Goal: Task Accomplishment & Management: Manage account settings

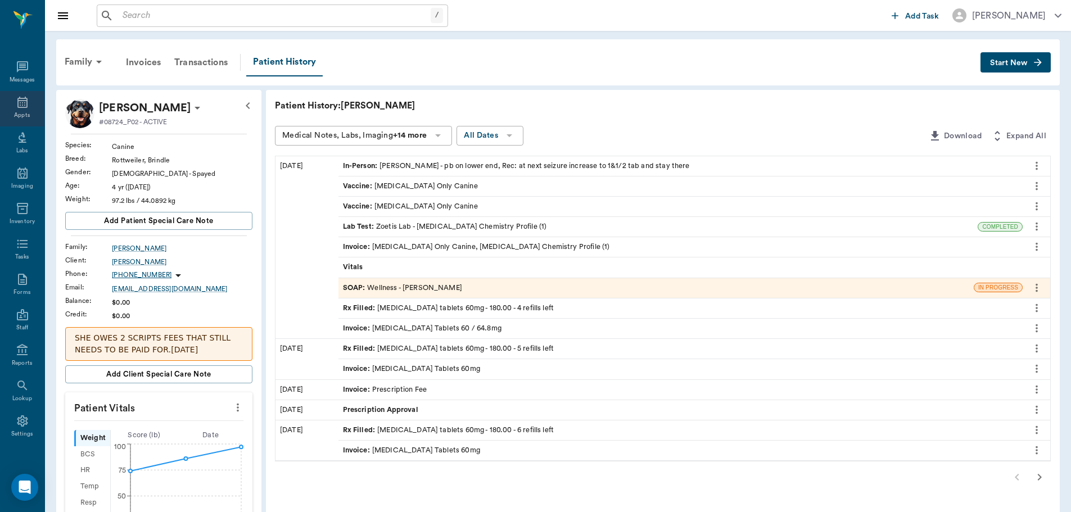
click at [31, 104] on div "Appts" at bounding box center [22, 108] width 44 height 35
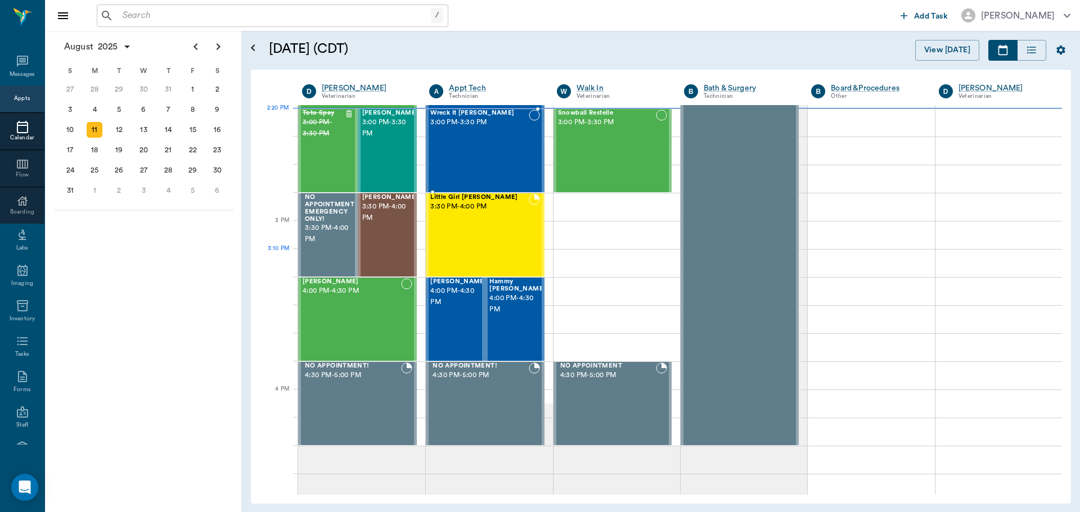
scroll to position [1070, 0]
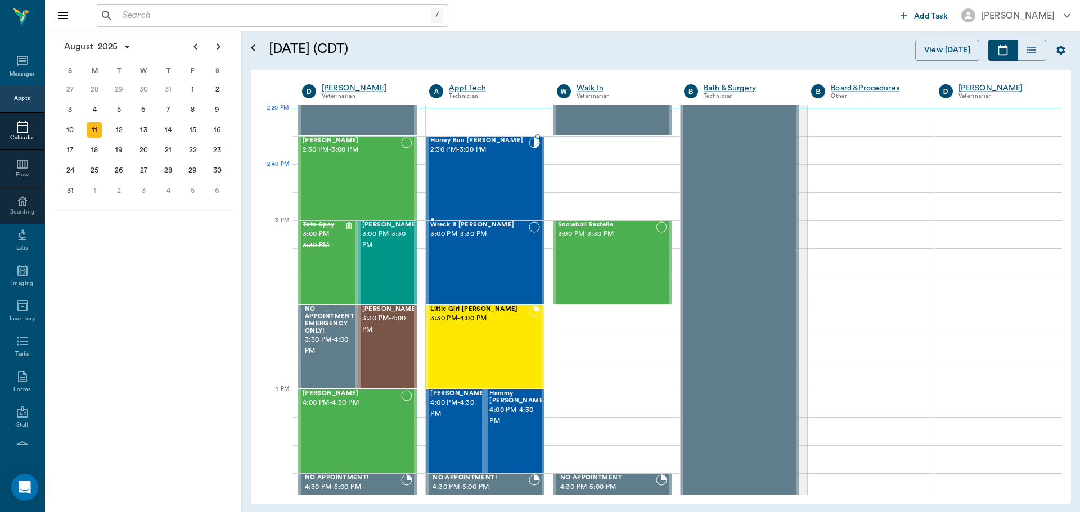
click at [494, 192] on div "Honey Bun [PERSON_NAME] 2:30 PM - 3:00 PM" at bounding box center [479, 178] width 98 height 82
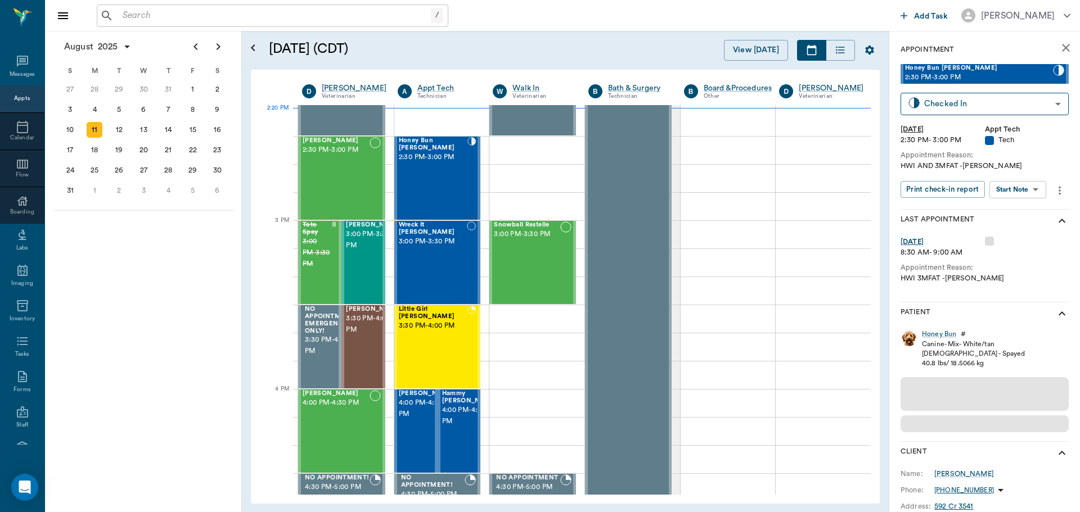
click at [1021, 178] on div "Honey Bun Fetsch 2:30 PM - 3:00 PM Checked In CHECKED_IN ​ Mon, Aug 11, 2025 2:…" at bounding box center [984, 136] width 168 height 145
click at [1016, 193] on body "/ ​ Add Task Dr. Bert Ellsworth Nectar Messages Appts Calendar Flow Boarding La…" at bounding box center [540, 256] width 1080 height 512
click at [1003, 217] on button "Start SOAP" at bounding box center [1005, 212] width 38 height 13
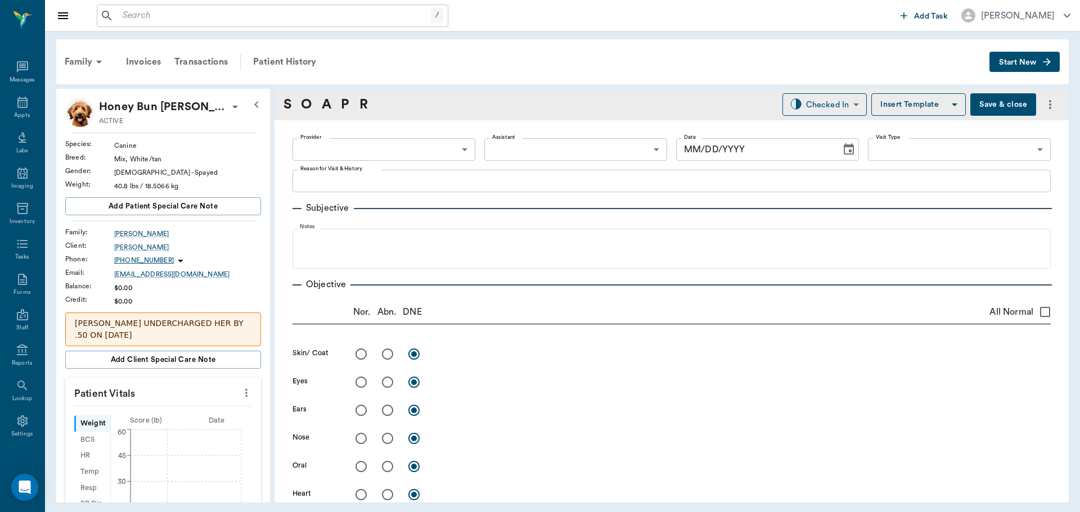
type input "63ec2f075fda476ae8351a4c"
type input "65d2be4f46e3a538d89b8c1a"
type textarea "HWI AND 3MFAT -[PERSON_NAME]"
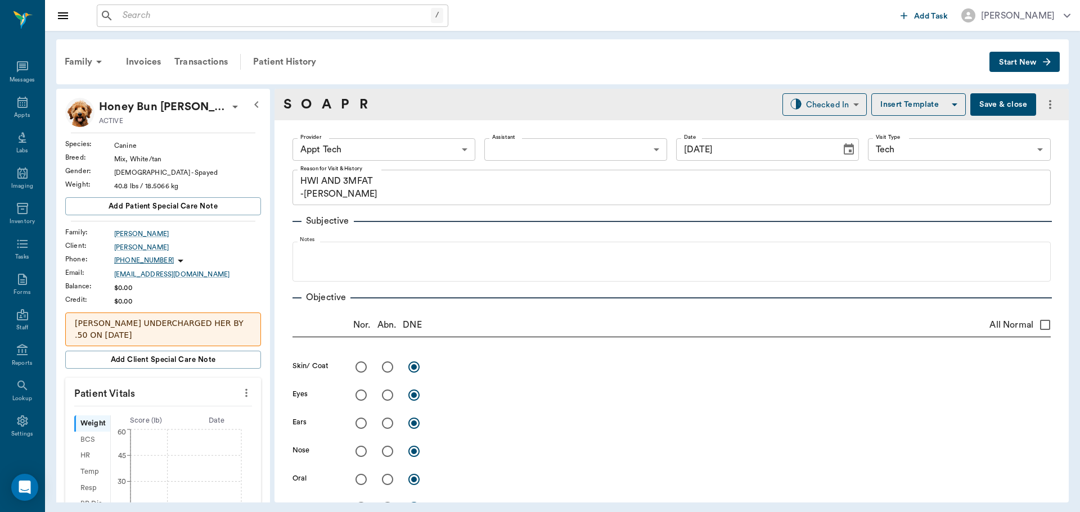
type input "[DATE]"
click at [245, 389] on icon "more" at bounding box center [246, 393] width 2 height 8
click at [175, 398] on span "Enter Vitals" at bounding box center [190, 401] width 94 height 12
click at [155, 416] on input "text" at bounding box center [163, 427] width 98 height 22
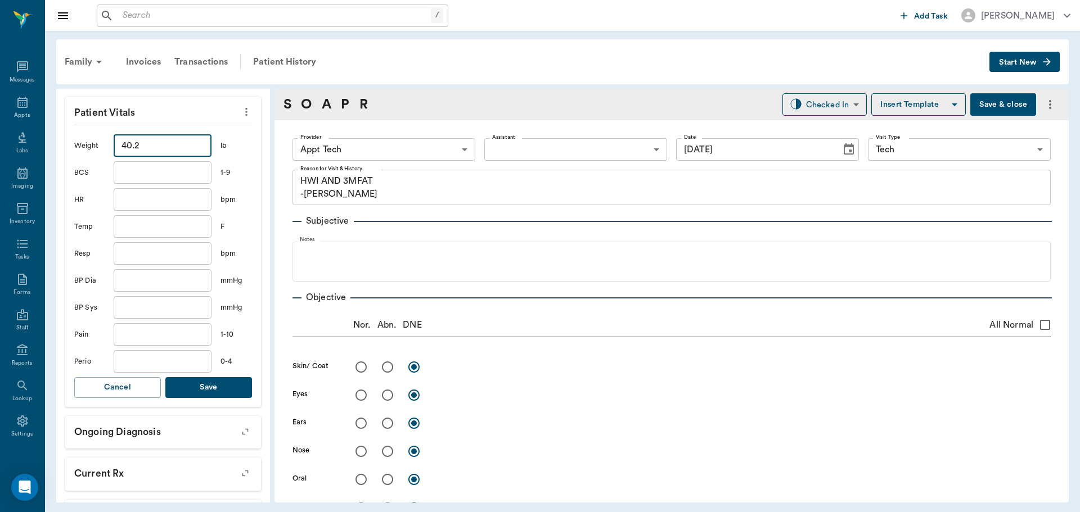
type input "40.2"
click at [207, 377] on button "Save" at bounding box center [208, 387] width 87 height 21
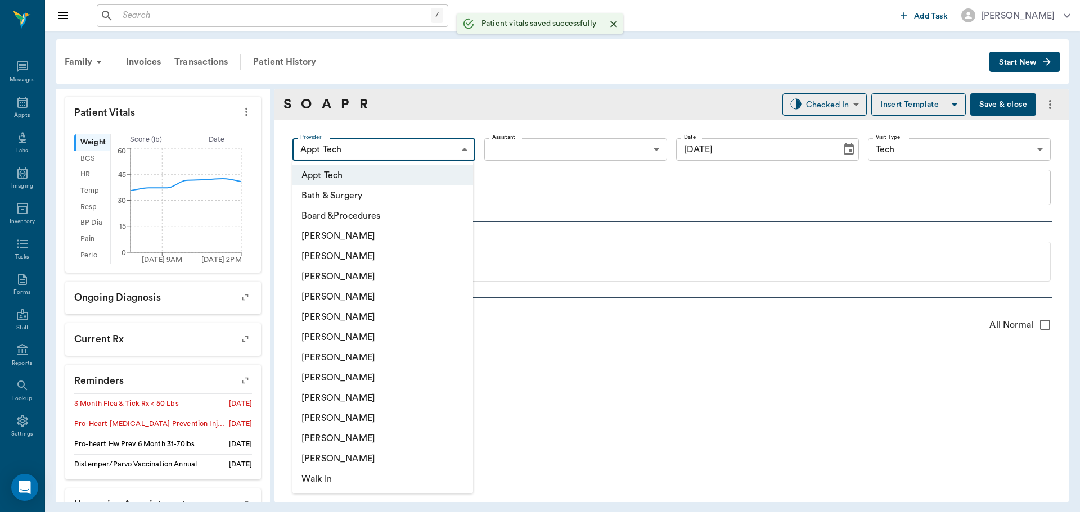
click at [452, 154] on body "/ ​ Add Task Dr. Bert Ellsworth Nectar Messages Appts Labs Imaging Inventory Ta…" at bounding box center [540, 256] width 1080 height 512
click at [341, 375] on li "[PERSON_NAME]" at bounding box center [382, 378] width 181 height 20
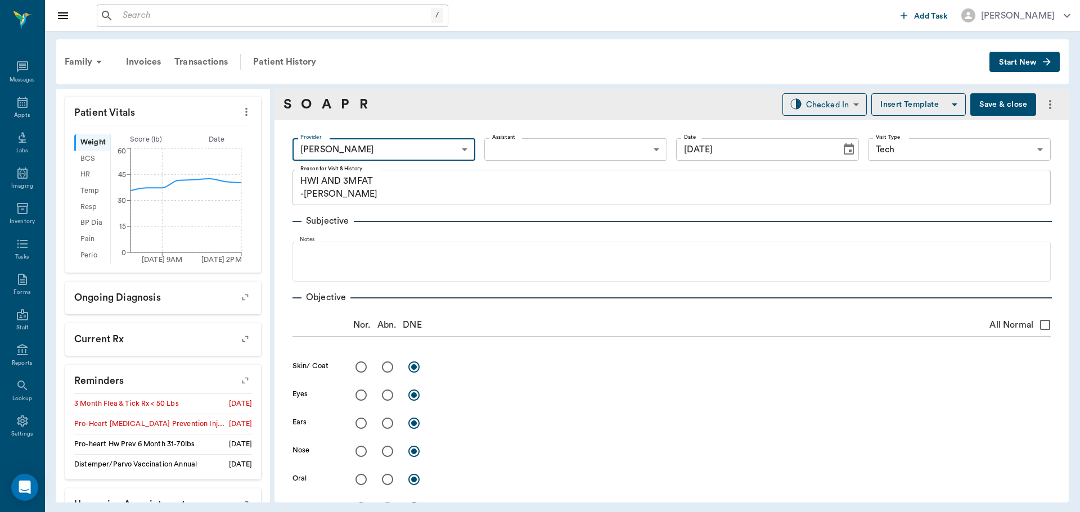
type input "63ec2e7e52e12b0ba117b124"
click at [349, 100] on link "P" at bounding box center [345, 104] width 8 height 20
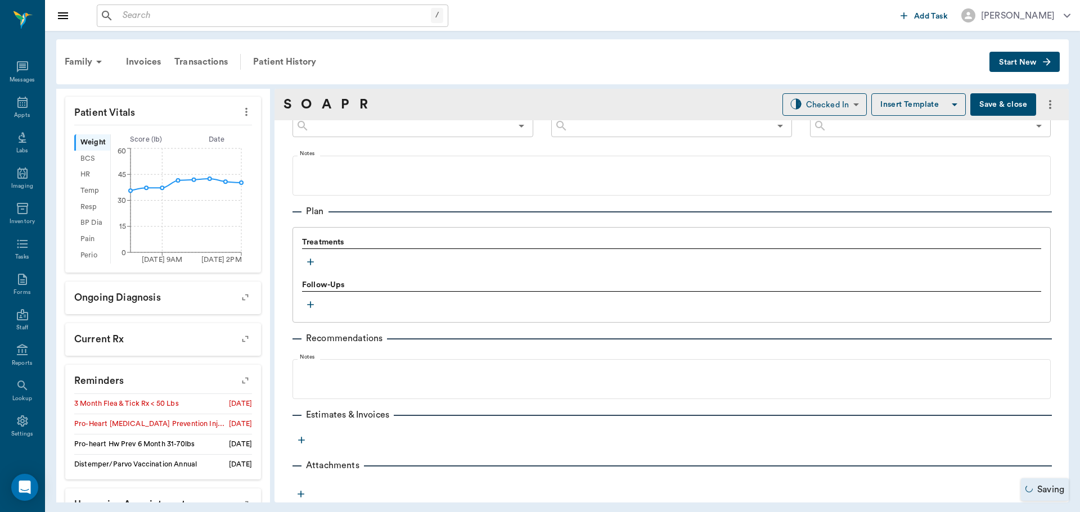
click at [311, 265] on icon "button" at bounding box center [310, 261] width 11 height 11
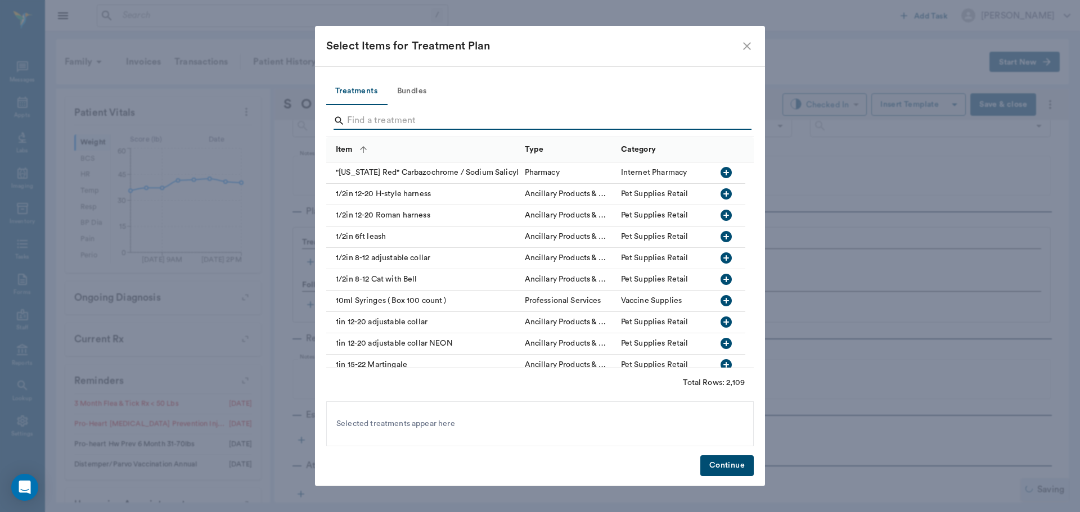
type input "3"
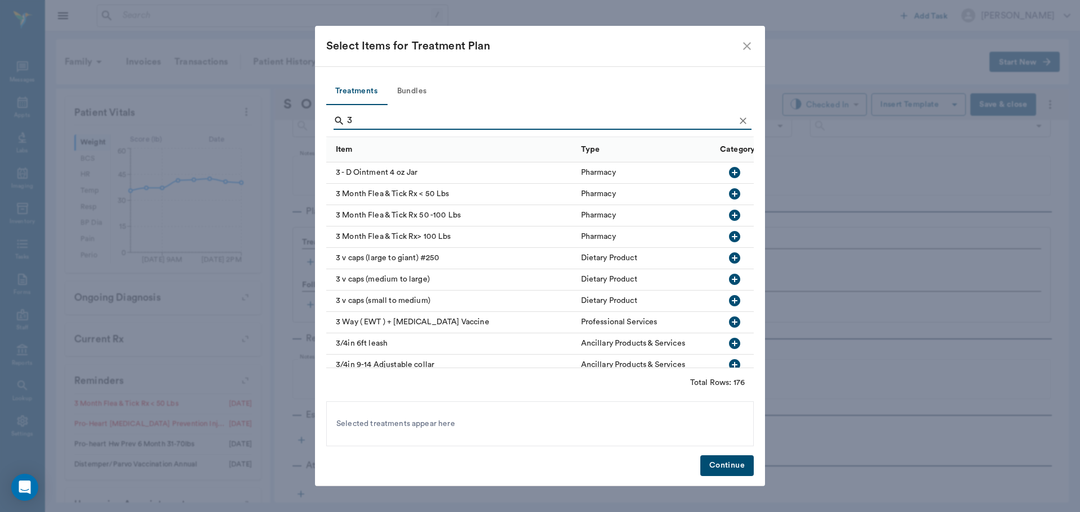
drag, startPoint x: 726, startPoint y: 196, endPoint x: 729, endPoint y: 225, distance: 29.4
click at [728, 196] on icon "button" at bounding box center [734, 193] width 13 height 13
click at [719, 466] on button "Continue" at bounding box center [726, 466] width 53 height 21
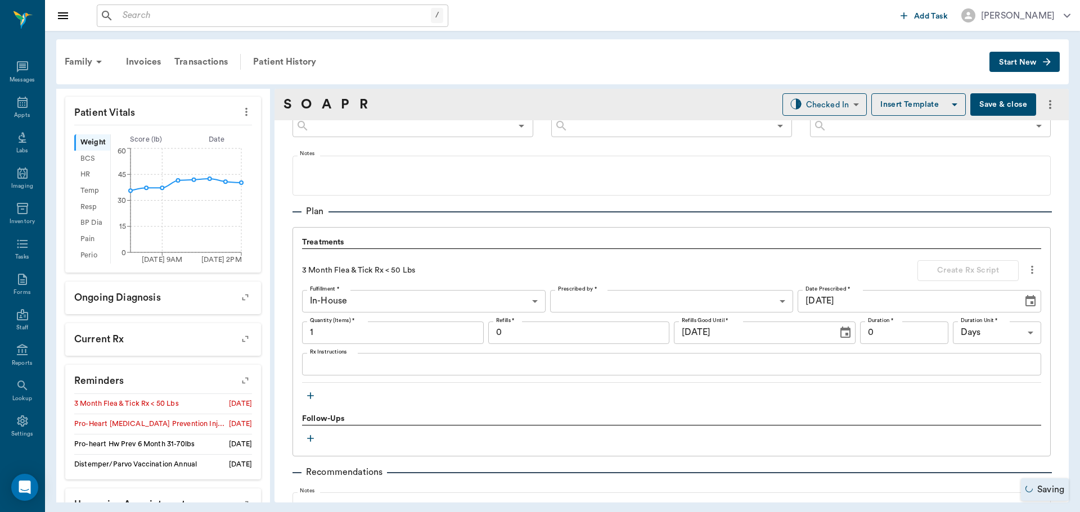
click at [310, 390] on icon "button" at bounding box center [310, 395] width 11 height 11
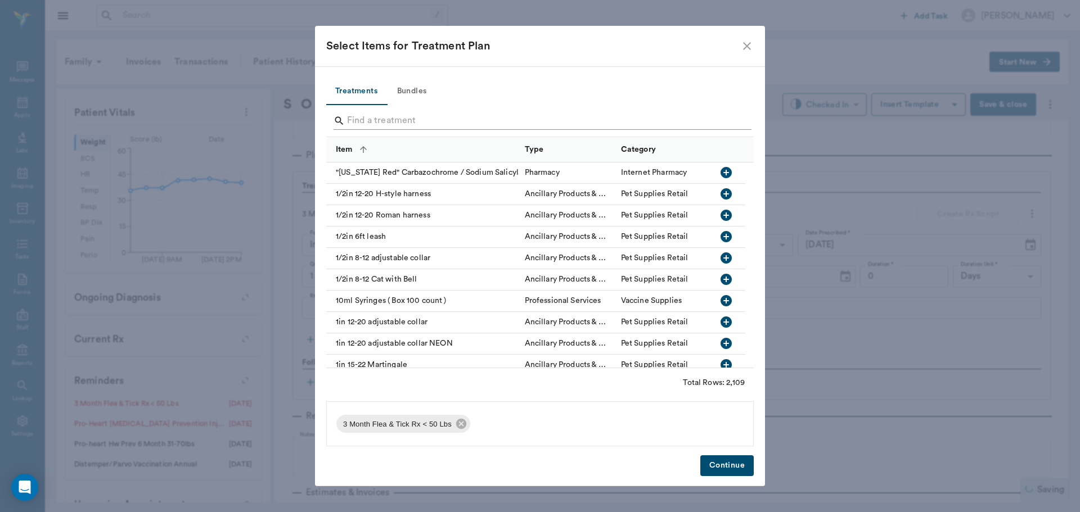
click at [378, 113] on input "Search" at bounding box center [541, 121] width 388 height 18
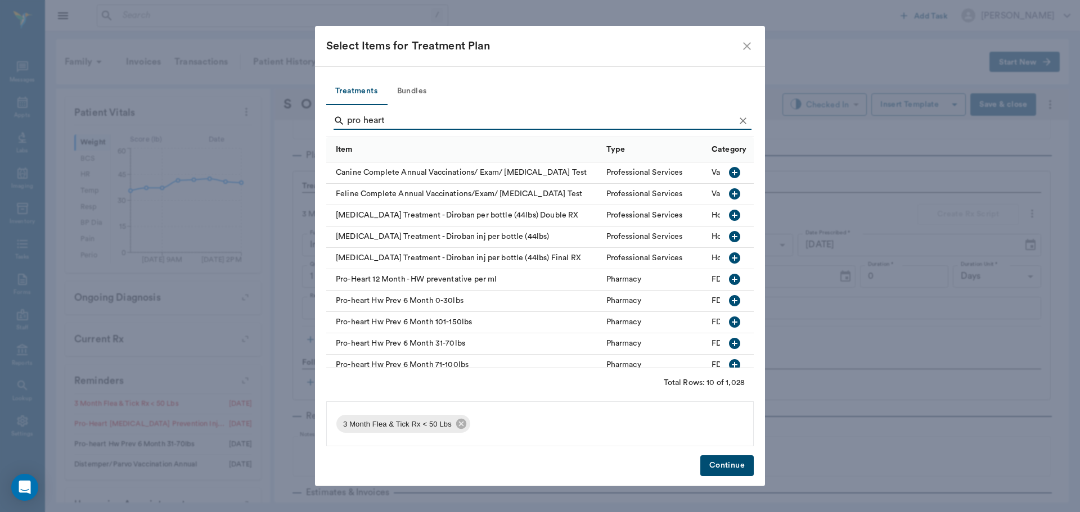
scroll to position [16, 0]
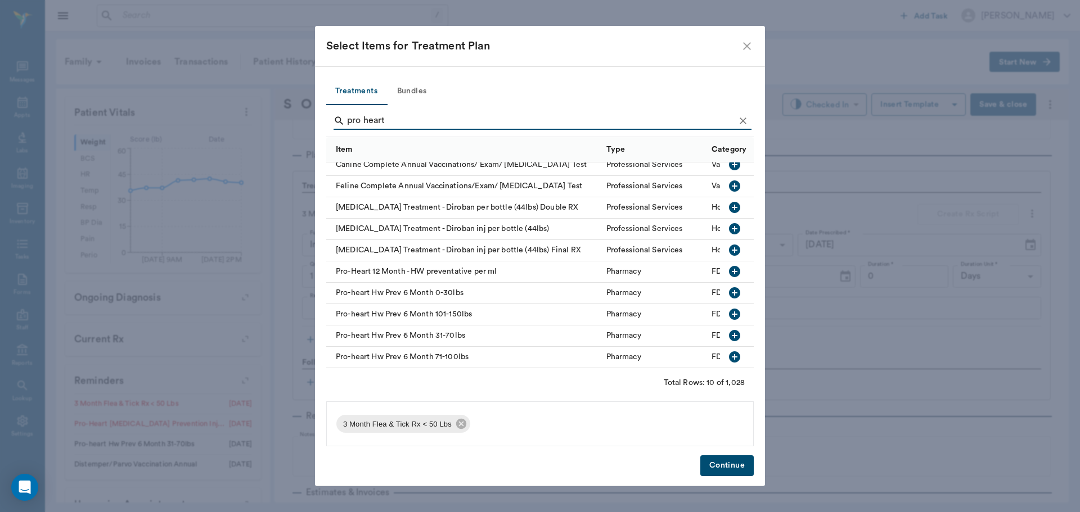
type input "pro heart"
click at [731, 330] on icon "button" at bounding box center [734, 335] width 11 height 11
click at [722, 468] on button "Continue" at bounding box center [726, 466] width 53 height 21
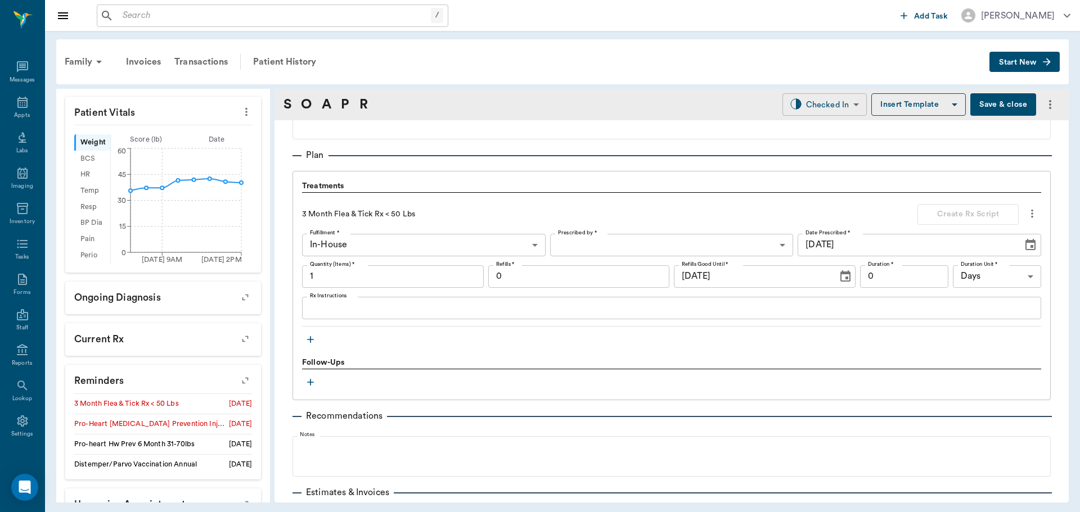
click at [805, 111] on body "/ ​ Add Task Dr. Bert Ellsworth Nectar Messages Appts Labs Imaging Inventory Ta…" at bounding box center [540, 256] width 1080 height 512
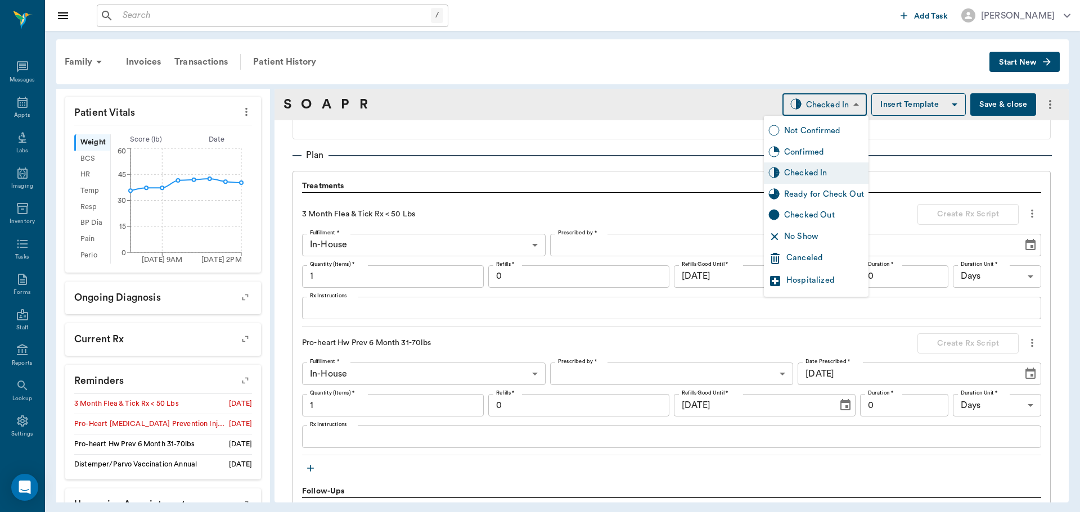
click at [792, 192] on div "Ready for Check Out" at bounding box center [824, 194] width 80 height 12
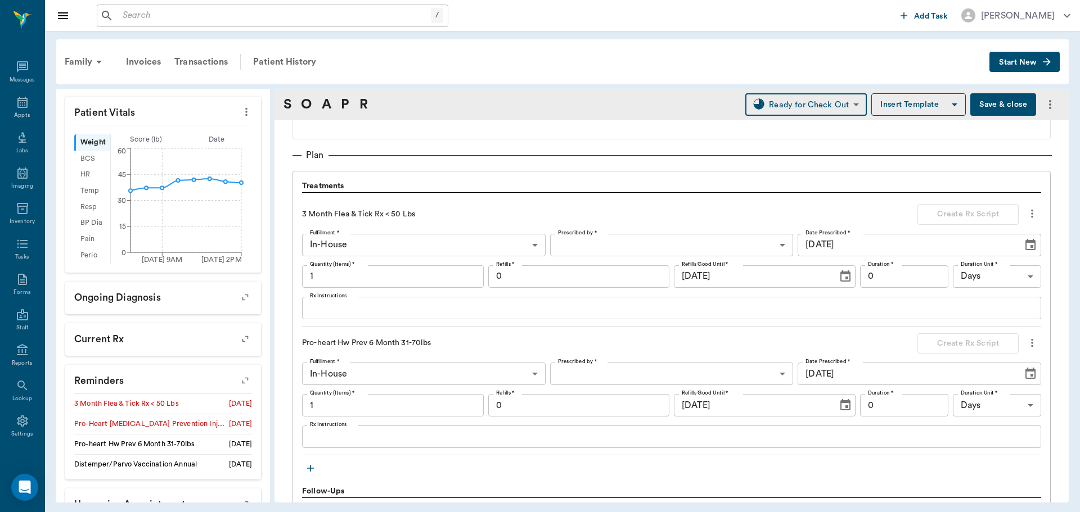
type input "READY_TO_CHECKOUT"
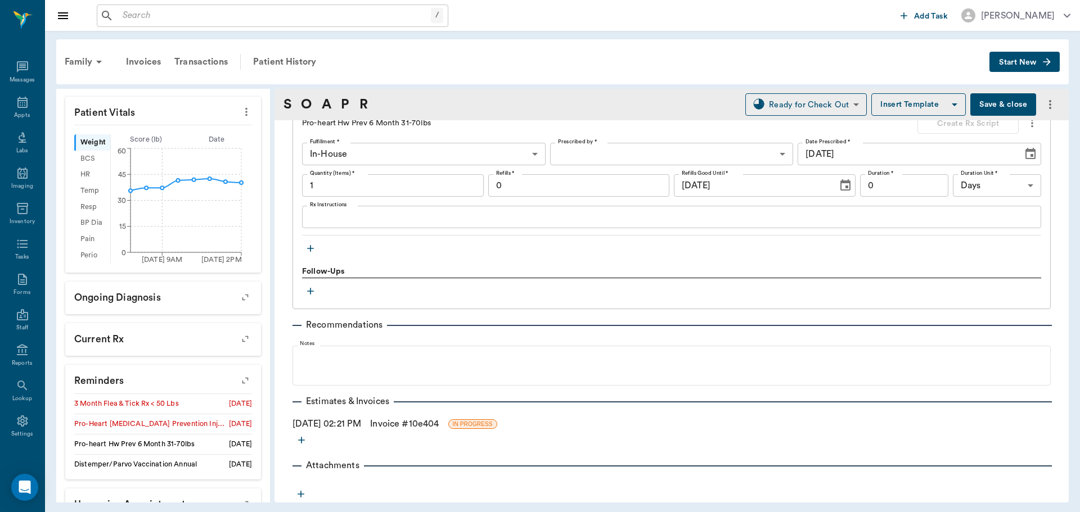
click at [439, 423] on link "Invoice # 10e404" at bounding box center [404, 423] width 69 height 13
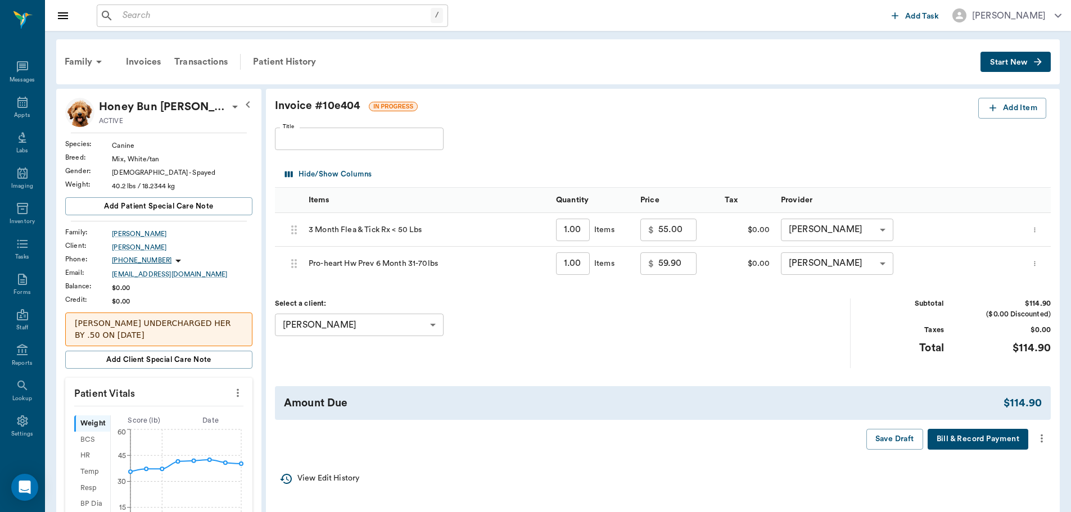
click at [1047, 435] on icon "more" at bounding box center [1042, 438] width 12 height 13
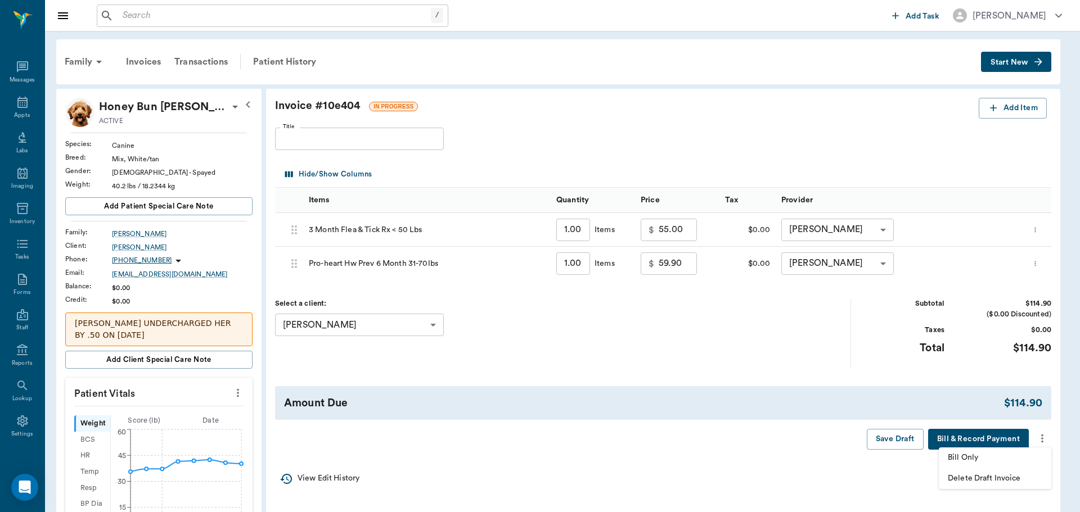
click at [1010, 458] on span "Bill Only" at bounding box center [995, 458] width 94 height 12
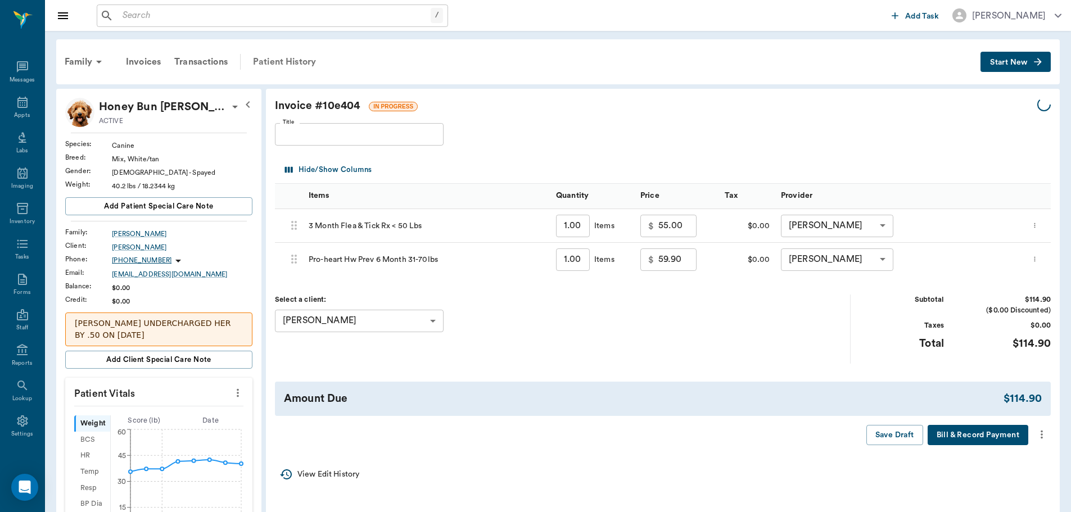
click at [281, 60] on div "Patient History" at bounding box center [284, 61] width 76 height 27
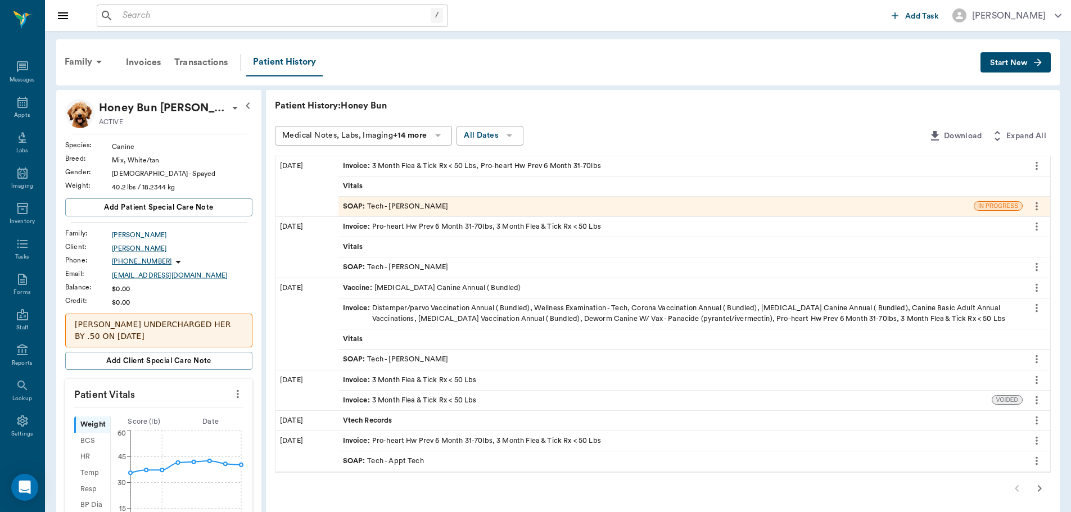
click at [1040, 204] on icon "more" at bounding box center [1037, 206] width 12 height 13
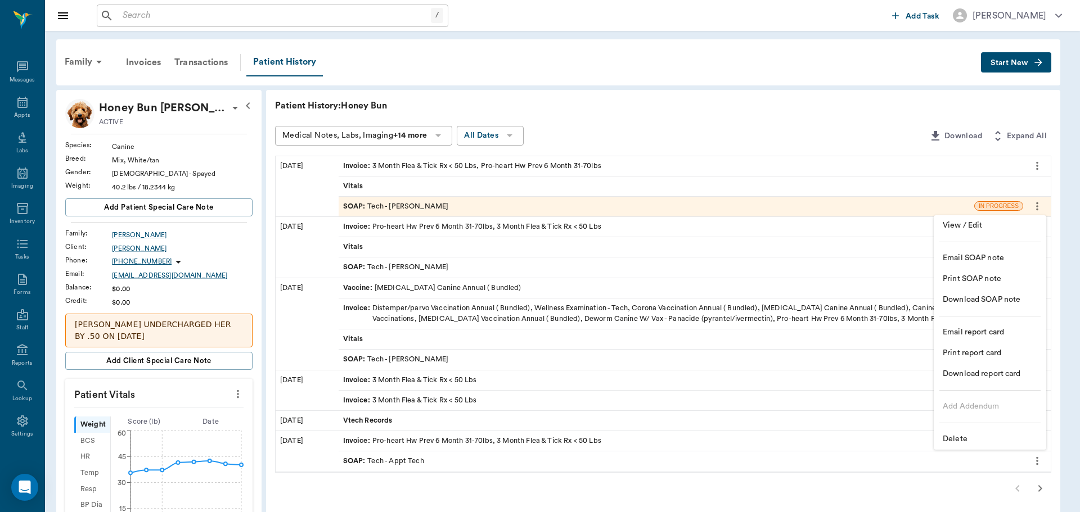
click at [957, 439] on span "Delete" at bounding box center [990, 440] width 94 height 12
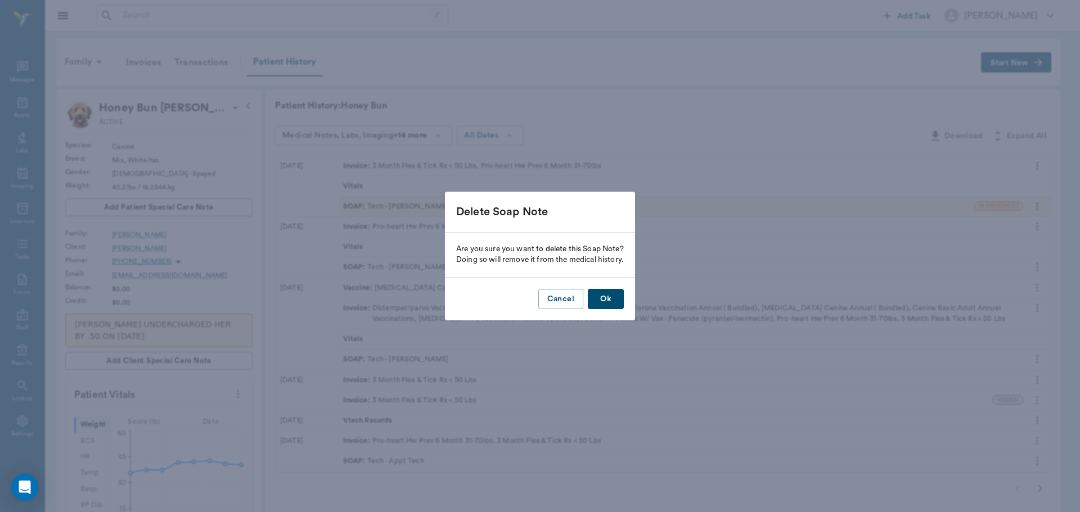
click at [600, 292] on button "Ok" at bounding box center [606, 299] width 36 height 21
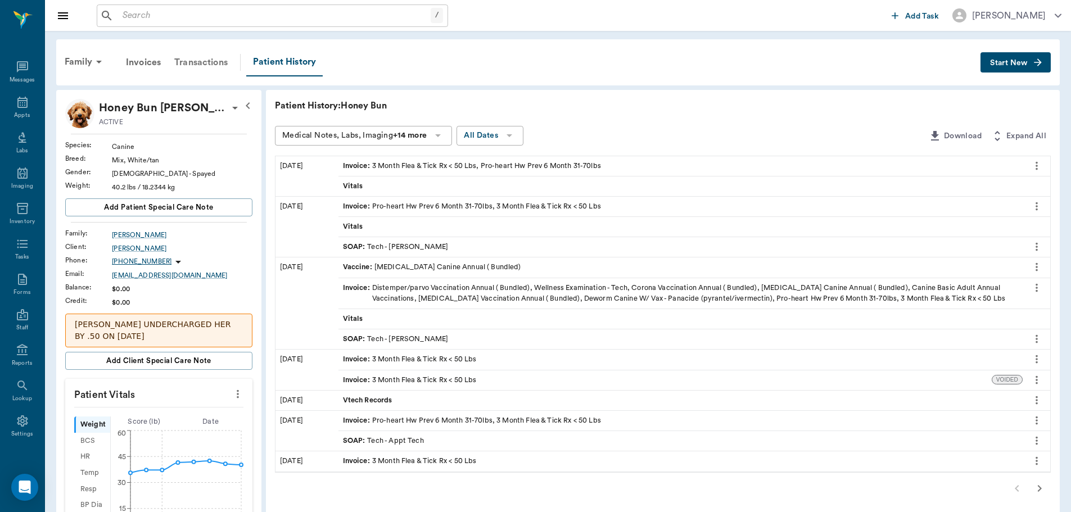
click at [215, 66] on div "Transactions" at bounding box center [201, 62] width 67 height 27
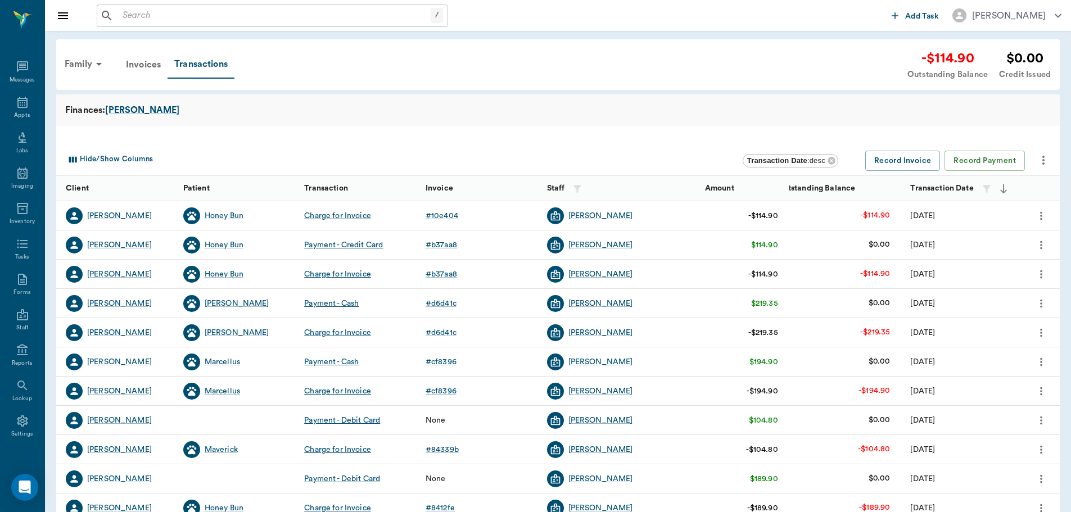
click at [1041, 214] on icon "more" at bounding box center [1041, 215] width 12 height 13
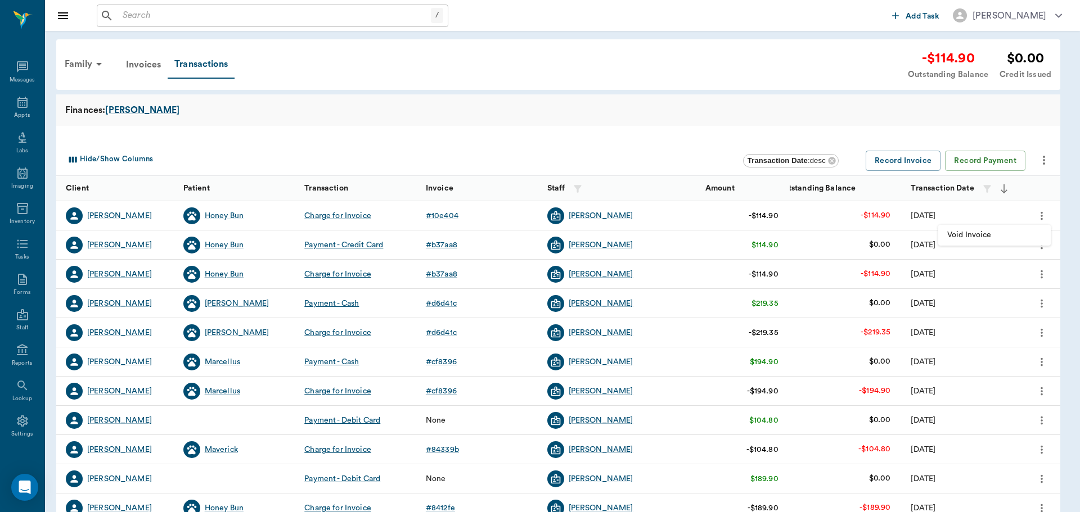
click at [997, 237] on span "Void Invoice" at bounding box center [994, 235] width 94 height 12
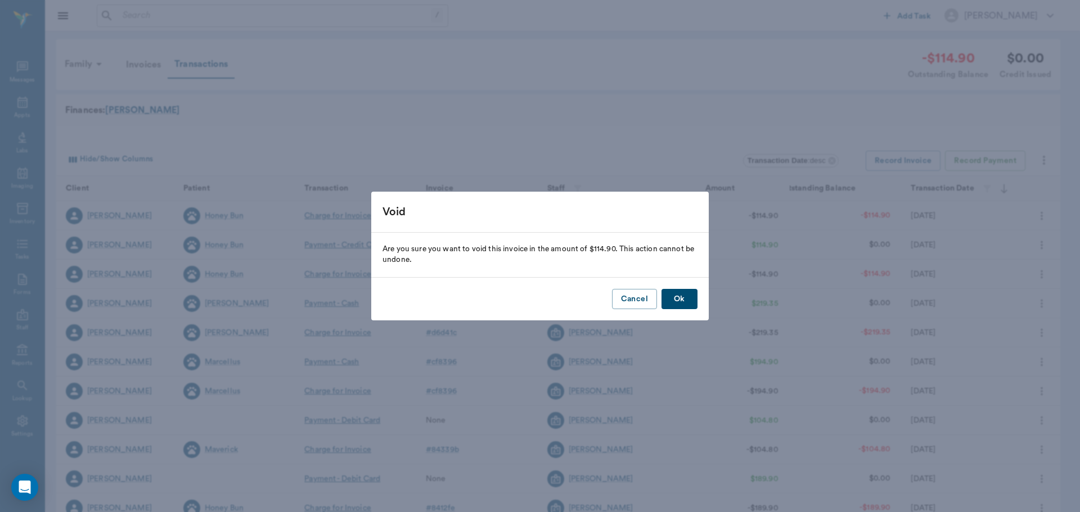
click at [687, 307] on button "Ok" at bounding box center [679, 299] width 36 height 21
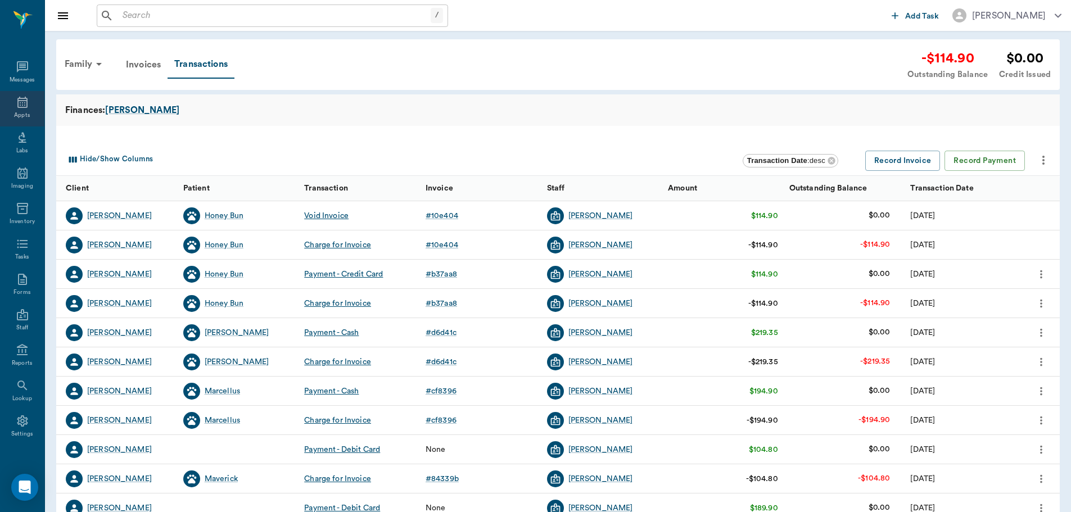
drag, startPoint x: 26, startPoint y: 105, endPoint x: 16, endPoint y: 93, distance: 15.1
click at [26, 105] on div "Appts" at bounding box center [22, 108] width 44 height 35
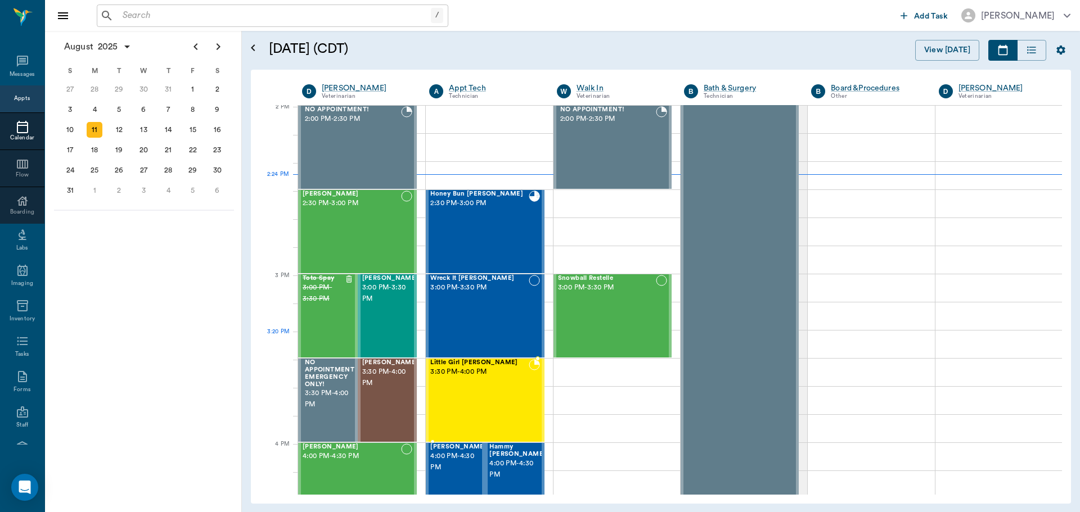
scroll to position [1015, 0]
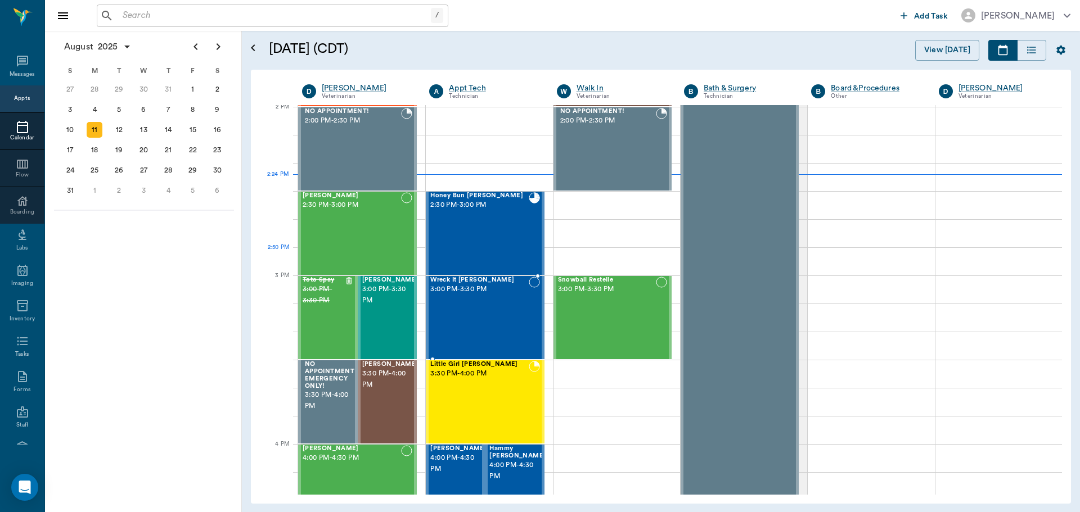
click at [489, 253] on div "Honey Bun Fetsch 2:30 PM - 3:00 PM" at bounding box center [479, 233] width 98 height 82
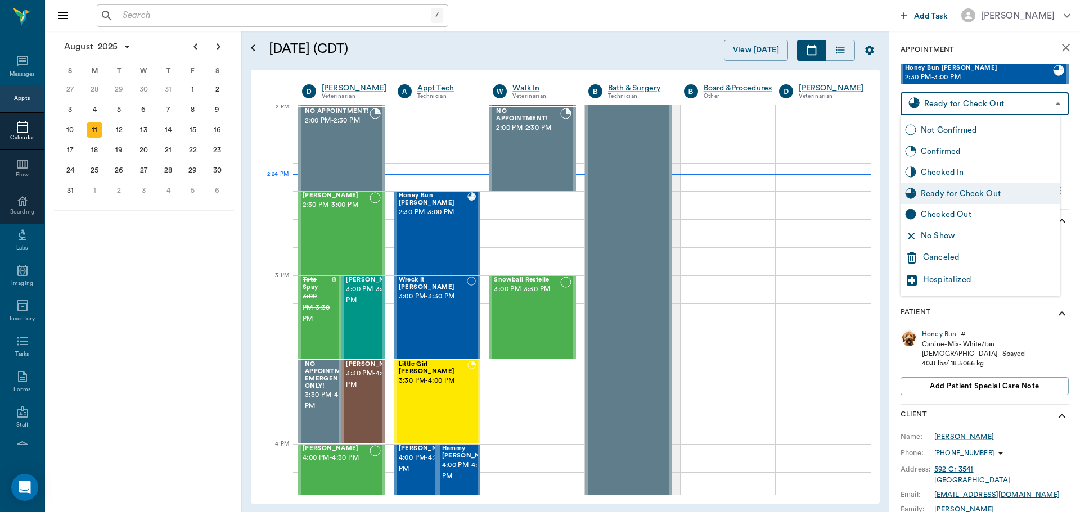
click at [964, 111] on body "/ ​ Add Task Dr. Bert Ellsworth Nectar Messages Appts Calendar Flow Boarding La…" at bounding box center [540, 256] width 1080 height 512
click at [965, 170] on div "Checked In" at bounding box center [988, 172] width 135 height 12
type input "CHECKED_IN"
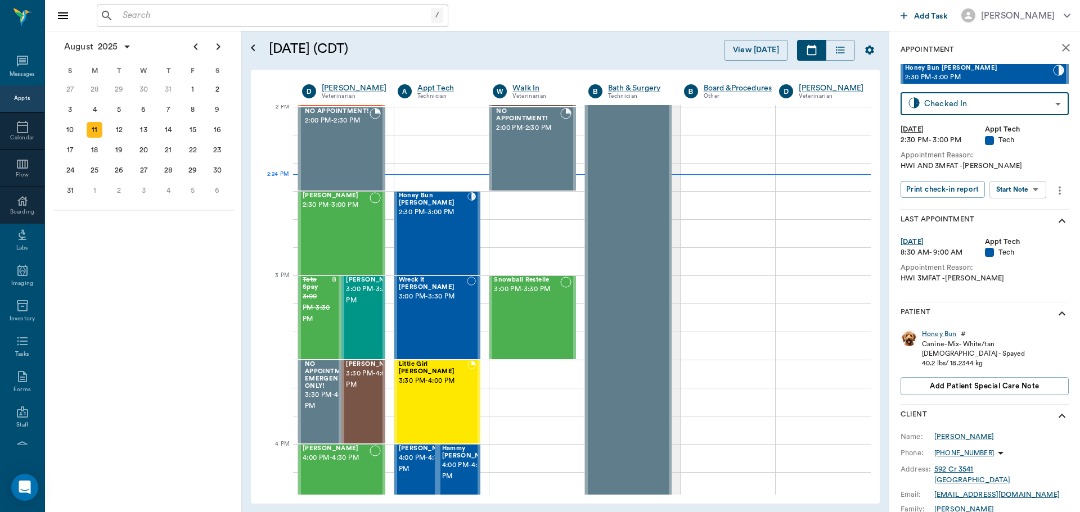
click at [1012, 186] on body "/ ​ Add Task Dr. Bert Ellsworth Nectar Messages Appts Calendar Flow Boarding La…" at bounding box center [540, 256] width 1080 height 512
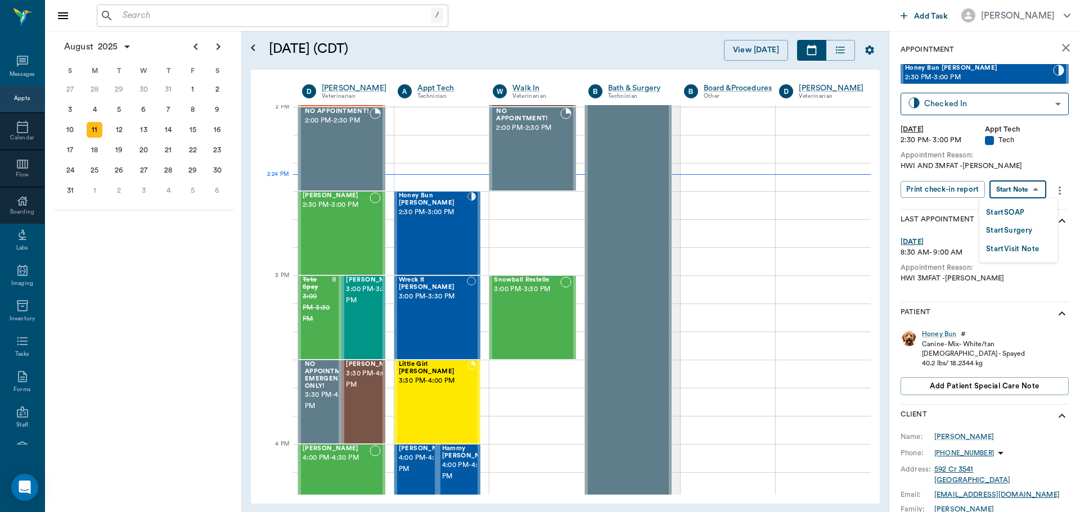
click at [1002, 213] on button "Start SOAP" at bounding box center [1005, 212] width 38 height 13
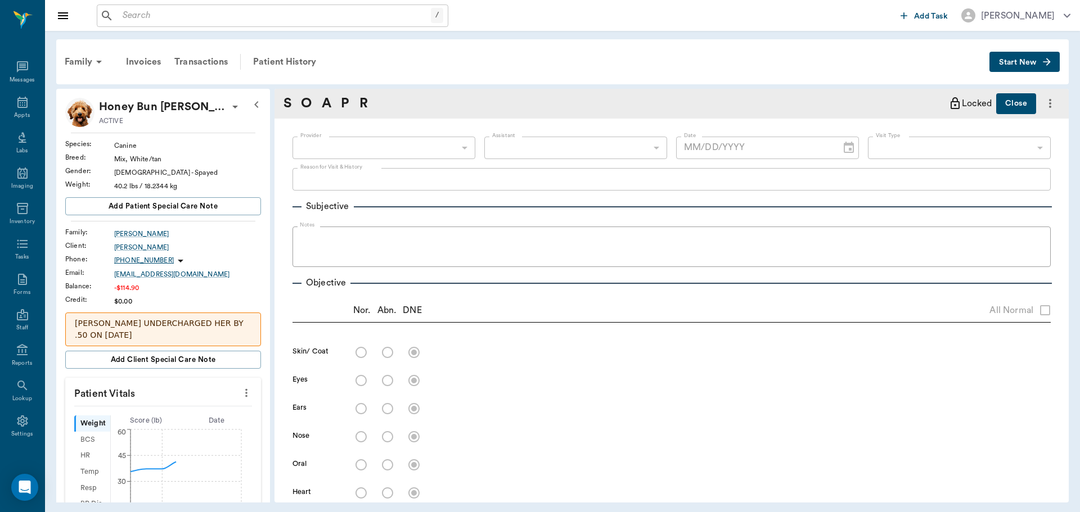
scroll to position [56, 0]
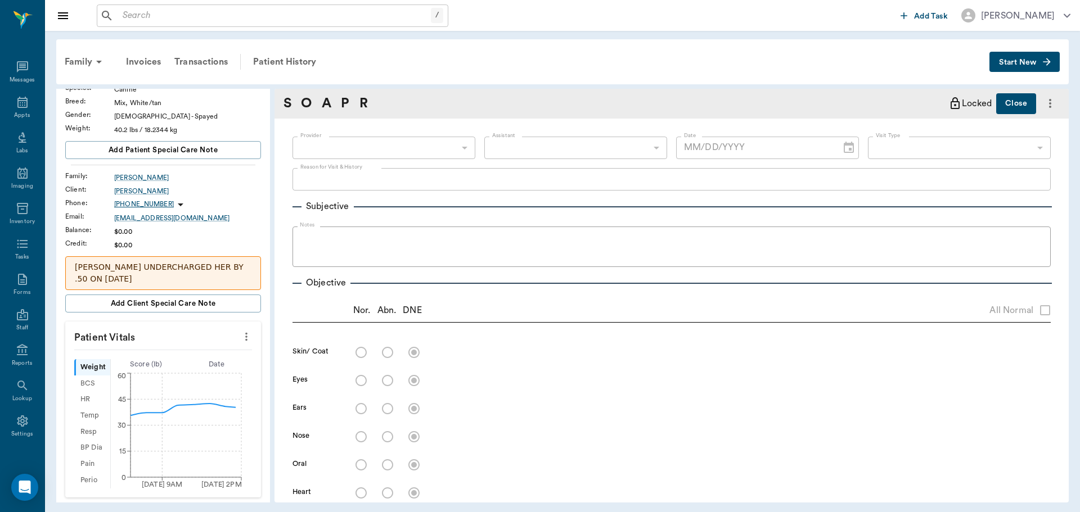
click at [240, 330] on icon "more" at bounding box center [246, 336] width 12 height 13
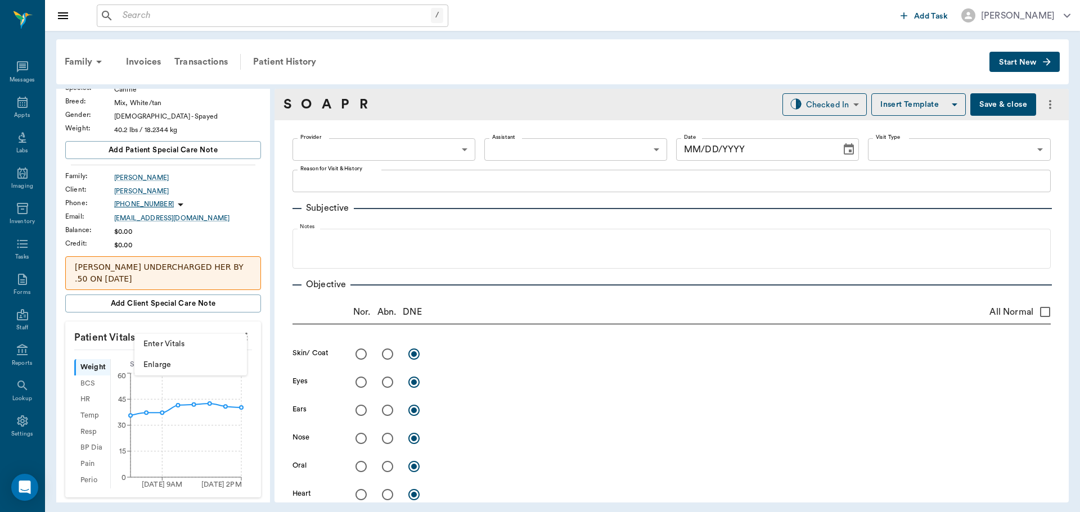
type input "63ec2f075fda476ae8351a4c"
type input "65d2be4f46e3a538d89b8c1a"
type textarea "HWI AND 3MFAT -LORY"
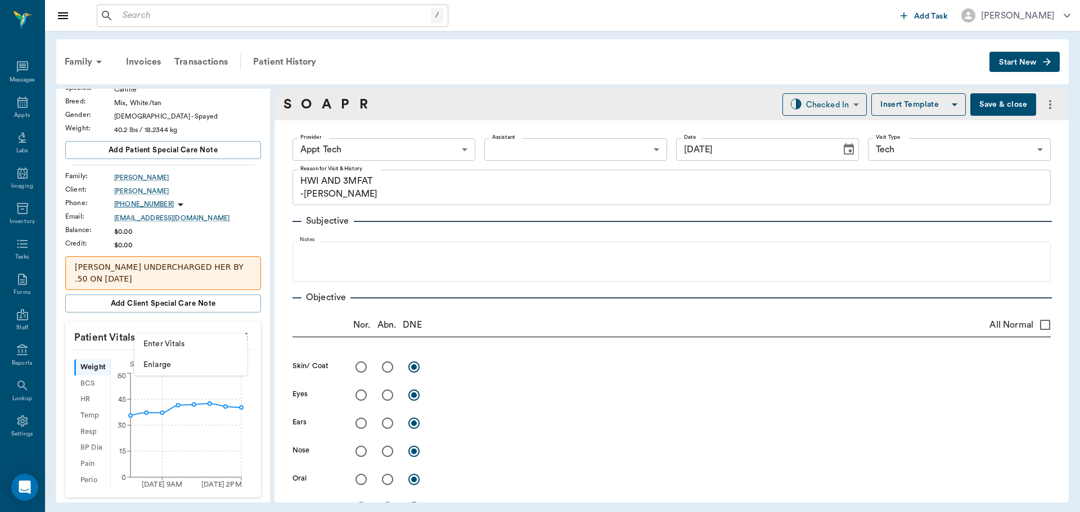
type input "[DATE]"
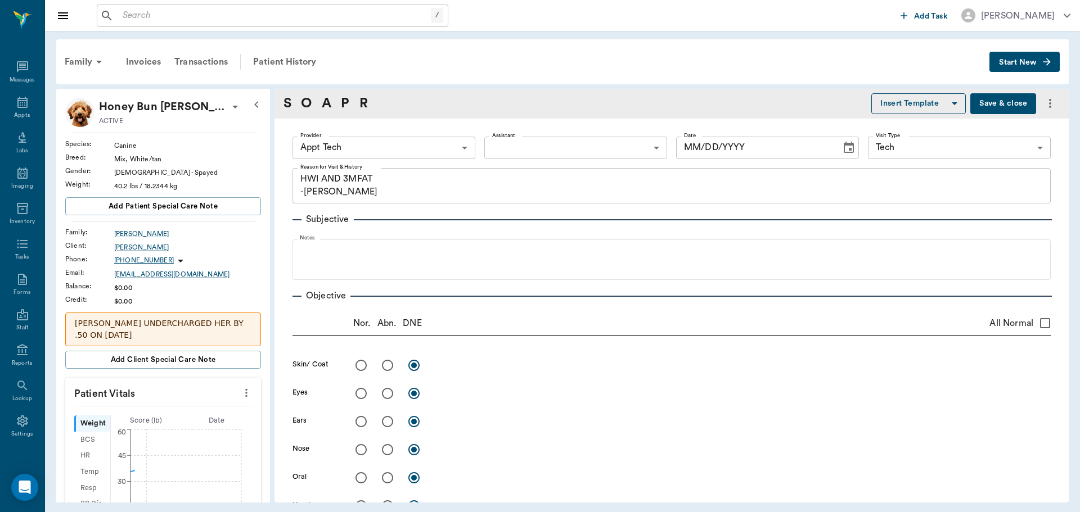
type textarea "HWI AND 3MFAT -[PERSON_NAME]"
type input "63ec2f075fda476ae8351a4c"
type input "65d2be4f46e3a538d89b8c1a"
type input "[DATE]"
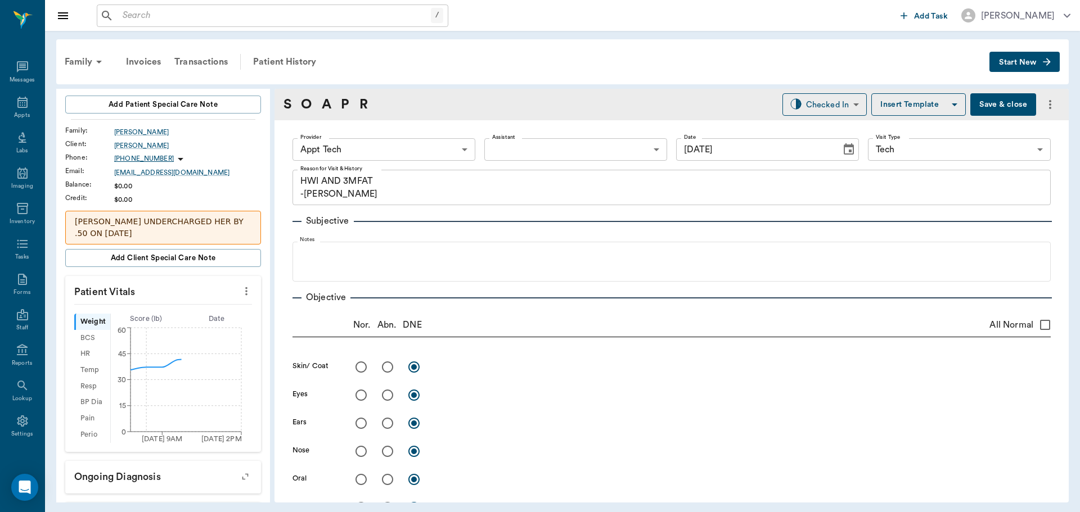
scroll to position [112, 0]
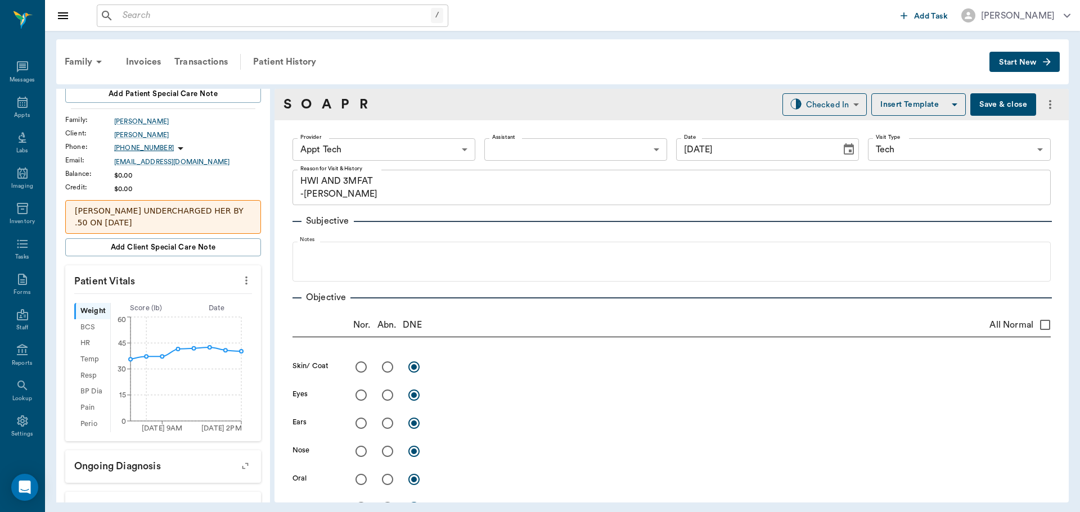
click at [240, 274] on icon "more" at bounding box center [246, 280] width 12 height 13
click at [180, 287] on span "Enter Vitals" at bounding box center [190, 288] width 94 height 12
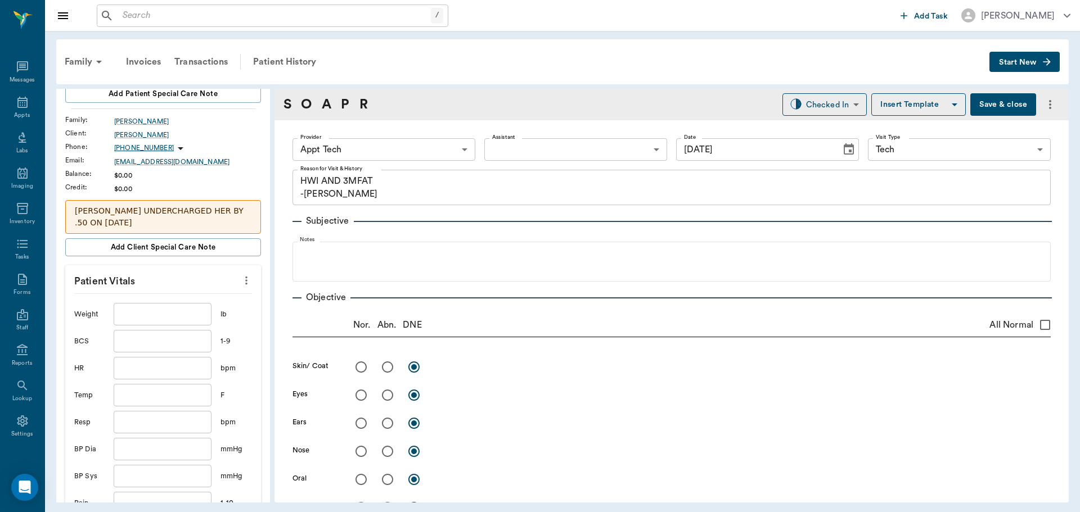
click at [143, 310] on input "text" at bounding box center [163, 314] width 98 height 22
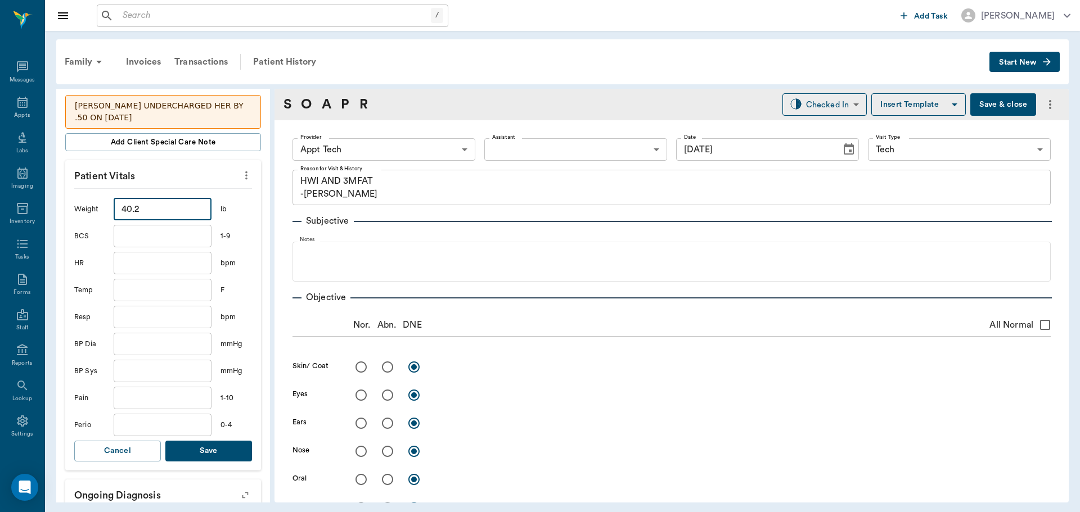
scroll to position [225, 0]
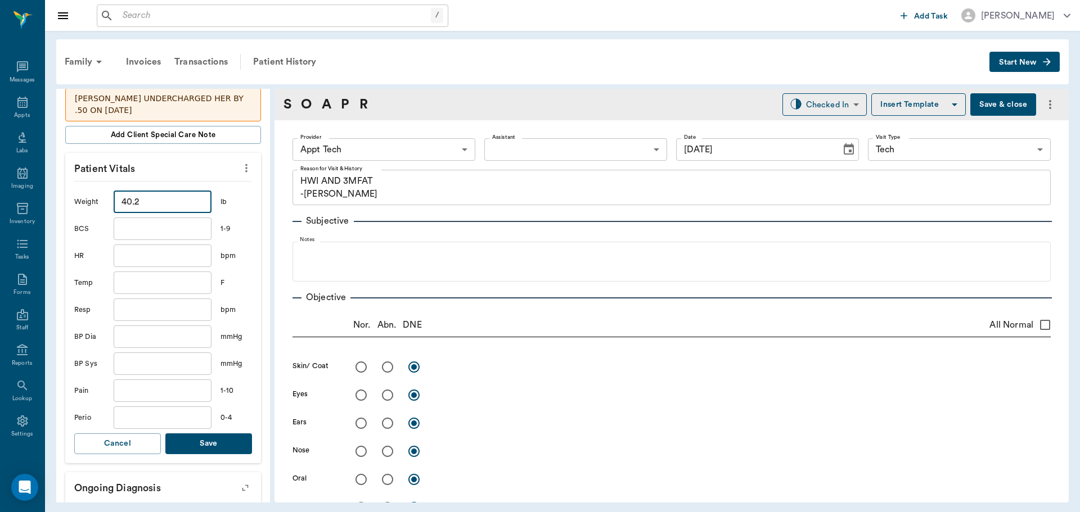
type input "40.2"
click at [226, 435] on button "Save" at bounding box center [208, 444] width 87 height 21
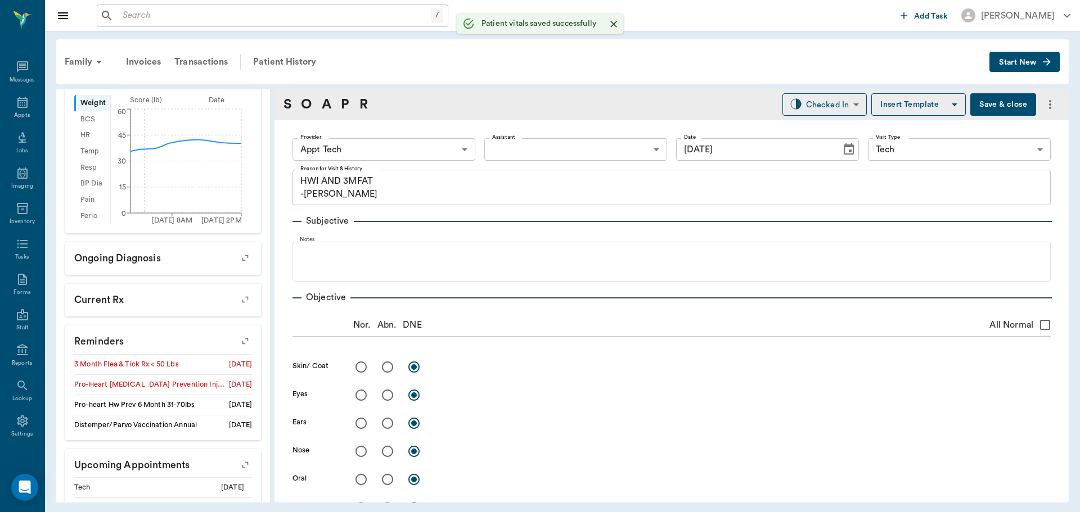
scroll to position [337, 0]
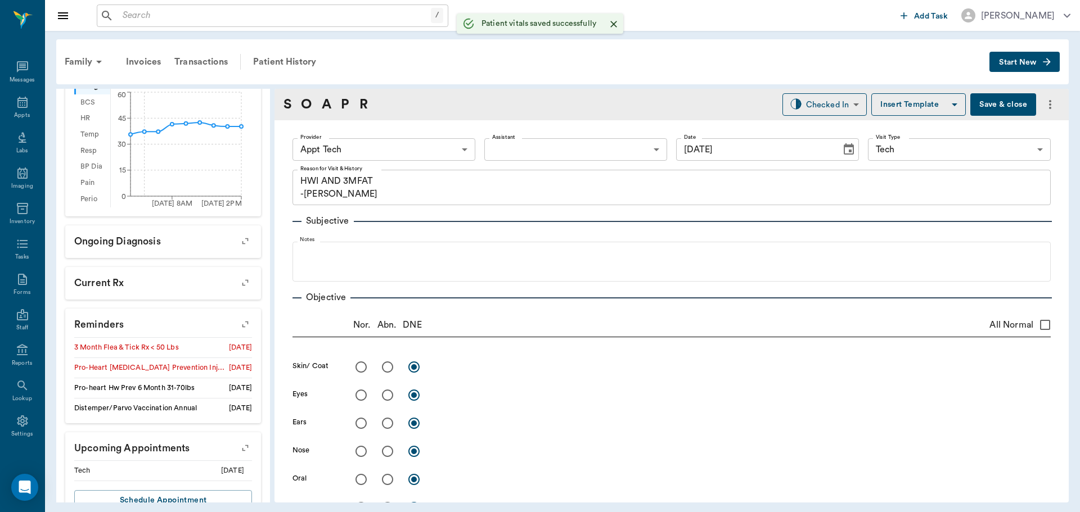
click at [238, 317] on icon "button" at bounding box center [245, 325] width 16 height 16
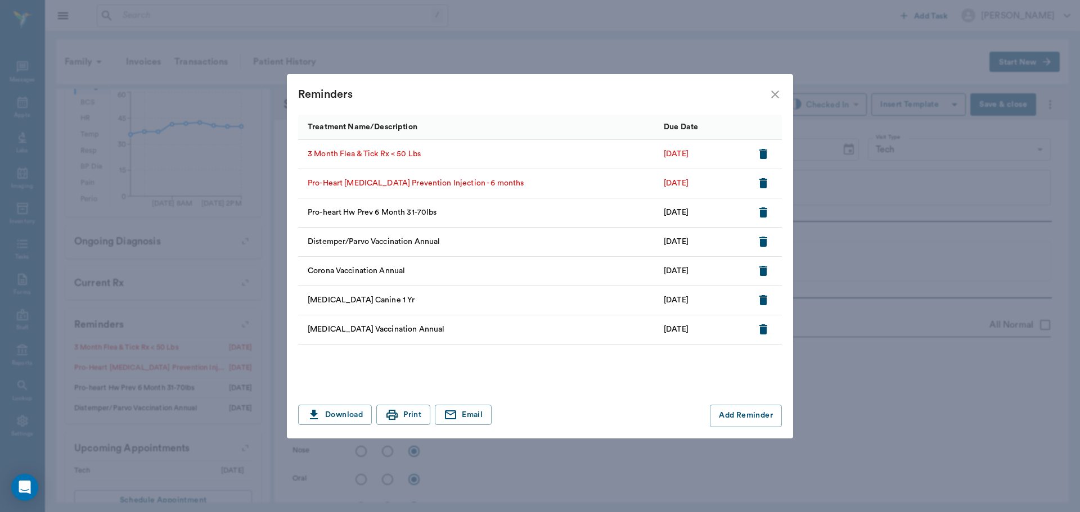
click at [762, 183] on icon "button" at bounding box center [763, 183] width 8 height 10
click at [772, 96] on icon "close" at bounding box center [774, 94] width 13 height 13
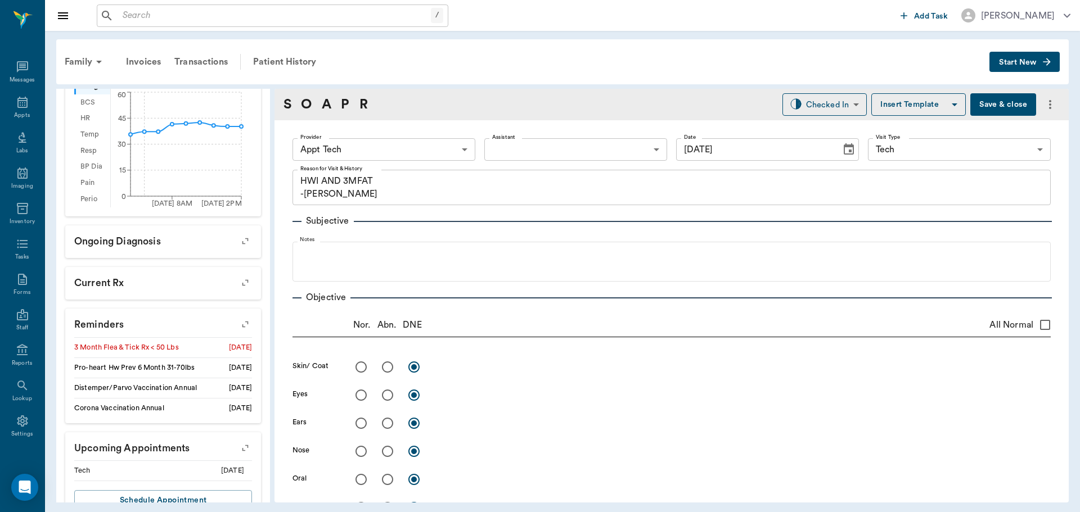
click at [395, 148] on body "/ ​ Add Task Dr. Bert Ellsworth Nectar Messages Appts Labs Imaging Inventory Ta…" at bounding box center [540, 256] width 1080 height 512
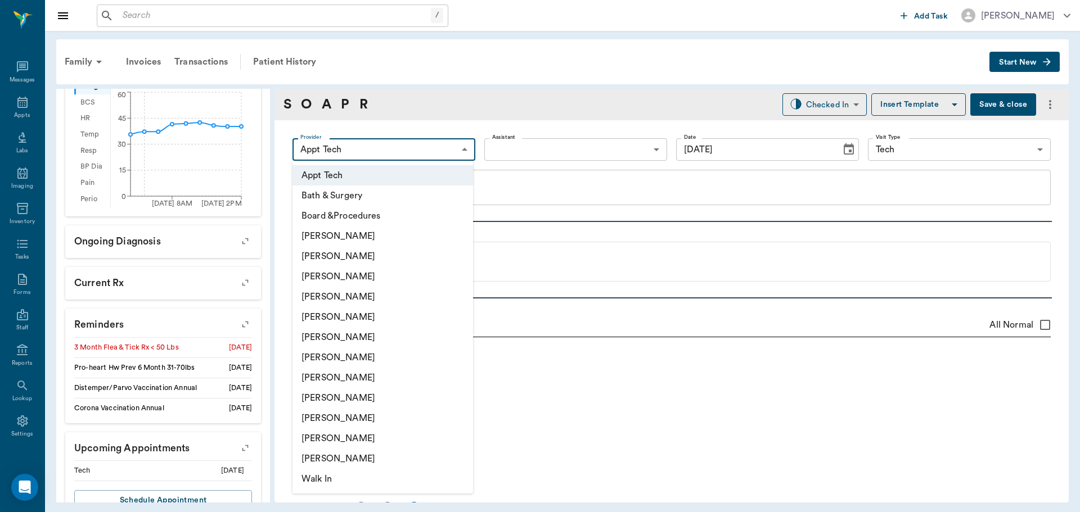
click at [333, 374] on li "[PERSON_NAME]" at bounding box center [382, 378] width 181 height 20
type input "63ec2e7e52e12b0ba117b124"
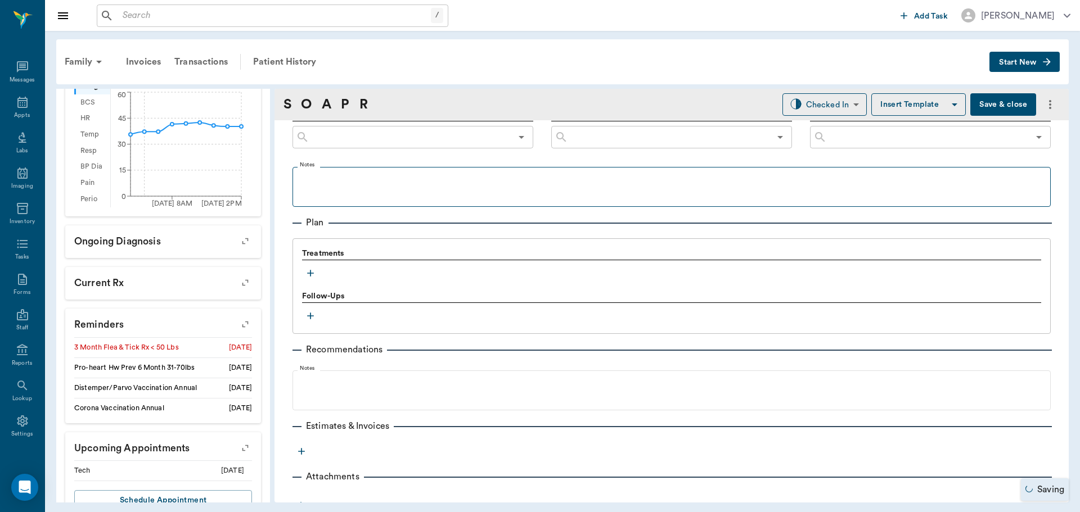
scroll to position [670, 0]
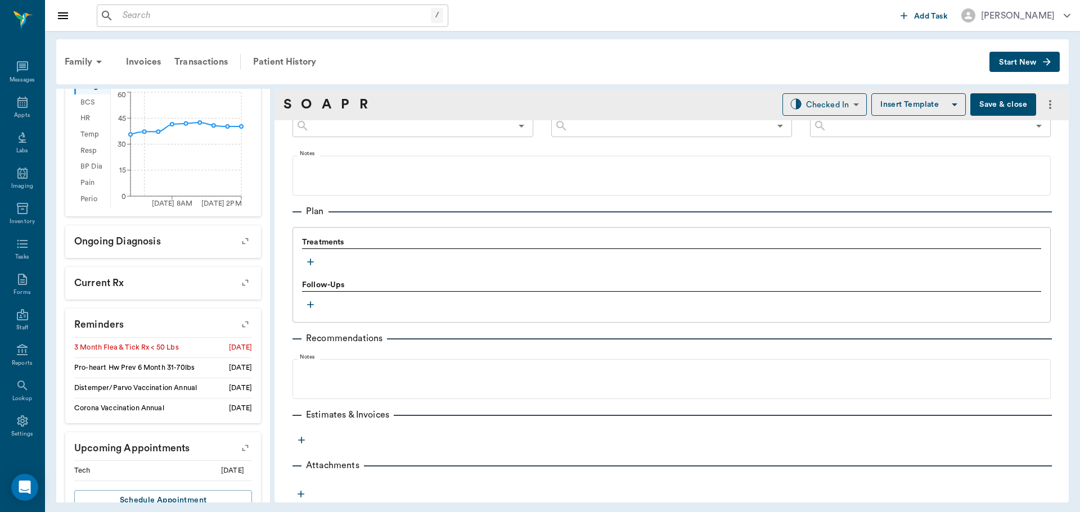
click at [305, 265] on icon "button" at bounding box center [310, 261] width 11 height 11
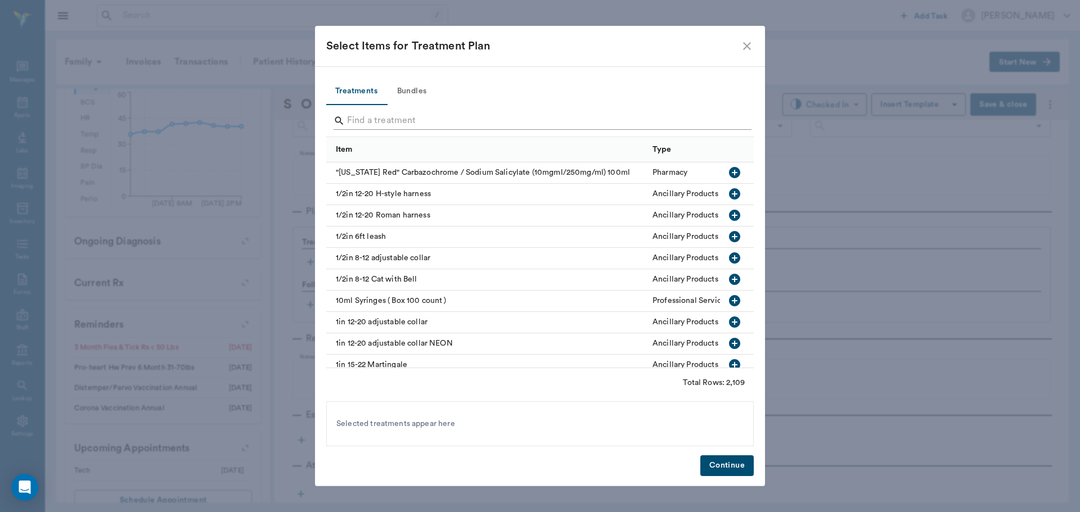
click at [366, 115] on input "Search" at bounding box center [541, 121] width 388 height 18
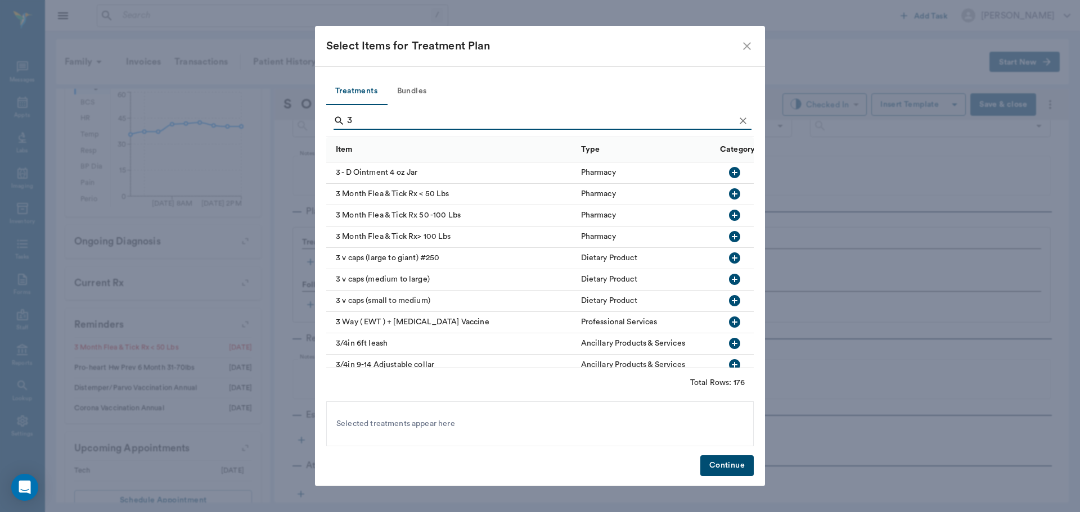
type input "3"
click at [729, 191] on icon "button" at bounding box center [734, 193] width 11 height 11
click at [737, 458] on button "Continue" at bounding box center [726, 466] width 53 height 21
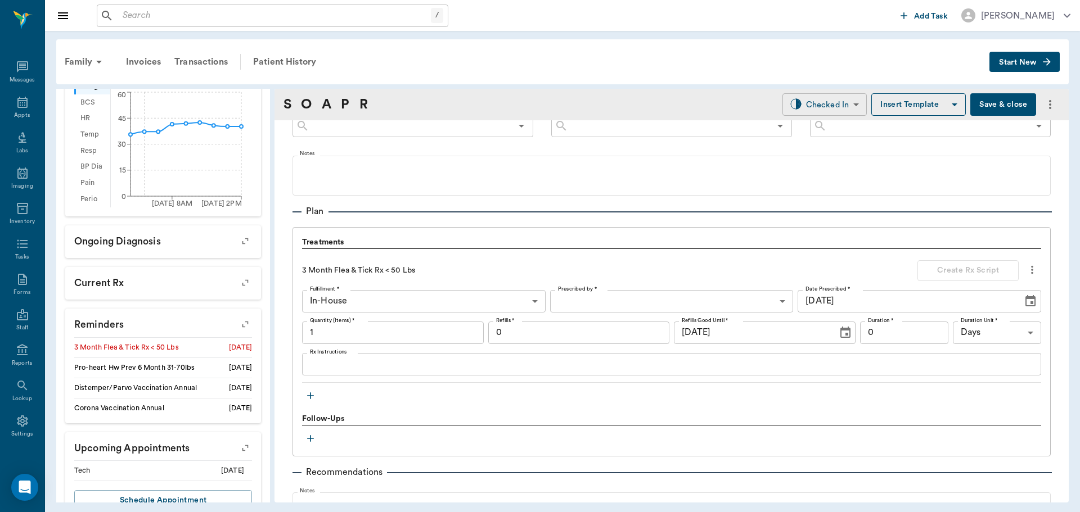
click at [817, 97] on body "/ ​ Add Task Dr. Bert Ellsworth Nectar Messages Appts Labs Imaging Inventory Ta…" at bounding box center [540, 256] width 1080 height 512
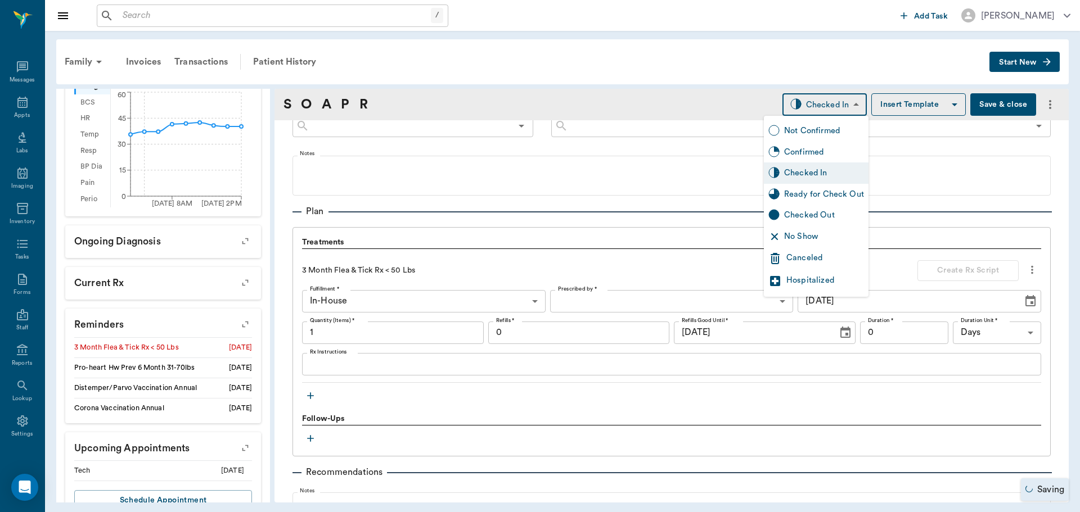
click at [795, 191] on div "Ready for Check Out" at bounding box center [824, 194] width 80 height 12
type input "READY_TO_CHECKOUT"
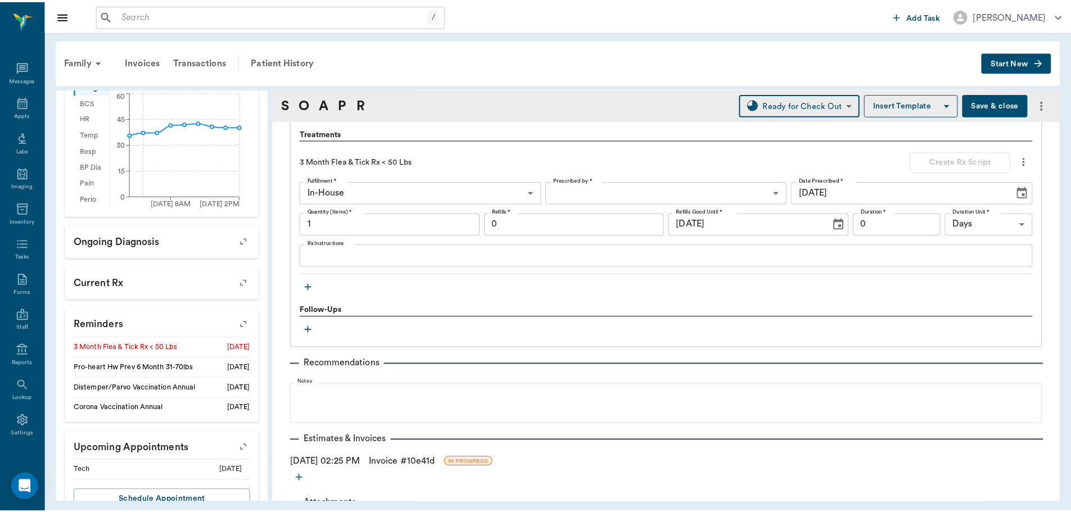
scroll to position [817, 0]
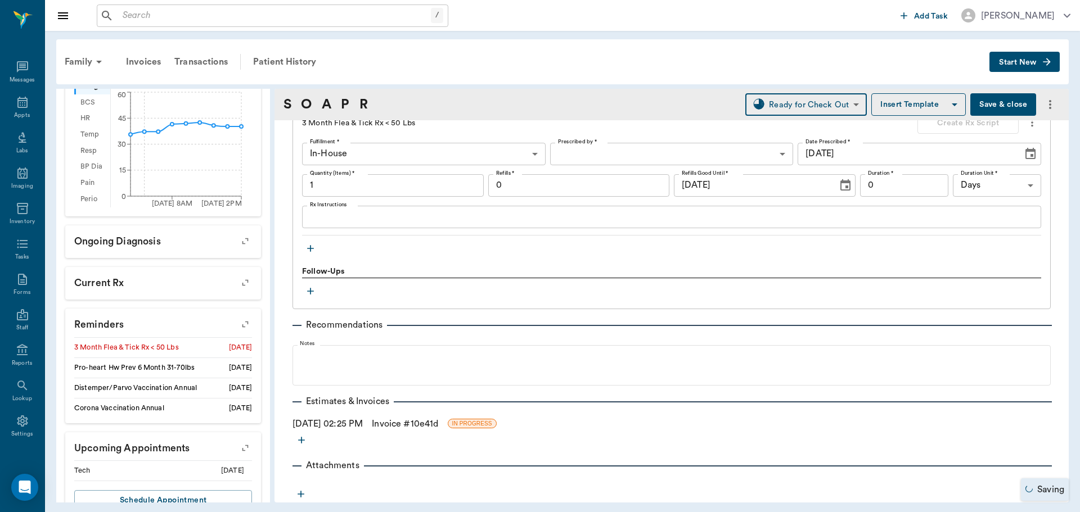
click at [431, 426] on link "Invoice # 10e41d" at bounding box center [405, 423] width 66 height 13
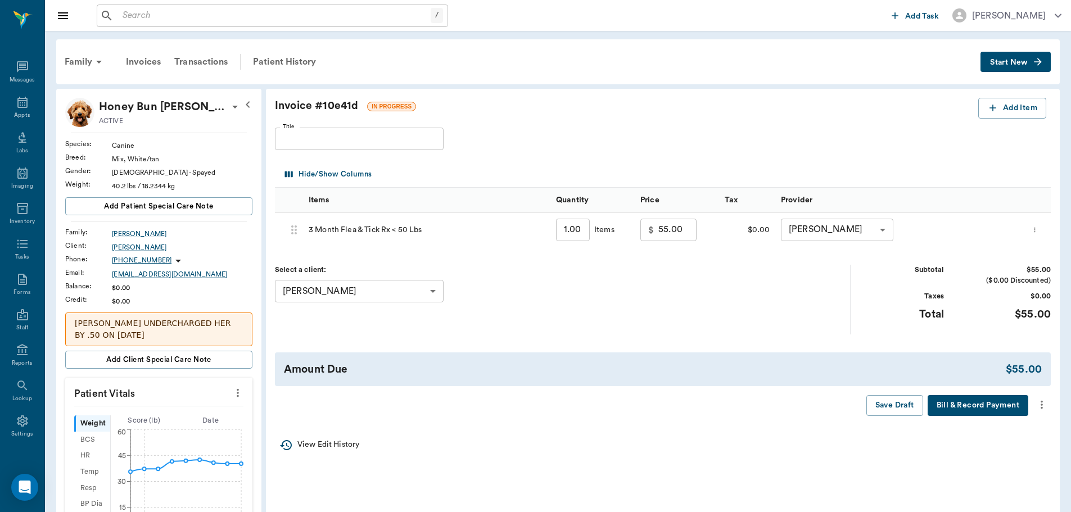
click at [1040, 403] on icon "more" at bounding box center [1042, 404] width 12 height 13
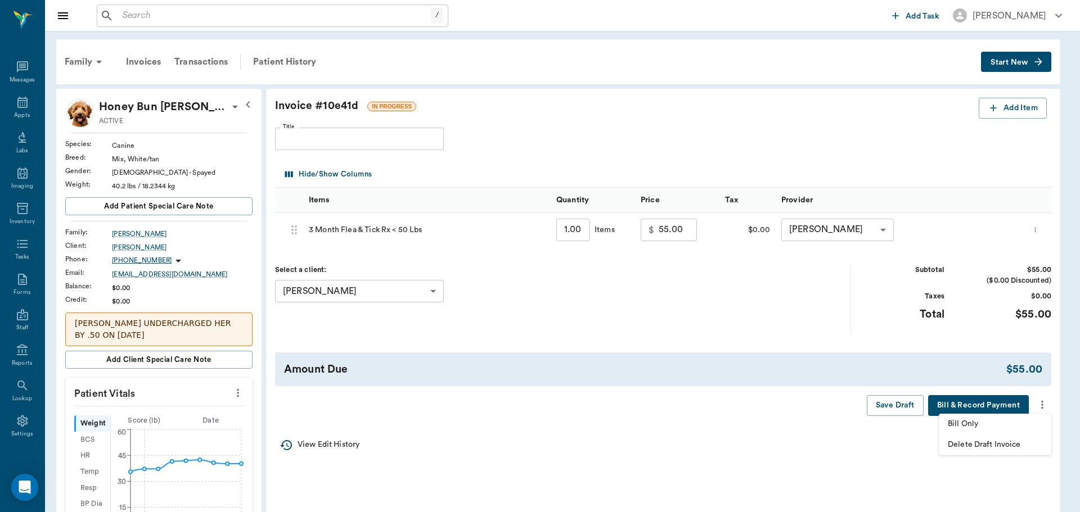
click at [962, 426] on span "Bill Only" at bounding box center [995, 424] width 94 height 12
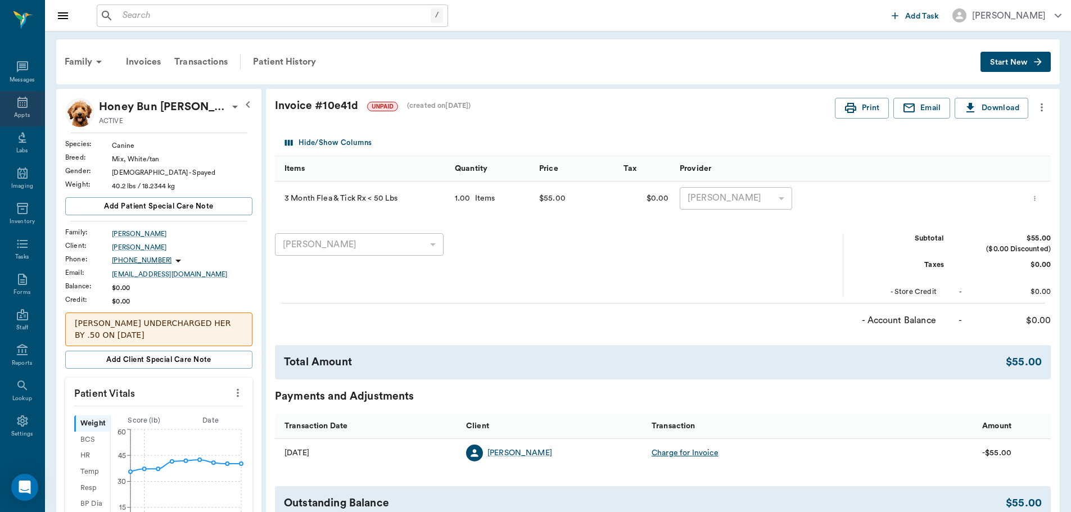
click at [27, 98] on div "Appts" at bounding box center [22, 108] width 44 height 35
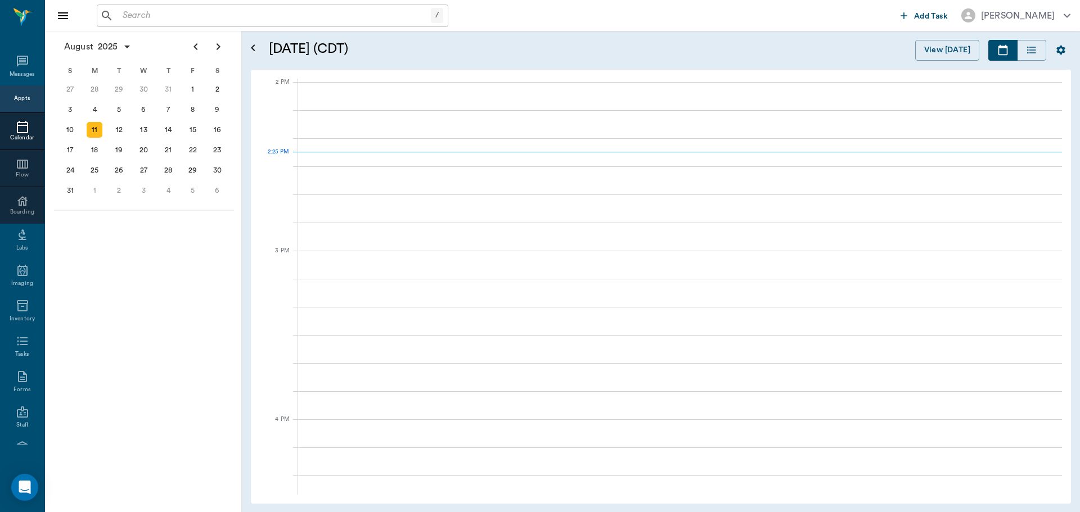
scroll to position [1013, 0]
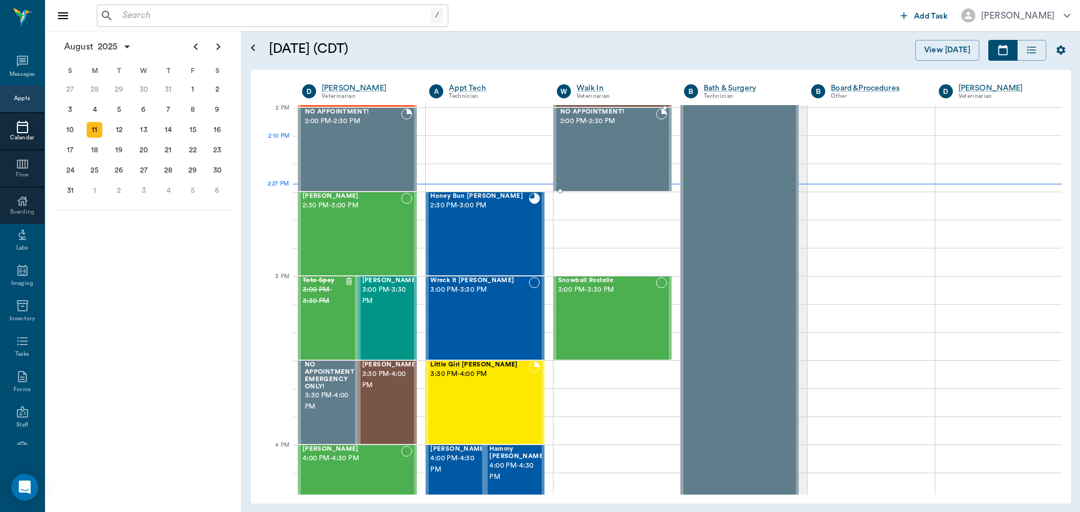
scroll to position [1013, 0]
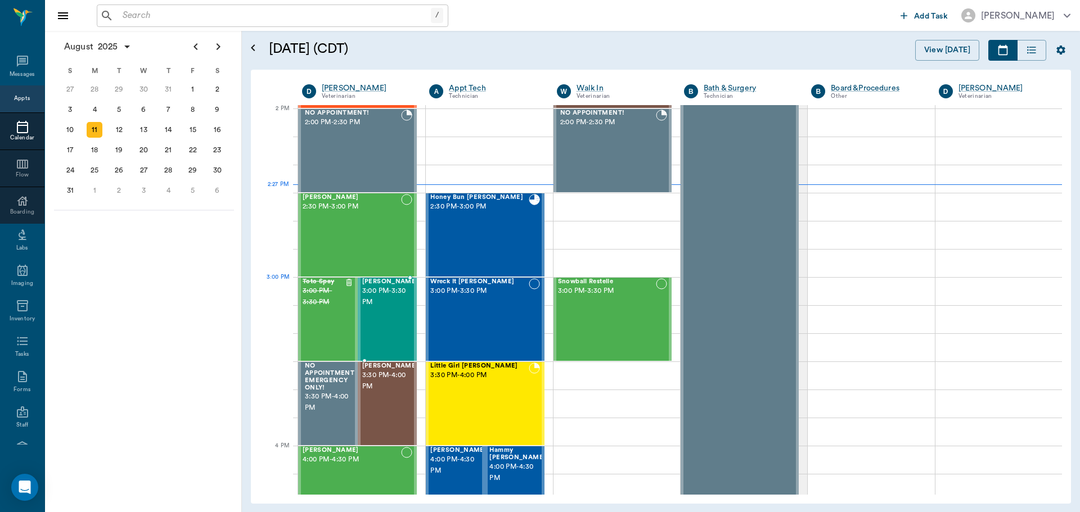
click at [391, 301] on span "3:00 PM - 3:30 PM" at bounding box center [390, 297] width 56 height 22
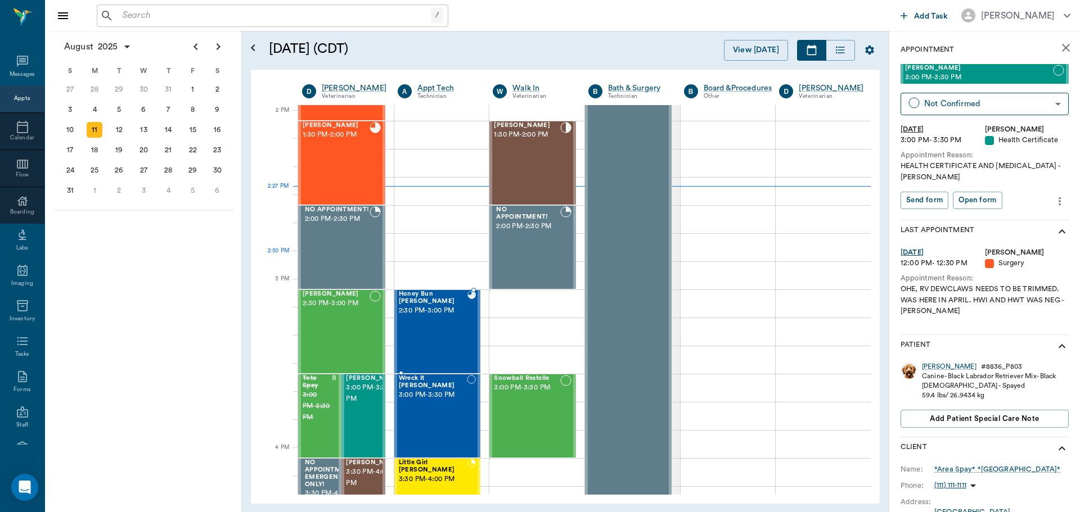
scroll to position [1013, 0]
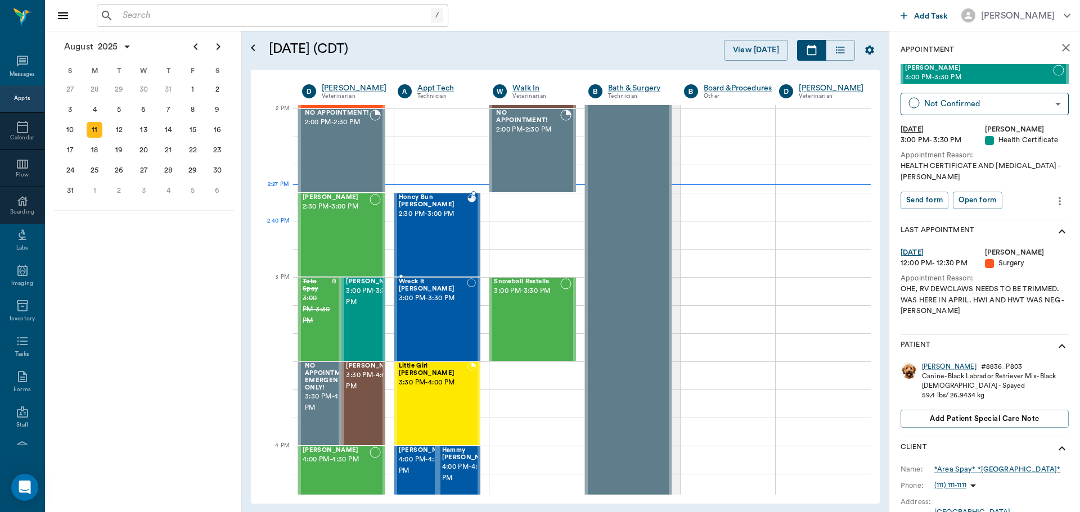
click at [457, 247] on div "Honey Bun [PERSON_NAME] 2:30 PM - 3:00 PM" at bounding box center [433, 235] width 69 height 82
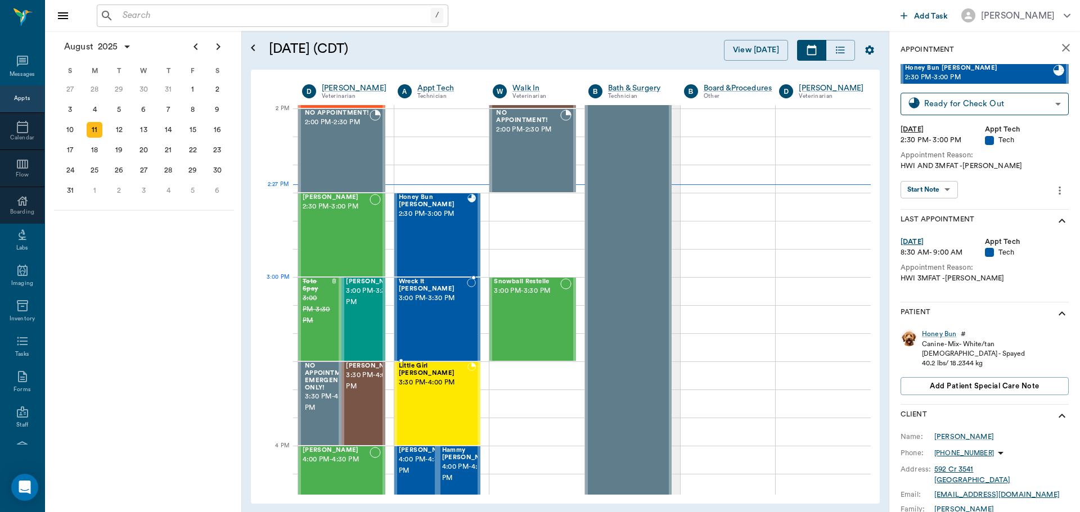
click at [430, 292] on span "Wreck It [PERSON_NAME]" at bounding box center [433, 285] width 68 height 15
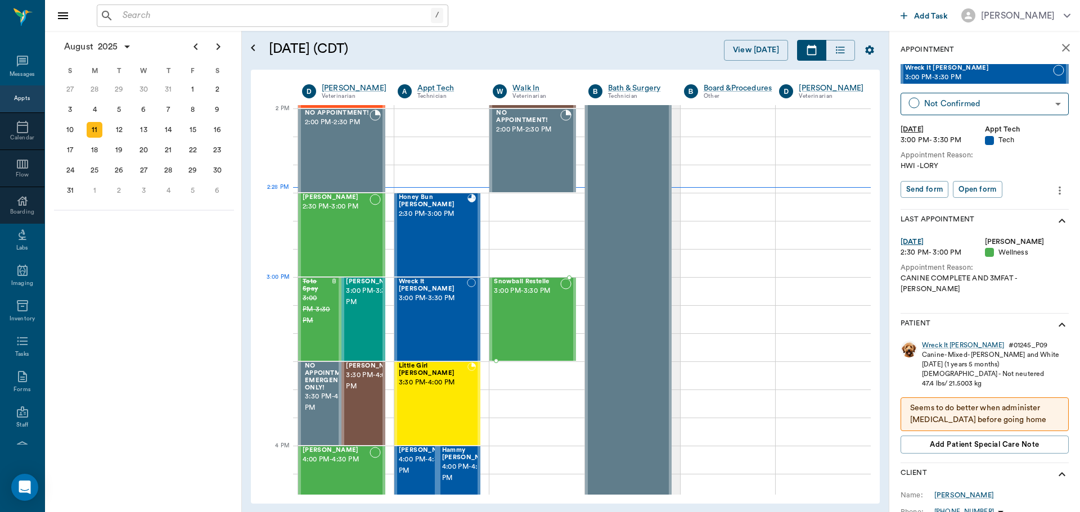
click at [542, 302] on div "Snowball Restelle 3:00 PM - 3:30 PM" at bounding box center [527, 319] width 66 height 82
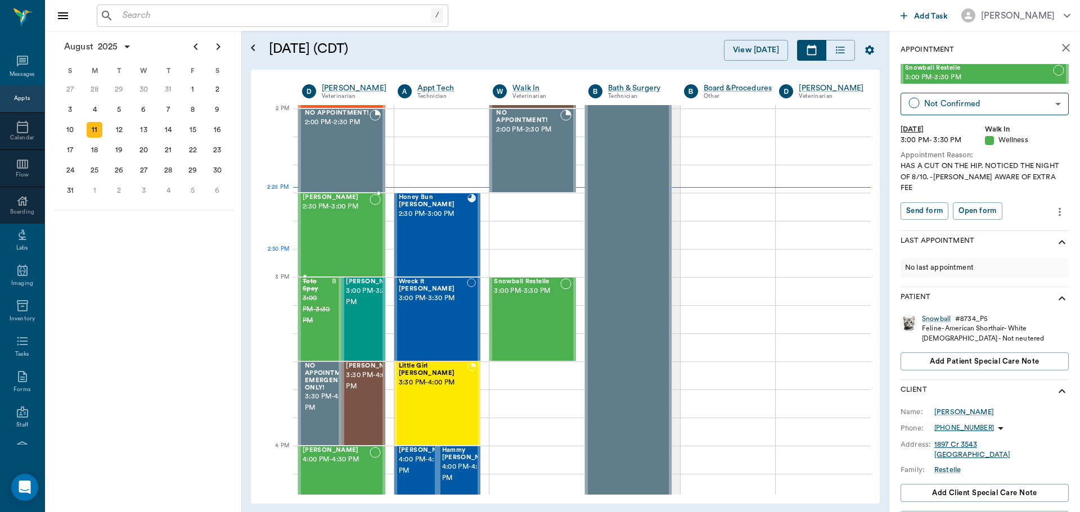
click at [364, 235] on div "Petunia [PERSON_NAME] 2:30 PM - 3:00 PM" at bounding box center [336, 235] width 67 height 82
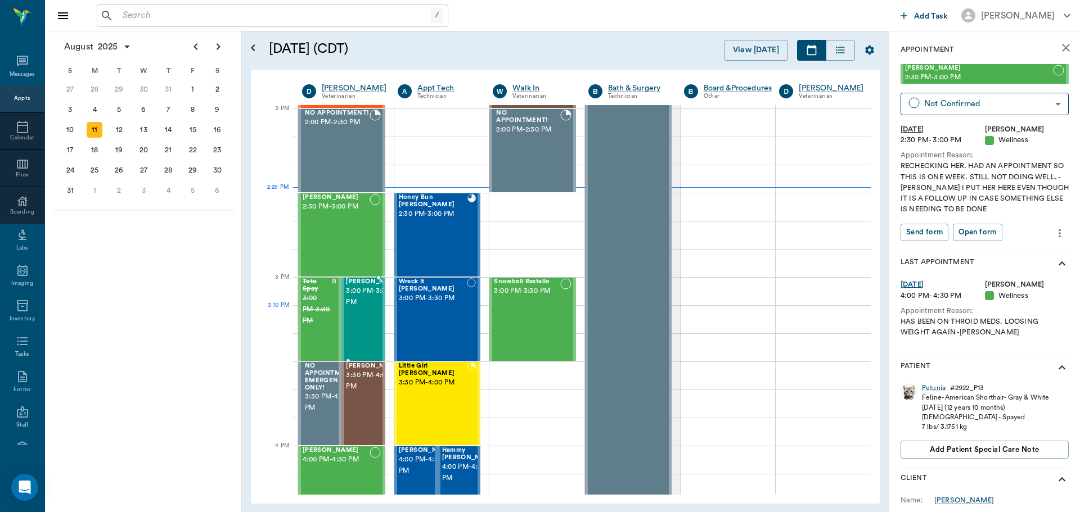
click at [362, 308] on span "3:00 PM - 3:30 PM" at bounding box center [374, 297] width 56 height 22
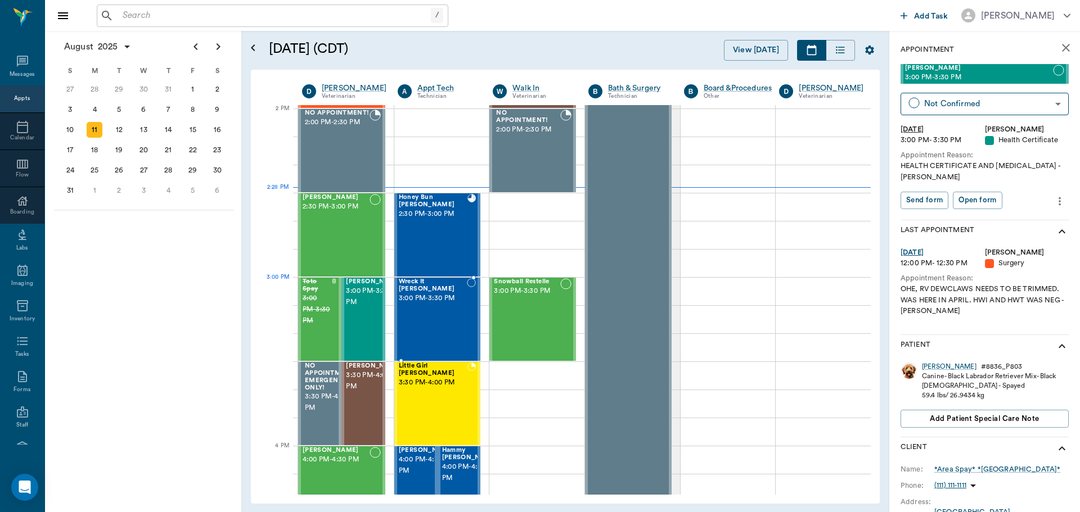
drag, startPoint x: 439, startPoint y: 288, endPoint x: 446, endPoint y: 287, distance: 7.3
click at [439, 288] on span "Wreck It [PERSON_NAME]" at bounding box center [433, 285] width 68 height 15
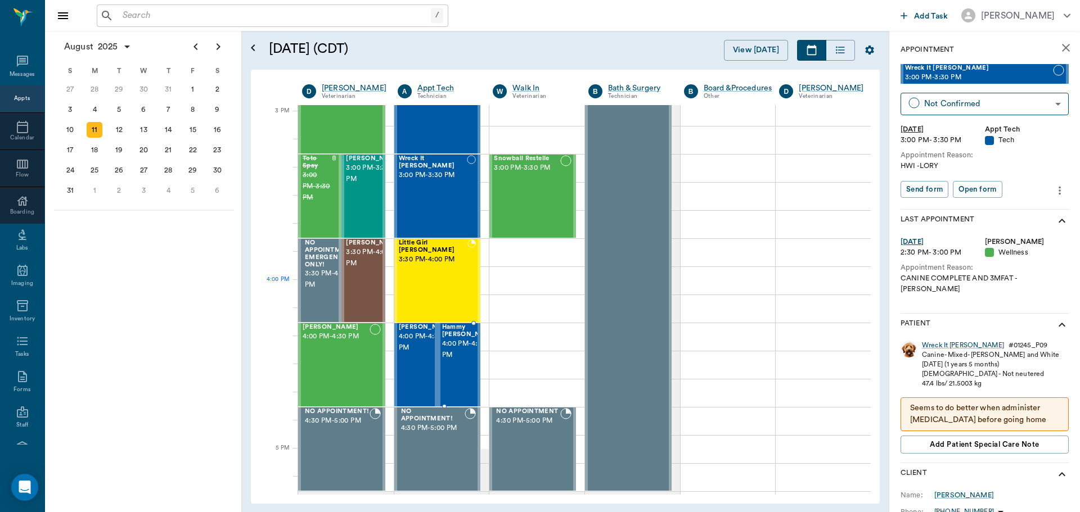
scroll to position [1182, 0]
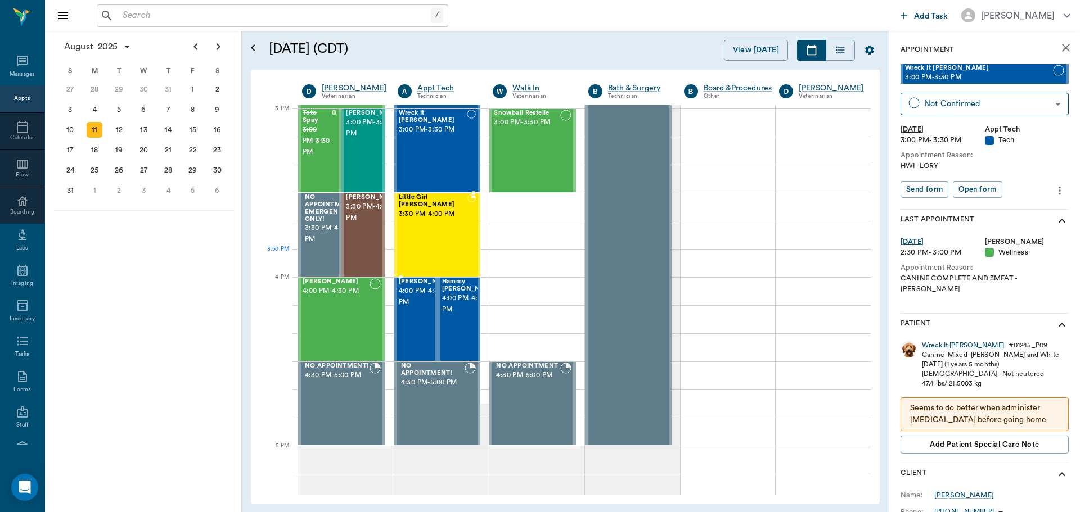
click at [447, 256] on div "Little Girl [PERSON_NAME] 3:30 PM - 4:00 PM" at bounding box center [433, 235] width 69 height 82
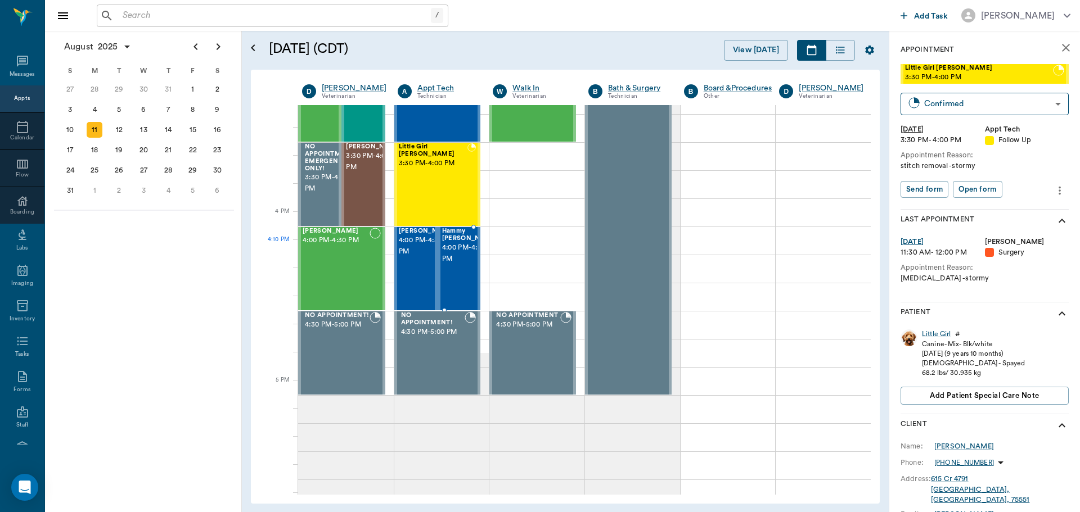
scroll to position [1295, 0]
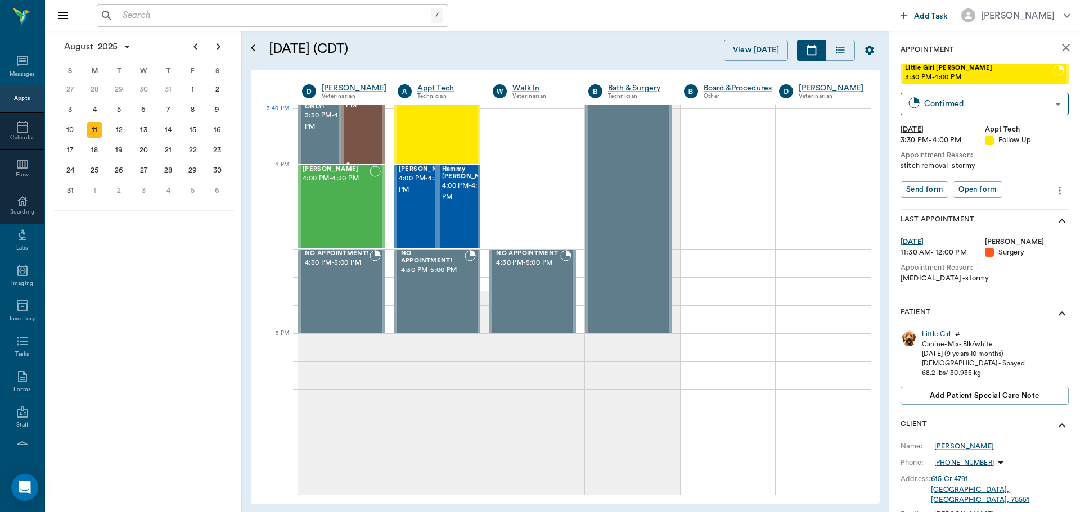
click at [359, 109] on span "3:30 PM - 4:00 PM" at bounding box center [374, 100] width 56 height 22
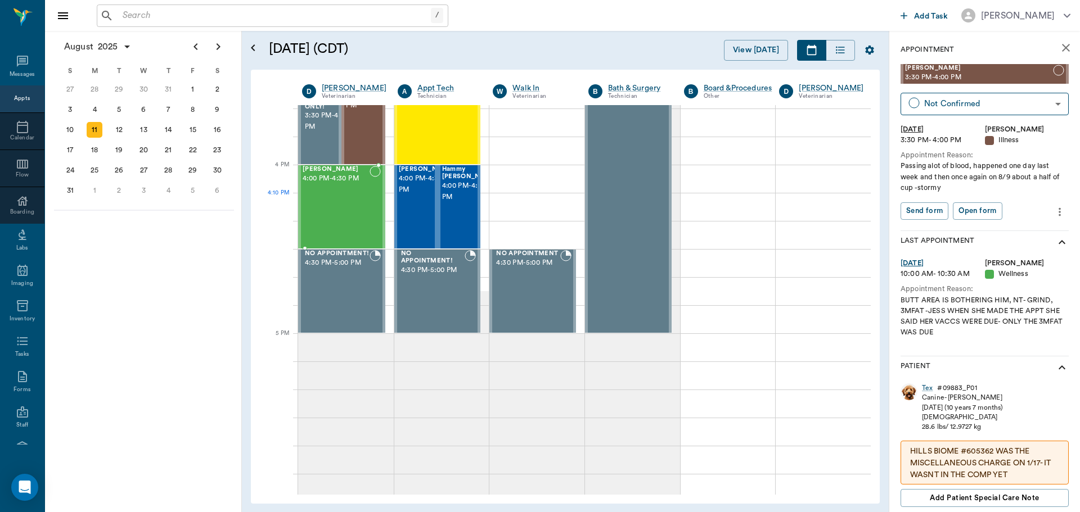
click at [339, 207] on div "[PERSON_NAME] 4:00 PM - 4:30 PM" at bounding box center [336, 207] width 67 height 82
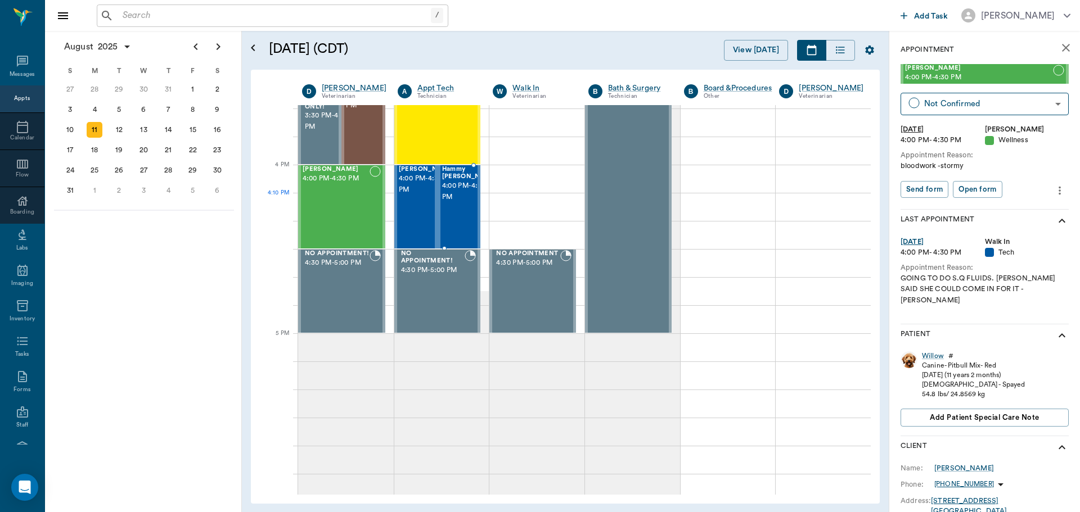
click at [413, 196] on span "4:00 PM - 4:30 PM" at bounding box center [427, 184] width 56 height 22
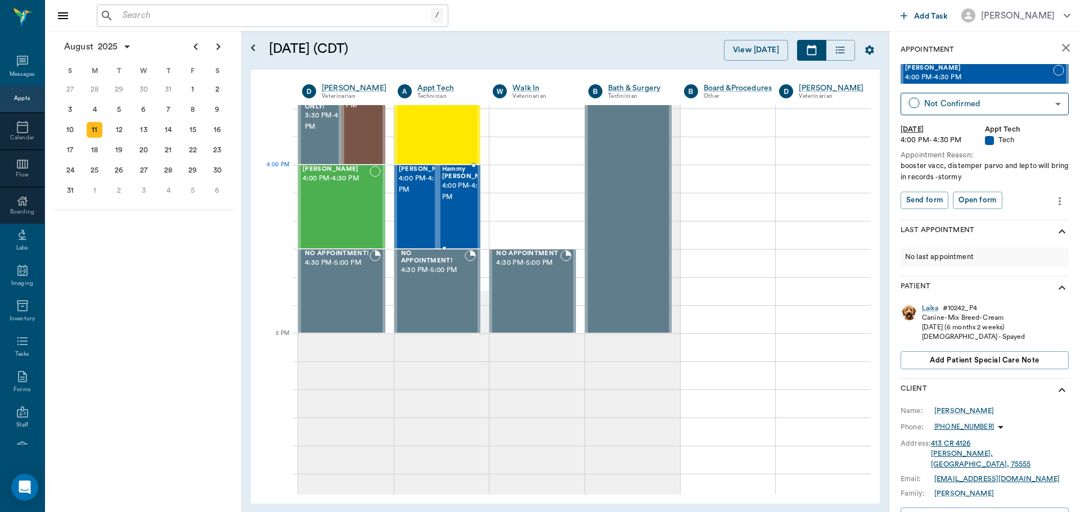
click at [498, 187] on div at bounding box center [498, 207] width 0 height 82
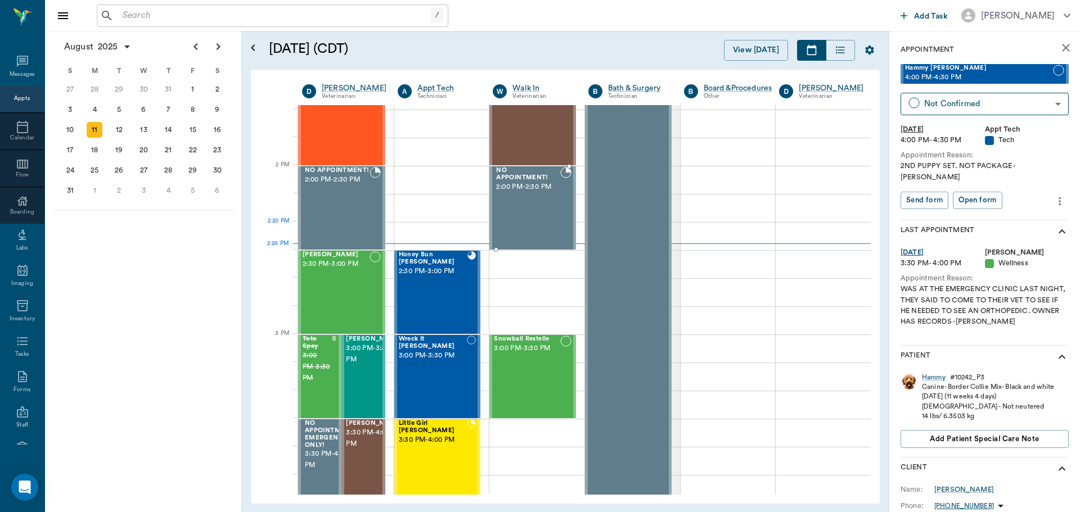
scroll to position [957, 0]
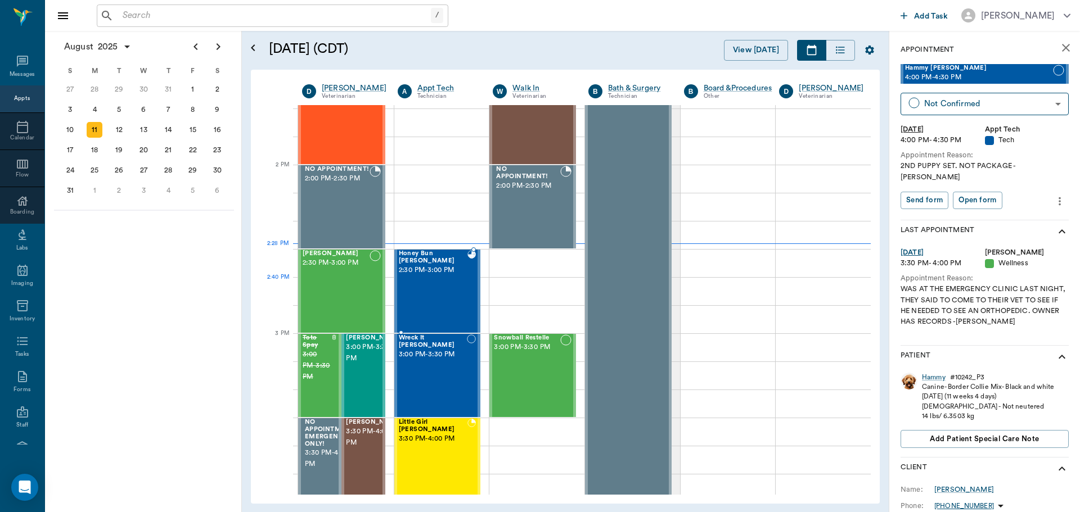
click at [419, 283] on div "Honey Bun [PERSON_NAME] 2:30 PM - 3:00 PM" at bounding box center [433, 291] width 69 height 82
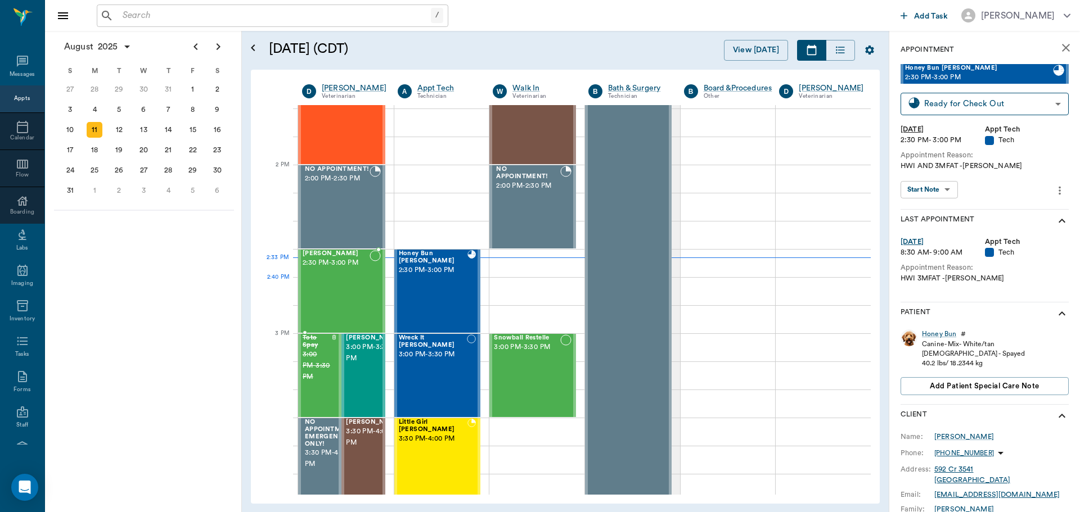
click at [343, 288] on div "Petunia Hatcher 2:30 PM - 3:00 PM" at bounding box center [336, 291] width 67 height 82
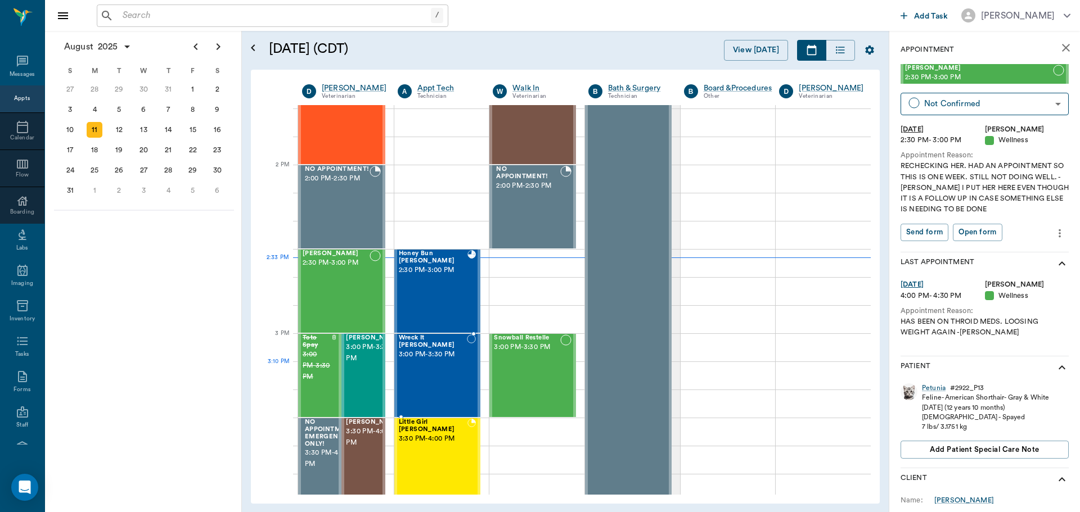
click at [439, 372] on div "Wreck It Ralph Grandmaison 3:00 PM - 3:30 PM" at bounding box center [433, 376] width 68 height 82
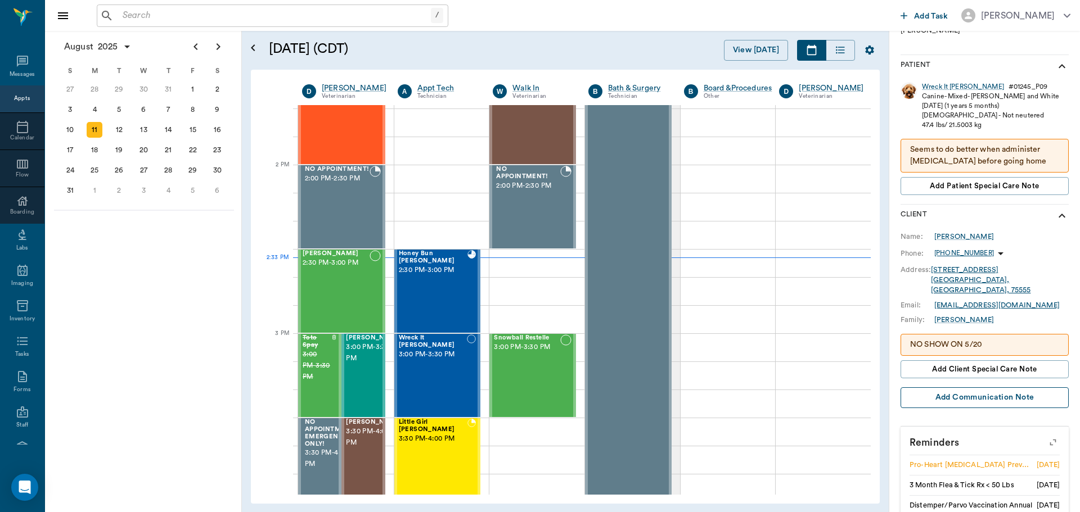
scroll to position [277, 0]
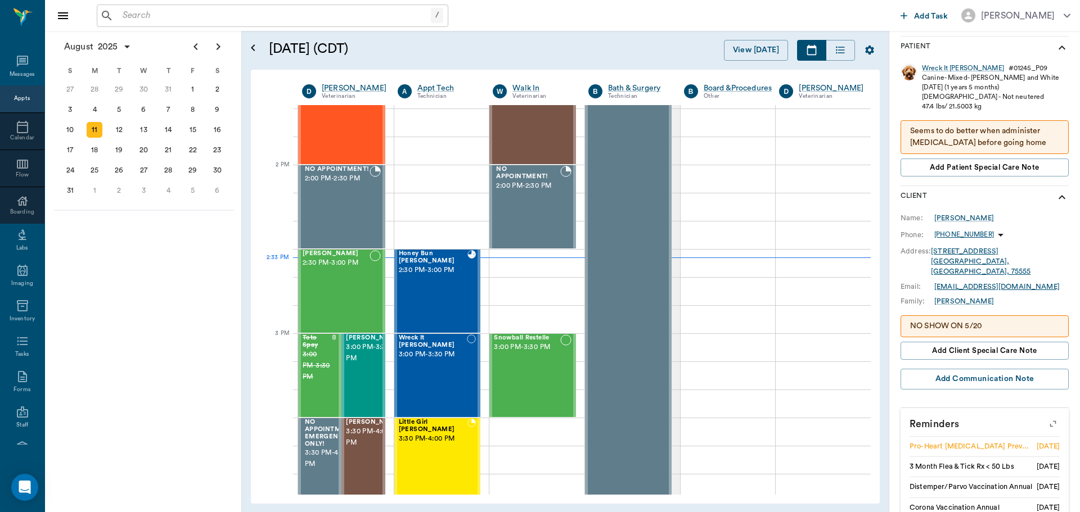
click at [1045, 416] on icon "button" at bounding box center [1053, 424] width 16 height 16
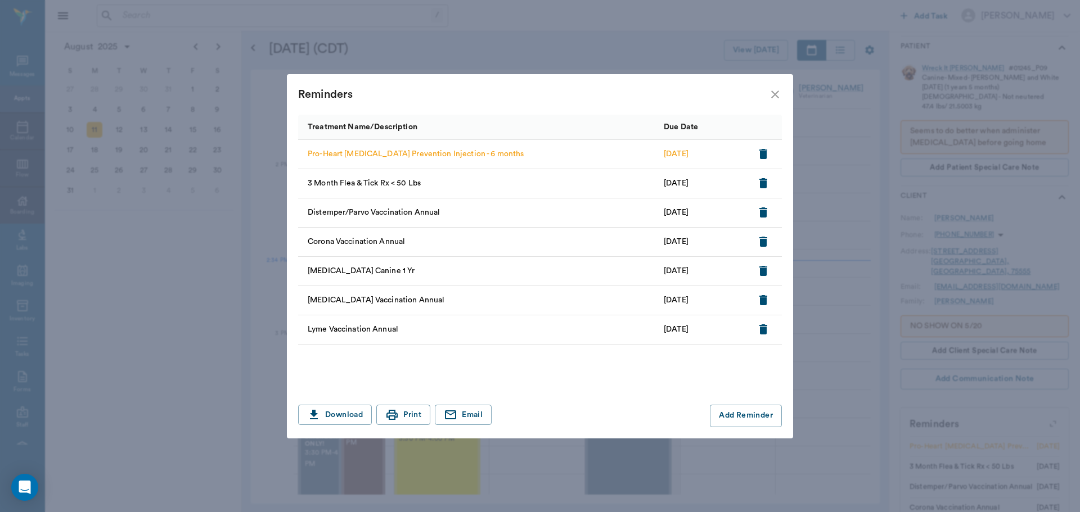
click at [774, 91] on icon "close" at bounding box center [774, 94] width 13 height 13
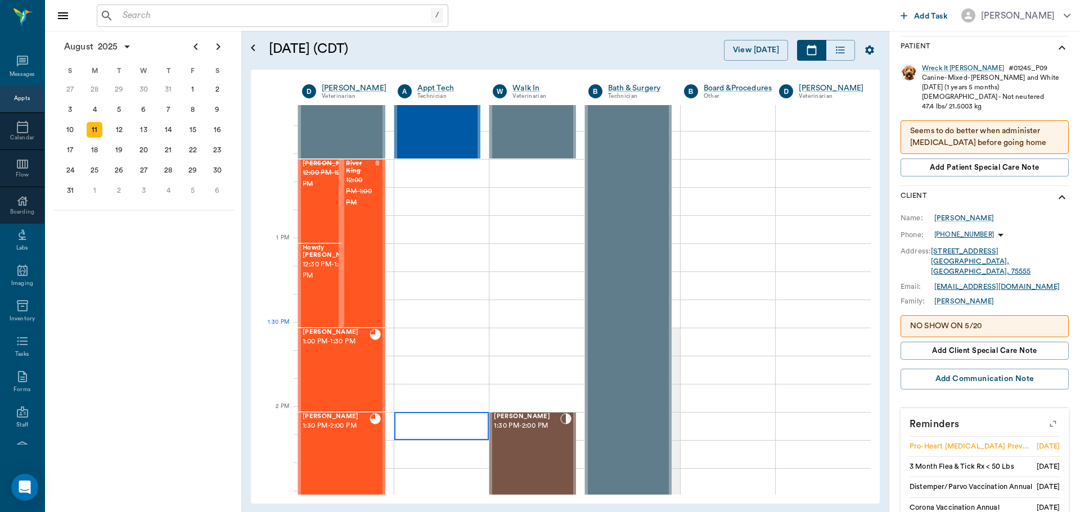
scroll to position [788, 0]
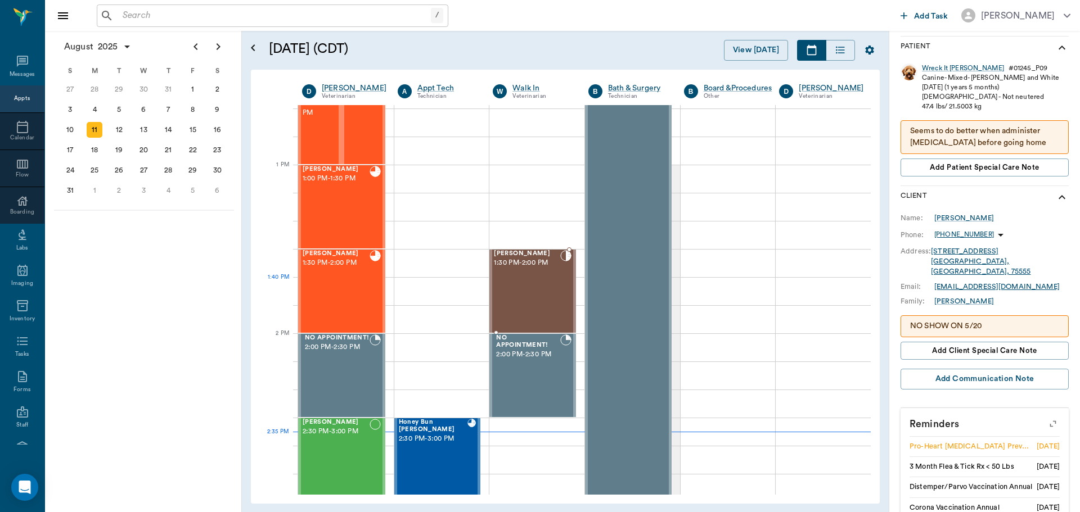
click at [526, 297] on div "Bovine Hale 1:30 PM - 2:00 PM" at bounding box center [527, 291] width 66 height 82
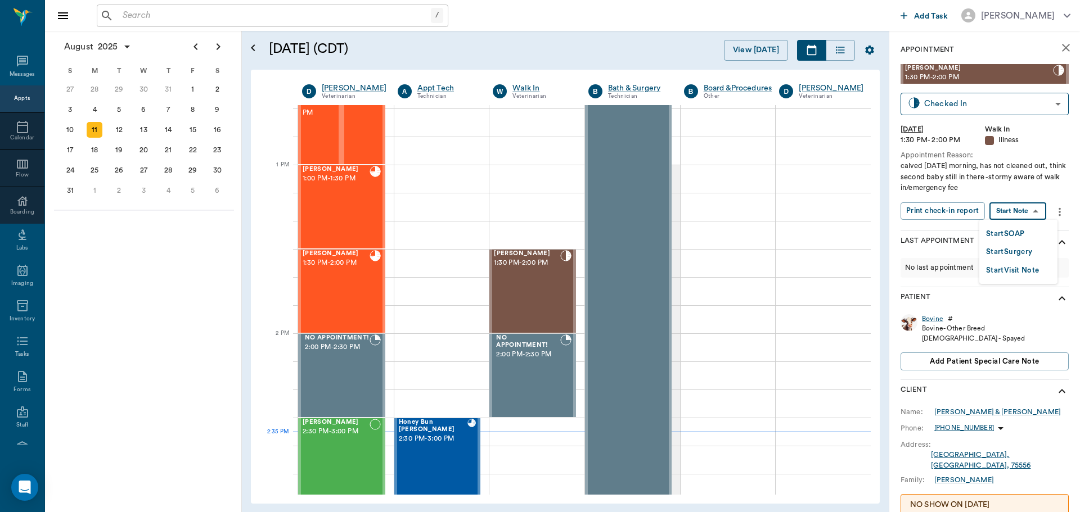
click at [1018, 214] on body "/ ​ Add Task Dr. Bert Ellsworth Nectar Messages Appts Calendar Flow Boarding La…" at bounding box center [540, 256] width 1080 height 512
click at [1002, 233] on button "Start SOAP" at bounding box center [1005, 234] width 38 height 13
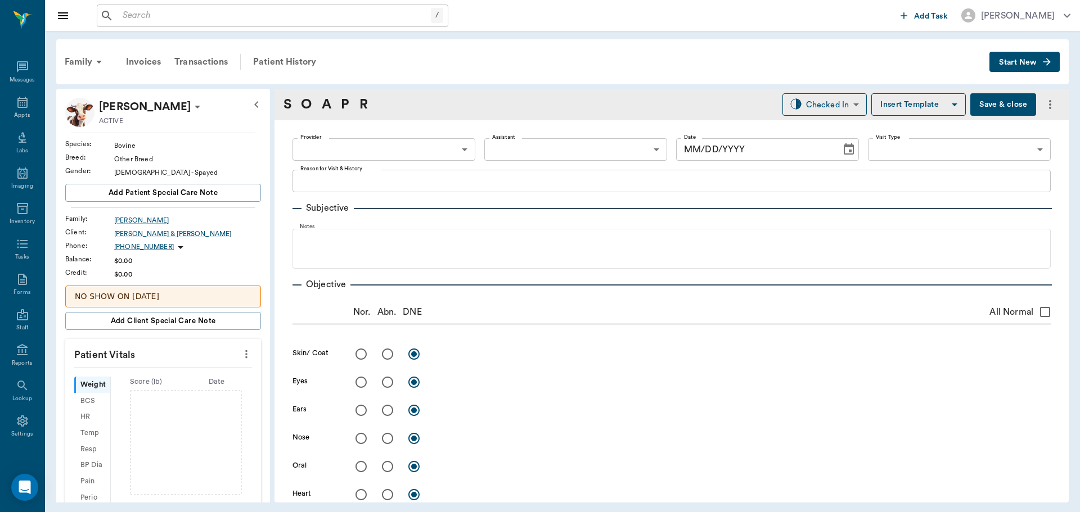
type input "63ee68728bdb516679580557"
type input "65d2be4f46e3a538d89b8c15"
type textarea "calved friday morning, has not cleaned out, think second baby still in there -s…"
type input "[DATE]"
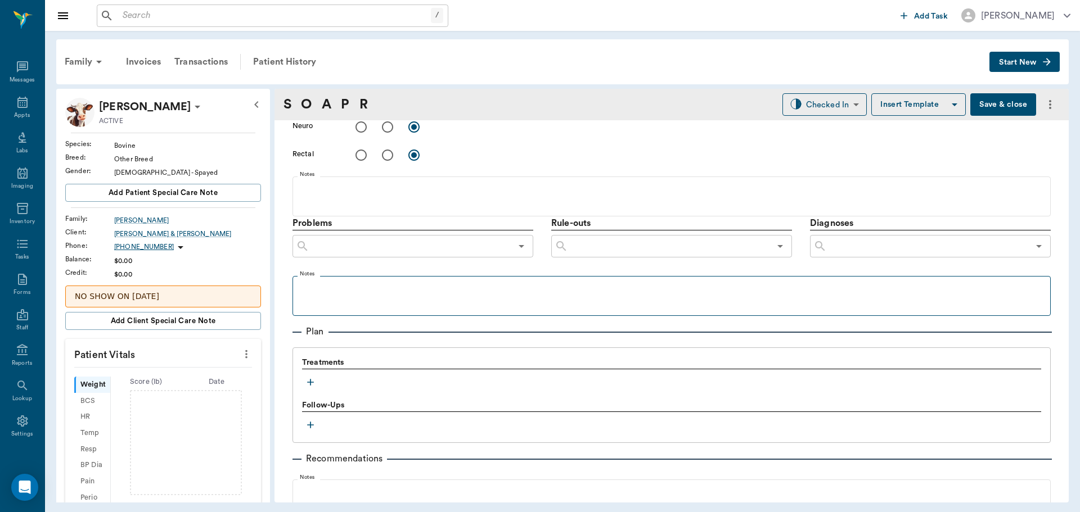
scroll to position [683, 0]
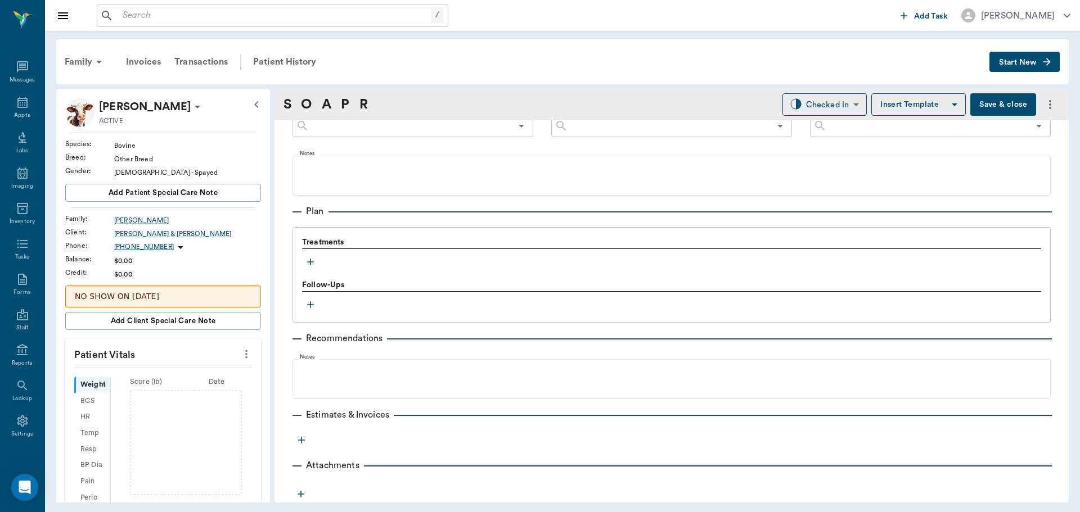
click at [311, 257] on icon "button" at bounding box center [310, 261] width 11 height 11
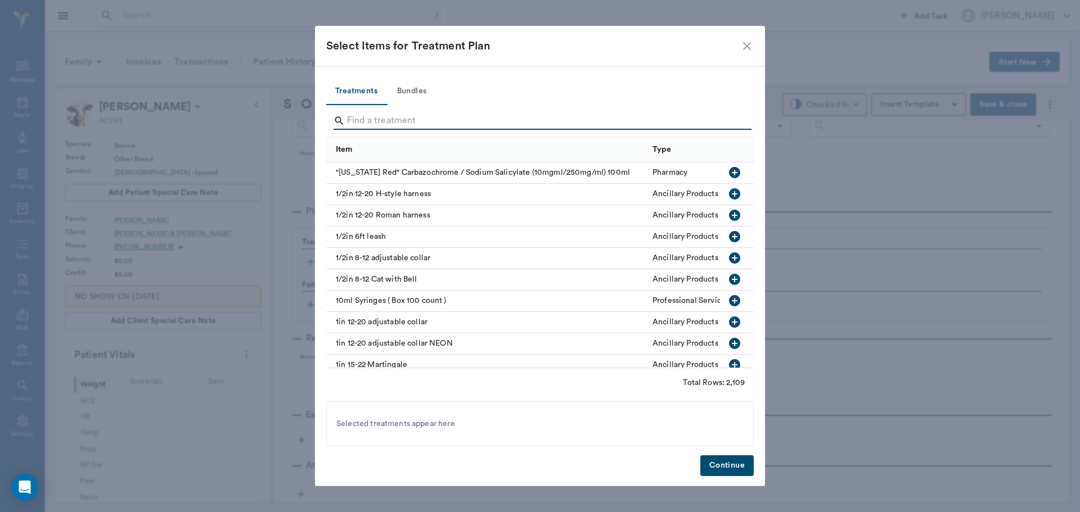
click at [385, 114] on input "Search" at bounding box center [541, 121] width 388 height 18
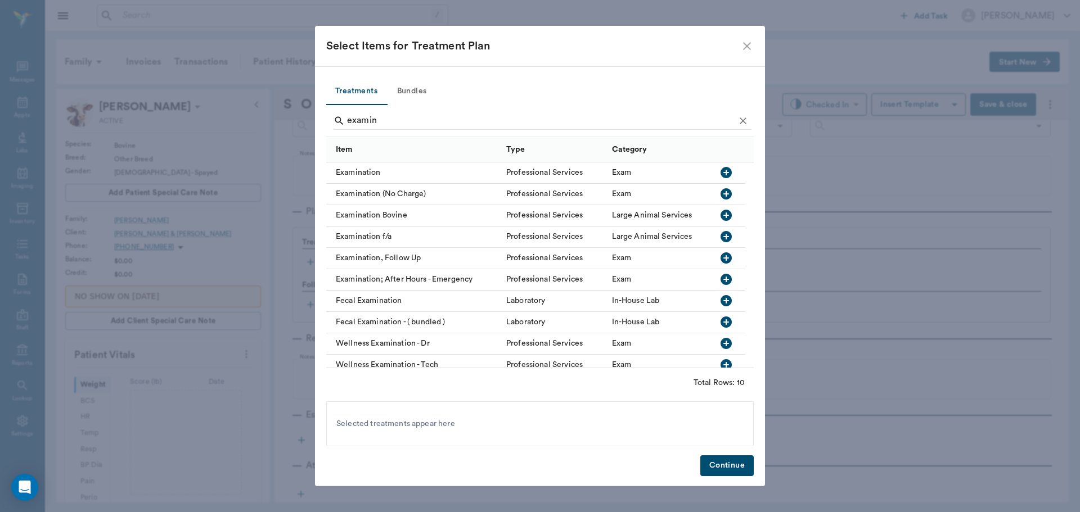
click at [726, 214] on icon "button" at bounding box center [725, 215] width 13 height 13
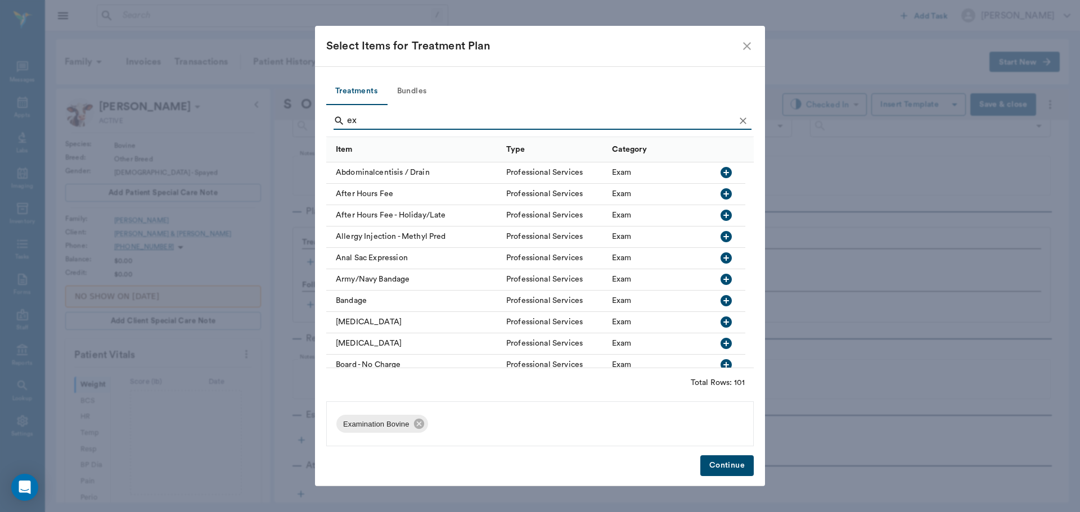
type input "e"
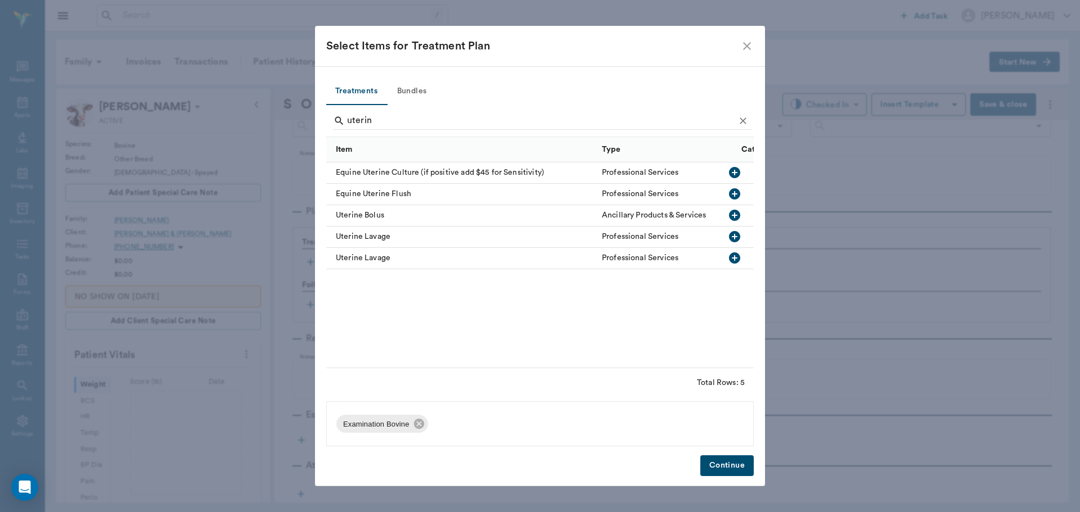
click at [731, 236] on icon "button" at bounding box center [734, 236] width 11 height 11
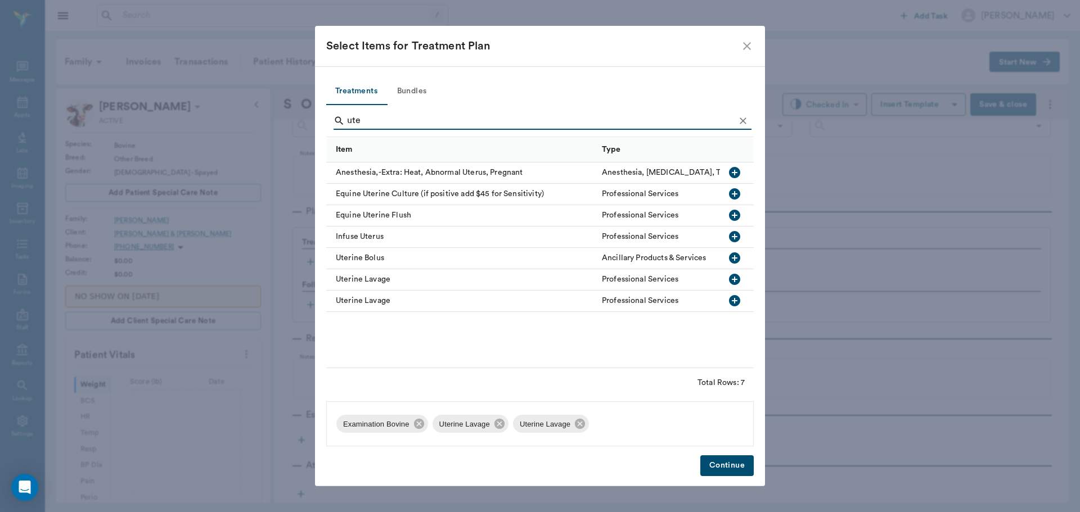
click at [736, 239] on icon "button" at bounding box center [734, 236] width 11 height 11
type input "u"
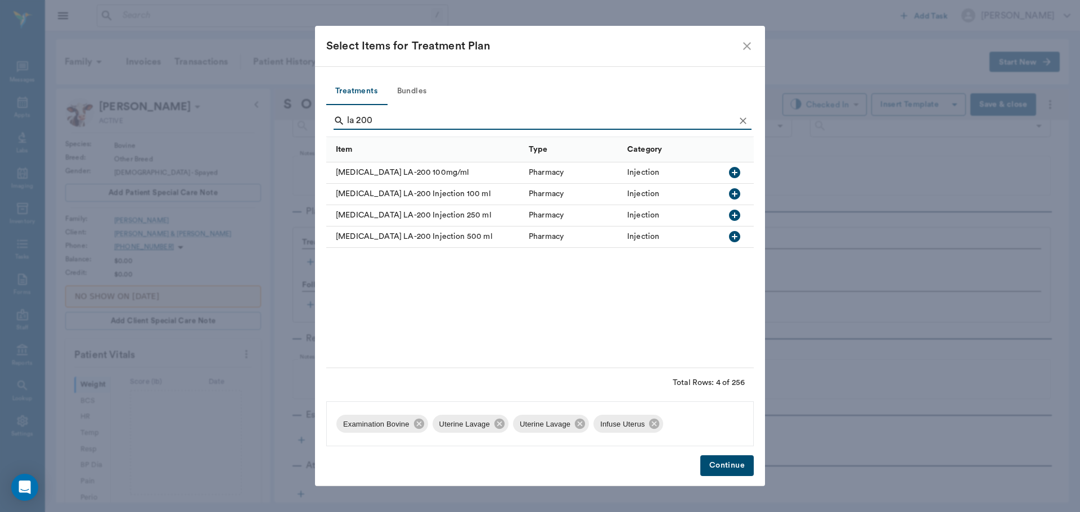
type input "la 200"
click at [734, 193] on icon "button" at bounding box center [734, 193] width 11 height 11
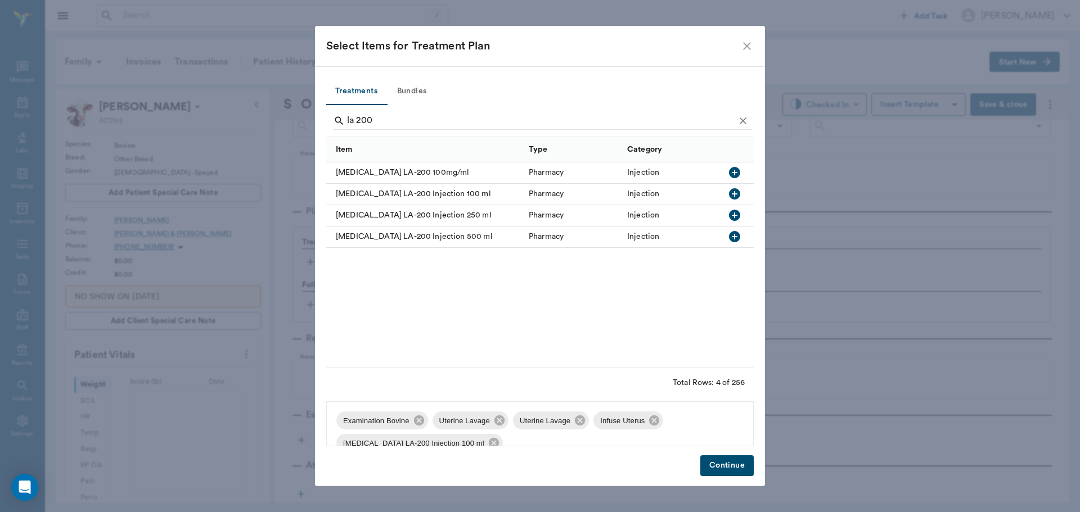
click at [726, 471] on button "Continue" at bounding box center [726, 466] width 53 height 21
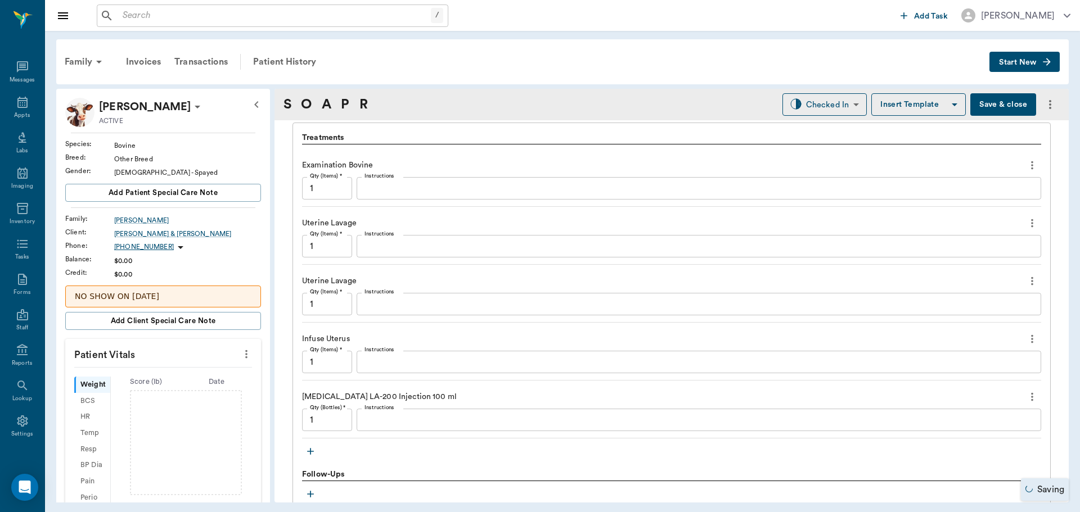
scroll to position [795, 0]
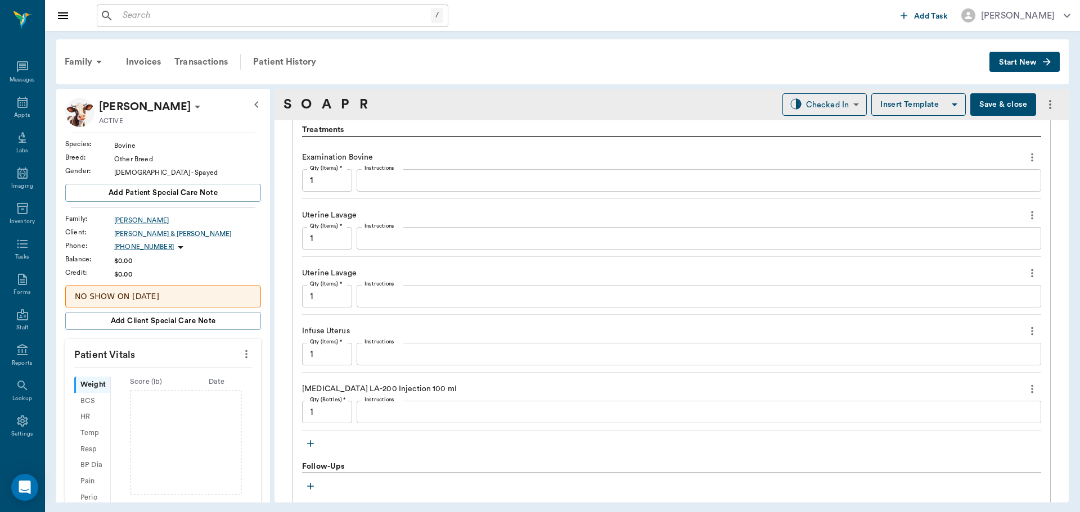
drag, startPoint x: 632, startPoint y: 367, endPoint x: 508, endPoint y: 331, distance: 128.9
click at [508, 331] on div "Infuse Uterus" at bounding box center [671, 331] width 739 height 19
click at [1026, 272] on icon "more" at bounding box center [1032, 273] width 12 height 13
click at [937, 312] on span "Delete" at bounding box center [976, 314] width 94 height 12
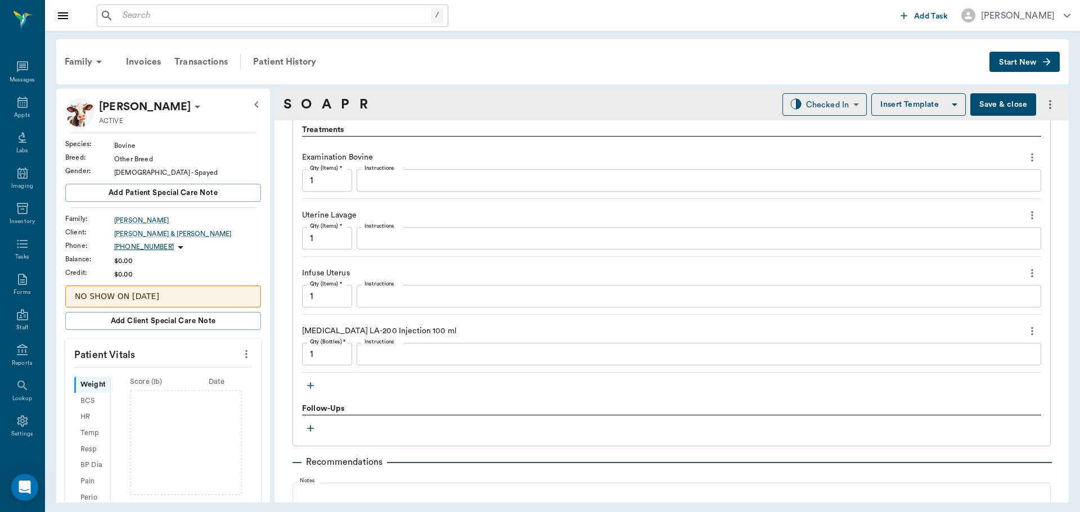
click at [312, 383] on icon "button" at bounding box center [310, 385] width 11 height 11
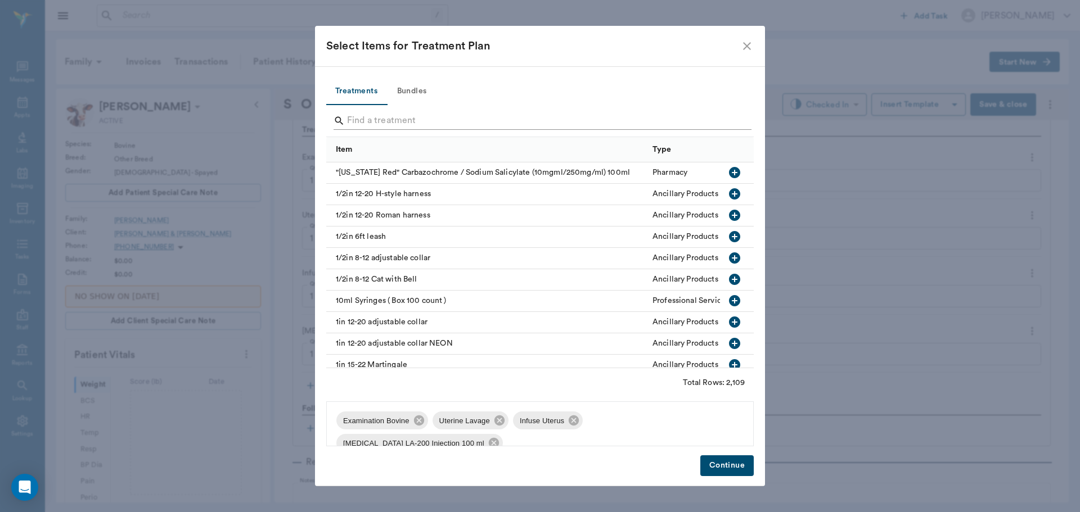
click at [404, 127] on input "Search" at bounding box center [541, 121] width 388 height 18
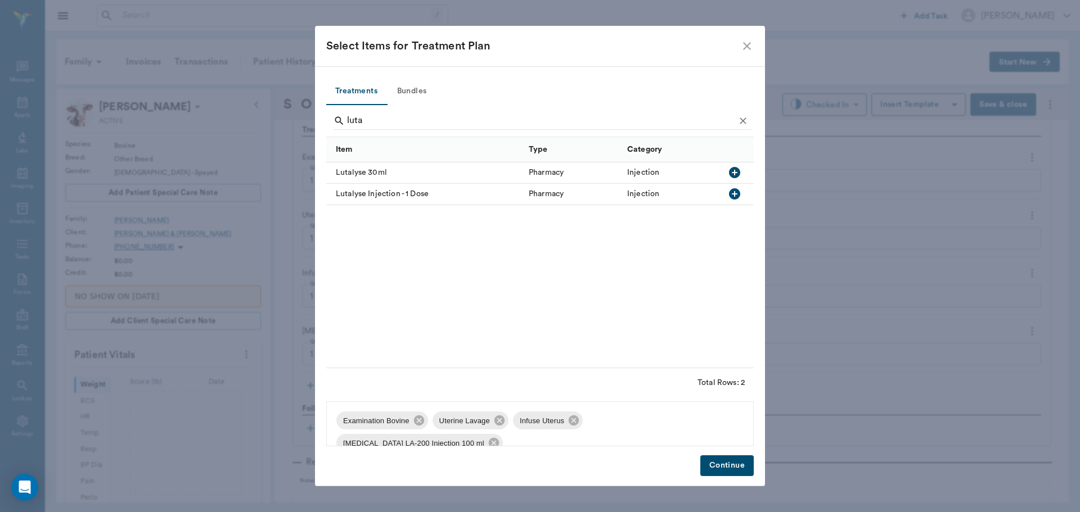
click at [732, 195] on icon "button" at bounding box center [734, 193] width 11 height 11
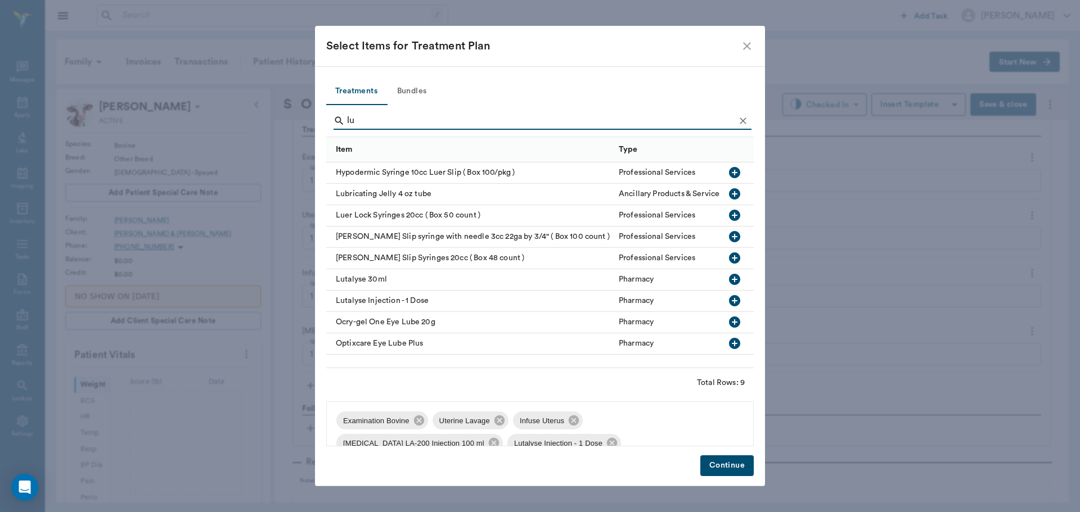
type input "l"
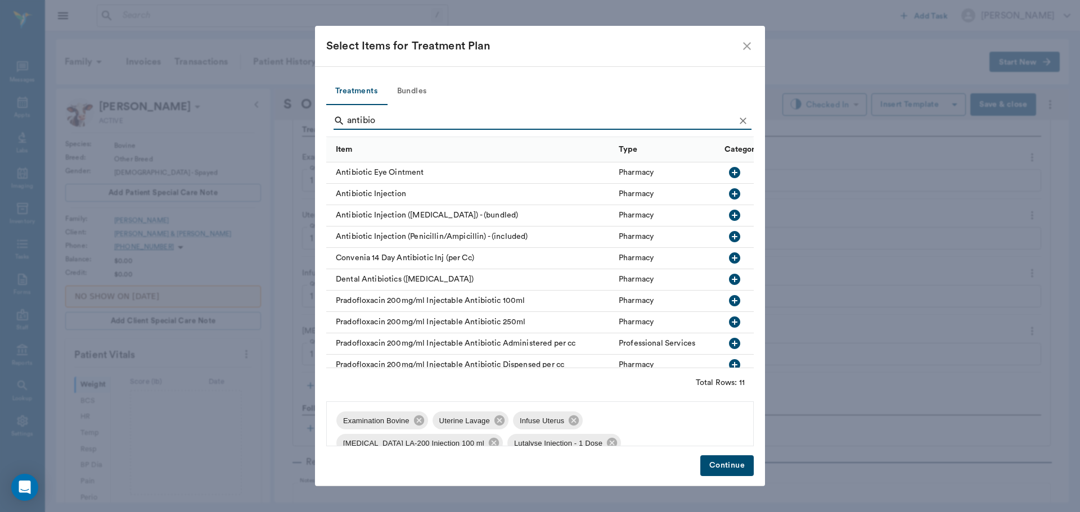
type input "antibio"
click at [728, 194] on icon "button" at bounding box center [734, 193] width 13 height 13
click at [728, 468] on button "Continue" at bounding box center [726, 466] width 53 height 21
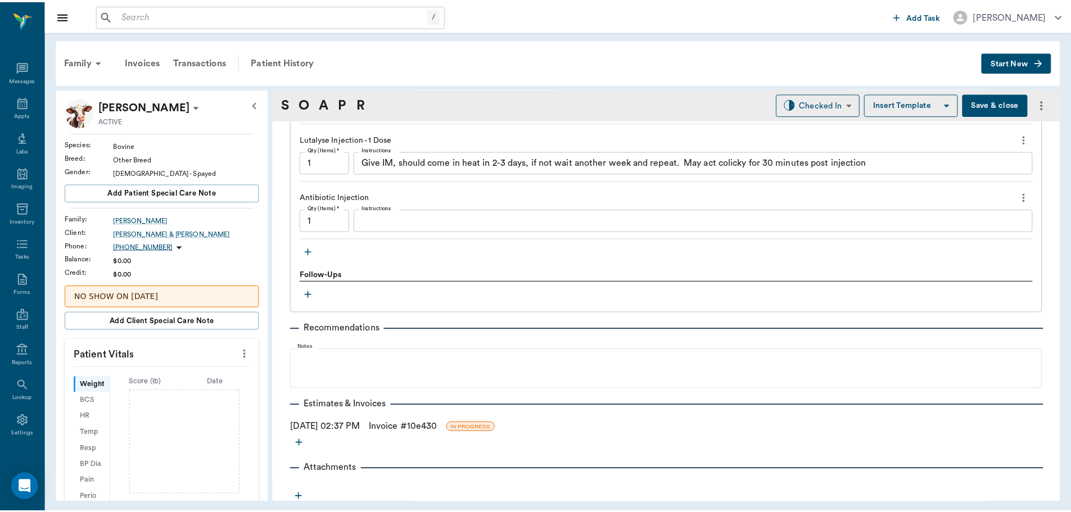
scroll to position [1048, 0]
click at [400, 420] on link "Invoice # 10e430" at bounding box center [406, 423] width 69 height 13
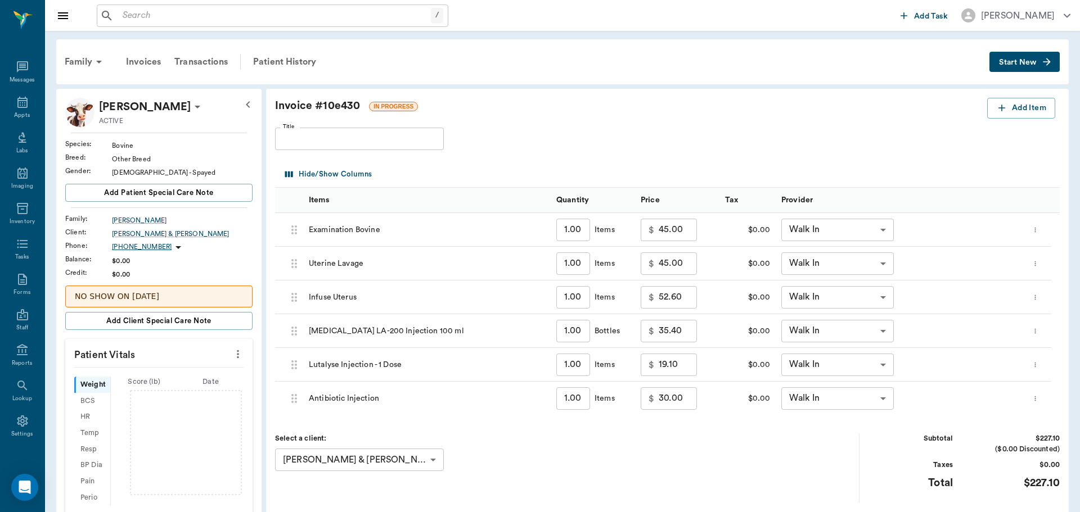
click at [883, 234] on body "/ ​ Add Task Dr. Bert Ellsworth Nectar Messages Appts Labs Imaging Inventory Ta…" at bounding box center [540, 372] width 1080 height 744
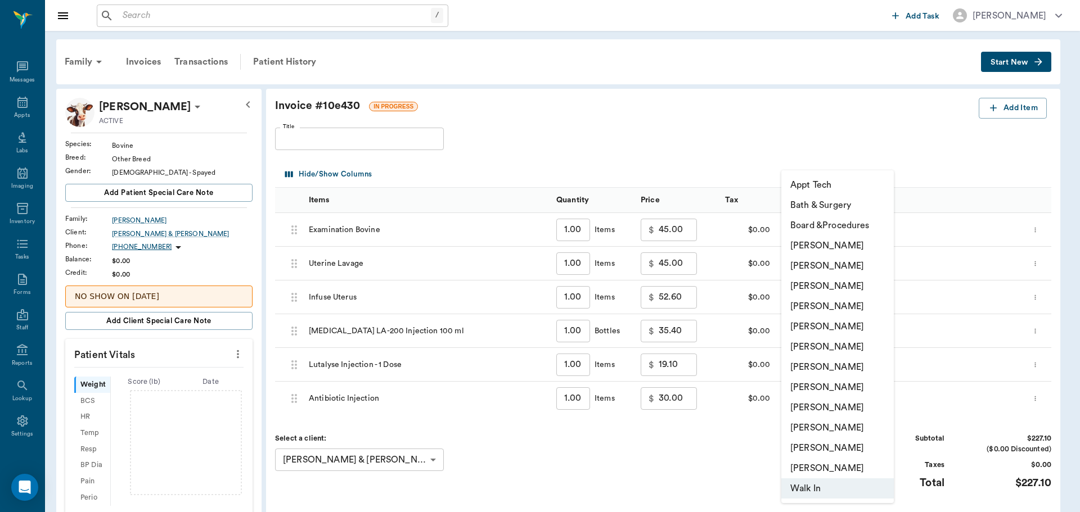
click at [855, 288] on li "[PERSON_NAME]" at bounding box center [837, 286] width 112 height 20
type input "none-63ec2f075fda476ae8351a4d"
click at [880, 260] on body "/ ​ Add Task Dr. Bert Ellsworth Nectar Messages Appts Labs Imaging Inventory Ta…" at bounding box center [540, 372] width 1080 height 744
click at [852, 287] on li "[PERSON_NAME]" at bounding box center [837, 286] width 112 height 20
type input "none-63ec2f075fda476ae8351a4d"
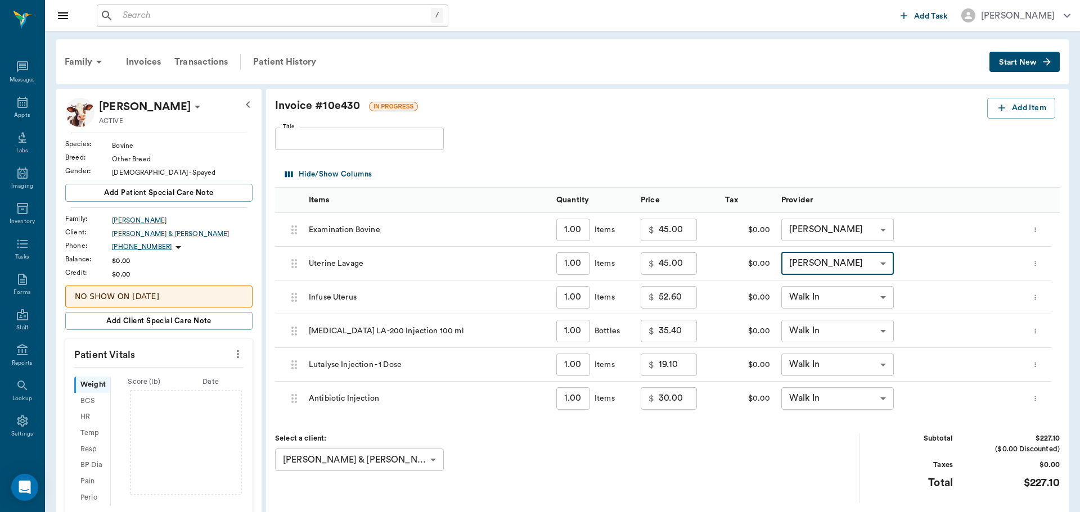
click at [877, 298] on body "/ ​ Add Task Dr. Bert Ellsworth Nectar Messages Appts Labs Imaging Inventory Ta…" at bounding box center [540, 372] width 1080 height 744
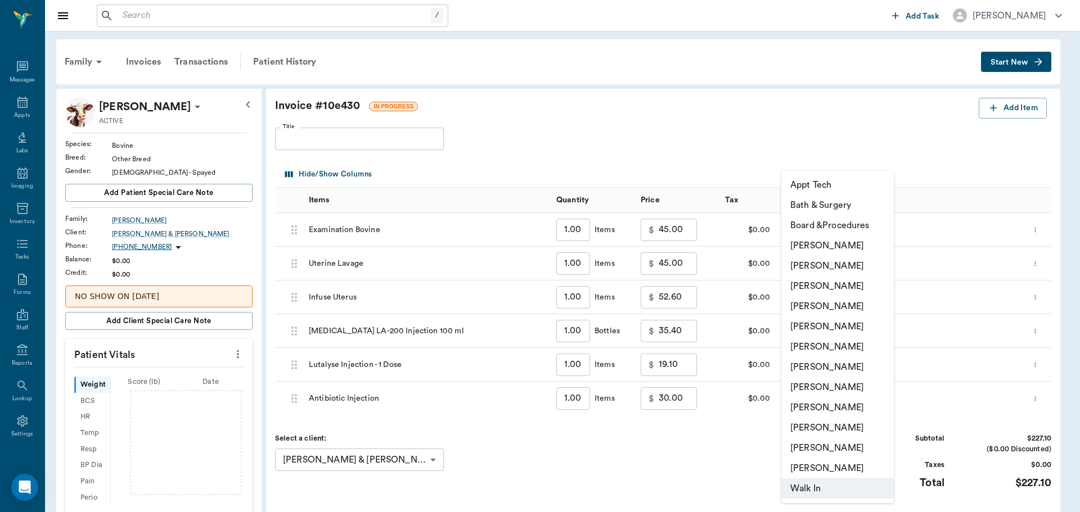
click at [860, 280] on li "[PERSON_NAME]" at bounding box center [837, 286] width 112 height 20
type input "none-63ec2f075fda476ae8351a4d"
click at [868, 334] on body "/ ​ Add Task Dr. Bert Ellsworth Nectar Messages Appts Labs Imaging Inventory Ta…" at bounding box center [540, 372] width 1080 height 744
click at [854, 283] on li "[PERSON_NAME]" at bounding box center [837, 286] width 112 height 20
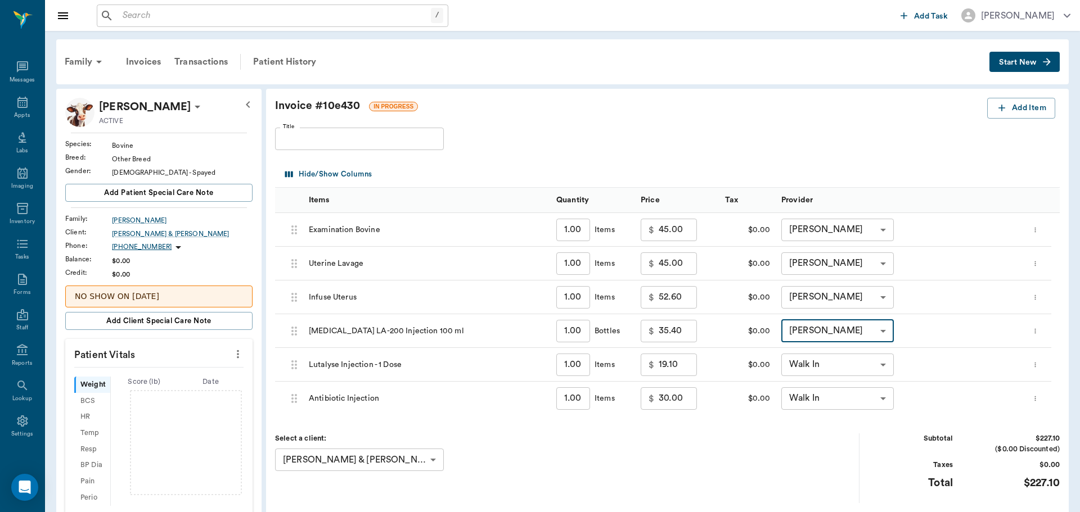
type input "none-63ec2f075fda476ae8351a4d"
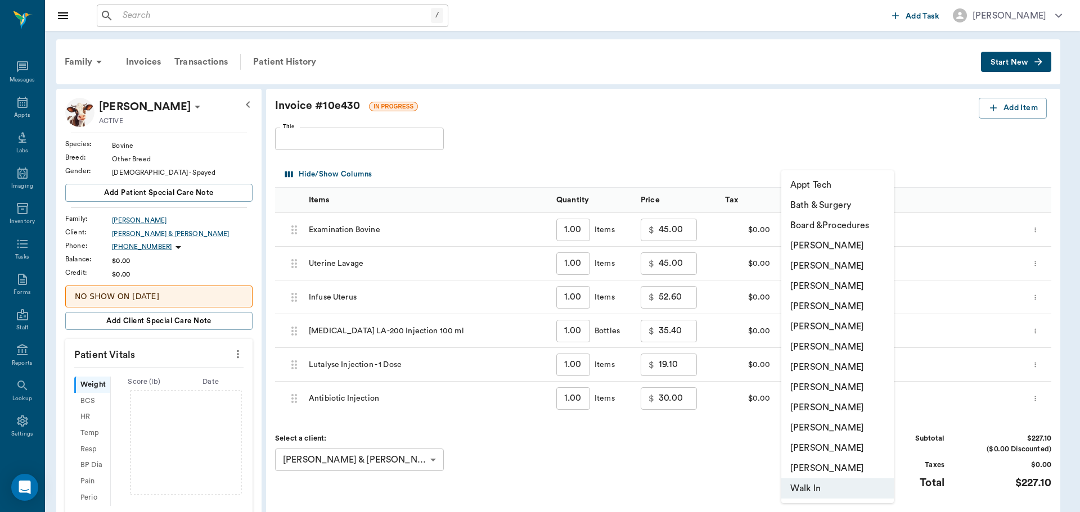
click at [866, 365] on body "/ ​ Add Task Dr. Bert Ellsworth Nectar Messages Appts Labs Imaging Inventory Ta…" at bounding box center [540, 372] width 1080 height 744
click at [858, 284] on li "[PERSON_NAME]" at bounding box center [837, 286] width 112 height 20
type input "none-63ec2f075fda476ae8351a4d"
click at [877, 398] on body "/ ​ Add Task Dr. Bert Ellsworth Nectar Messages Appts Labs Imaging Inventory Ta…" at bounding box center [540, 372] width 1080 height 744
click at [846, 289] on li "[PERSON_NAME]" at bounding box center [837, 286] width 112 height 20
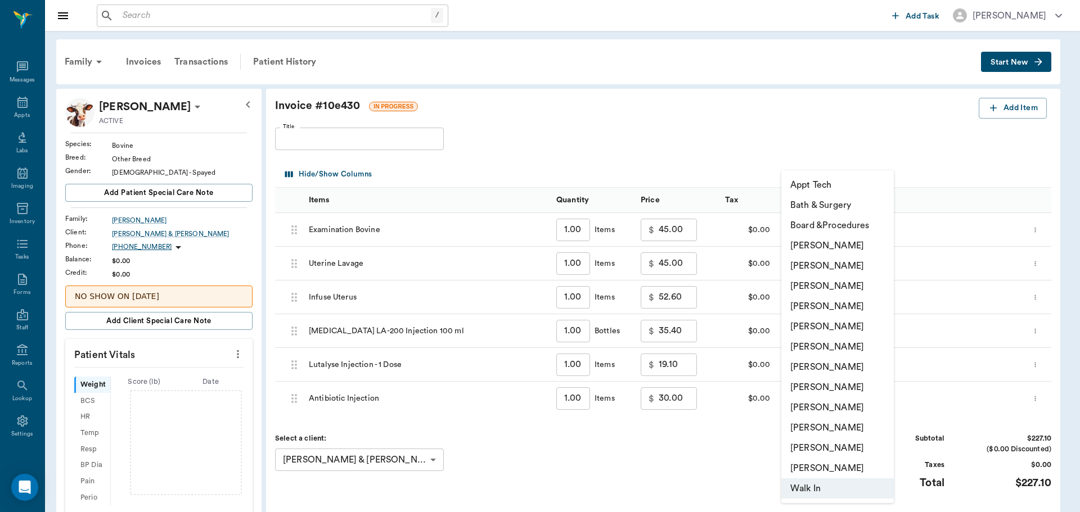
type input "none-63ec2f075fda476ae8351a4d"
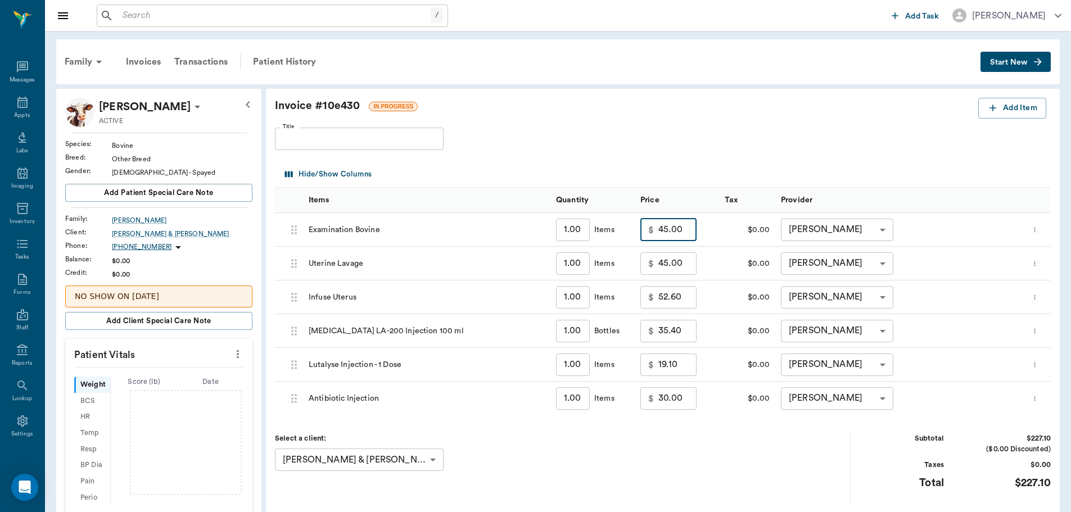
click at [681, 228] on input "45.00" at bounding box center [678, 230] width 38 height 22
click at [698, 195] on div "Price" at bounding box center [677, 200] width 73 height 25
drag, startPoint x: 698, startPoint y: 195, endPoint x: 691, endPoint y: 161, distance: 34.4
click at [691, 161] on div "Hide/Show Columns" at bounding box center [665, 174] width 767 height 26
click at [688, 238] on input "45.00" at bounding box center [678, 230] width 38 height 22
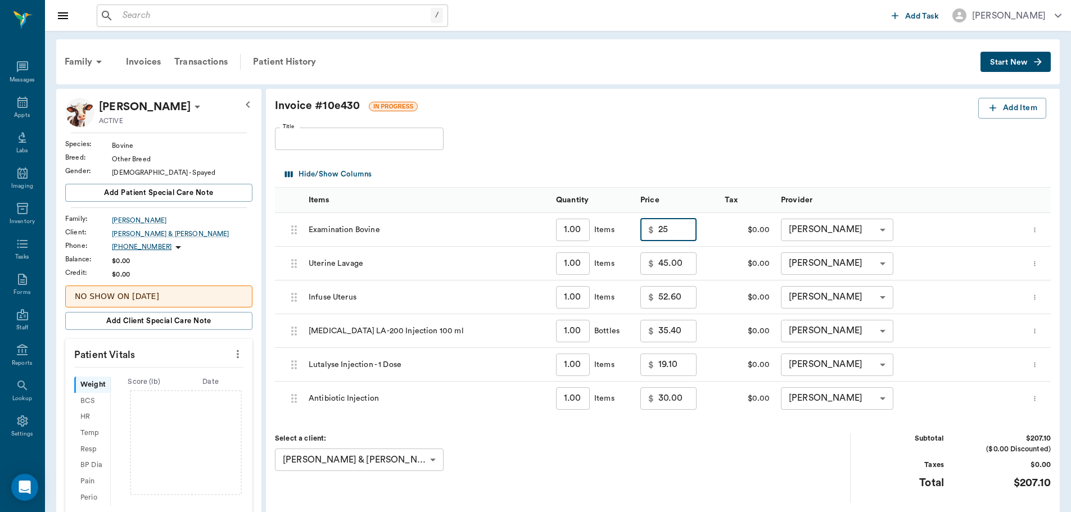
type input "25.00"
drag, startPoint x: 704, startPoint y: 266, endPoint x: 713, endPoint y: 284, distance: 20.1
click at [713, 284] on div "$ 52.60 ​" at bounding box center [677, 298] width 84 height 34
click at [689, 308] on input "52.60" at bounding box center [678, 297] width 38 height 22
type input "10.00"
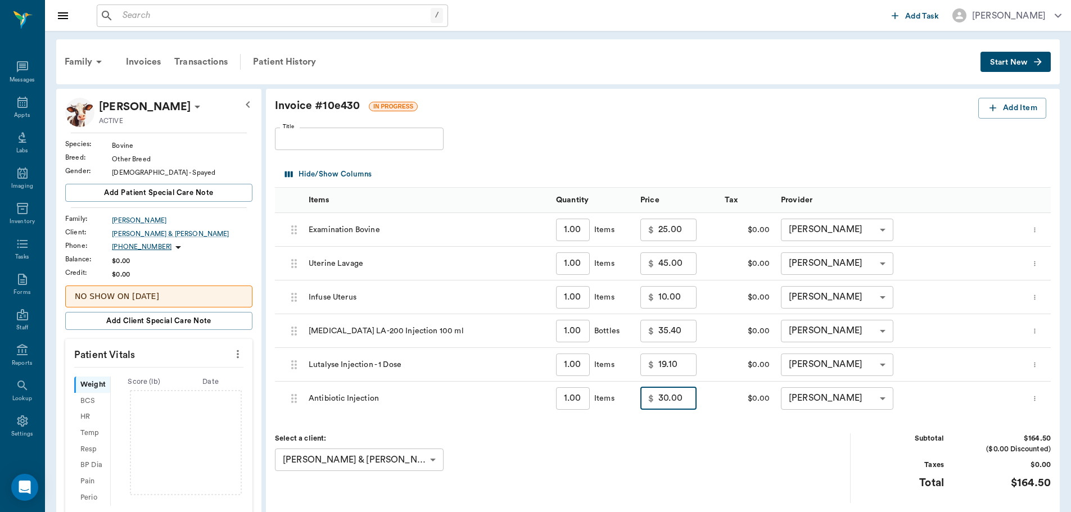
click at [677, 398] on input "30.00" at bounding box center [678, 399] width 38 height 22
type input "5.00"
click at [719, 461] on div "Select a client: Ralph & April Hale 63ec2dd752e12b0ba1176a80 ​" at bounding box center [563, 468] width 576 height 69
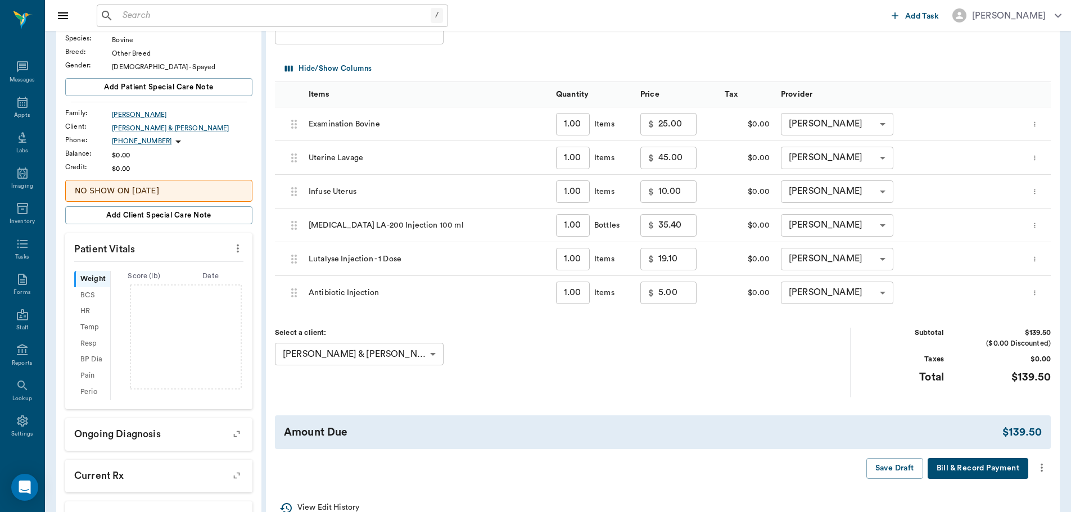
scroll to position [112, 0]
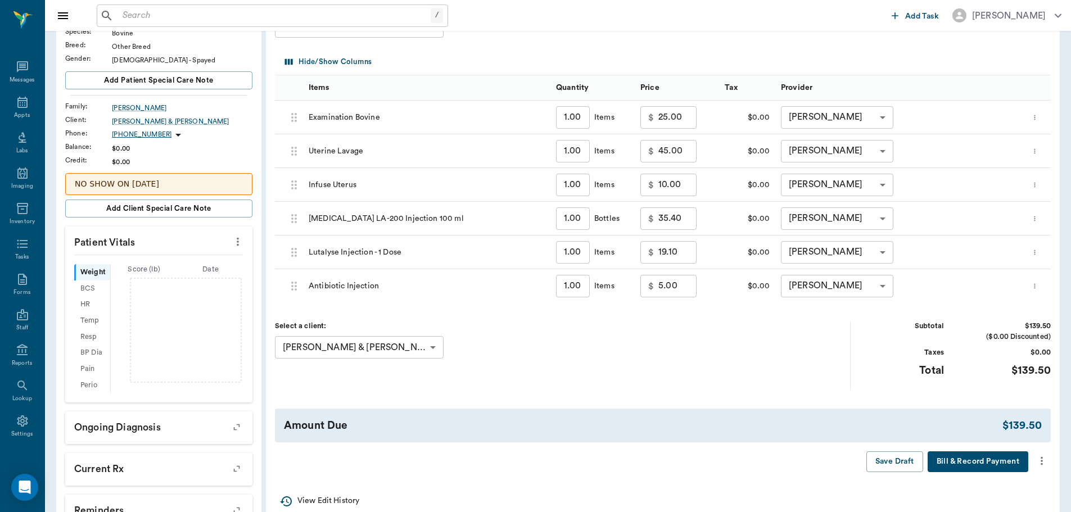
click at [1039, 460] on icon "more" at bounding box center [1042, 460] width 12 height 13
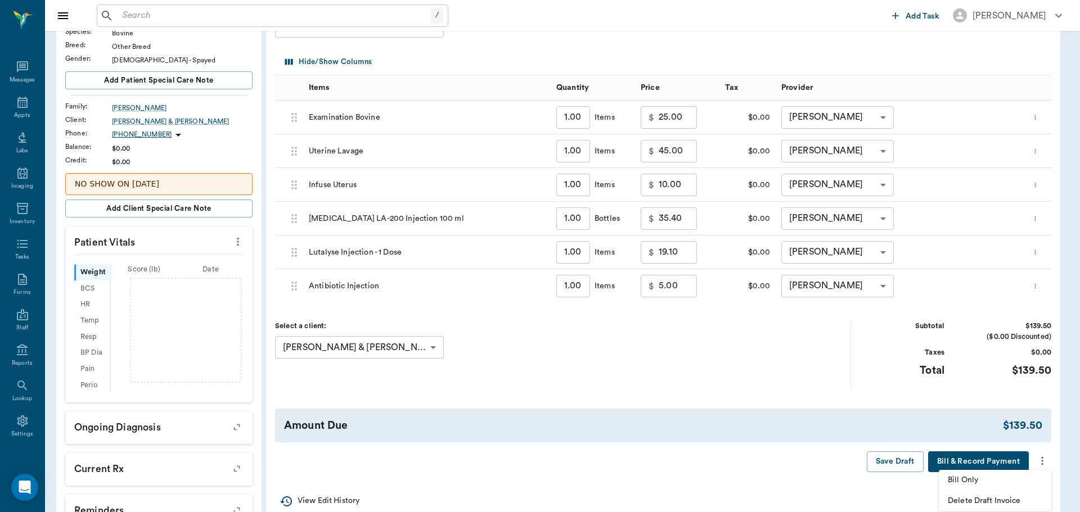
click at [957, 483] on span "Bill Only" at bounding box center [995, 481] width 94 height 12
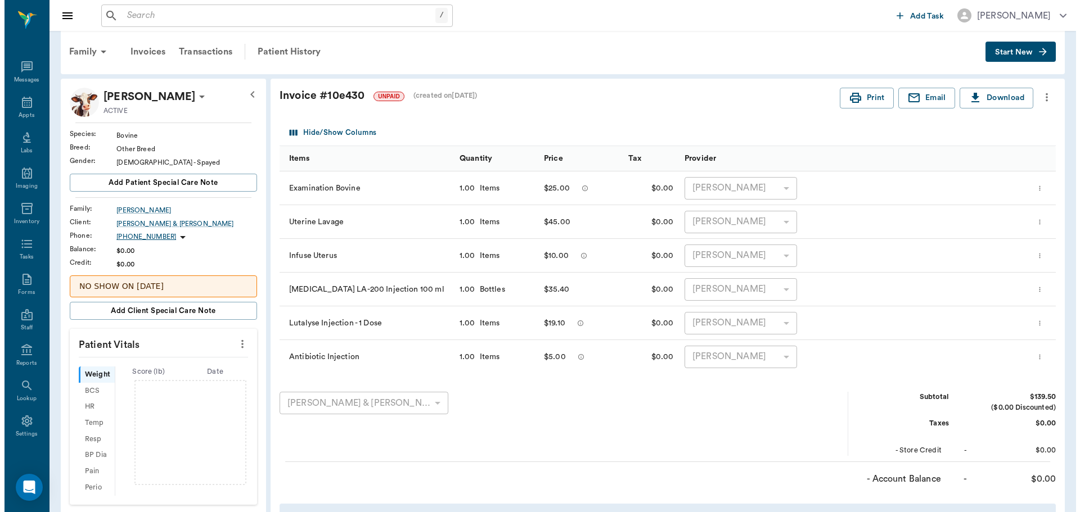
scroll to position [0, 0]
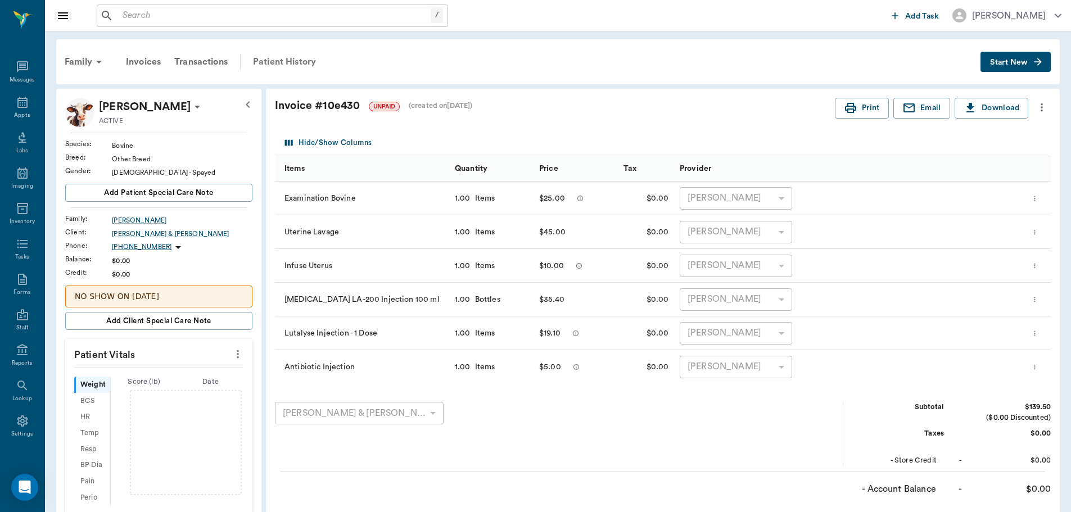
click at [281, 66] on div "Patient History" at bounding box center [284, 61] width 76 height 27
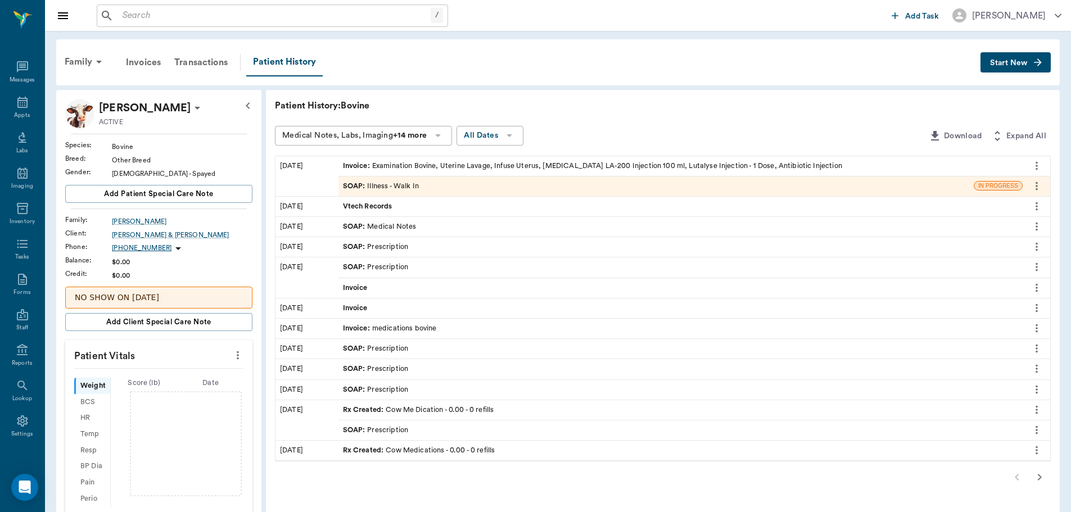
click at [430, 192] on div "SOAP : Illness - Walk In" at bounding box center [657, 187] width 636 height 20
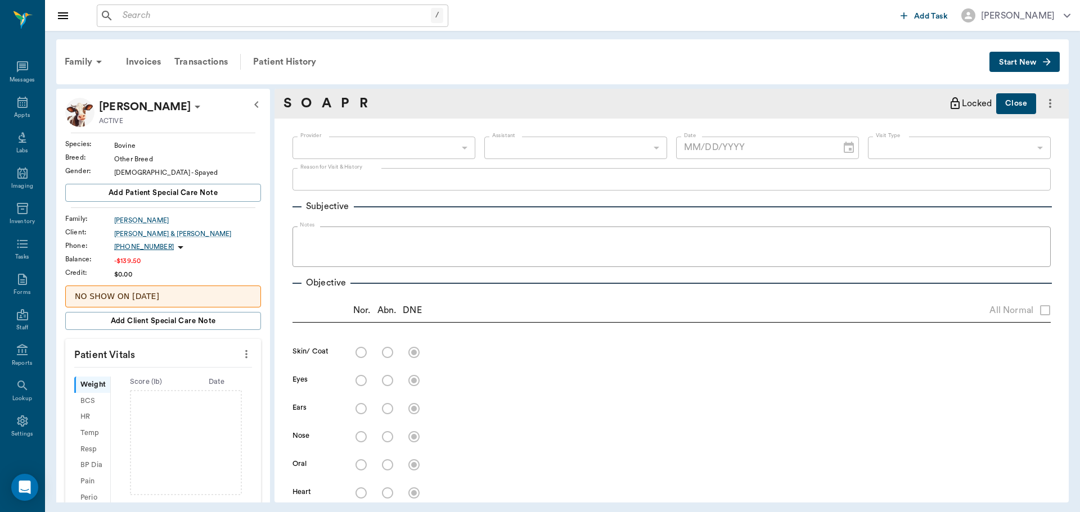
type input "63ee68728bdb516679580557"
type input "65d2be4f46e3a538d89b8c15"
type textarea "calved friday morning, has not cleaned out, think second baby still in there -s…"
type input "[DATE]"
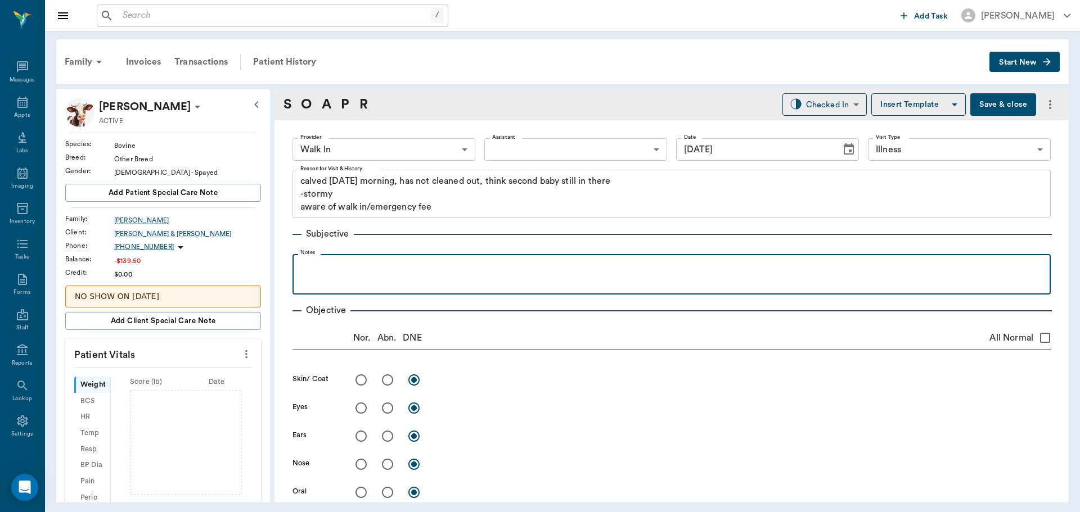
click at [327, 266] on p at bounding box center [671, 266] width 747 height 13
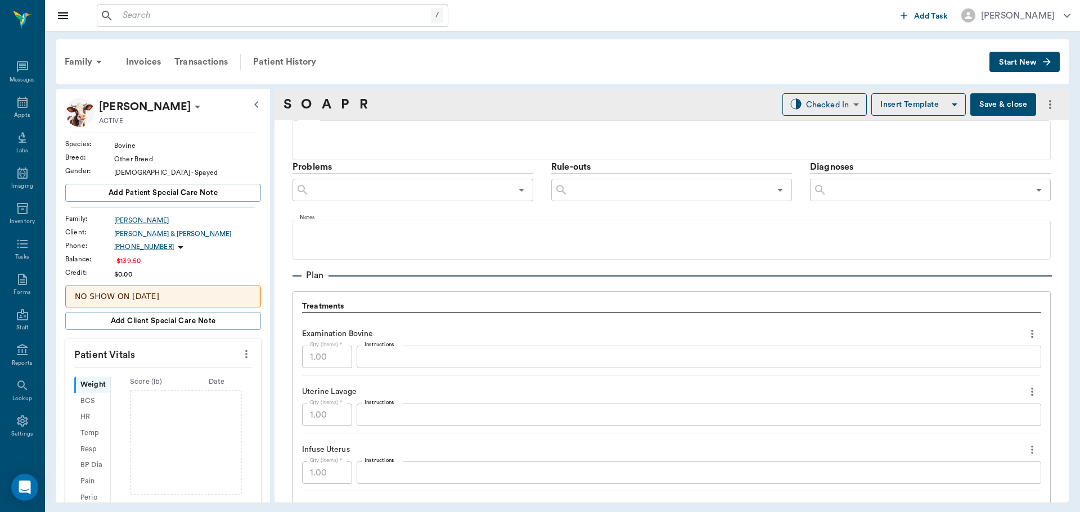
scroll to position [900, 0]
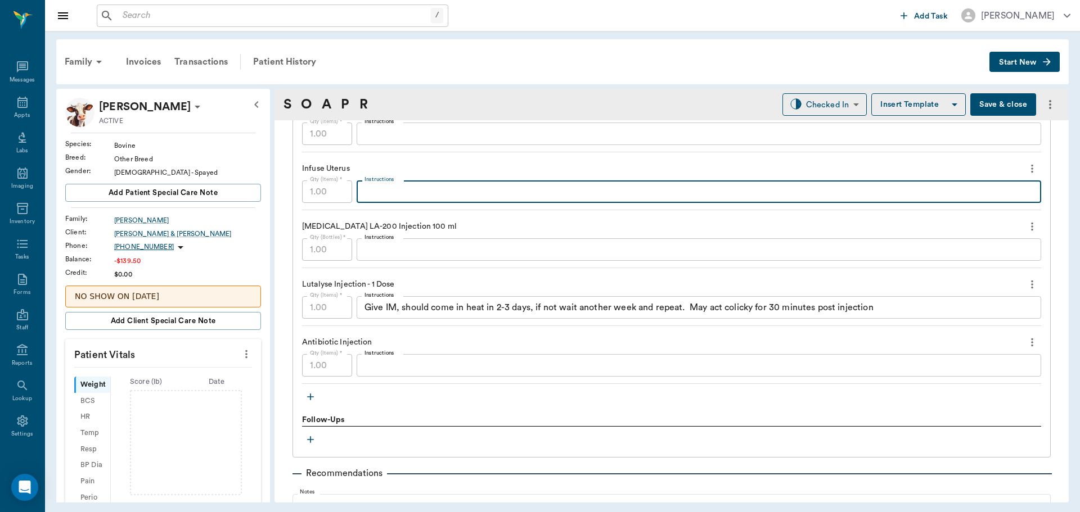
click at [394, 193] on textarea "Instructions" at bounding box center [698, 192] width 669 height 13
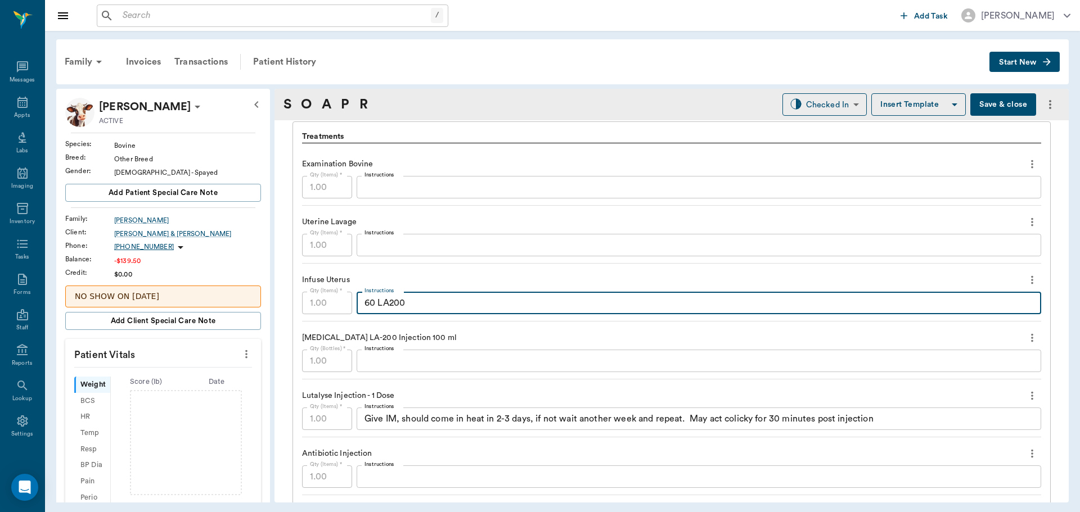
scroll to position [787, 0]
type textarea "60 LA200"
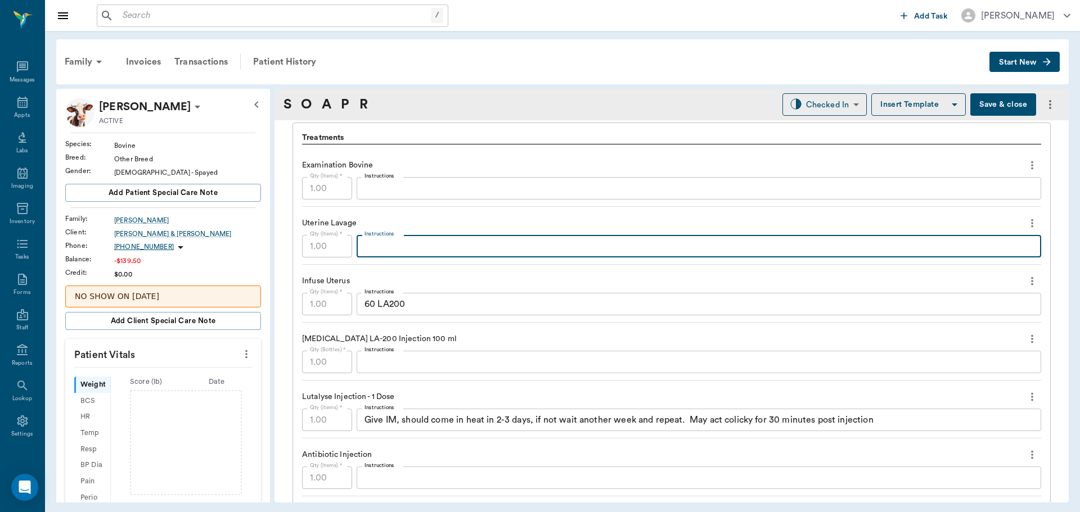
click at [391, 251] on textarea "Instructions" at bounding box center [698, 246] width 669 height 13
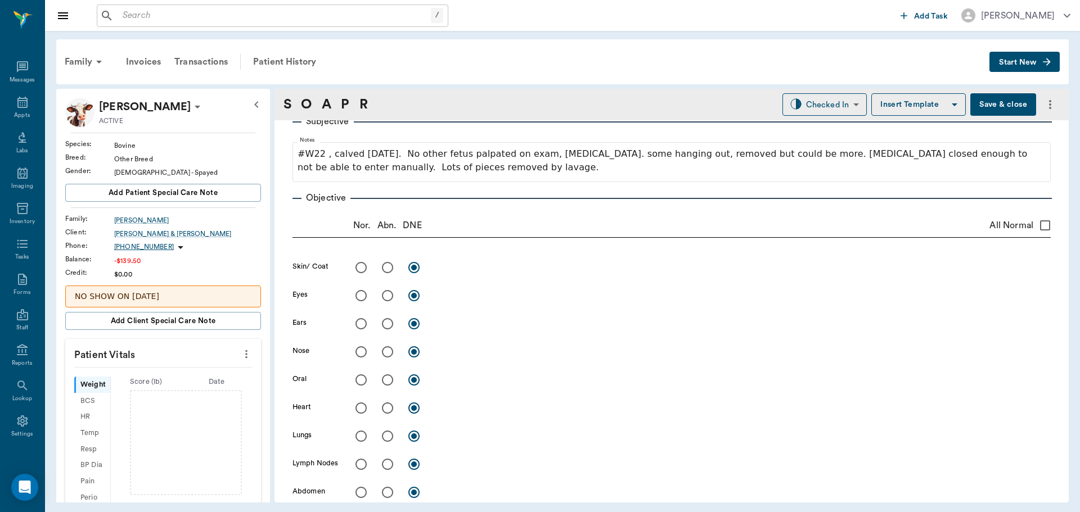
scroll to position [0, 0]
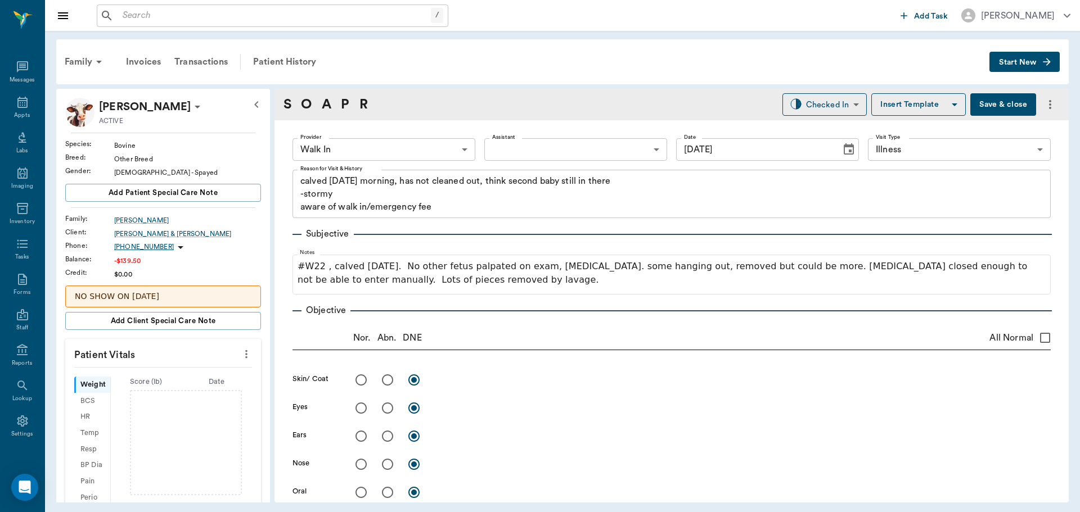
type textarea "Betadine saline"
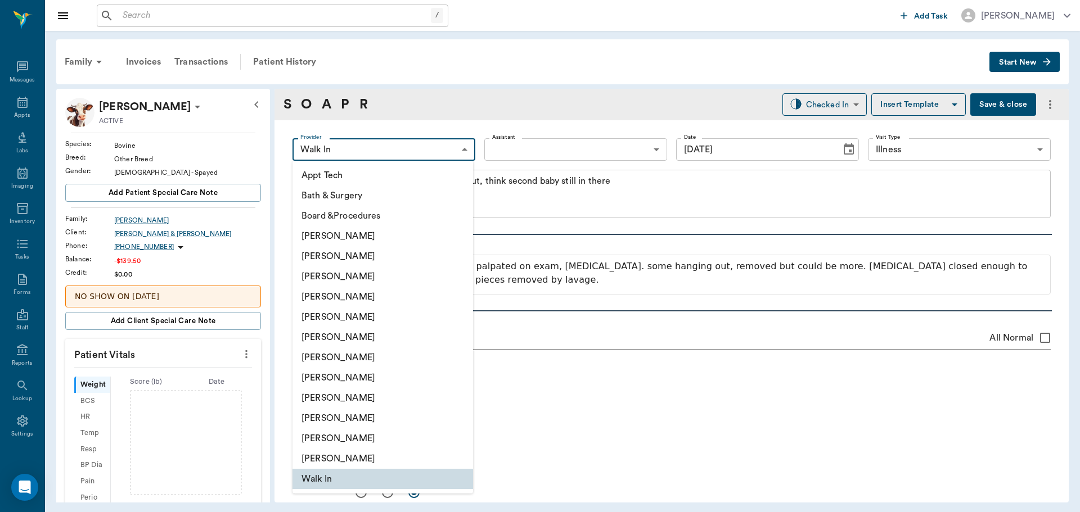
click at [465, 147] on body "/ ​ Add Task Dr. Bert Ellsworth Nectar Messages Appts Labs Imaging Inventory Ta…" at bounding box center [540, 256] width 1080 height 512
click at [373, 275] on li "[PERSON_NAME]" at bounding box center [382, 277] width 181 height 20
type input "63ec2f075fda476ae8351a4d"
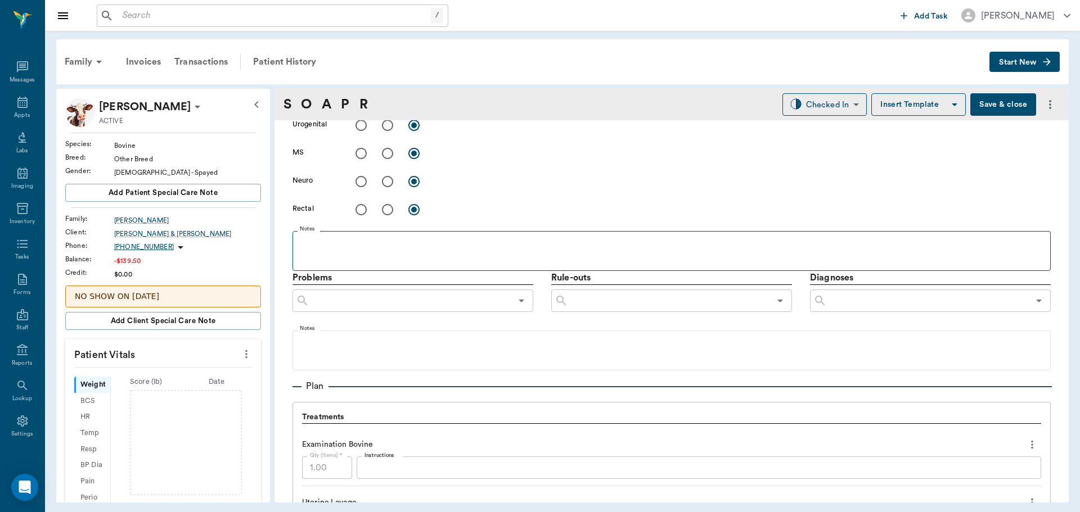
scroll to position [506, 0]
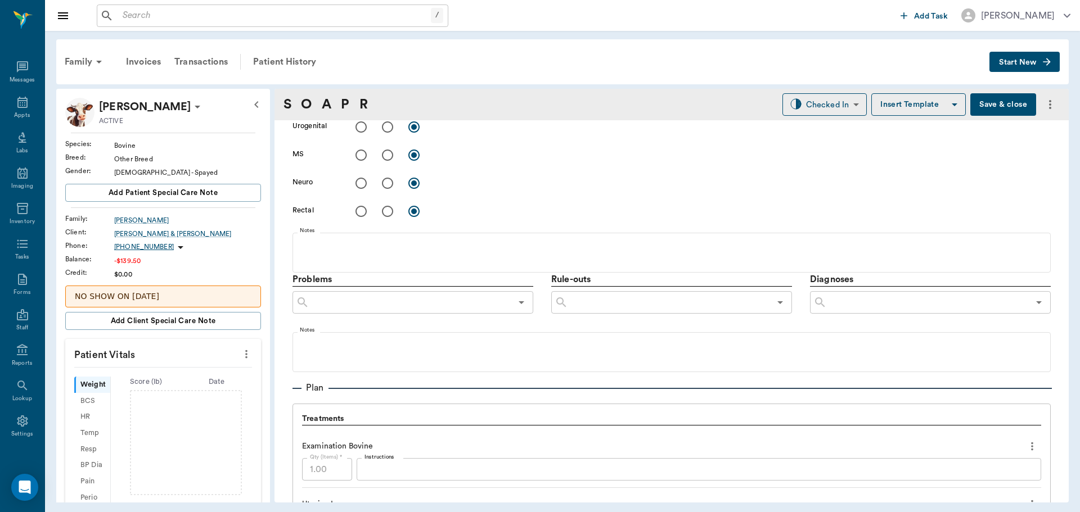
click at [997, 103] on button "Save & close" at bounding box center [1003, 104] width 66 height 22
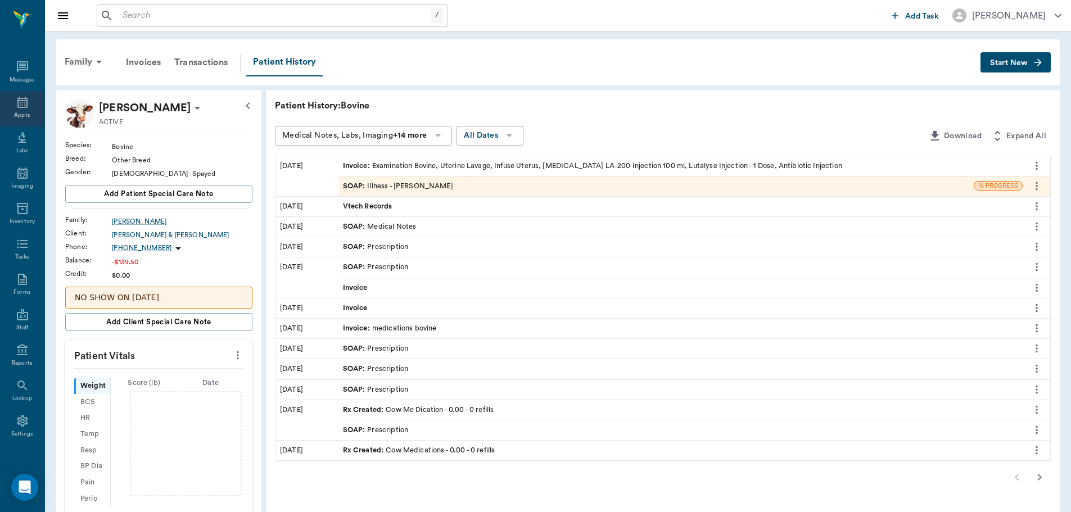
click at [20, 106] on icon at bounding box center [22, 102] width 13 height 13
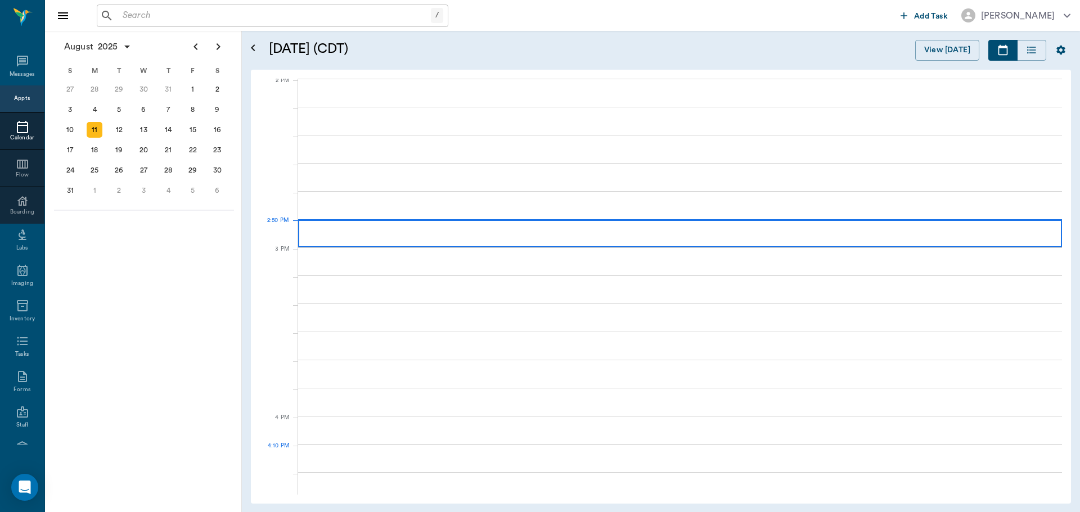
scroll to position [1015, 0]
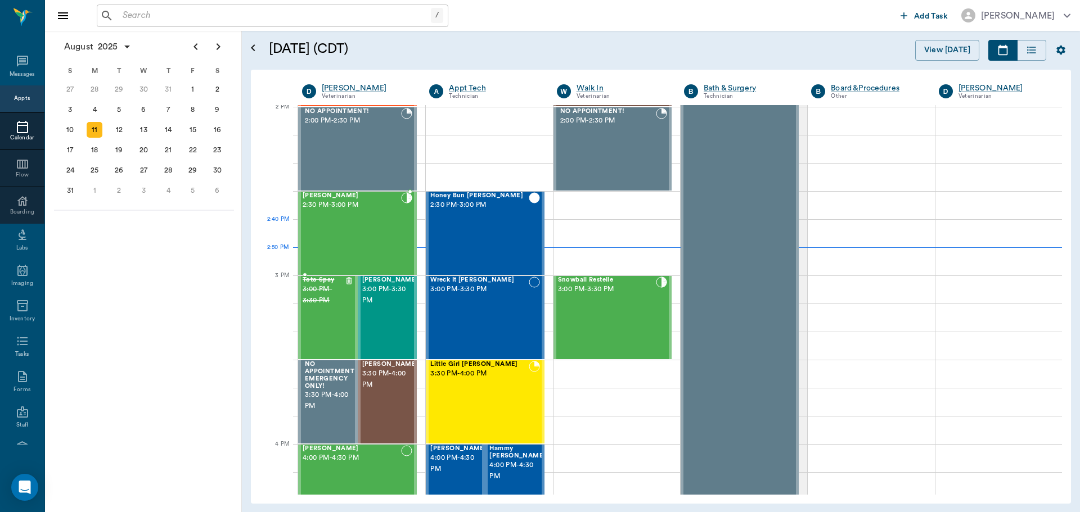
click at [355, 227] on div "Petunia Hatcher 2:30 PM - 3:00 PM" at bounding box center [352, 233] width 98 height 82
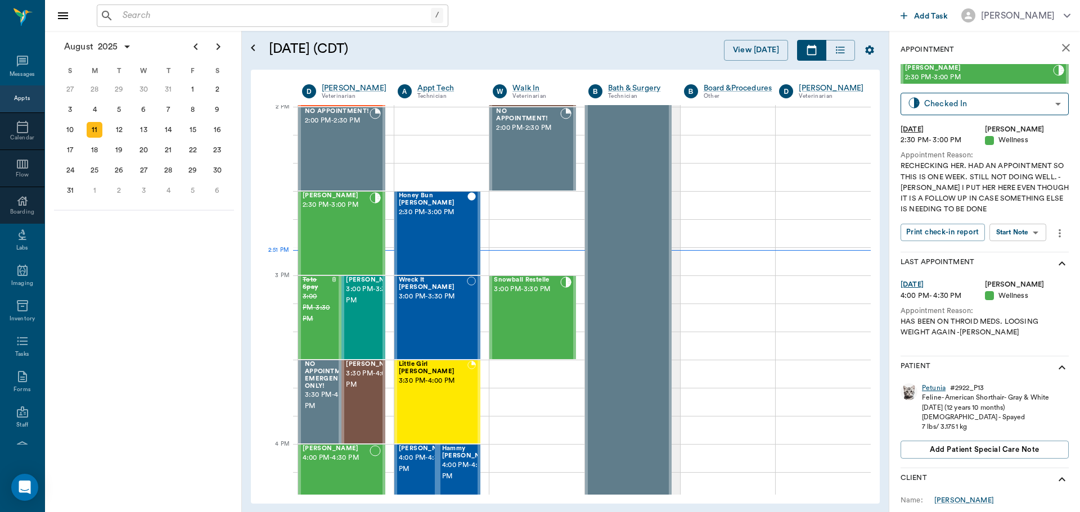
click at [930, 389] on div "Petunia" at bounding box center [934, 389] width 24 height 10
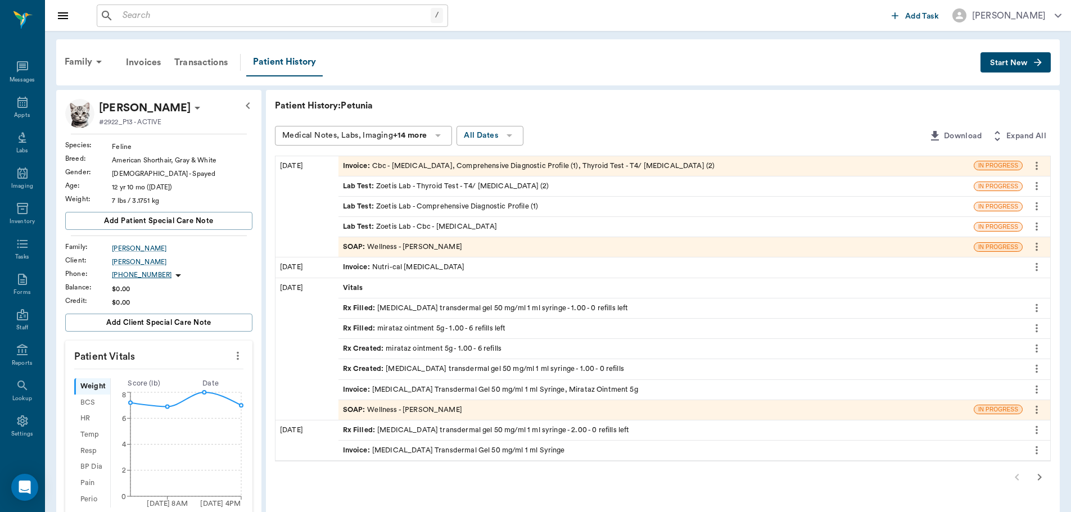
click at [399, 292] on div "Vitals" at bounding box center [681, 288] width 684 height 20
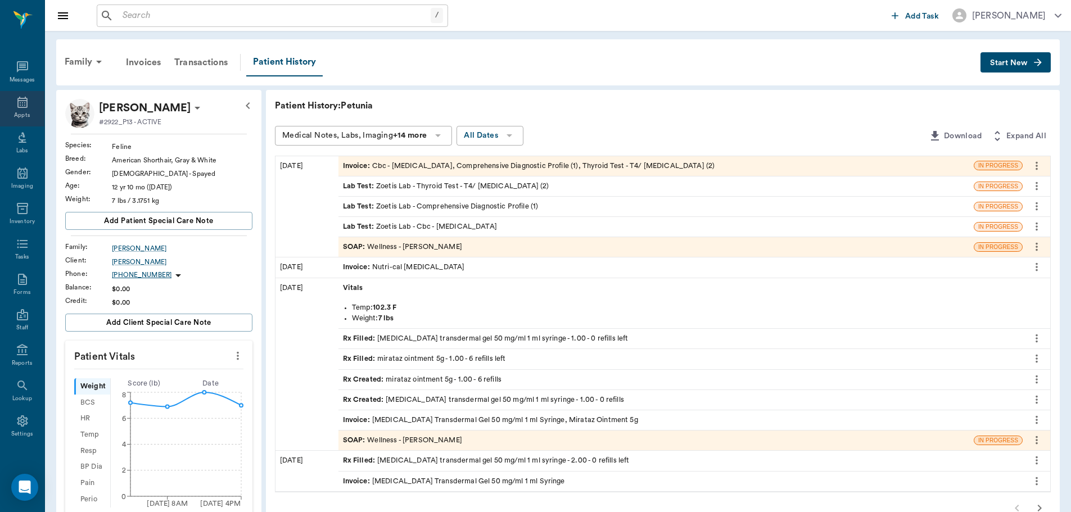
click at [16, 102] on icon at bounding box center [22, 102] width 13 height 13
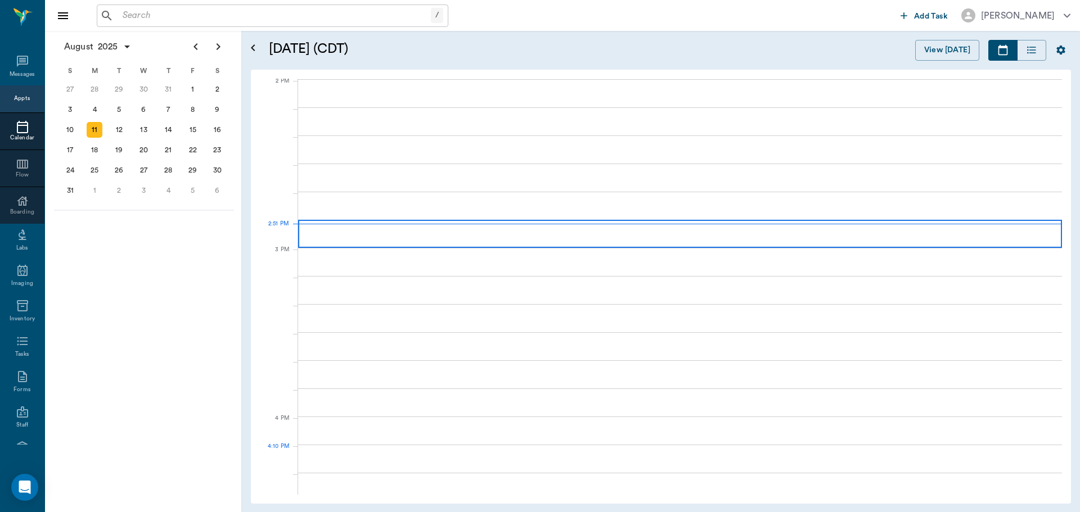
scroll to position [1015, 0]
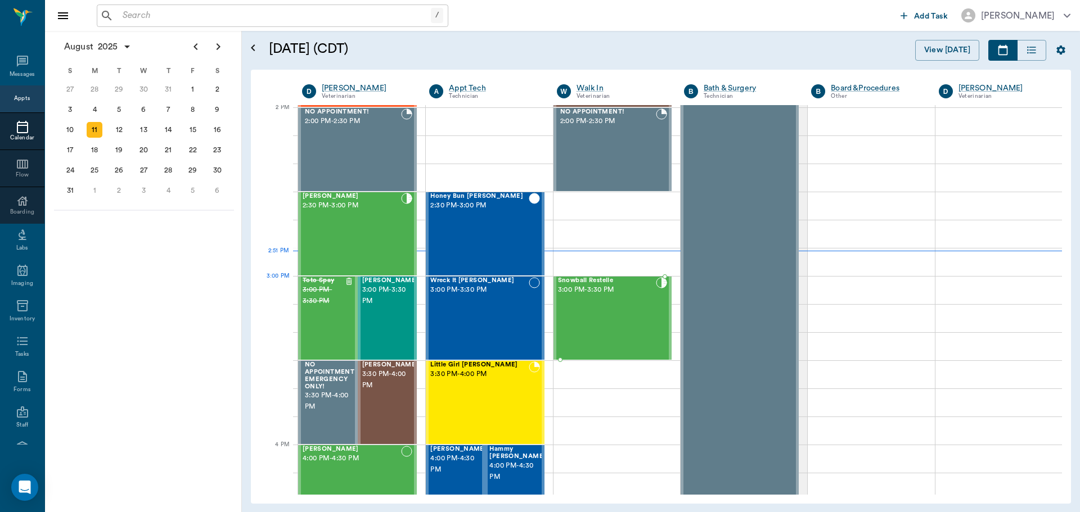
click at [615, 298] on div "Snowball Restelle 3:00 PM - 3:30 PM" at bounding box center [607, 318] width 98 height 82
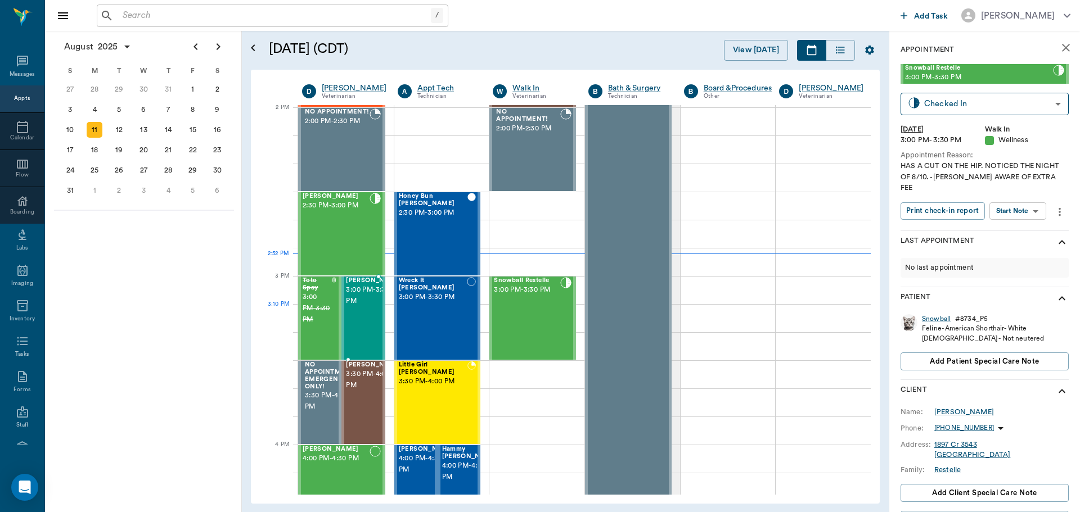
click at [372, 307] on span "3:00 PM - 3:30 PM" at bounding box center [374, 296] width 56 height 22
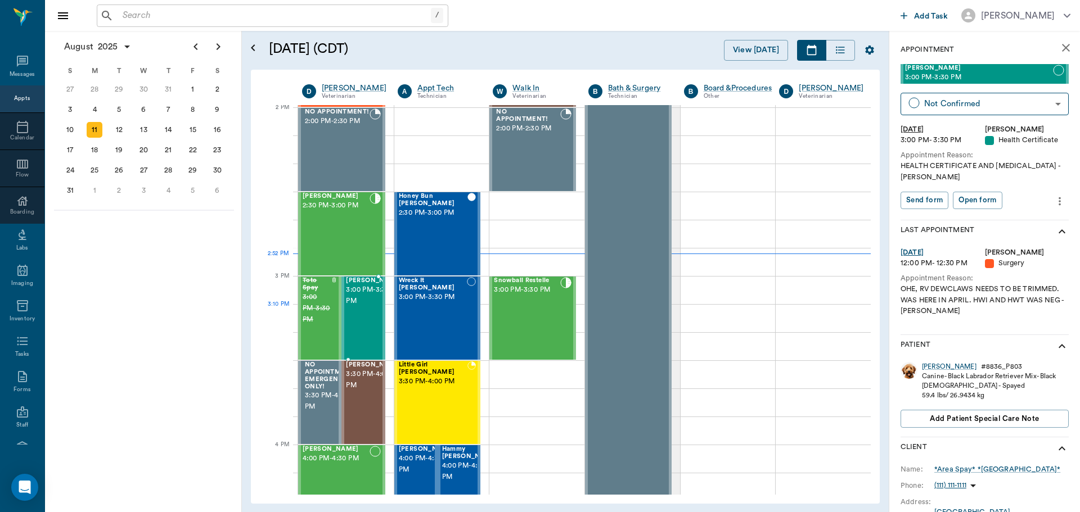
click at [372, 307] on span "3:00 PM - 3:30 PM" at bounding box center [374, 296] width 56 height 22
drag, startPoint x: 372, startPoint y: 310, endPoint x: 360, endPoint y: 322, distance: 16.7
click at [360, 307] on span "3:00 PM - 3:30 PM" at bounding box center [374, 296] width 56 height 22
click at [366, 391] on span "3:30 PM - 4:00 PM" at bounding box center [374, 380] width 56 height 22
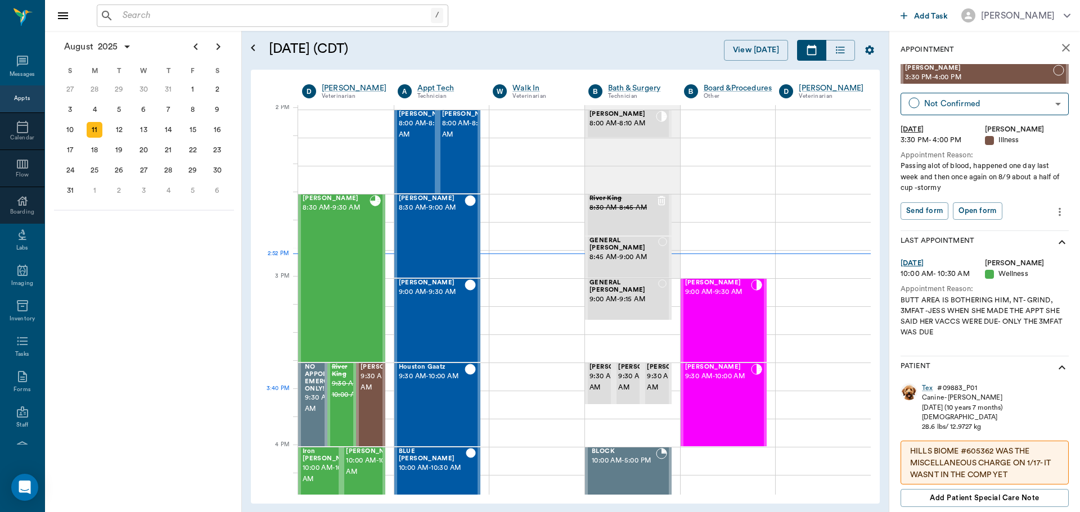
scroll to position [1015, 0]
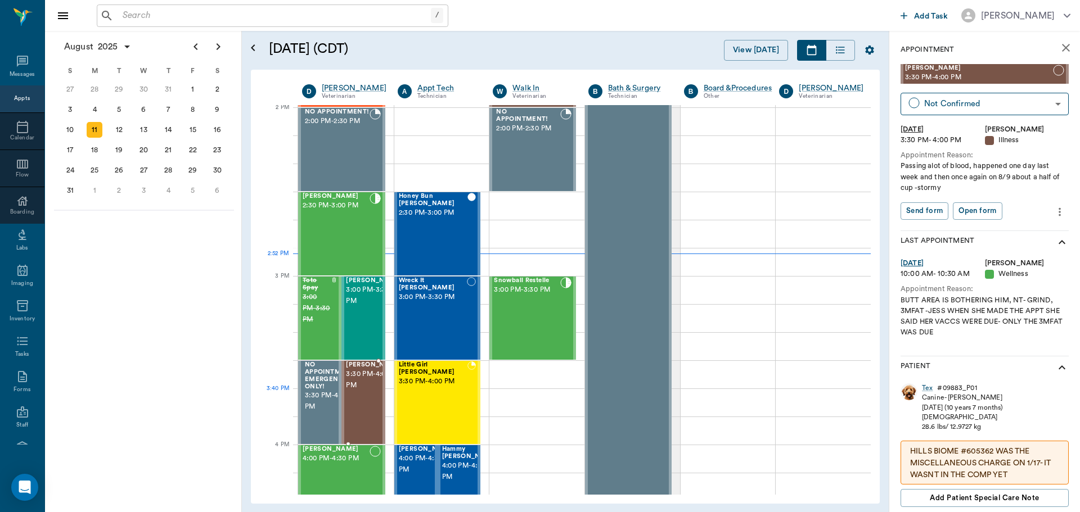
click at [362, 391] on span "3:30 PM - 4:00 PM" at bounding box center [374, 380] width 56 height 22
click at [210, 380] on div "August 2025 S M T W T F S 29 30 Jul 1 2 3 4 5 6 7 8 9 10 11 12 13 14 15 16 17 1…" at bounding box center [143, 271] width 197 height 481
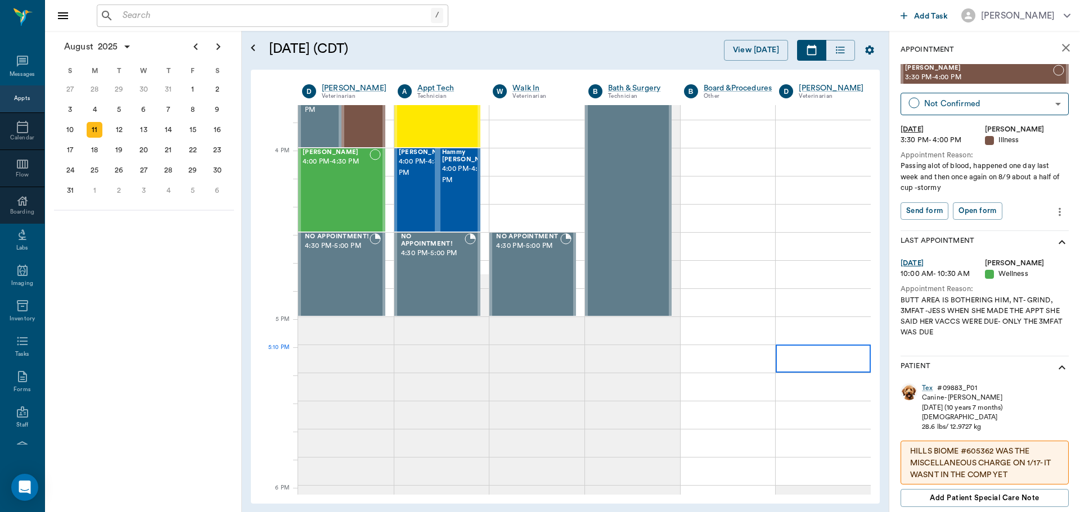
scroll to position [1309, 0]
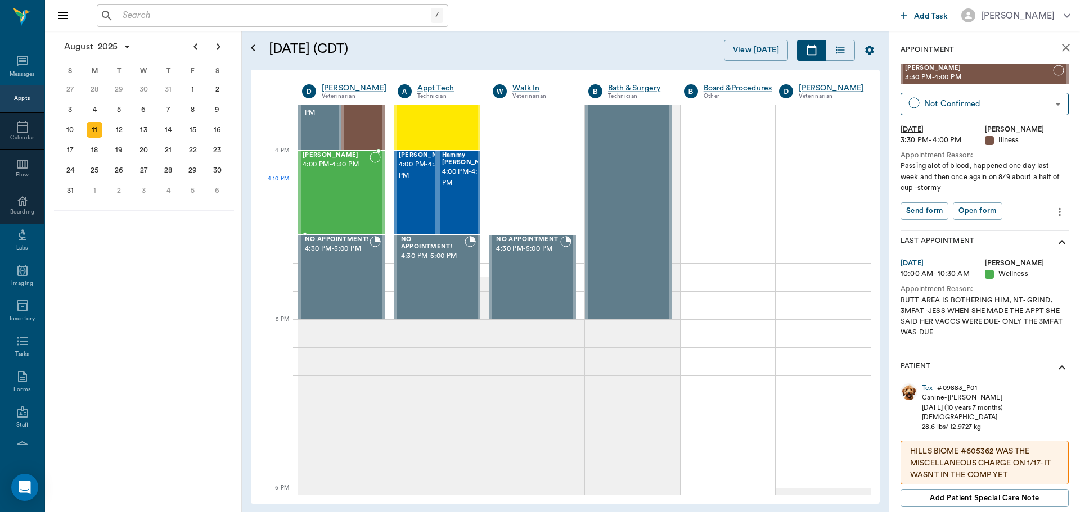
click at [332, 180] on div "[PERSON_NAME] 4:00 PM - 4:30 PM" at bounding box center [336, 193] width 67 height 82
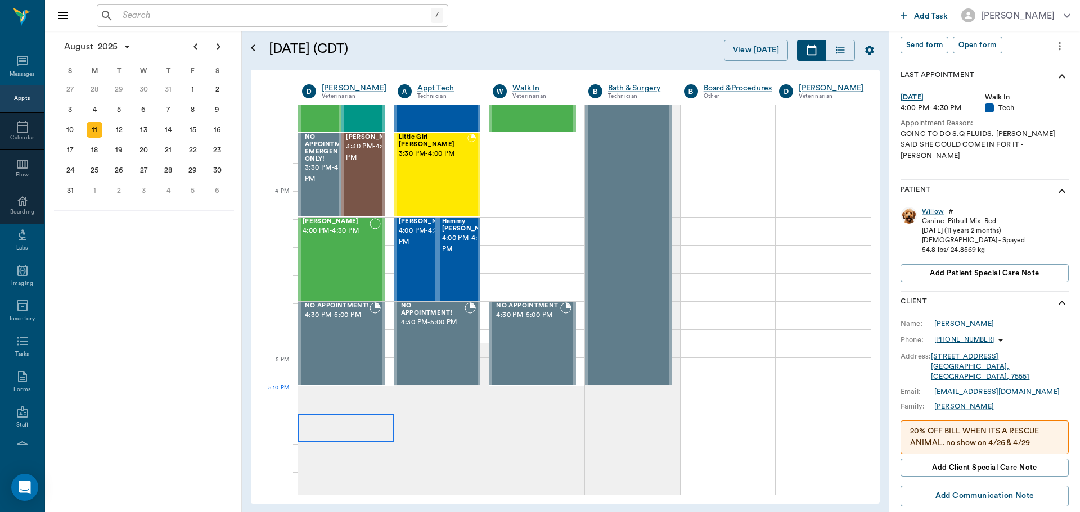
scroll to position [1180, 0]
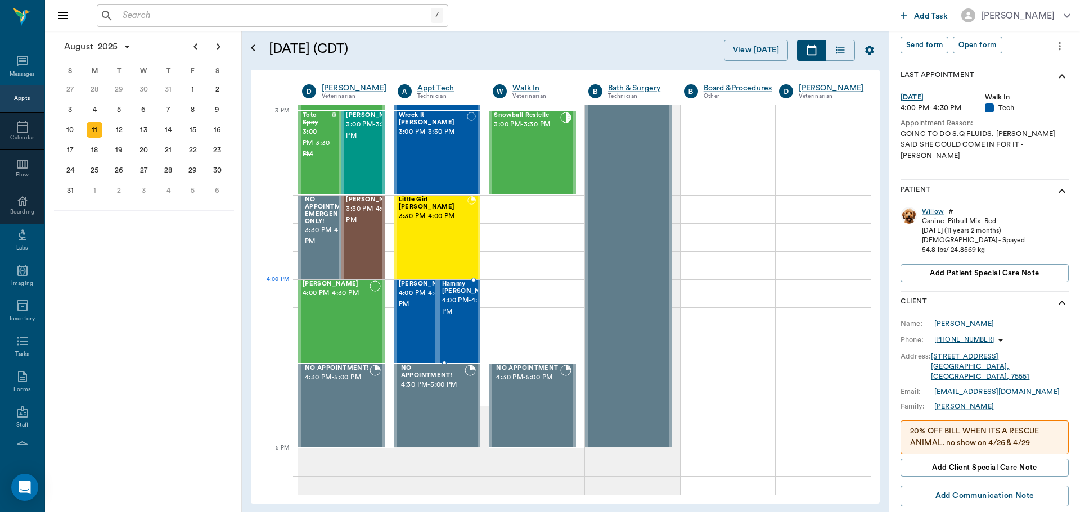
click at [451, 303] on span "4:00 PM - 4:30 PM" at bounding box center [470, 306] width 56 height 22
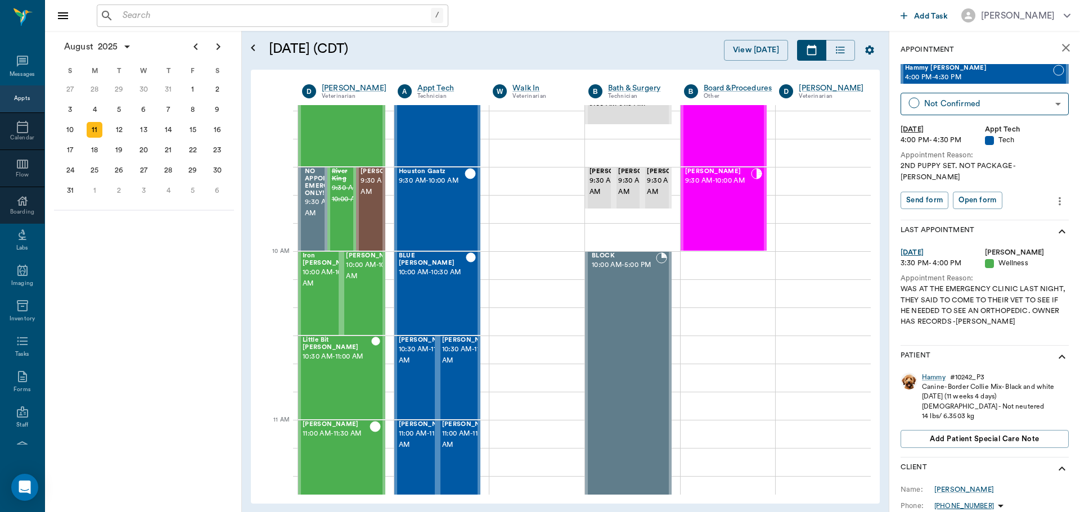
scroll to position [286, 0]
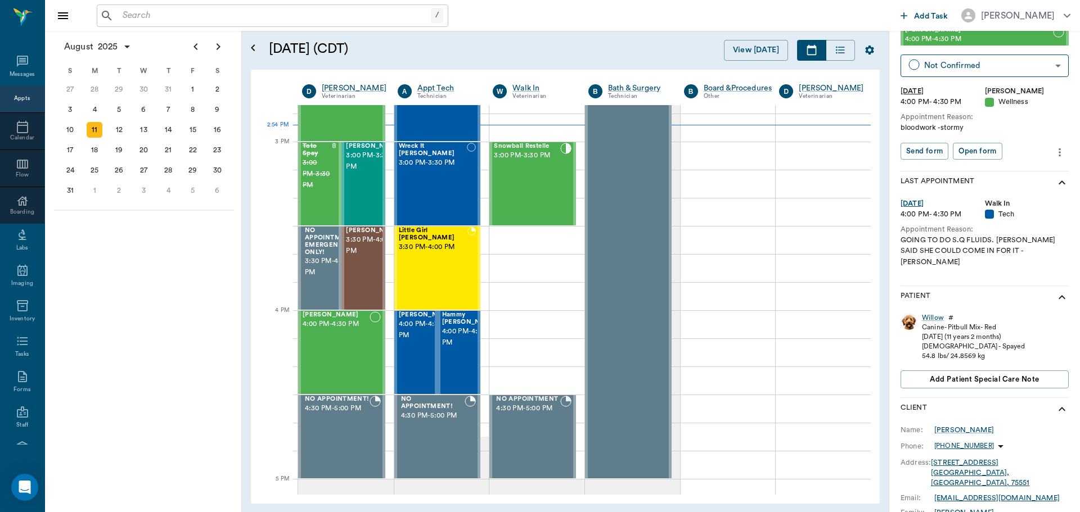
scroll to position [32, 0]
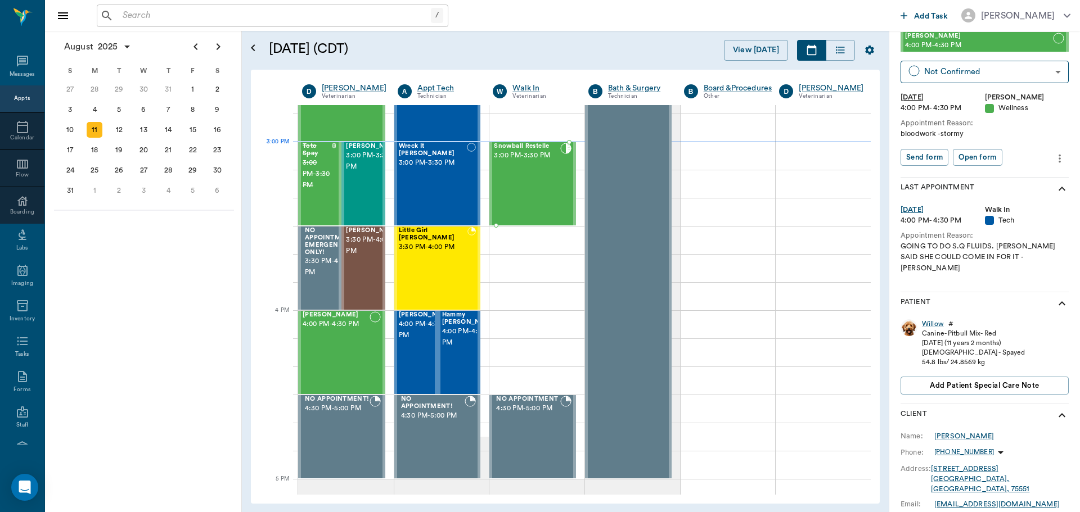
click at [532, 161] on div "Snowball Restelle 3:00 PM - 3:30 PM" at bounding box center [527, 184] width 66 height 82
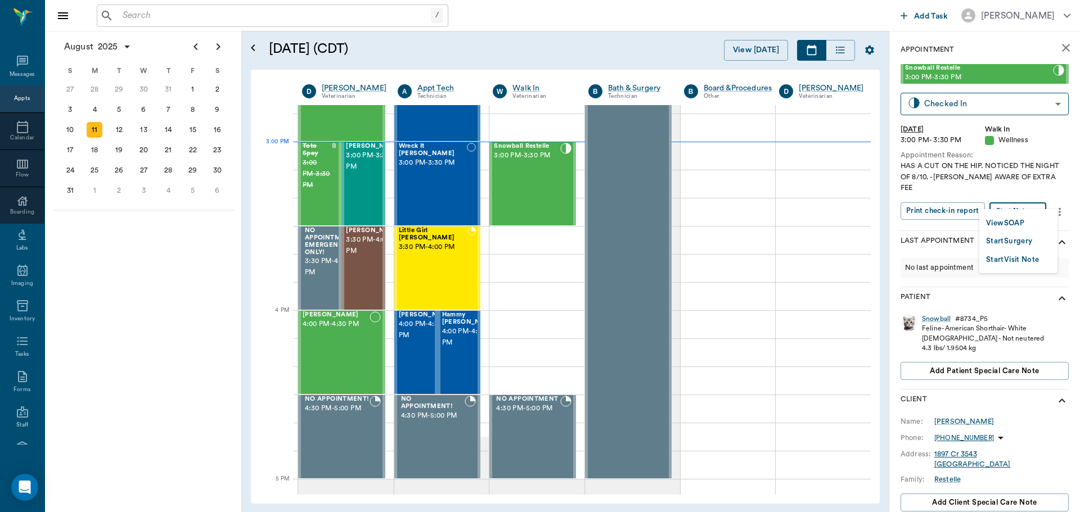
click at [1021, 202] on body "/ ​ Add Task Dr. Bert Ellsworth Nectar Messages Appts Calendar Flow Boarding La…" at bounding box center [540, 256] width 1080 height 512
click at [1020, 224] on button "View SOAP" at bounding box center [1005, 223] width 38 height 13
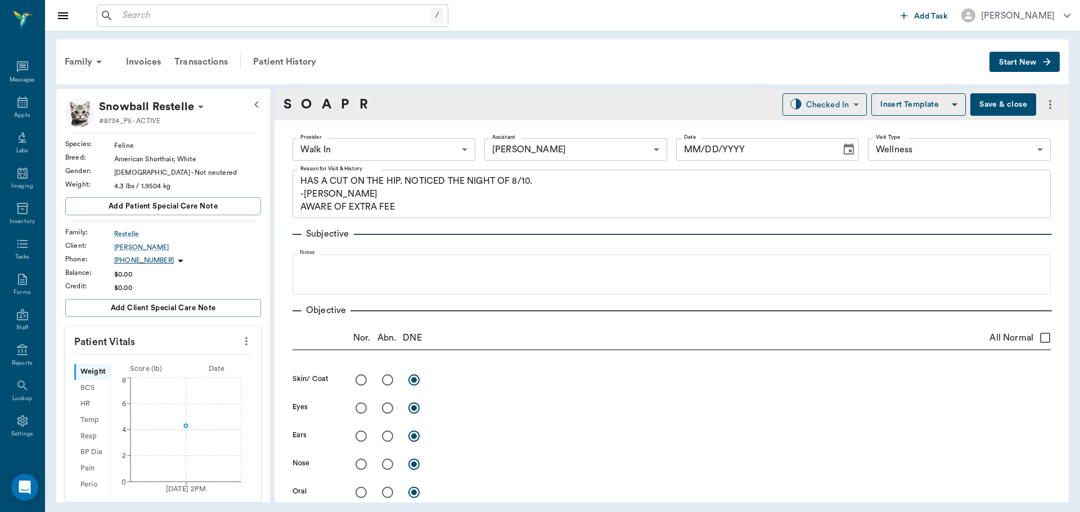
type input "63ee68728bdb516679580557"
type input "63ec2e7e52e12b0ba117b124"
type input "65d2be4f46e3a538d89b8c14"
type textarea "HAS A CUT ON THE HIP. NOTICED THE NIGHT OF 8/10. -[PERSON_NAME] AWARE OF EXTRA …"
type input "[DATE]"
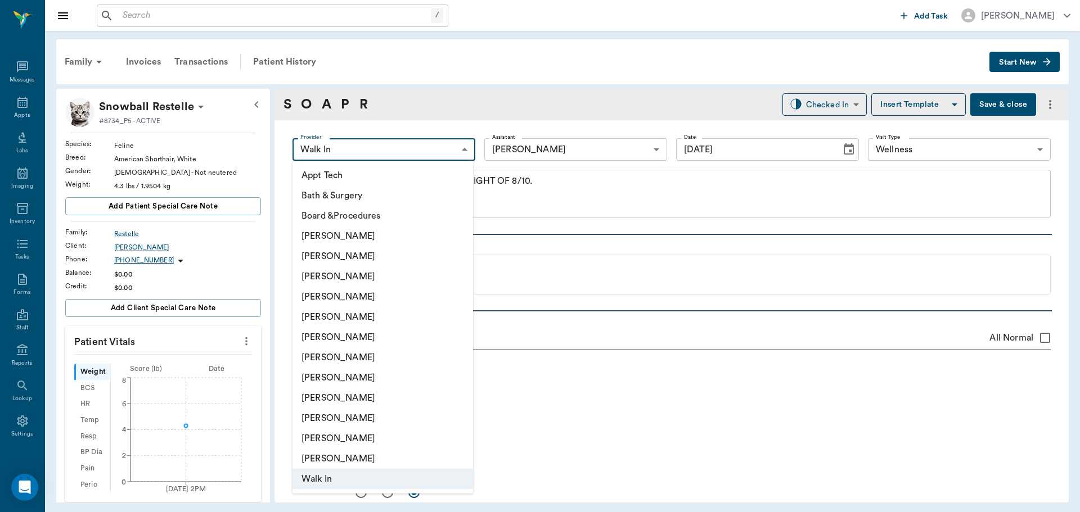
click at [458, 148] on body "/ ​ Add Task Dr. Bert Ellsworth Nectar Messages Appts Labs Imaging Inventory Ta…" at bounding box center [540, 256] width 1080 height 512
click at [348, 277] on li "[PERSON_NAME]" at bounding box center [382, 277] width 181 height 20
type input "63ec2f075fda476ae8351a4d"
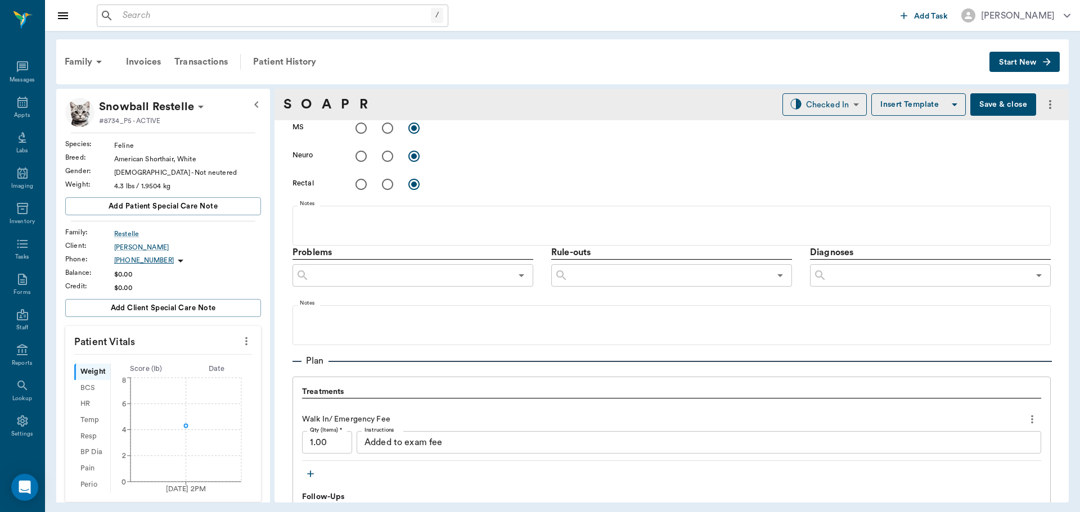
scroll to position [675, 0]
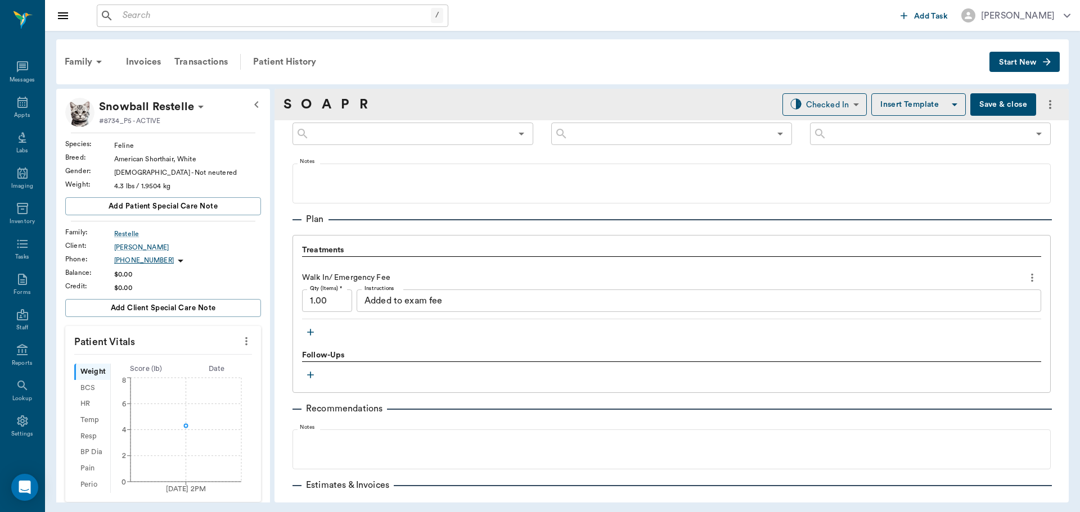
click at [312, 335] on icon "button" at bounding box center [310, 332] width 11 height 11
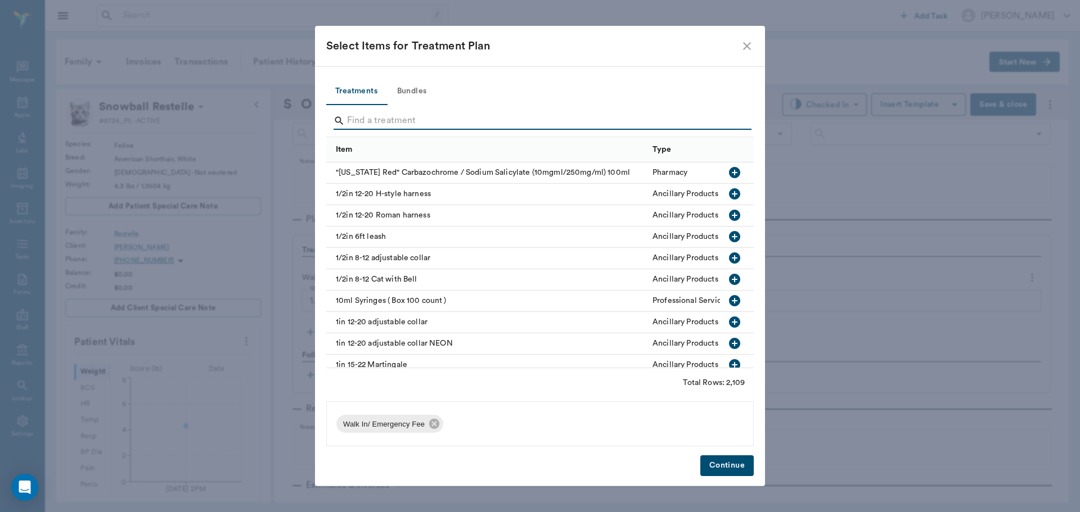
click at [377, 123] on input "Search" at bounding box center [541, 121] width 388 height 18
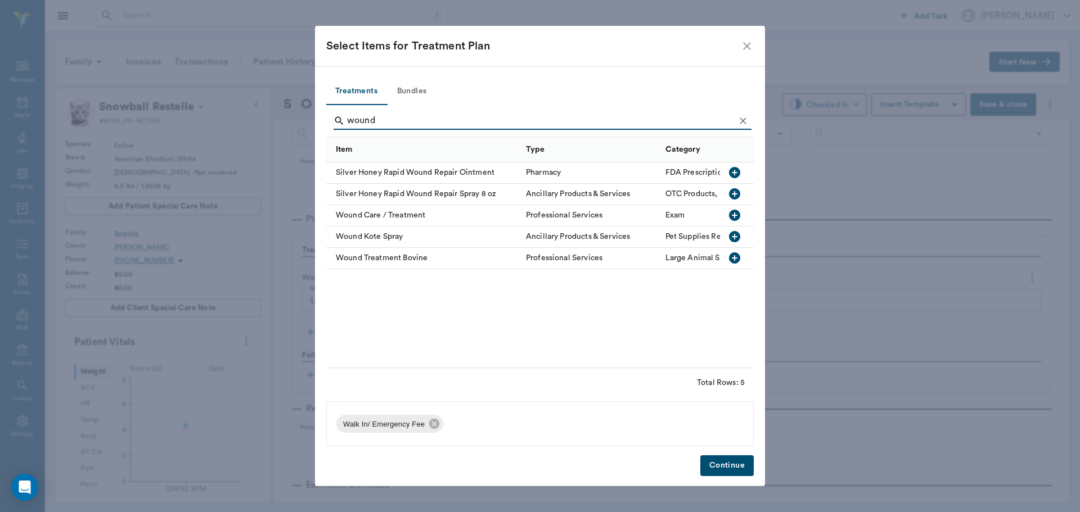
click at [733, 215] on icon "button" at bounding box center [734, 215] width 11 height 11
type input "w"
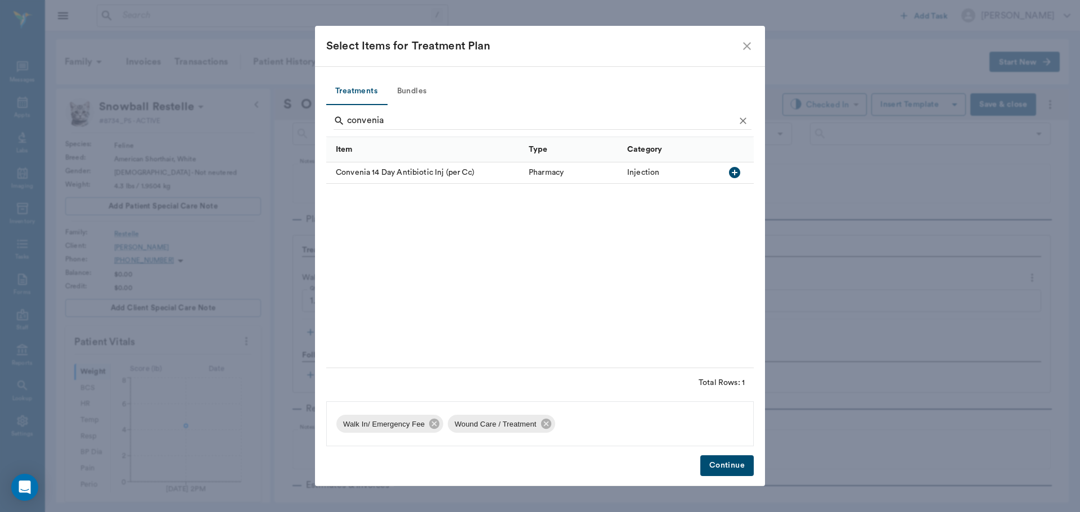
click at [735, 171] on icon "button" at bounding box center [734, 172] width 11 height 11
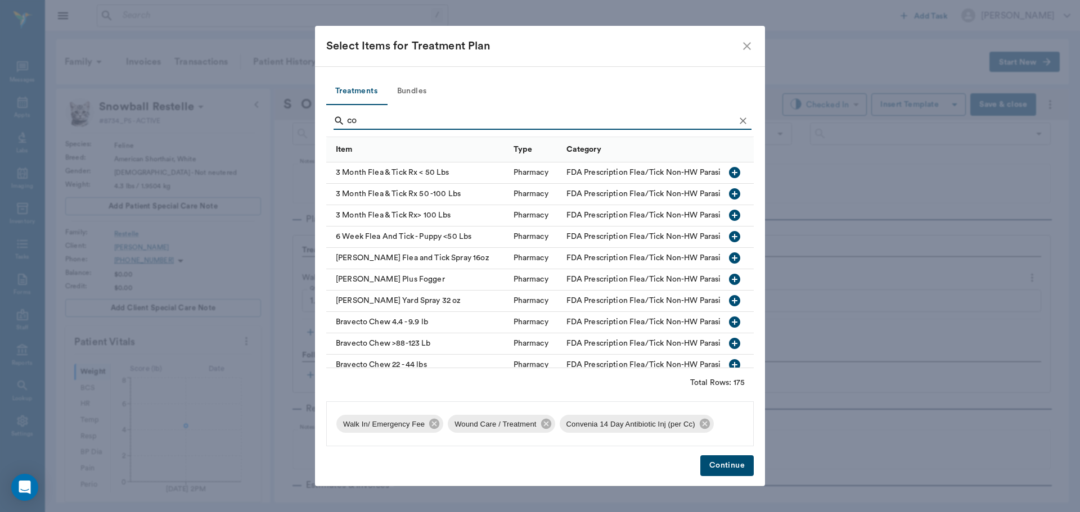
type input "c"
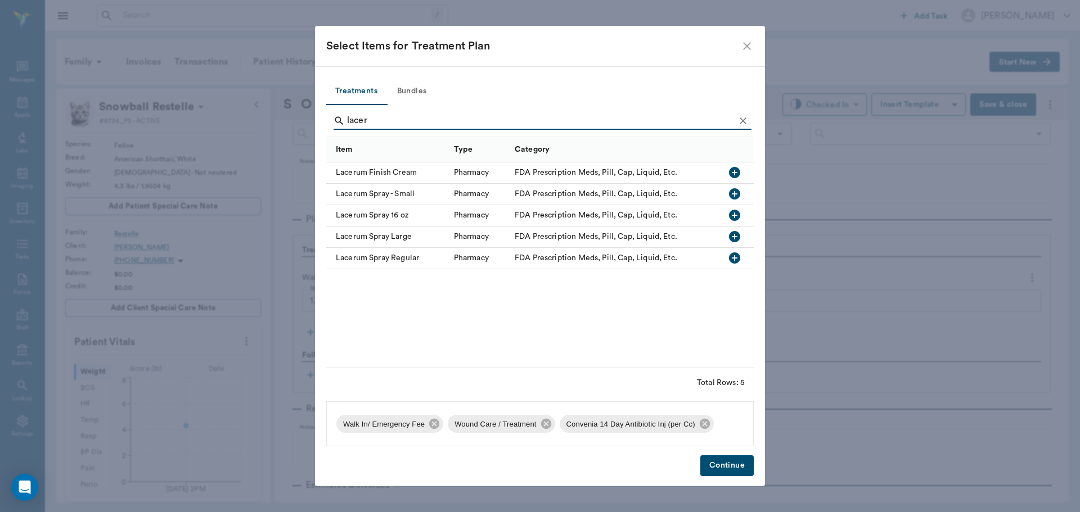
type input "lacer"
click at [733, 190] on icon "button" at bounding box center [734, 193] width 11 height 11
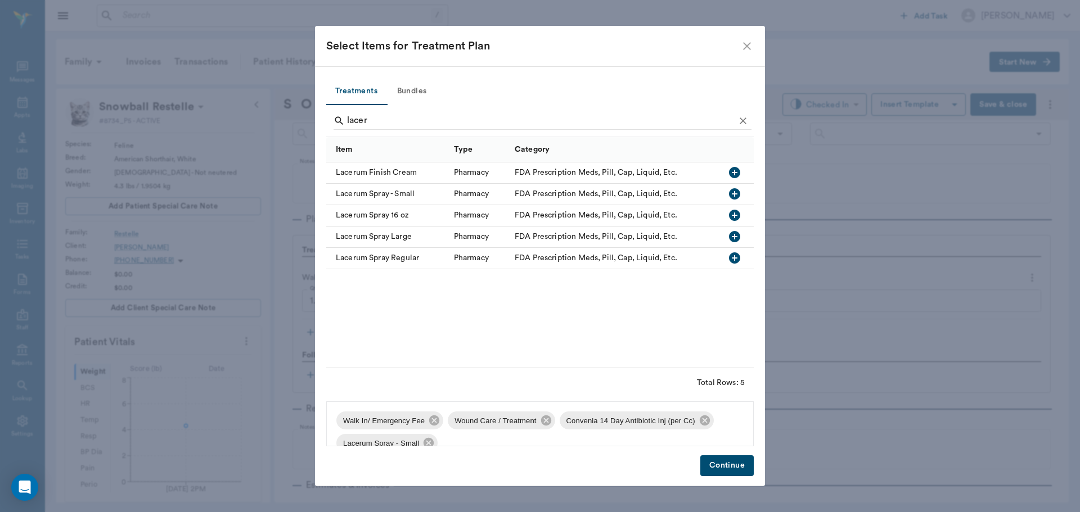
click at [724, 467] on button "Continue" at bounding box center [726, 466] width 53 height 21
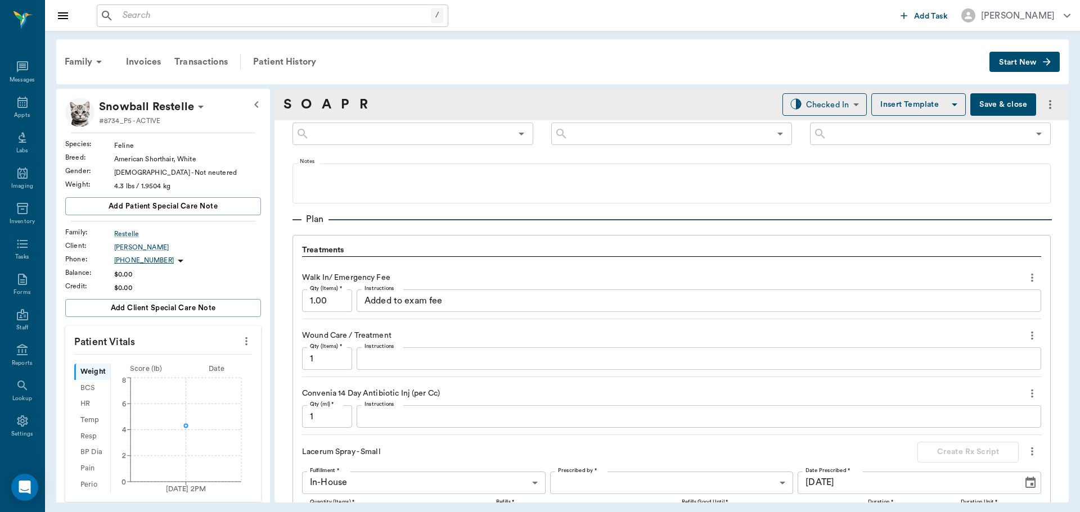
click at [328, 418] on input "1" at bounding box center [327, 416] width 50 height 22
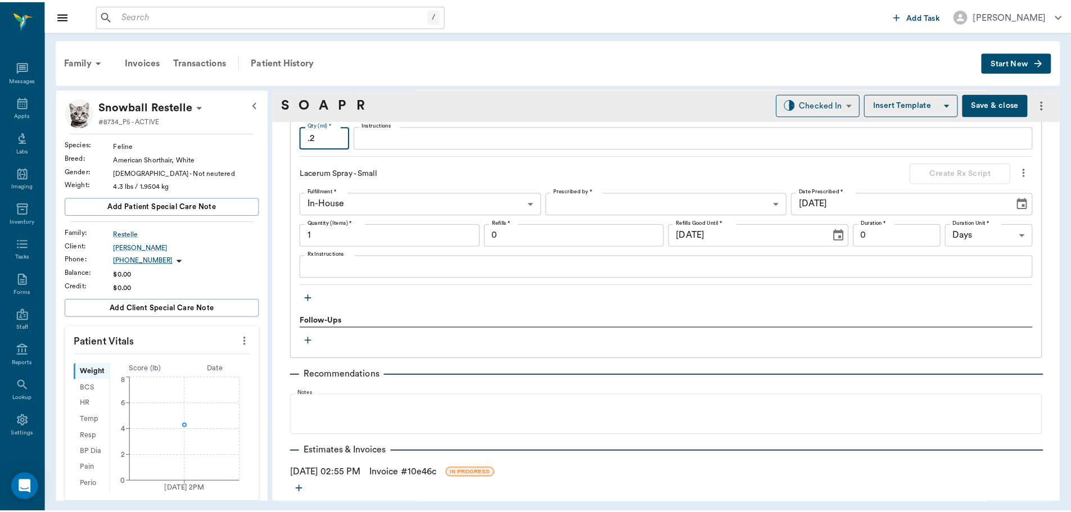
scroll to position [1004, 0]
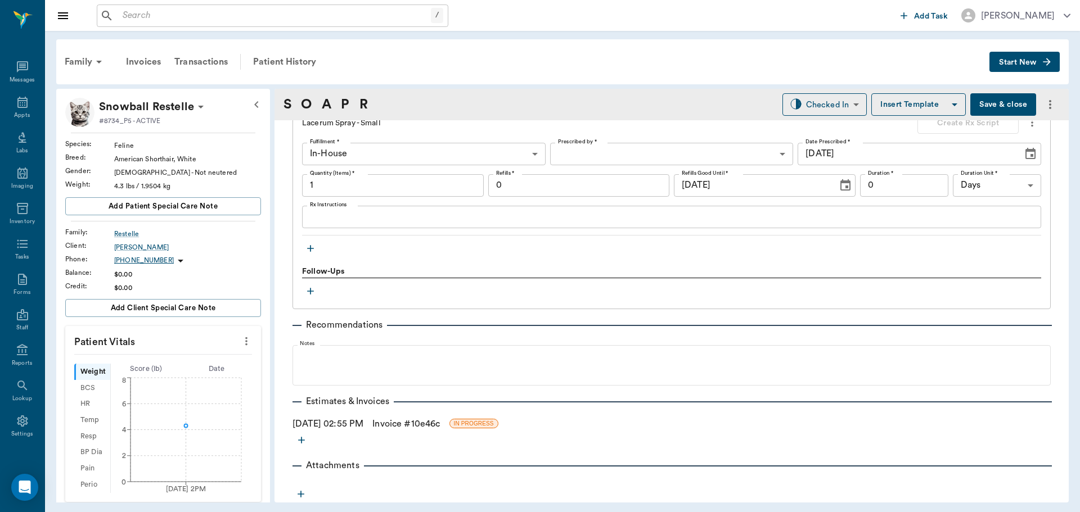
type input ".2"
click at [400, 423] on link "Invoice # 10e46c" at bounding box center [405, 423] width 67 height 13
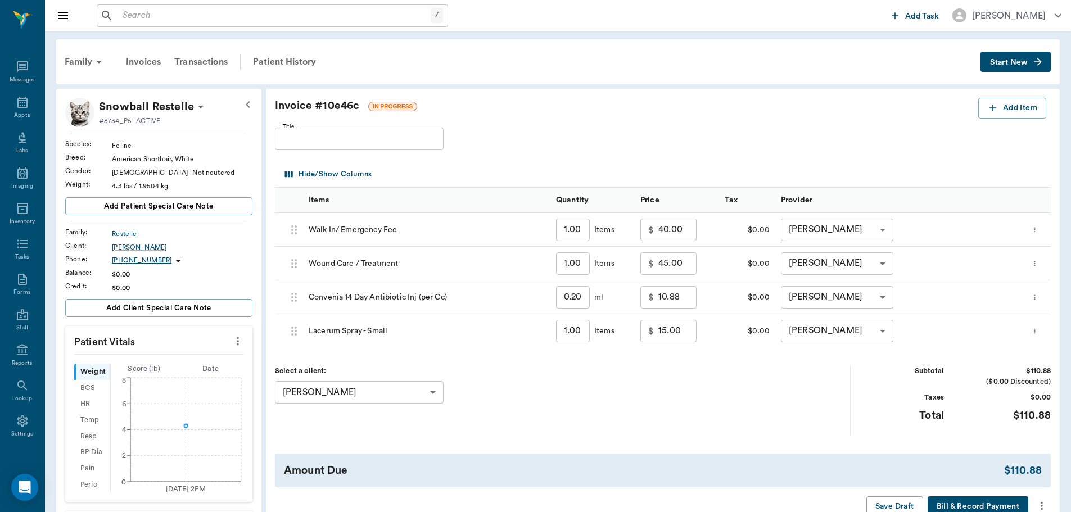
scroll to position [56, 0]
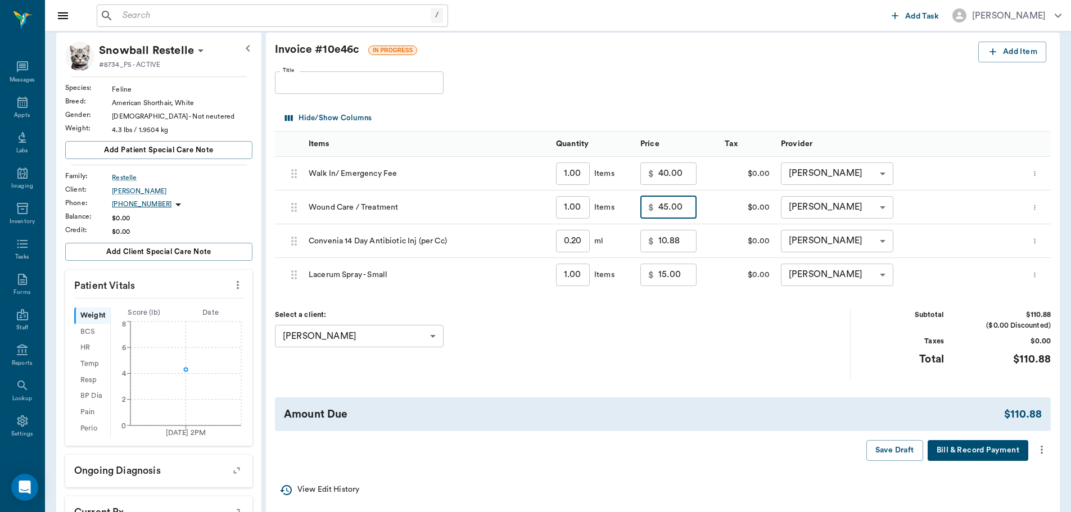
click at [669, 211] on input "45.00" at bounding box center [678, 207] width 38 height 22
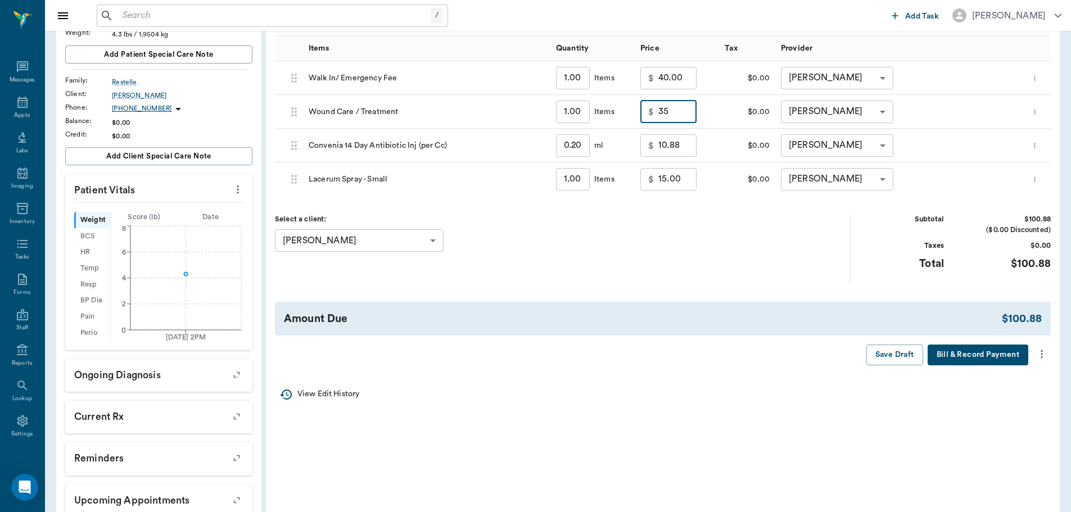
scroll to position [49, 0]
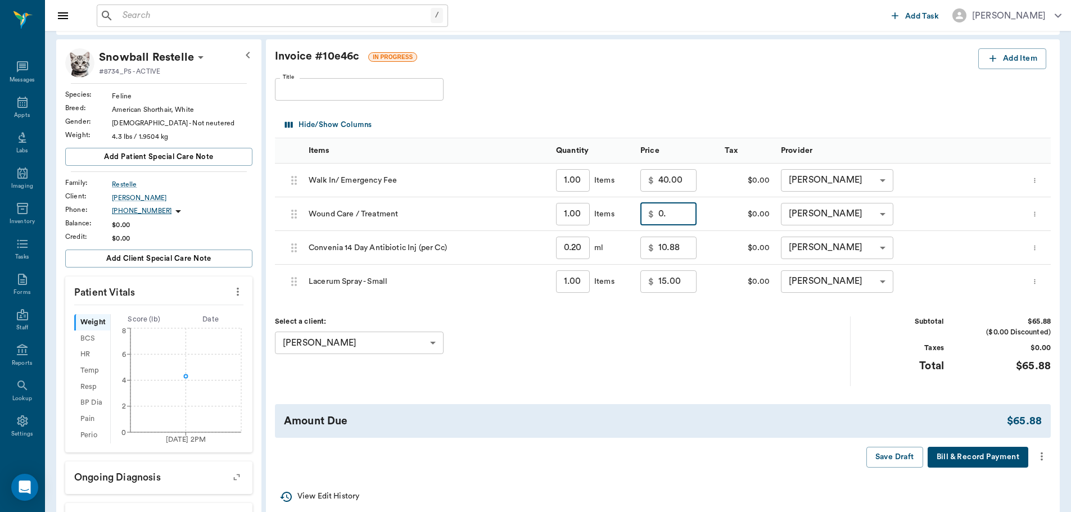
type input "0"
type input "45.00"
click at [675, 375] on div "Select a client: Nate Restelle 63ec2eda52e12b0ba117cfd5 ​" at bounding box center [563, 351] width 576 height 69
click at [881, 460] on button "Save Draft" at bounding box center [895, 457] width 57 height 21
click at [1045, 458] on icon "more" at bounding box center [1042, 456] width 12 height 13
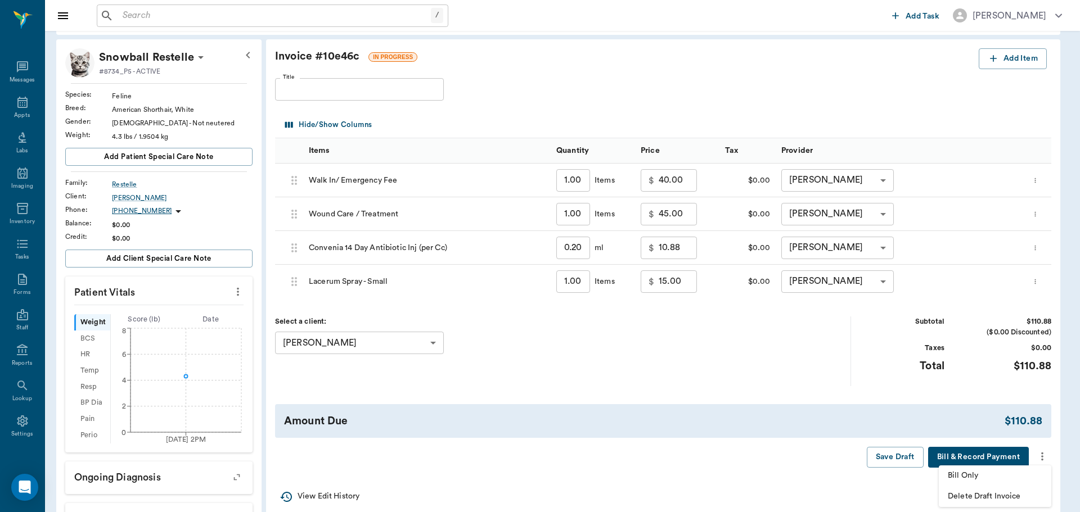
click at [975, 475] on span "Bill Only" at bounding box center [995, 476] width 94 height 12
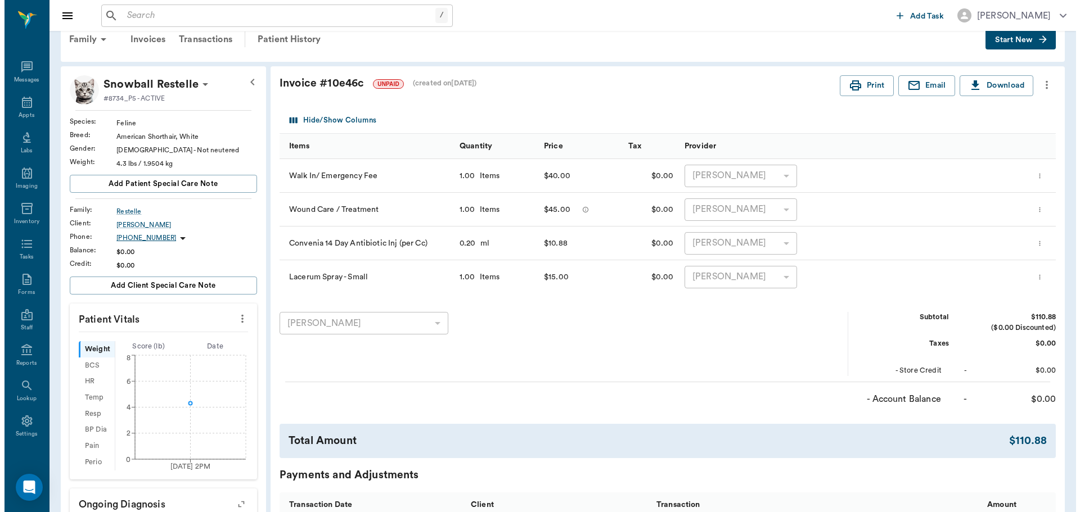
scroll to position [0, 0]
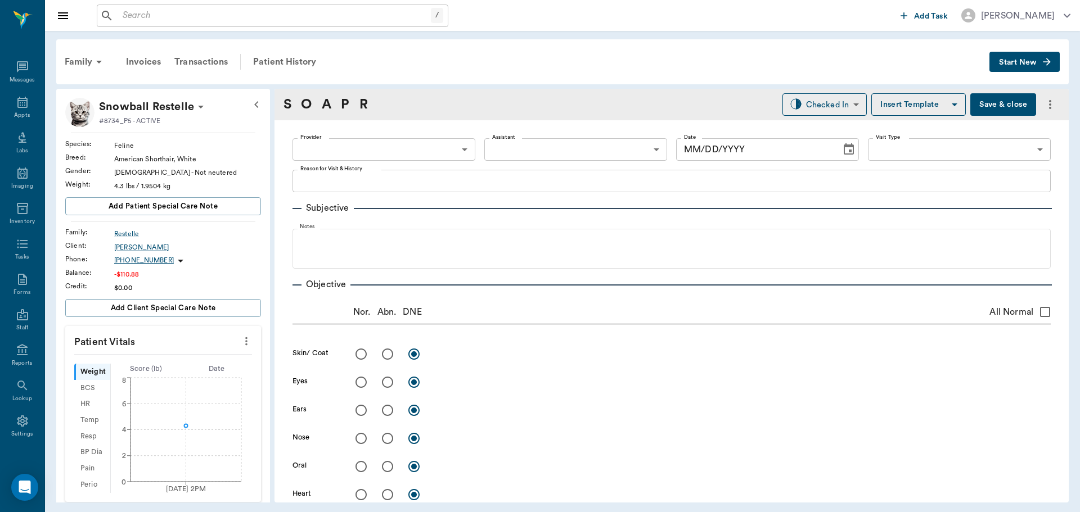
type input "63ec2f075fda476ae8351a4d"
type input "63ec2e7e52e12b0ba117b124"
type input "65d2be4f46e3a538d89b8c14"
type textarea "HAS A CUT ON THE HIP. NOTICED THE NIGHT OF 8/10. -[PERSON_NAME] AWARE OF EXTRA …"
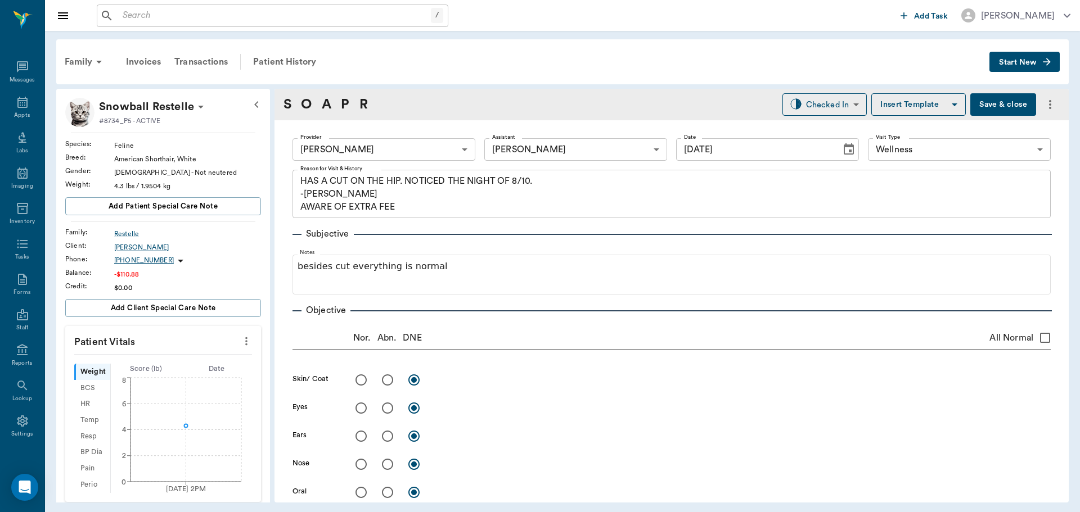
type input "[DATE]"
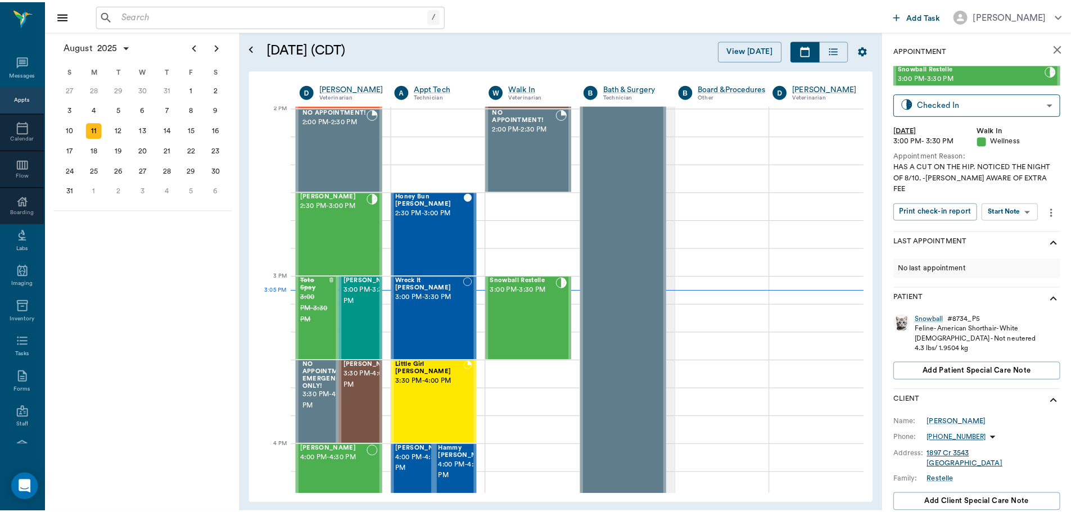
scroll to position [1015, 0]
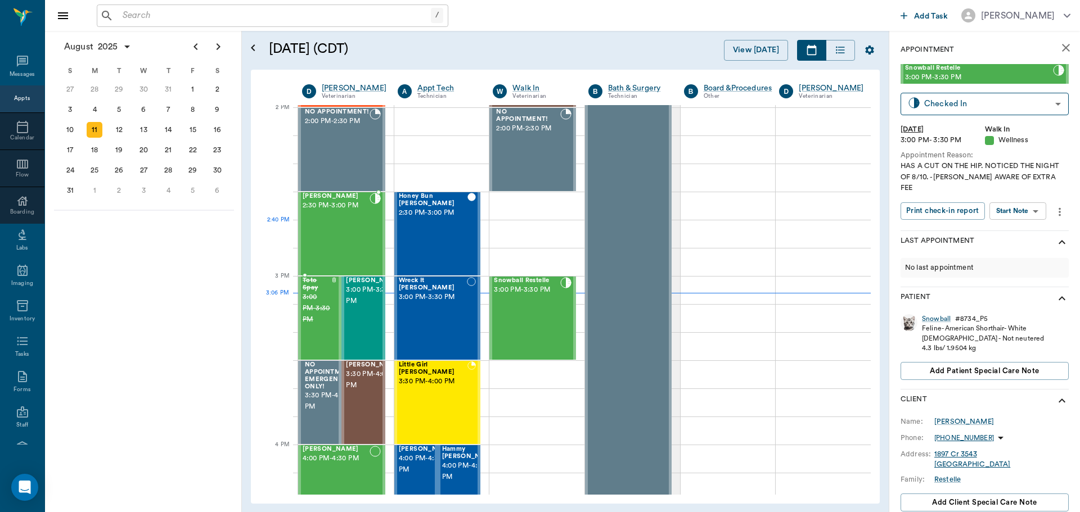
click at [338, 244] on div "Petunia [PERSON_NAME] 2:30 PM - 3:00 PM" at bounding box center [336, 234] width 67 height 82
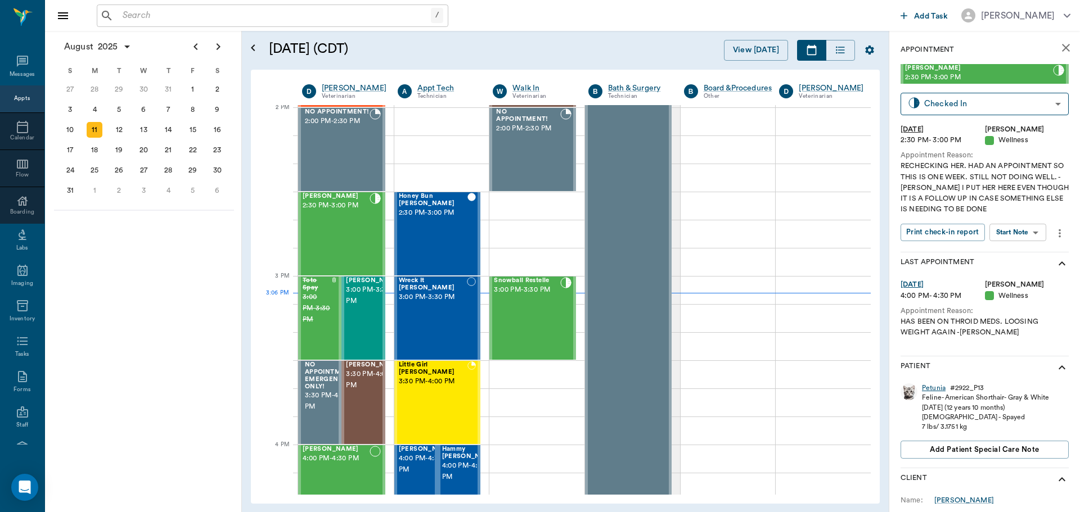
click at [936, 386] on div "Petunia" at bounding box center [934, 389] width 24 height 10
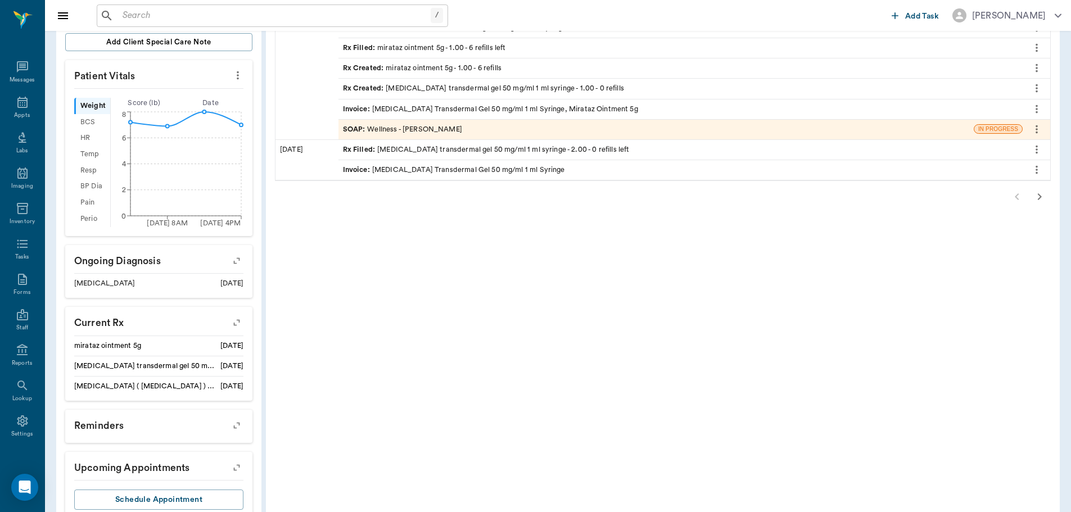
scroll to position [281, 0]
click at [1038, 196] on icon "button" at bounding box center [1039, 196] width 13 height 13
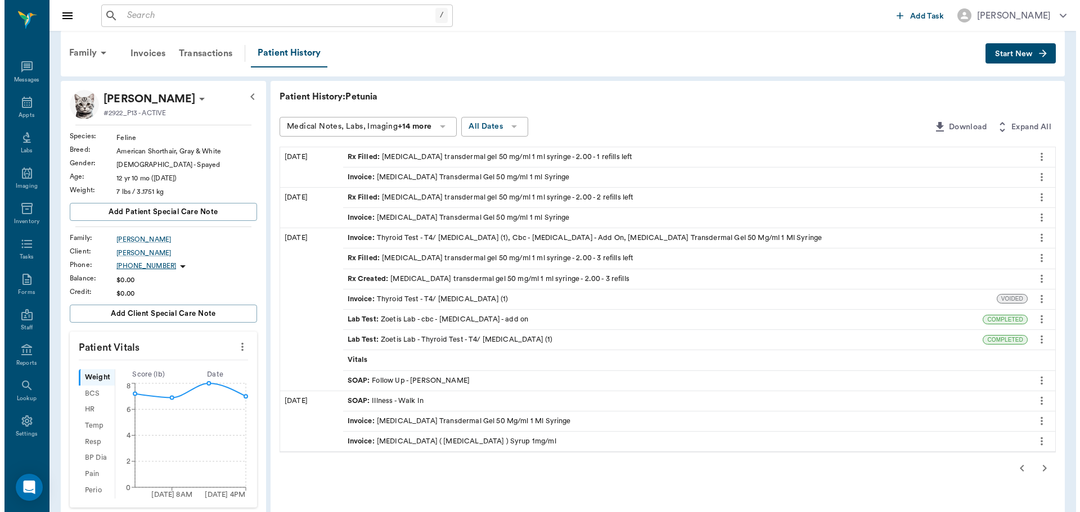
scroll to position [0, 0]
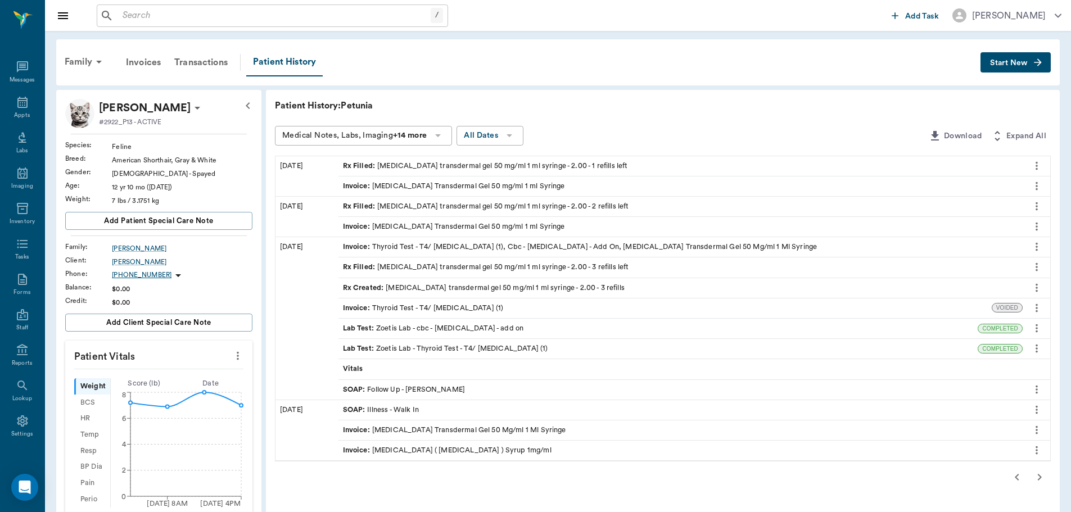
click at [1016, 479] on icon "button" at bounding box center [1017, 477] width 4 height 7
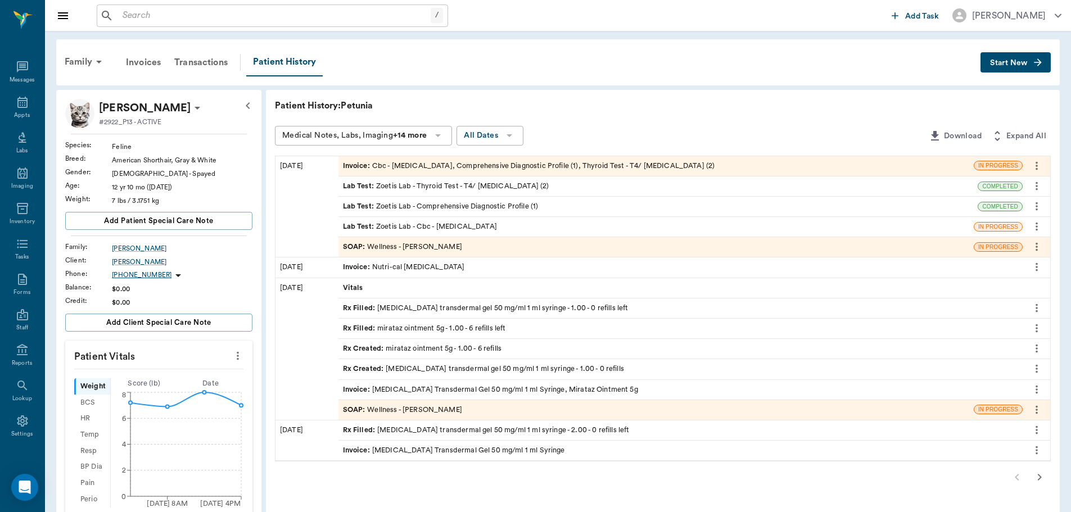
click at [417, 245] on div "SOAP : Wellness - Dr. Bert Ellsworth" at bounding box center [402, 247] width 119 height 11
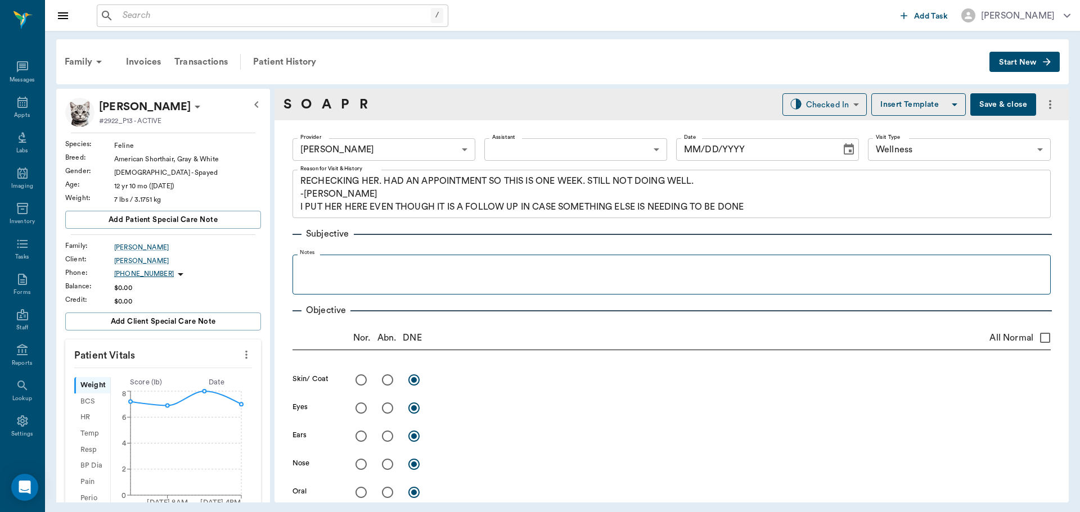
type input "63ec2f075fda476ae8351a4d"
type input "65d2be4f46e3a538d89b8c14"
type textarea "RECHECKING HER. HAD AN APPOINTMENT SO THIS IS ONE WEEK. STILL NOT DOING WELL. -…"
type input "[DATE]"
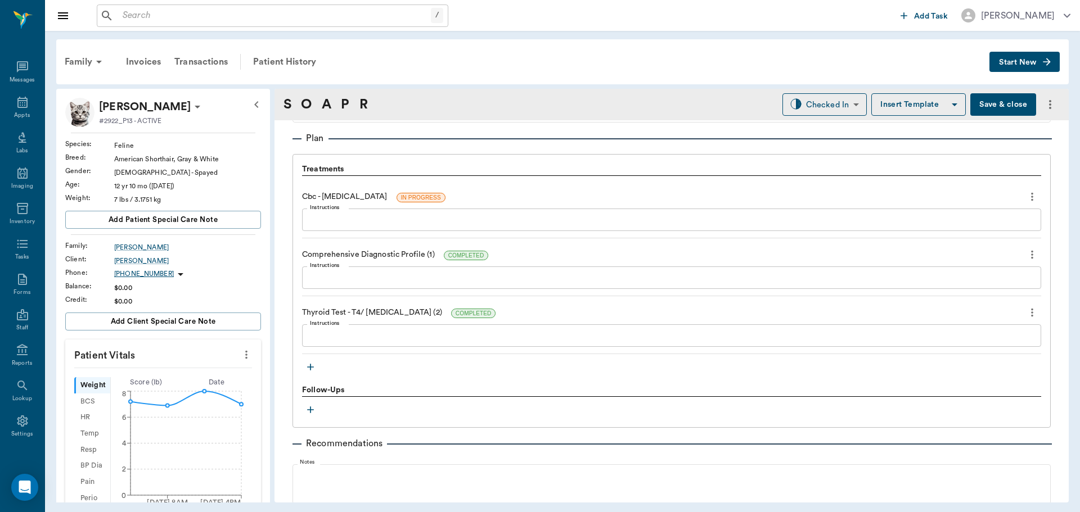
scroll to position [787, 0]
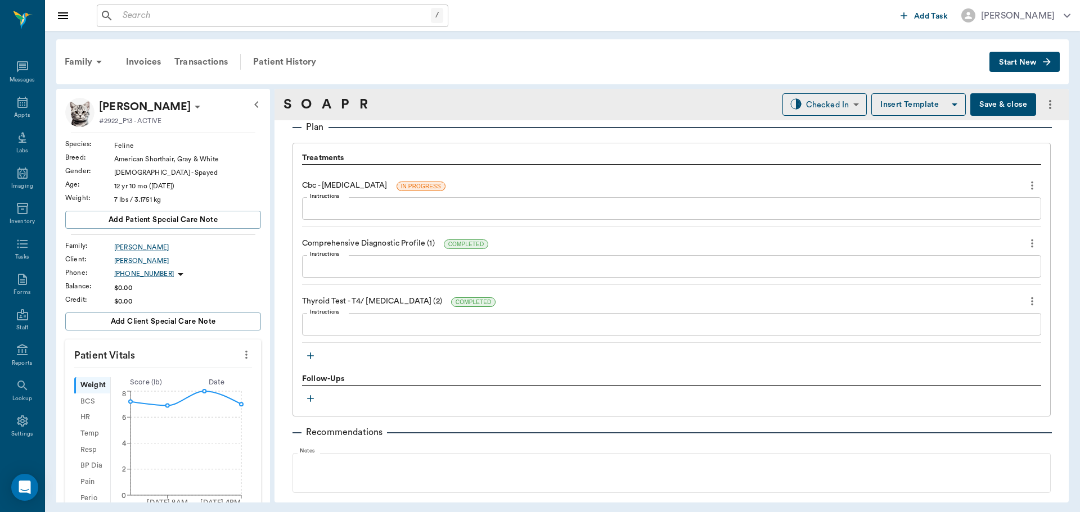
click at [311, 353] on icon "button" at bounding box center [310, 355] width 11 height 11
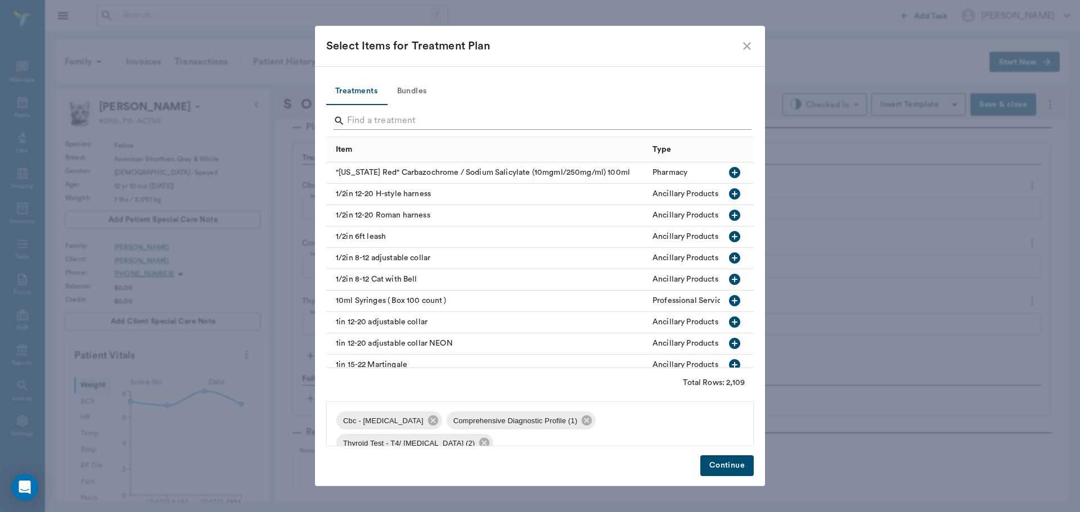
click at [368, 117] on input "Search" at bounding box center [541, 121] width 388 height 18
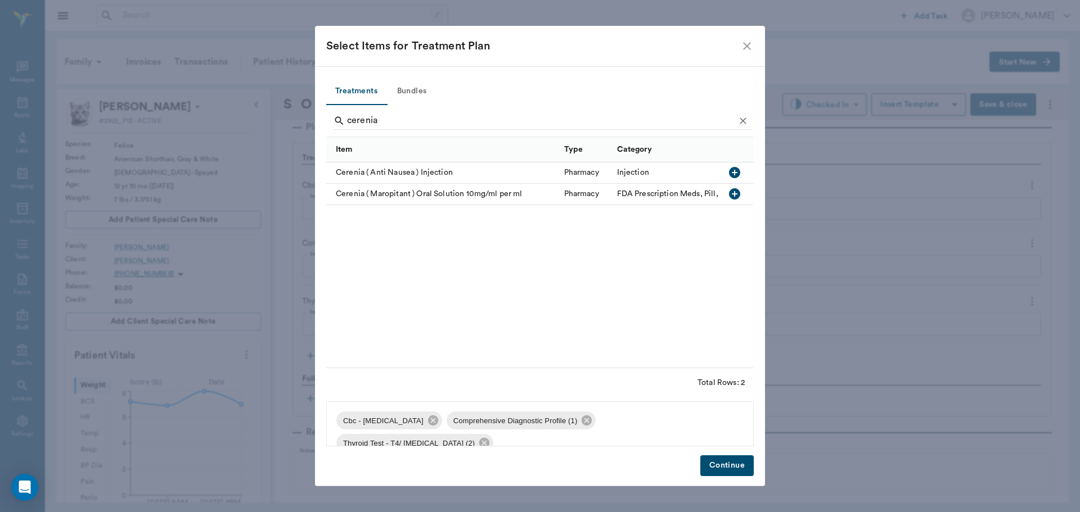
click at [733, 194] on icon "button" at bounding box center [734, 193] width 13 height 13
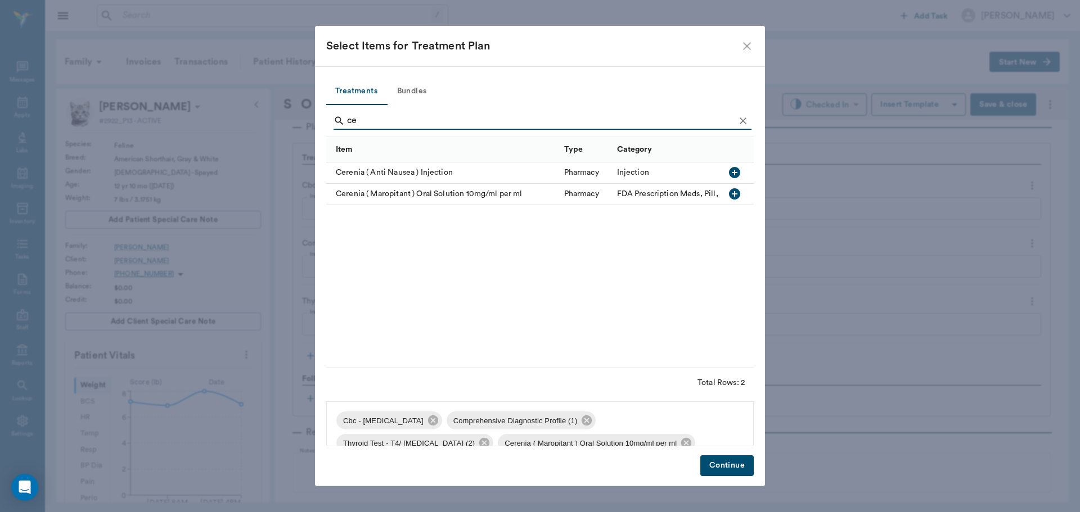
type input "c"
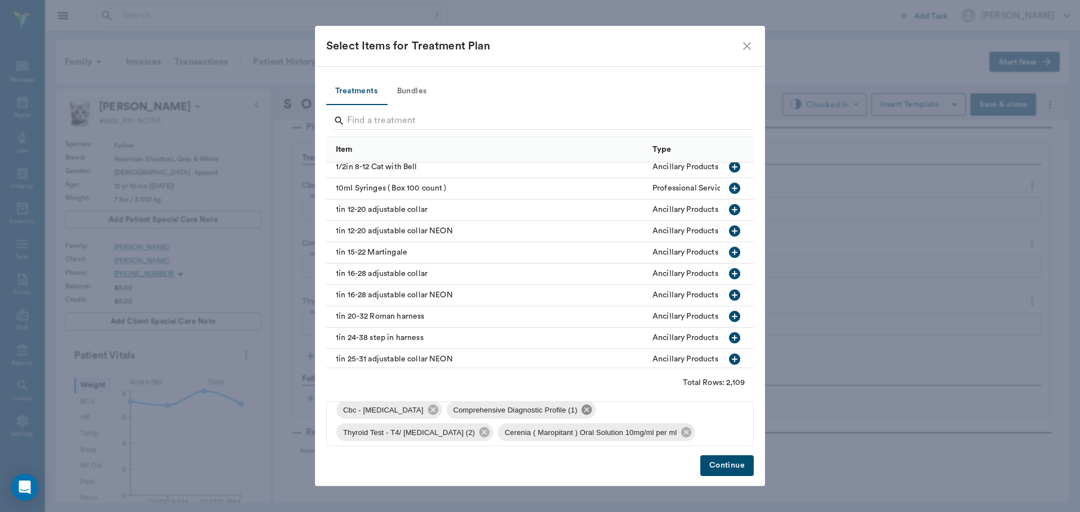
scroll to position [16, 0]
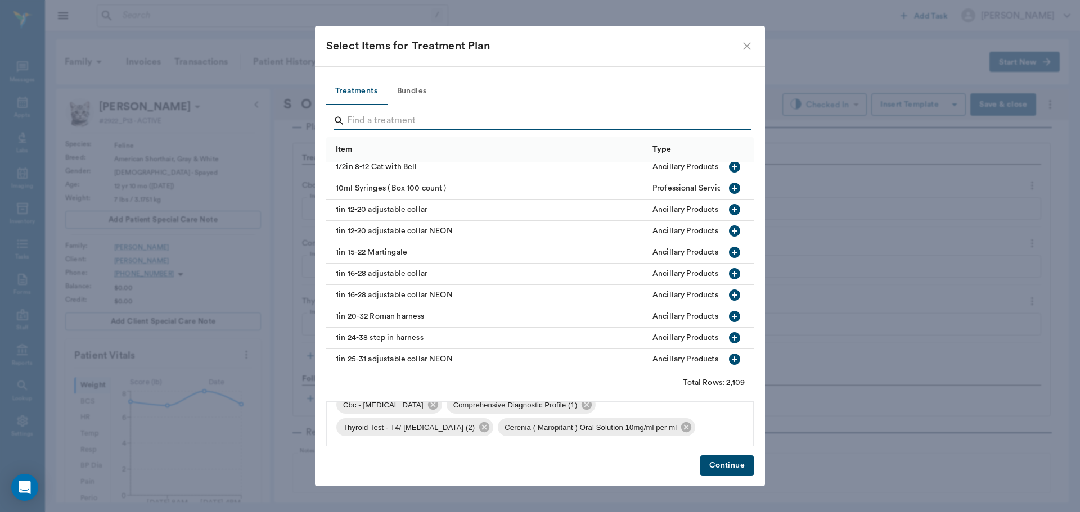
click at [376, 124] on input "Search" at bounding box center [541, 121] width 388 height 18
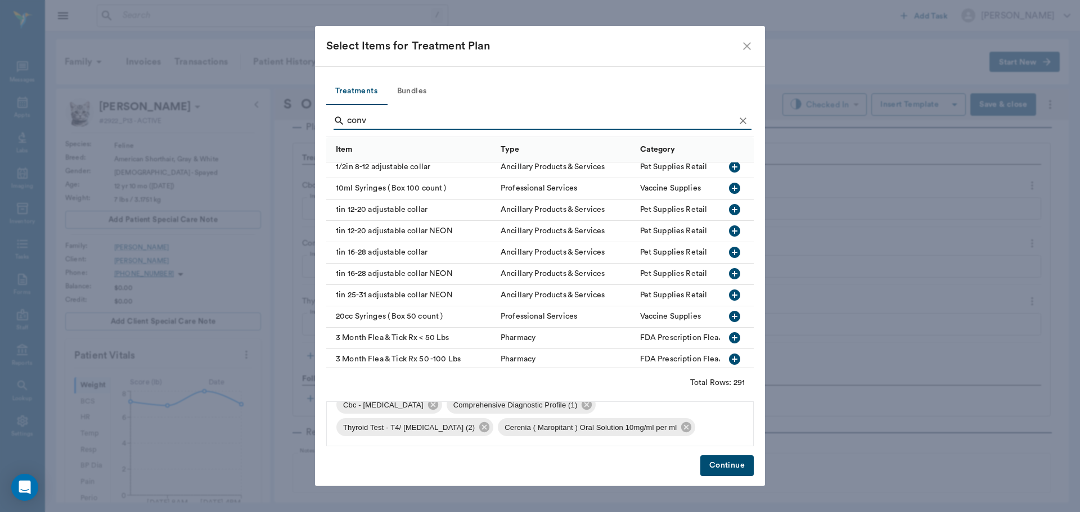
scroll to position [0, 0]
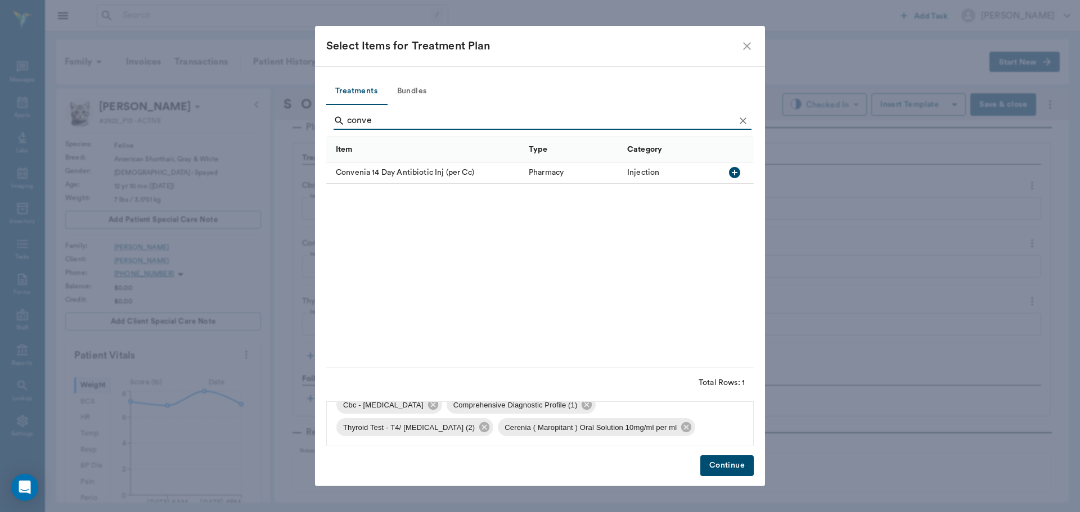
click at [734, 173] on icon "button" at bounding box center [734, 172] width 13 height 13
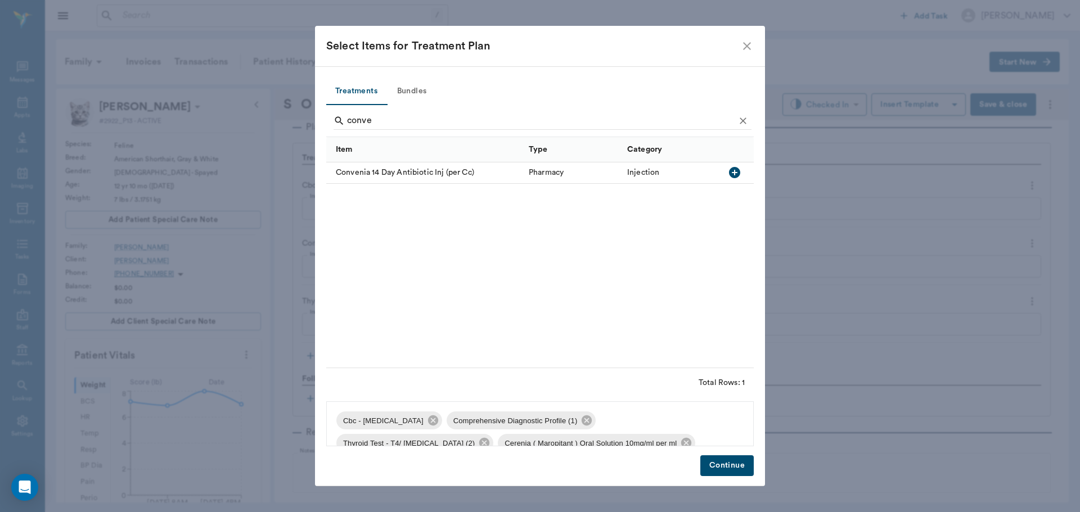
scroll to position [38, 0]
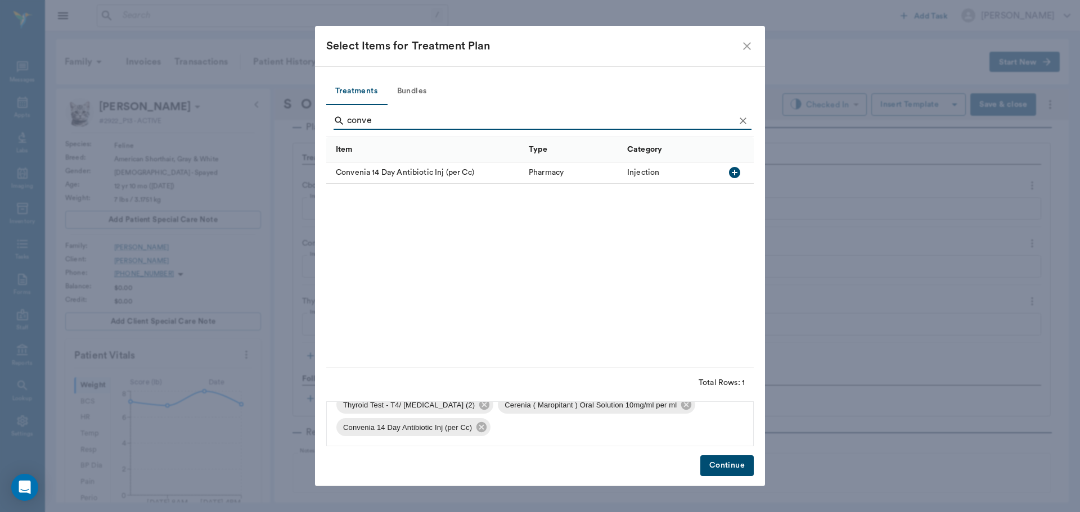
click at [412, 120] on input "conve" at bounding box center [541, 121] width 388 height 18
type input "cerenia"
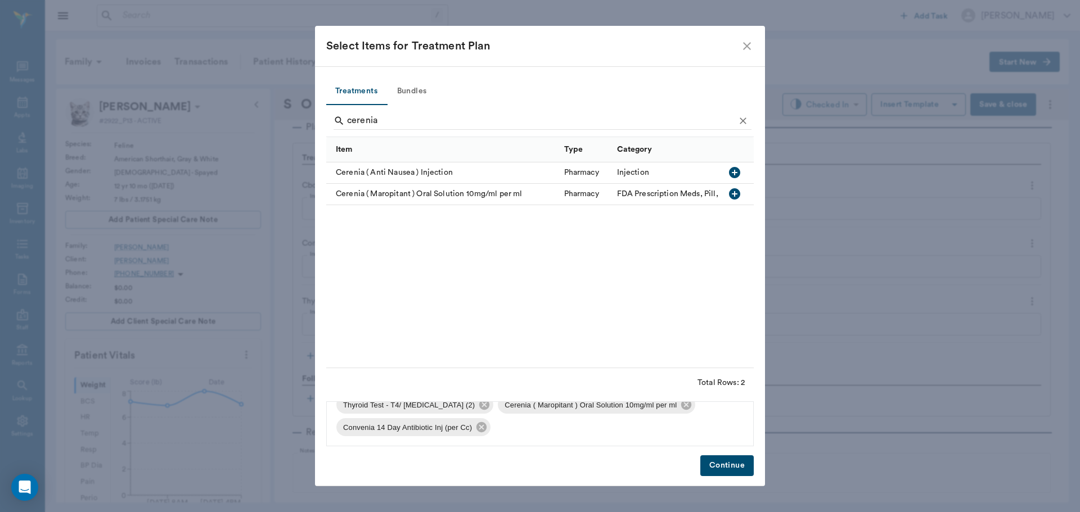
click at [733, 195] on icon "button" at bounding box center [734, 193] width 13 height 13
click at [720, 464] on button "Continue" at bounding box center [726, 466] width 53 height 21
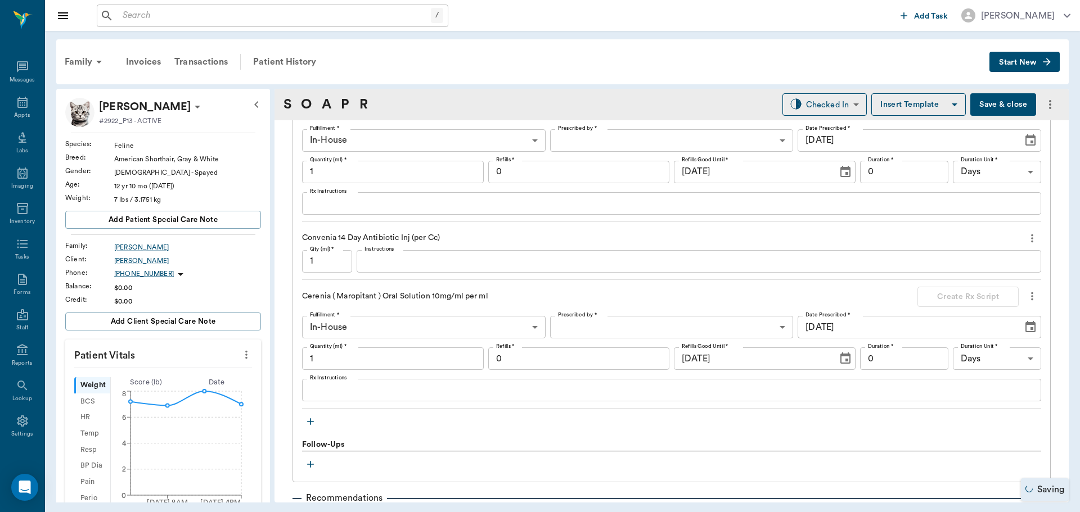
scroll to position [1069, 0]
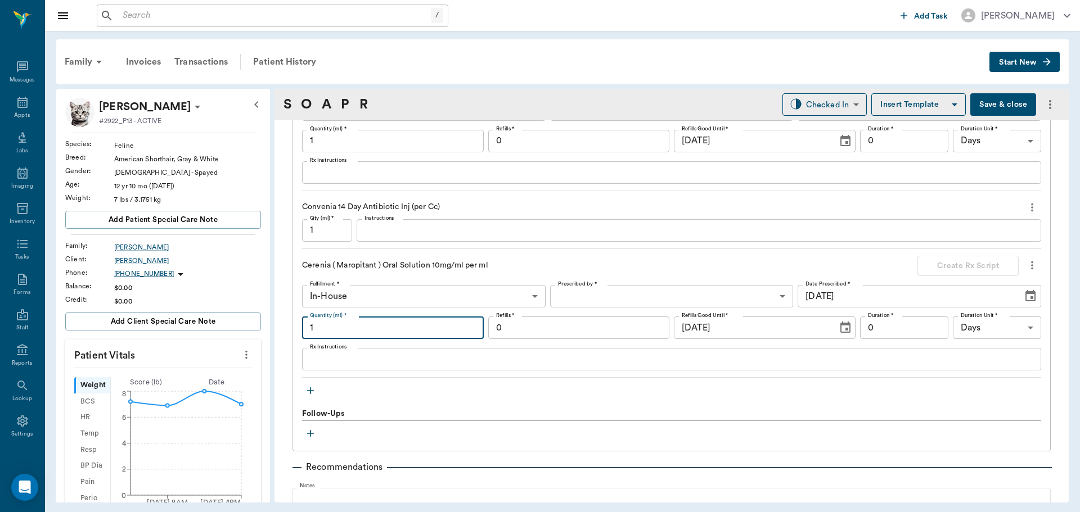
click at [375, 332] on input "1" at bounding box center [393, 328] width 182 height 22
type input "5"
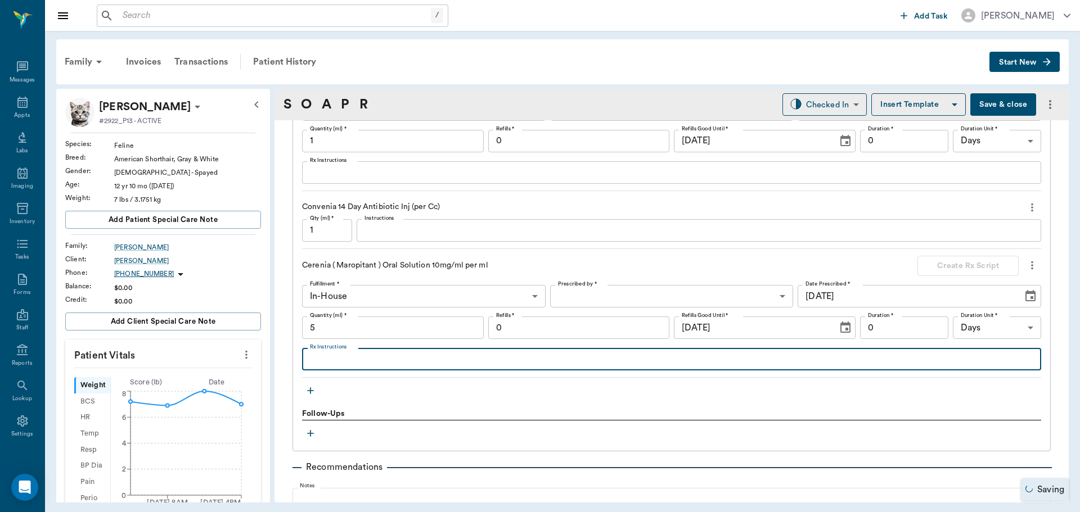
click at [329, 364] on textarea "Rx Instructions" at bounding box center [671, 359] width 723 height 13
type textarea "Give 1 syringe daily by mouth (contains 7mg cerenia and 1.8mg prednisilone) unt…"
click at [700, 289] on body "/ ​ Add Task Dr. Bert Ellsworth Nectar Messages Appts Labs Imaging Inventory Ta…" at bounding box center [540, 256] width 1080 height 512
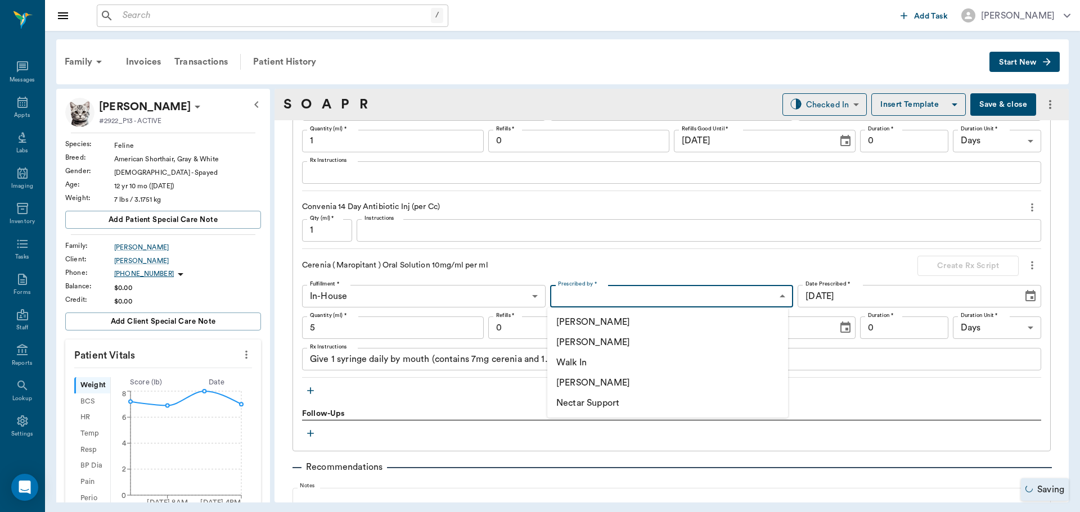
click at [597, 342] on li "[PERSON_NAME]" at bounding box center [667, 342] width 241 height 20
type input "63ec2f075fda476ae8351a4d"
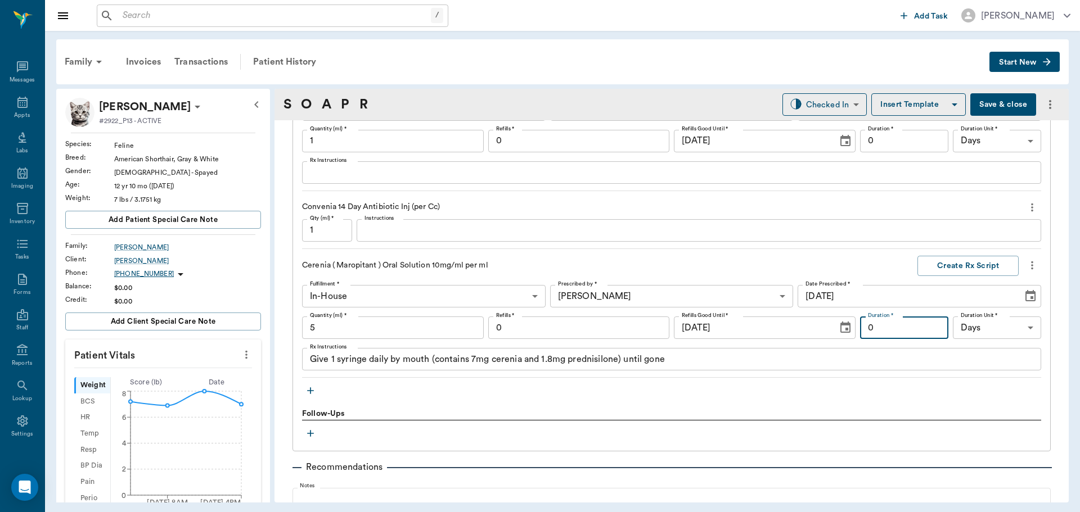
click at [890, 322] on input "0" at bounding box center [904, 328] width 88 height 22
type input "5"
click at [945, 265] on button "Create Rx Script" at bounding box center [967, 266] width 101 height 21
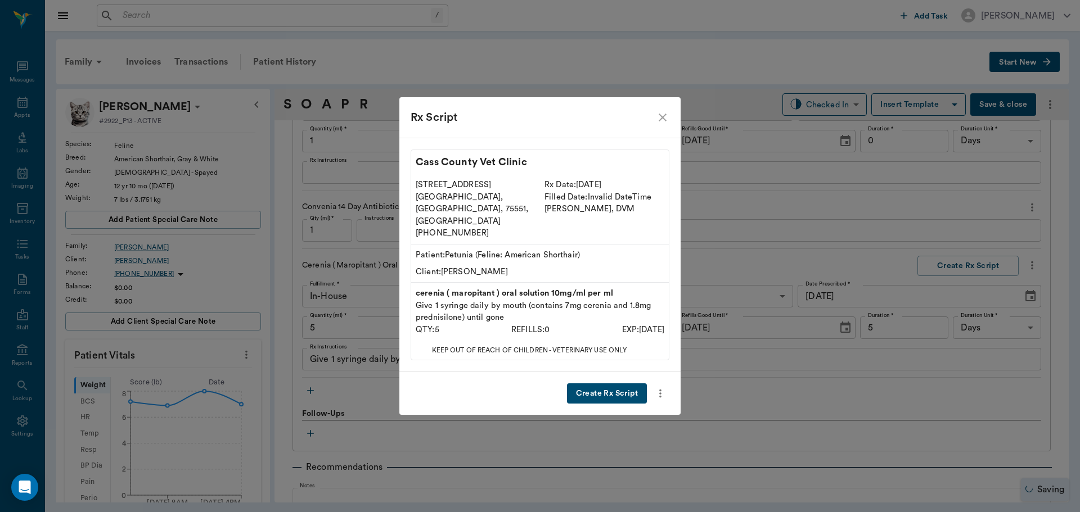
click at [596, 384] on button "Create Rx Script" at bounding box center [607, 394] width 80 height 21
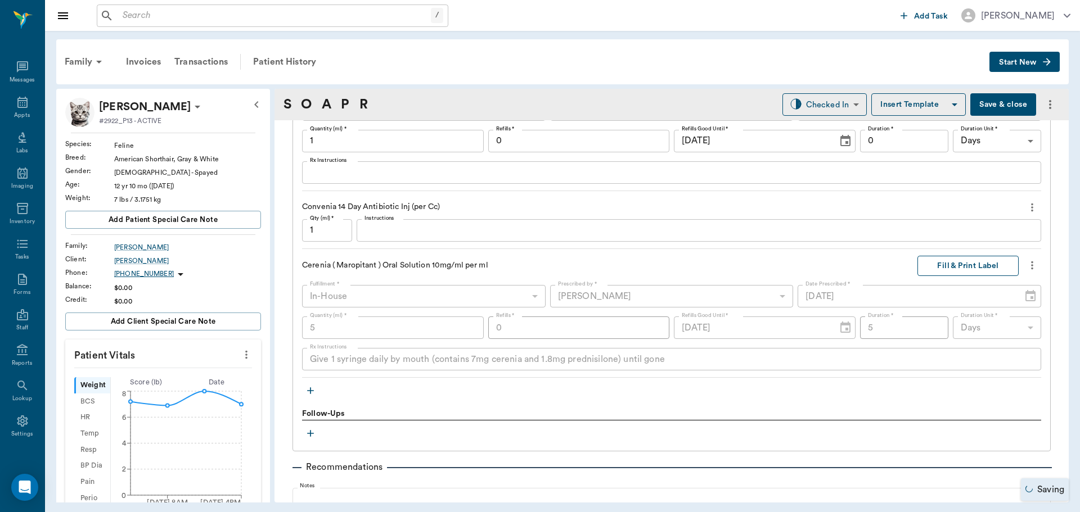
click at [958, 267] on button "Fill & Print Label" at bounding box center [967, 266] width 101 height 21
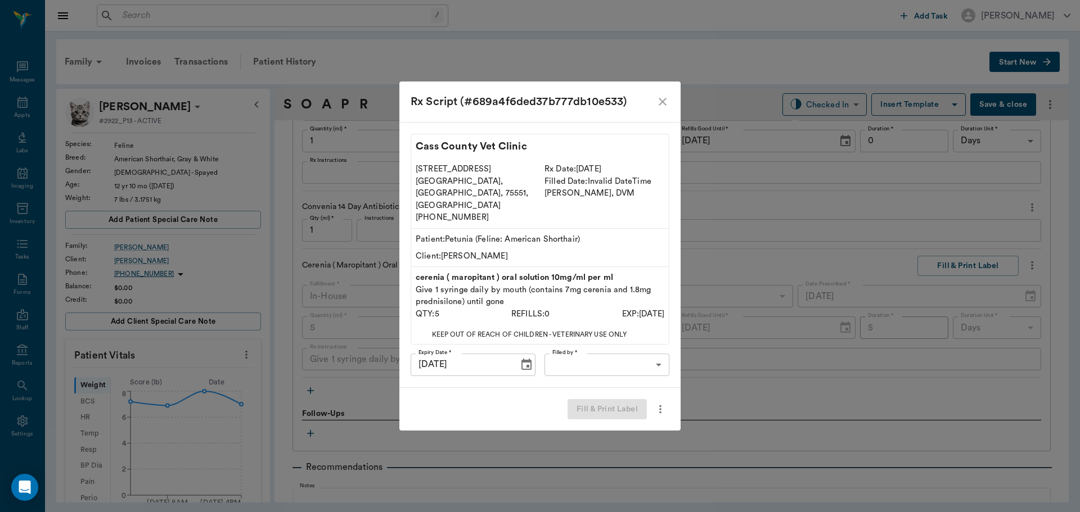
click at [632, 346] on body "/ ​ Add Task Dr. Bert Ellsworth Nectar Messages Appts Labs Imaging Inventory Ta…" at bounding box center [540, 256] width 1080 height 512
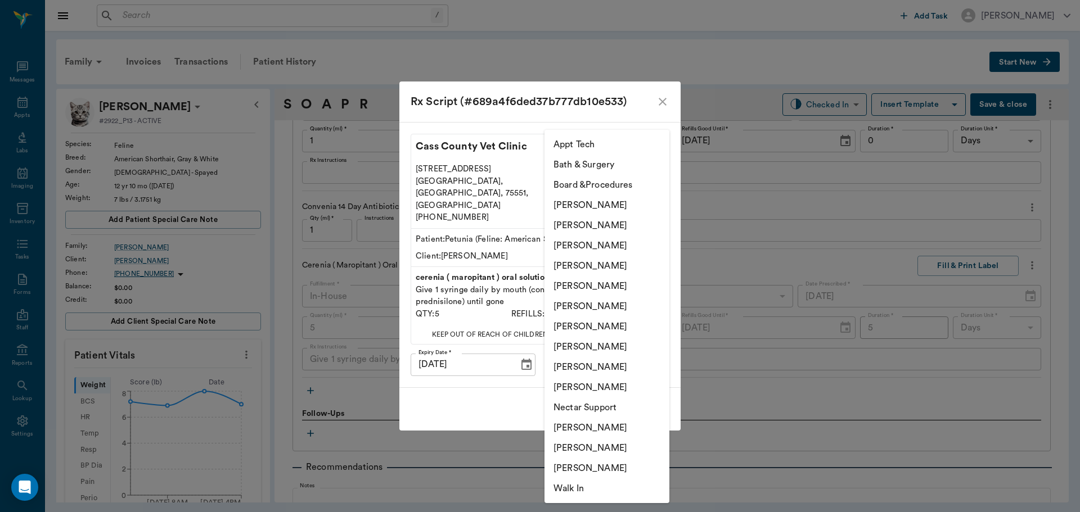
click at [610, 242] on li "[PERSON_NAME]" at bounding box center [606, 246] width 125 height 20
type input "63ec2f075fda476ae8351a4d"
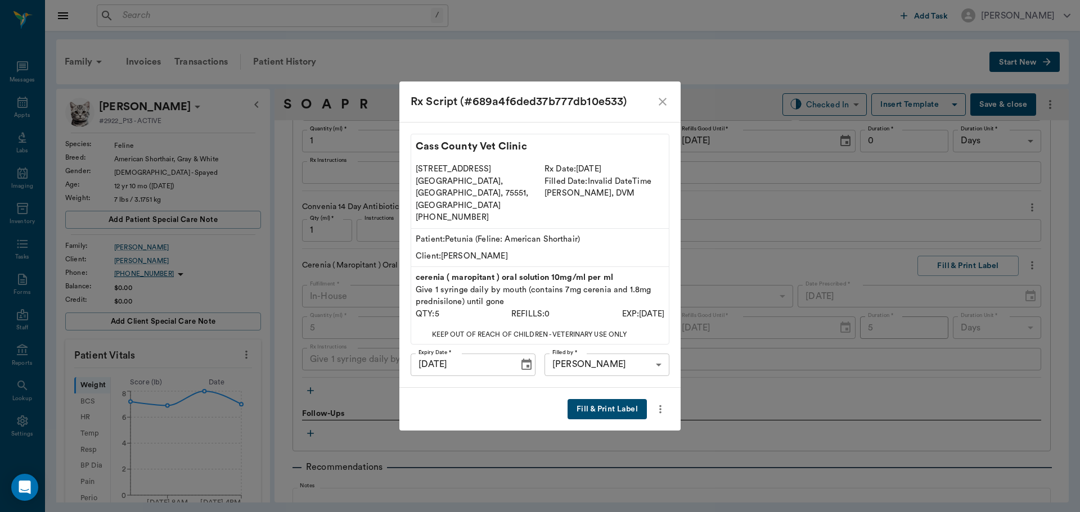
drag, startPoint x: 603, startPoint y: 391, endPoint x: 609, endPoint y: 364, distance: 27.7
click at [603, 399] on button "Fill & Print Label" at bounding box center [606, 409] width 79 height 21
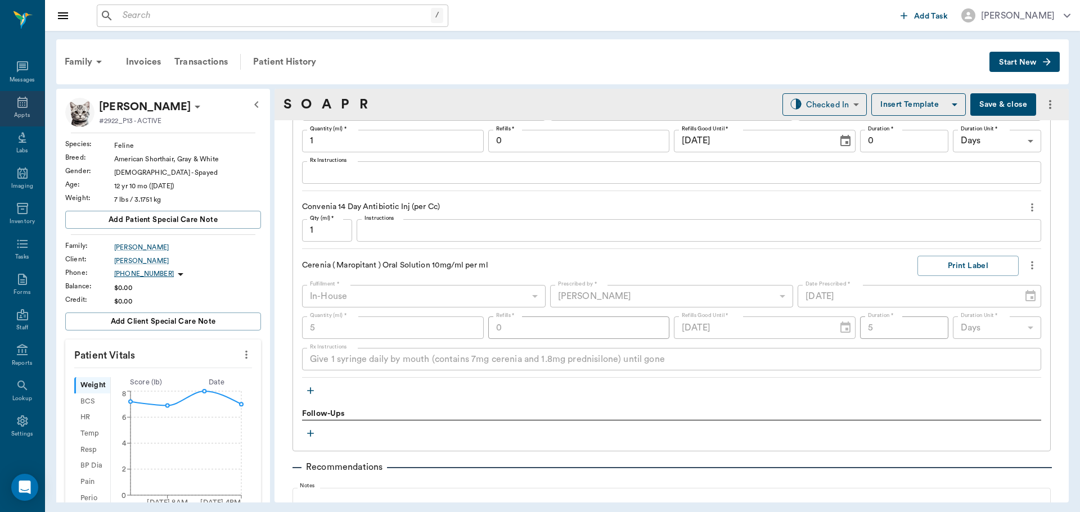
click at [22, 114] on div "Appts" at bounding box center [22, 115] width 16 height 8
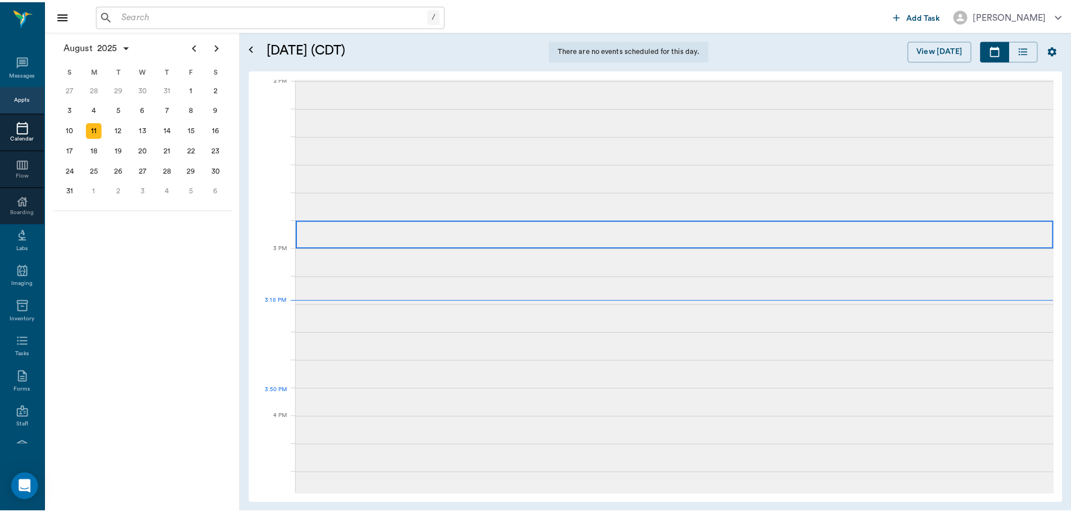
scroll to position [1182, 0]
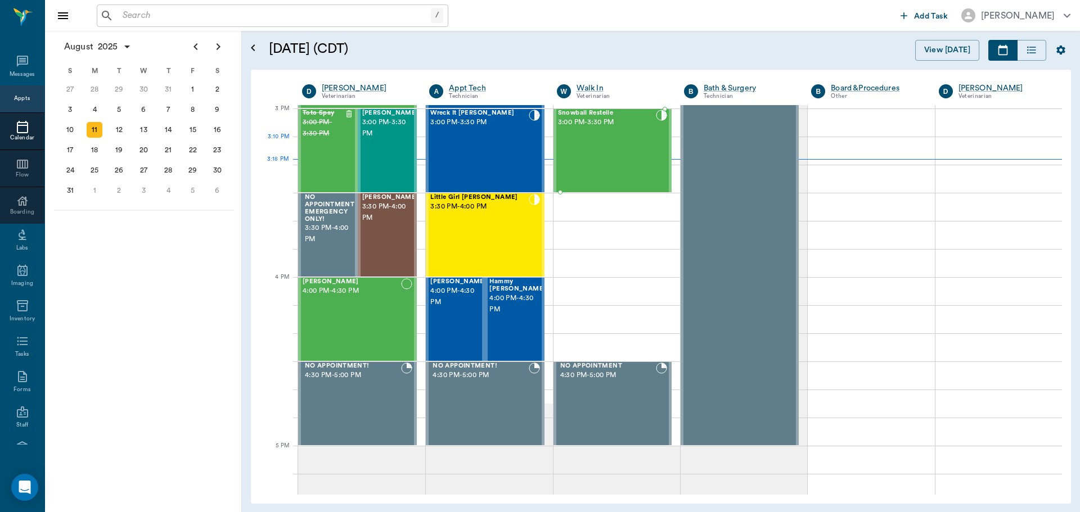
click at [588, 150] on div "Snowball Restelle 3:00 PM - 3:30 PM" at bounding box center [607, 151] width 98 height 82
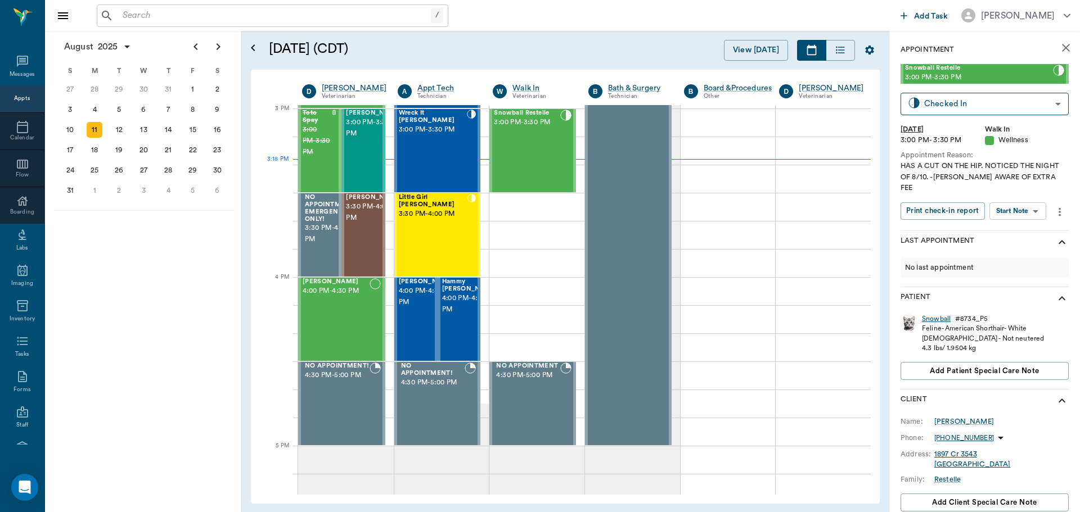
click at [933, 314] on div "Snowball" at bounding box center [936, 319] width 29 height 10
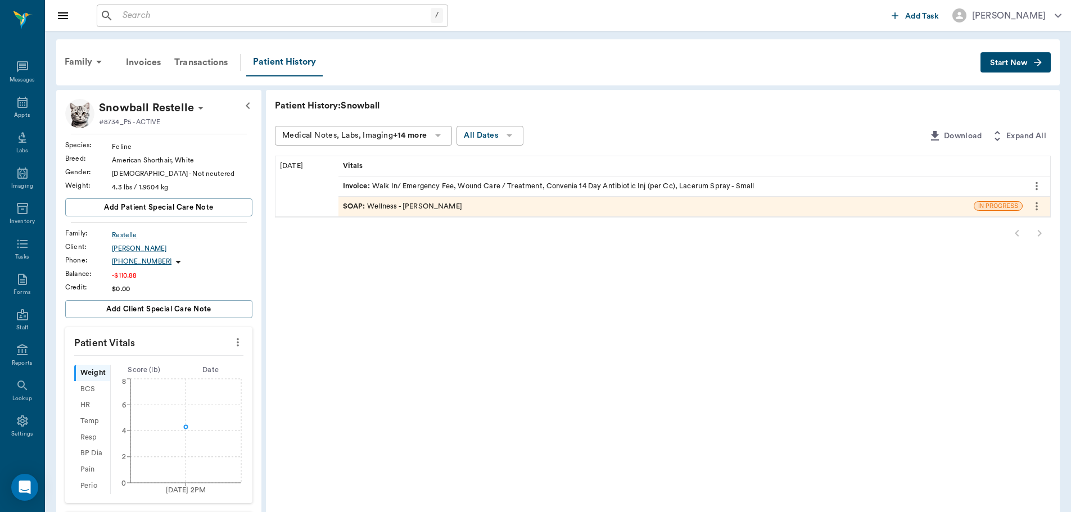
click at [1033, 183] on icon "more" at bounding box center [1037, 185] width 12 height 13
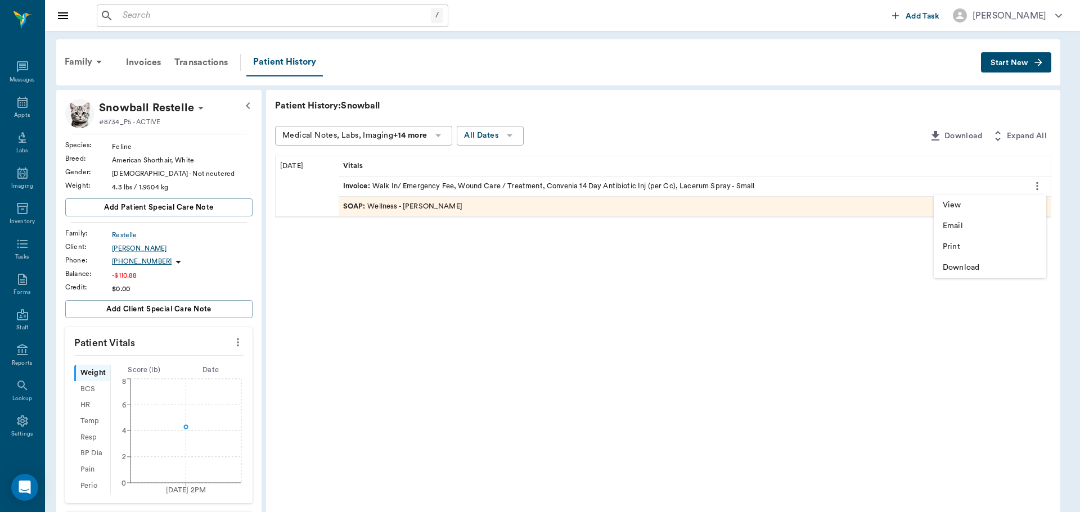
click at [965, 210] on span "View" at bounding box center [990, 206] width 94 height 12
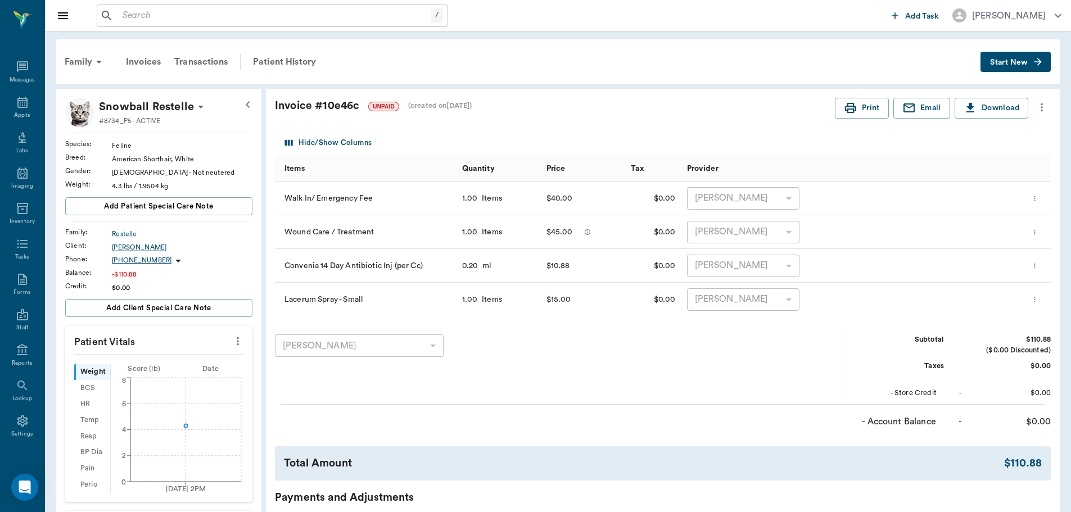
click at [1046, 106] on icon "more" at bounding box center [1042, 107] width 12 height 13
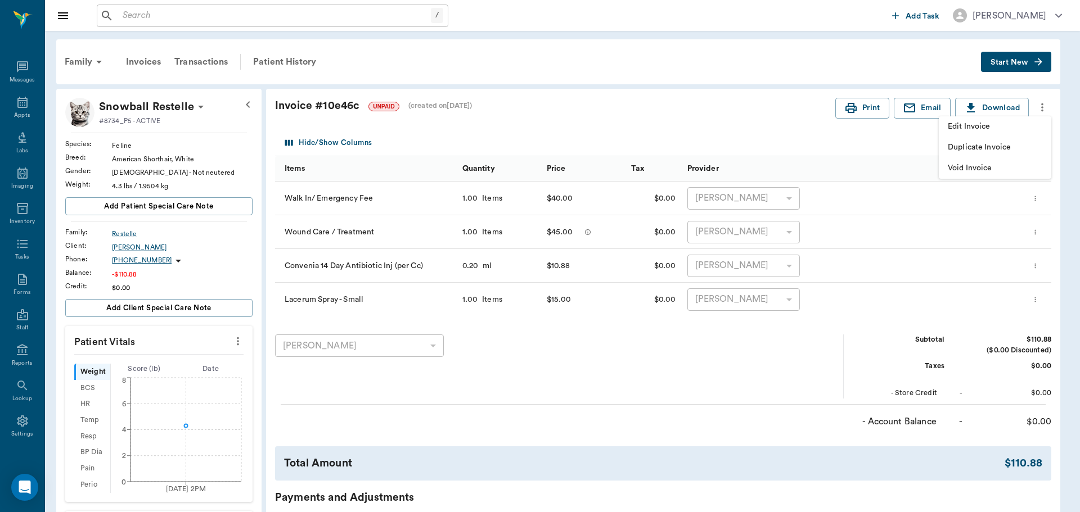
click at [1006, 125] on span "Edit Invoice" at bounding box center [995, 127] width 94 height 12
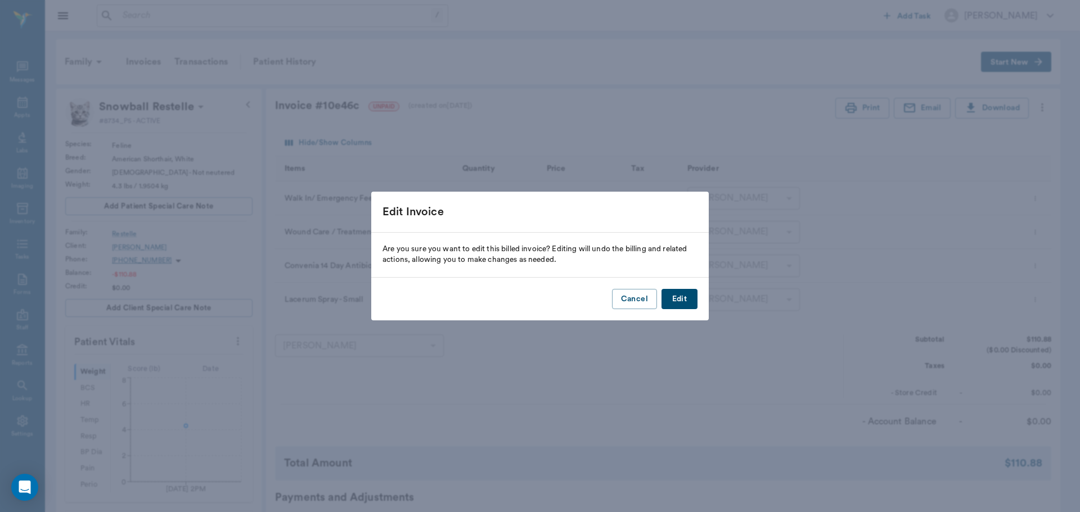
click at [687, 296] on button "Edit" at bounding box center [679, 299] width 36 height 21
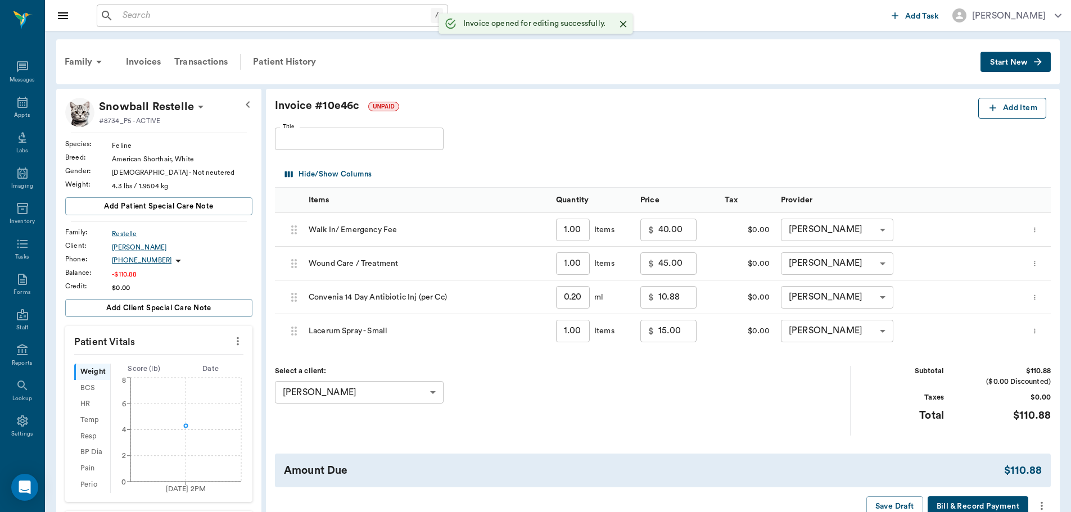
click at [1019, 106] on button "Add Item" at bounding box center [1013, 108] width 68 height 21
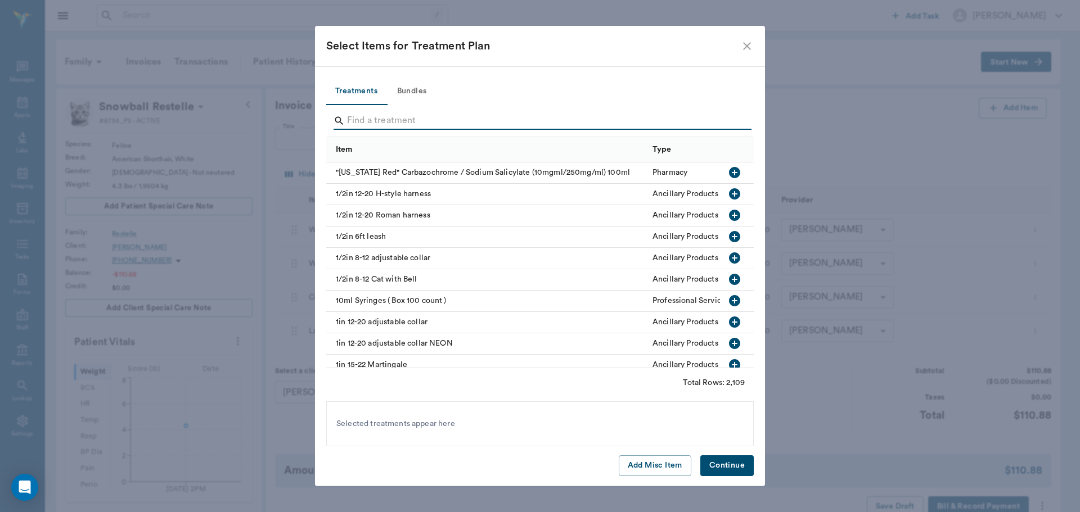
click at [448, 117] on input "Search" at bounding box center [541, 121] width 388 height 18
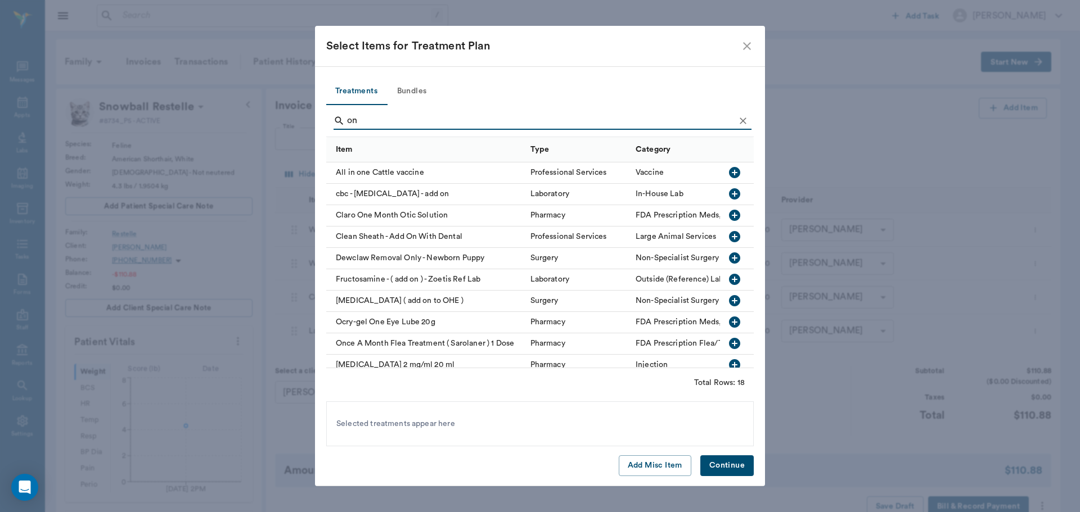
type input "on"
click at [729, 346] on icon "button" at bounding box center [734, 343] width 11 height 11
click at [741, 466] on button "Continue" at bounding box center [726, 466] width 53 height 21
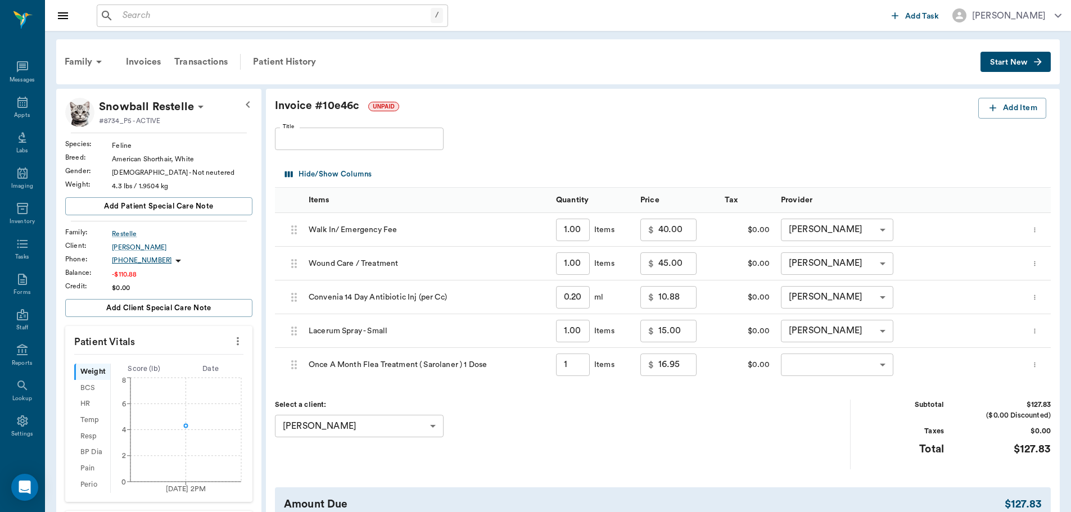
click at [873, 364] on body "/ ​ Add Task Dr. Bert Ellsworth Nectar Messages Appts Labs Imaging Inventory Ta…" at bounding box center [535, 365] width 1071 height 731
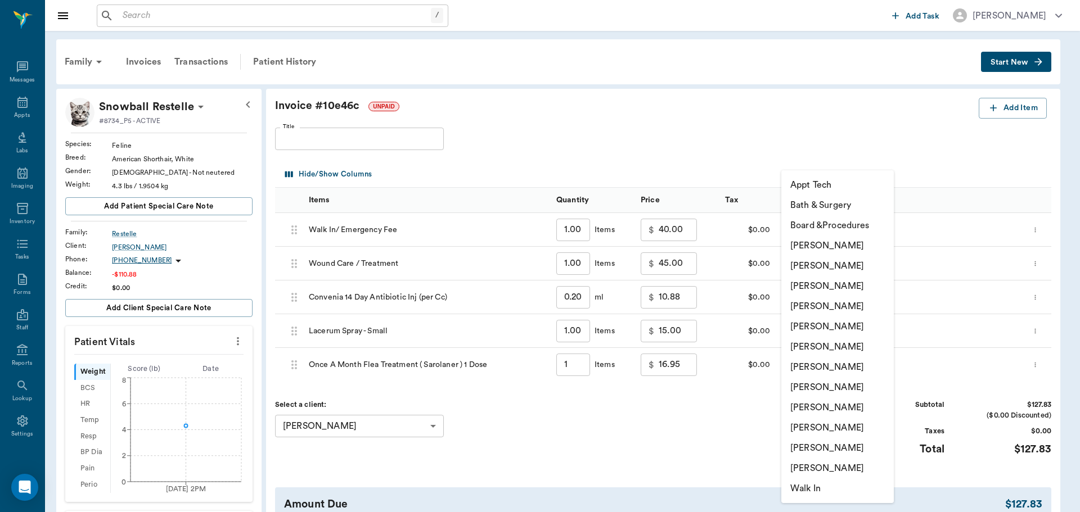
click at [817, 386] on li "[PERSON_NAME]" at bounding box center [837, 387] width 112 height 20
type input "none-63ec2e7e52e12b0ba117b124"
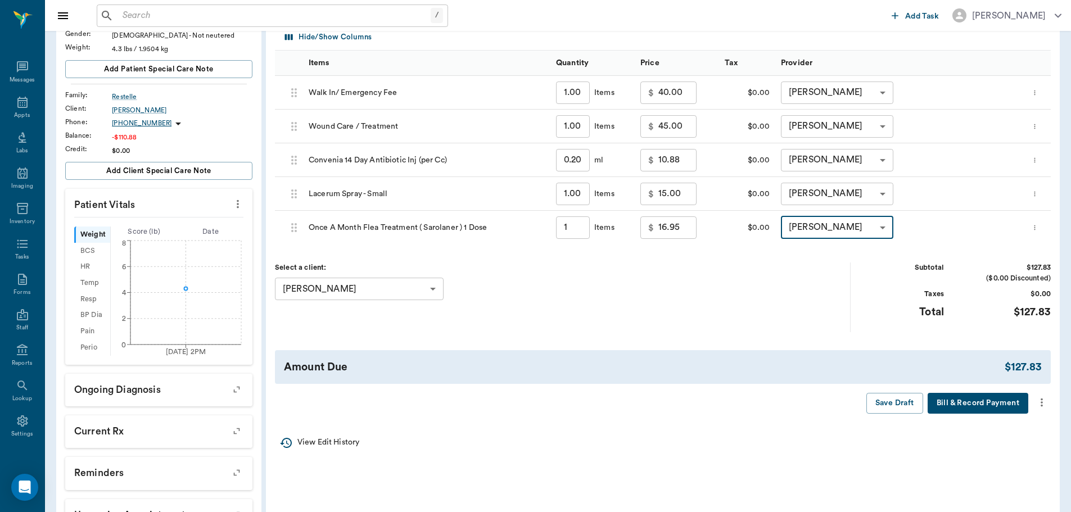
scroll to position [169, 0]
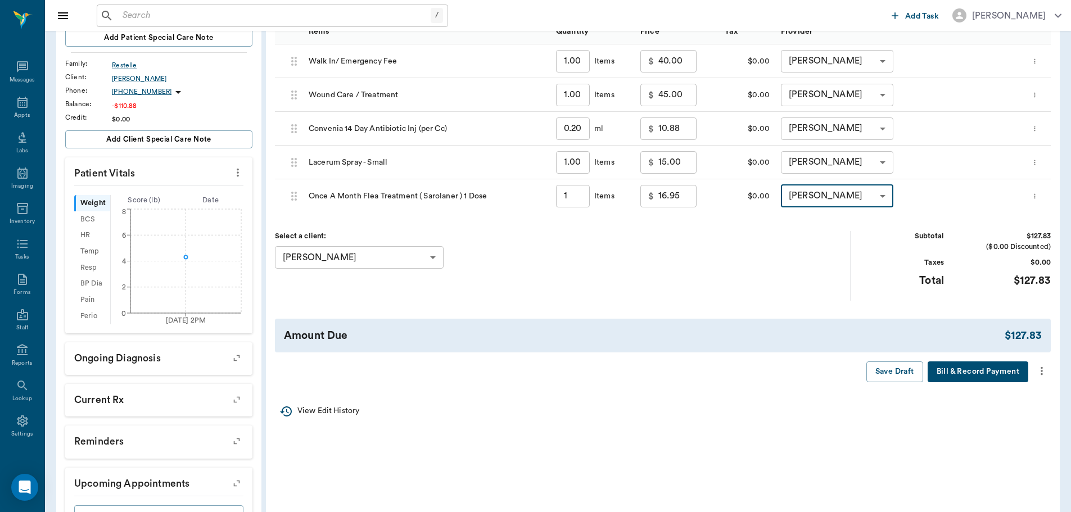
click at [1042, 370] on icon "more" at bounding box center [1042, 370] width 12 height 13
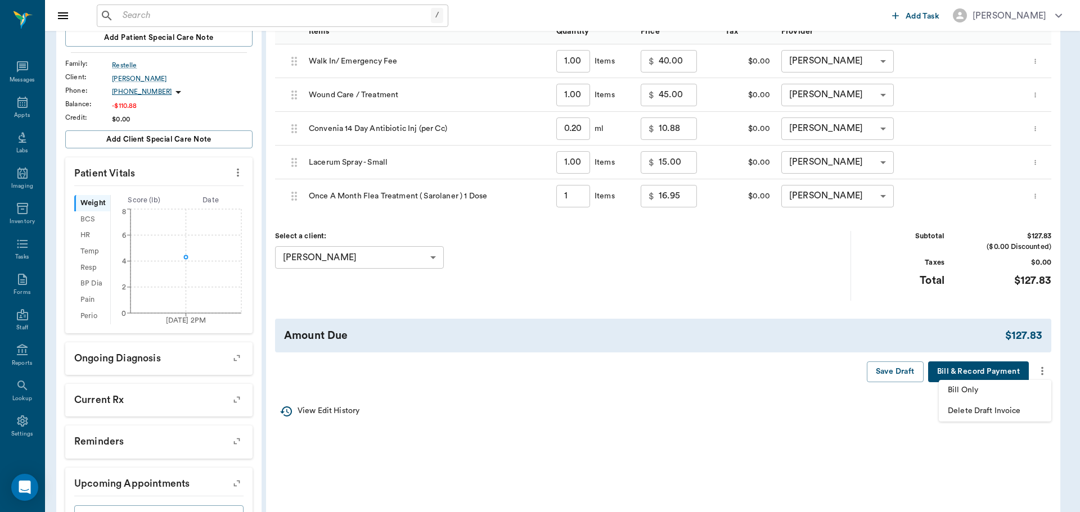
drag, startPoint x: 974, startPoint y: 389, endPoint x: 903, endPoint y: 375, distance: 72.1
click at [974, 389] on span "Bill Only" at bounding box center [995, 391] width 94 height 12
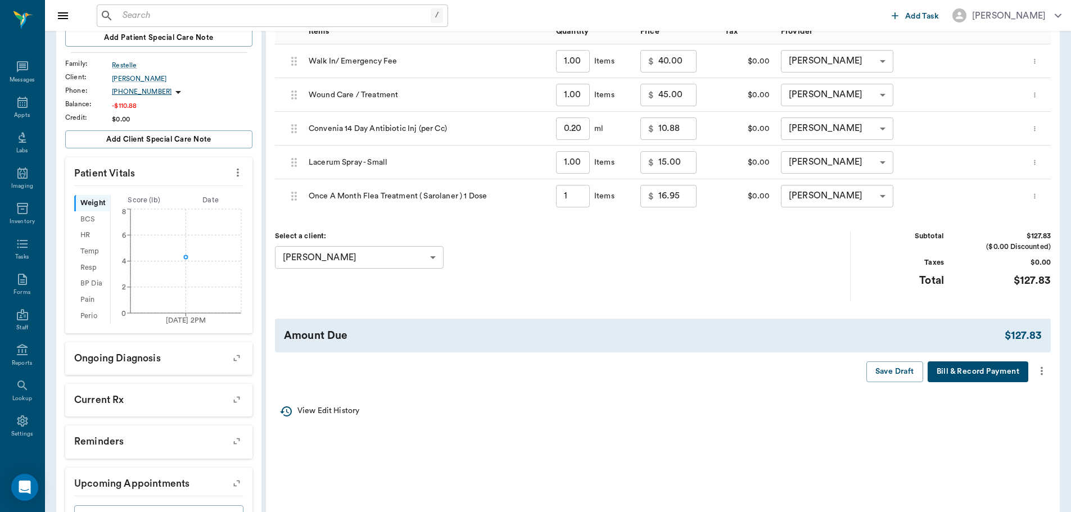
type input "1.00"
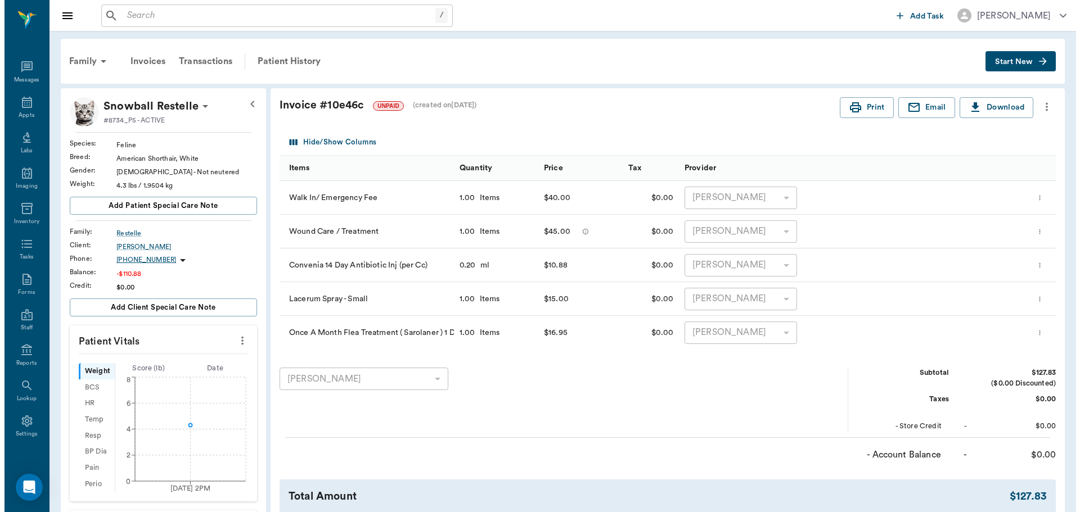
scroll to position [0, 0]
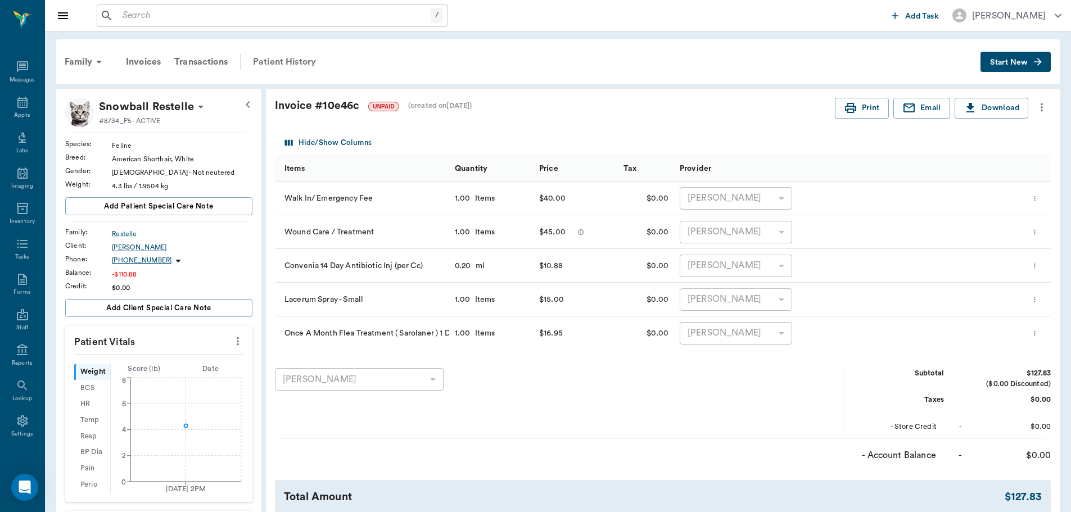
click at [288, 63] on div "Patient History" at bounding box center [284, 61] width 76 height 27
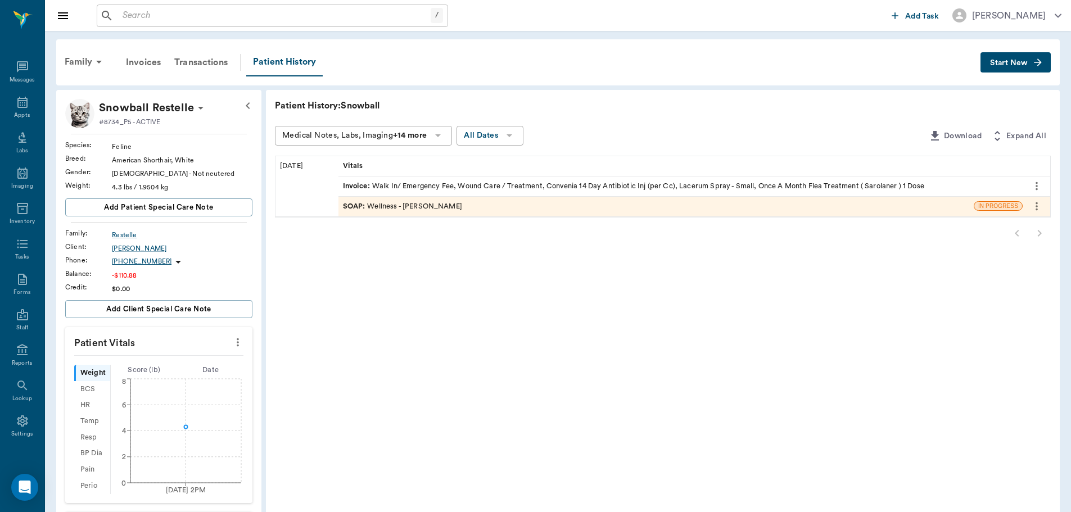
click at [901, 184] on div "Invoice : Walk In/ Emergency Fee, Wound Care / Treatment, Convenia 14 Day Antib…" at bounding box center [634, 186] width 582 height 11
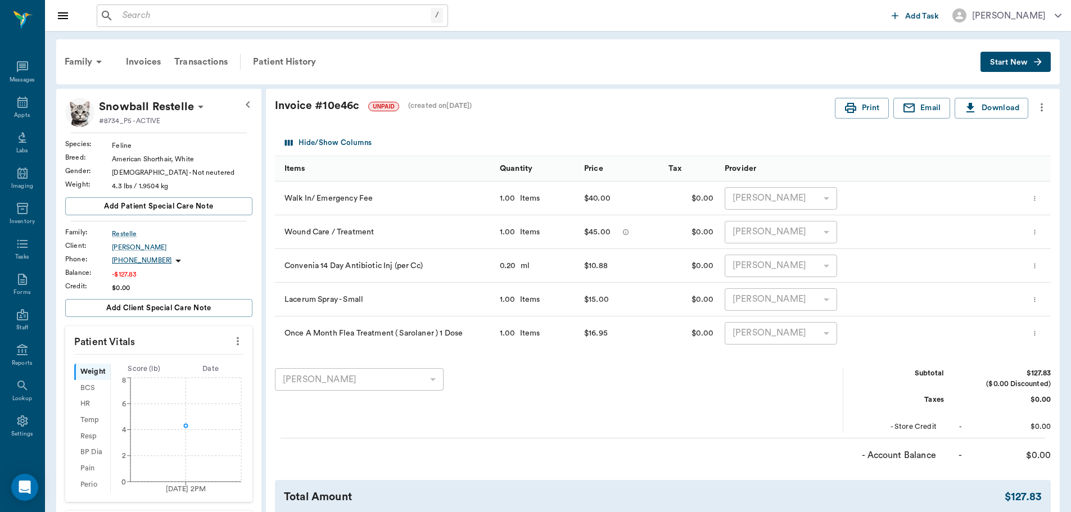
click at [1041, 106] on icon "more" at bounding box center [1042, 107] width 12 height 13
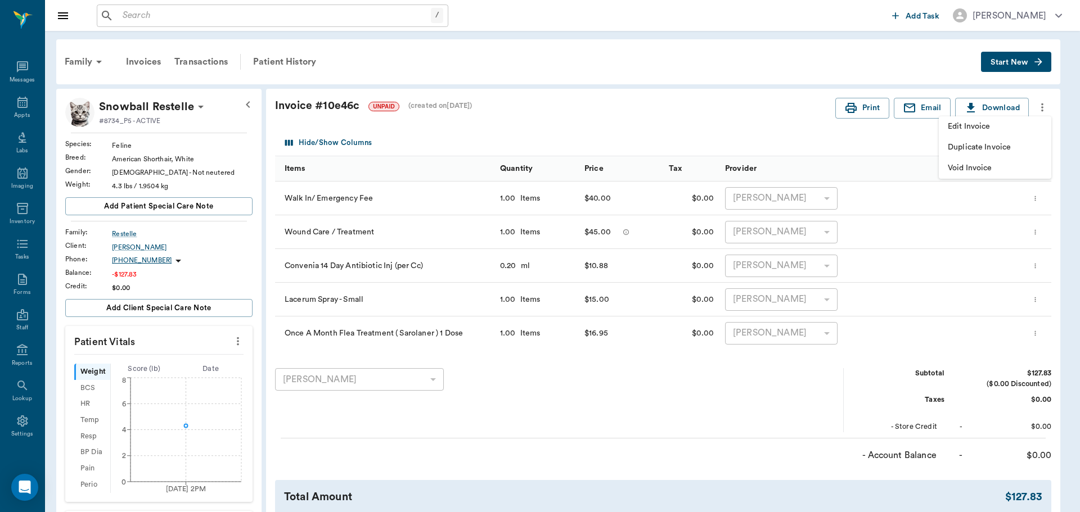
click at [1003, 128] on span "Edit Invoice" at bounding box center [995, 127] width 94 height 12
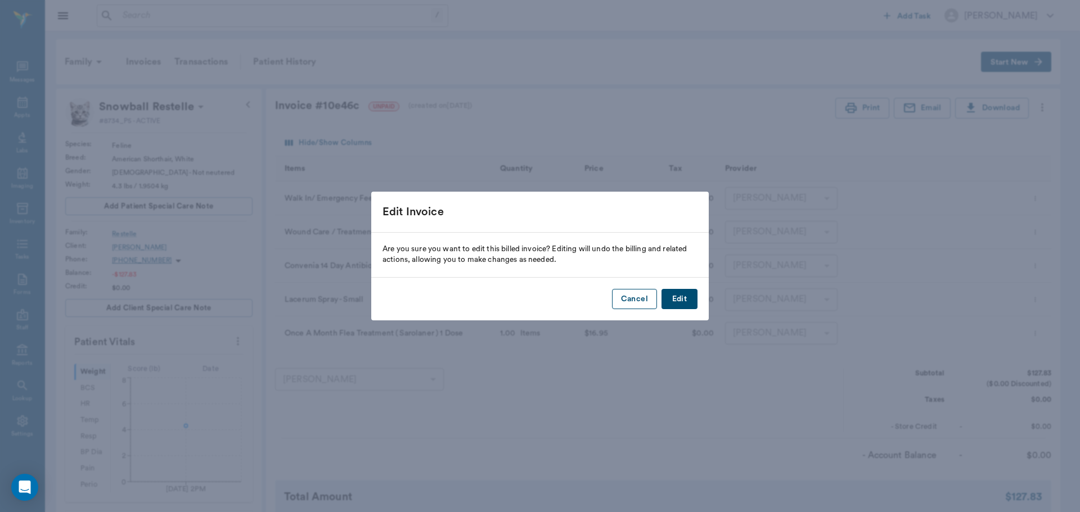
click at [639, 295] on button "Cancel" at bounding box center [634, 299] width 45 height 21
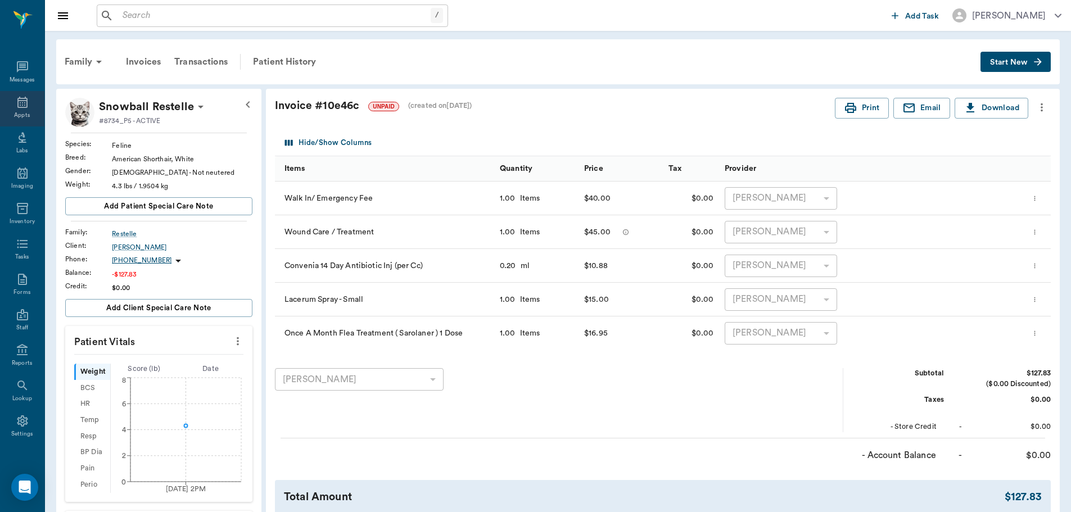
click at [1, 105] on div "Appts" at bounding box center [22, 108] width 44 height 35
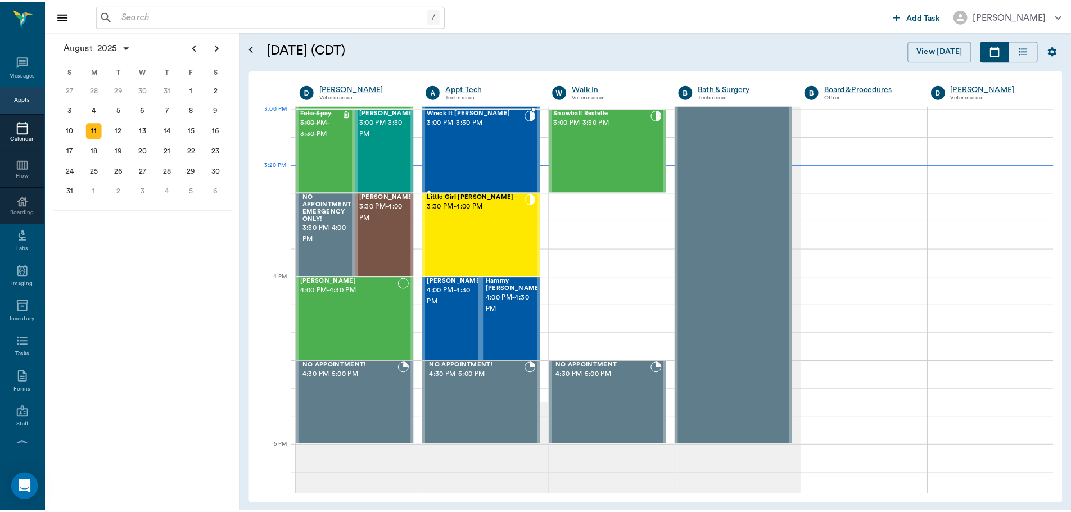
scroll to position [1182, 0]
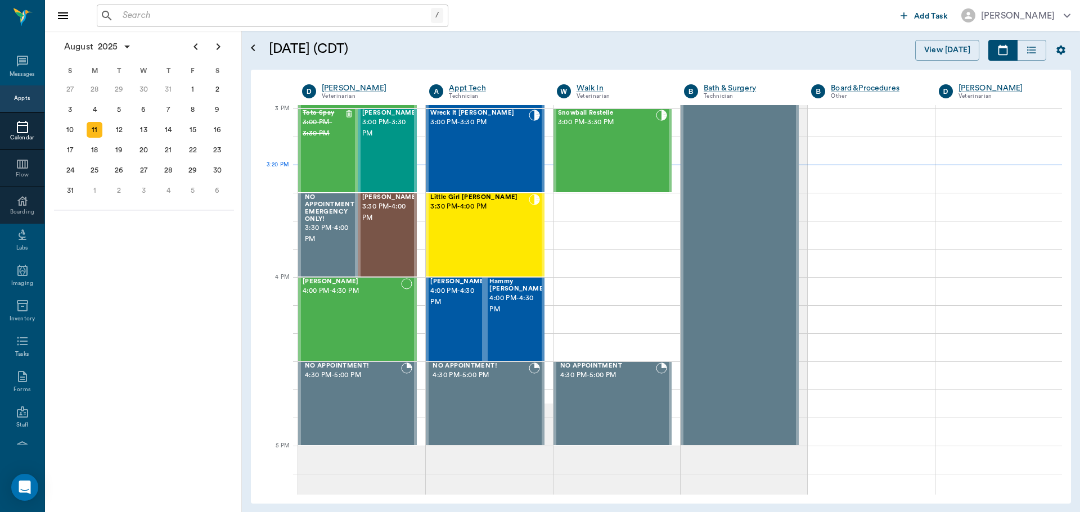
click at [311, 14] on input "text" at bounding box center [274, 16] width 313 height 16
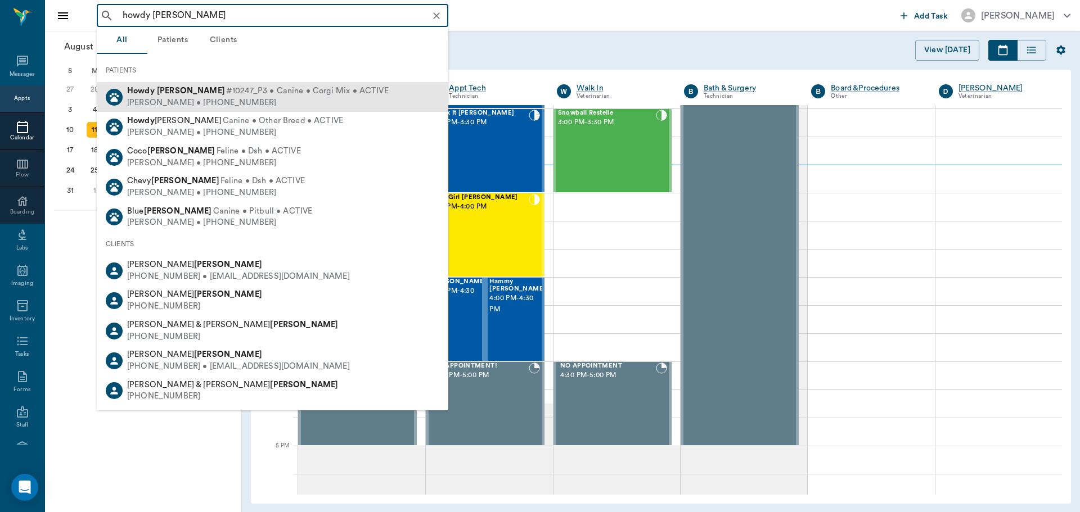
click at [226, 91] on span "#10247_P3 • Canine • Corgi Mix • ACTIVE" at bounding box center [307, 91] width 163 height 12
type input "howdy graves"
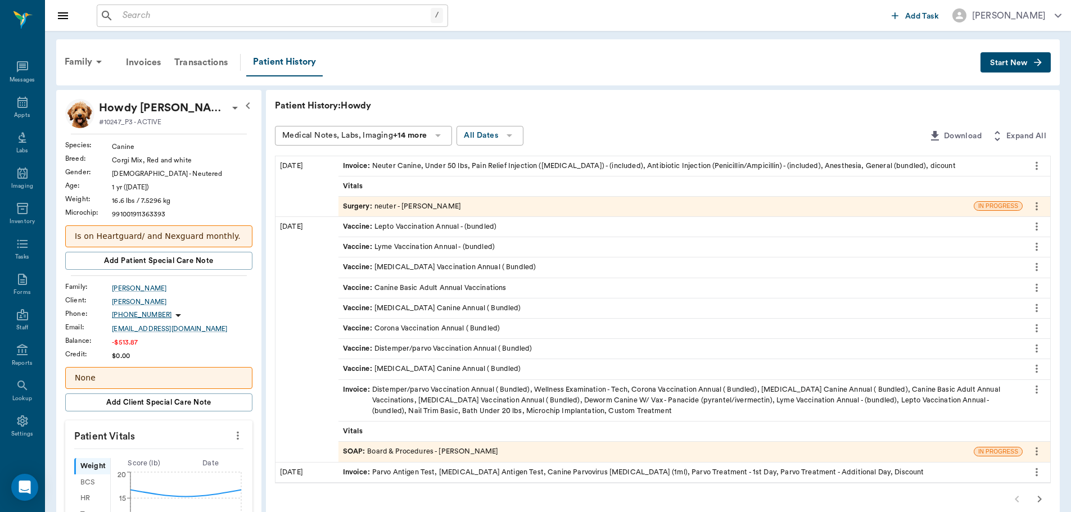
click at [389, 167] on div "Invoice : Neuter Canine, Under 50 lbs, Pain Relief Injection (meloxicam) - (inc…" at bounding box center [649, 166] width 613 height 11
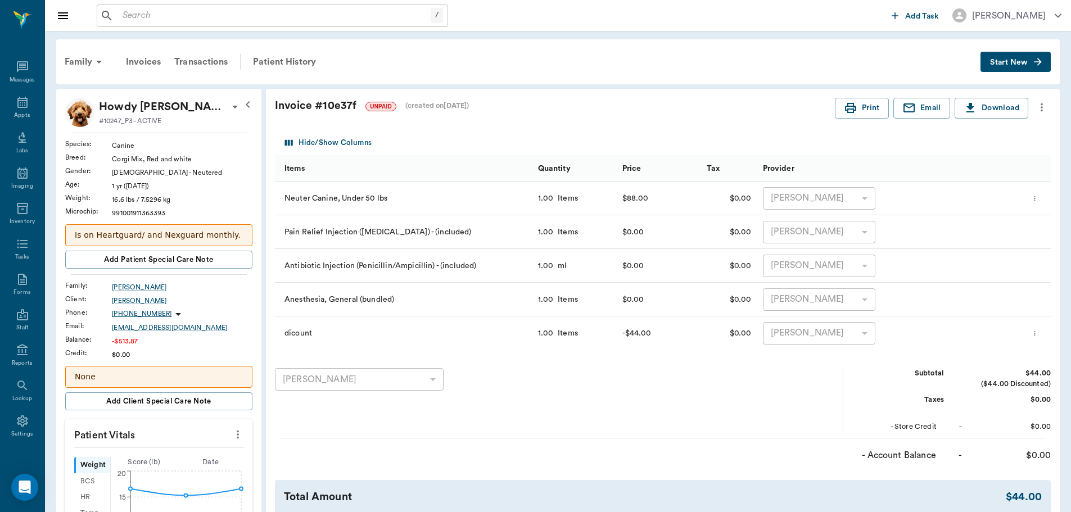
click at [1043, 110] on icon "more" at bounding box center [1042, 107] width 2 height 8
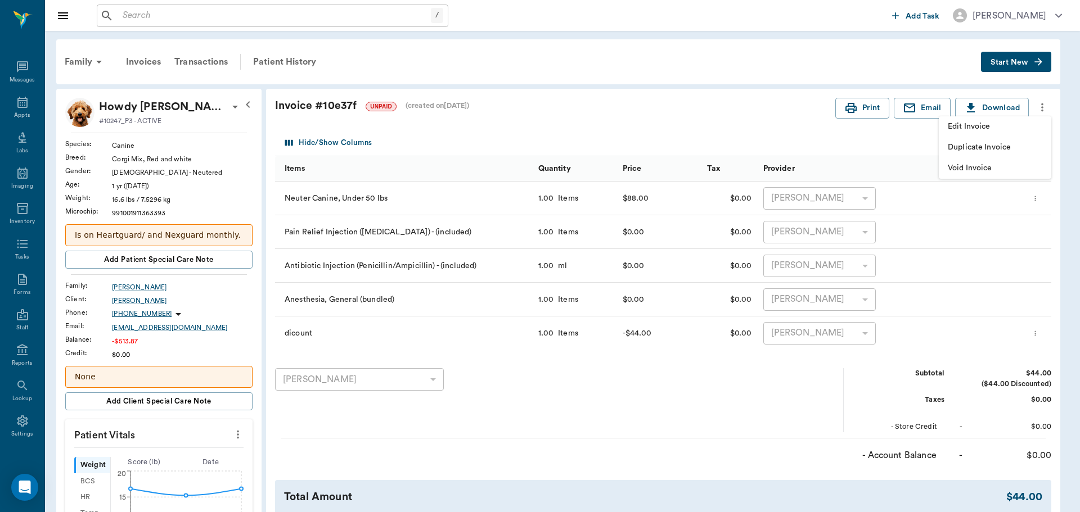
click at [1011, 130] on span "Edit Invoice" at bounding box center [995, 127] width 94 height 12
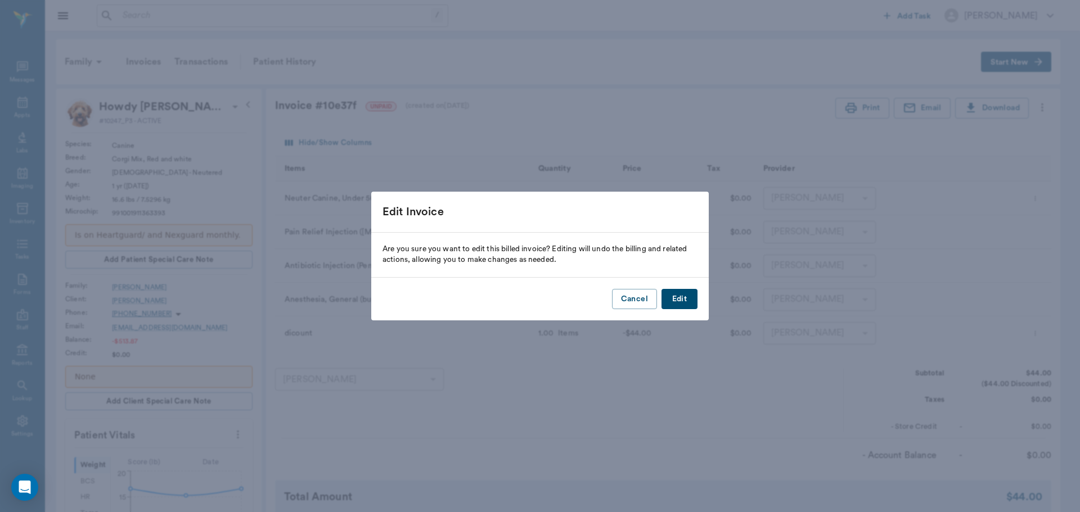
click at [681, 299] on button "Edit" at bounding box center [679, 299] width 36 height 21
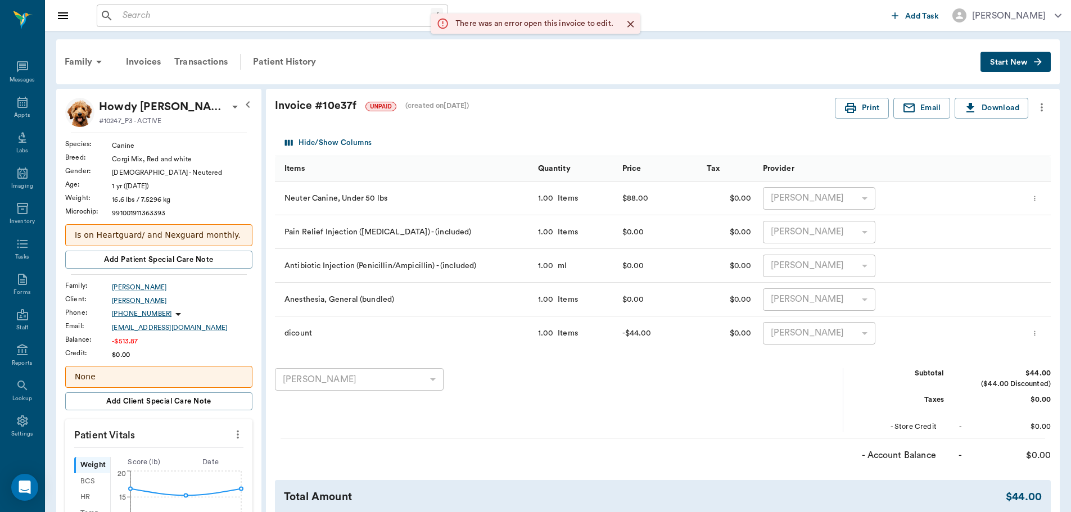
click at [628, 22] on icon "Close" at bounding box center [630, 24] width 11 height 11
click at [18, 102] on icon at bounding box center [22, 102] width 13 height 13
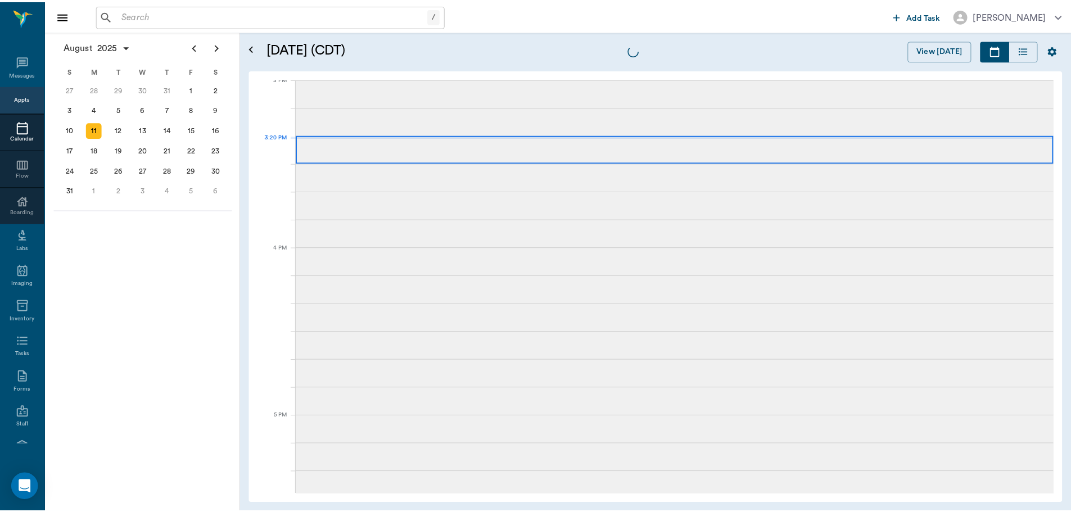
scroll to position [1184, 0]
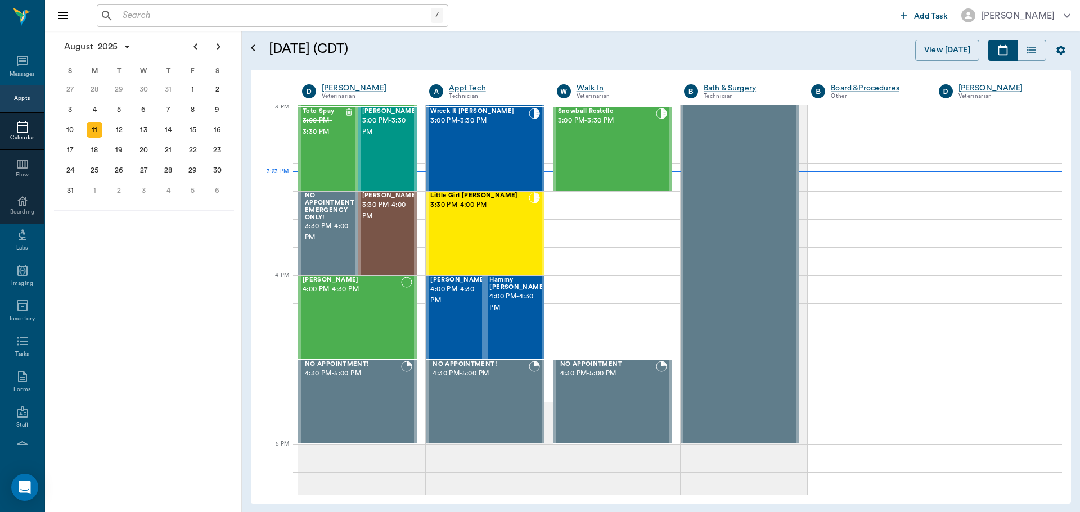
click at [303, 17] on input "text" at bounding box center [274, 16] width 313 height 16
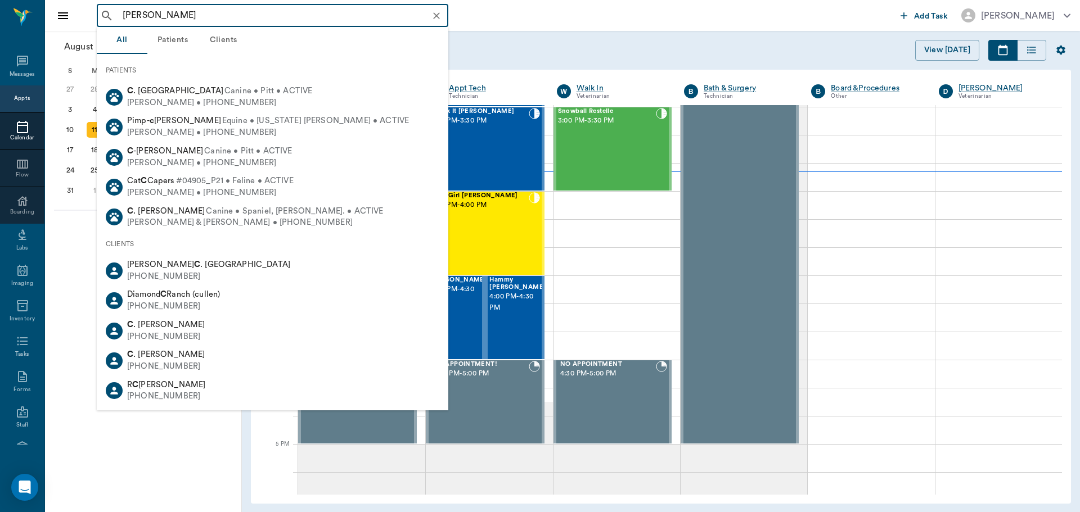
drag, startPoint x: 221, startPoint y: 18, endPoint x: 106, endPoint y: 19, distance: 114.7
click at [107, 19] on div "michelle c ​" at bounding box center [273, 15] width 352 height 22
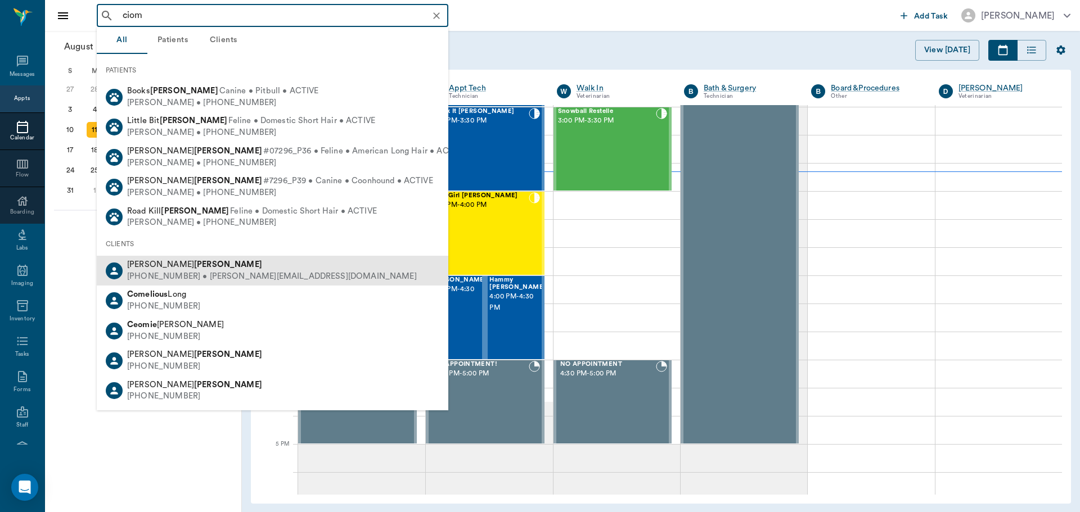
click at [194, 269] on b "Ciomperlik" at bounding box center [228, 264] width 68 height 8
type input "ciom"
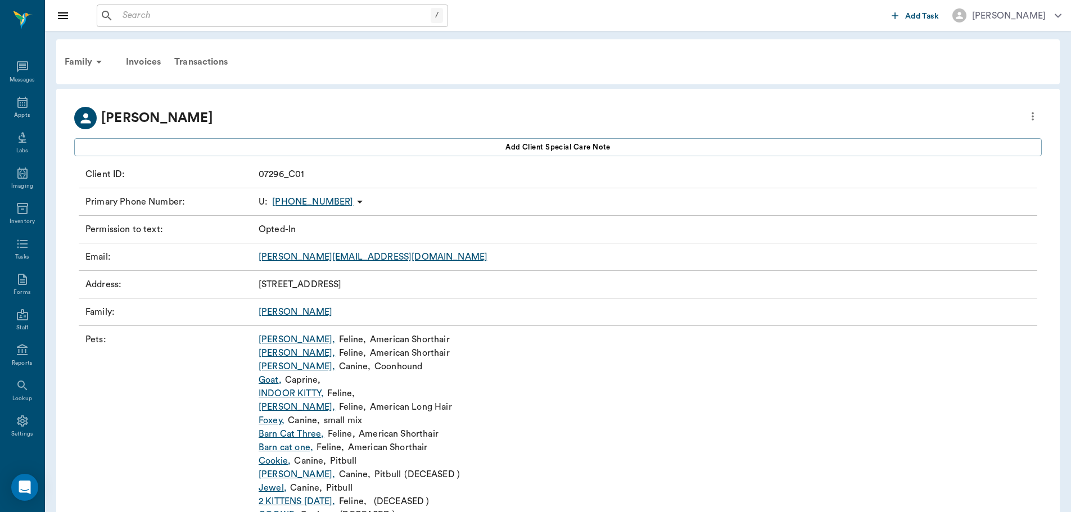
drag, startPoint x: 260, startPoint y: 281, endPoint x: 379, endPoint y: 281, distance: 118.1
click at [341, 281] on p "845 Cr 4677 Atlanta TX 75551" at bounding box center [300, 284] width 83 height 13
copy p "845 Cr 4677 Atlanta TX 75551"
drag, startPoint x: 298, startPoint y: 203, endPoint x: 532, endPoint y: 217, distance: 234.9
click at [532, 217] on div "Permission to text : Opted-In" at bounding box center [558, 230] width 959 height 28
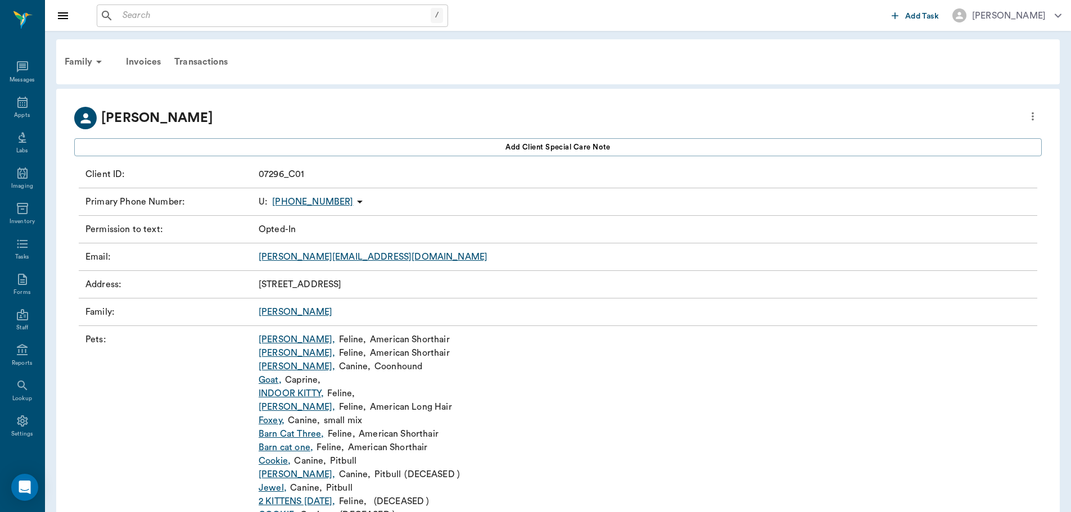
click at [245, 12] on input "text" at bounding box center [274, 16] width 313 height 16
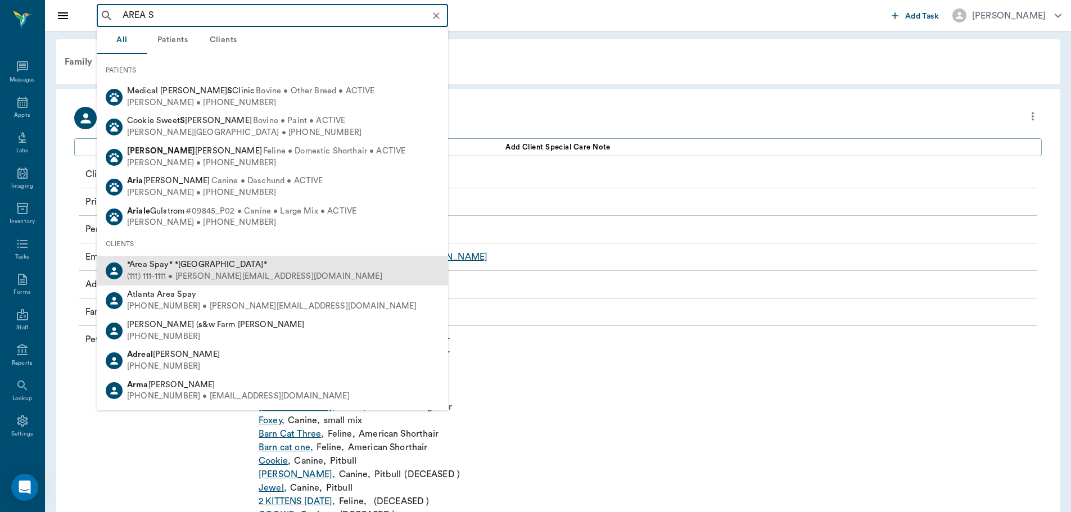
click at [286, 272] on div "*Area Spay* *Atlanta* (111) 111-1111 • MICHELE@2mtexas.com" at bounding box center [273, 271] width 352 height 30
type input "AREA S"
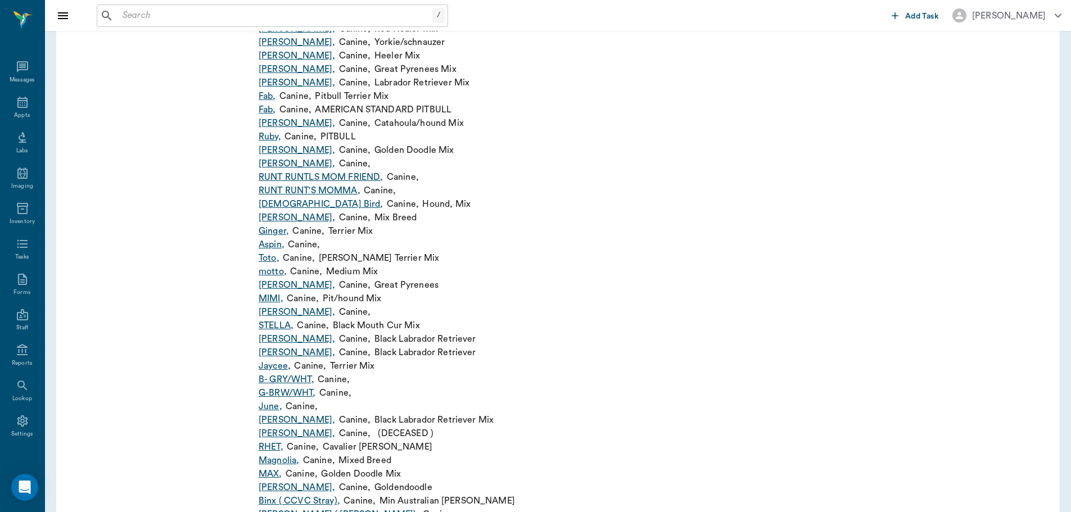
scroll to position [450, 0]
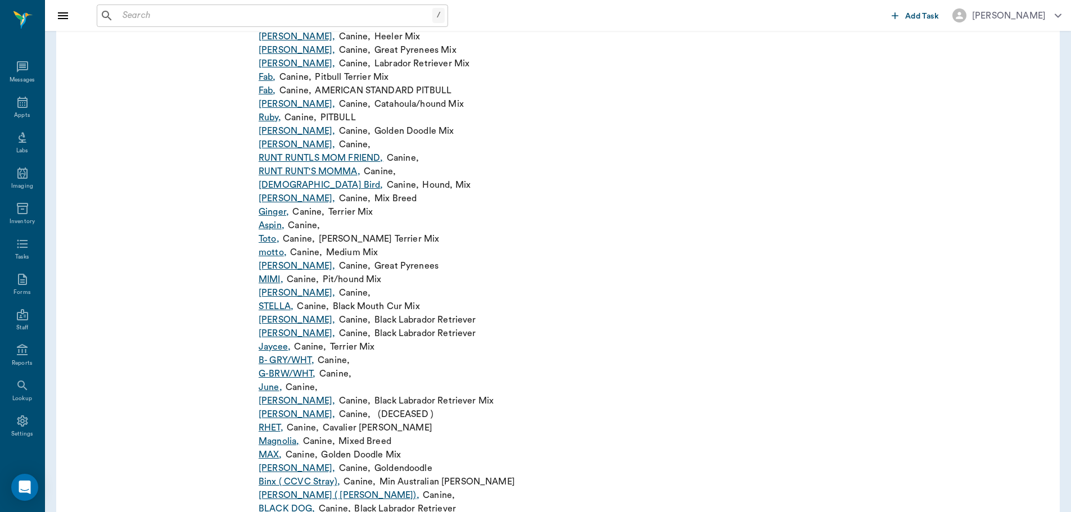
click at [283, 399] on link "Audrey ," at bounding box center [297, 400] width 76 height 13
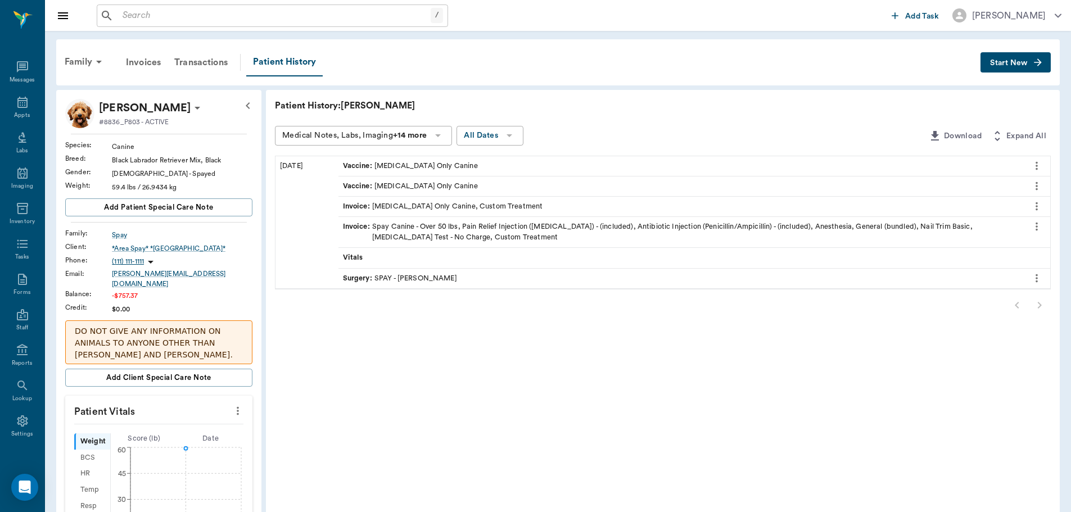
click at [1041, 166] on icon "more" at bounding box center [1037, 165] width 12 height 13
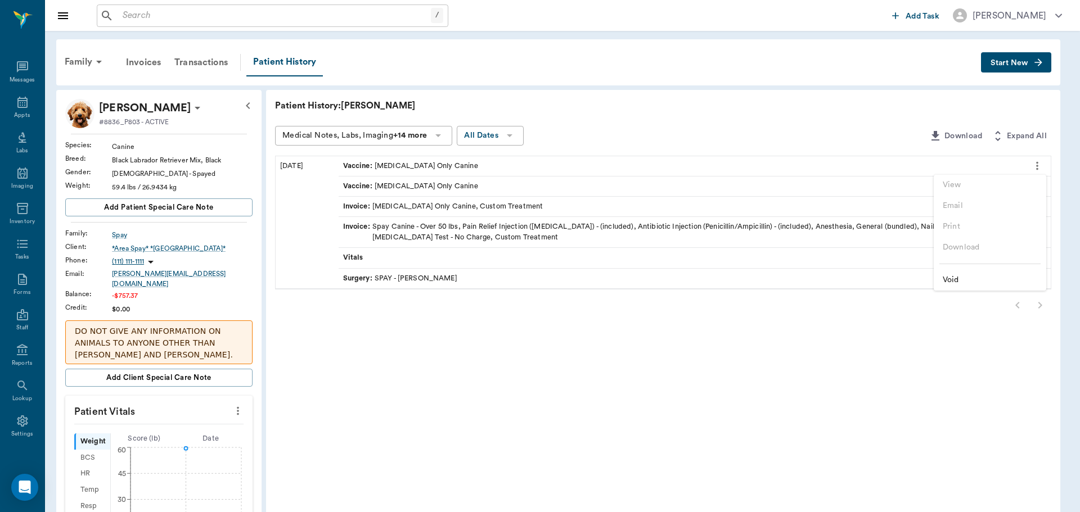
click at [622, 195] on div at bounding box center [540, 256] width 1080 height 512
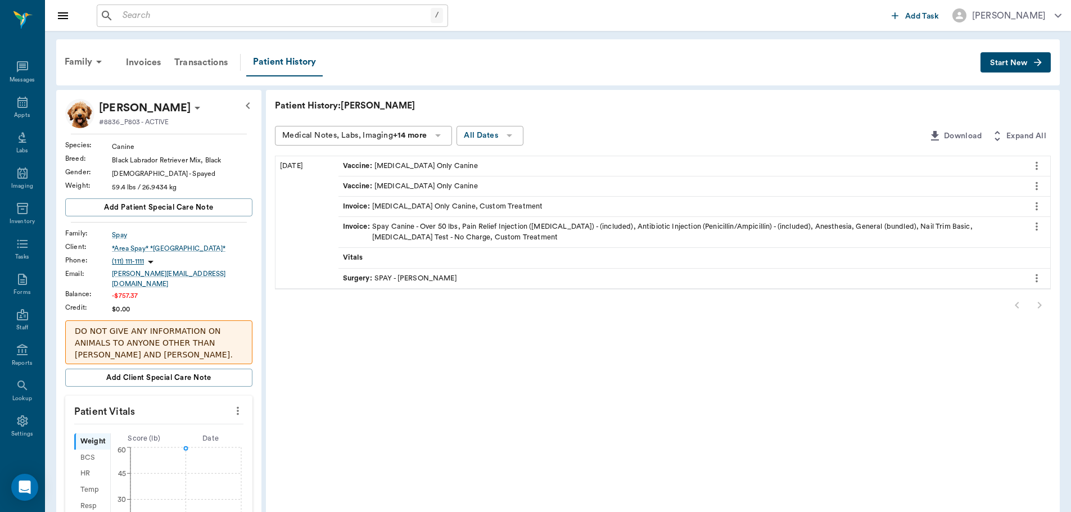
click at [489, 183] on div "Vaccine : Rabies Vaccination Only Canine" at bounding box center [681, 187] width 684 height 20
click at [475, 286] on div "Surgery : SPAY - Dr. Bert Ellsworth" at bounding box center [681, 279] width 684 height 20
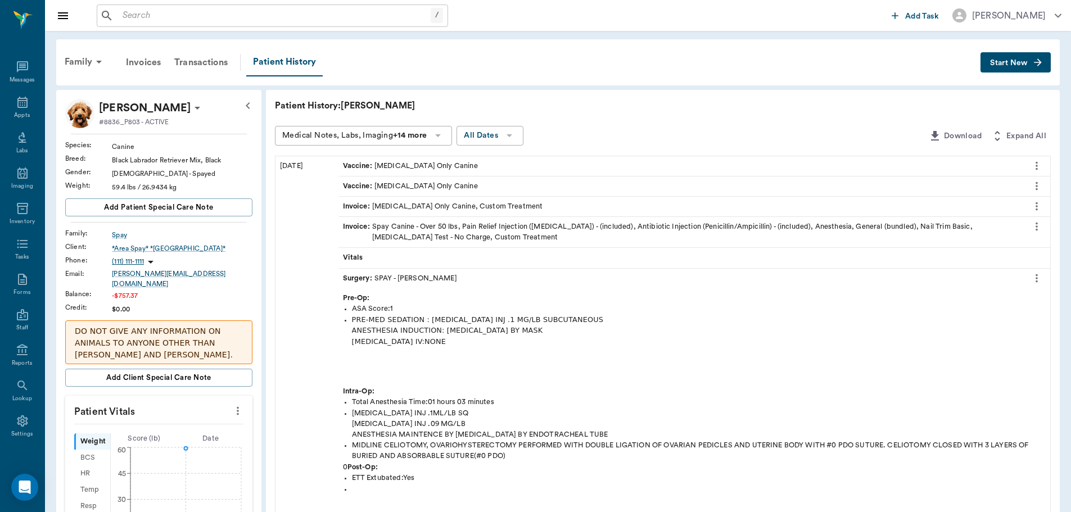
click at [1042, 190] on icon "more" at bounding box center [1037, 185] width 12 height 13
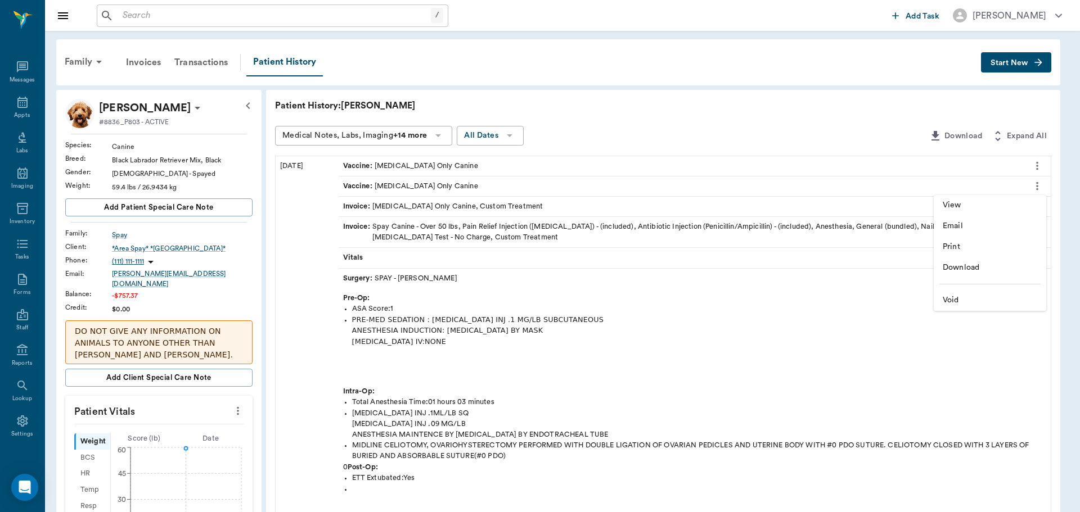
click at [994, 206] on span "View" at bounding box center [990, 206] width 94 height 12
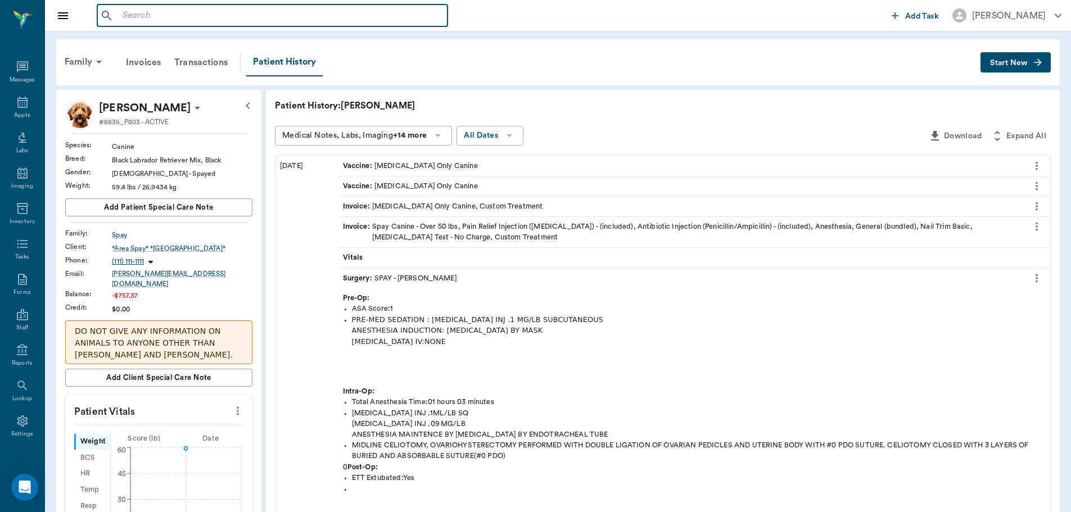
click at [157, 21] on input "text" at bounding box center [280, 16] width 325 height 16
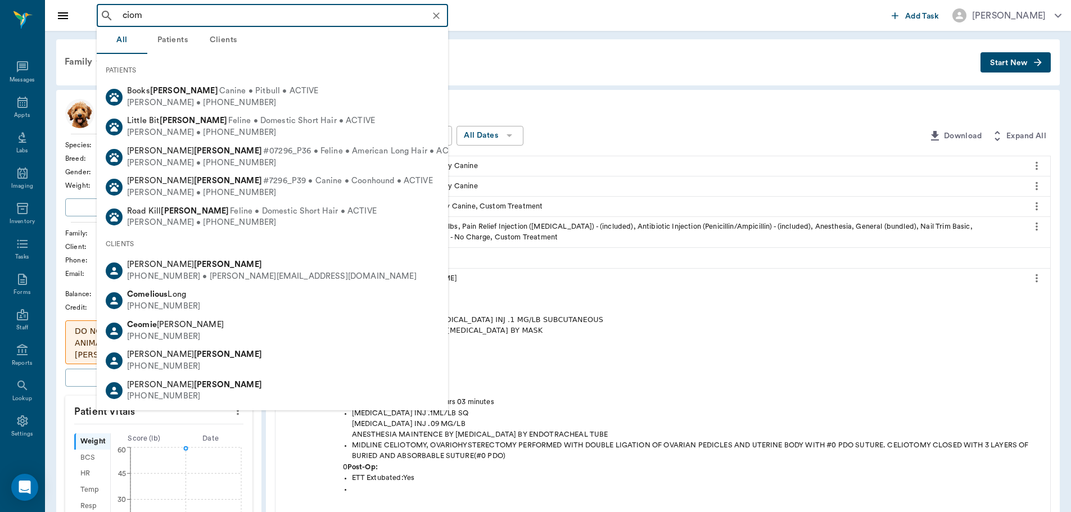
type input "ciom"
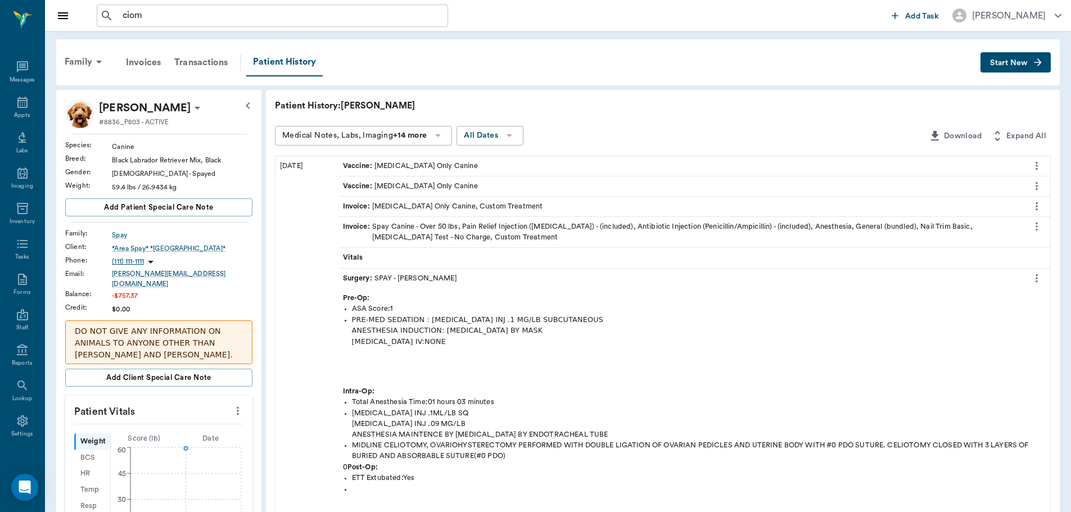
click at [587, 26] on div "ciom ​" at bounding box center [492, 15] width 791 height 22
click at [395, 278] on div "Surgery : SPAY - Dr. Bert Ellsworth" at bounding box center [400, 278] width 114 height 11
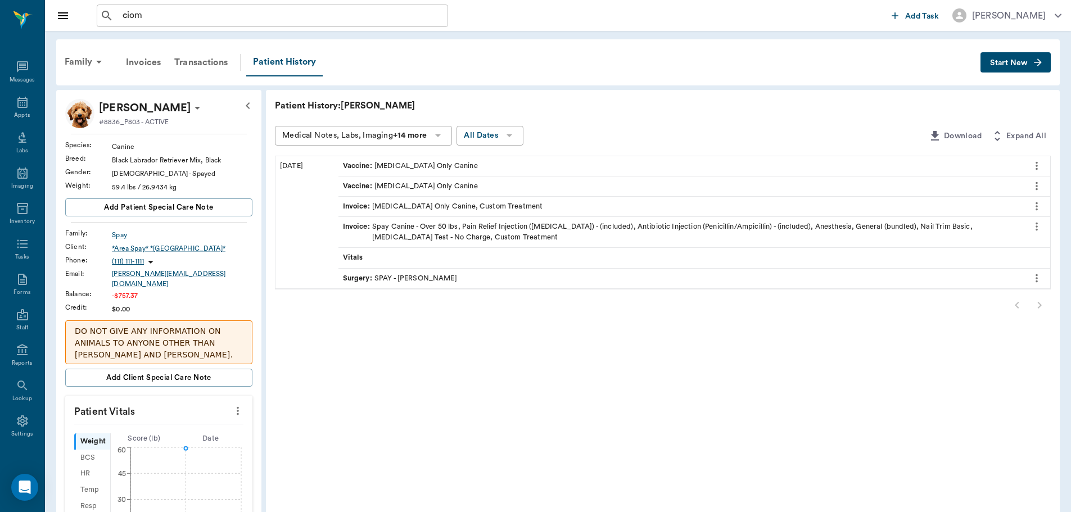
click at [501, 206] on div "Invoice : Rabies Vaccination Only Canine, Custom Treatment" at bounding box center [443, 206] width 200 height 11
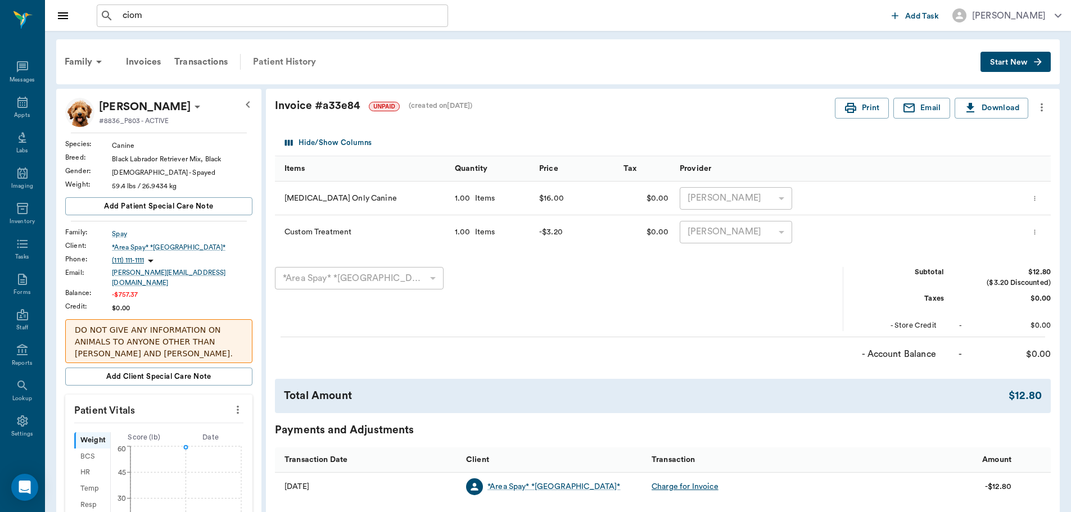
click at [309, 56] on div "Patient History" at bounding box center [284, 61] width 76 height 27
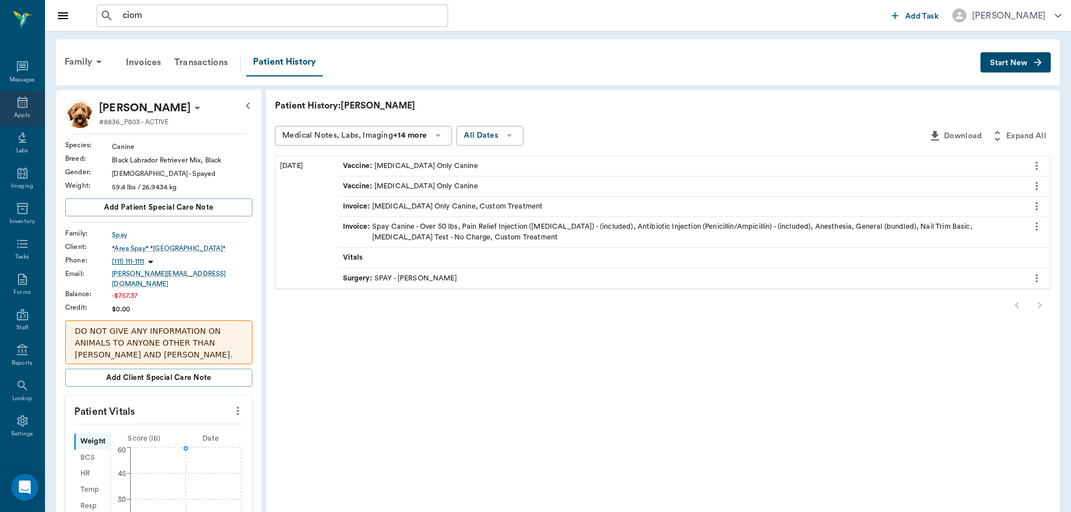
click at [23, 118] on div "Appts" at bounding box center [22, 115] width 16 height 8
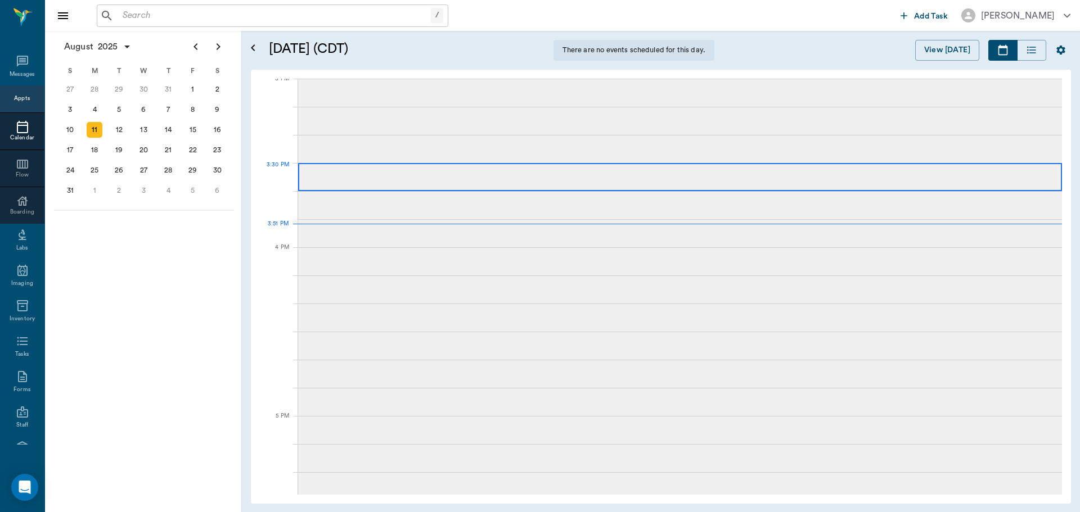
scroll to position [1182, 0]
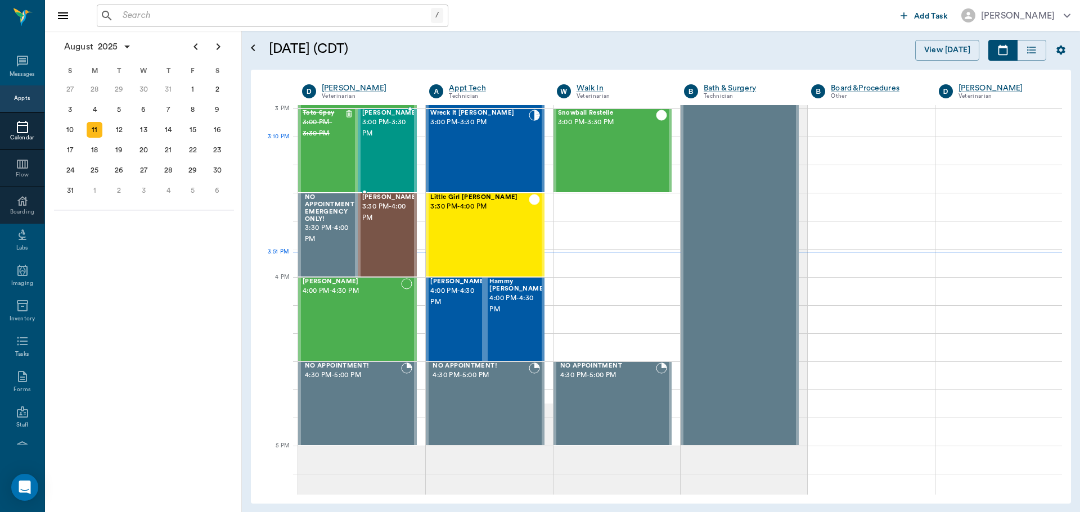
click at [381, 156] on div "[PERSON_NAME] 3:00 PM - 3:30 PM" at bounding box center [390, 151] width 56 height 82
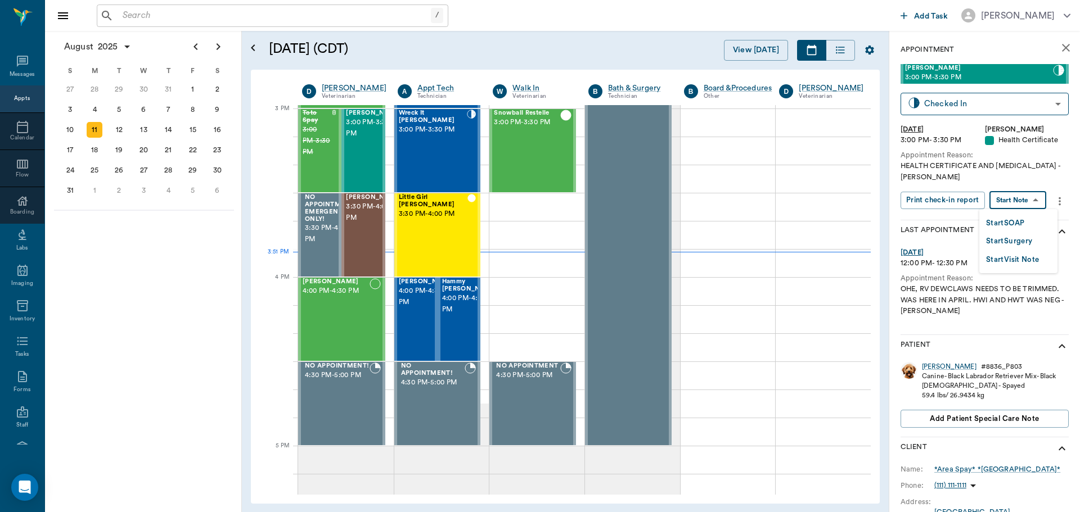
click at [1032, 192] on body "/ ​ Add Task [PERSON_NAME] Nectar Messages Appts Calendar Flow Boarding Labs Im…" at bounding box center [540, 256] width 1080 height 512
click at [1022, 220] on button "Start SOAP" at bounding box center [1005, 223] width 38 height 13
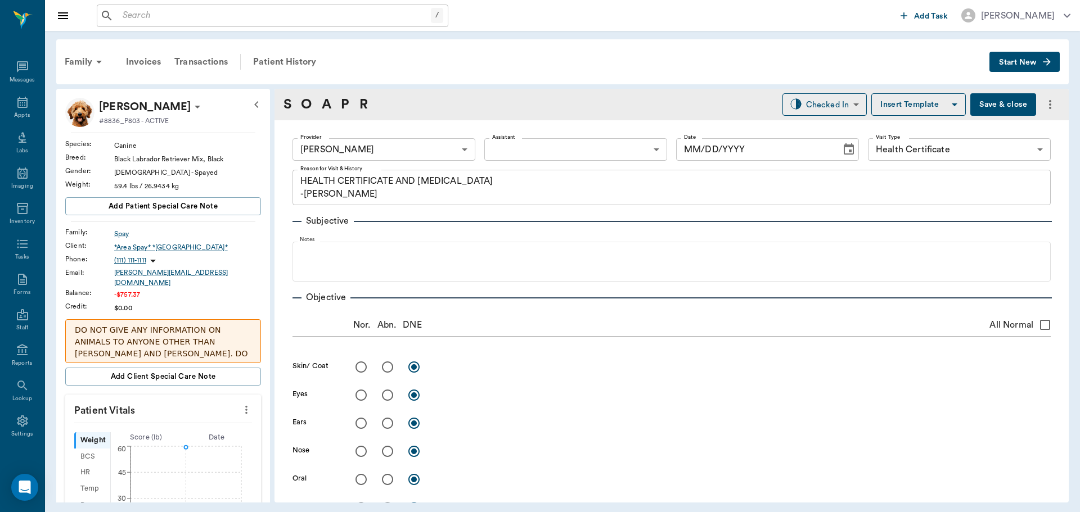
type input "63ec2f075fda476ae8351a4d"
type input "65d2be4f46e3a538d89b8c1b"
type textarea "HEALTH CERTIFICATE AND [MEDICAL_DATA] -[PERSON_NAME]"
type input "[DATE]"
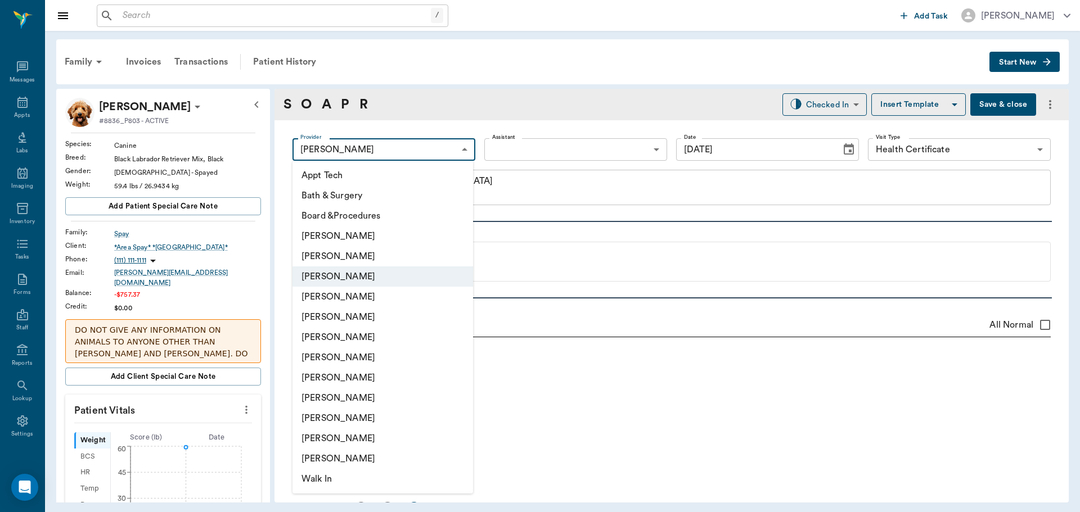
click at [422, 150] on body "/ ​ Add Task [PERSON_NAME] Nectar Messages Appts Labs Imaging Inventory Tasks F…" at bounding box center [540, 256] width 1080 height 512
click at [452, 143] on div at bounding box center [540, 256] width 1080 height 512
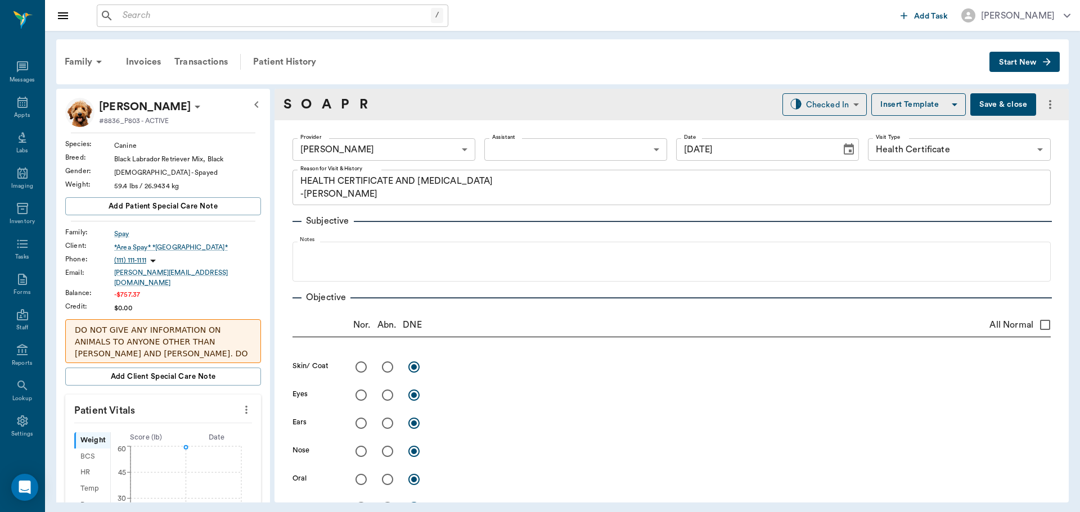
click at [610, 143] on body "/ ​ Add Task [PERSON_NAME] Nectar Messages Appts Labs Imaging Inventory Tasks F…" at bounding box center [540, 256] width 1080 height 512
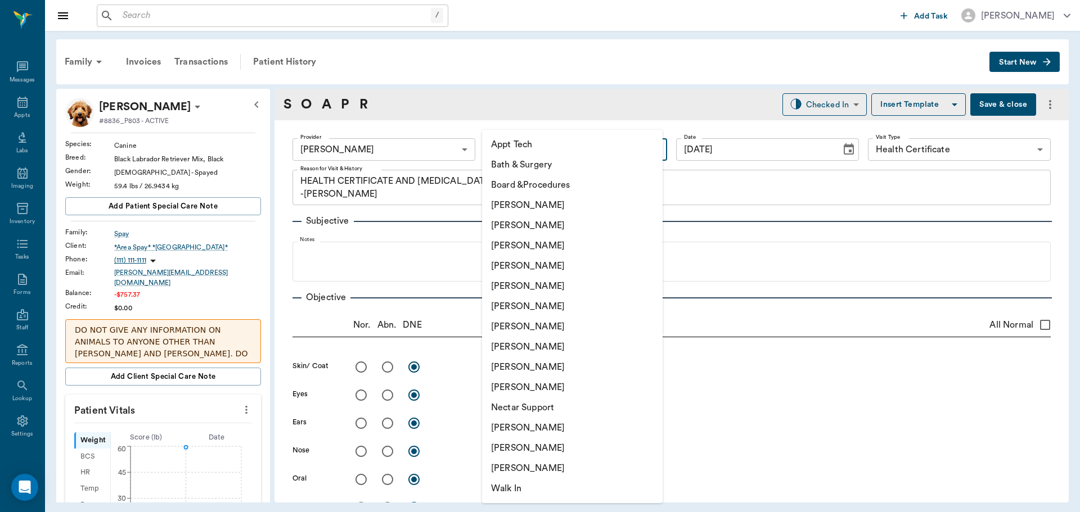
click at [567, 221] on li "[PERSON_NAME]" at bounding box center [572, 225] width 181 height 20
type input "642ef10e332a41444de2bad1"
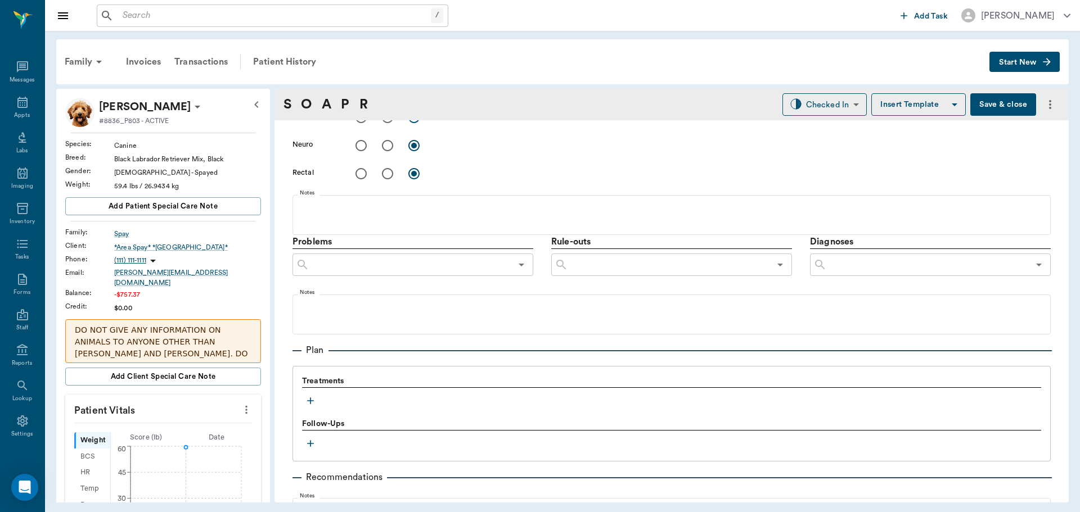
scroll to position [670, 0]
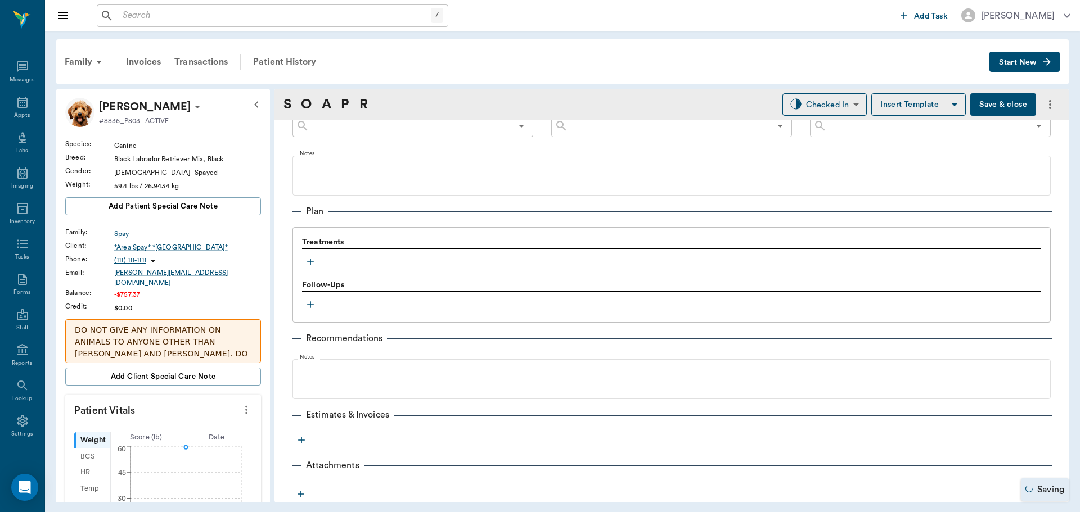
click at [312, 261] on icon "button" at bounding box center [310, 261] width 11 height 11
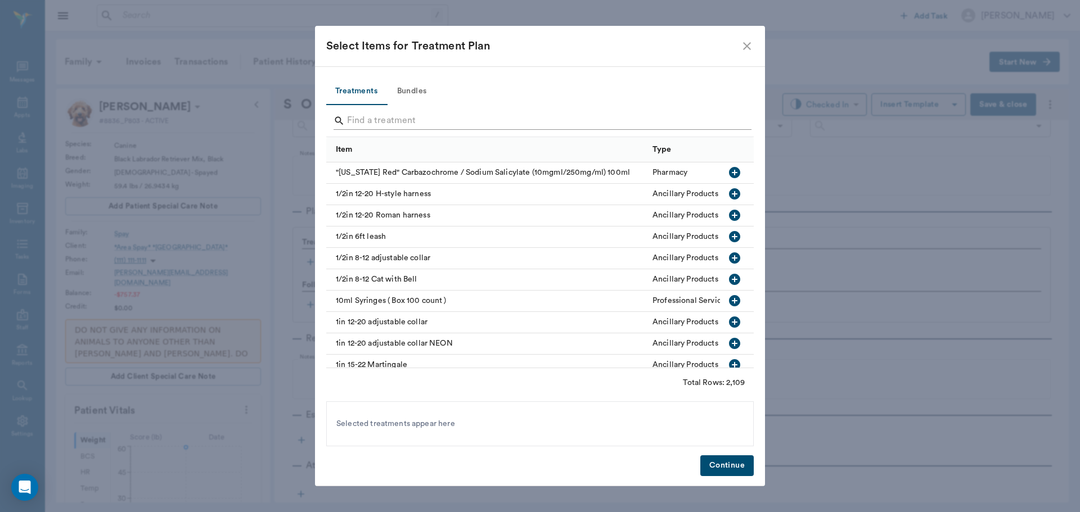
click at [418, 120] on input "Search" at bounding box center [541, 121] width 388 height 18
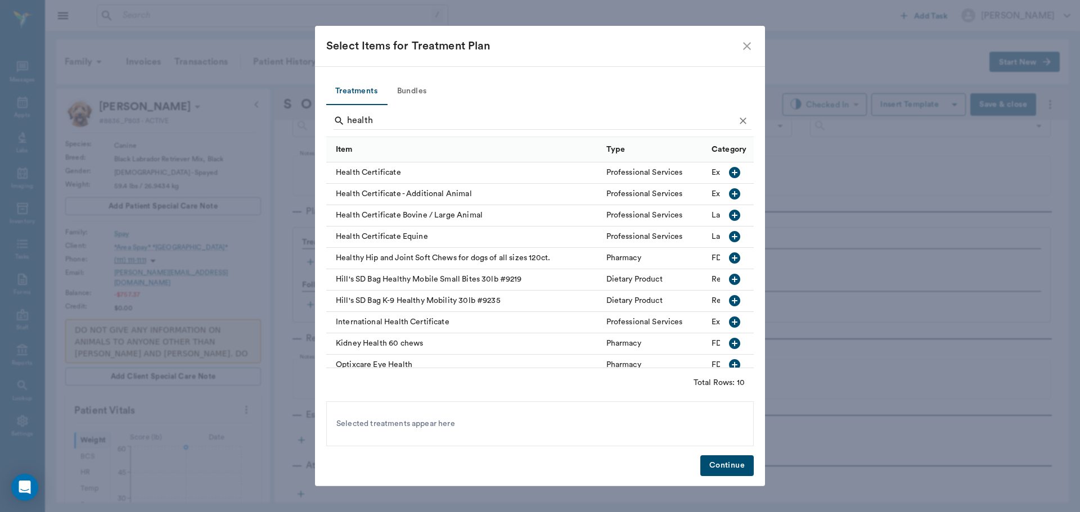
click at [729, 172] on icon "button" at bounding box center [734, 172] width 11 height 11
click at [463, 111] on div "health" at bounding box center [543, 121] width 418 height 29
click at [457, 122] on input "health" at bounding box center [541, 121] width 388 height 18
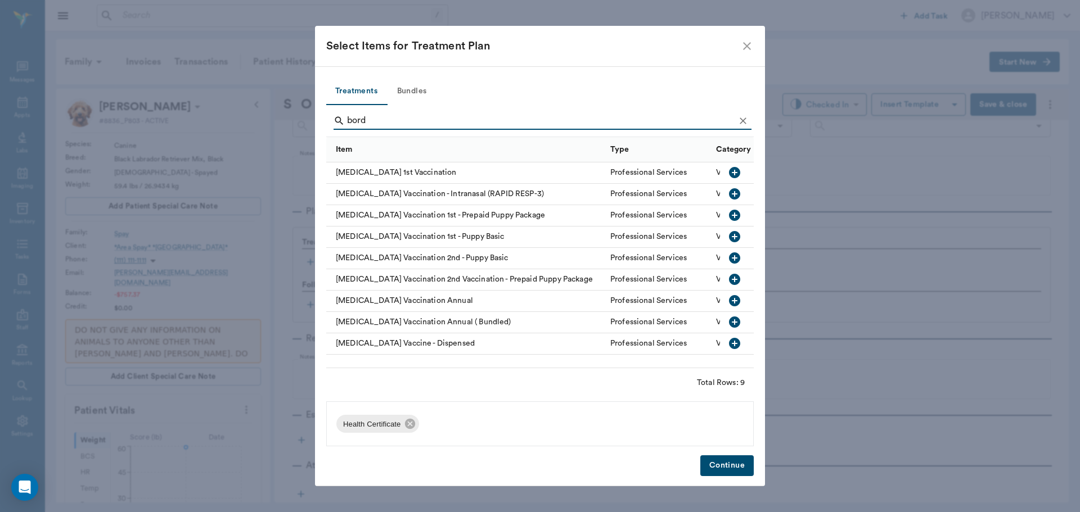
type input "bord"
click at [727, 192] on button "button" at bounding box center [734, 193] width 19 height 19
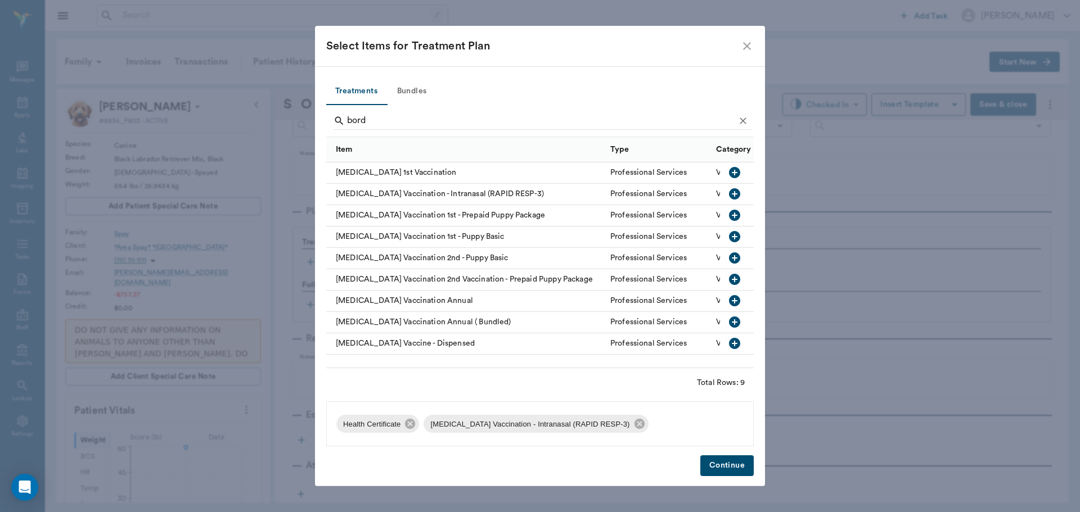
click at [742, 468] on button "Continue" at bounding box center [726, 466] width 53 height 21
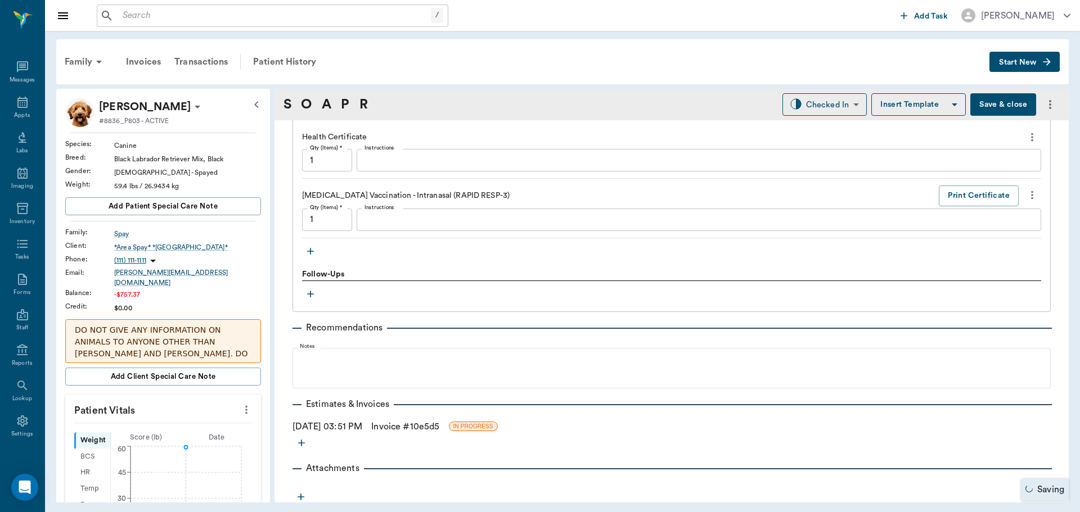
scroll to position [805, 0]
click at [425, 424] on link "Invoice # 10e5d5" at bounding box center [405, 423] width 68 height 13
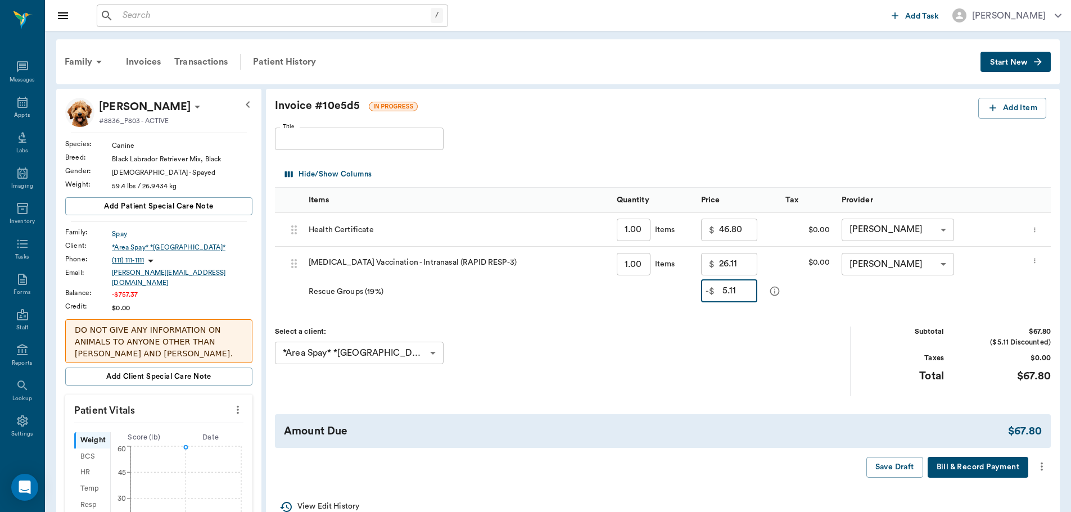
click at [740, 283] on input "5.11" at bounding box center [740, 291] width 35 height 22
click at [735, 346] on div "Select a client: *Area Spay* *[GEOGRAPHIC_DATA]* 63f686156ac265526be36faf ​" at bounding box center [563, 361] width 576 height 69
click at [750, 291] on input "5.11" at bounding box center [740, 291] width 35 height 22
click at [757, 387] on div "Select a client: *Area Spay* *[GEOGRAPHIC_DATA]* 63f686156ac265526be36faf ​" at bounding box center [563, 361] width 576 height 69
click at [749, 292] on input "5.11" at bounding box center [740, 291] width 35 height 22
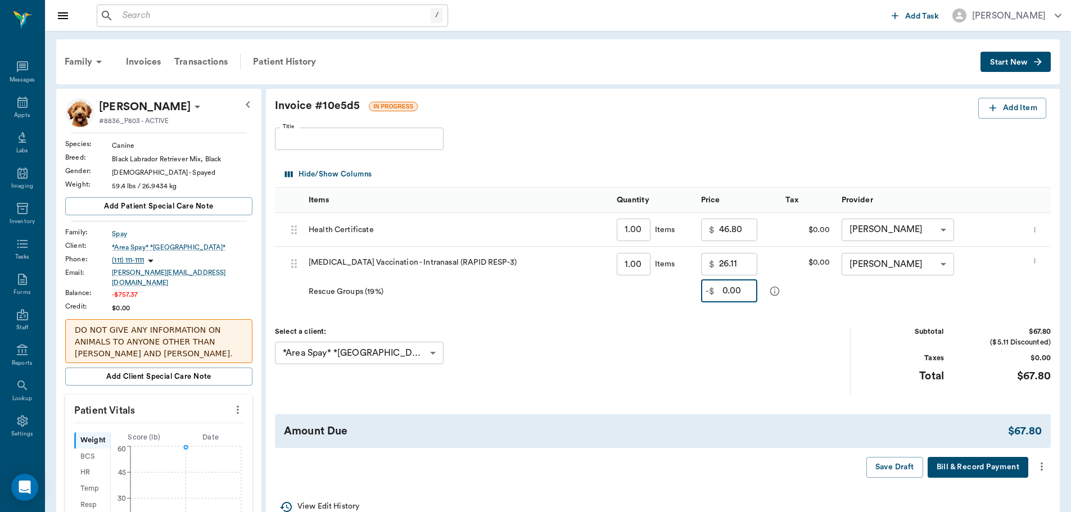
type input "5.11"
click at [1028, 108] on button "Add Item" at bounding box center [1013, 108] width 68 height 21
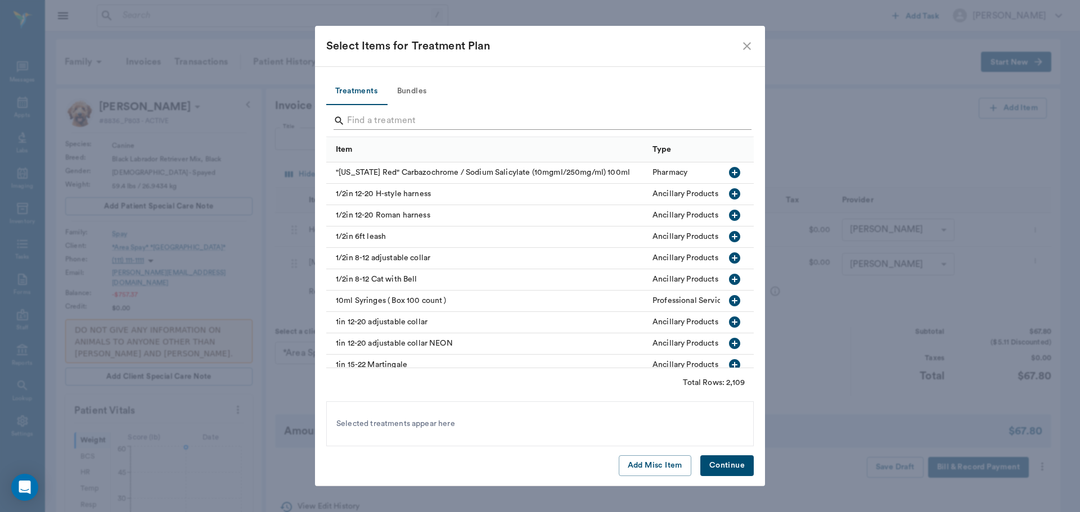
click at [483, 119] on input "Search" at bounding box center [541, 121] width 388 height 18
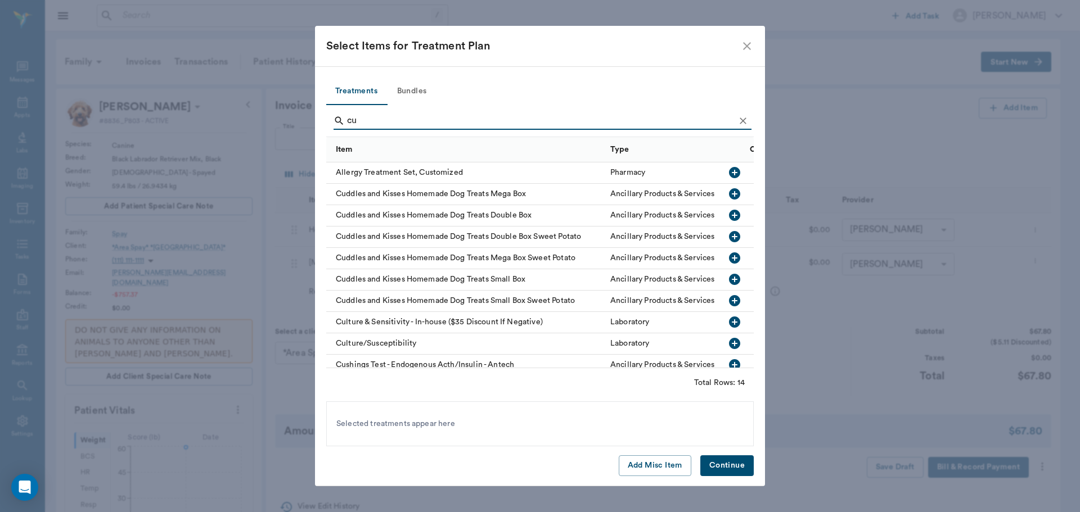
type input "c"
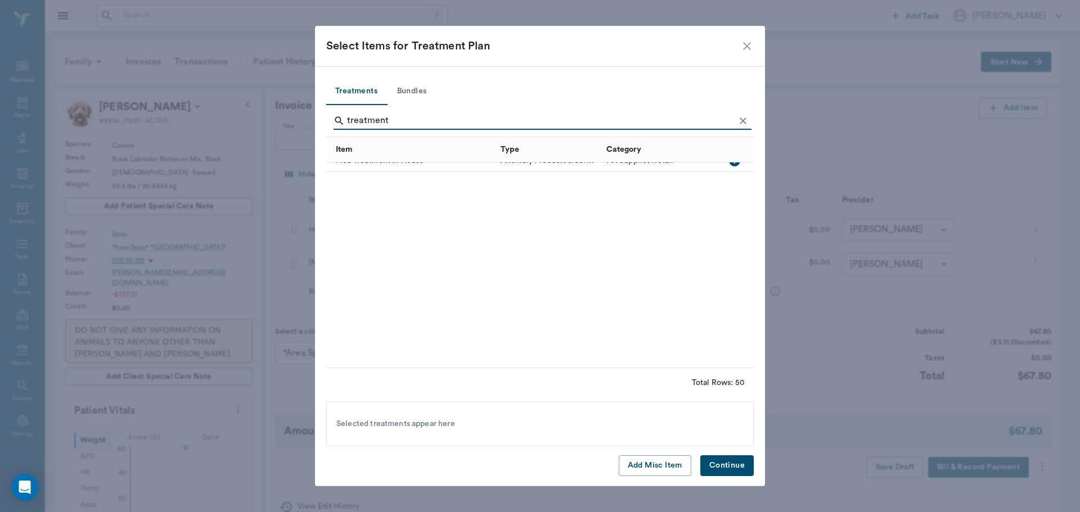
scroll to position [84, 0]
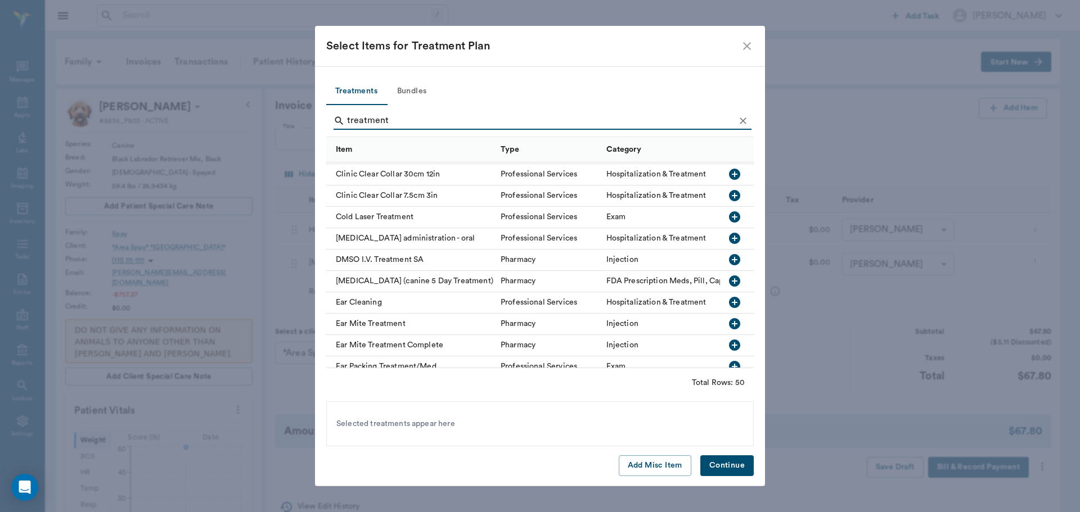
click at [475, 120] on input "treatment" at bounding box center [541, 121] width 388 height 18
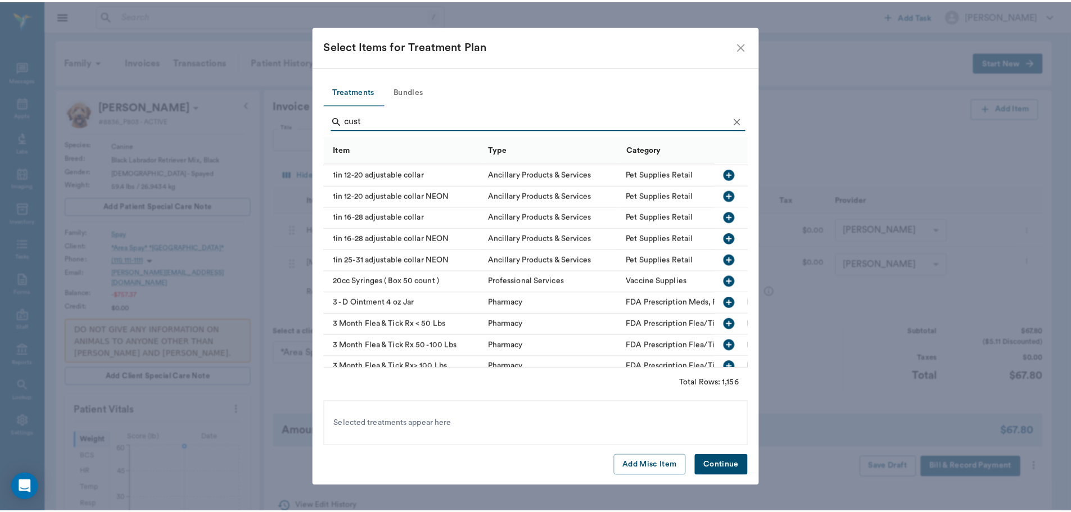
scroll to position [0, 0]
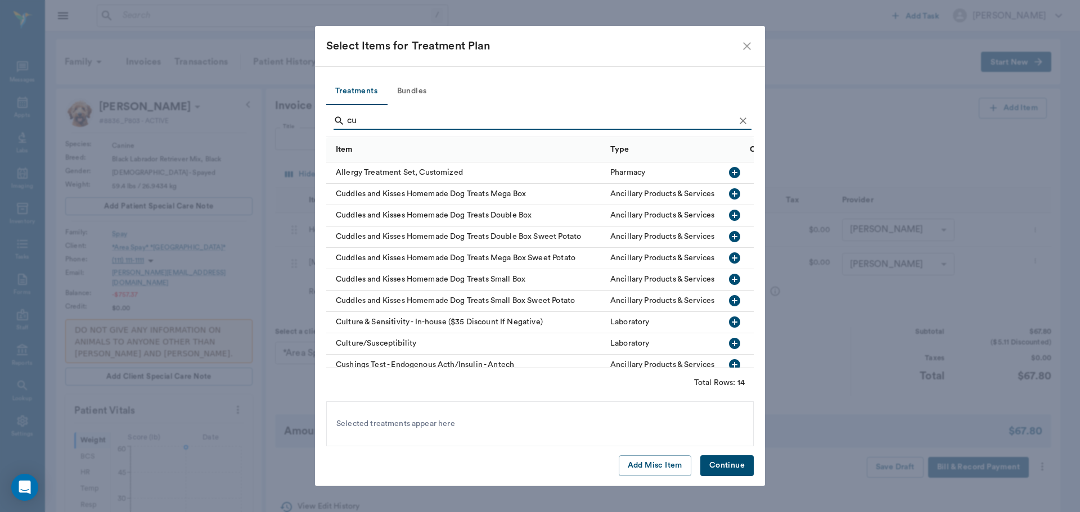
type input "c"
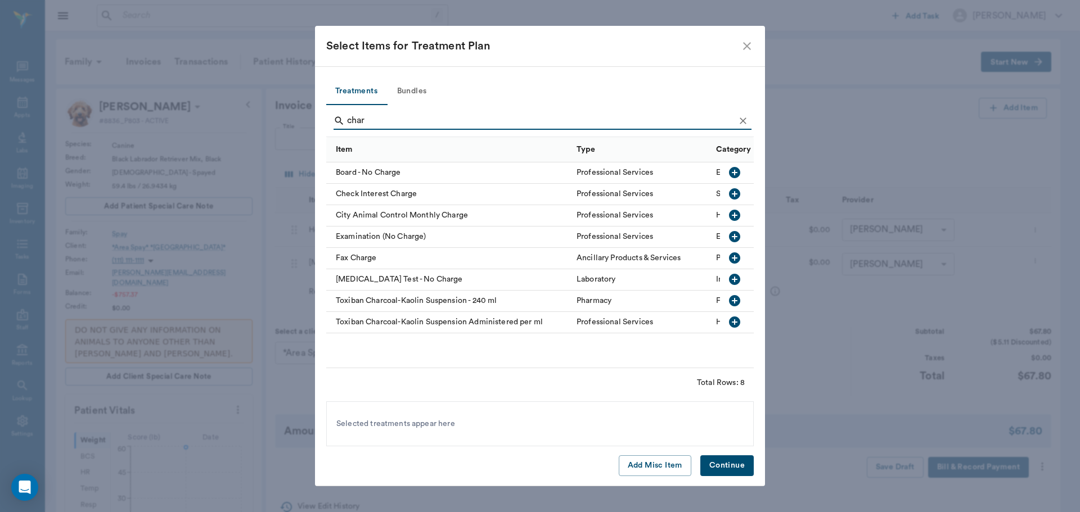
click at [387, 125] on input "char" at bounding box center [541, 121] width 388 height 18
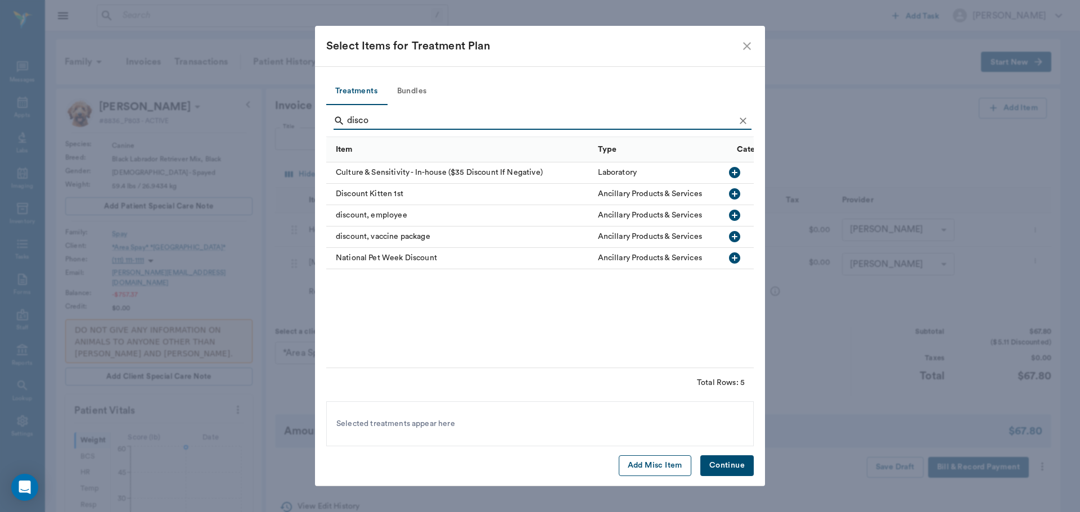
type input "disco"
click at [670, 465] on button "Add Misc Item" at bounding box center [655, 466] width 73 height 21
click at [750, 45] on icon "close" at bounding box center [746, 45] width 13 height 13
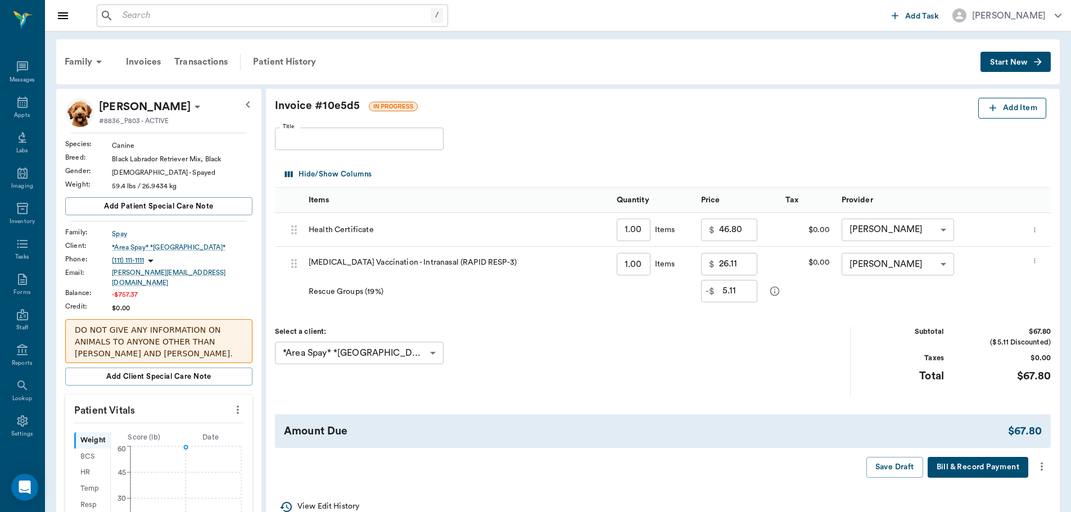
click at [1022, 107] on button "Add Item" at bounding box center [1013, 108] width 68 height 21
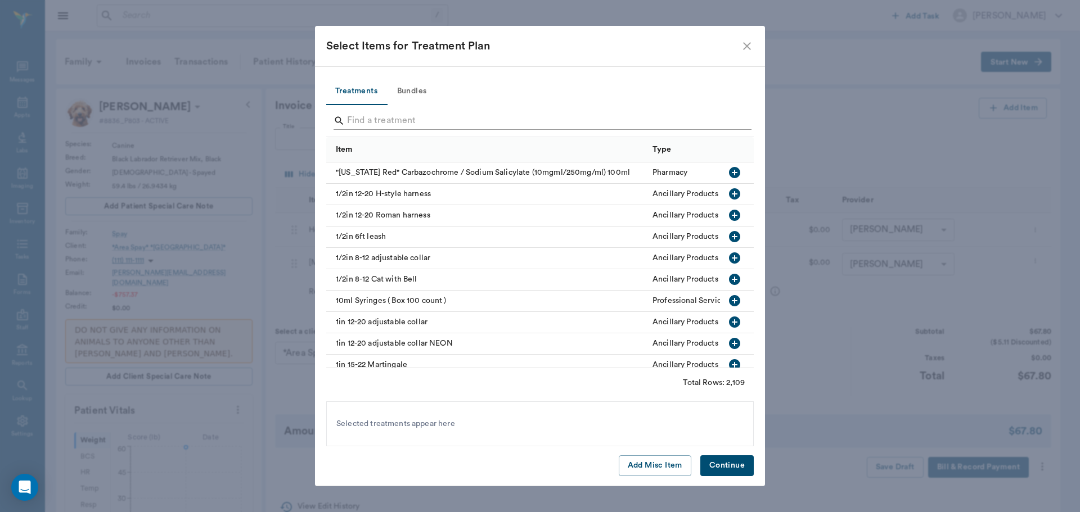
click at [538, 120] on input "Search" at bounding box center [541, 121] width 388 height 18
click at [643, 461] on button "Add Misc Item" at bounding box center [655, 466] width 73 height 21
click at [719, 468] on button "Continue" at bounding box center [726, 466] width 53 height 21
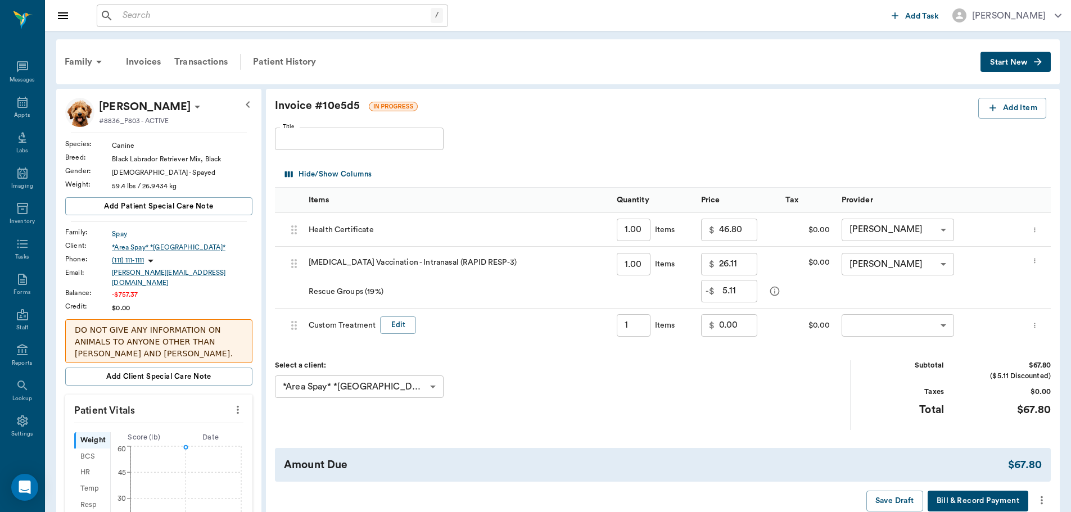
click at [722, 409] on div "Select a client: *Area Spay* *Atlanta* 63f686156ac265526be36faf ​" at bounding box center [563, 395] width 576 height 69
click at [737, 326] on input "0.00" at bounding box center [738, 325] width 38 height 22
type input "-9.30"
click at [771, 362] on div "Select a client: *Area Spay* *Atlanta* 63f686156ac265526be36faf ​" at bounding box center [563, 395] width 576 height 69
click at [915, 339] on div "​ ​" at bounding box center [929, 326] width 187 height 34
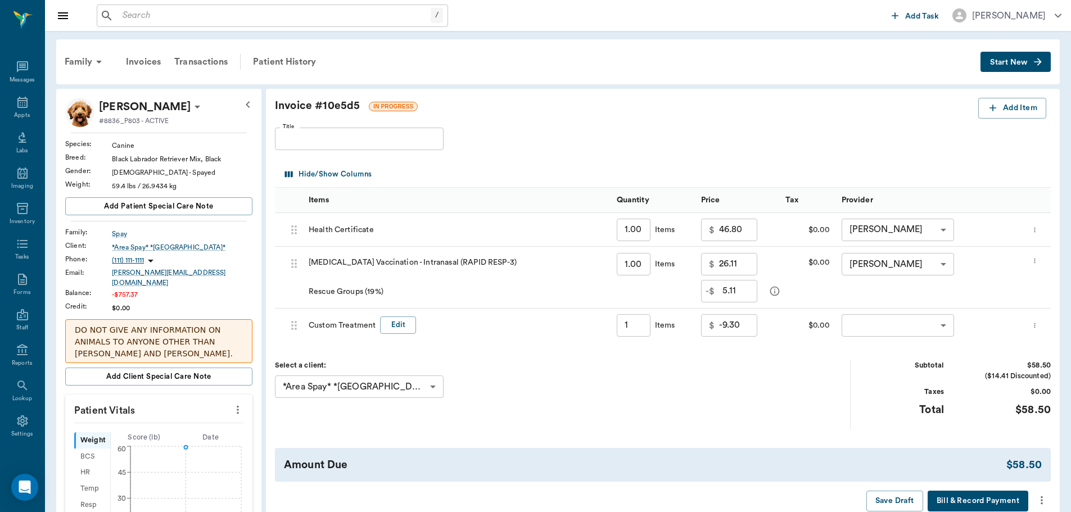
click at [923, 330] on body "/ ​ Add Task Dr. Bert Ellsworth Nectar Messages Appts Labs Imaging Inventory Ta…" at bounding box center [535, 409] width 1071 height 819
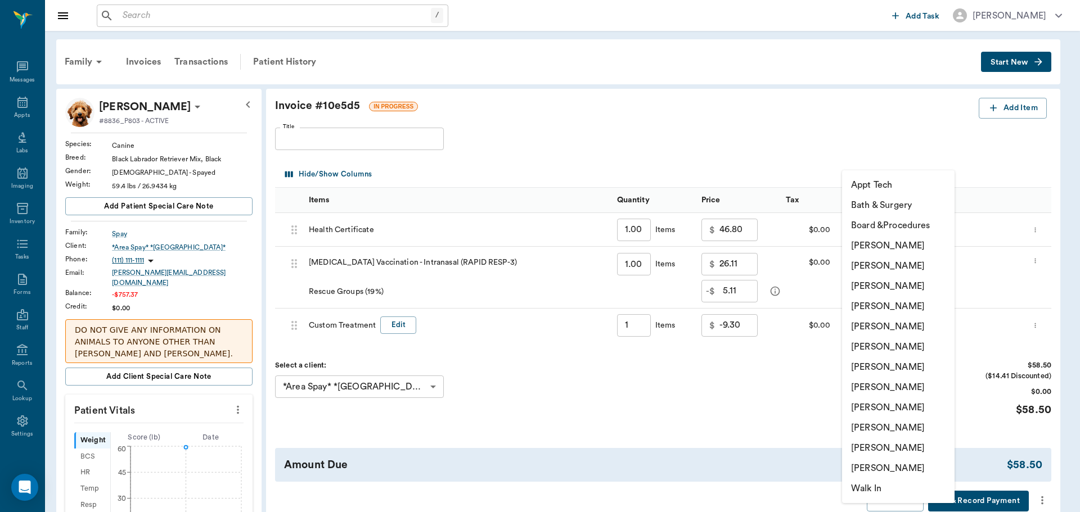
click at [929, 288] on li "[PERSON_NAME]" at bounding box center [898, 286] width 112 height 20
type input "none-63ec2f075fda476ae8351a4d"
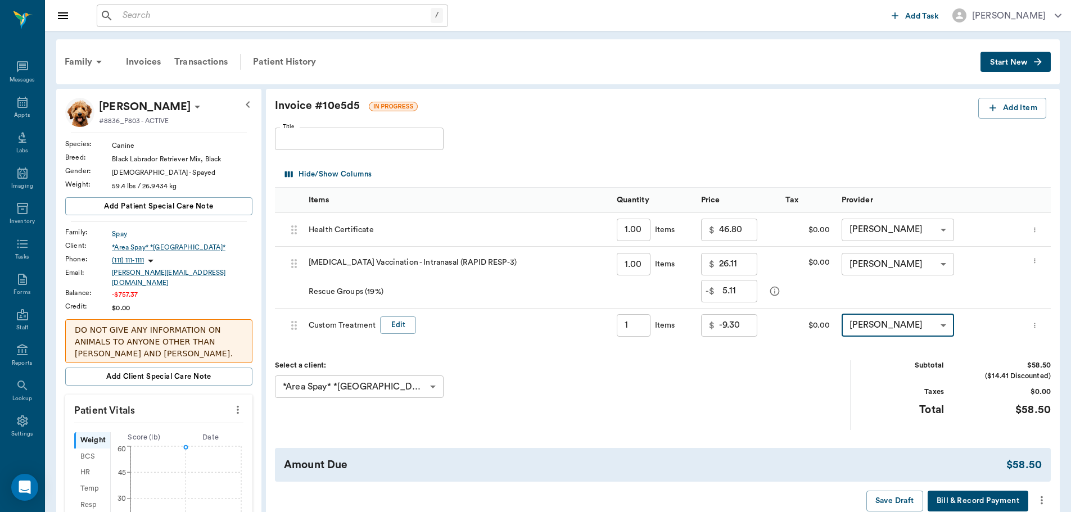
click at [809, 413] on div "Select a client: *Area Spay* *Atlanta* 63f686156ac265526be36faf ​" at bounding box center [563, 395] width 576 height 69
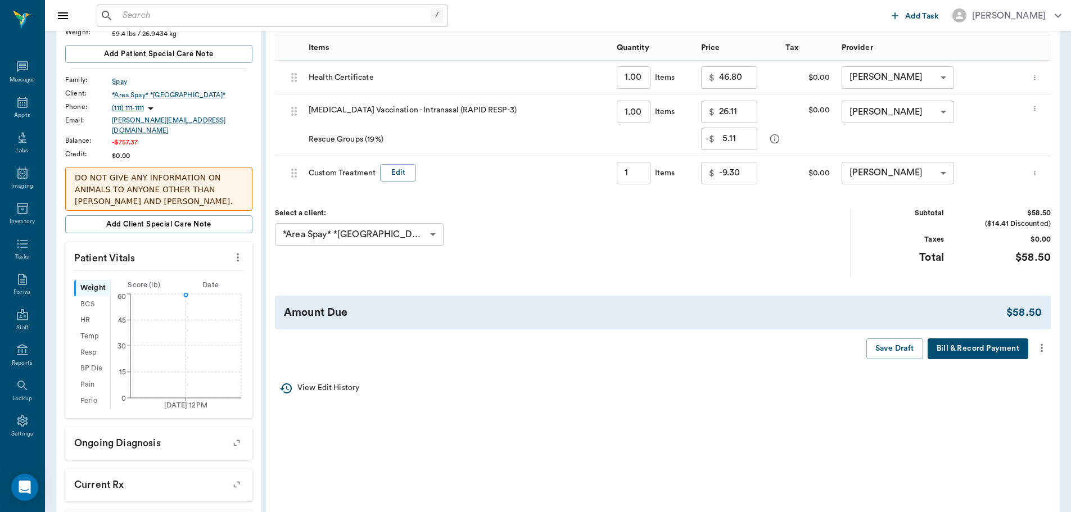
scroll to position [169, 0]
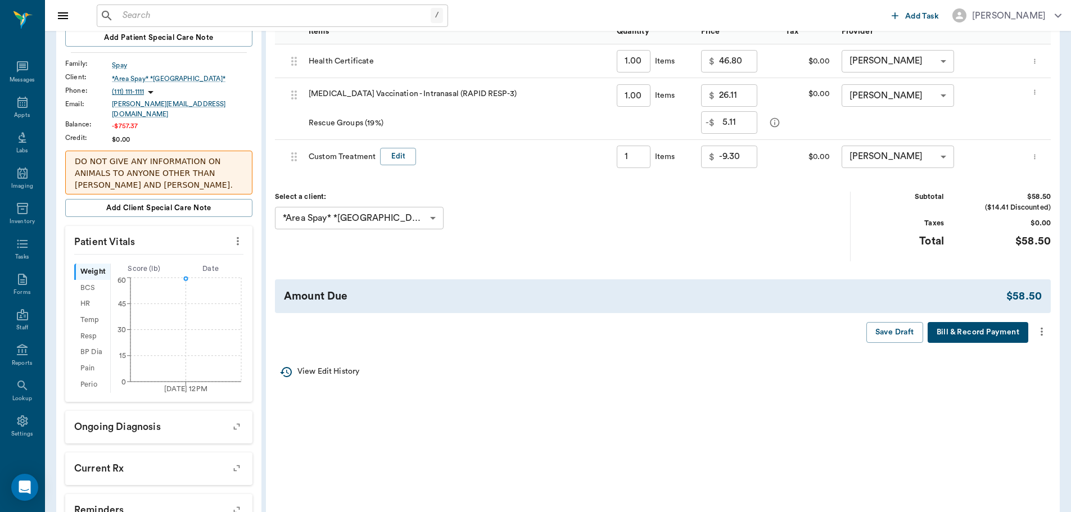
click at [1043, 333] on icon "more" at bounding box center [1042, 331] width 12 height 13
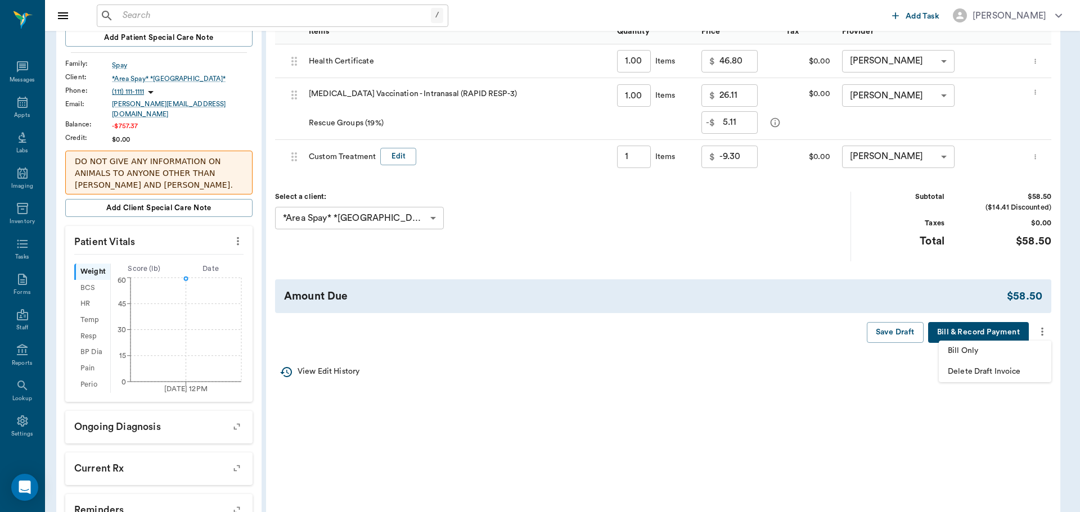
click at [728, 391] on div at bounding box center [540, 256] width 1080 height 512
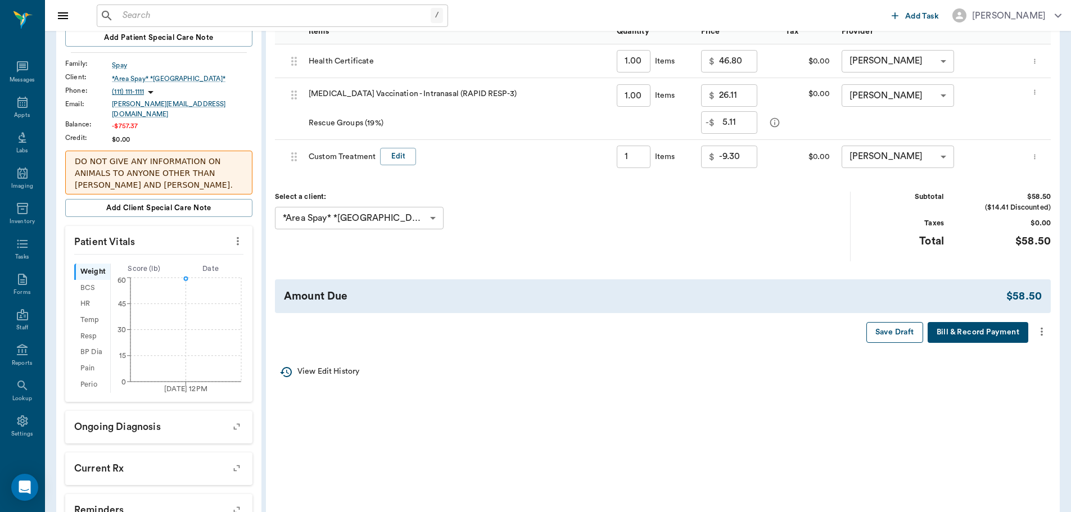
click at [884, 331] on button "Save Draft" at bounding box center [895, 332] width 57 height 21
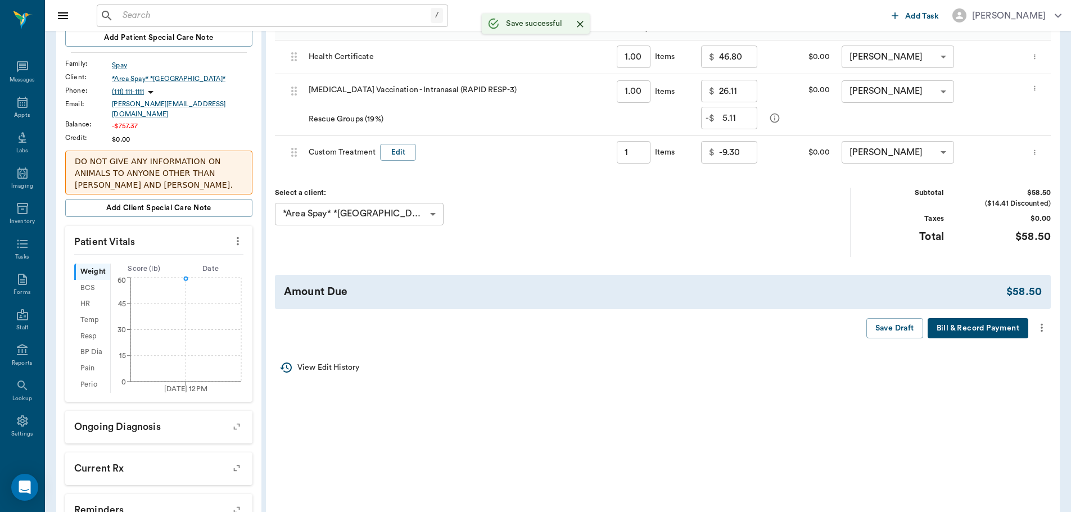
type input "1.00"
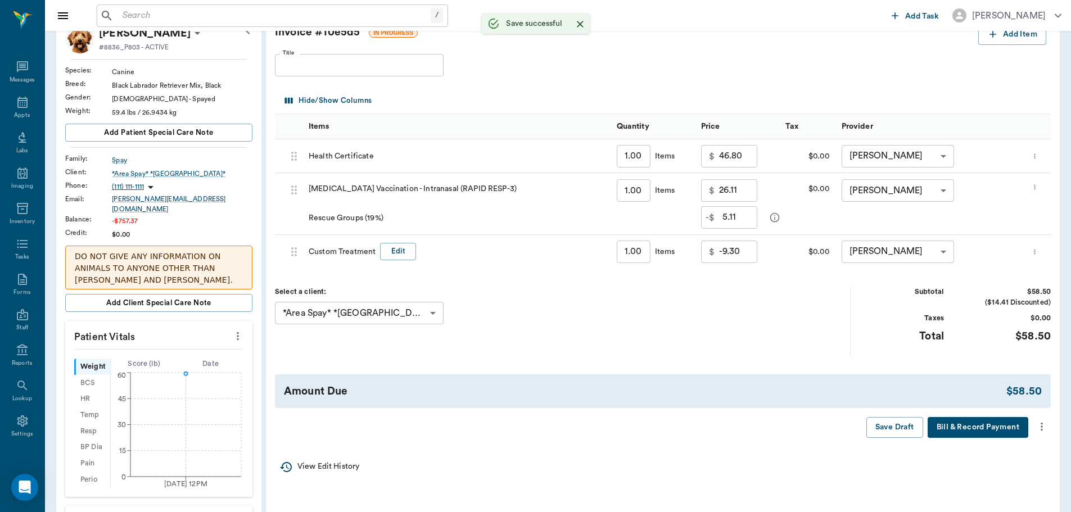
scroll to position [0, 0]
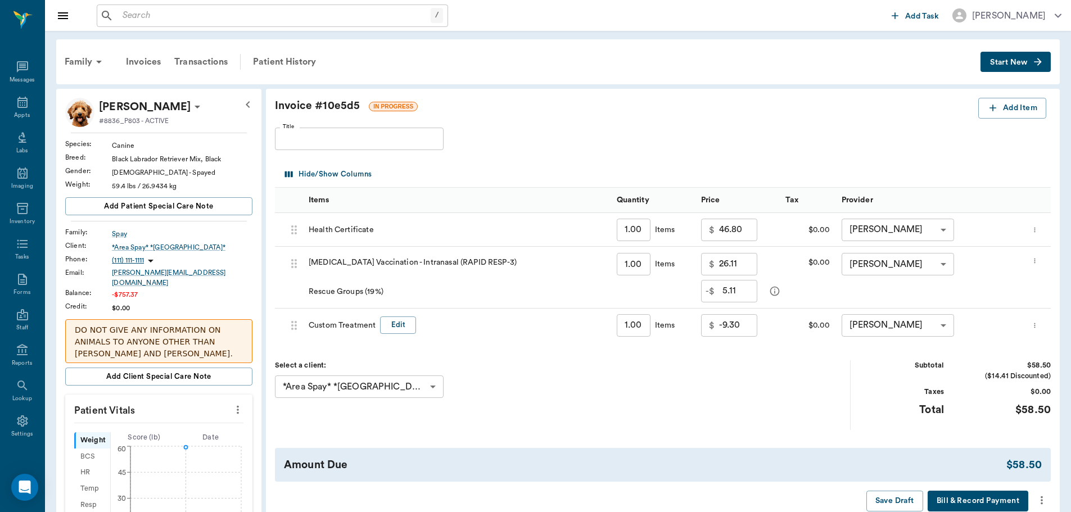
click at [745, 325] on input "-9.30" at bounding box center [738, 325] width 38 height 22
type input "-9.47"
click at [853, 396] on div "Select a client: *Area Spay* *Atlanta* 63f686156ac265526be36faf ​ Subtotal $58.…" at bounding box center [663, 395] width 776 height 69
click at [1047, 499] on icon "more" at bounding box center [1042, 500] width 12 height 13
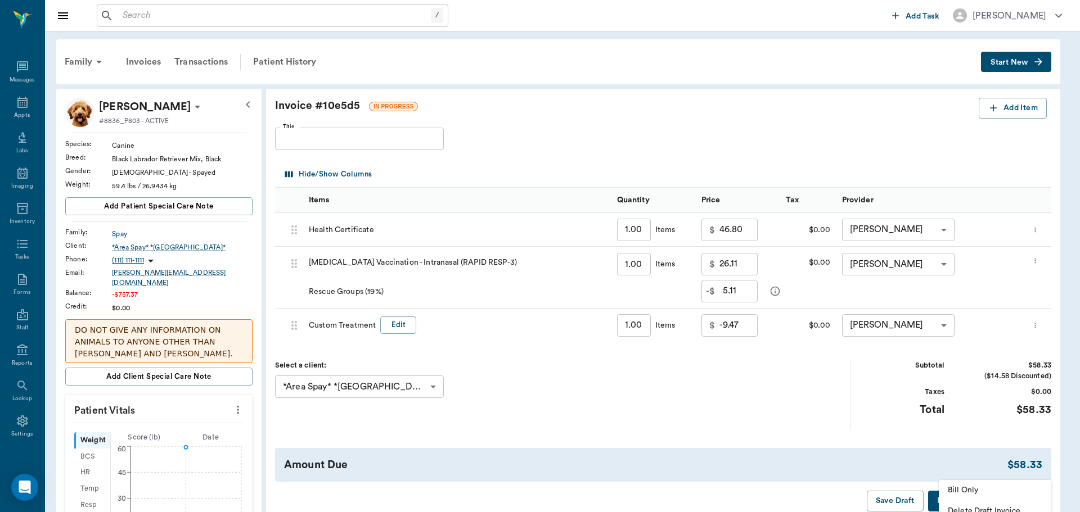
click at [980, 486] on span "Bill Only" at bounding box center [995, 491] width 94 height 12
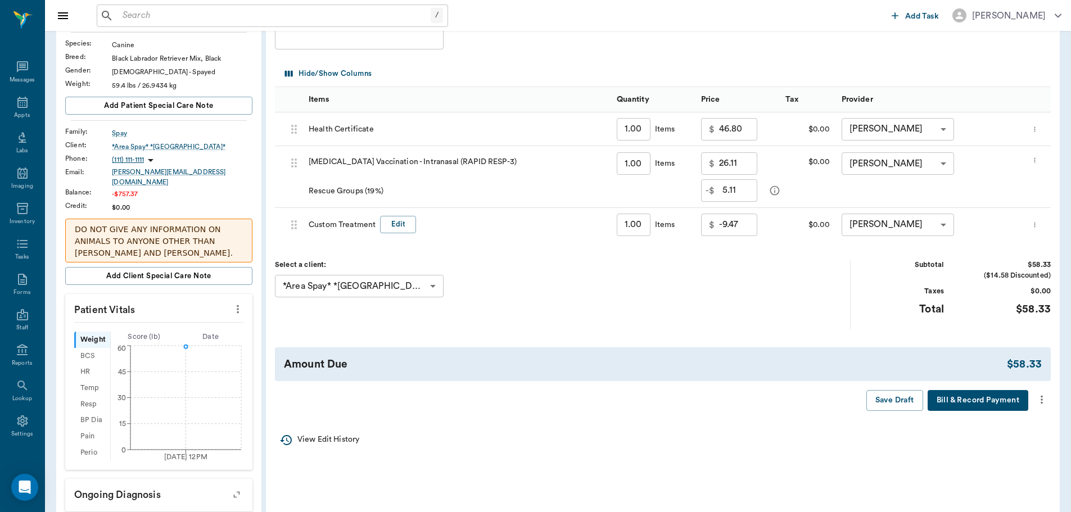
scroll to position [112, 0]
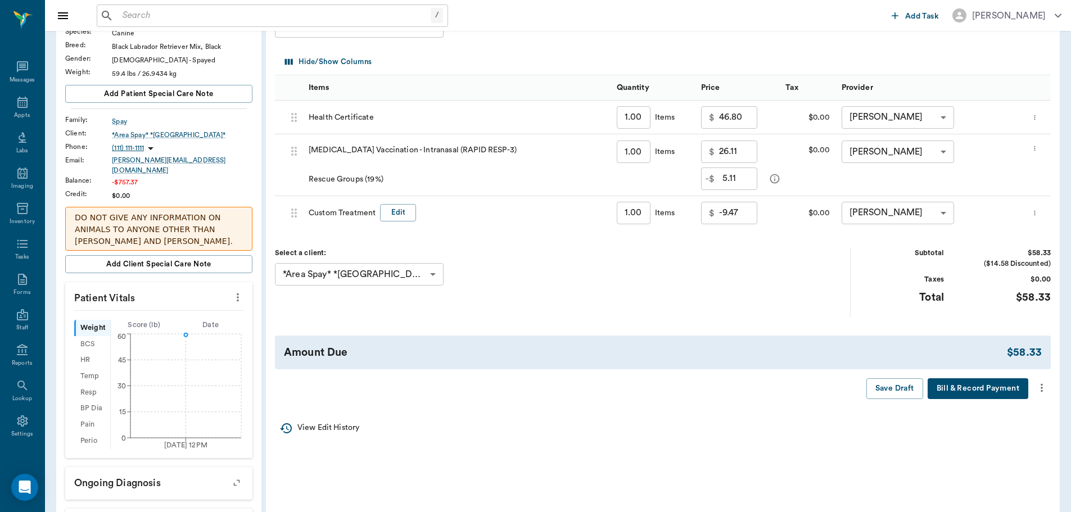
click at [1046, 396] on button "more" at bounding box center [1042, 388] width 18 height 19
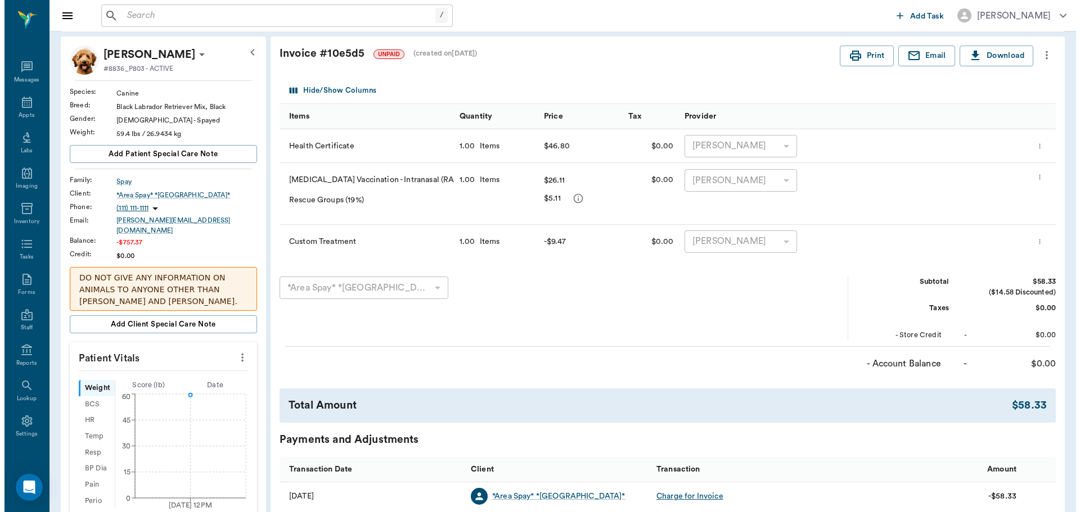
scroll to position [0, 0]
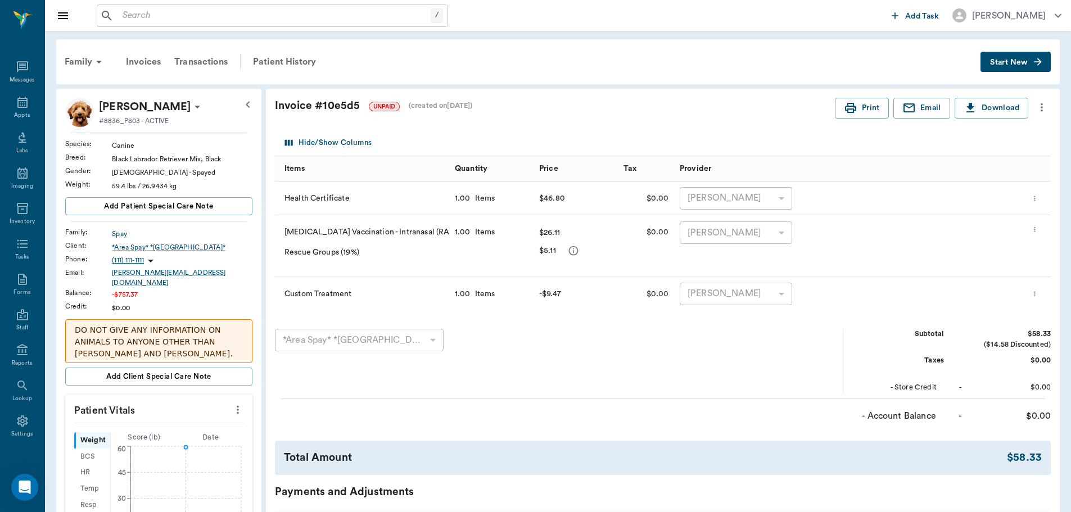
click at [1052, 111] on div "Invoice # 10e5d5 UNPAID (created on 08/11/25 ) Print Email Download Hide/Show C…" at bounding box center [663, 372] width 794 height 566
click at [1046, 108] on icon "more" at bounding box center [1042, 107] width 12 height 13
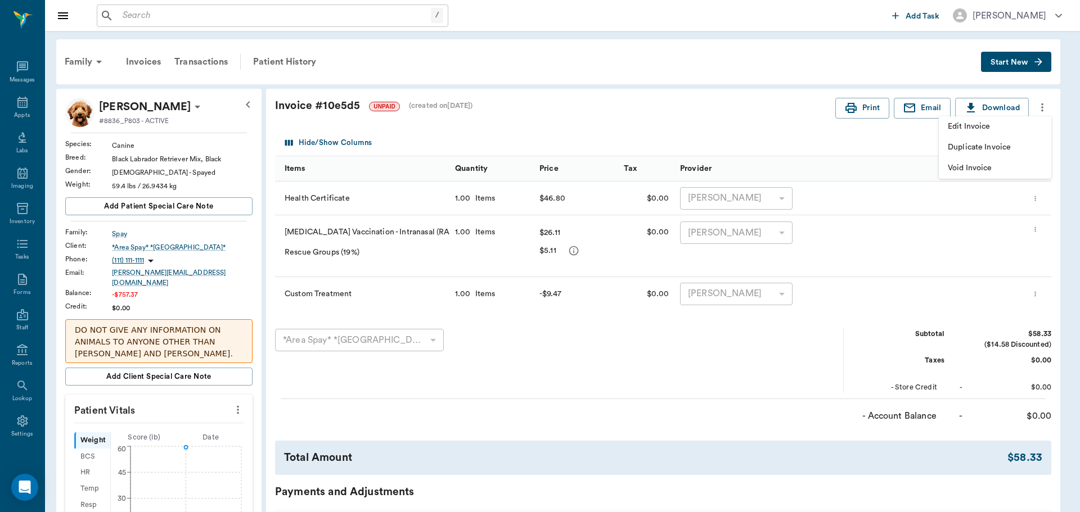
click at [1046, 108] on div at bounding box center [540, 256] width 1080 height 512
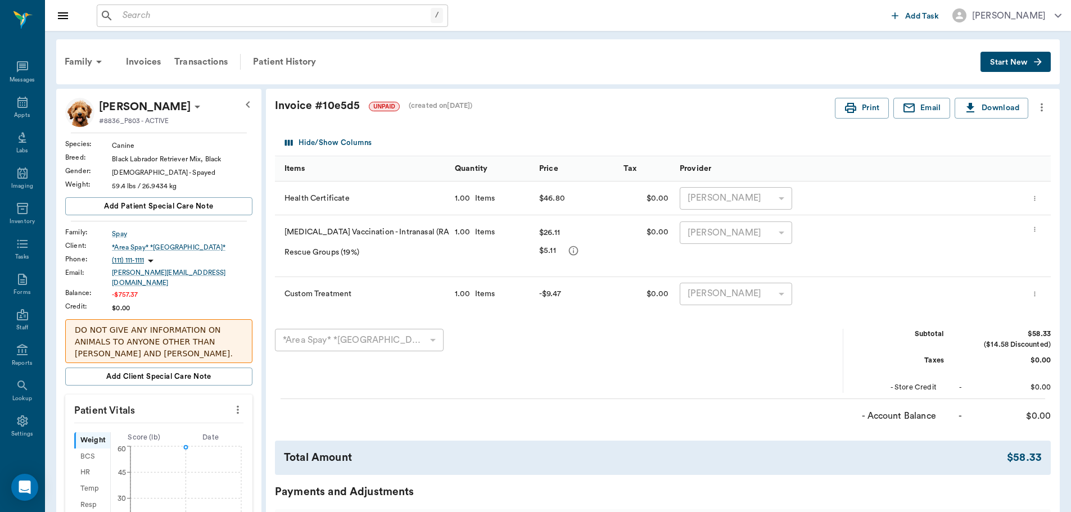
click at [1039, 199] on icon "more" at bounding box center [1034, 198] width 7 height 13
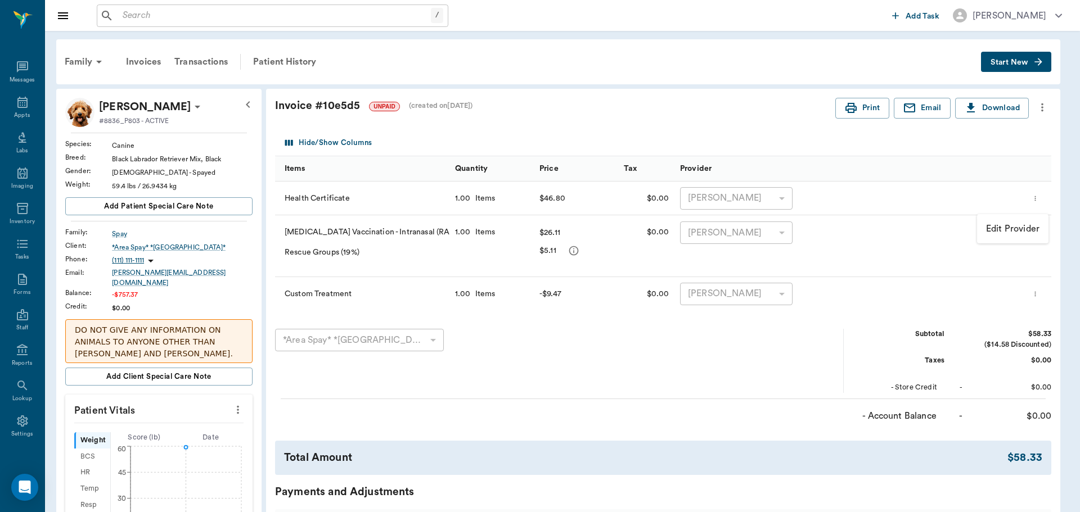
click at [1040, 199] on div at bounding box center [540, 256] width 1080 height 512
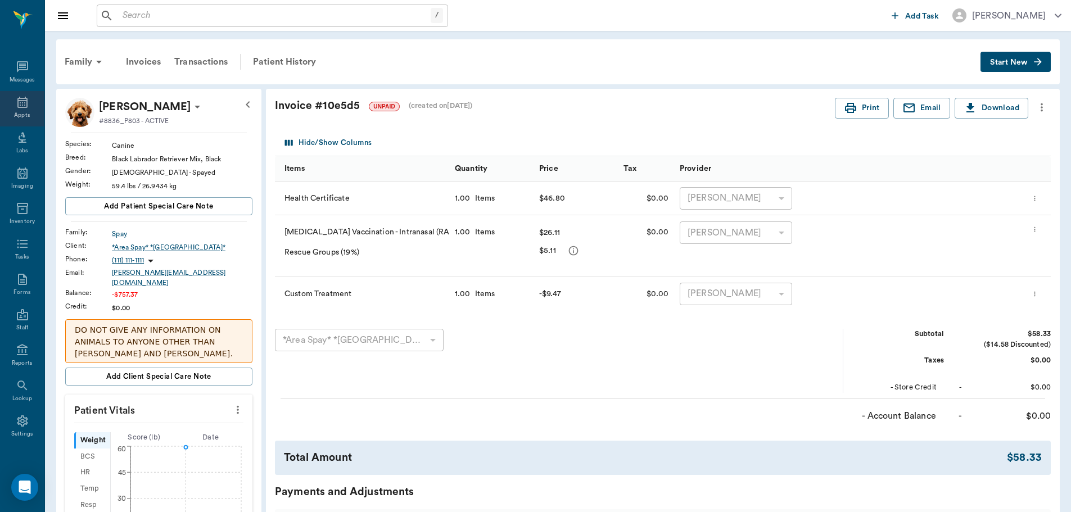
click at [16, 108] on icon at bounding box center [22, 102] width 13 height 13
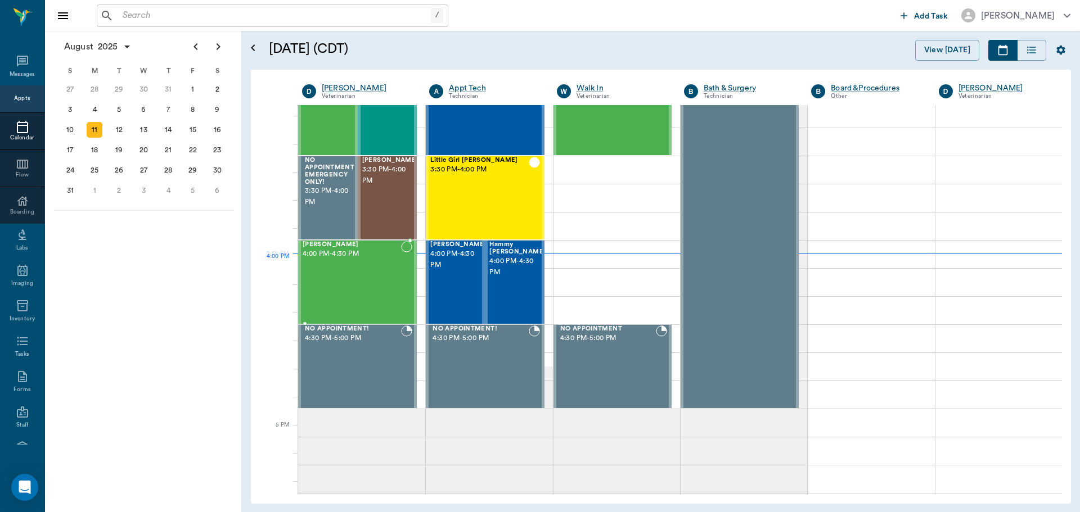
scroll to position [1239, 0]
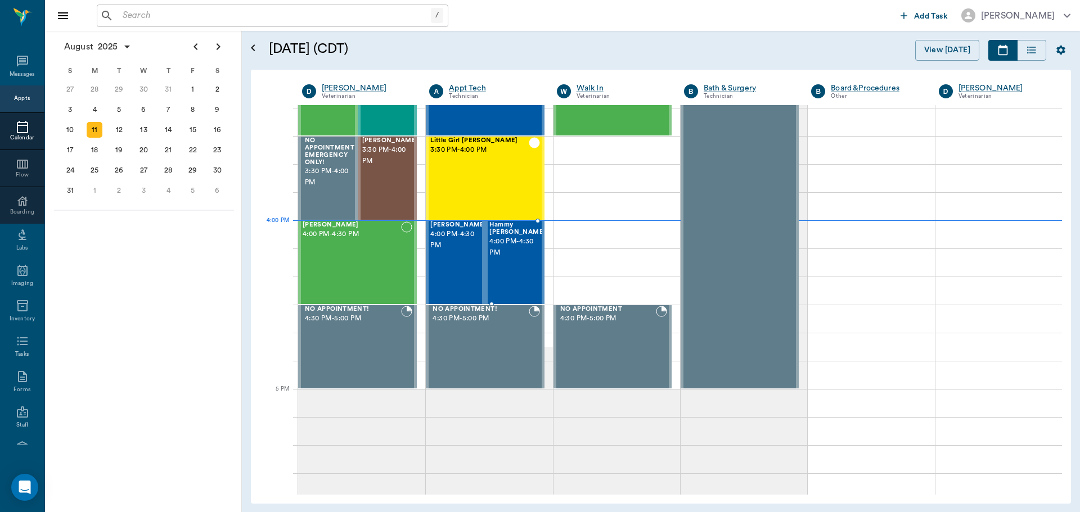
click at [509, 247] on span "4:00 PM - 4:30 PM" at bounding box center [517, 247] width 56 height 22
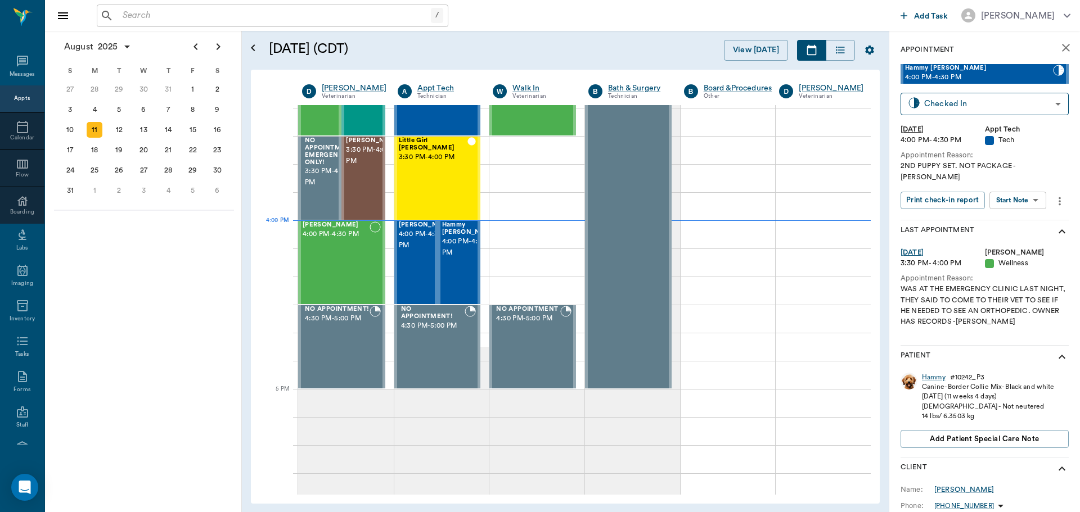
click at [1005, 190] on body "/ ​ Add Task Dr. Bert Ellsworth Nectar Messages Appts Calendar Flow Boarding La…" at bounding box center [540, 256] width 1080 height 512
click at [1002, 214] on button "Start SOAP" at bounding box center [1005, 212] width 38 height 13
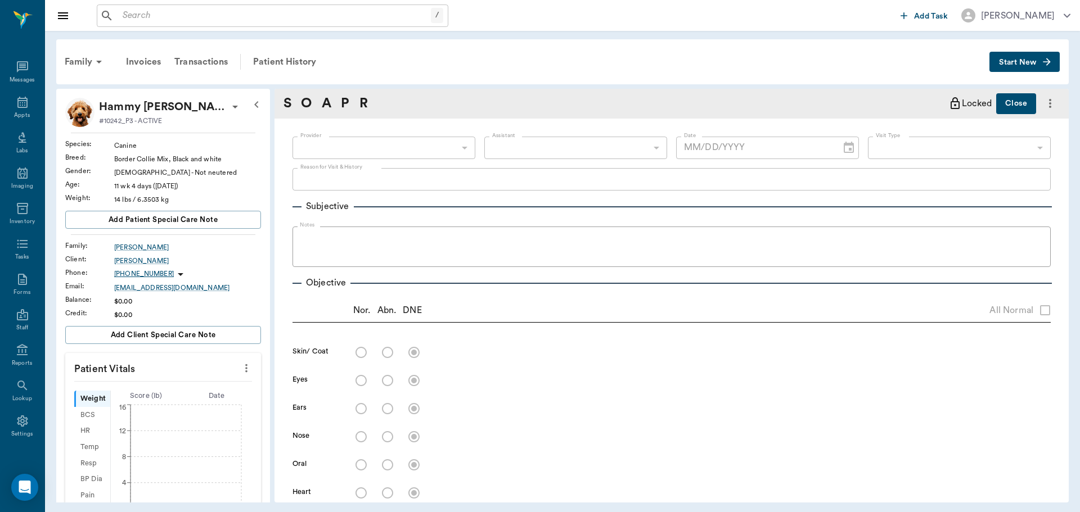
type input "63ec2f075fda476ae8351a4c"
type input "65d2be4f46e3a538d89b8c1a"
type textarea "2ND PUPPY SET. NOT PACKAGE -LORY"
type input "[DATE]"
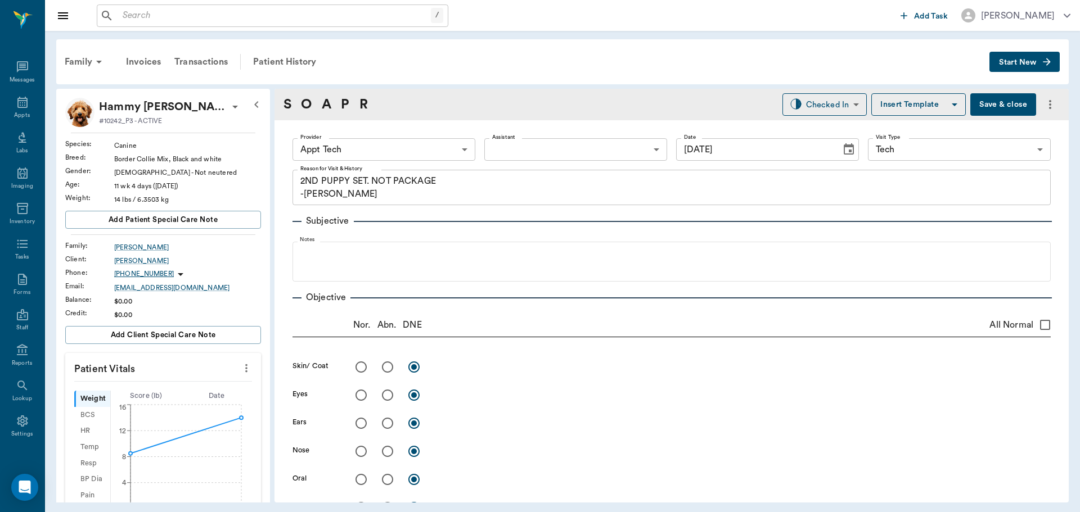
click at [237, 360] on button "more" at bounding box center [246, 368] width 18 height 19
click at [200, 386] on span "Enter Vitals" at bounding box center [190, 388] width 94 height 12
click at [177, 406] on input "text" at bounding box center [163, 402] width 98 height 22
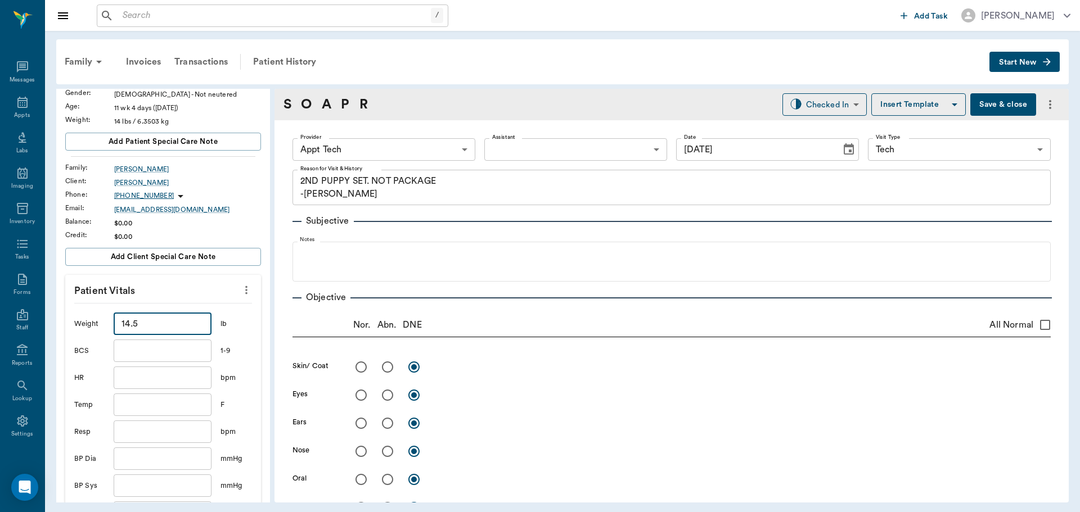
scroll to position [225, 0]
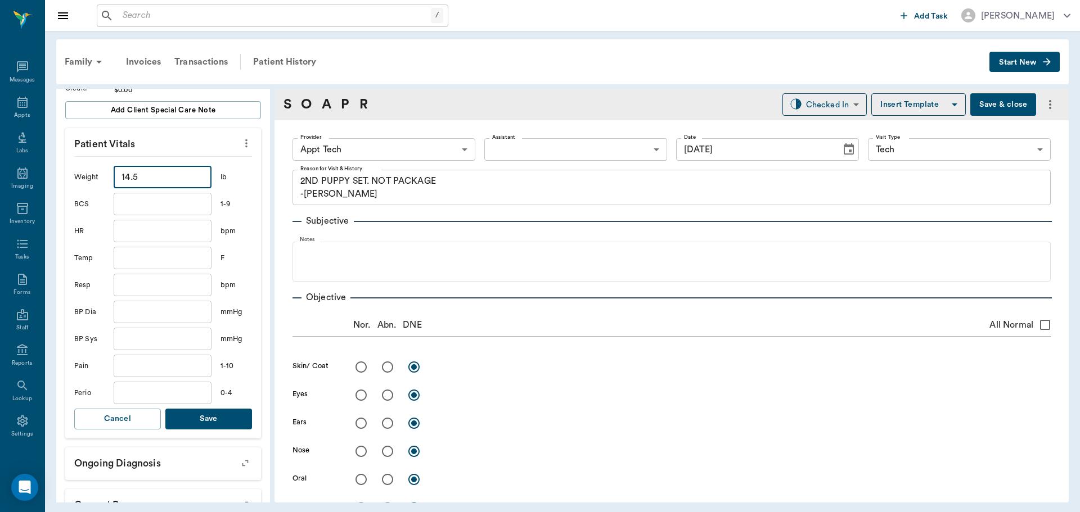
type input "14.5"
click at [211, 417] on button "Save" at bounding box center [208, 419] width 87 height 21
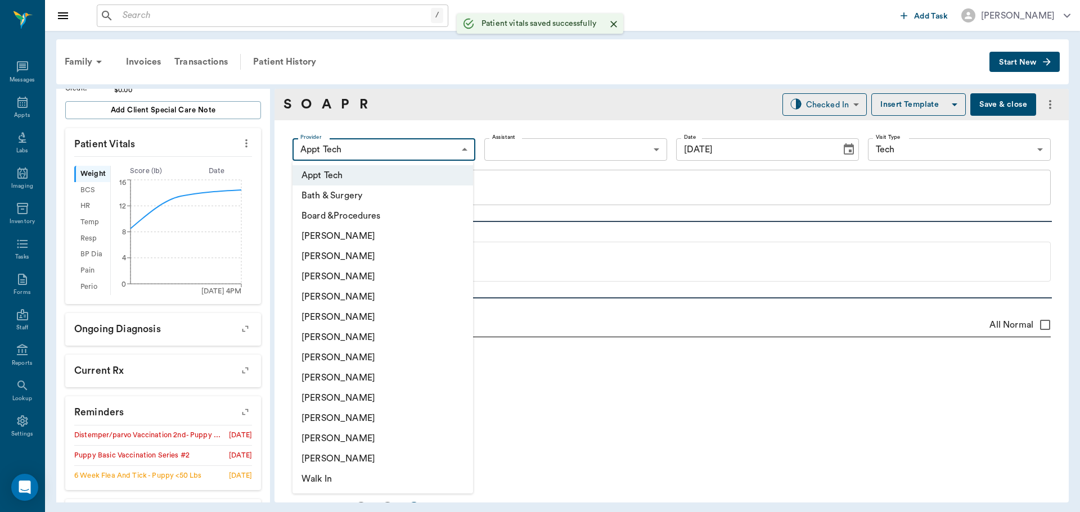
click at [410, 148] on body "/ ​ Add Task Dr. Bert Ellsworth Nectar Messages Appts Labs Imaging Inventory Ta…" at bounding box center [540, 256] width 1080 height 512
click at [350, 258] on li "[PERSON_NAME]" at bounding box center [382, 256] width 181 height 20
type input "642ef10e332a41444de2bad1"
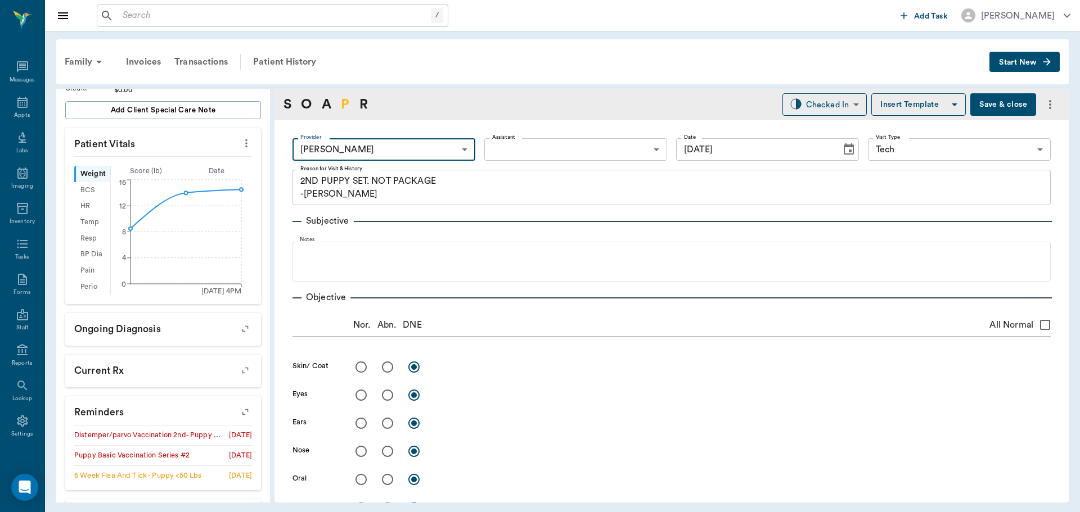
click at [342, 107] on link "P" at bounding box center [345, 104] width 8 height 20
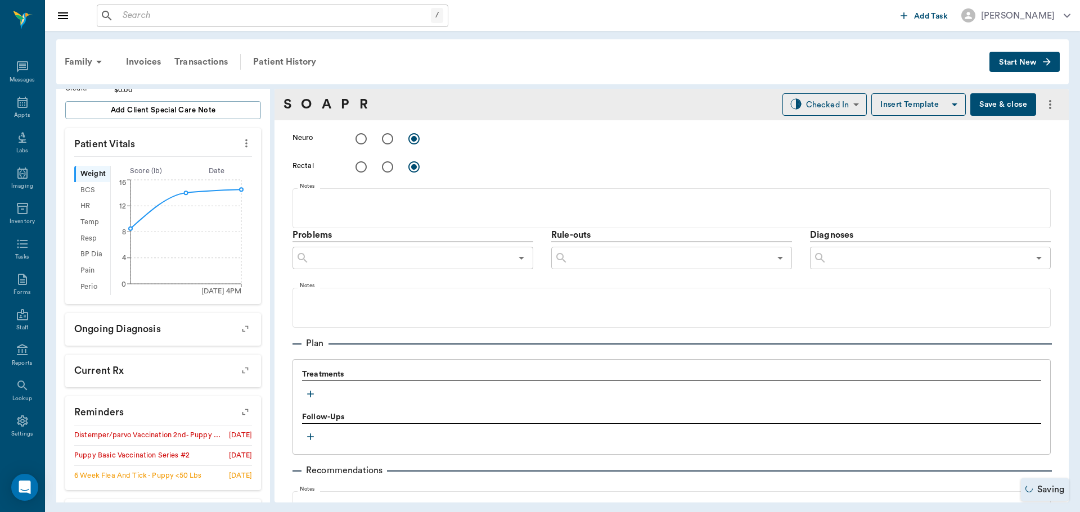
scroll to position [670, 0]
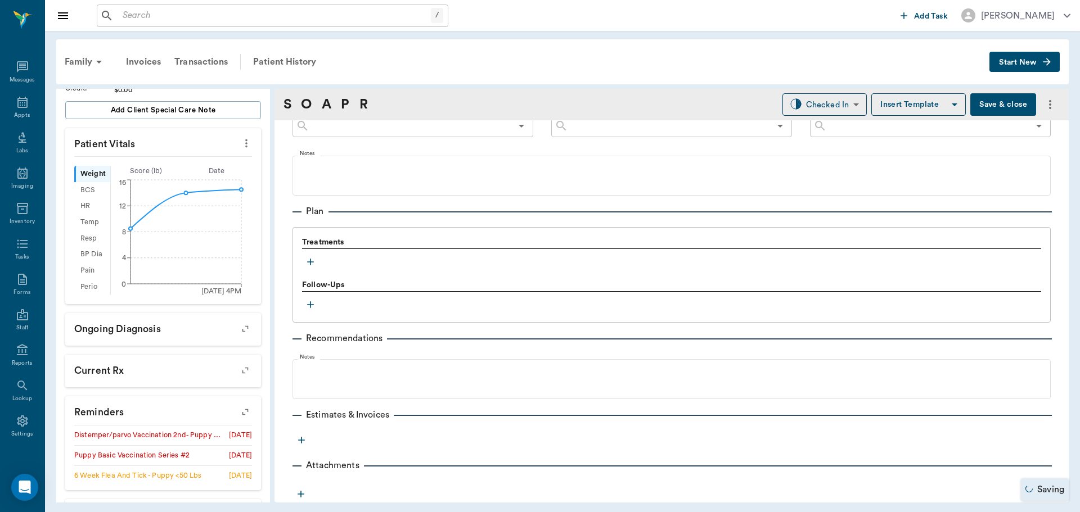
click at [312, 262] on icon "button" at bounding box center [310, 262] width 7 height 7
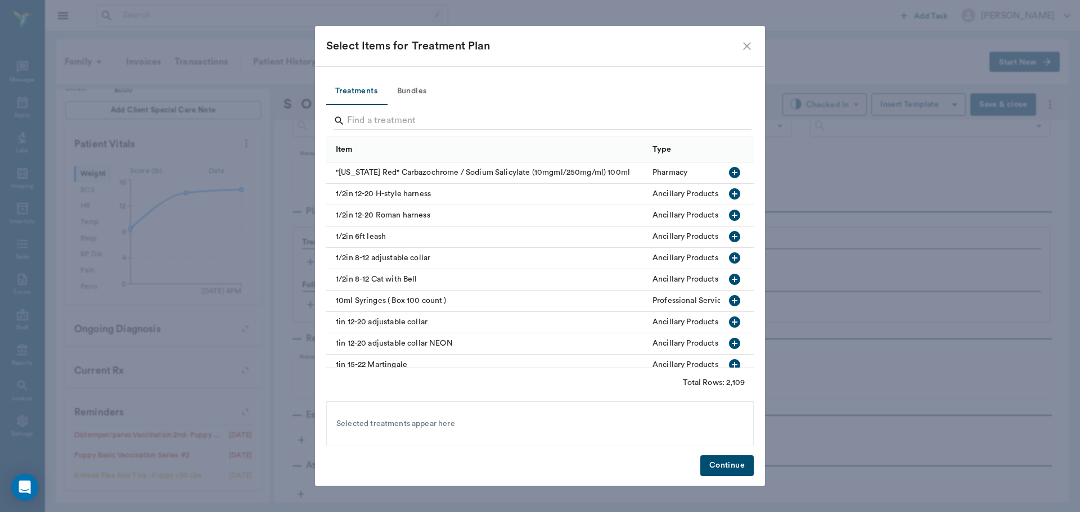
click at [408, 91] on button "Bundles" at bounding box center [411, 91] width 51 height 27
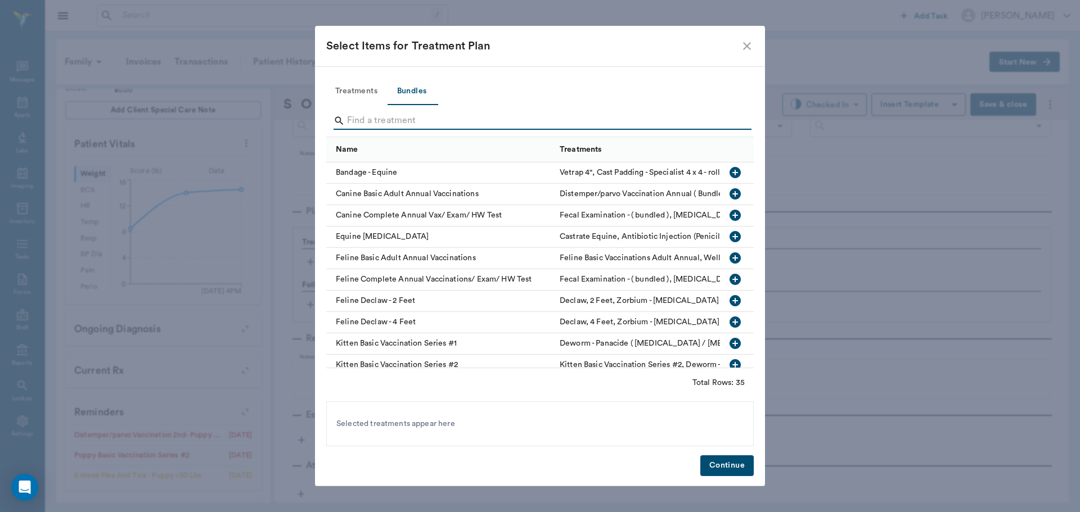
click at [377, 122] on input "Search" at bounding box center [541, 121] width 388 height 18
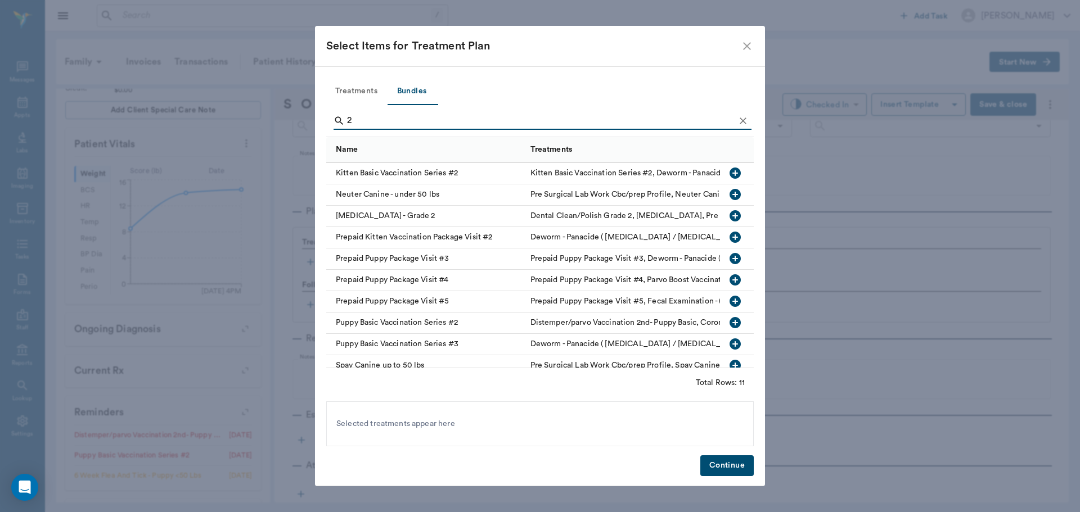
scroll to position [38, 0]
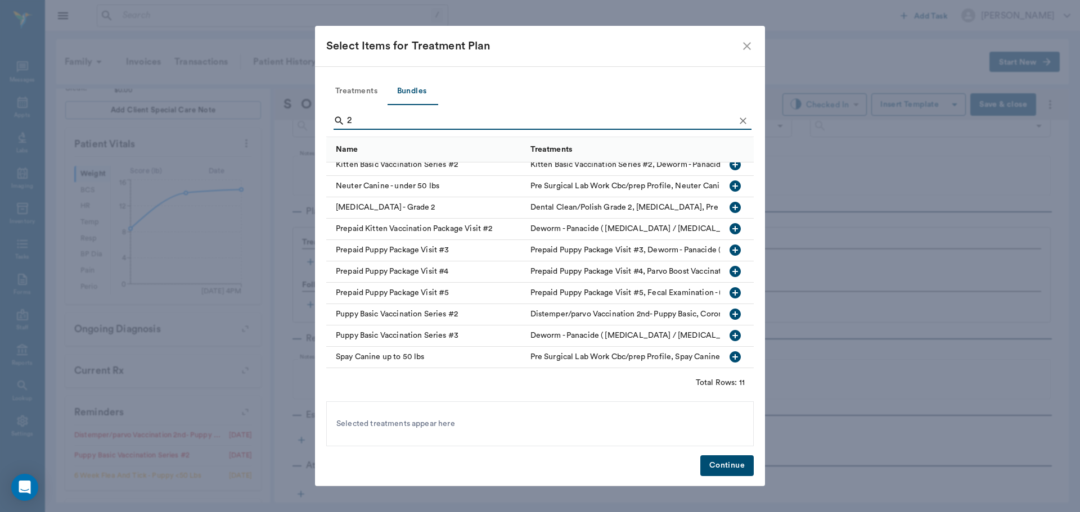
type input "2"
drag, startPoint x: 719, startPoint y: 305, endPoint x: 713, endPoint y: 311, distance: 8.7
click at [726, 305] on button "button" at bounding box center [735, 314] width 19 height 19
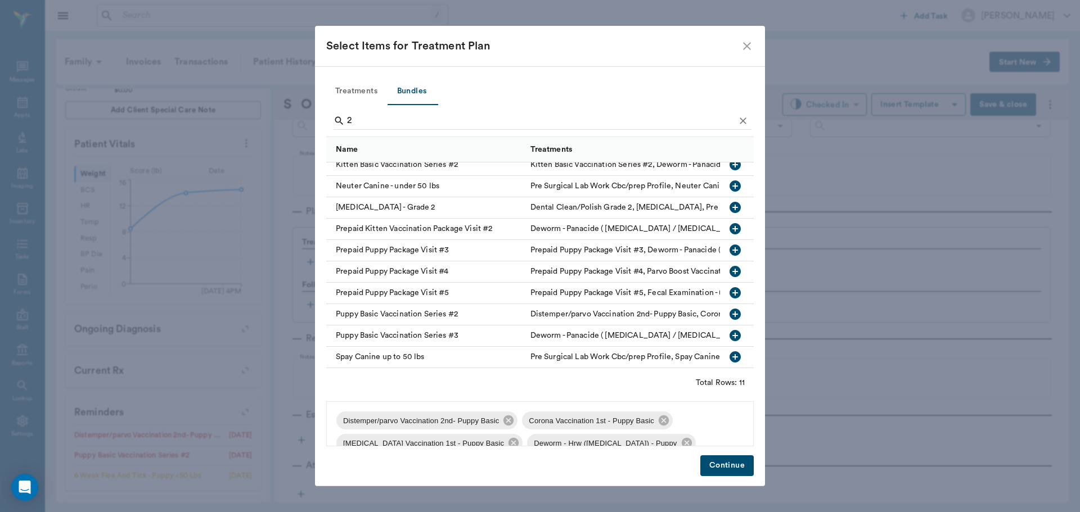
click at [731, 467] on button "Continue" at bounding box center [726, 466] width 53 height 21
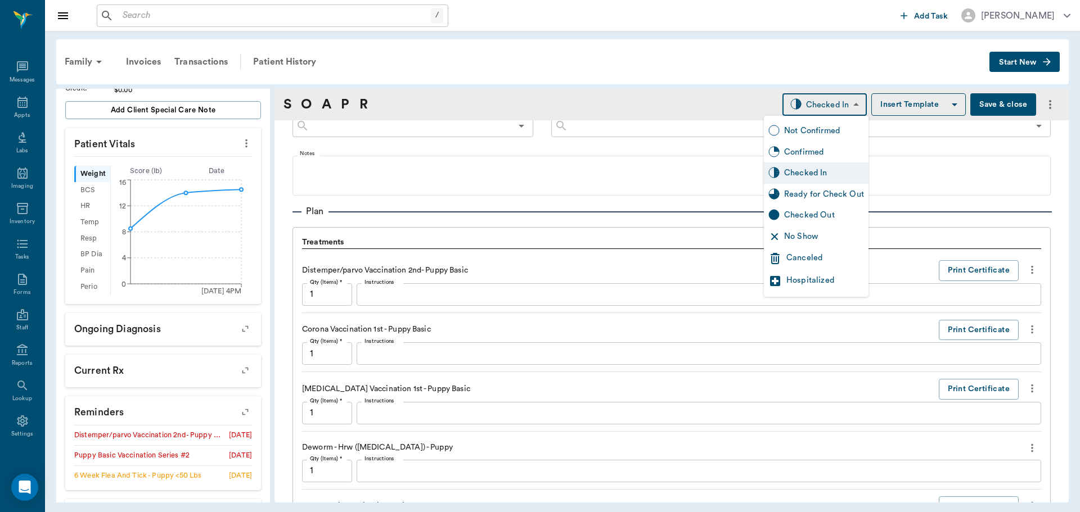
click at [834, 104] on body "/ ​ Add Task Dr. Bert Ellsworth Nectar Messages Appts Labs Imaging Inventory Ta…" at bounding box center [540, 256] width 1080 height 512
click at [810, 190] on div "Ready for Check Out" at bounding box center [824, 194] width 80 height 12
type input "READY_TO_CHECKOUT"
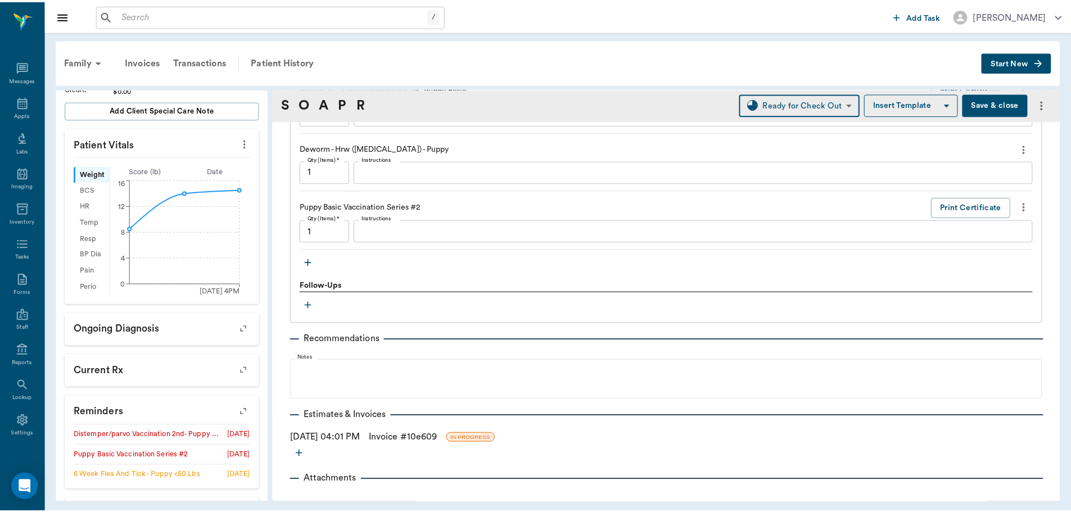
scroll to position [983, 0]
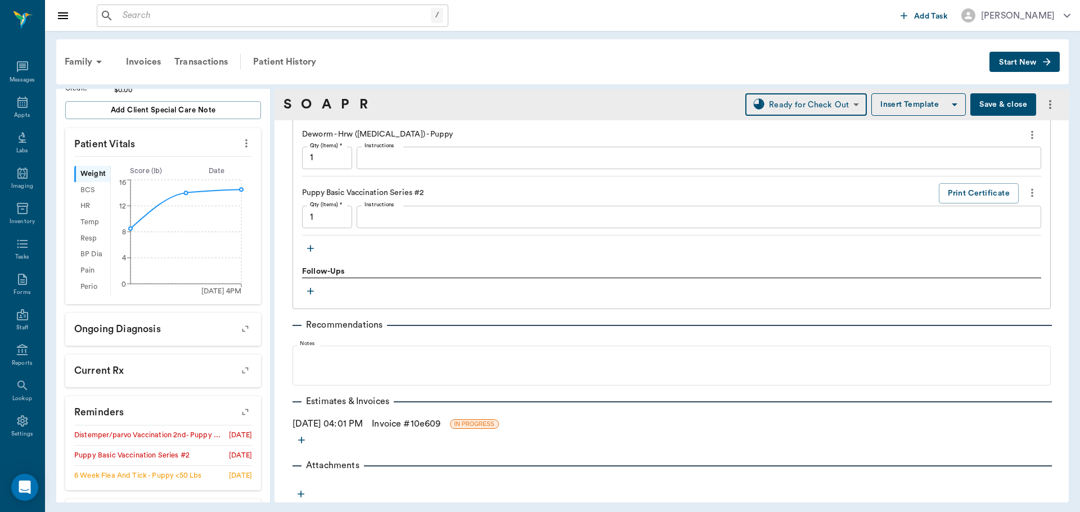
click at [440, 422] on link "Invoice # 10e609" at bounding box center [406, 423] width 69 height 13
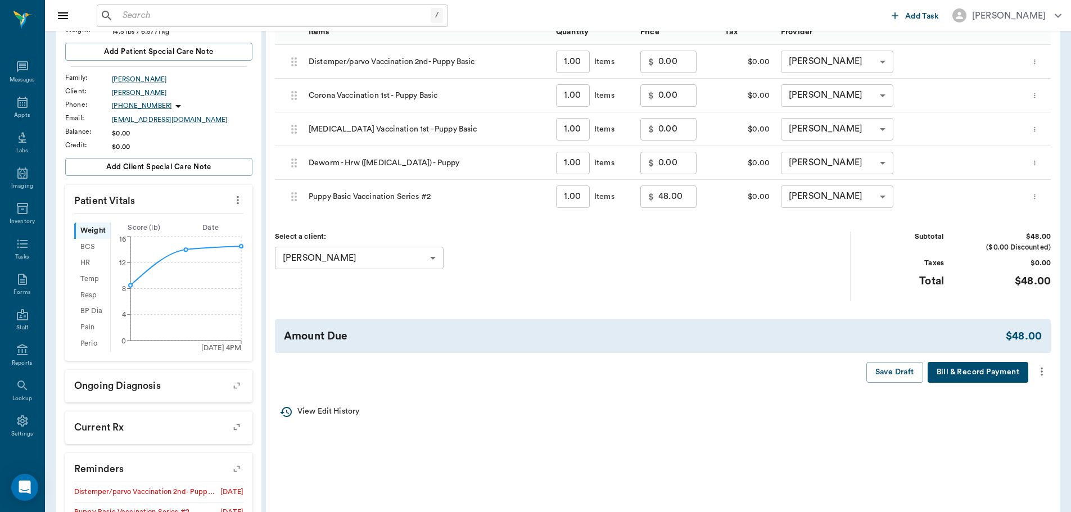
scroll to position [169, 0]
click at [1045, 370] on icon "more" at bounding box center [1042, 370] width 12 height 13
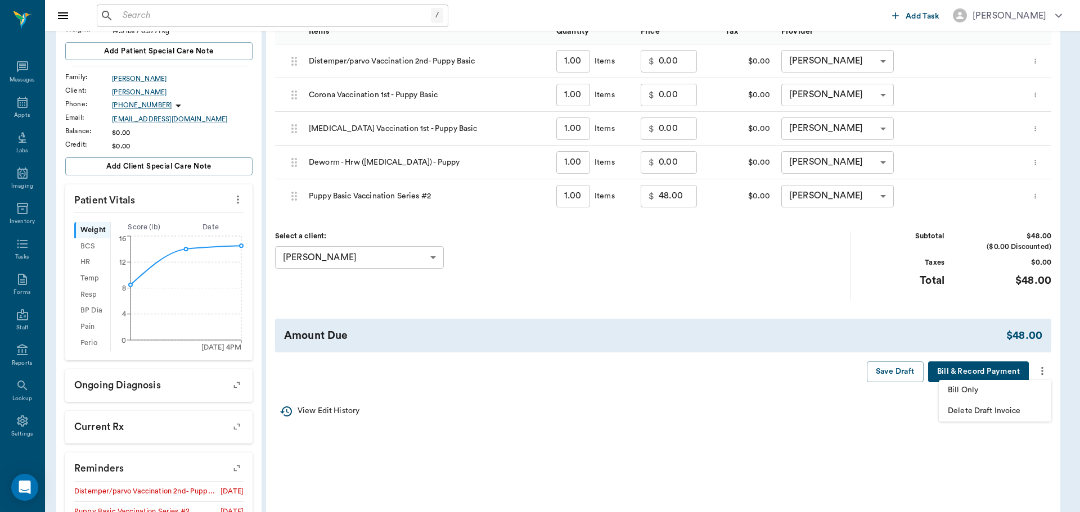
click at [976, 388] on span "Bill Only" at bounding box center [995, 391] width 94 height 12
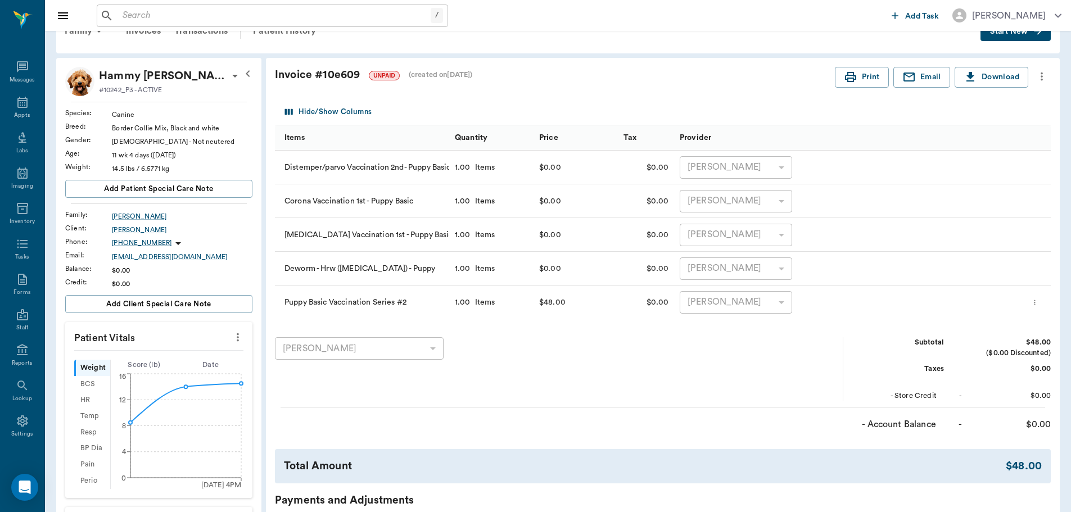
scroll to position [56, 0]
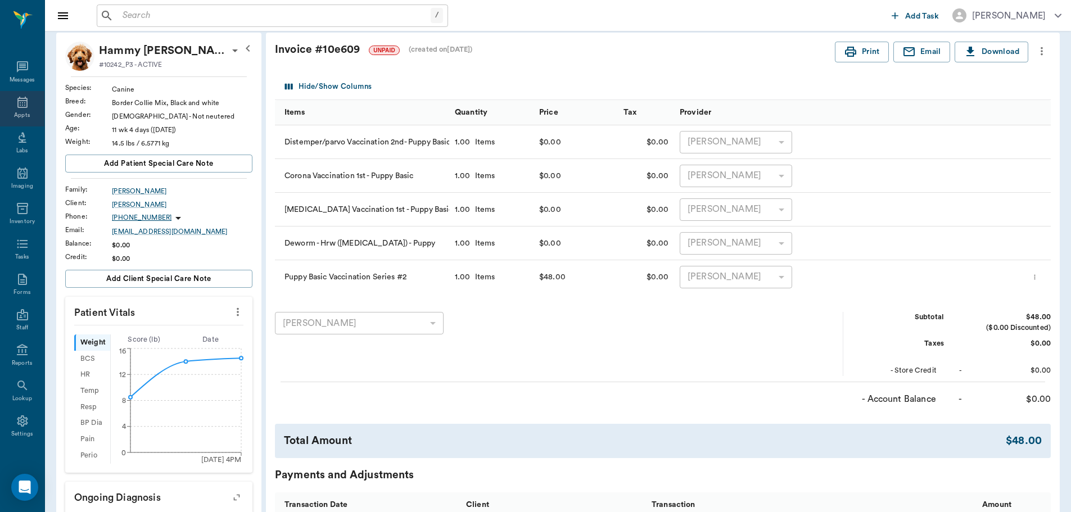
click at [19, 100] on icon at bounding box center [22, 102] width 13 height 13
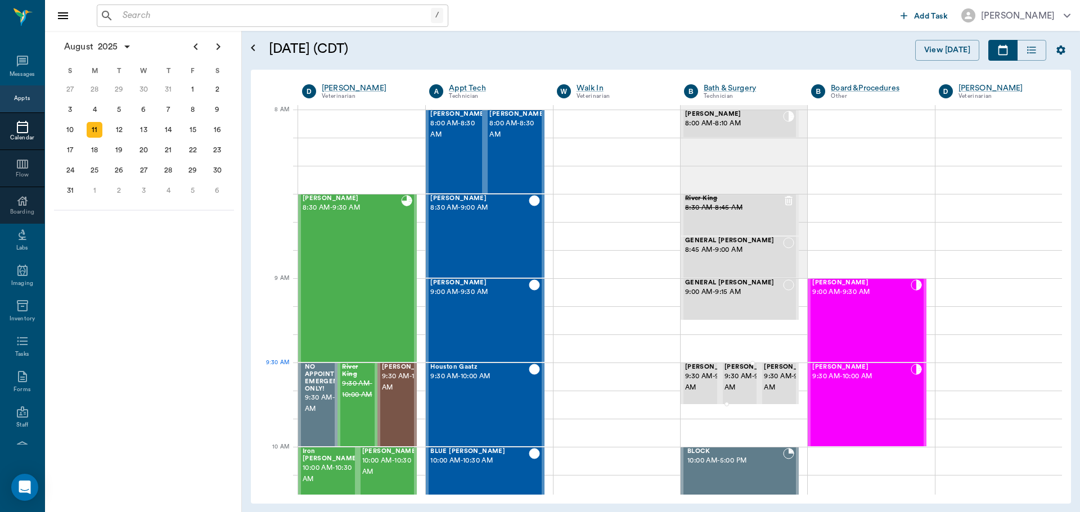
click at [735, 371] on span "[PERSON_NAME]" at bounding box center [752, 367] width 56 height 7
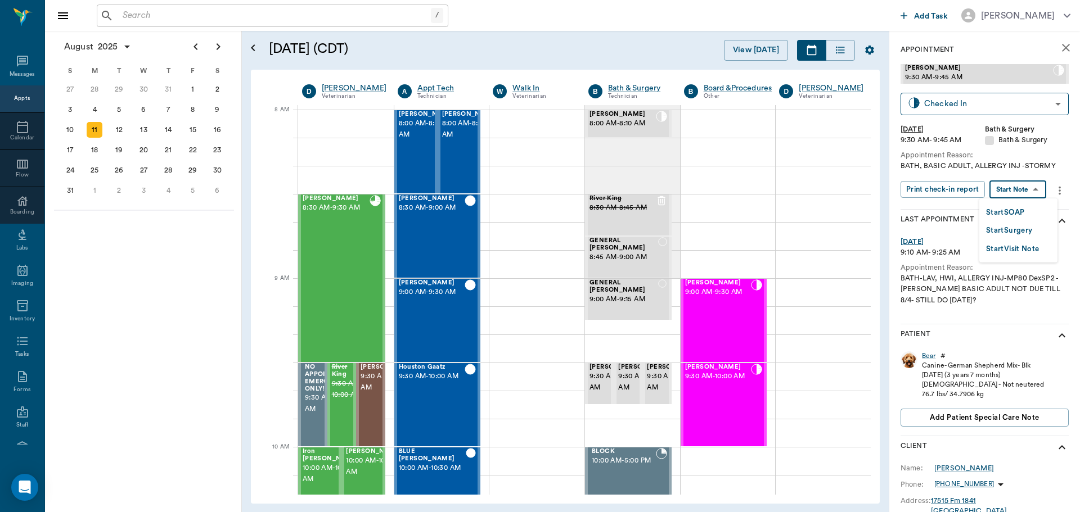
click at [1028, 194] on body "/ ​ Add Task Dr. Bert Ellsworth Nectar Messages Appts Calendar Flow Boarding La…" at bounding box center [540, 256] width 1080 height 512
click at [1024, 209] on button "Start SOAP" at bounding box center [1005, 212] width 38 height 13
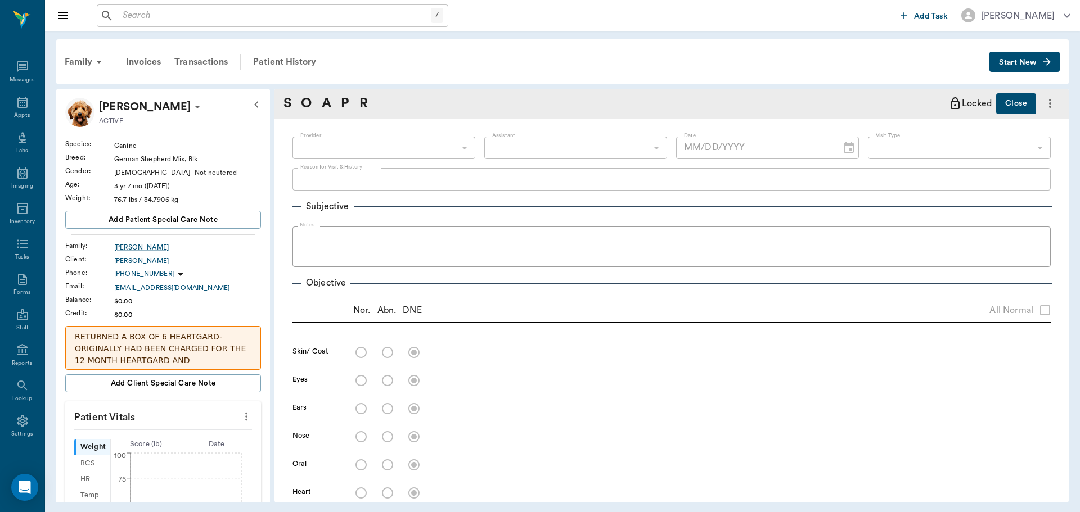
type input "63ec2f075fda476ae8351a4a"
type input "67479aab0de4f58b269e34fc"
type textarea "BATH, BASIC ADULT, ALLERGY INJ -STORMY"
type input "08/11/2025"
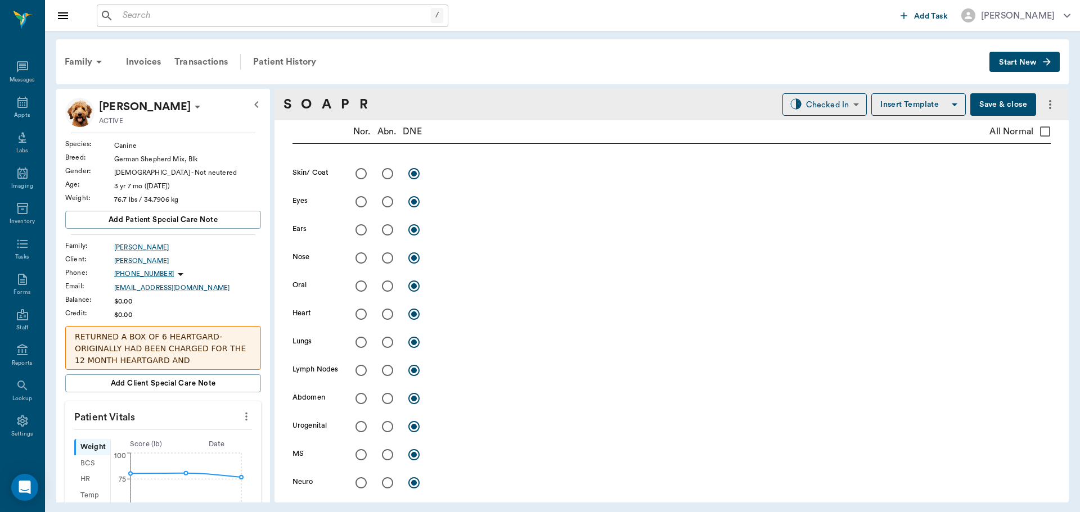
scroll to position [51, 0]
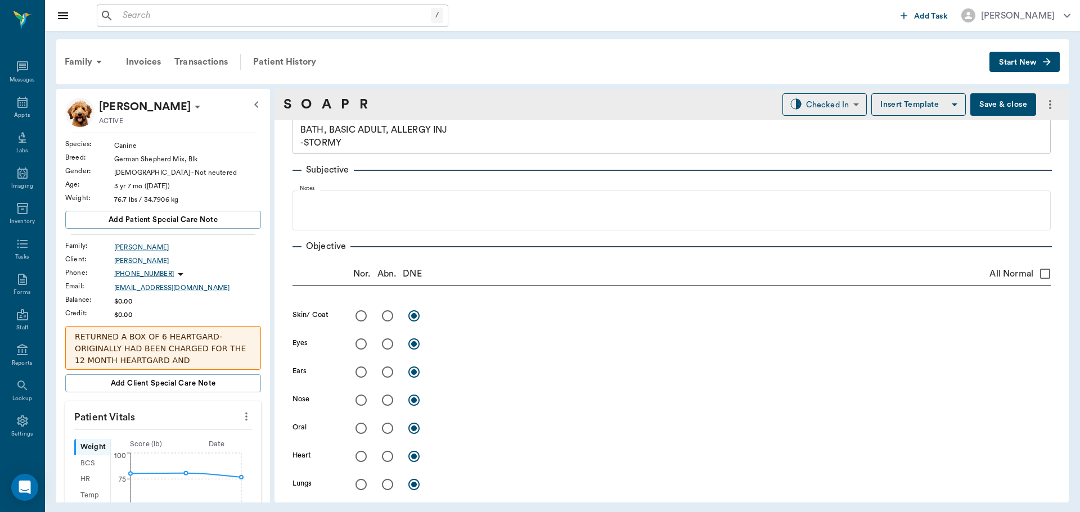
click at [245, 413] on icon "more" at bounding box center [246, 417] width 2 height 8
click at [208, 430] on li "Enter Vitals" at bounding box center [190, 436] width 112 height 21
click at [145, 444] on input "text" at bounding box center [163, 450] width 98 height 22
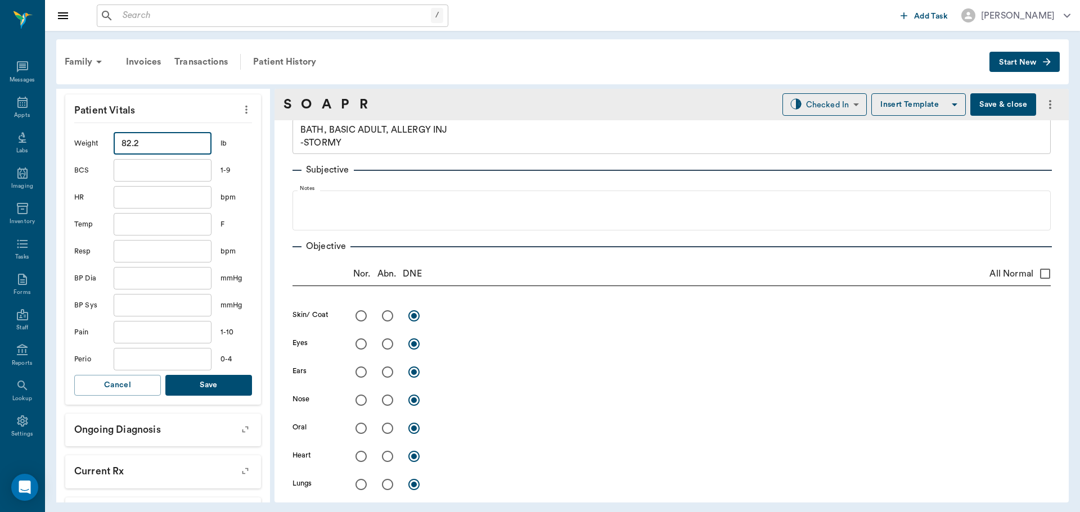
scroll to position [337, 0]
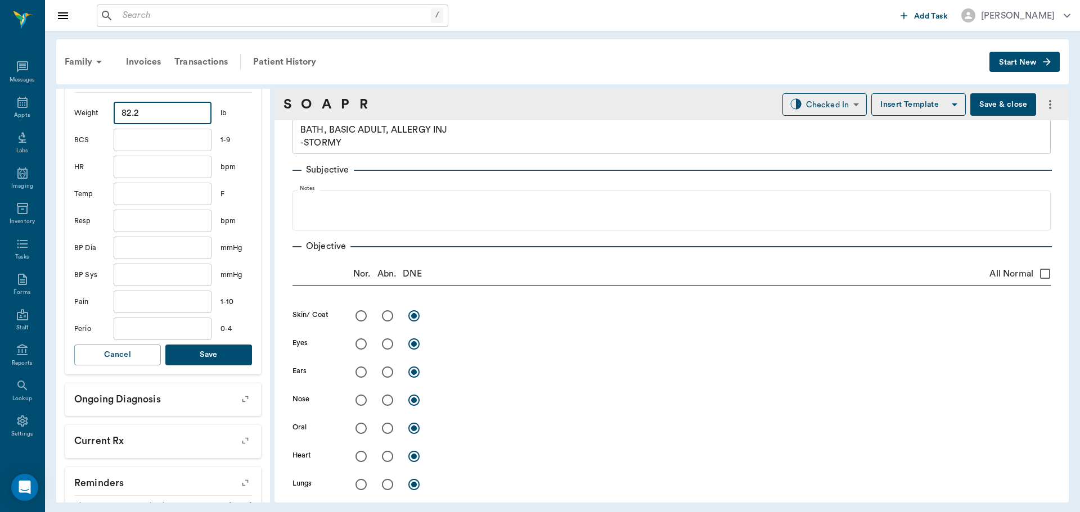
type input "82.2"
click at [220, 352] on button "Save" at bounding box center [208, 355] width 87 height 21
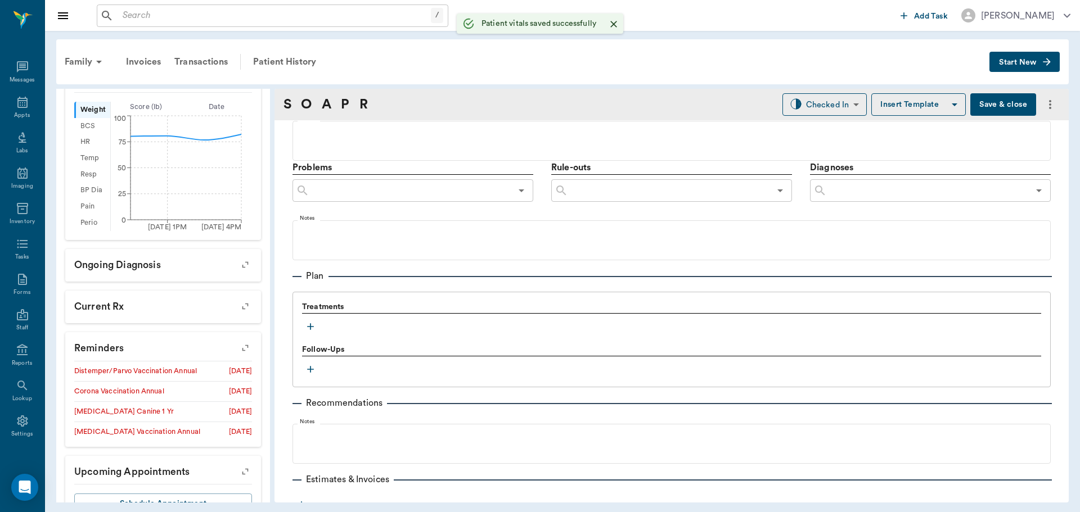
scroll to position [614, 0]
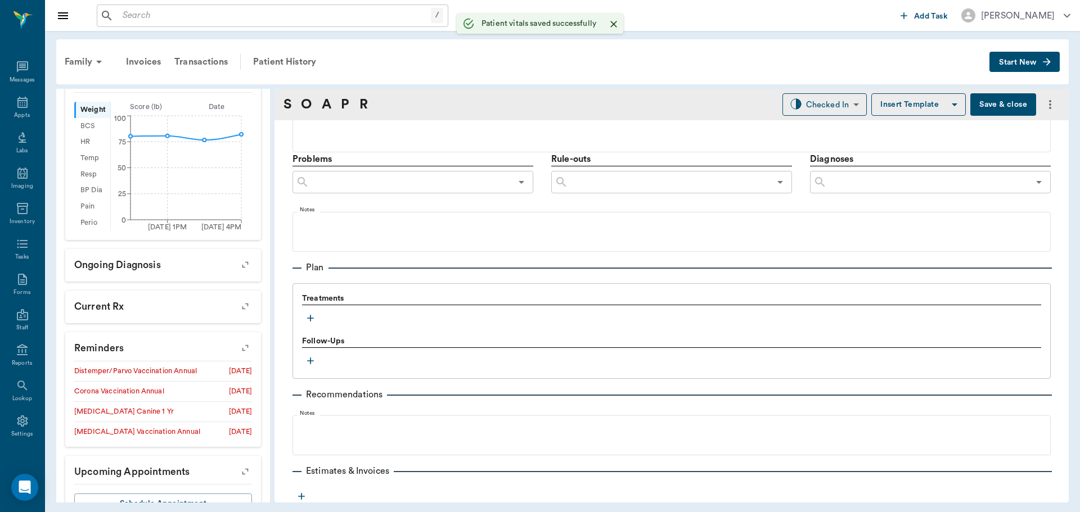
click at [309, 321] on icon "button" at bounding box center [310, 318] width 11 height 11
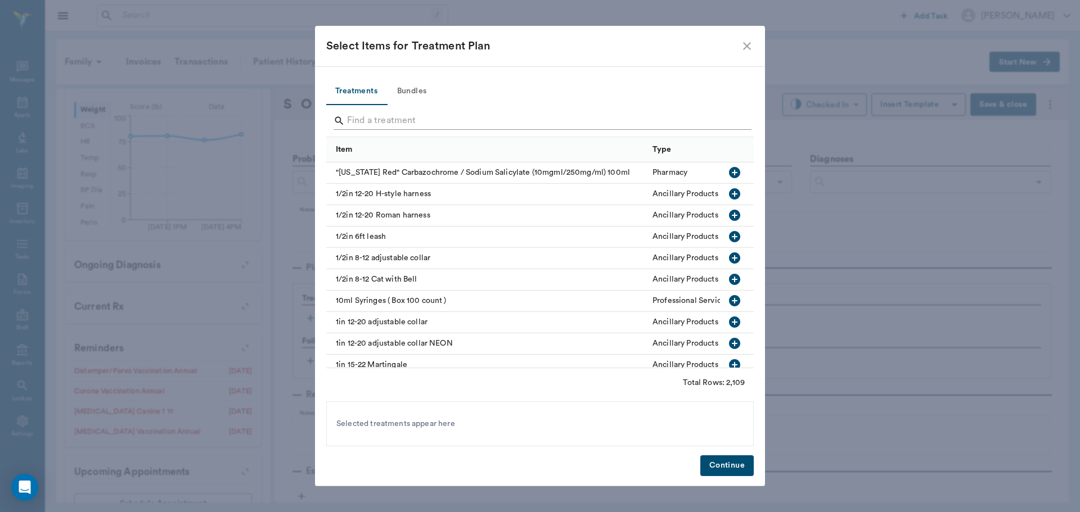
click at [395, 120] on input "Search" at bounding box center [541, 121] width 388 height 18
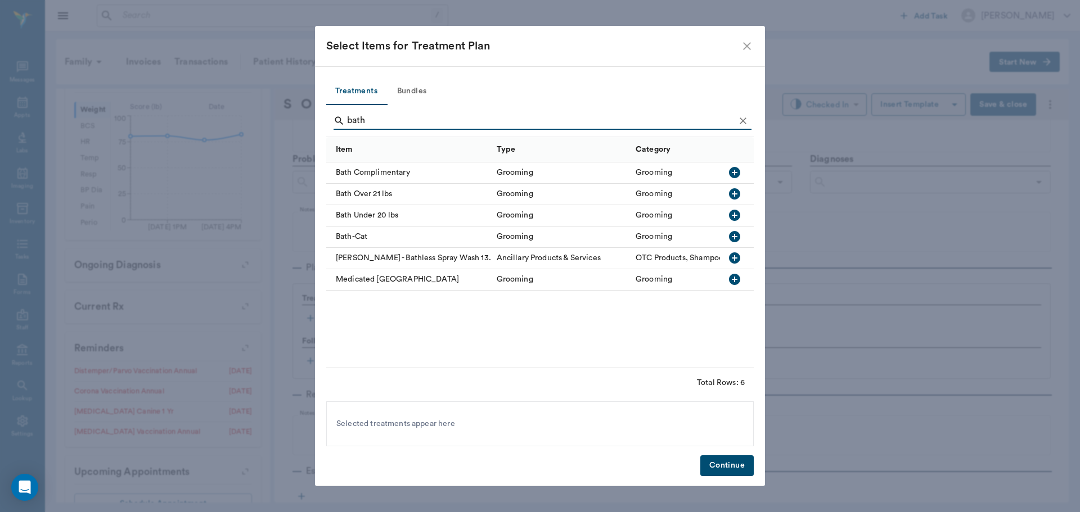
type input "bath"
click at [731, 192] on icon "button" at bounding box center [734, 193] width 11 height 11
click at [742, 127] on button "Clear" at bounding box center [743, 120] width 17 height 17
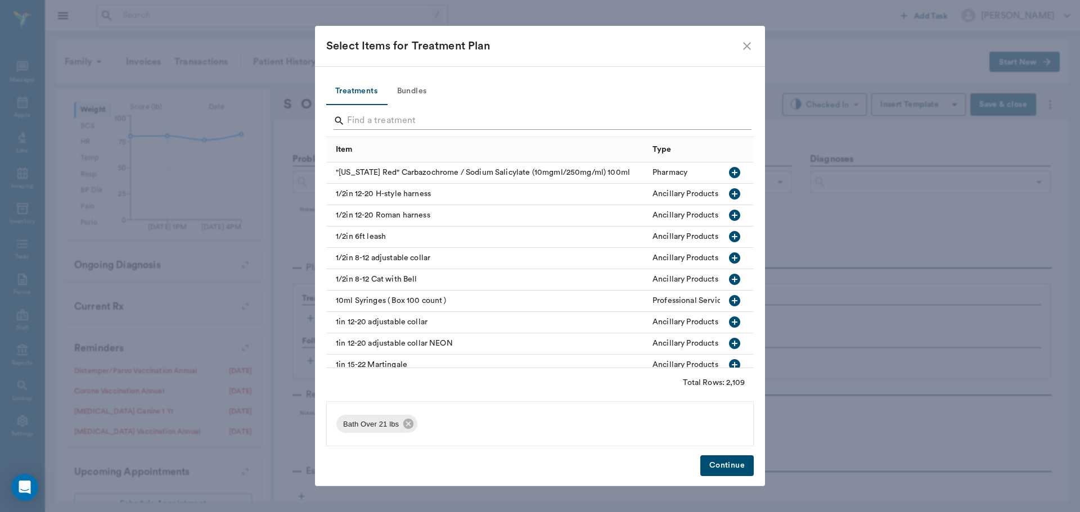
click at [713, 118] on input "Search" at bounding box center [541, 121] width 388 height 18
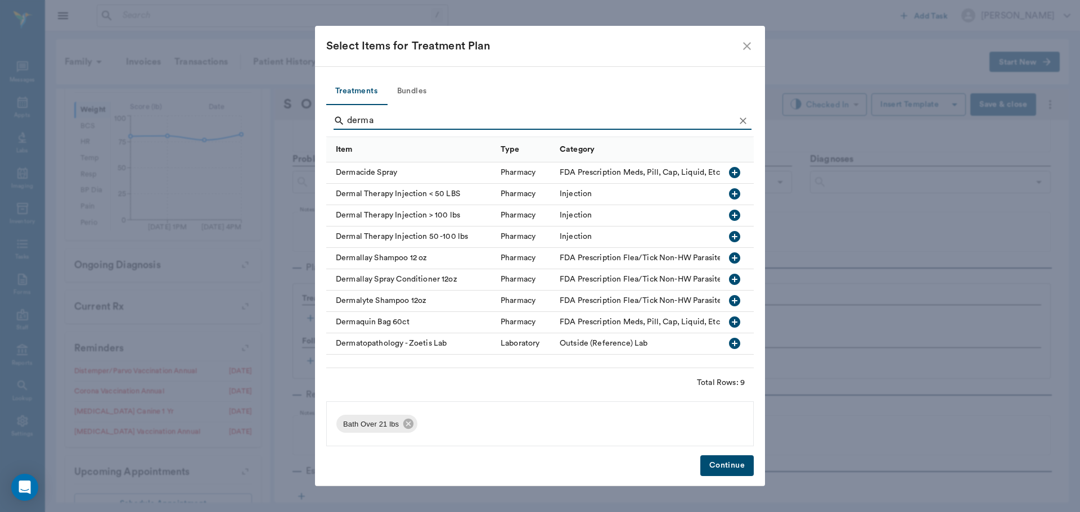
type input "derma"
click at [733, 237] on icon "button" at bounding box center [734, 236] width 13 height 13
click at [744, 121] on icon "Clear" at bounding box center [742, 120] width 11 height 11
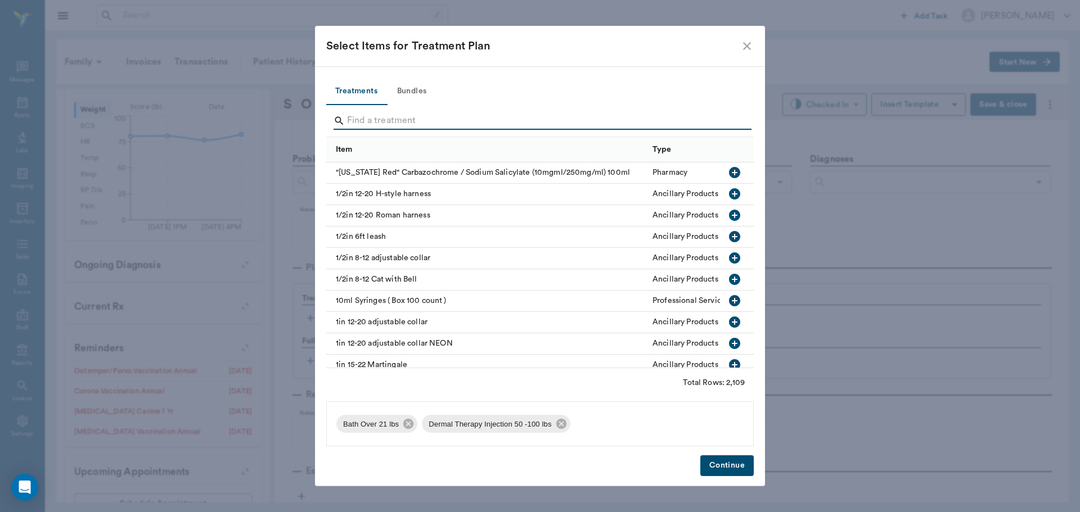
click at [732, 121] on input "Search" at bounding box center [541, 121] width 388 height 18
click at [418, 88] on button "Bundles" at bounding box center [411, 91] width 51 height 27
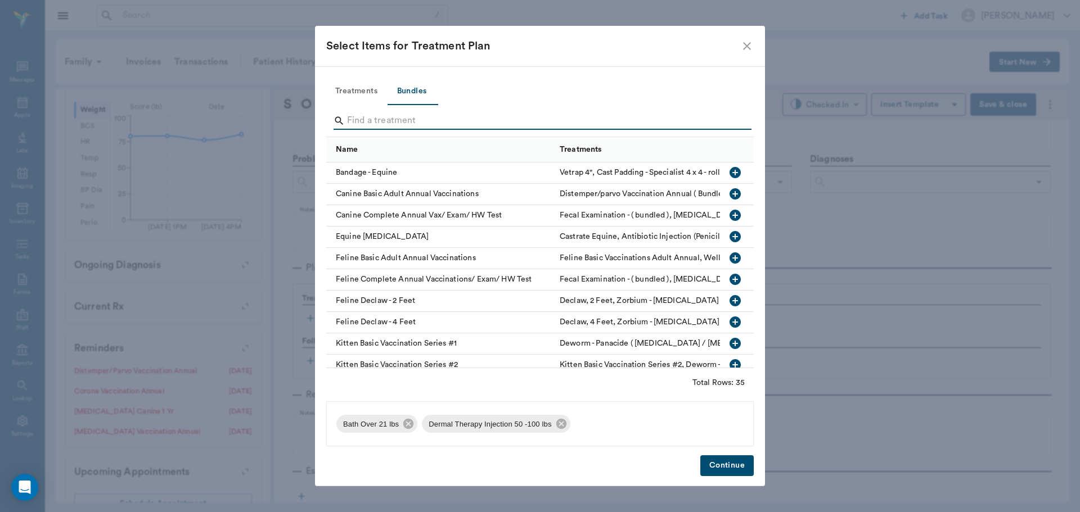
click at [427, 126] on input "Search" at bounding box center [541, 121] width 388 height 18
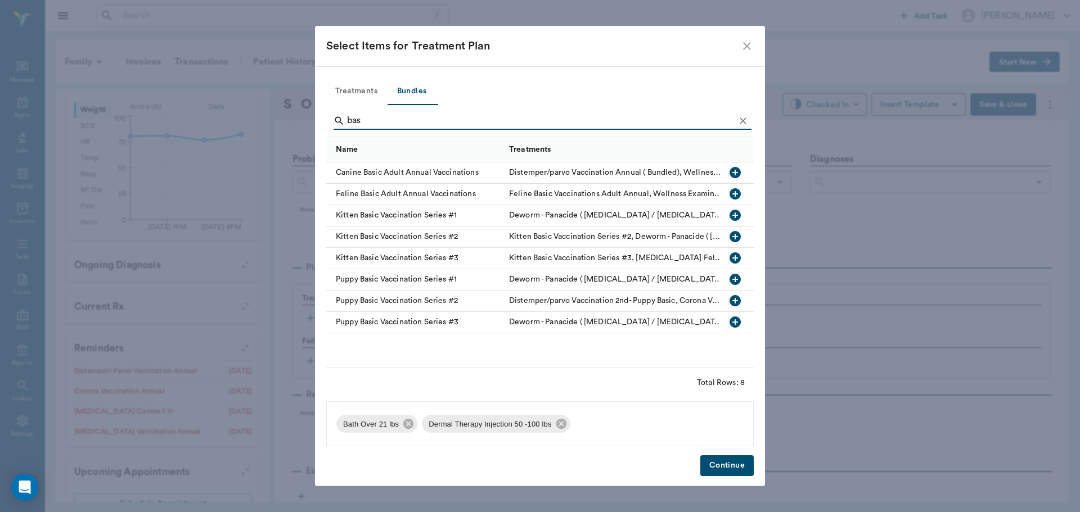
type input "bas"
click at [736, 172] on icon "button" at bounding box center [734, 172] width 11 height 11
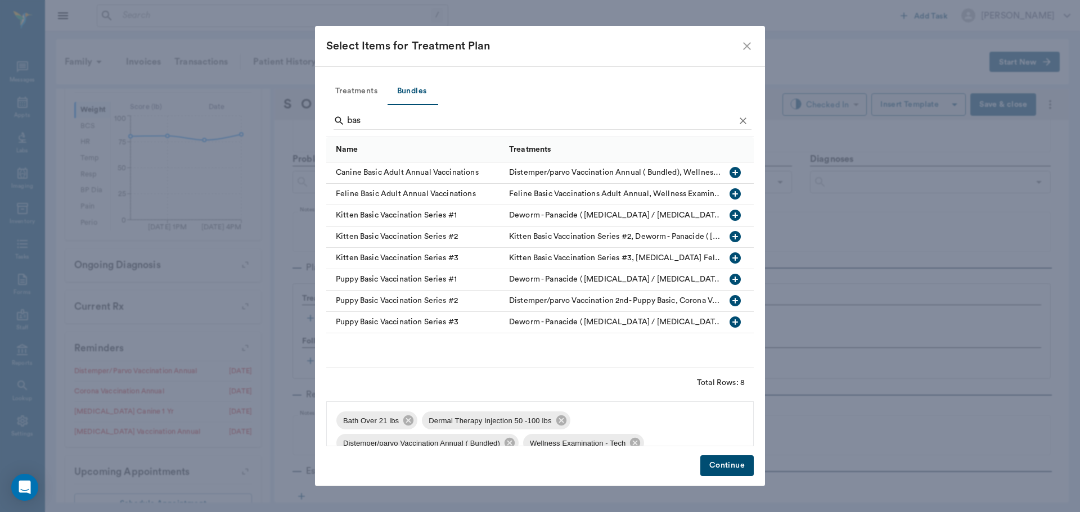
click at [718, 462] on button "Continue" at bounding box center [726, 466] width 53 height 21
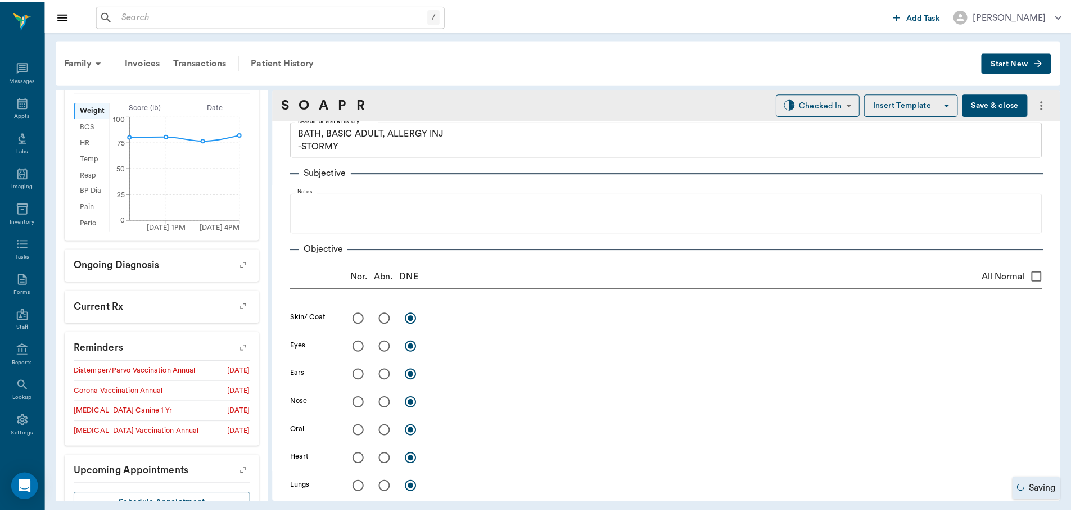
scroll to position [0, 0]
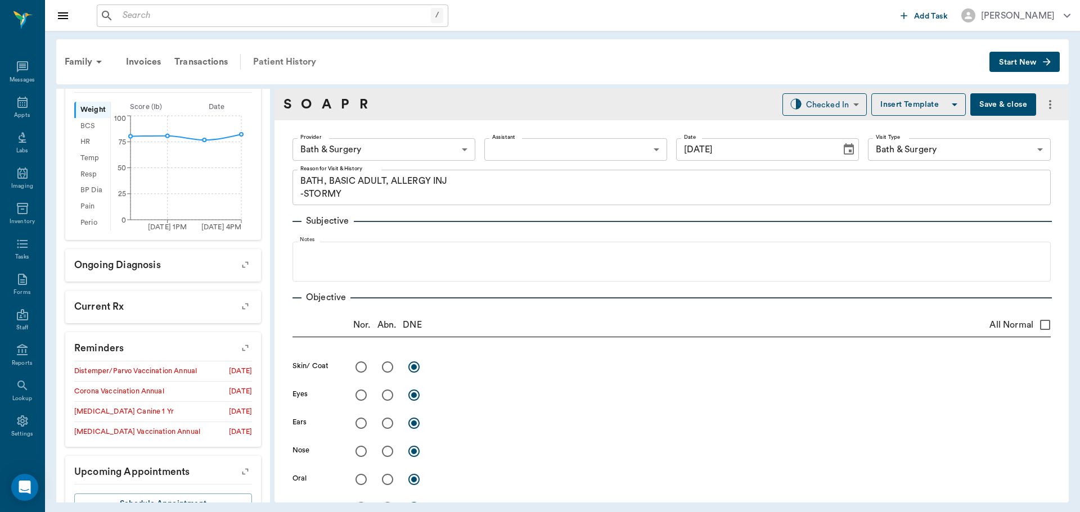
click at [316, 60] on div "Patient History" at bounding box center [284, 61] width 76 height 27
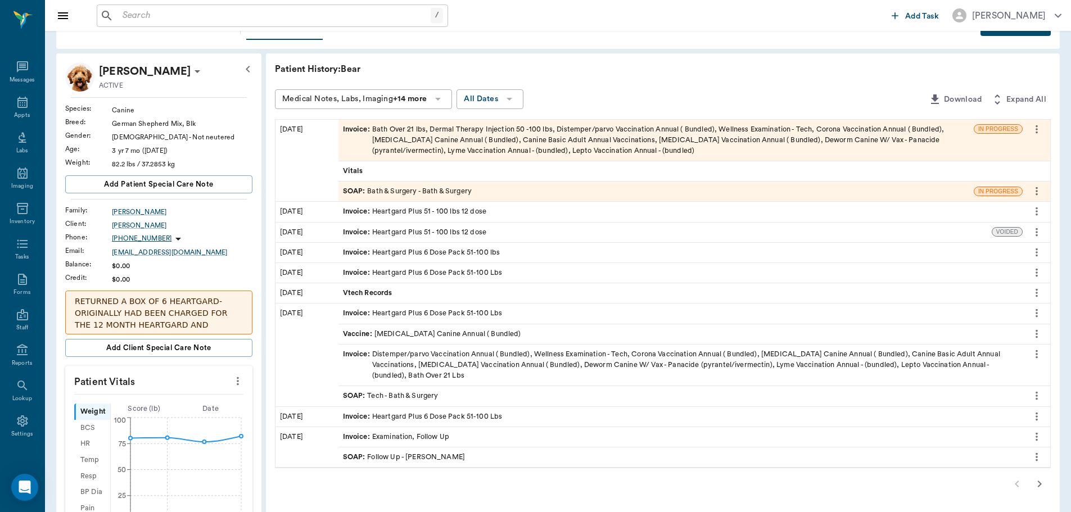
scroll to position [56, 0]
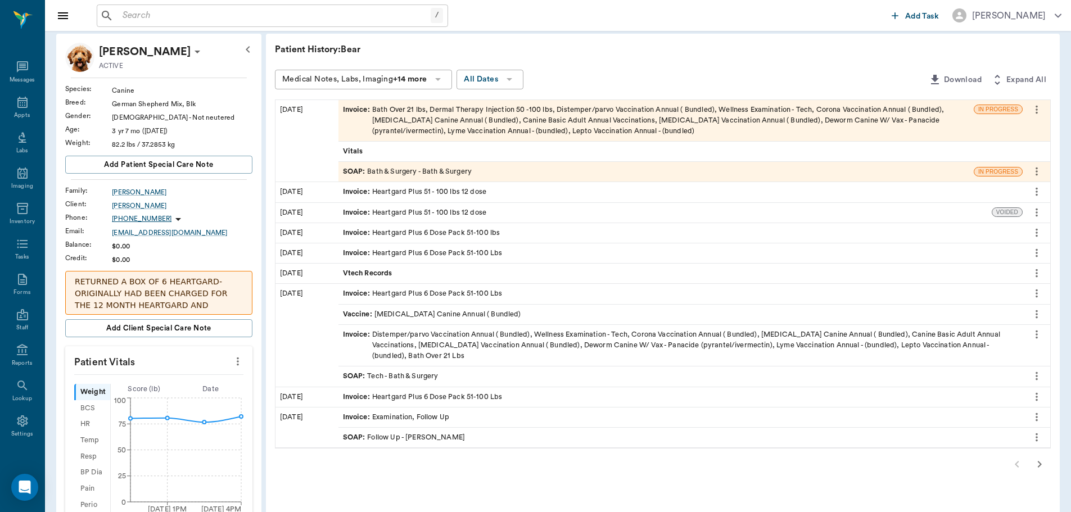
click at [1036, 463] on icon "button" at bounding box center [1039, 464] width 13 height 13
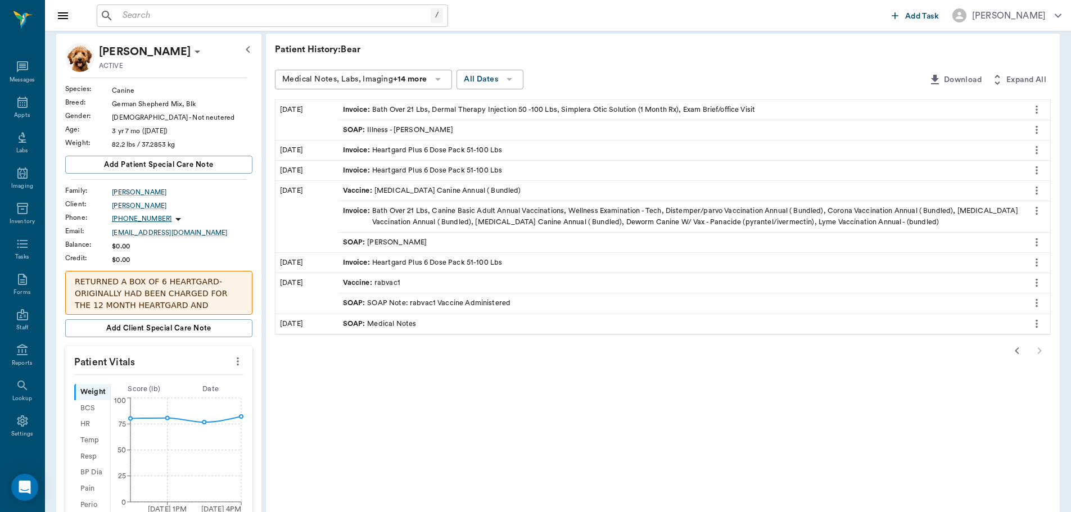
click at [1038, 127] on icon "more" at bounding box center [1037, 129] width 2 height 8
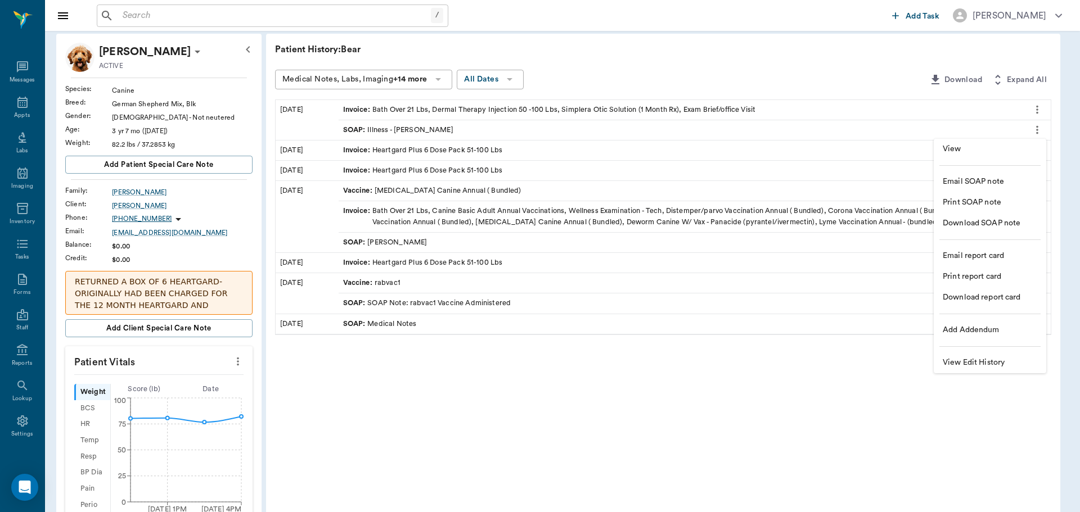
click at [1011, 153] on span "View" at bounding box center [990, 149] width 94 height 12
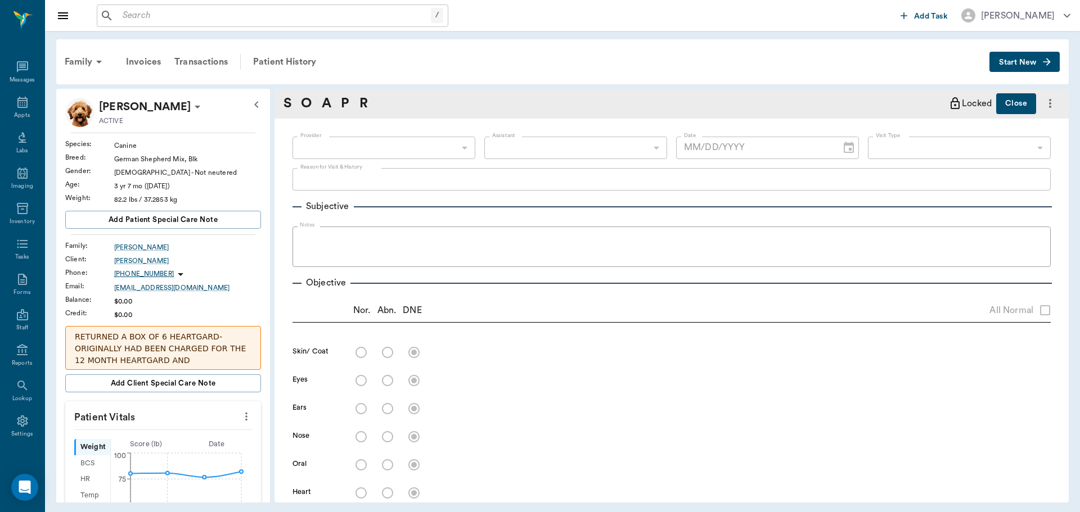
type input "63ec2f075fda476ae8351a4d"
type input "65d2be4f46e3a538d89b8c15"
type textarea "OWNER SUSPECTS EAR INFECTION, SHAKING HEAD -JESS DROPPING OFF"
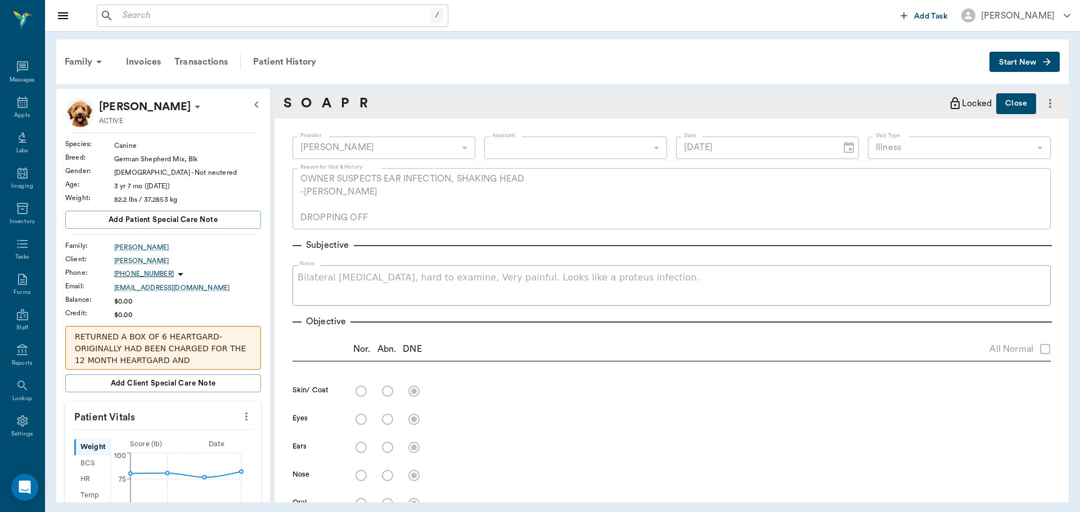
type input "03/13/2024"
click at [310, 61] on div "Patient History" at bounding box center [284, 61] width 76 height 27
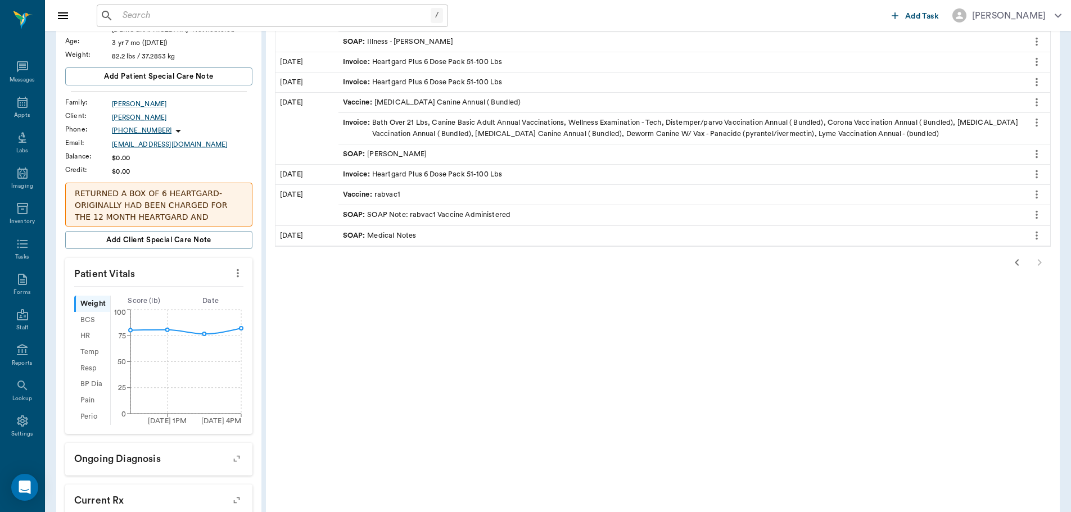
scroll to position [169, 0]
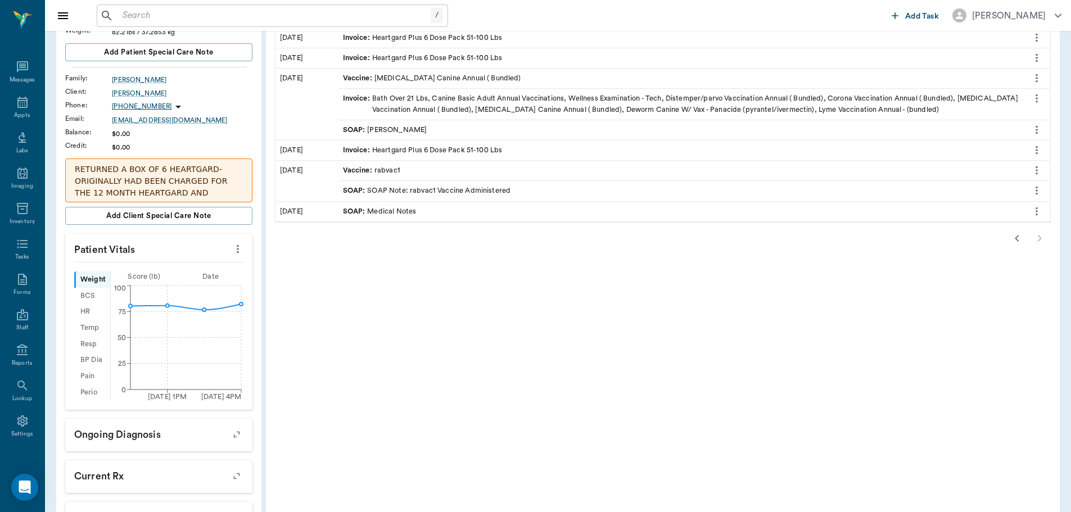
click at [1017, 243] on icon "button" at bounding box center [1017, 238] width 13 height 13
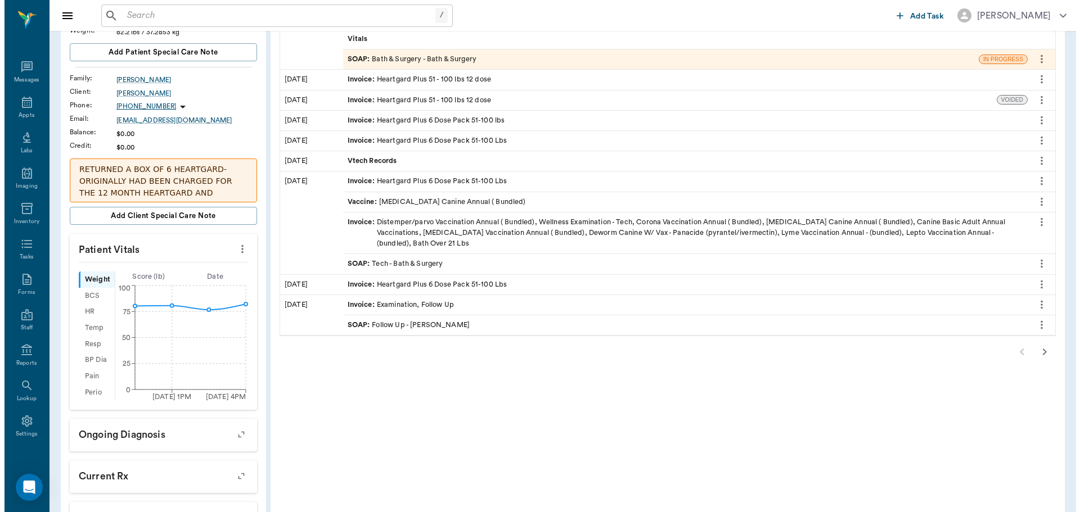
scroll to position [0, 0]
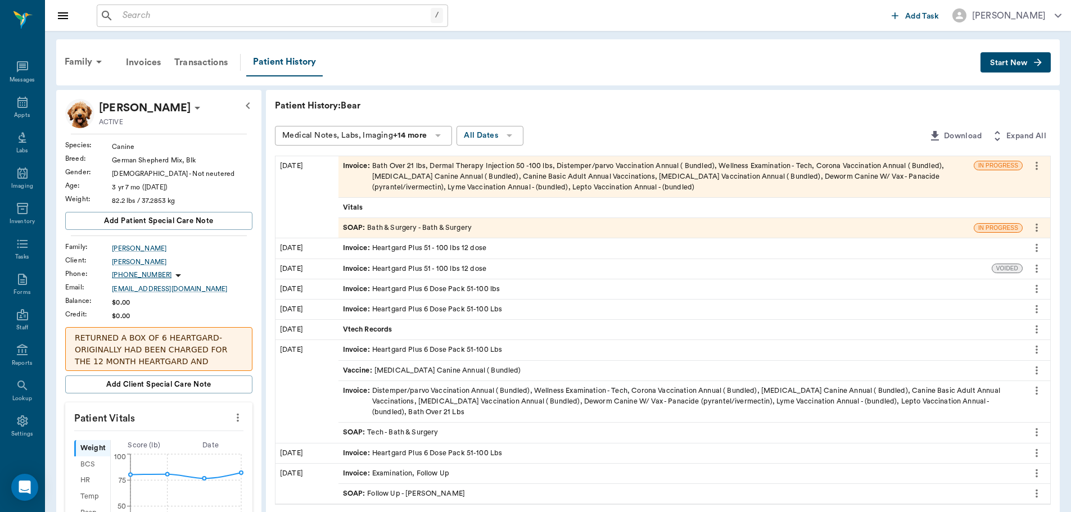
click at [401, 224] on div "SOAP : Bath & Surgery - Bath & Surgery" at bounding box center [407, 228] width 129 height 11
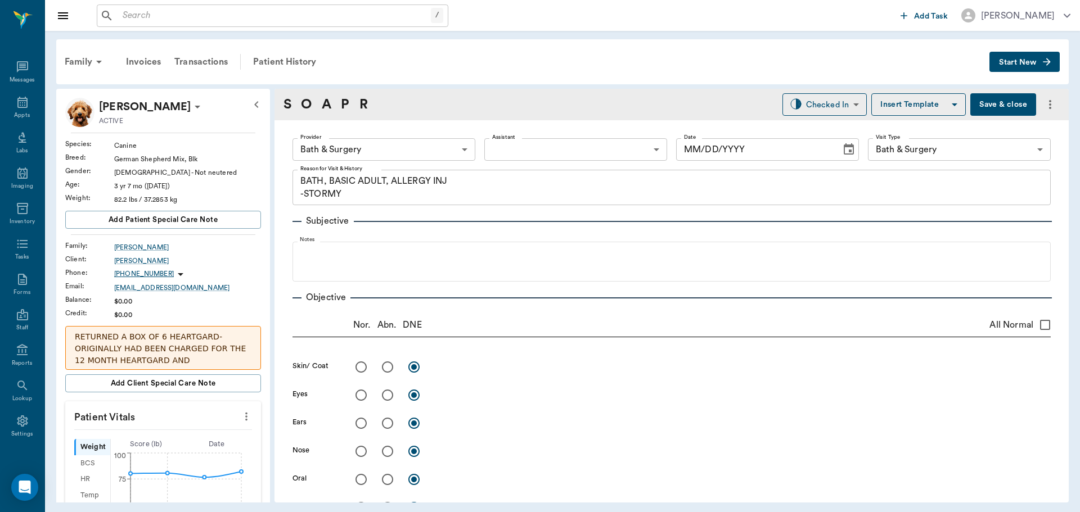
type input "63ec2f075fda476ae8351a4a"
type input "67479aab0de4f58b269e34fc"
type textarea "BATH, BASIC ADULT, ALLERGY INJ -STORMY"
type input "08/11/2025"
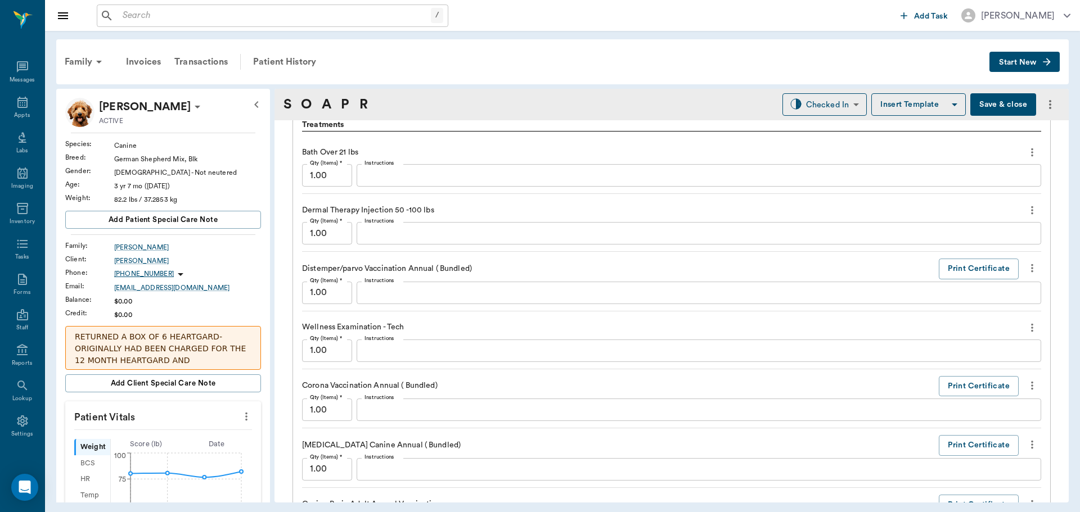
scroll to position [844, 0]
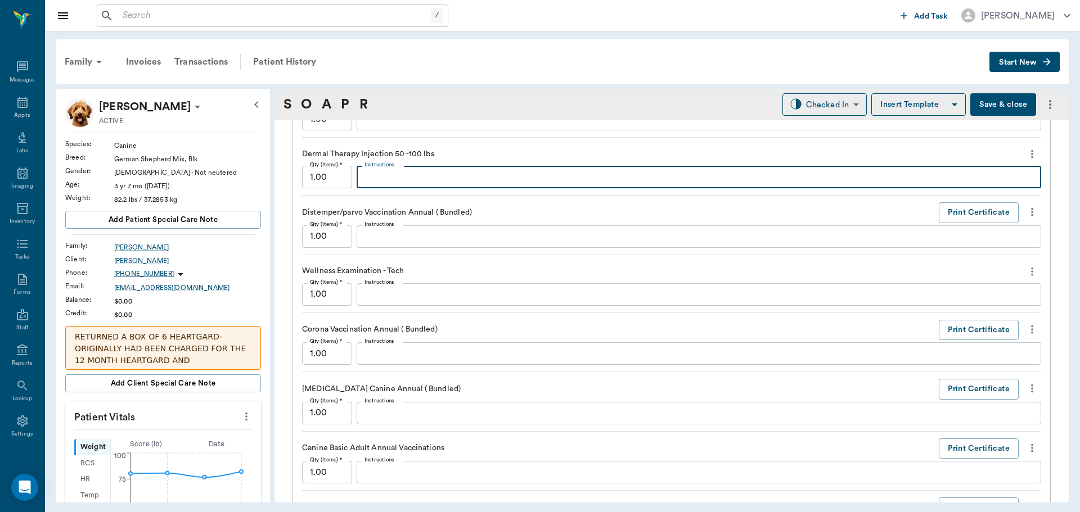
click at [467, 175] on textarea "Instructions" at bounding box center [698, 177] width 669 height 13
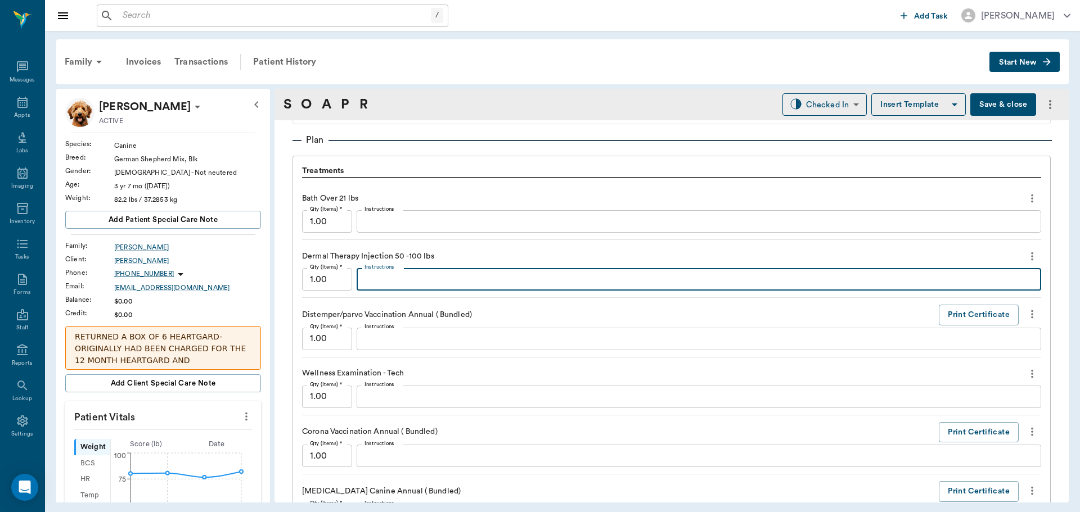
scroll to position [731, 0]
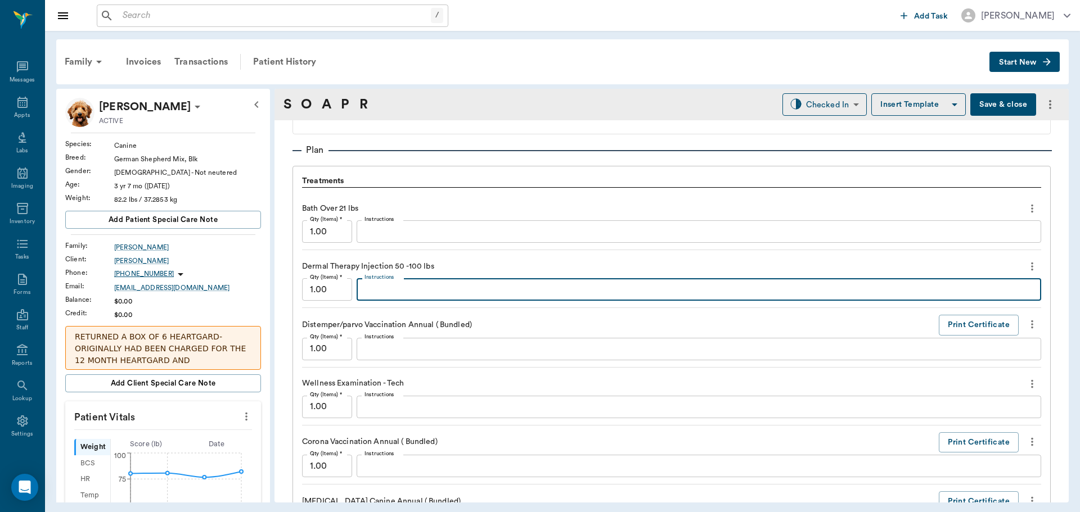
click at [454, 236] on textarea "Instructions" at bounding box center [698, 232] width 669 height 13
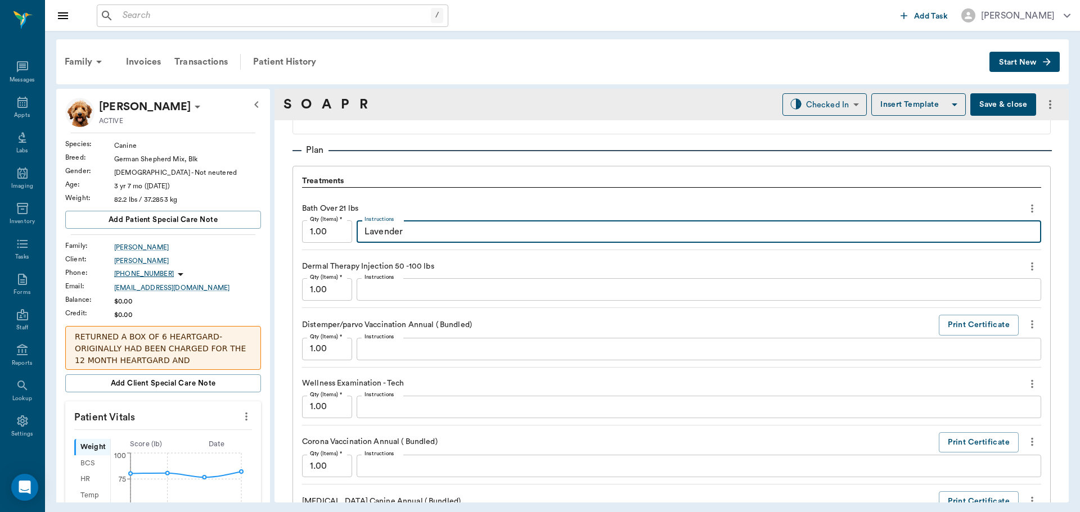
type textarea "Lavender"
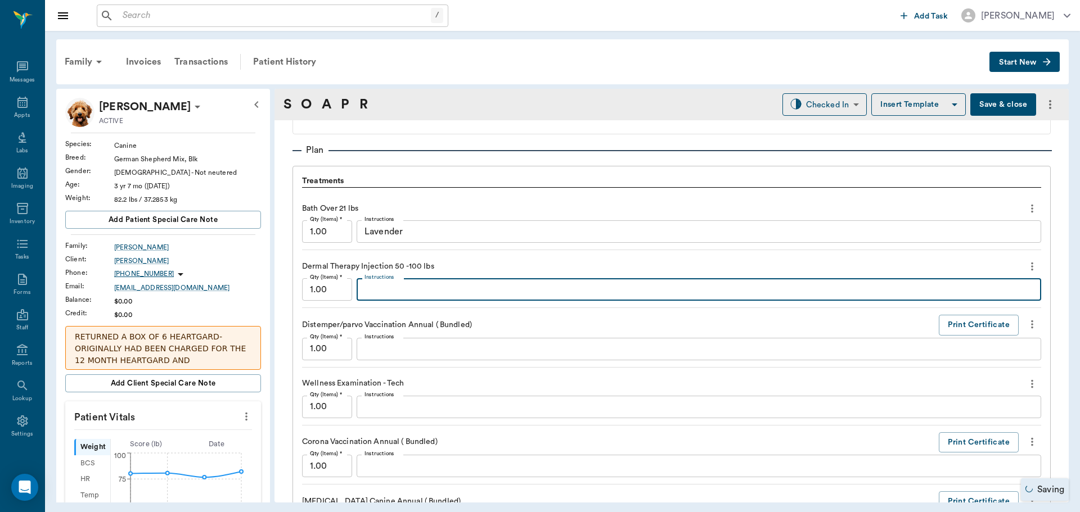
click at [428, 291] on textarea "Instructions" at bounding box center [698, 289] width 669 height 13
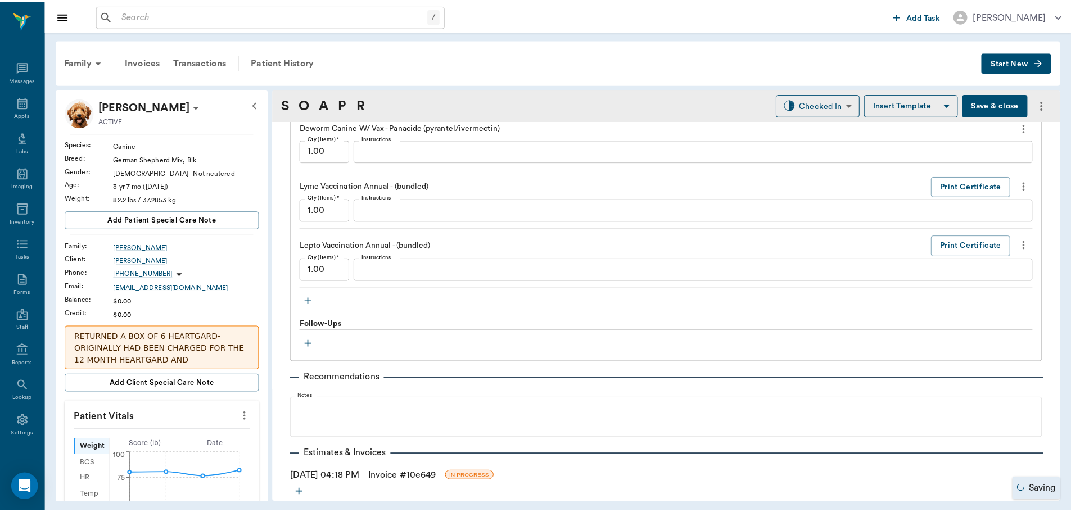
scroll to position [1294, 0]
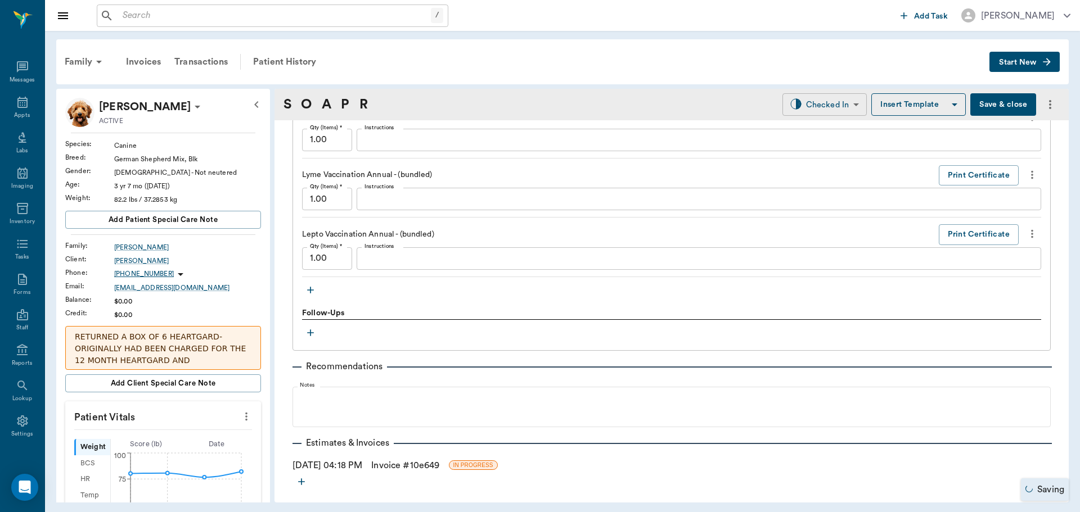
type textarea "MP 80/ Dex SP 2"
click at [835, 113] on body "/ ​ Add Task Dr. Bert Ellsworth Nectar Messages Appts Labs Imaging Inventory Ta…" at bounding box center [540, 256] width 1080 height 512
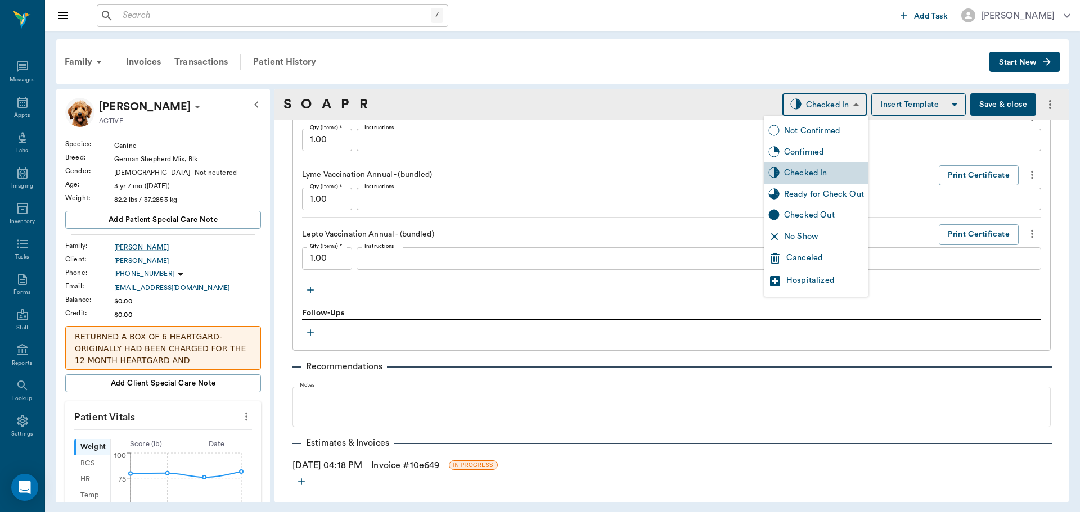
click at [823, 187] on div "Ready for Check Out" at bounding box center [816, 194] width 105 height 21
type input "READY_TO_CHECKOUT"
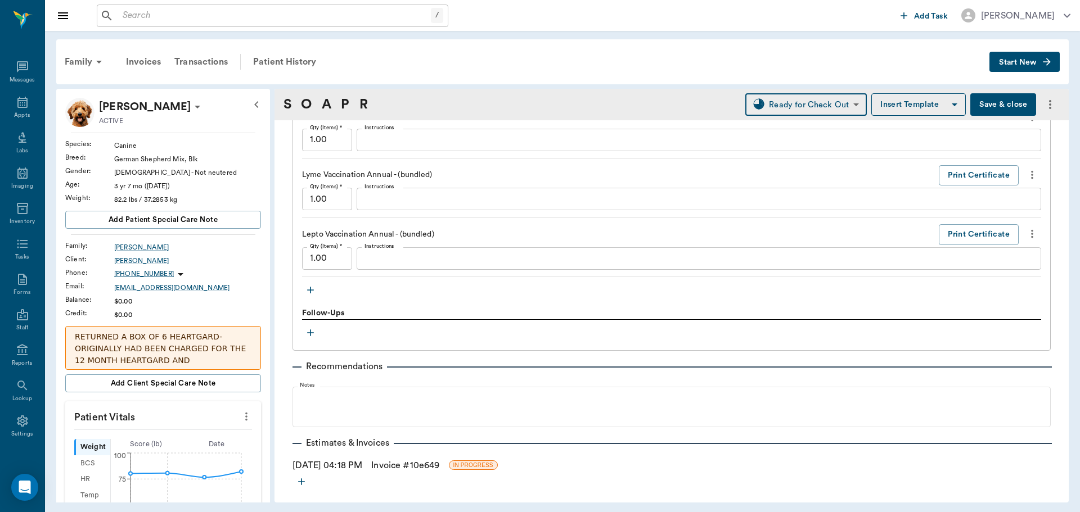
drag, startPoint x: 402, startPoint y: 467, endPoint x: 411, endPoint y: 465, distance: 9.3
click at [402, 467] on link "Invoice # 10e649" at bounding box center [405, 465] width 68 height 13
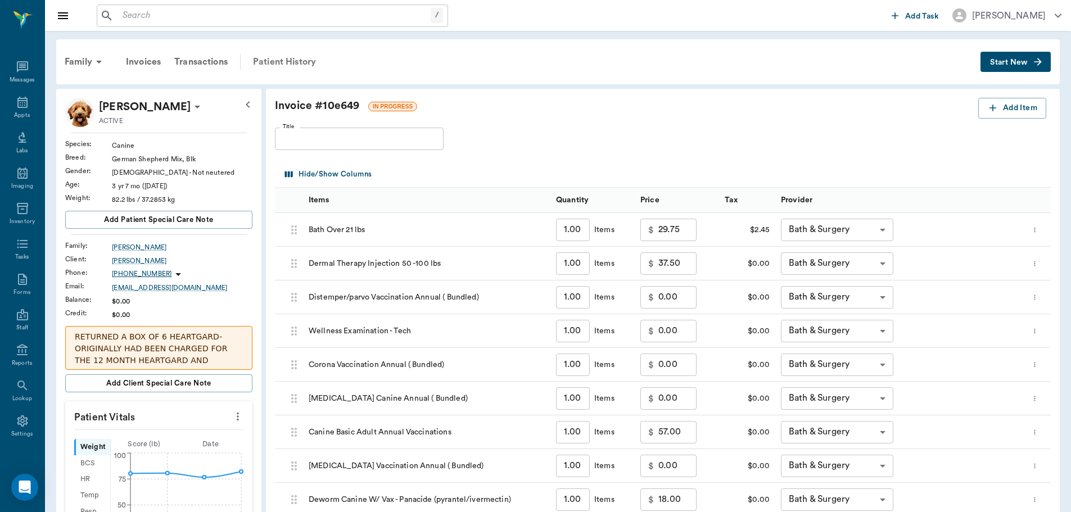
click at [265, 62] on div "Patient History" at bounding box center [284, 61] width 76 height 27
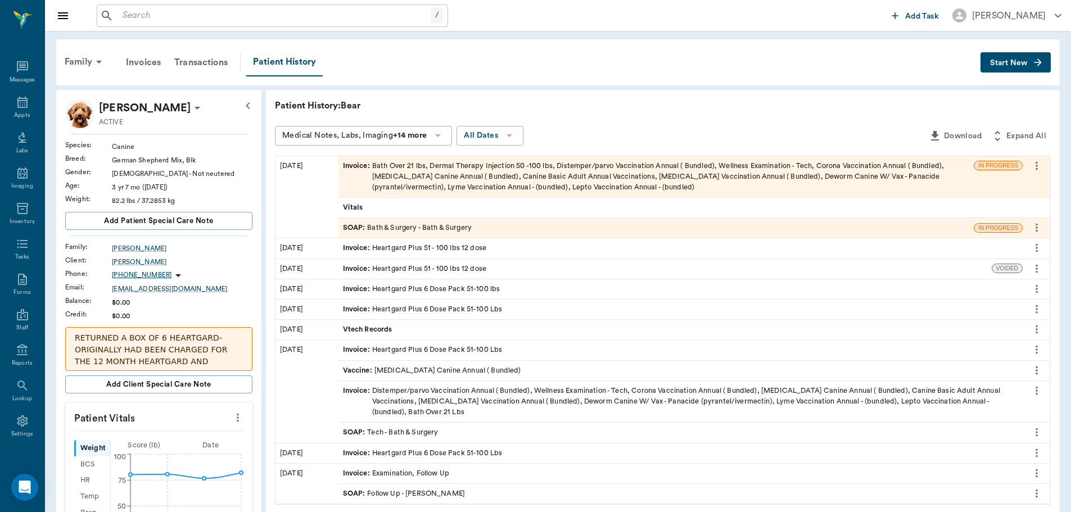
click at [458, 226] on div "SOAP : Bath & Surgery - Bath & Surgery" at bounding box center [407, 228] width 129 height 11
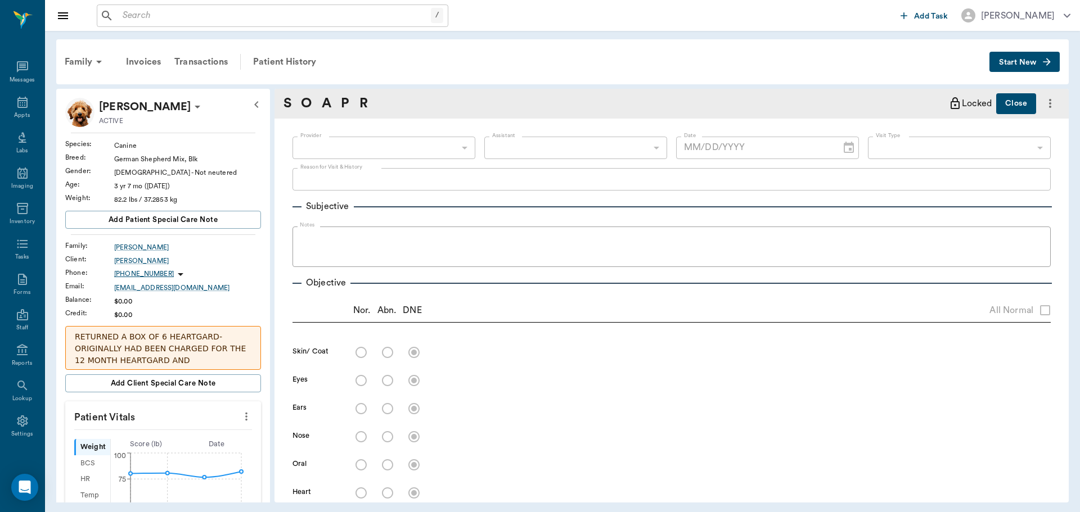
type input "63ec2f075fda476ae8351a4a"
type input "67479aab0de4f58b269e34fc"
type textarea "BATH, BASIC ADULT, ALLERGY INJ -STORMY"
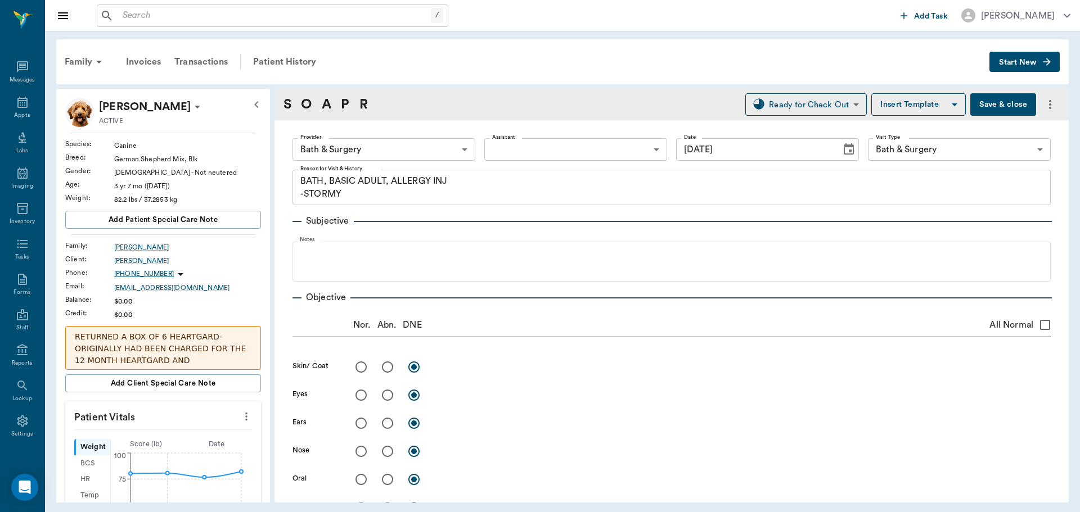
type input "08/11/2025"
click at [409, 148] on body "/ ​ Add Task Dr. Bert Ellsworth Nectar Messages Appts Labs Imaging Inventory Ta…" at bounding box center [540, 256] width 1080 height 512
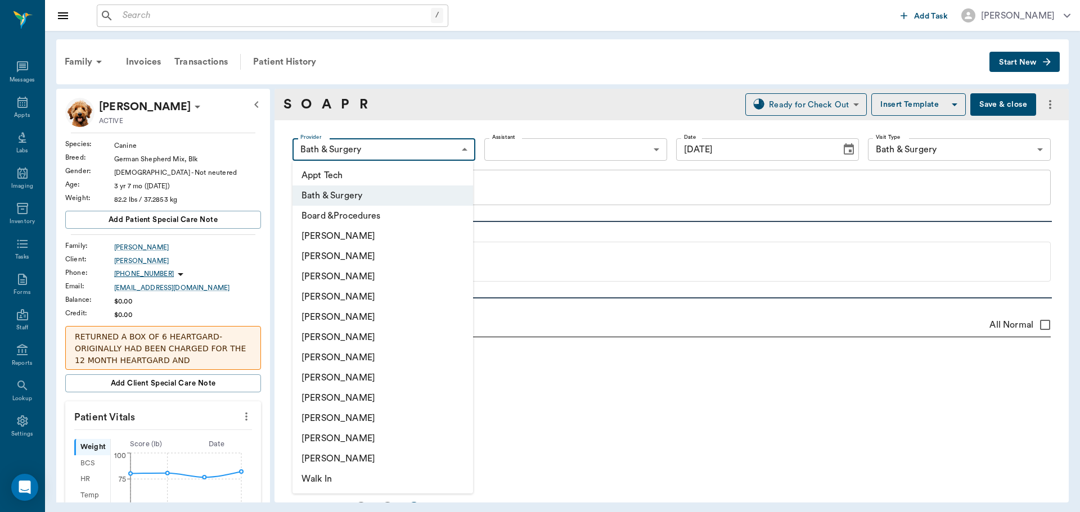
click at [379, 330] on li "Hunter Graves" at bounding box center [382, 337] width 181 height 20
type input "682b670d8bdc6f7f8feef3db"
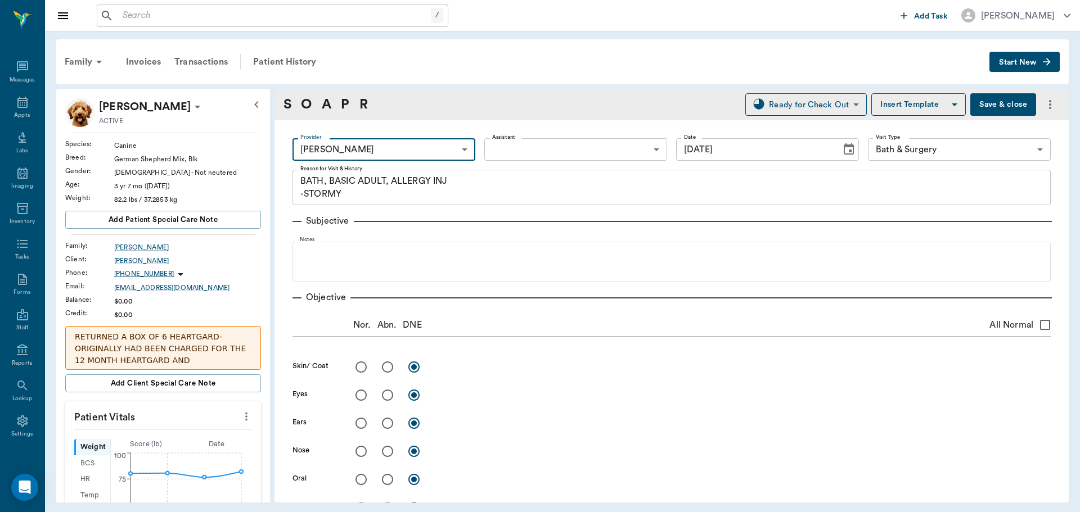
click at [524, 148] on body "/ ​ Add Task Dr. Bert Ellsworth Nectar Messages Appts Labs Imaging Inventory Ta…" at bounding box center [540, 256] width 1080 height 512
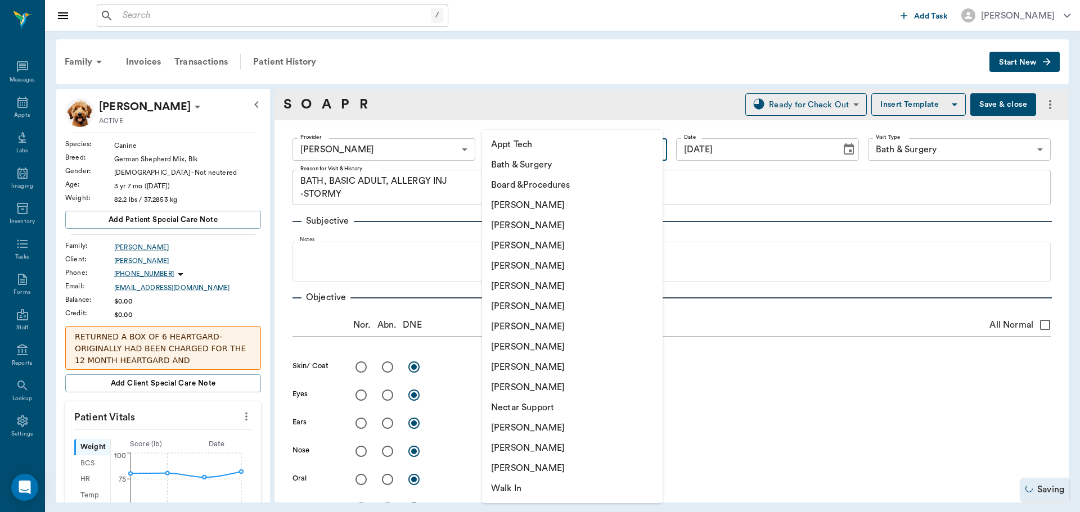
click at [532, 226] on li "Daniel Virnala" at bounding box center [572, 225] width 181 height 20
type input "642ef10e332a41444de2bad1"
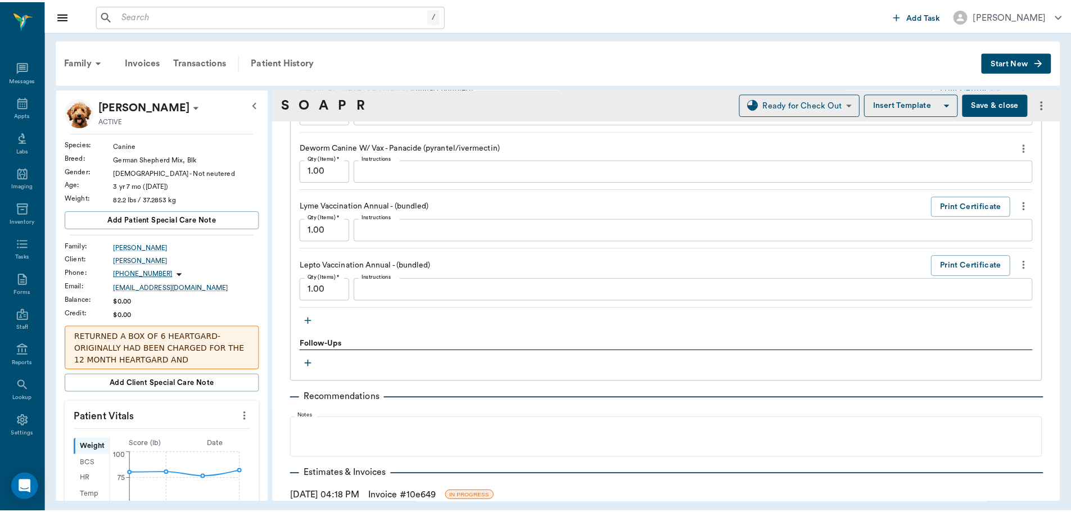
scroll to position [1335, 0]
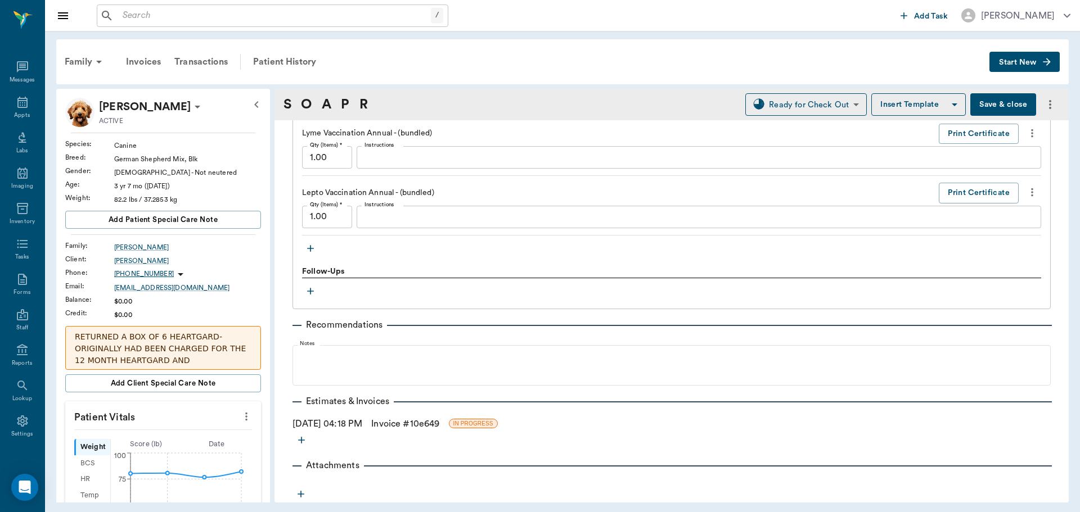
click at [412, 423] on link "Invoice # 10e649" at bounding box center [405, 423] width 68 height 13
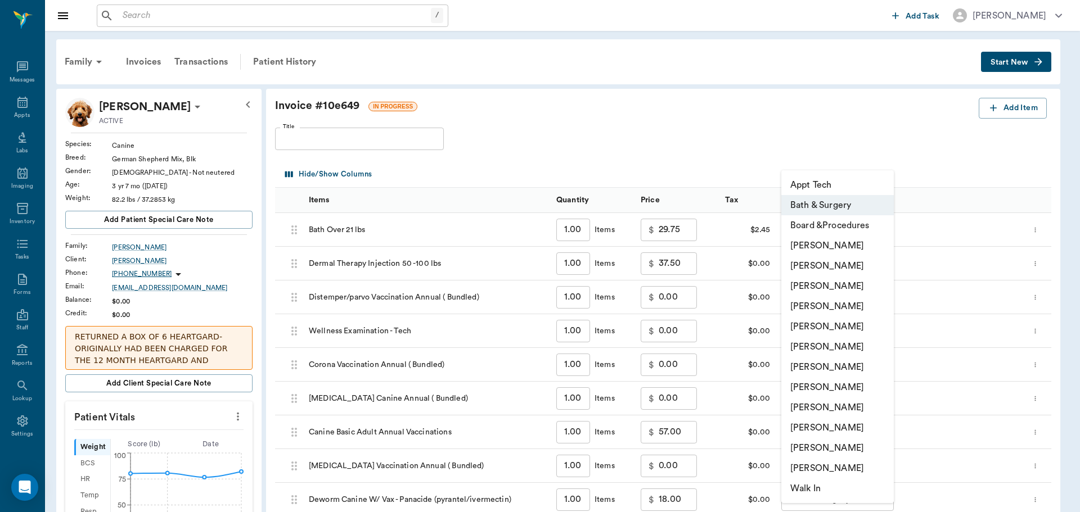
click at [831, 235] on body "/ ​ Add Task Dr. Bert Ellsworth Nectar Messages Appts Labs Imaging Inventory Ta…" at bounding box center [540, 443] width 1080 height 887
click at [835, 348] on li "Hunter Graves" at bounding box center [837, 347] width 112 height 20
type input "none-682b670d8bdc6f7f8feef3db"
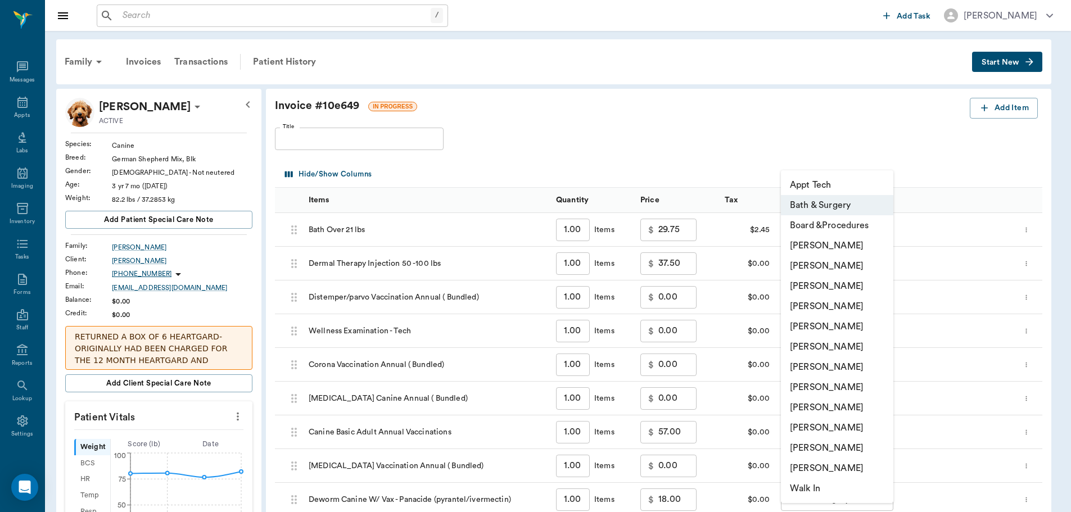
click at [822, 267] on body "/ ​ Add Task Dr. Bert Ellsworth Nectar Messages Appts Labs Imaging Inventory Ta…" at bounding box center [535, 443] width 1071 height 887
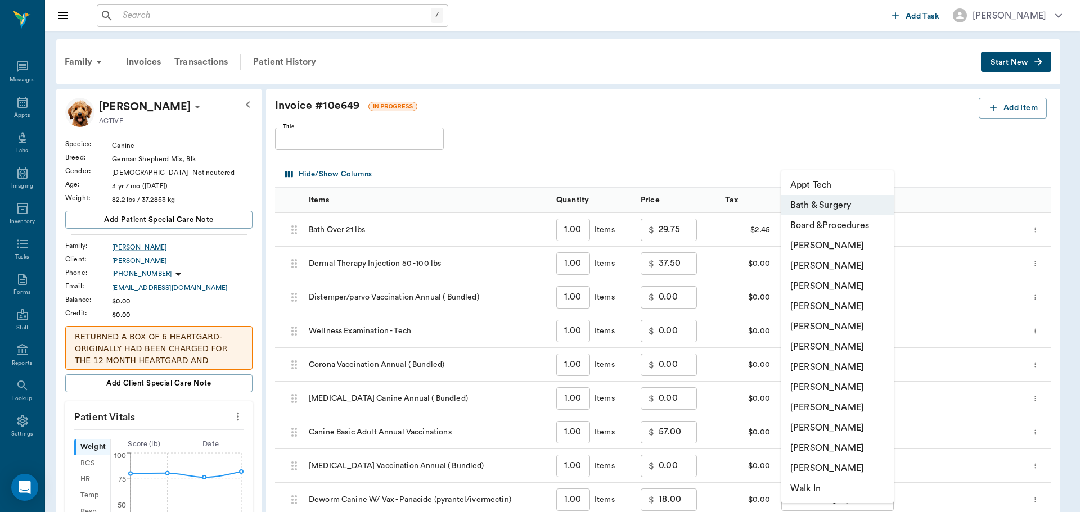
click at [823, 342] on li "Hunter Graves" at bounding box center [837, 347] width 112 height 20
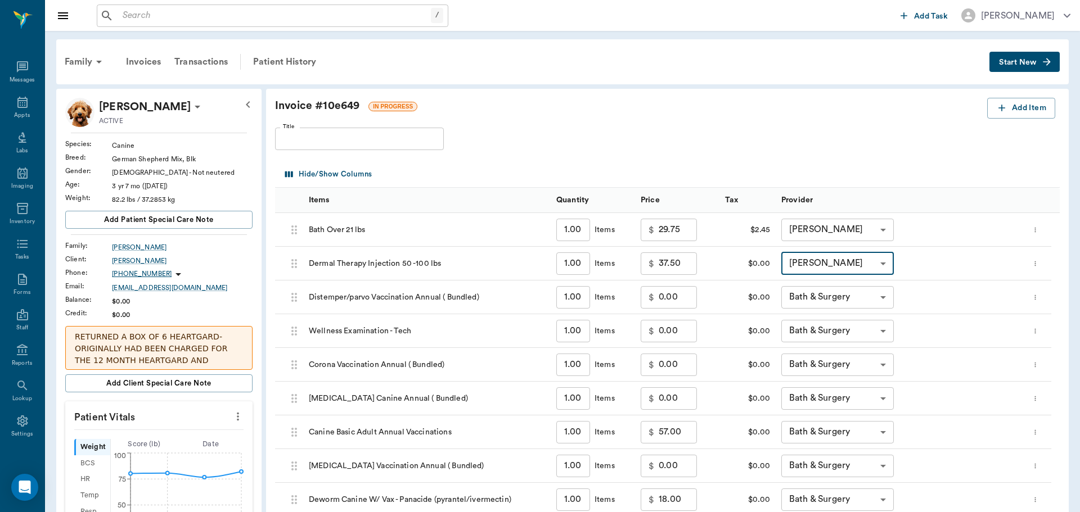
type input "none-682b670d8bdc6f7f8feef3db"
click at [825, 300] on body "/ ​ Add Task Dr. Bert Ellsworth Nectar Messages Appts Labs Imaging Inventory Ta…" at bounding box center [535, 443] width 1071 height 887
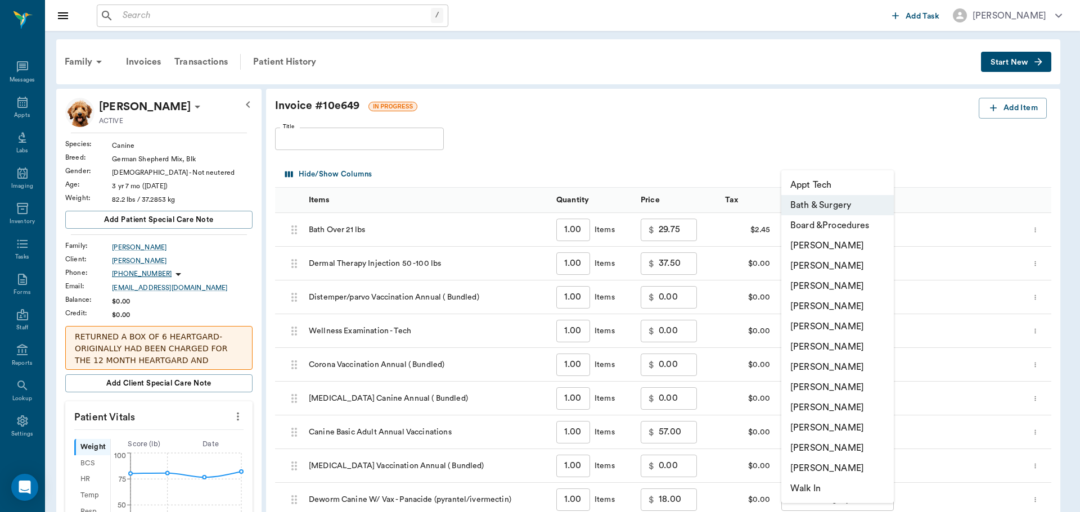
click at [829, 351] on li "Hunter Graves" at bounding box center [837, 347] width 112 height 20
type input "none-682b670d8bdc6f7f8feef3db"
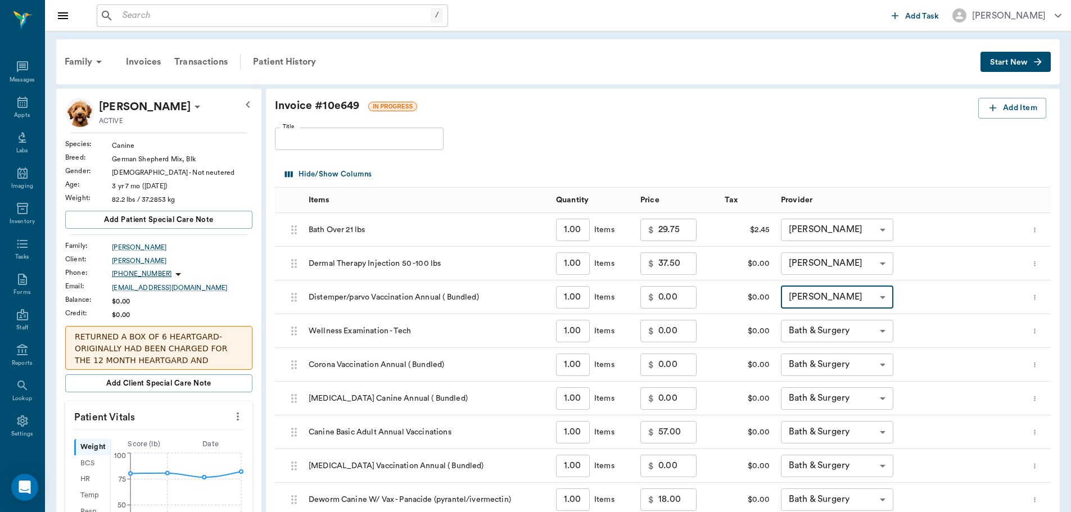
click at [824, 334] on body "/ ​ Add Task Dr. Bert Ellsworth Nectar Messages Appts Labs Imaging Inventory Ta…" at bounding box center [535, 443] width 1071 height 887
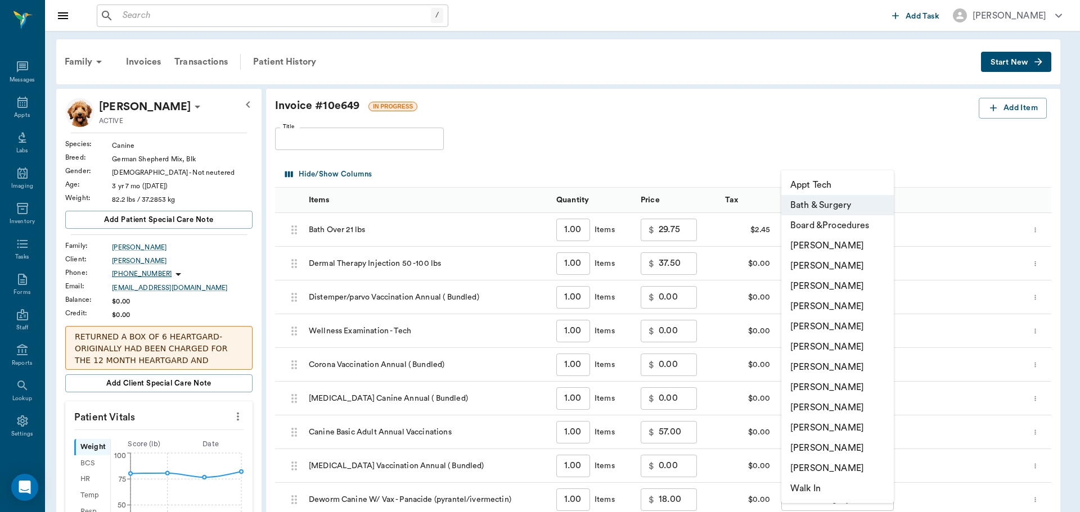
click at [822, 349] on li "Hunter Graves" at bounding box center [837, 347] width 112 height 20
type input "none-682b670d8bdc6f7f8feef3db"
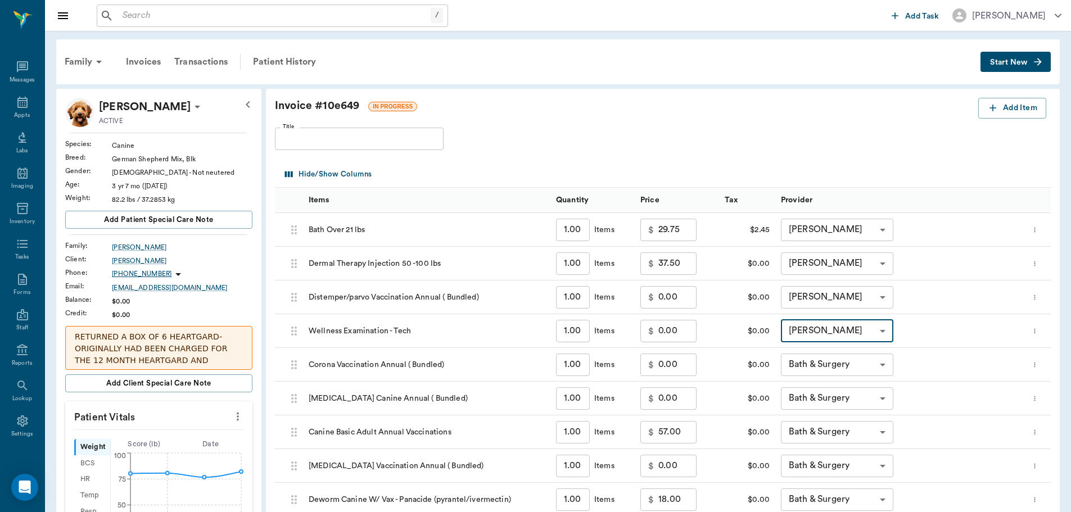
click at [822, 360] on body "/ ​ Add Task Dr. Bert Ellsworth Nectar Messages Appts Labs Imaging Inventory Ta…" at bounding box center [535, 443] width 1071 height 887
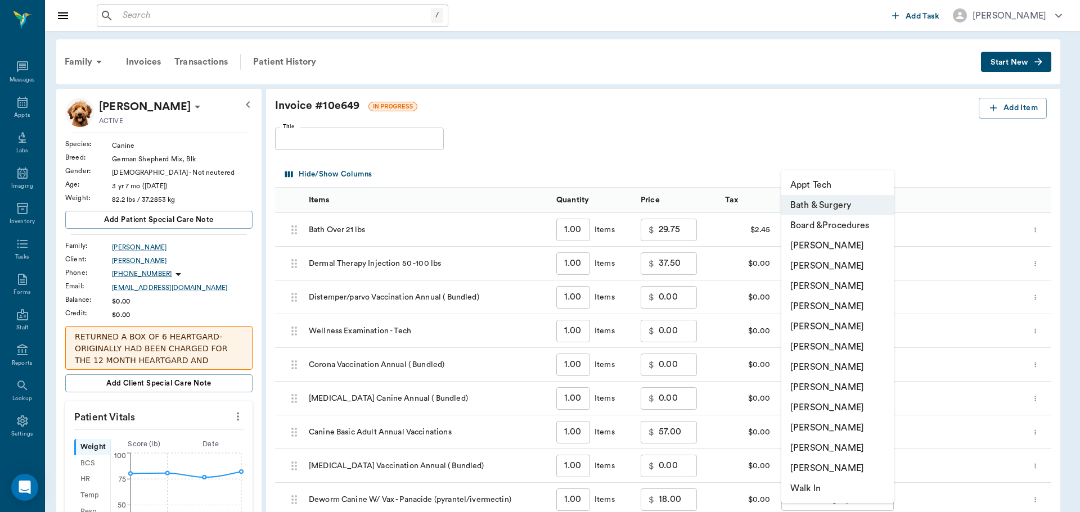
click at [817, 348] on li "Hunter Graves" at bounding box center [837, 347] width 112 height 20
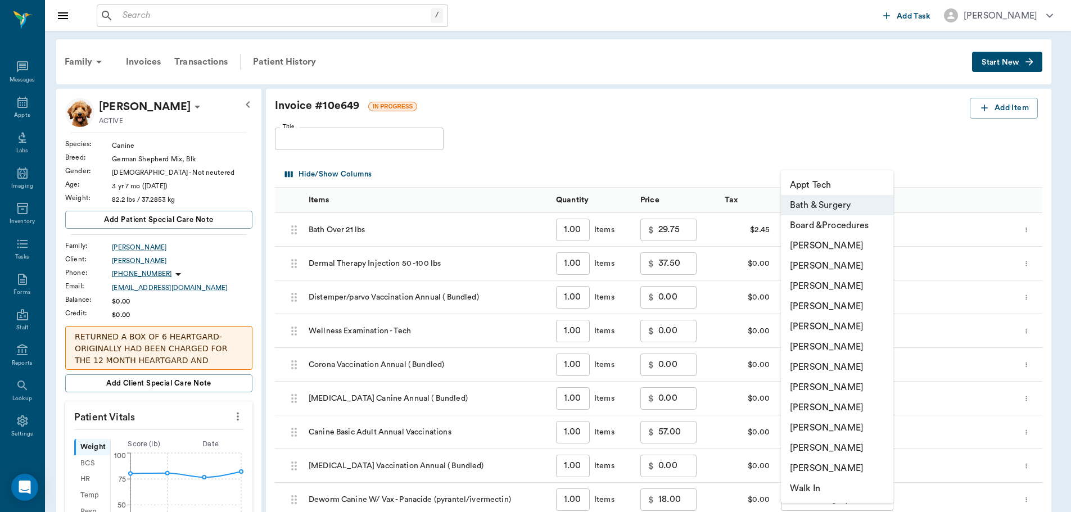
type input "none-682b670d8bdc6f7f8feef3db"
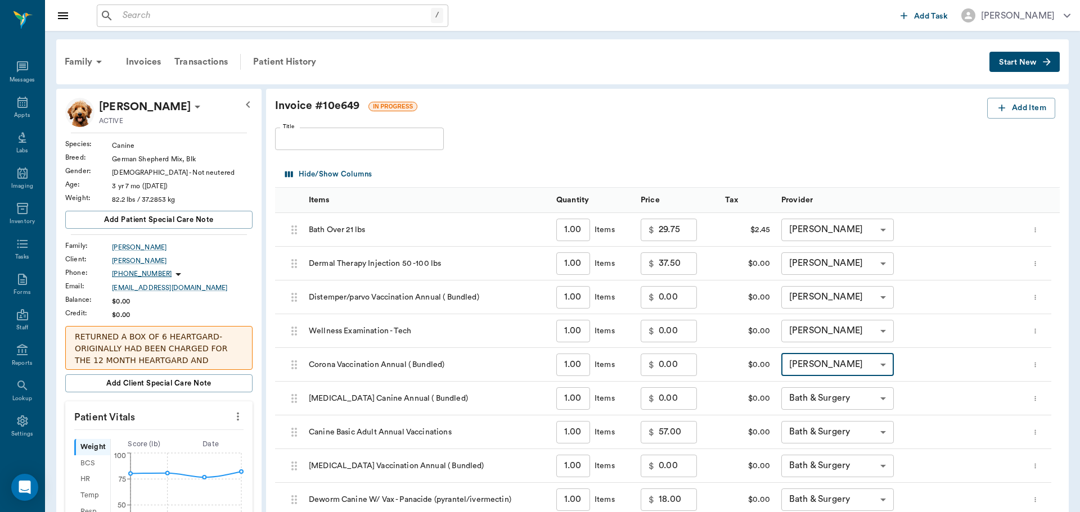
click at [827, 396] on body "/ ​ Add Task Dr. Bert Ellsworth Nectar Messages Appts Labs Imaging Inventory Ta…" at bounding box center [540, 443] width 1080 height 887
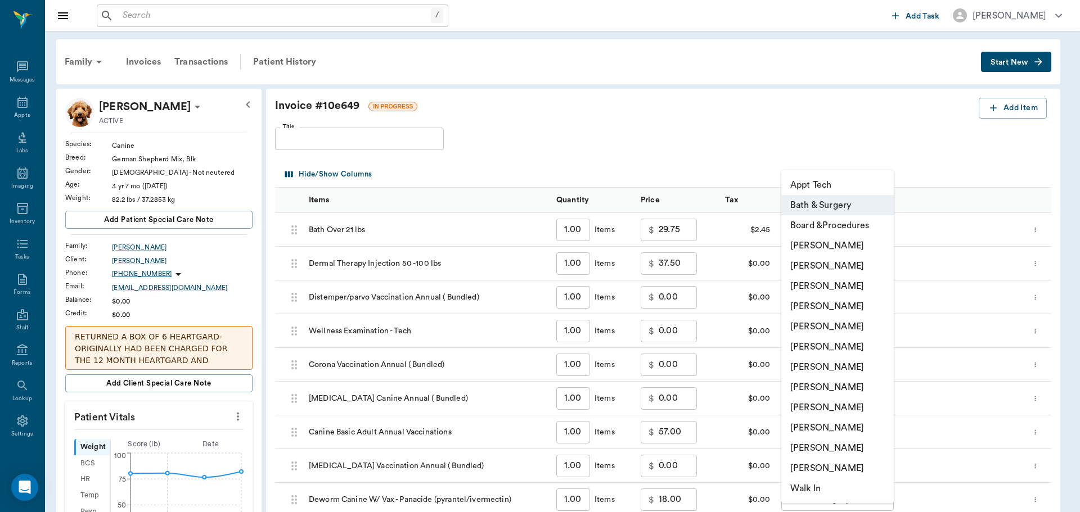
click at [820, 349] on li "Hunter Graves" at bounding box center [837, 347] width 112 height 20
type input "none-682b670d8bdc6f7f8feef3db"
click at [835, 428] on body "/ ​ Add Task Dr. Bert Ellsworth Nectar Messages Appts Labs Imaging Inventory Ta…" at bounding box center [540, 443] width 1080 height 887
click at [820, 350] on li "Hunter Graves" at bounding box center [837, 347] width 112 height 20
type input "none-682b670d8bdc6f7f8feef3db"
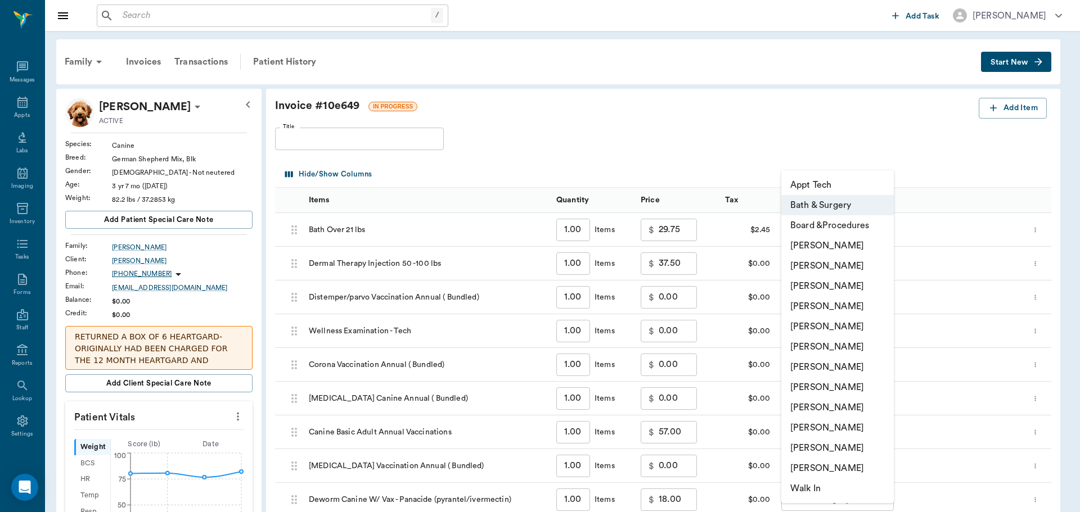
click at [849, 465] on body "/ ​ Add Task Dr. Bert Ellsworth Nectar Messages Appts Labs Imaging Inventory Ta…" at bounding box center [540, 443] width 1080 height 887
click at [830, 348] on li "Hunter Graves" at bounding box center [837, 347] width 112 height 20
type input "none-682b670d8bdc6f7f8feef3db"
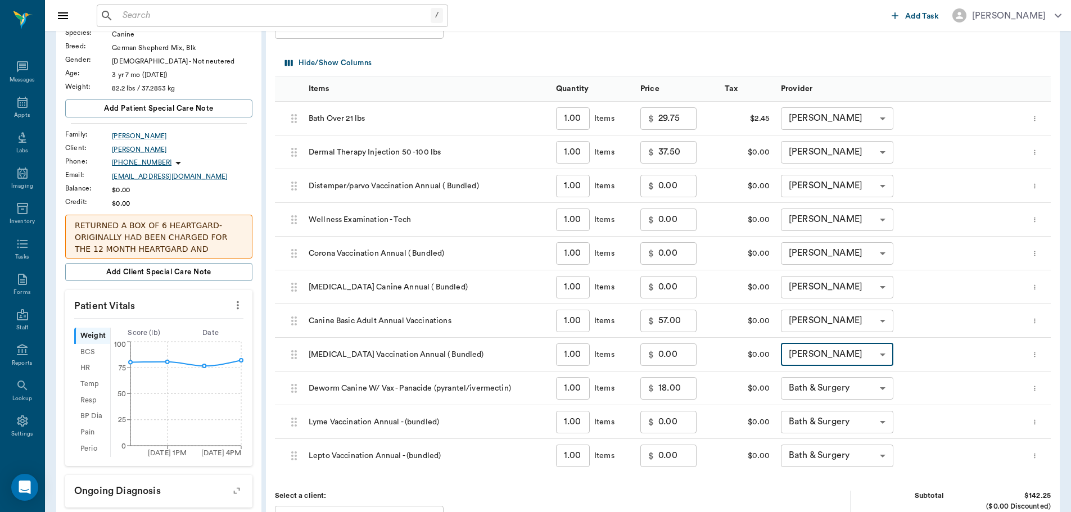
scroll to position [112, 0]
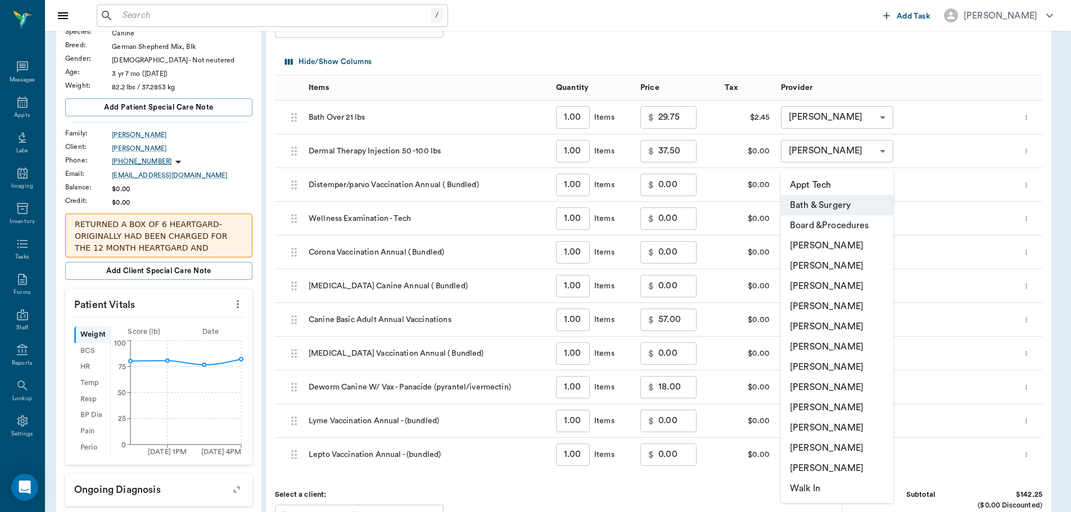
click at [858, 388] on body "/ ​ Add Task Dr. Bert Ellsworth Nectar Messages Appts Labs Imaging Inventory Ta…" at bounding box center [535, 331] width 1071 height 887
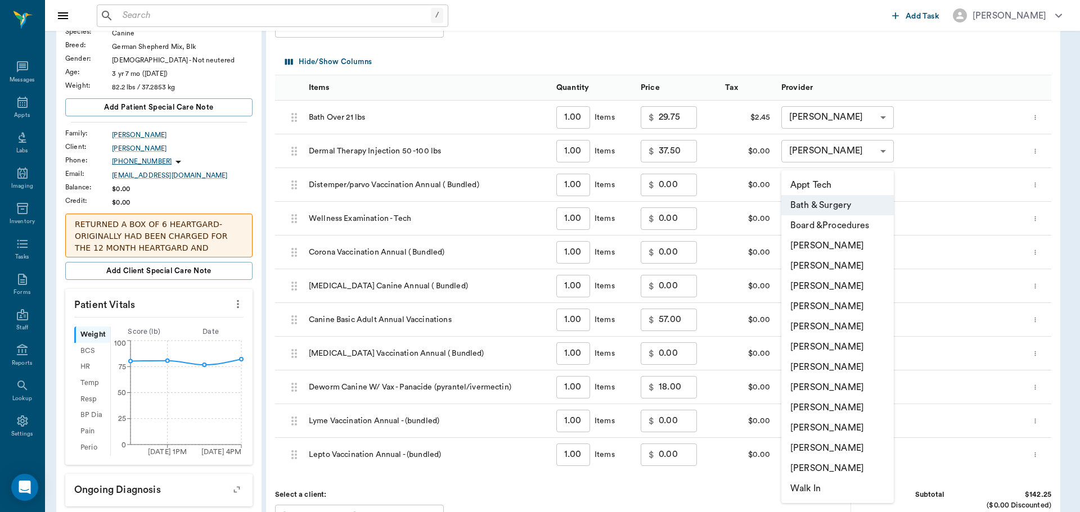
click at [852, 343] on li "Hunter Graves" at bounding box center [837, 347] width 112 height 20
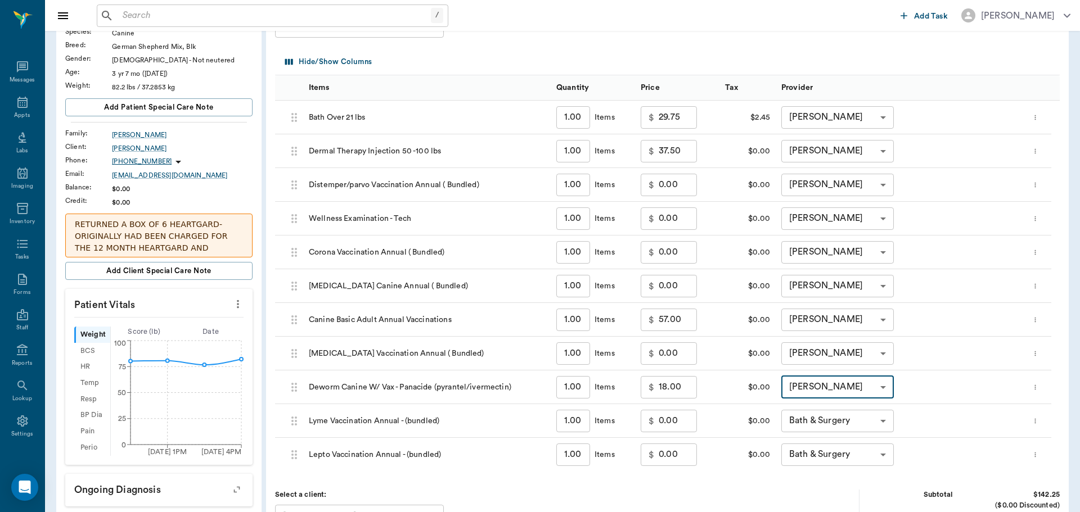
type input "none-682b670d8bdc6f7f8feef3db"
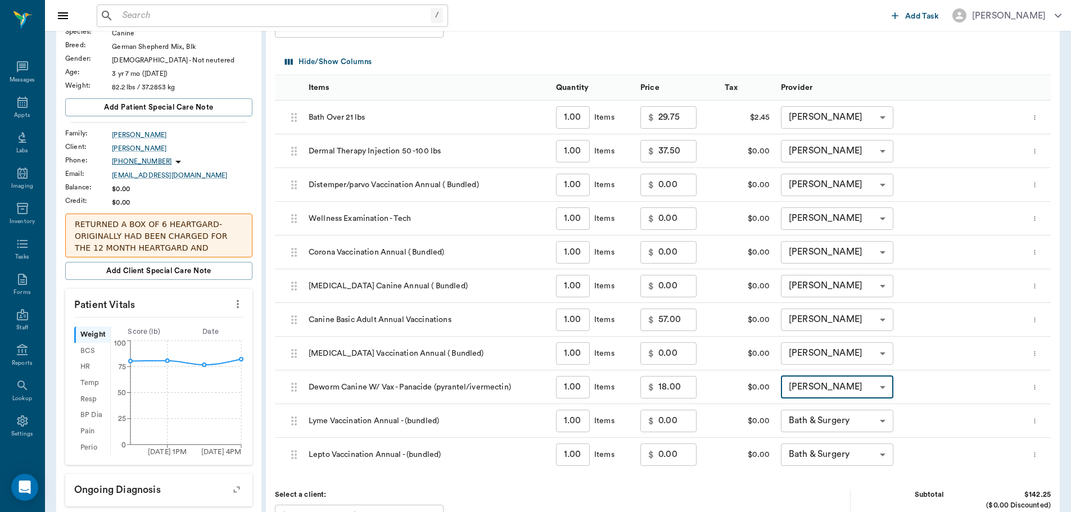
click at [841, 420] on body "/ ​ Add Task Dr. Bert Ellsworth Nectar Messages Appts Labs Imaging Inventory Ta…" at bounding box center [535, 331] width 1071 height 887
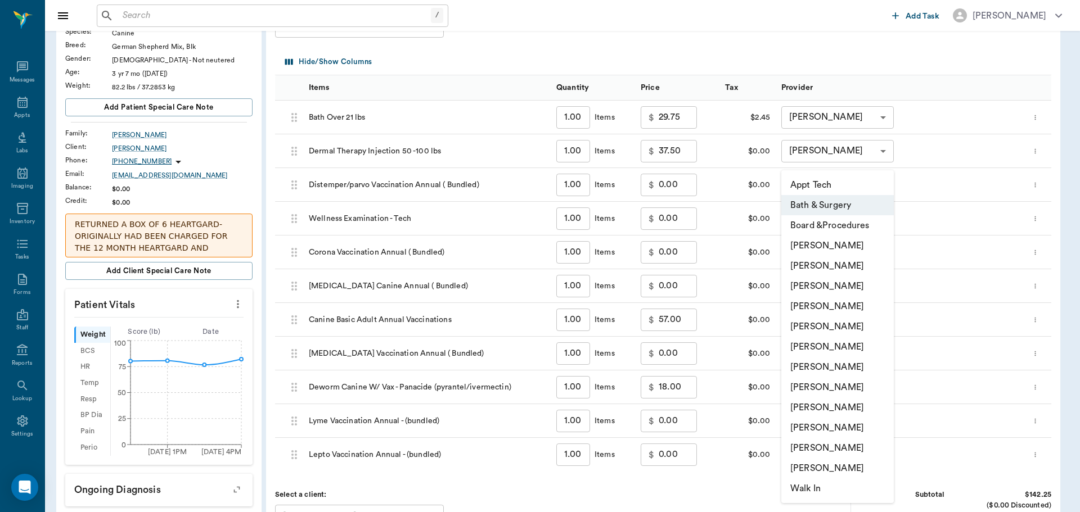
click at [830, 351] on li "Hunter Graves" at bounding box center [837, 347] width 112 height 20
type input "none-682b670d8bdc6f7f8feef3db"
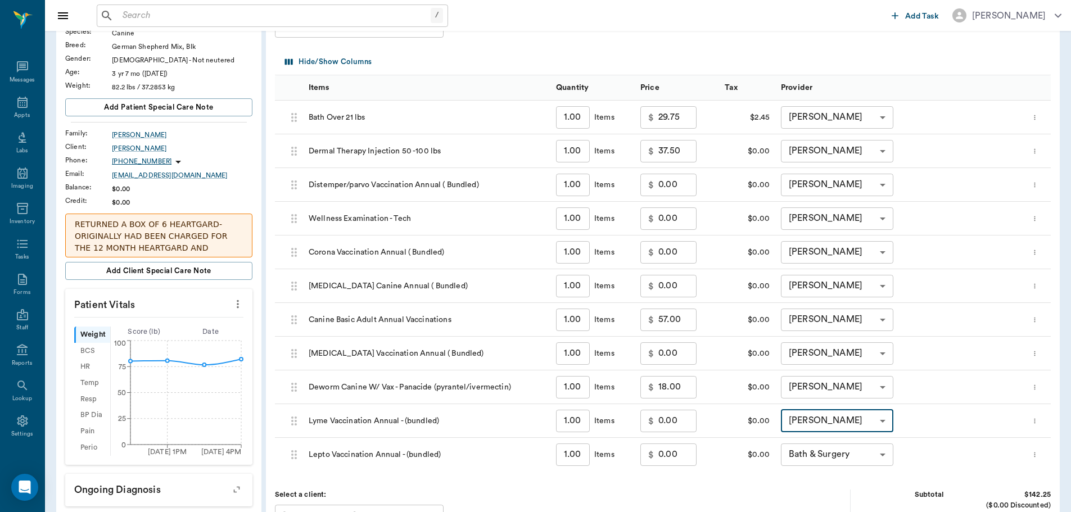
click at [845, 447] on body "/ ​ Add Task Dr. Bert Ellsworth Nectar Messages Appts Labs Imaging Inventory Ta…" at bounding box center [535, 331] width 1071 height 887
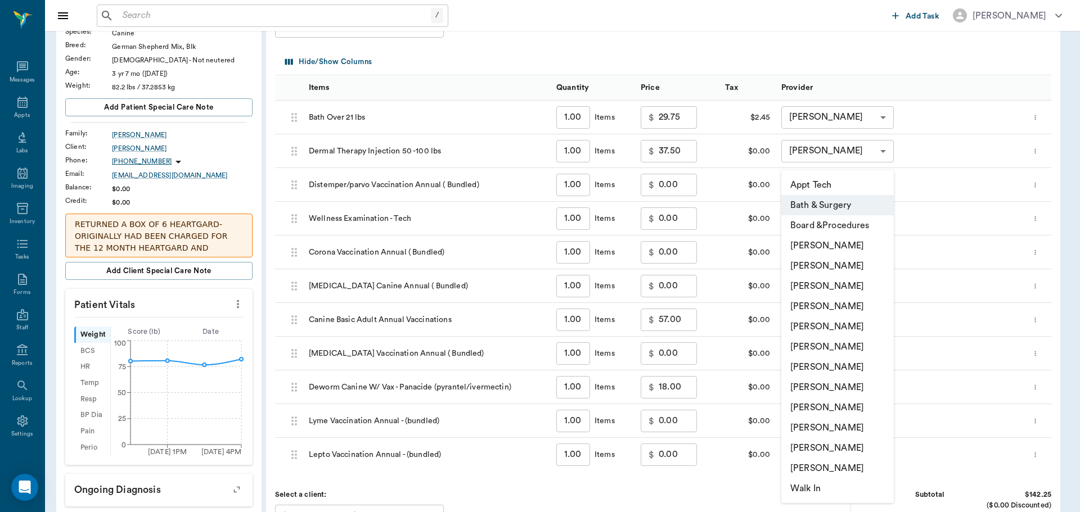
click at [831, 344] on li "Hunter Graves" at bounding box center [837, 347] width 112 height 20
type input "none-682b670d8bdc6f7f8feef3db"
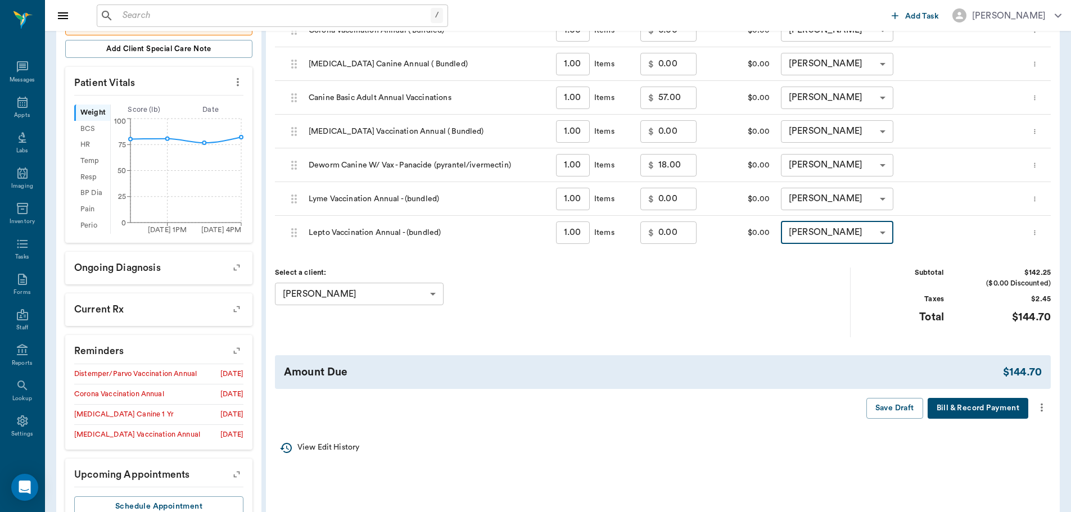
scroll to position [337, 0]
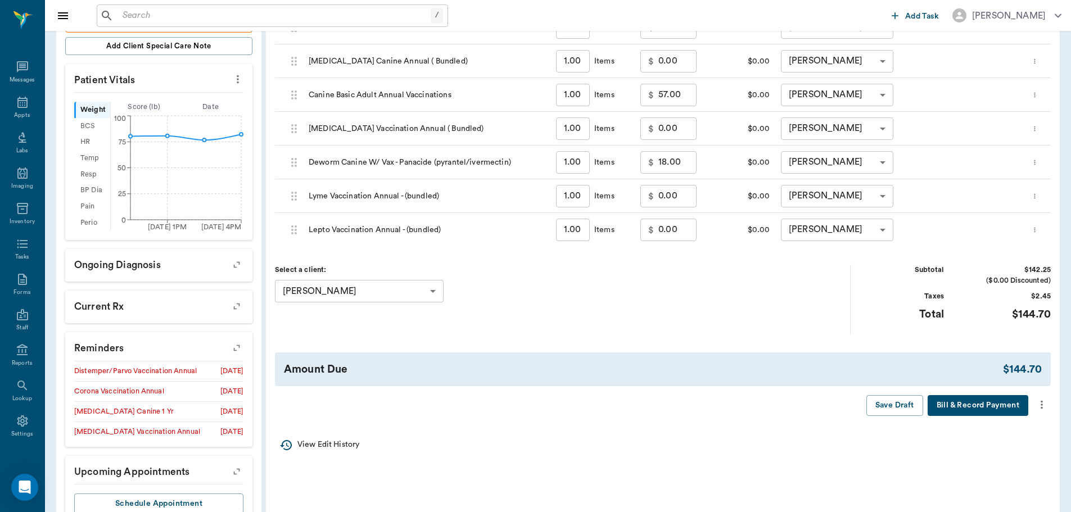
click at [1044, 404] on icon "more" at bounding box center [1042, 404] width 12 height 13
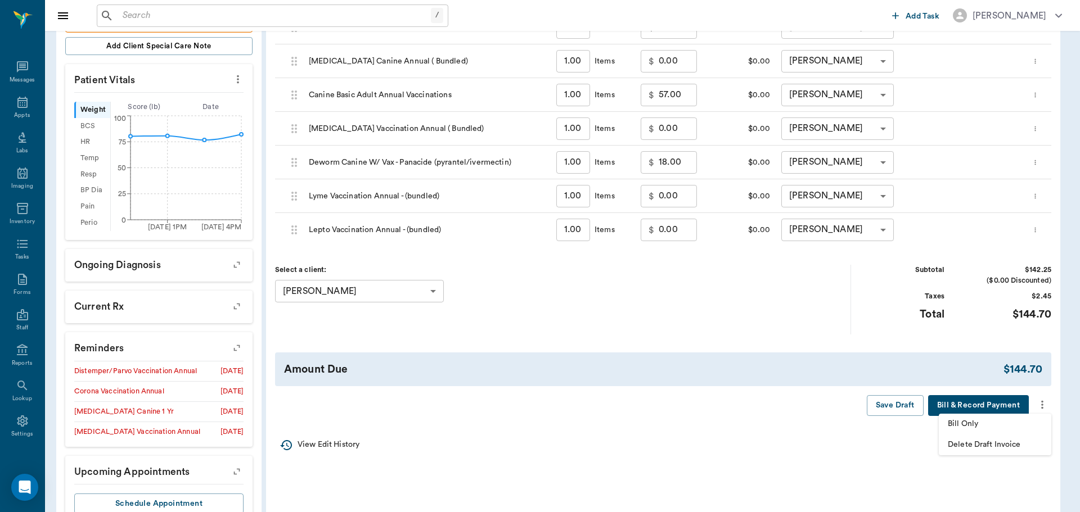
click at [988, 430] on li "Bill Only" at bounding box center [995, 424] width 112 height 21
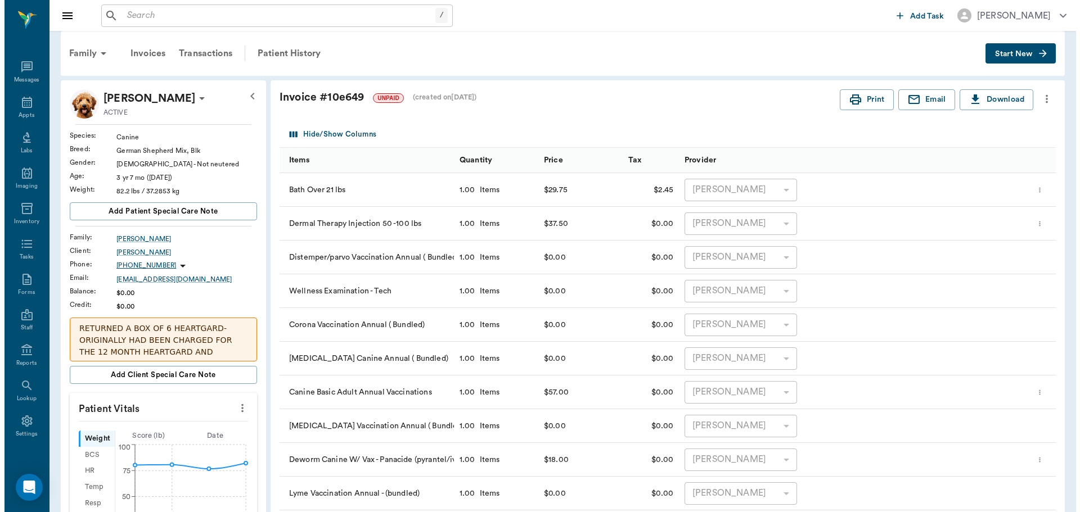
scroll to position [0, 0]
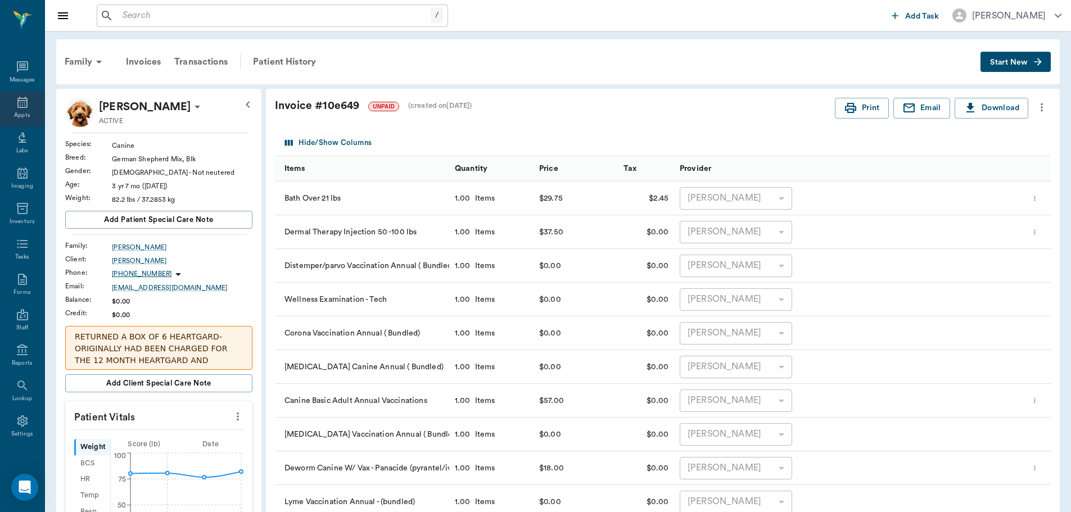
click at [16, 109] on icon at bounding box center [22, 102] width 13 height 13
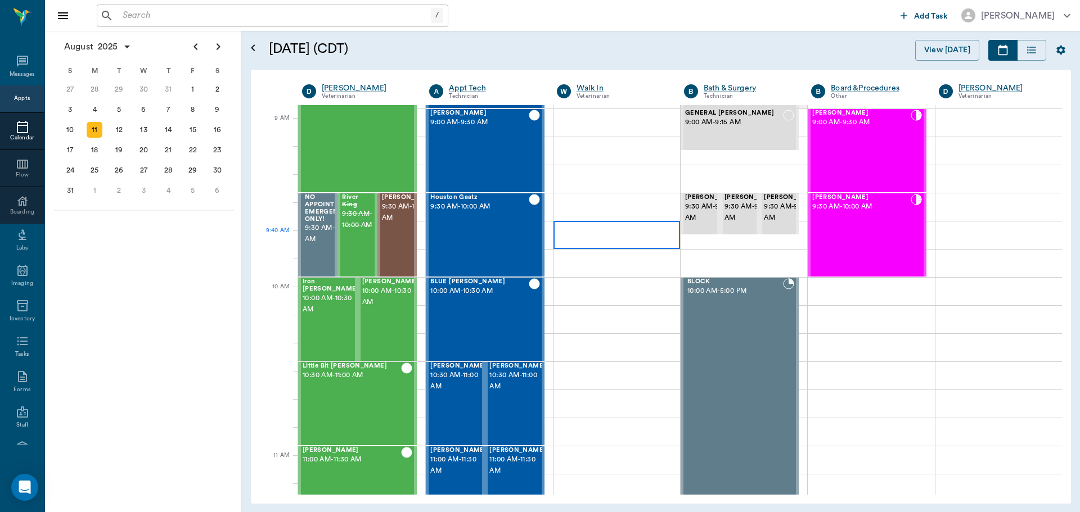
scroll to position [1, 0]
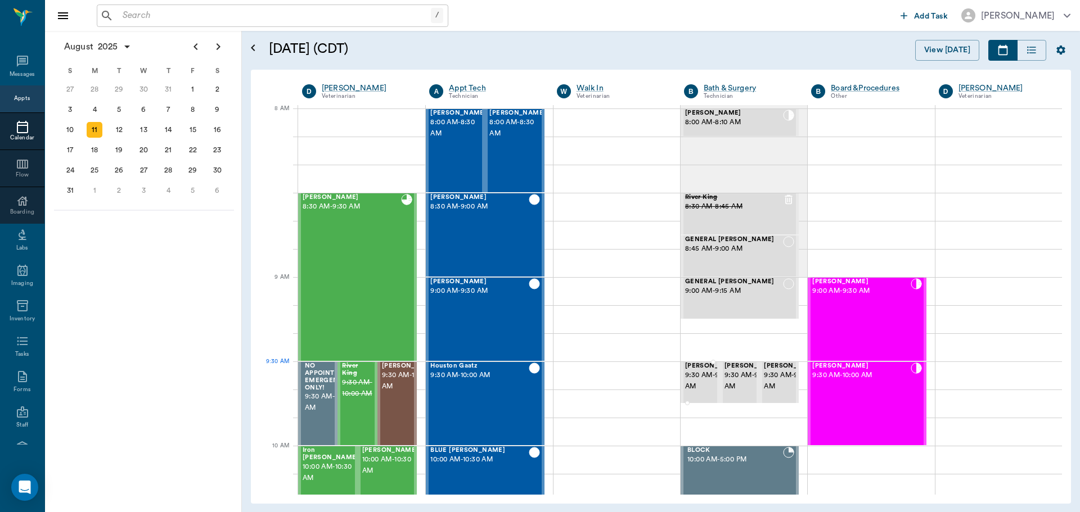
click at [696, 386] on span "9:30 AM - 9:45 AM" at bounding box center [713, 381] width 56 height 22
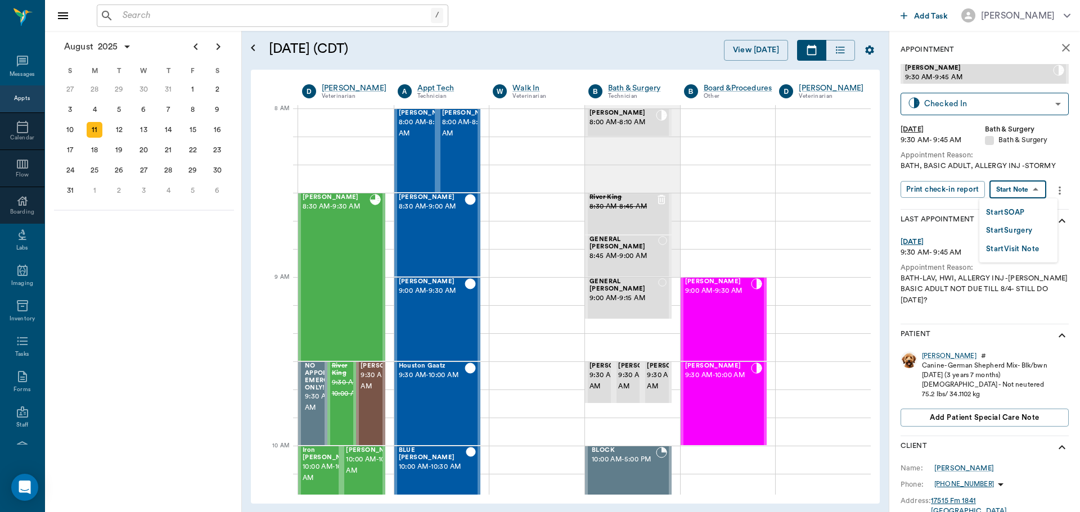
click at [1024, 187] on body "/ ​ Add Task Dr. Bert Ellsworth Nectar Messages Appts Calendar Flow Boarding La…" at bounding box center [540, 256] width 1080 height 512
click at [1021, 206] on button "Start SOAP" at bounding box center [1005, 212] width 38 height 13
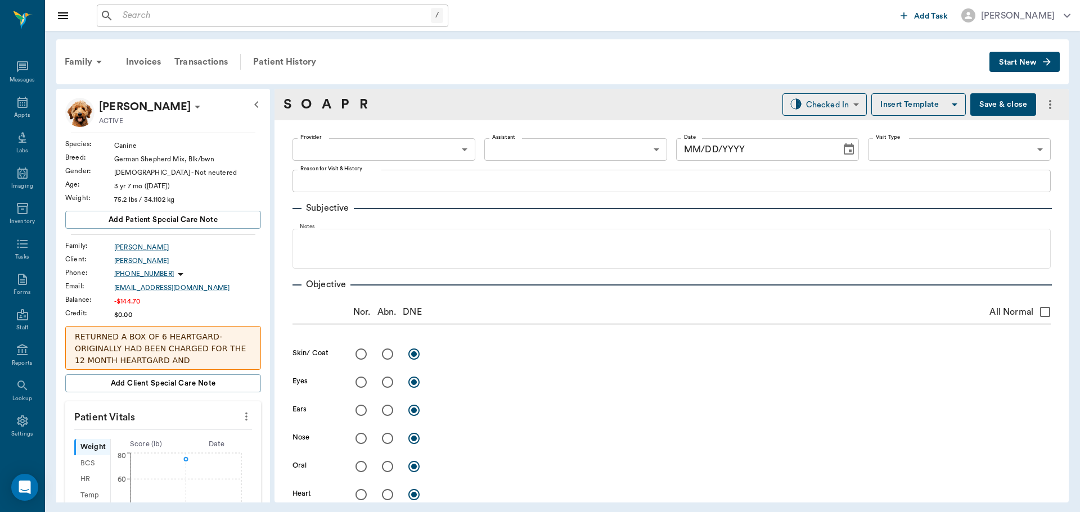
type input "63ec2f075fda476ae8351a4a"
type input "67479aab0de4f58b269e34fc"
type textarea "BATH, BASIC ADULT, ALLERGY INJ -STORMY"
type input "08/11/2025"
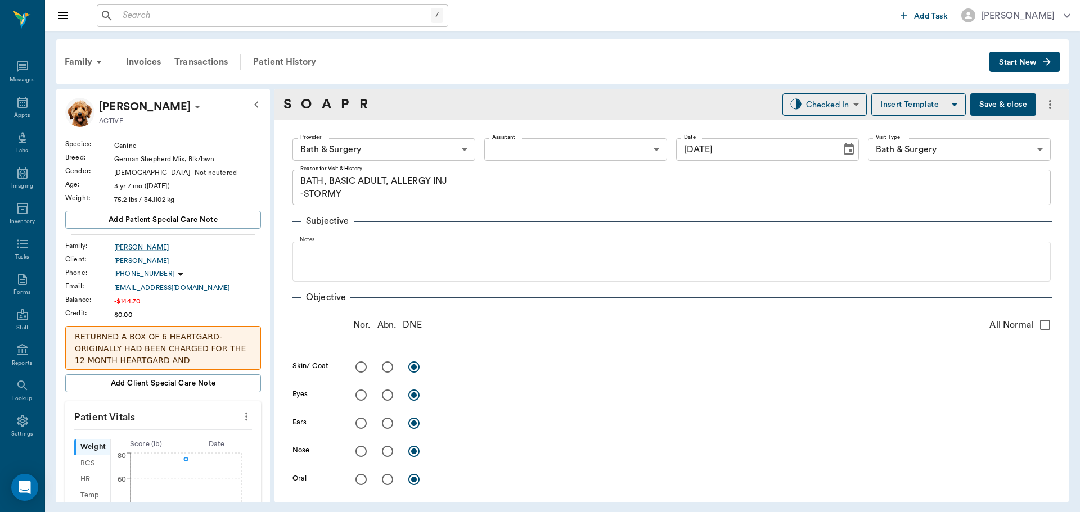
click at [241, 416] on icon "more" at bounding box center [246, 416] width 12 height 13
click at [216, 434] on span "Enter Vitals" at bounding box center [190, 436] width 94 height 12
click at [182, 452] on input "text" at bounding box center [163, 450] width 98 height 22
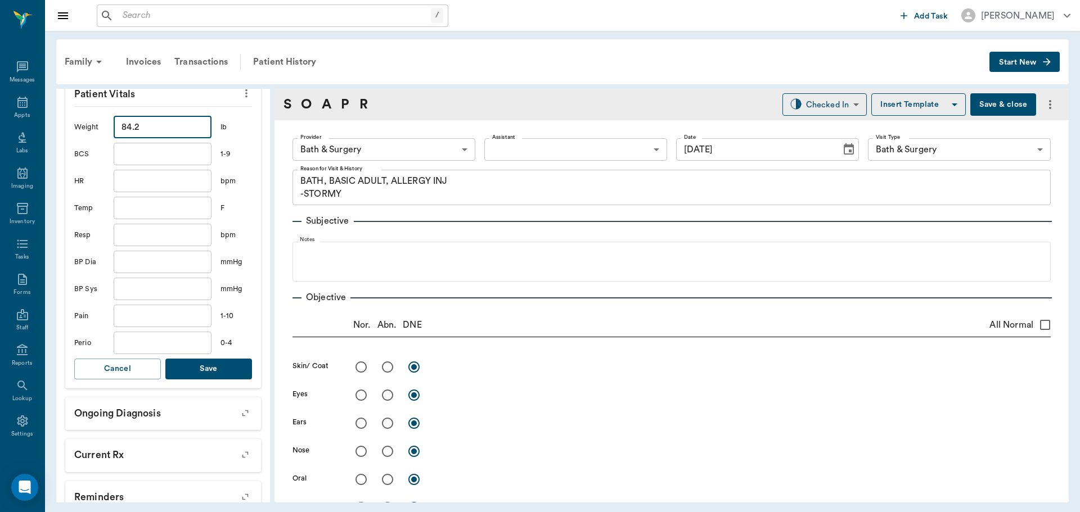
scroll to position [337, 0]
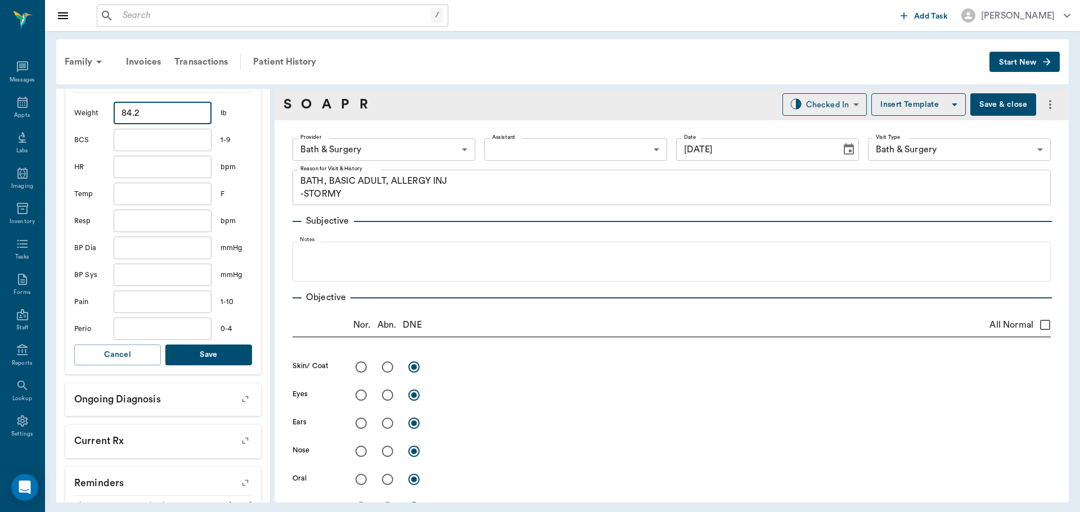
type input "84.2"
click at [226, 362] on button "Save" at bounding box center [208, 355] width 87 height 21
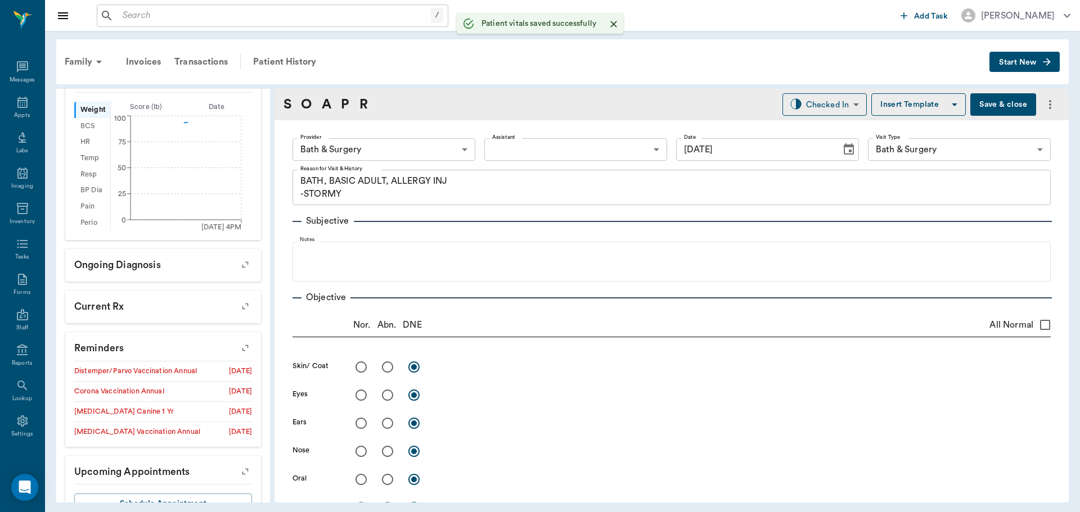
click at [388, 152] on body "/ ​ Add Task Dr. Bert Ellsworth Nectar Messages Appts Labs Imaging Inventory Ta…" at bounding box center [540, 256] width 1080 height 512
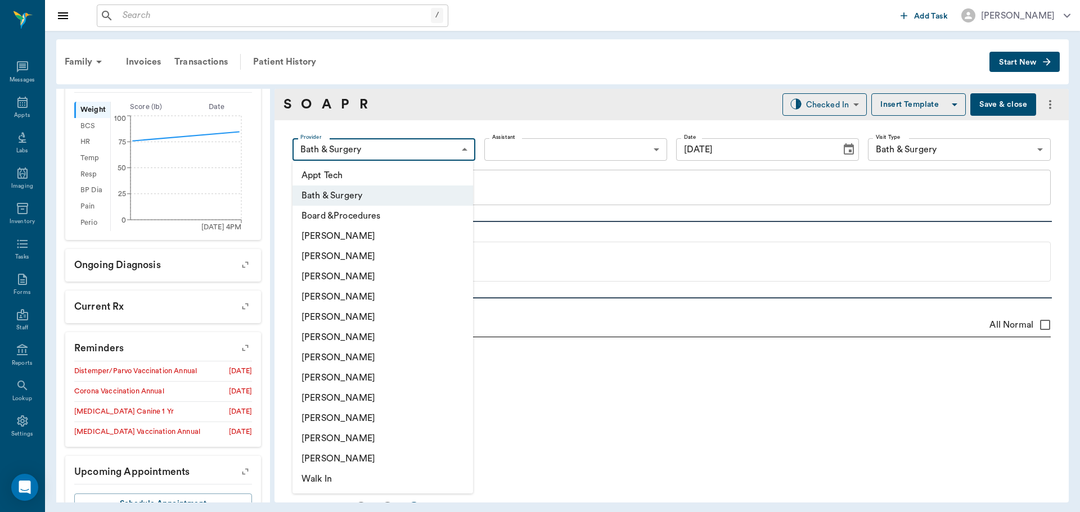
click at [362, 336] on li "Hunter Graves" at bounding box center [382, 337] width 181 height 20
type input "682b670d8bdc6f7f8feef3db"
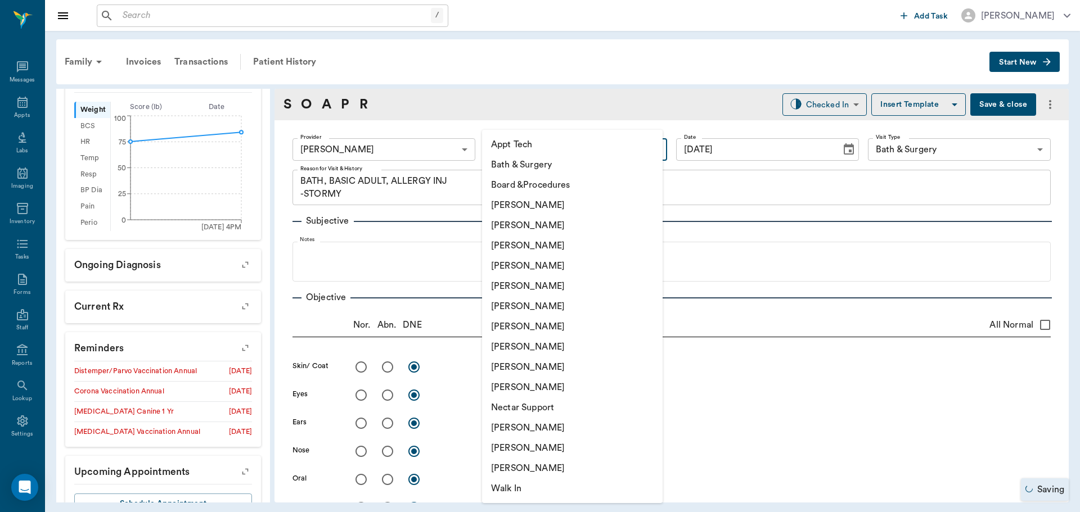
click at [514, 151] on body "/ ​ Add Task Dr. Bert Ellsworth Nectar Messages Appts Labs Imaging Inventory Ta…" at bounding box center [540, 256] width 1080 height 512
click at [520, 224] on li "Daniel Virnala" at bounding box center [572, 225] width 181 height 20
type input "642ef10e332a41444de2bad1"
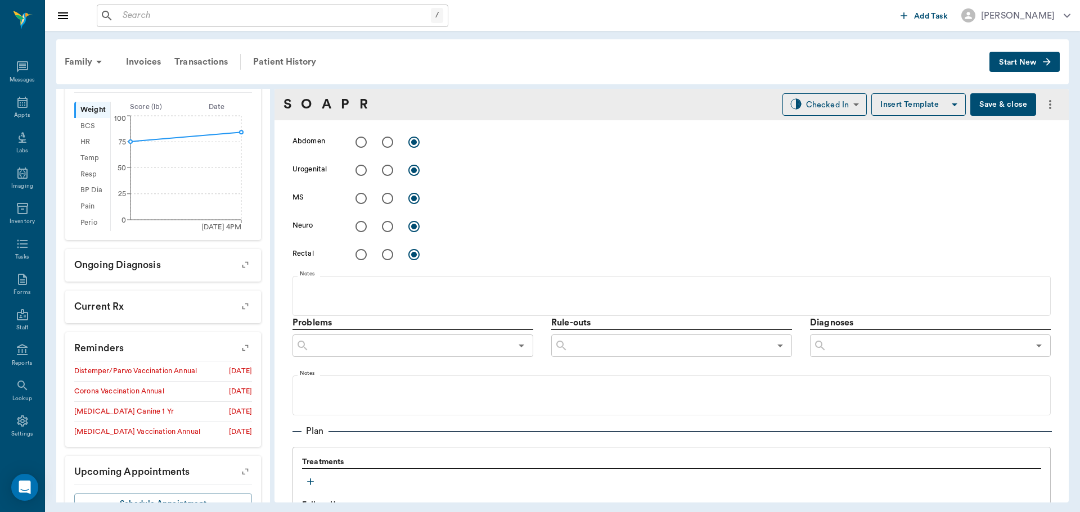
scroll to position [619, 0]
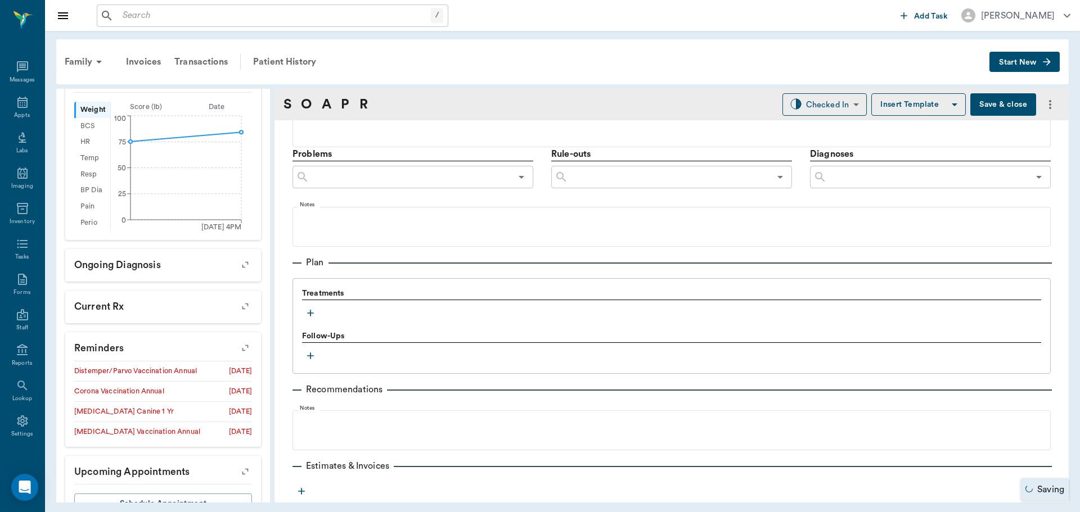
click at [314, 315] on icon "button" at bounding box center [310, 313] width 11 height 11
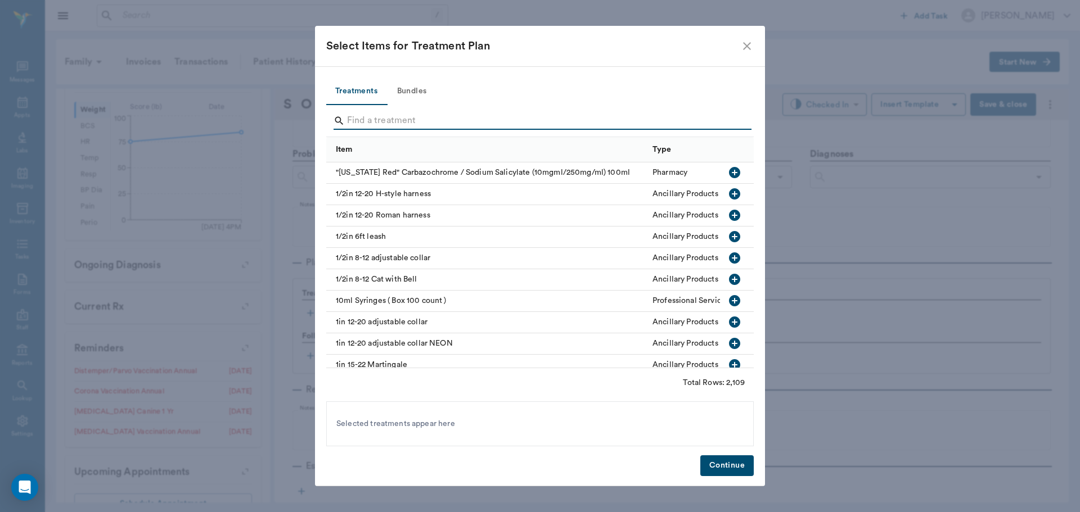
click at [425, 122] on input "Search" at bounding box center [541, 121] width 388 height 18
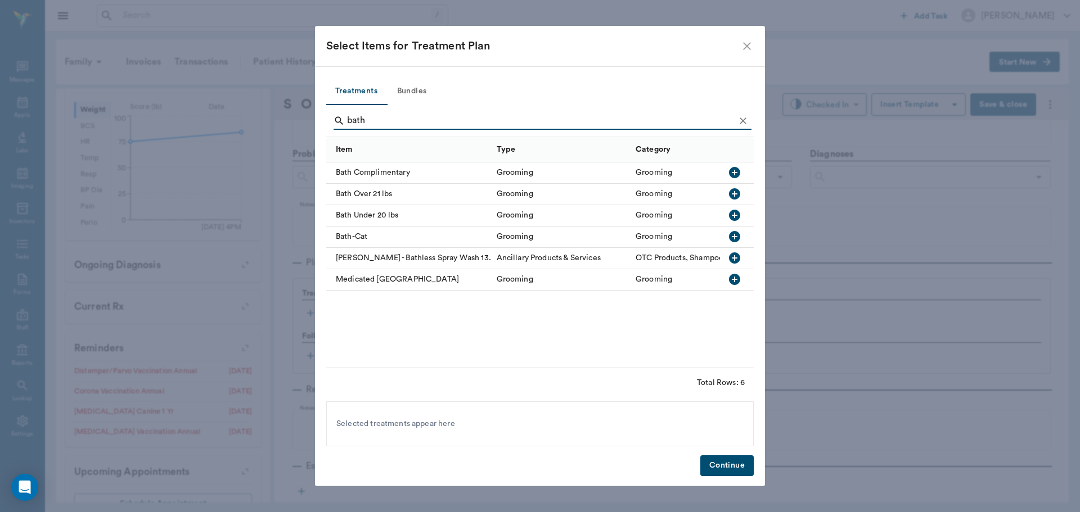
type input "bath"
click at [733, 192] on icon "button" at bounding box center [734, 193] width 11 height 11
click at [744, 124] on icon "Clear" at bounding box center [742, 120] width 11 height 11
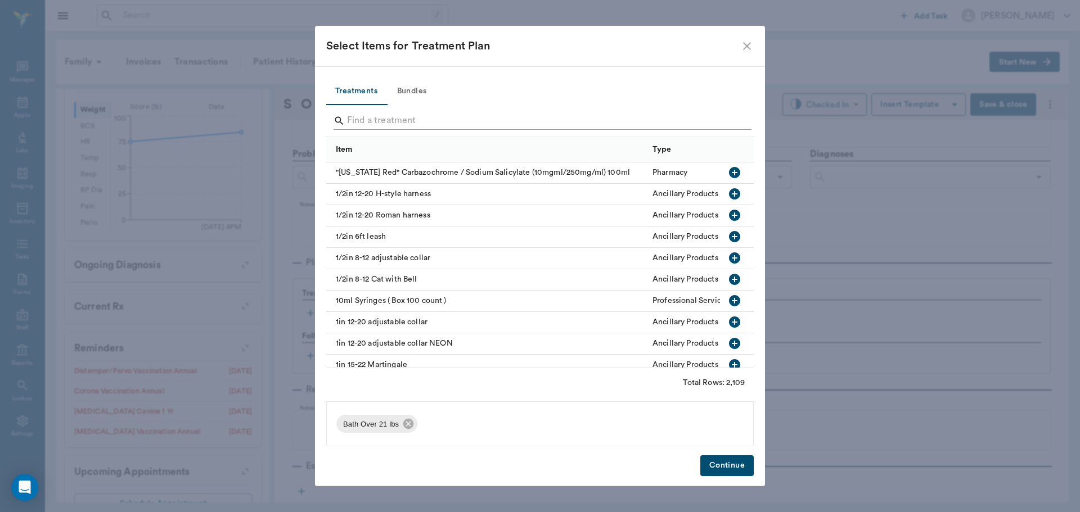
click at [484, 117] on input "Search" at bounding box center [541, 121] width 388 height 18
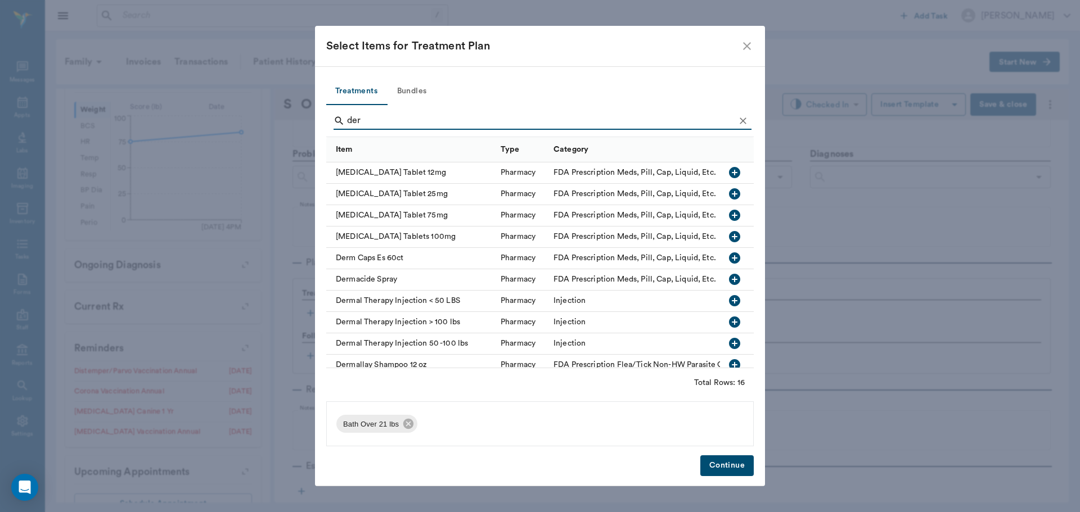
type input "der"
click at [728, 344] on icon "button" at bounding box center [734, 343] width 13 height 13
click at [745, 120] on icon "Clear" at bounding box center [742, 120] width 11 height 11
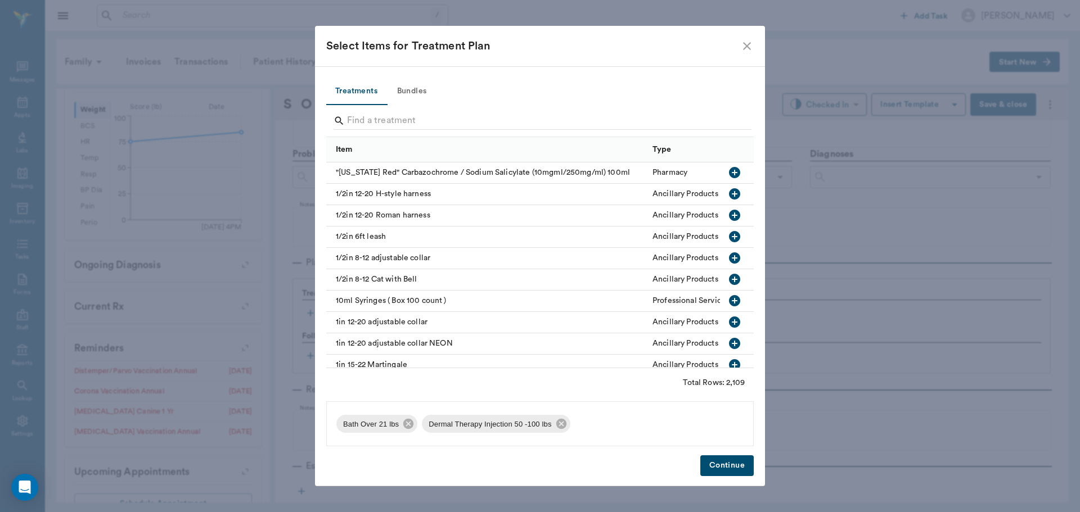
click at [418, 91] on button "Bundles" at bounding box center [411, 91] width 51 height 27
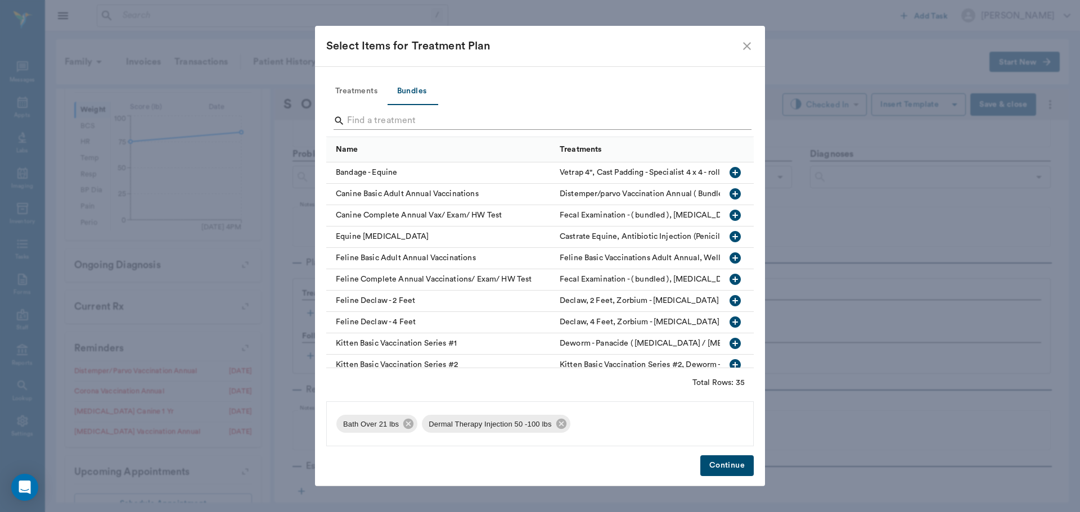
click at [419, 120] on input "Search" at bounding box center [541, 121] width 388 height 18
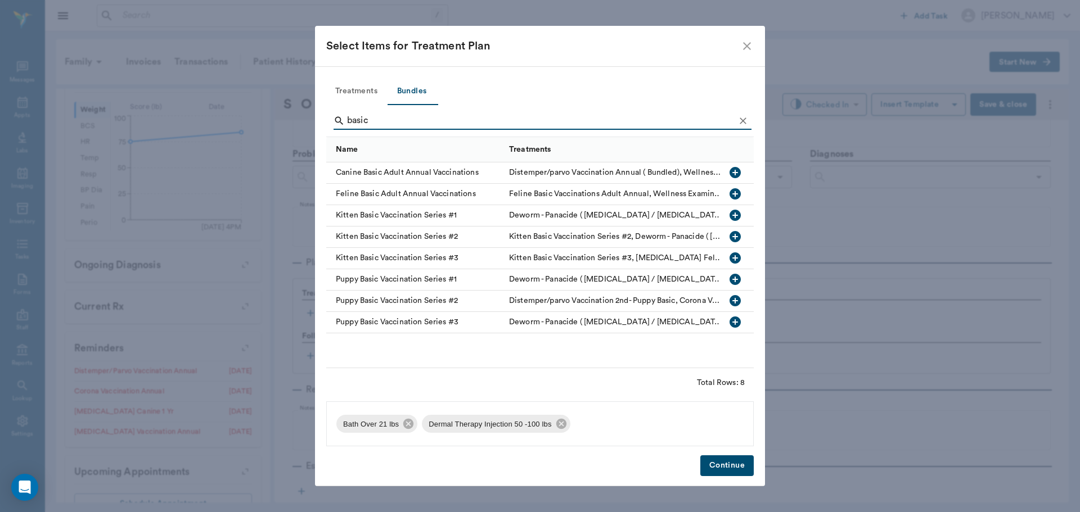
type input "basic"
click at [735, 175] on icon "button" at bounding box center [734, 172] width 13 height 13
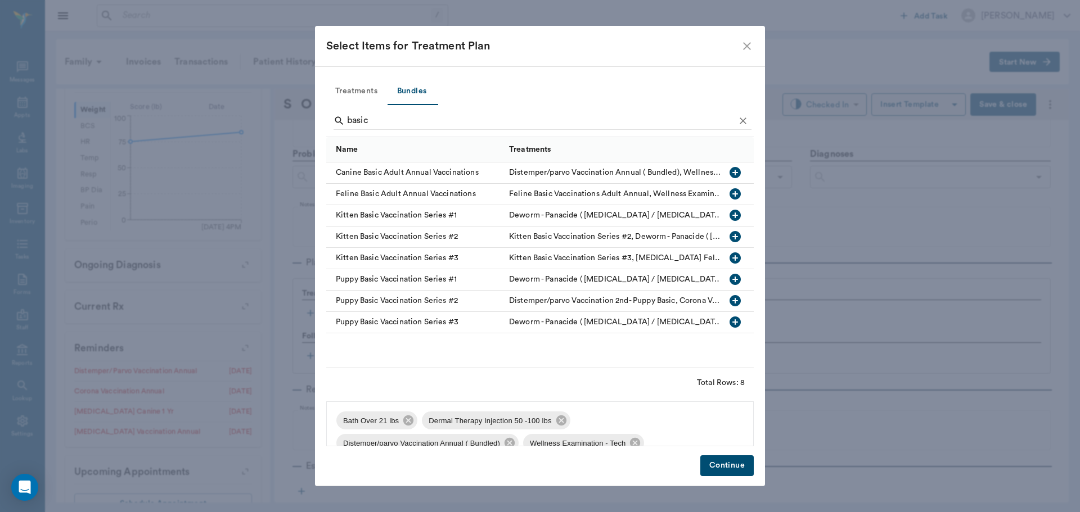
click at [733, 462] on button "Continue" at bounding box center [726, 466] width 53 height 21
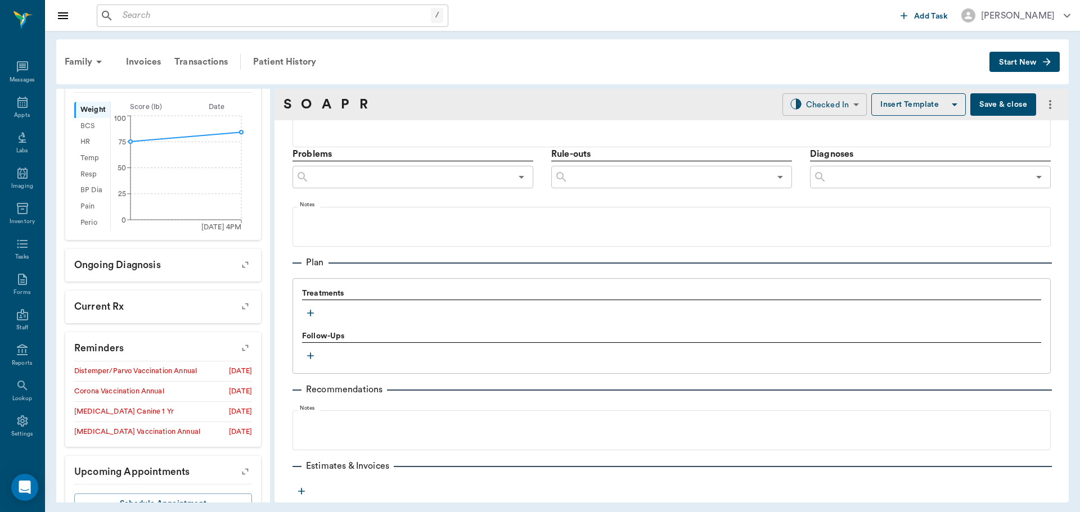
click at [840, 98] on body "/ ​ Add Task Dr. Bert Ellsworth Nectar Messages Appts Labs Imaging Inventory Ta…" at bounding box center [540, 256] width 1080 height 512
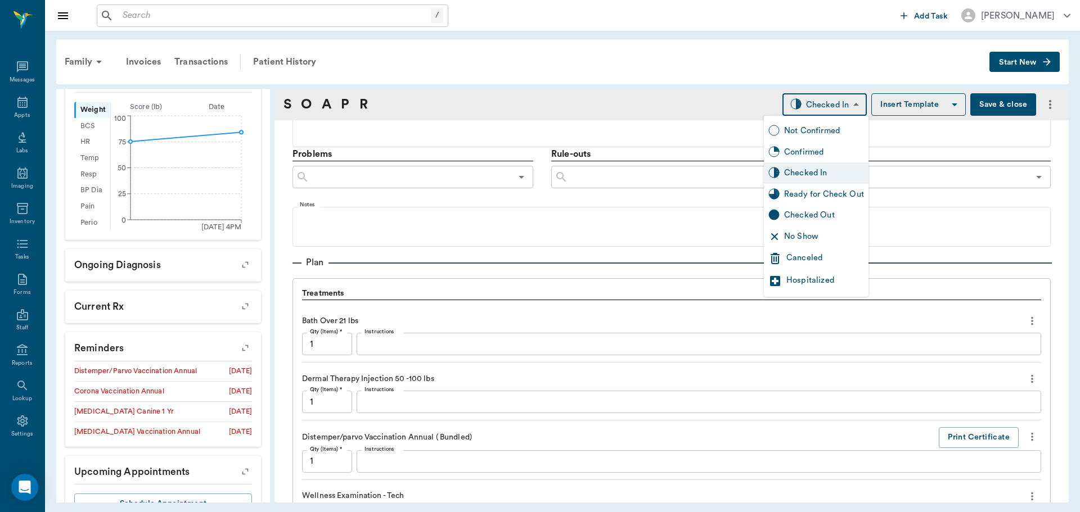
click at [822, 197] on div "Ready for Check Out" at bounding box center [824, 194] width 80 height 12
type input "READY_TO_CHECKOUT"
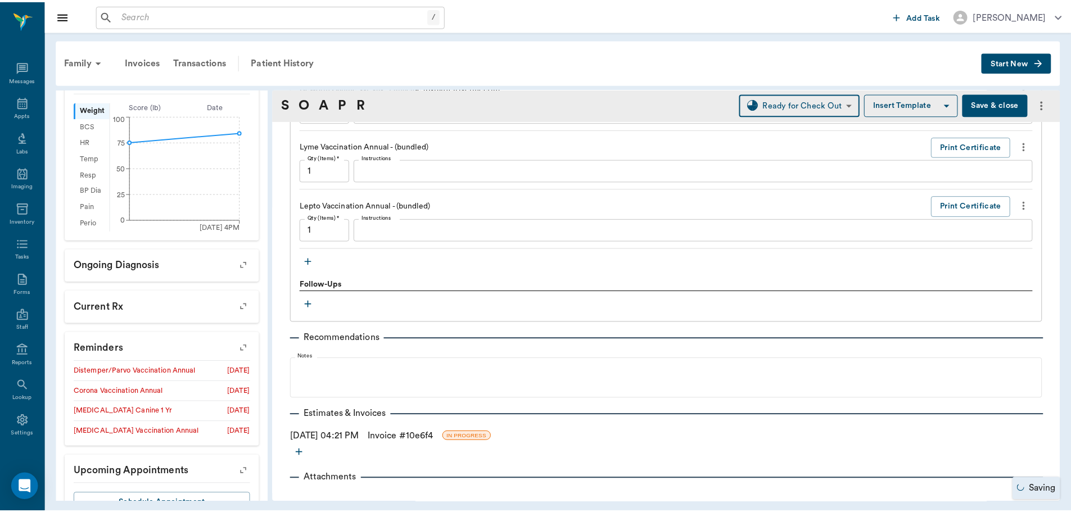
scroll to position [1335, 0]
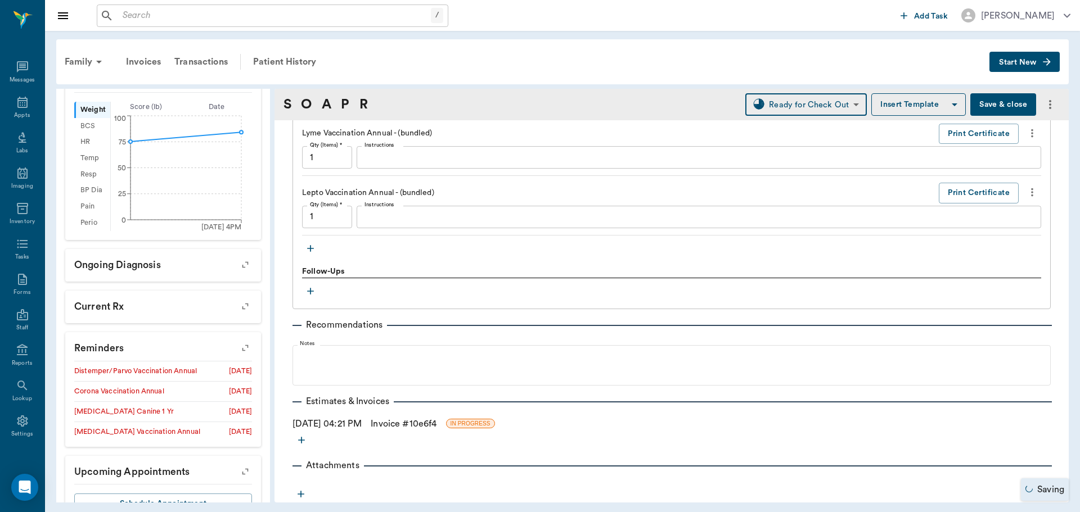
drag, startPoint x: 399, startPoint y: 427, endPoint x: 418, endPoint y: 422, distance: 20.2
click at [399, 427] on link "Invoice # 10e6f4" at bounding box center [404, 423] width 66 height 13
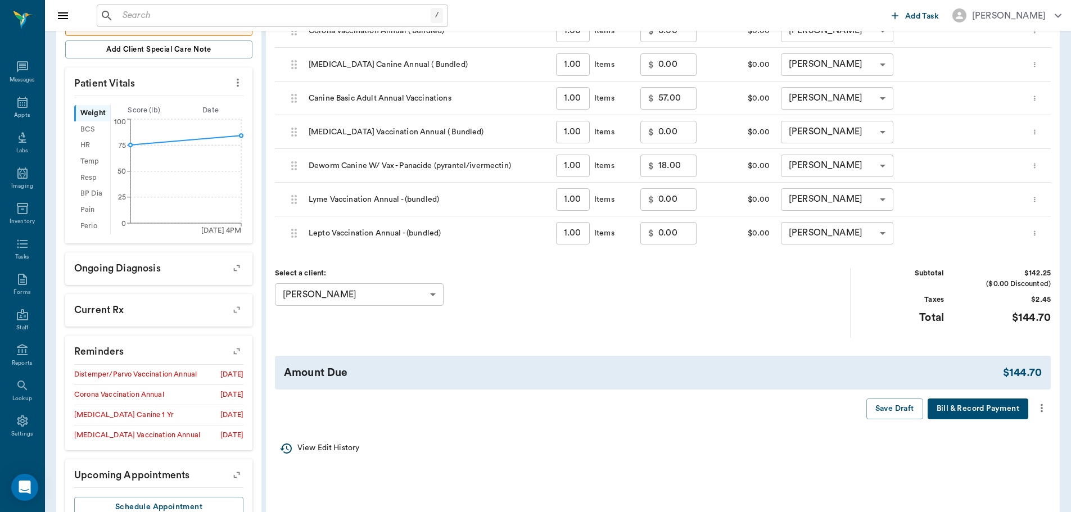
scroll to position [337, 0]
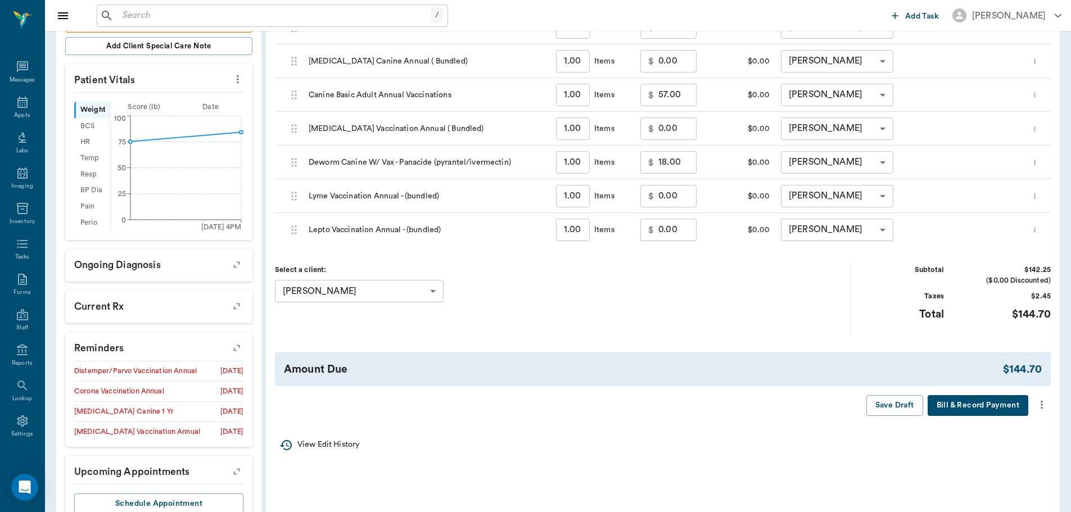
click at [1040, 409] on icon "more" at bounding box center [1042, 404] width 12 height 13
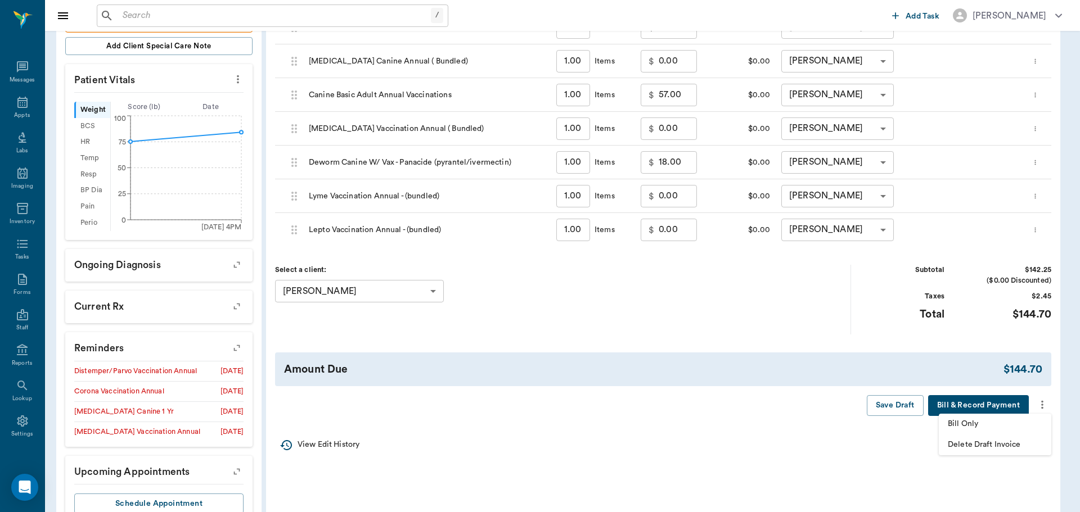
click at [1017, 429] on span "Bill Only" at bounding box center [995, 424] width 94 height 12
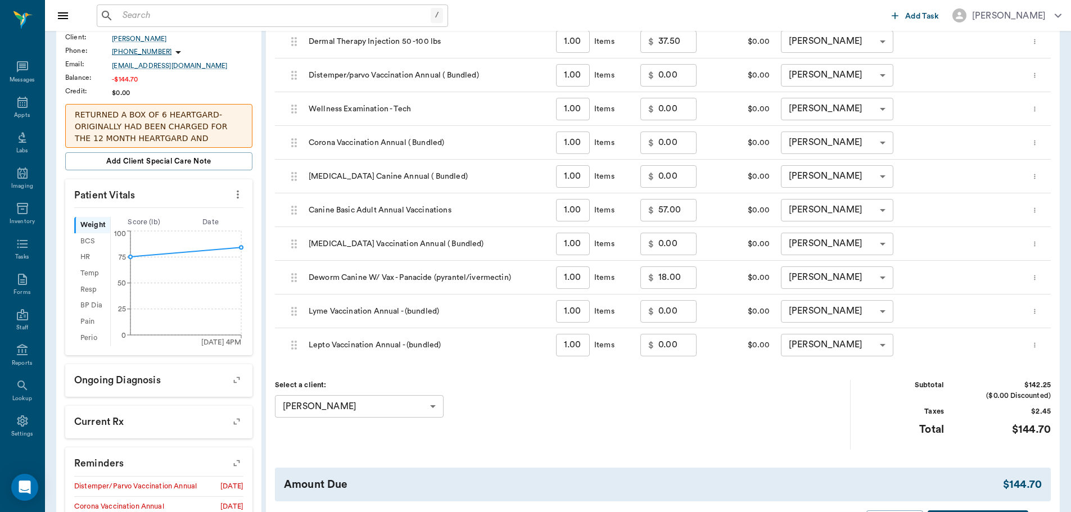
scroll to position [0, 0]
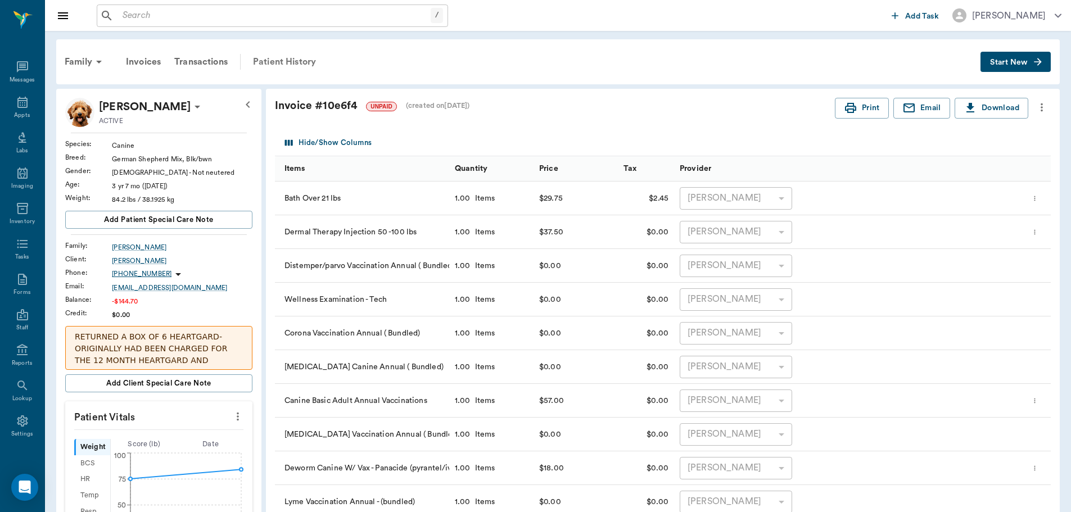
drag, startPoint x: 274, startPoint y: 66, endPoint x: 284, endPoint y: 68, distance: 10.4
click at [274, 65] on div "Patient History" at bounding box center [284, 61] width 76 height 27
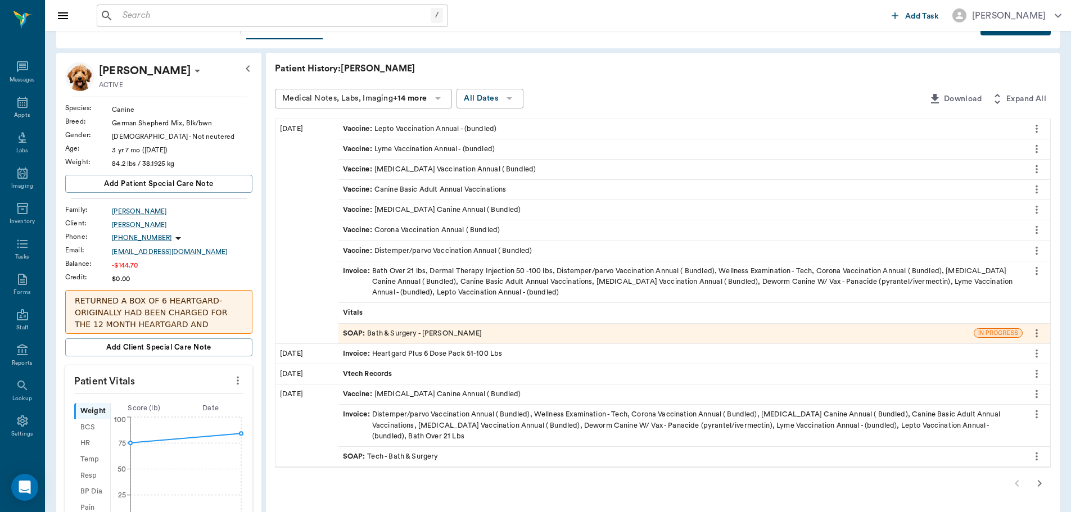
scroll to position [112, 0]
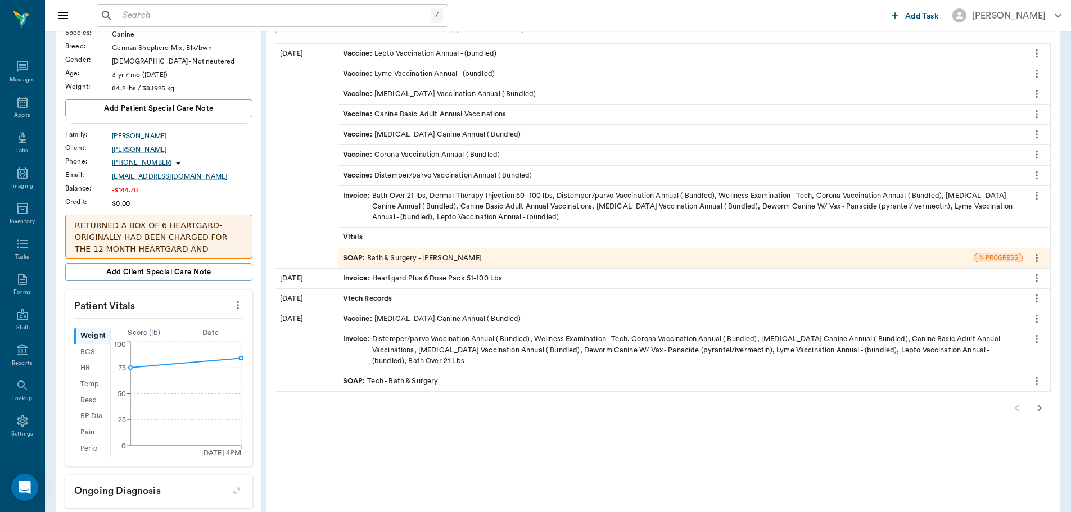
click at [1038, 404] on icon "button" at bounding box center [1039, 408] width 13 height 13
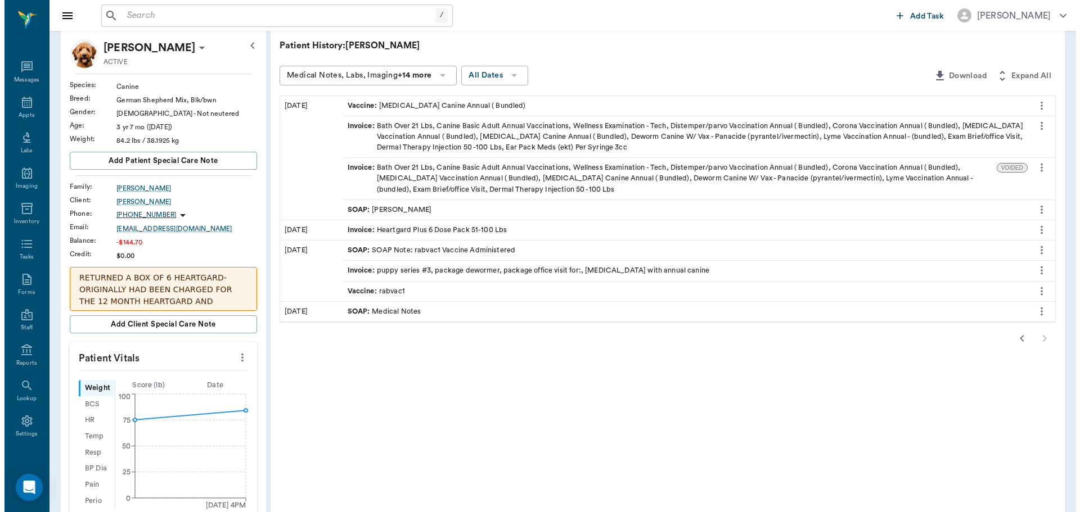
scroll to position [0, 0]
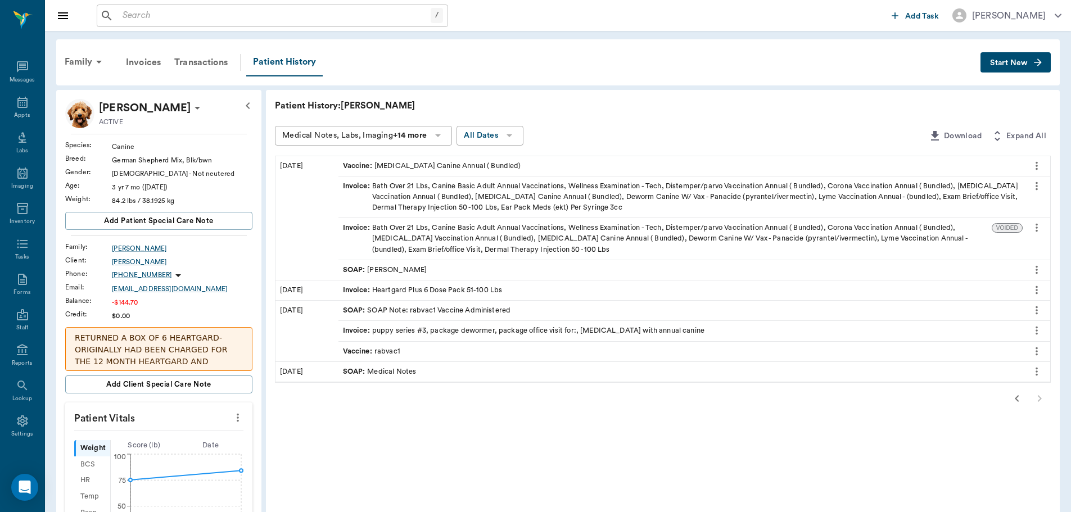
click at [1037, 270] on icon "more" at bounding box center [1037, 269] width 2 height 8
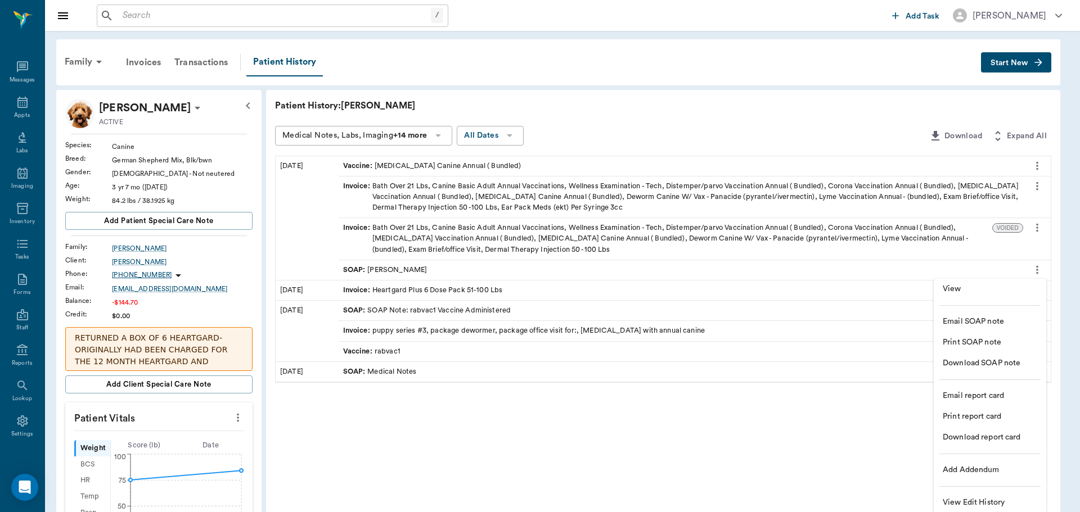
click at [979, 287] on span "View" at bounding box center [990, 289] width 94 height 12
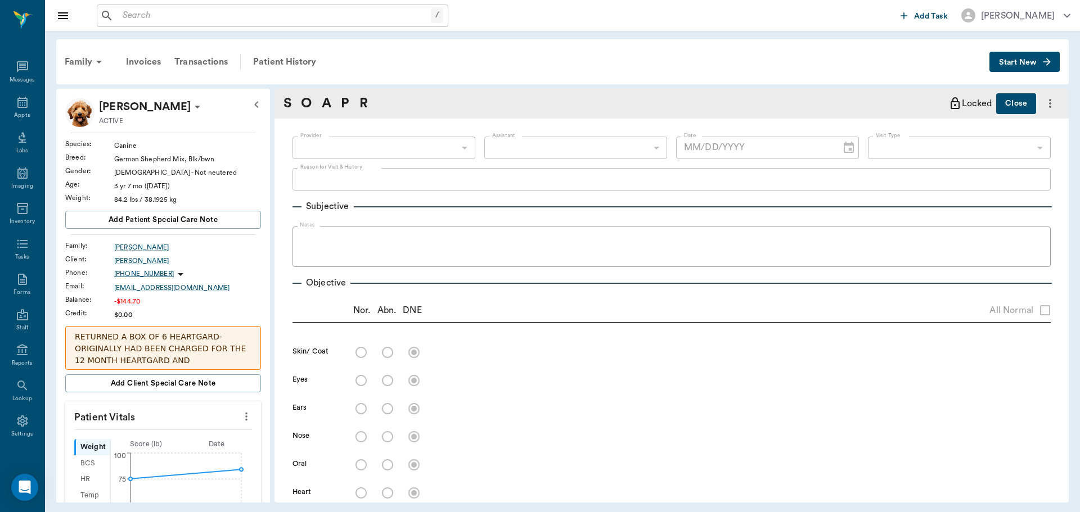
type input "63ec2f075fda476ae8351a4d"
radio input "true"
type textarea "clean but inflammed and swollen. looks allergic, rec: allergy shot and 2 wks of…"
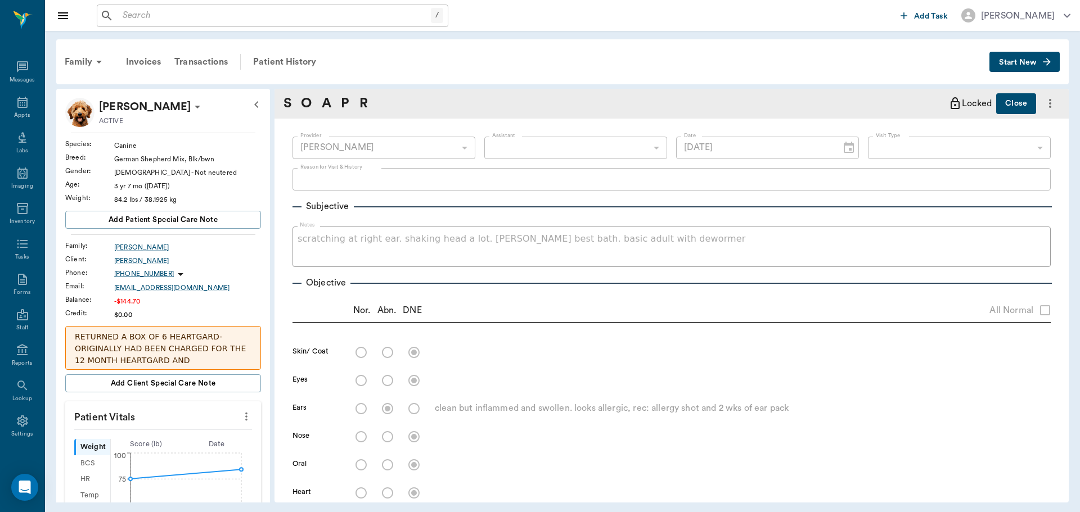
type input "07/05/2023"
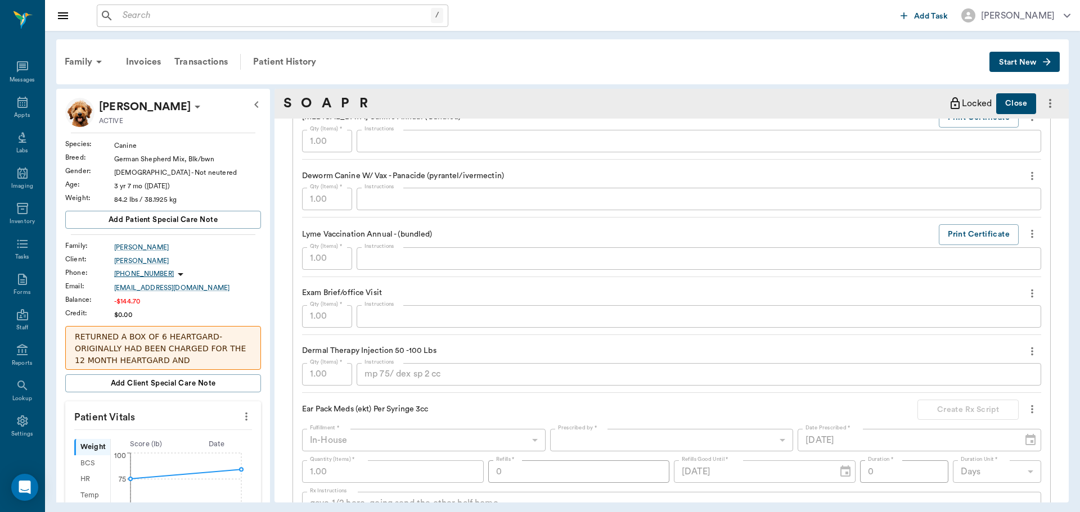
scroll to position [1181, 0]
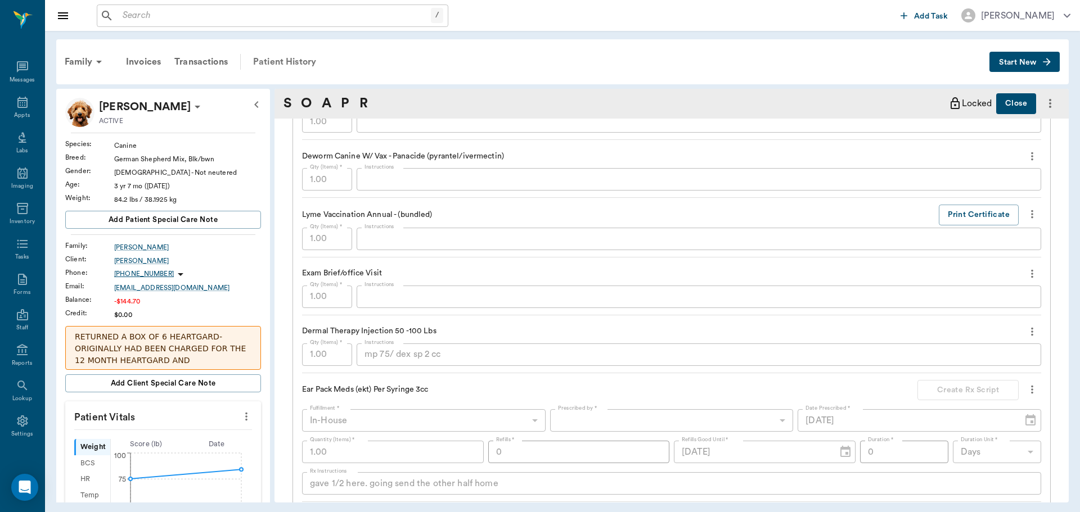
click at [304, 65] on div "Patient History" at bounding box center [284, 61] width 76 height 27
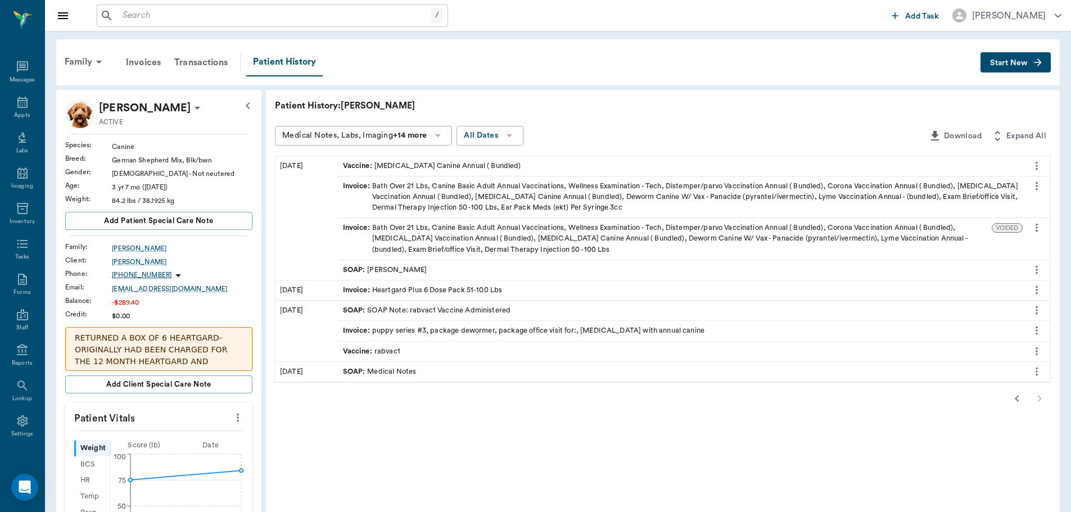
click at [1011, 407] on button "button" at bounding box center [1017, 399] width 22 height 22
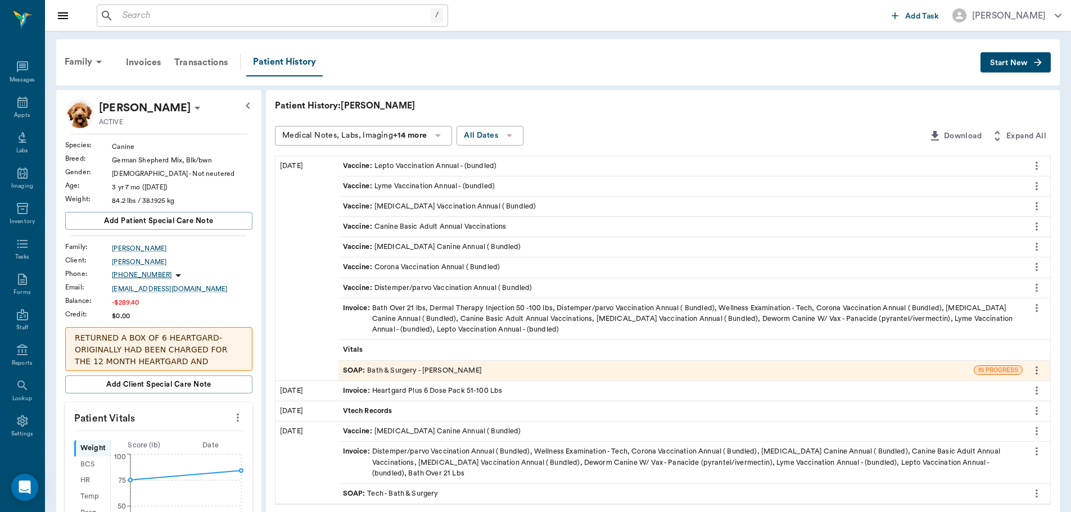
click at [457, 368] on div "SOAP : Bath & Surgery - Hunter Graves" at bounding box center [412, 371] width 139 height 11
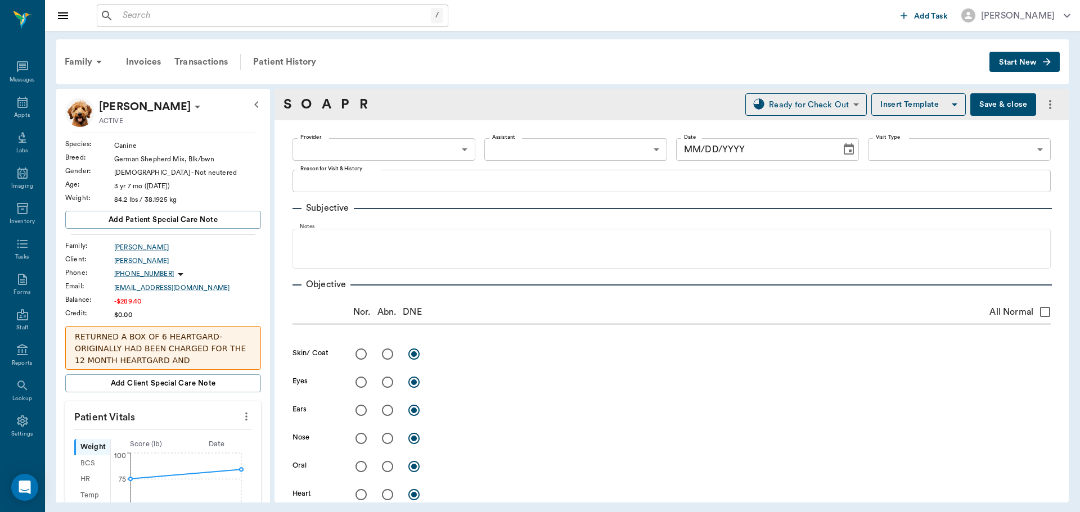
type input "682b670d8bdc6f7f8feef3db"
type input "642ef10e332a41444de2bad1"
type input "67479aab0de4f58b269e34fc"
type textarea "BATH, BASIC ADULT, ALLERGY INJ -STORMY"
type input "08/11/2025"
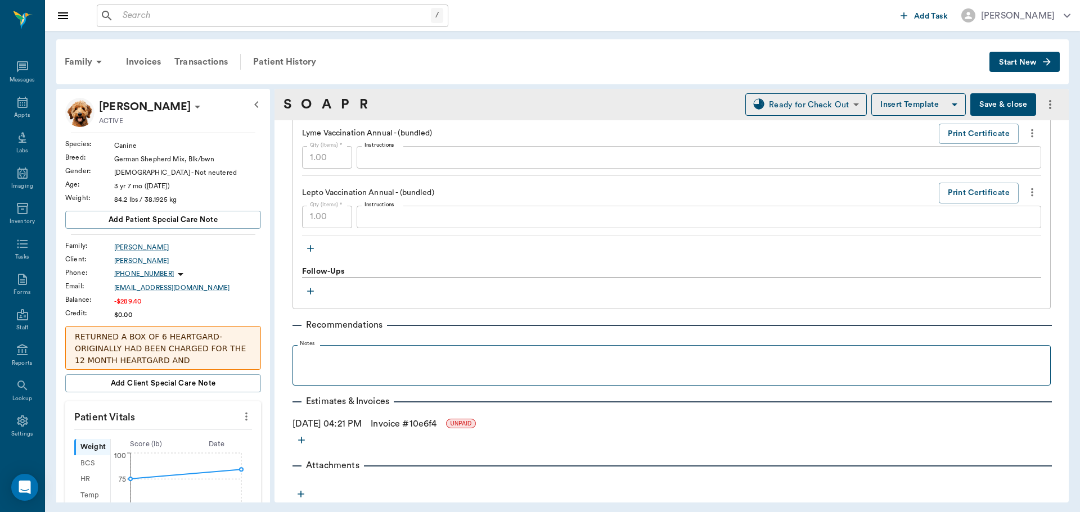
scroll to position [1309, 0]
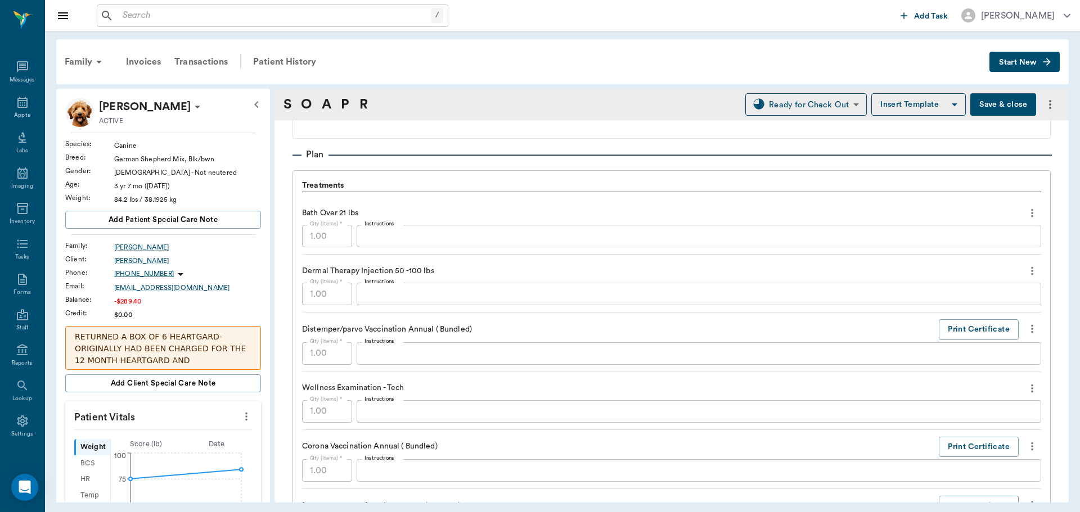
scroll to position [660, 0]
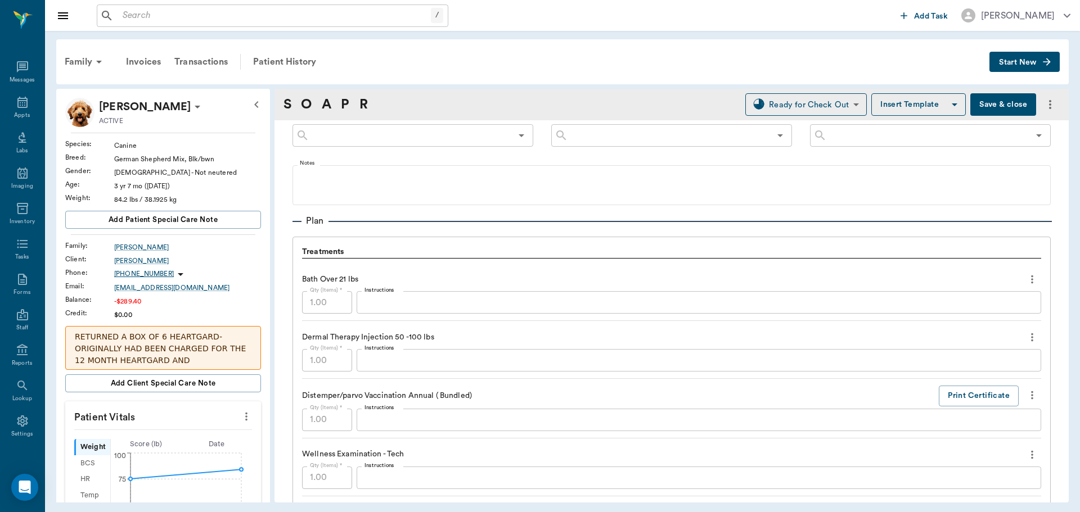
click at [409, 367] on div "x Instructions" at bounding box center [699, 360] width 684 height 22
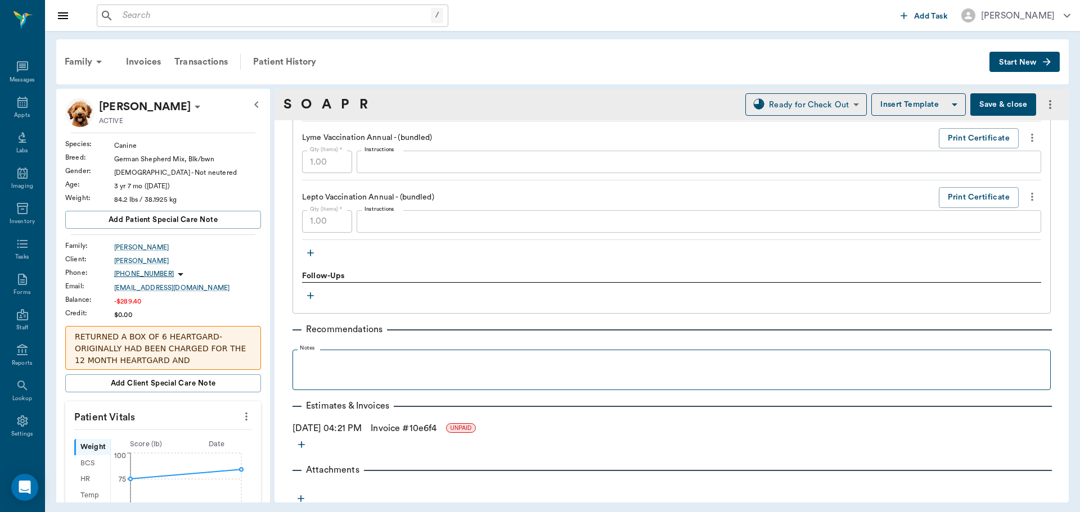
scroll to position [1335, 0]
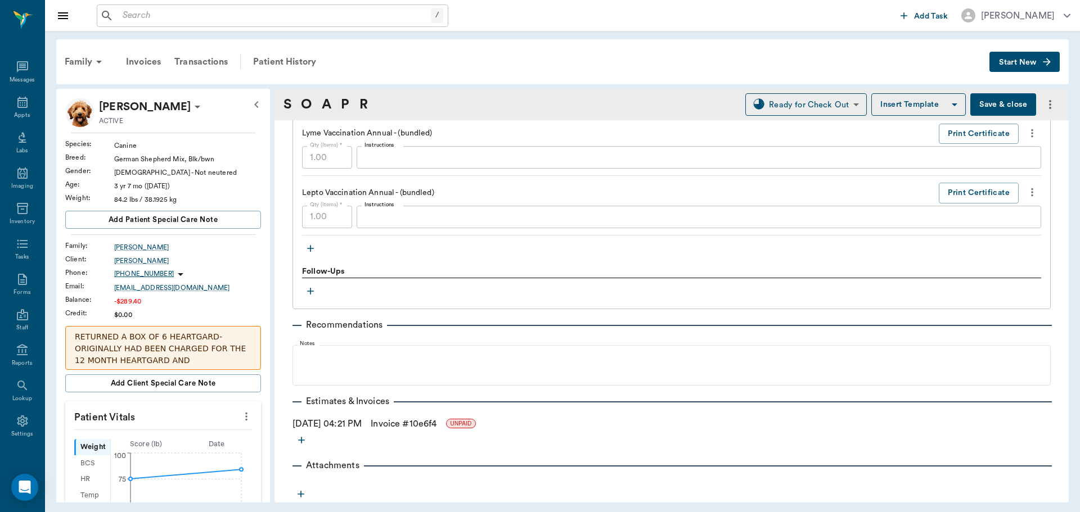
type textarea "MP 75/ DEX SP 2"
click at [986, 110] on button "Save & close" at bounding box center [1003, 104] width 66 height 22
click at [17, 107] on icon at bounding box center [22, 102] width 10 height 11
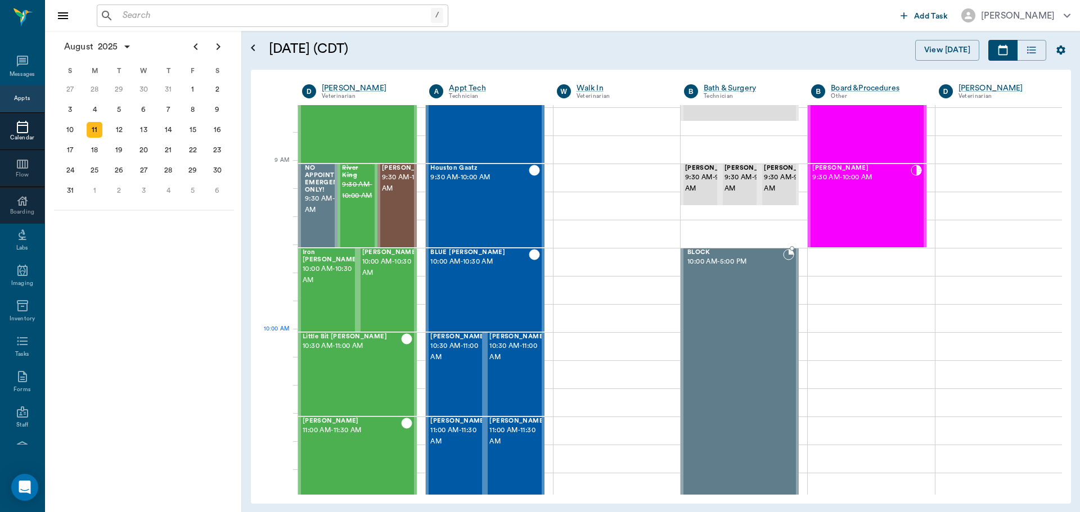
scroll to position [114, 0]
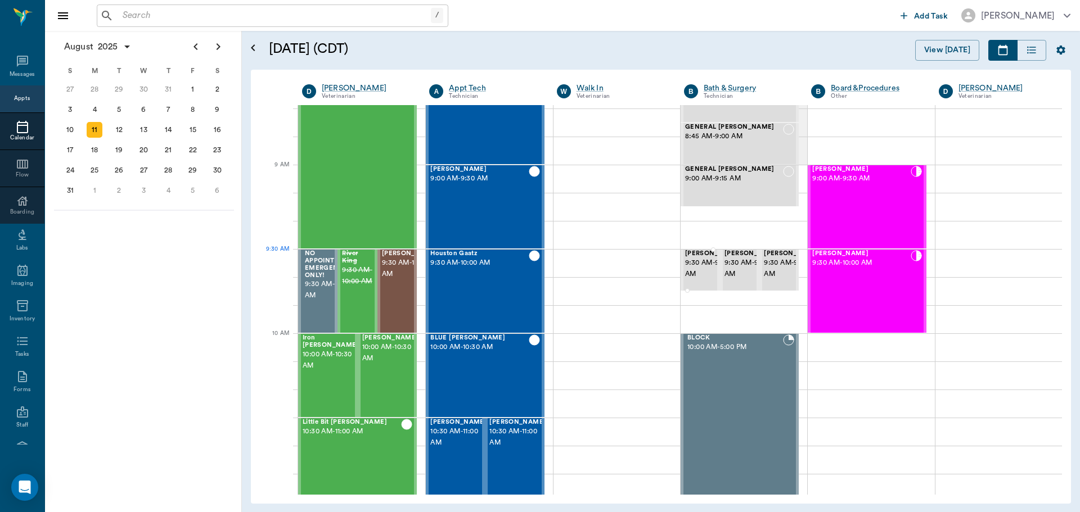
click at [693, 272] on span "9:30 AM - 9:45 AM" at bounding box center [713, 269] width 56 height 22
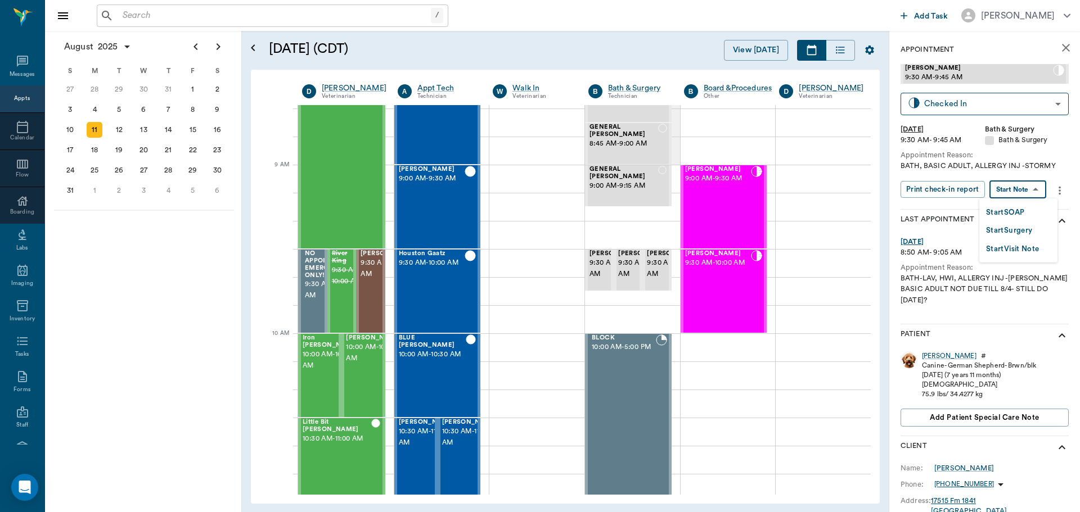
click at [1013, 196] on body "/ ​ Add Task [PERSON_NAME] Nectar Messages Appts Calendar Flow Boarding Labs Im…" at bounding box center [540, 256] width 1080 height 512
click at [1005, 209] on button "Start SOAP" at bounding box center [1005, 212] width 38 height 13
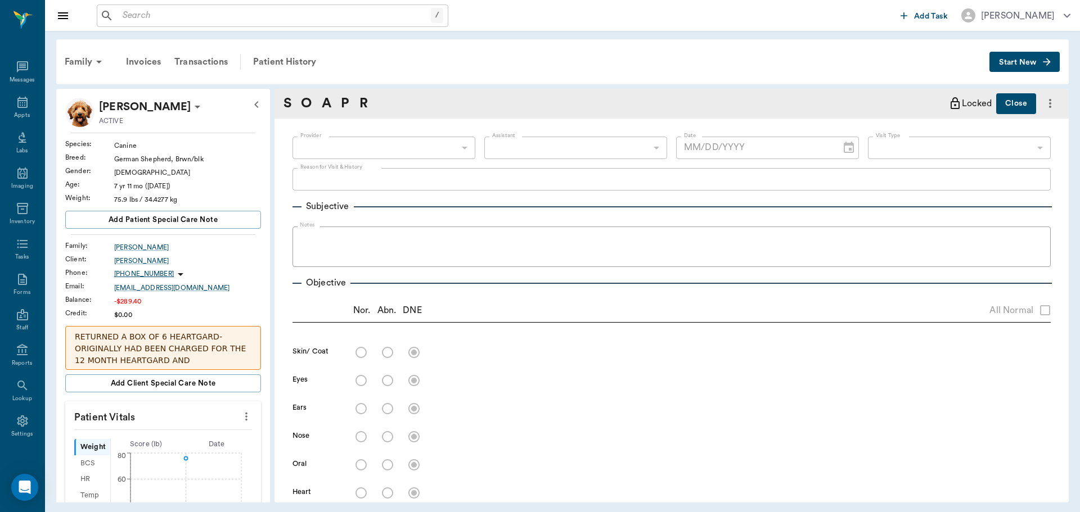
type input "63ec2f075fda476ae8351a4a"
type input "67479aab0de4f58b269e34fc"
type textarea "BATH, BASIC ADULT, ALLERGY INJ -STORMY"
type input "[DATE]"
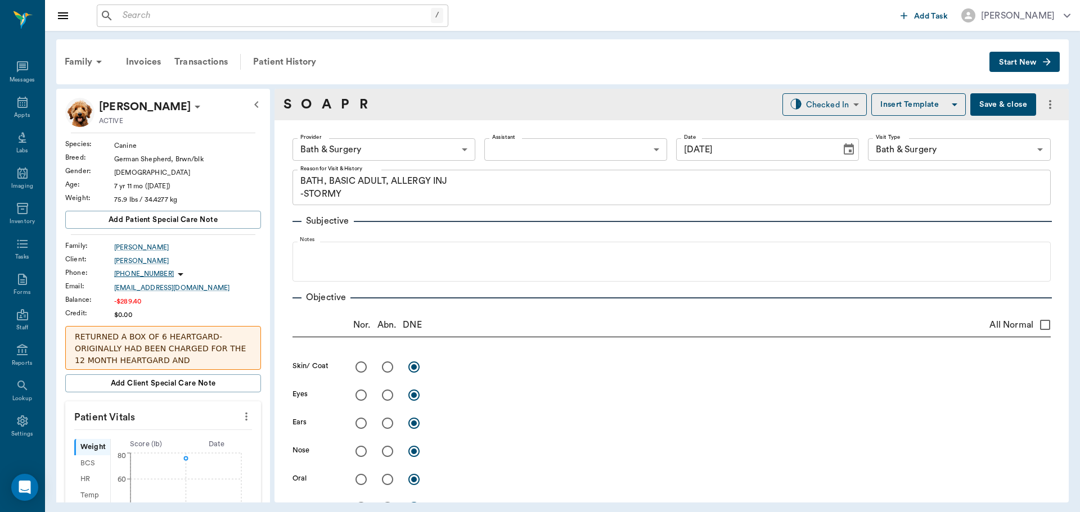
click at [240, 413] on icon "more" at bounding box center [246, 416] width 12 height 13
click at [219, 429] on li "Enter Vitals" at bounding box center [190, 436] width 112 height 21
click at [176, 445] on input "text" at bounding box center [163, 450] width 98 height 22
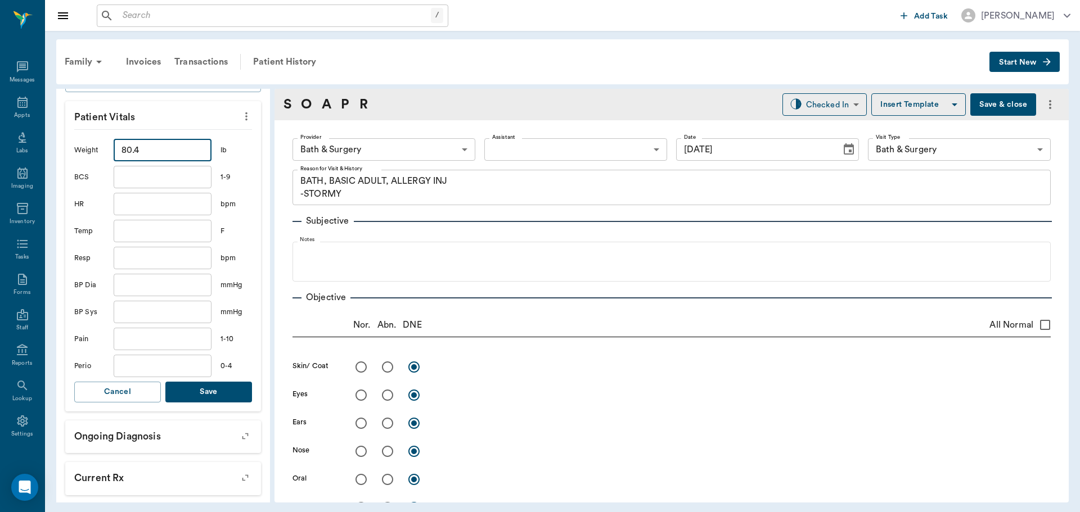
scroll to position [337, 0]
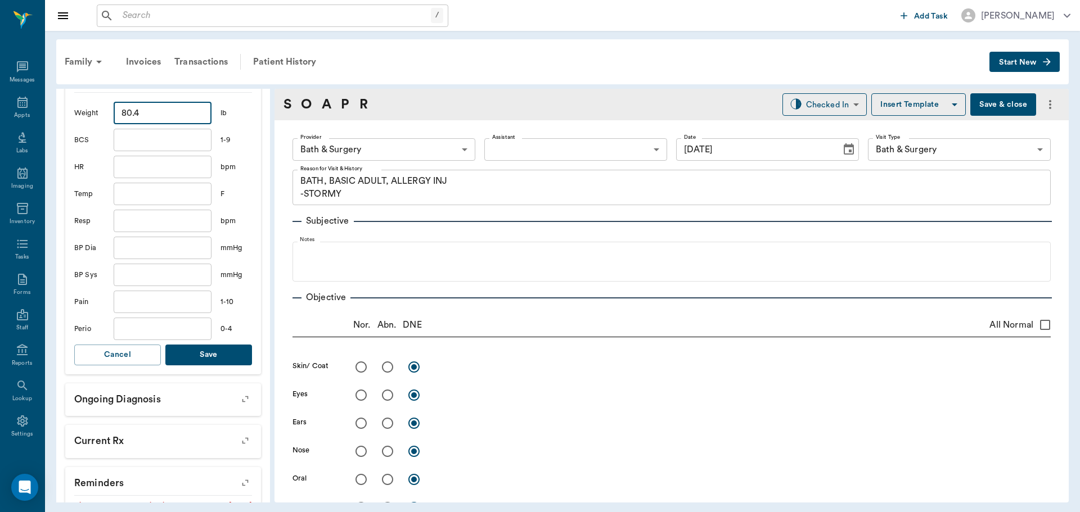
type input "80.4"
click at [235, 350] on button "Save" at bounding box center [208, 355] width 87 height 21
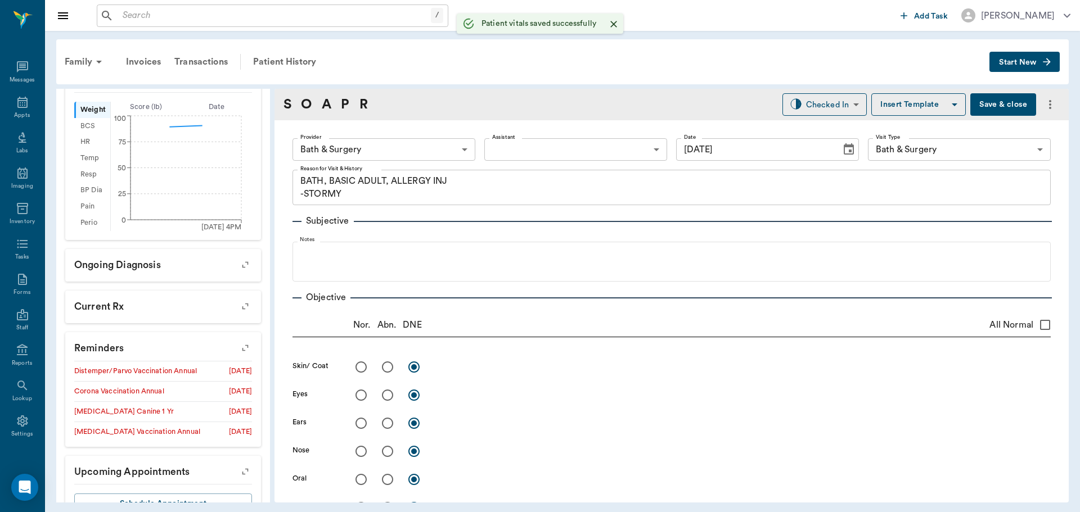
click at [405, 151] on body "/ ​ Add Task [PERSON_NAME] Nectar Messages Appts Labs Imaging Inventory Tasks F…" at bounding box center [540, 256] width 1080 height 512
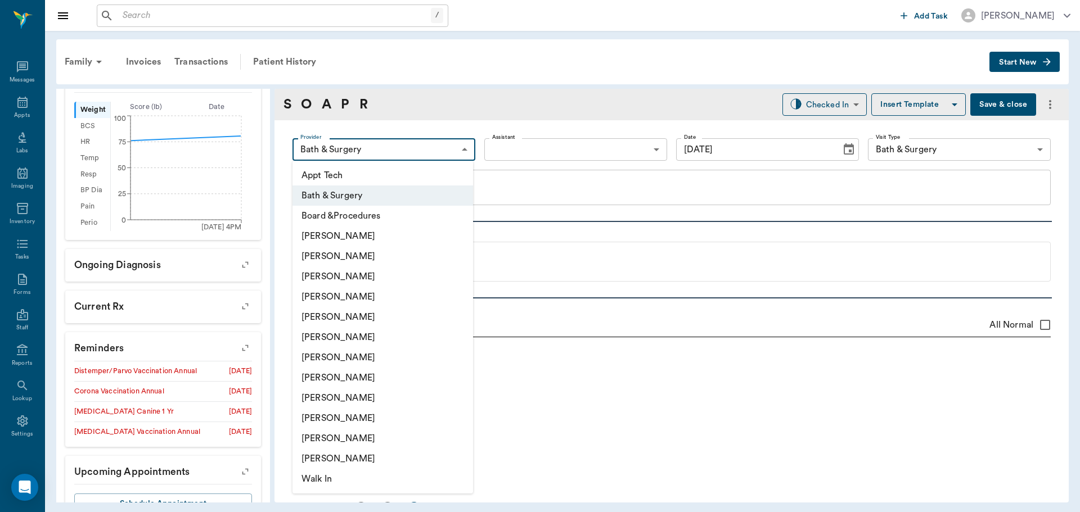
click at [365, 336] on li "[PERSON_NAME]" at bounding box center [382, 337] width 181 height 20
type input "682b670d8bdc6f7f8feef3db"
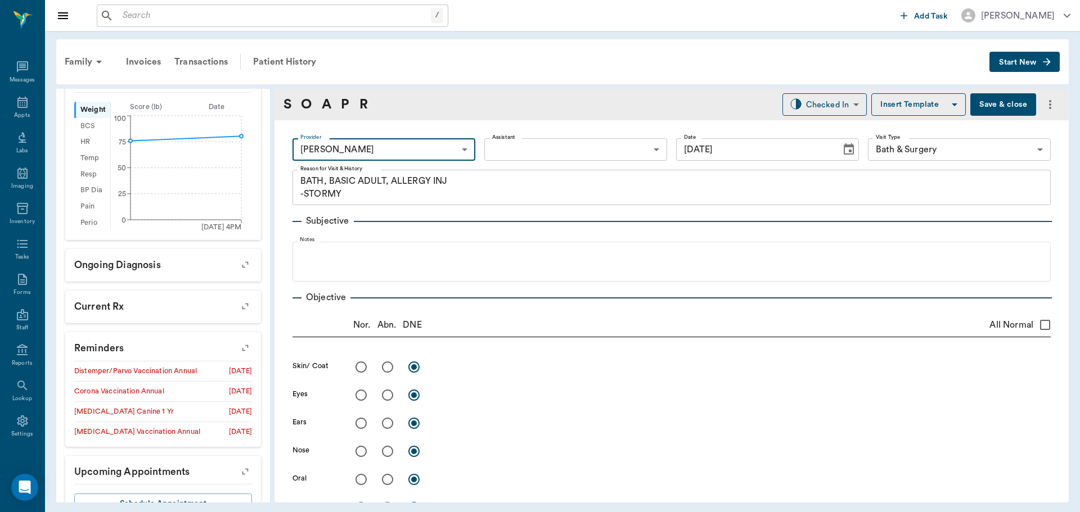
click at [517, 143] on body "/ ​ Add Task [PERSON_NAME] Nectar Messages Appts Labs Imaging Inventory Tasks F…" at bounding box center [540, 256] width 1080 height 512
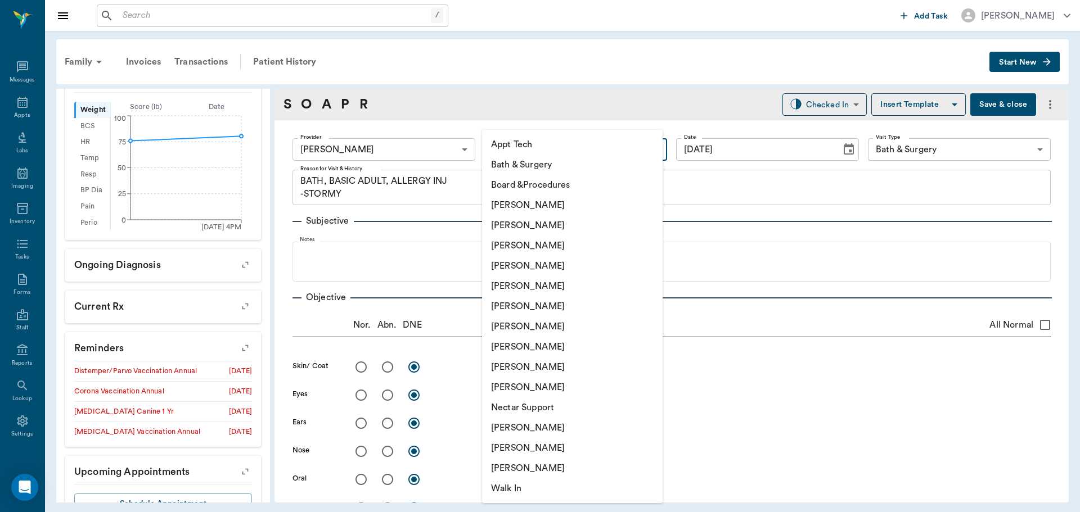
click at [507, 223] on li "[PERSON_NAME]" at bounding box center [572, 225] width 181 height 20
type input "642ef10e332a41444de2bad1"
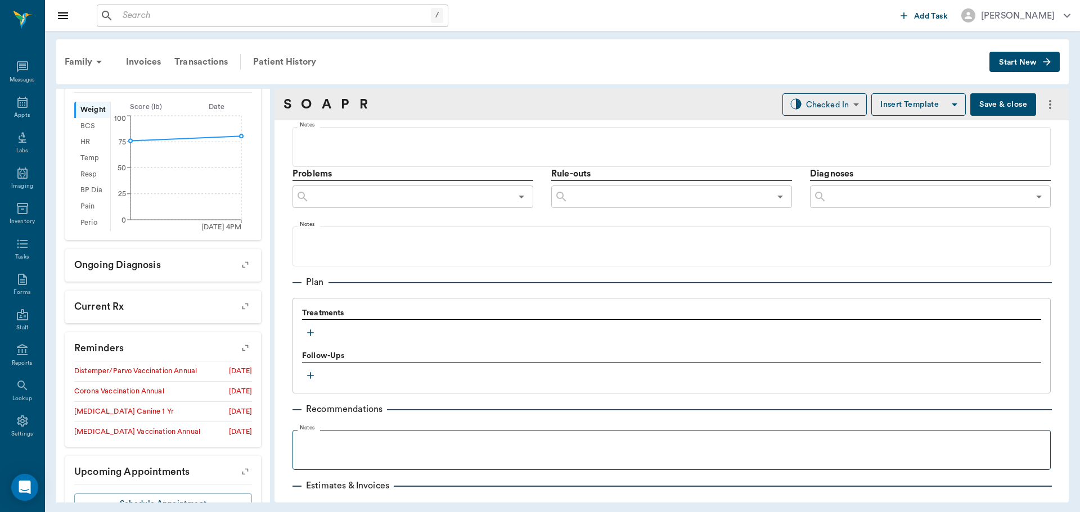
scroll to position [670, 0]
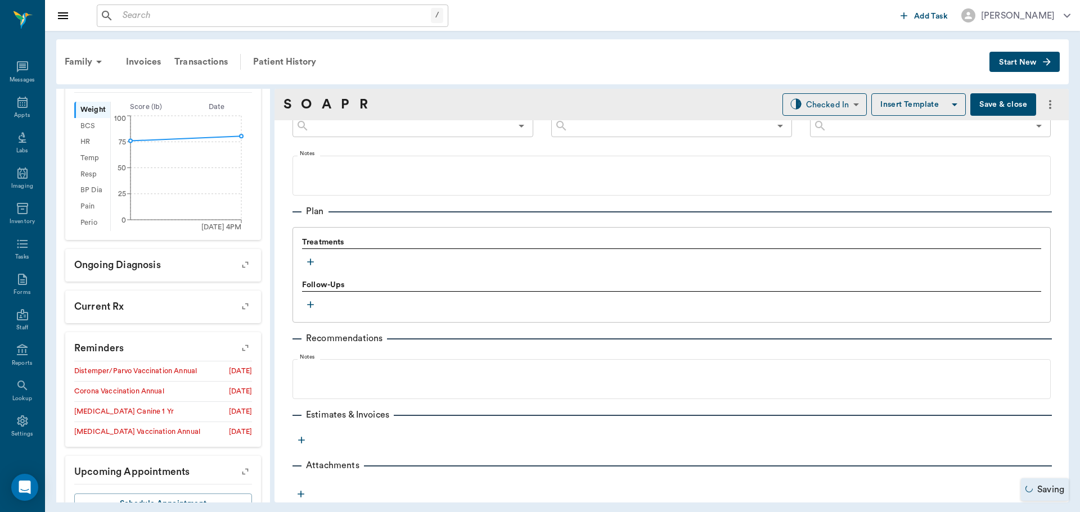
click at [313, 259] on icon "button" at bounding box center [310, 261] width 11 height 11
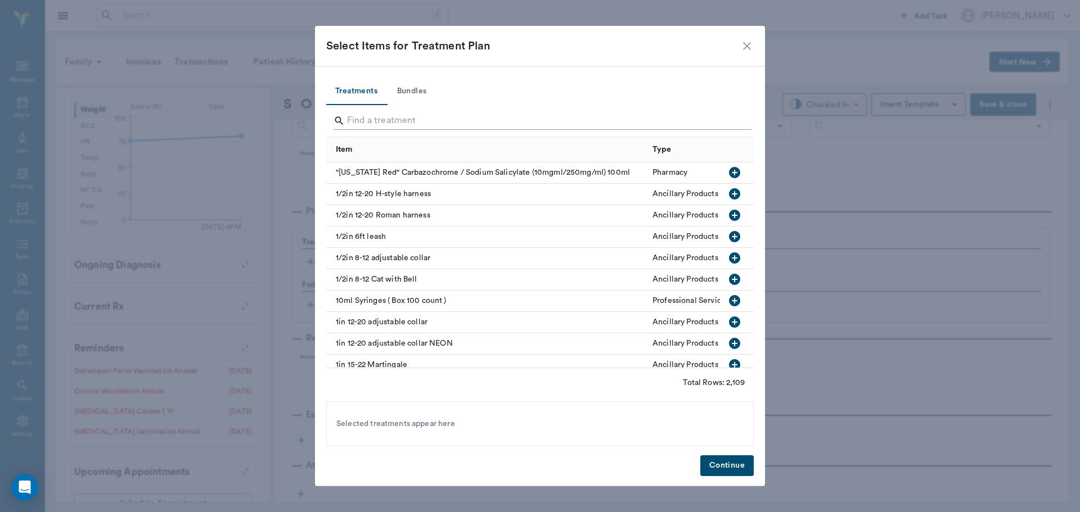
click at [396, 119] on input "Search" at bounding box center [541, 121] width 388 height 18
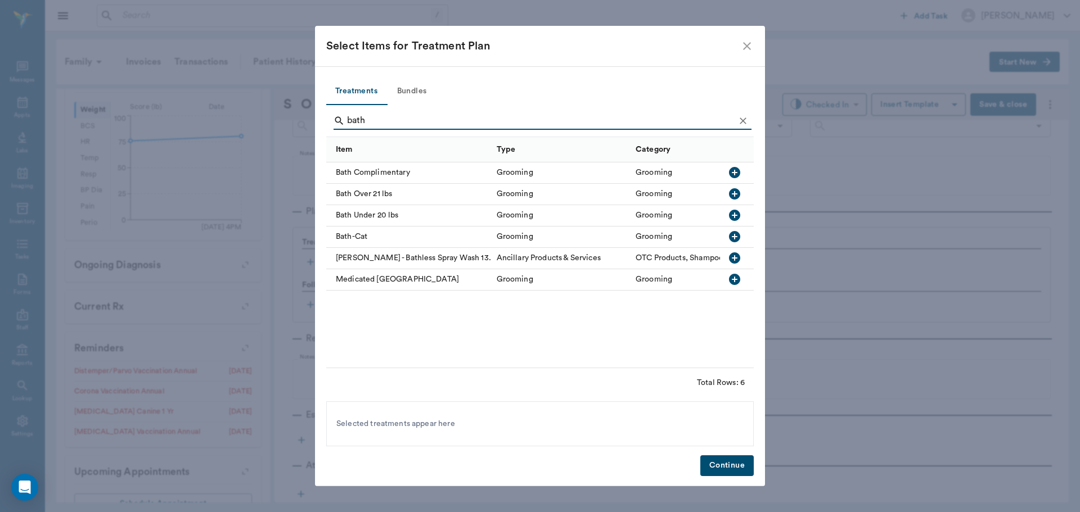
type input "bath"
click at [733, 195] on icon "button" at bounding box center [734, 193] width 11 height 11
click at [745, 121] on icon "Clear" at bounding box center [742, 120] width 11 height 11
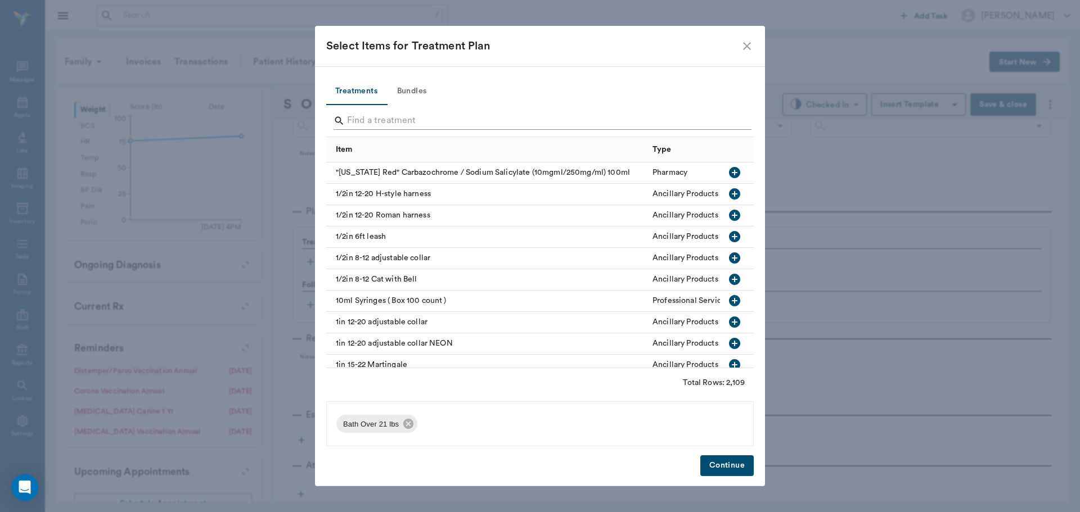
click at [732, 122] on input "Search" at bounding box center [541, 121] width 388 height 18
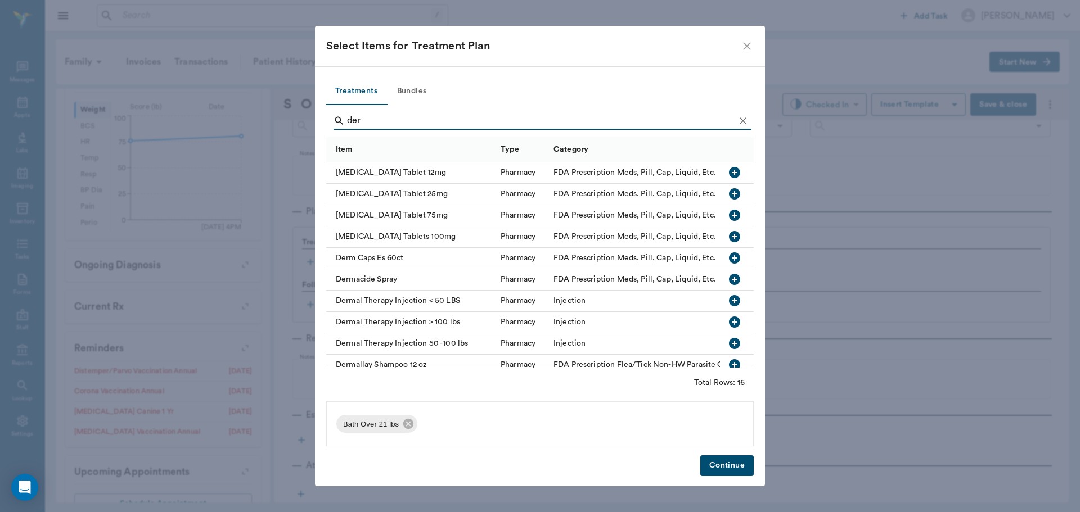
type input "der"
click at [731, 344] on icon "button" at bounding box center [734, 343] width 11 height 11
click at [746, 120] on icon "Clear" at bounding box center [742, 120] width 11 height 11
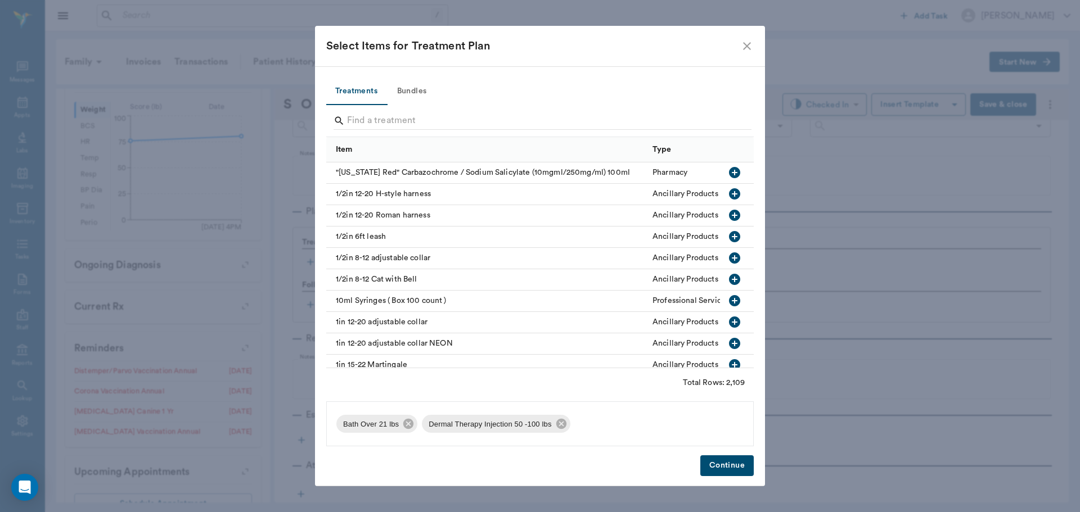
click at [427, 94] on button "Bundles" at bounding box center [411, 91] width 51 height 27
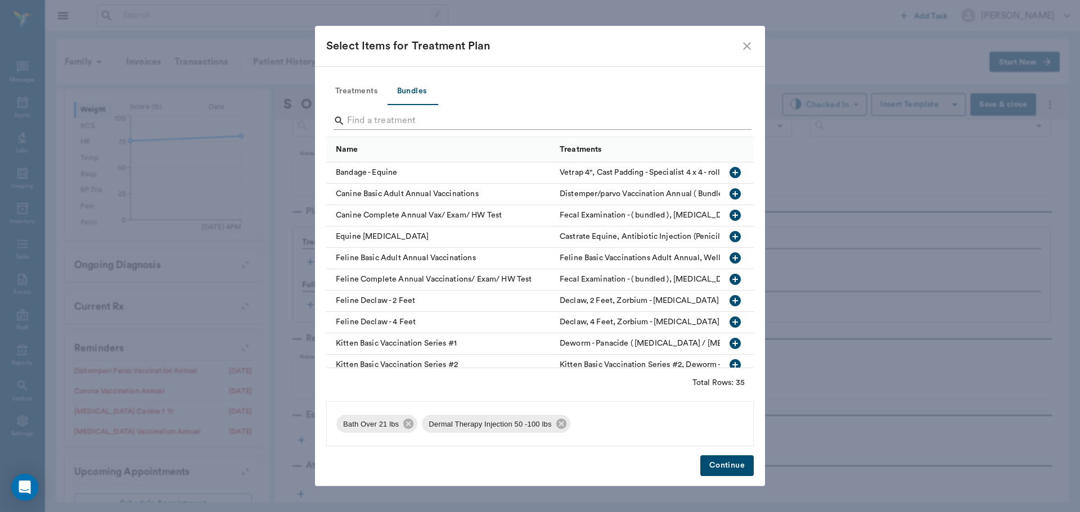
click at [425, 119] on input "Search" at bounding box center [541, 121] width 388 height 18
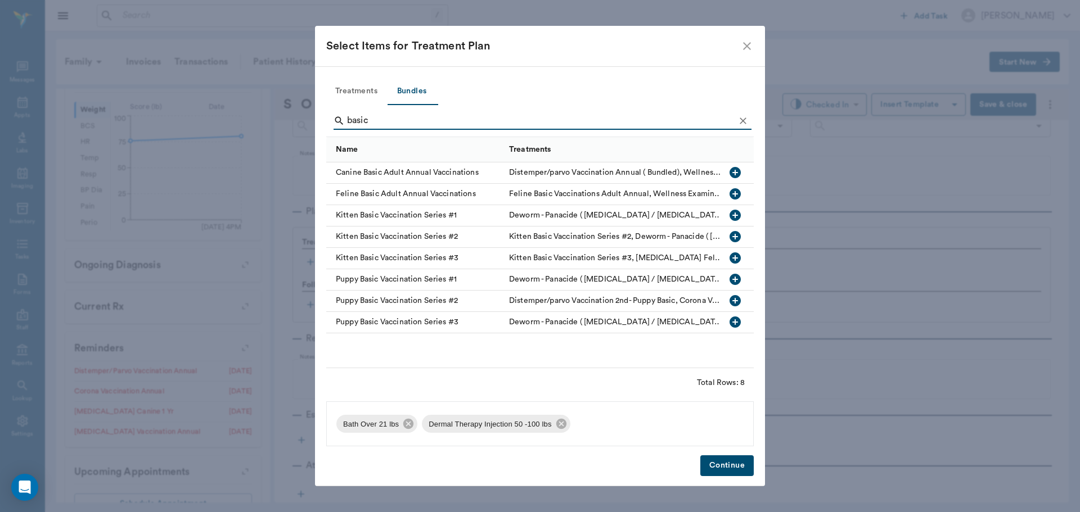
type input "basic"
click at [728, 172] on icon "button" at bounding box center [734, 172] width 13 height 13
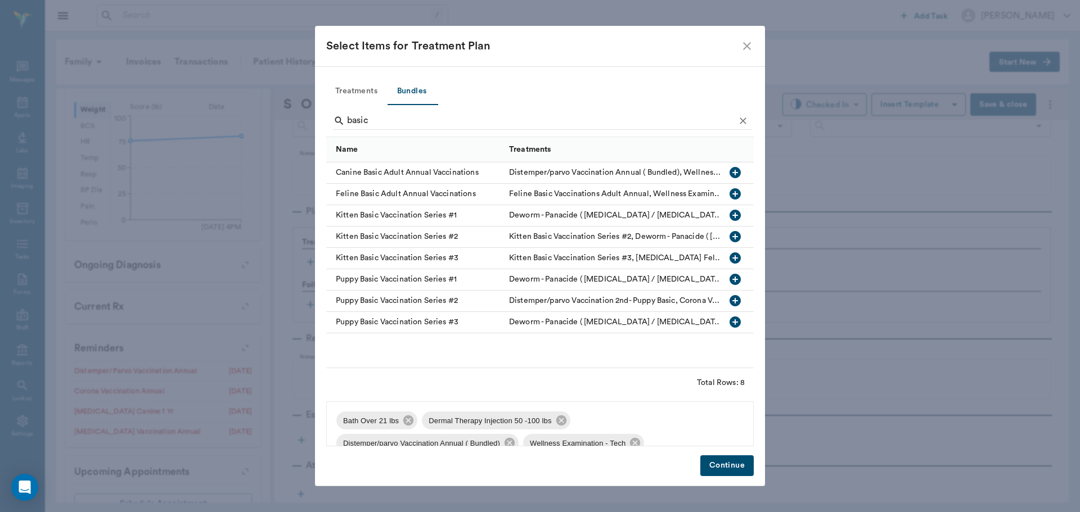
click at [730, 460] on button "Continue" at bounding box center [726, 466] width 53 height 21
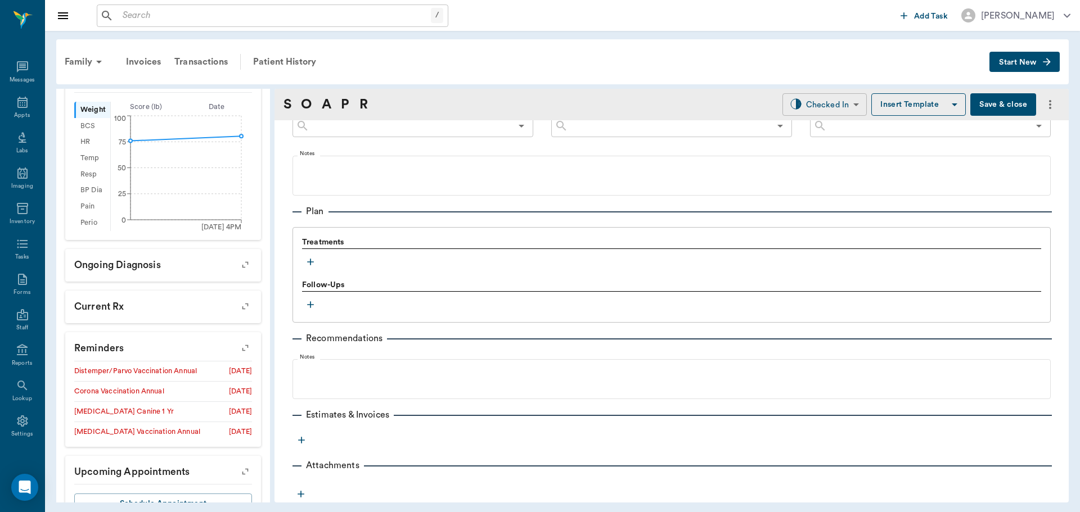
click at [813, 97] on body "/ ​ Add Task [PERSON_NAME] Nectar Messages Appts Labs Imaging Inventory Tasks F…" at bounding box center [540, 256] width 1080 height 512
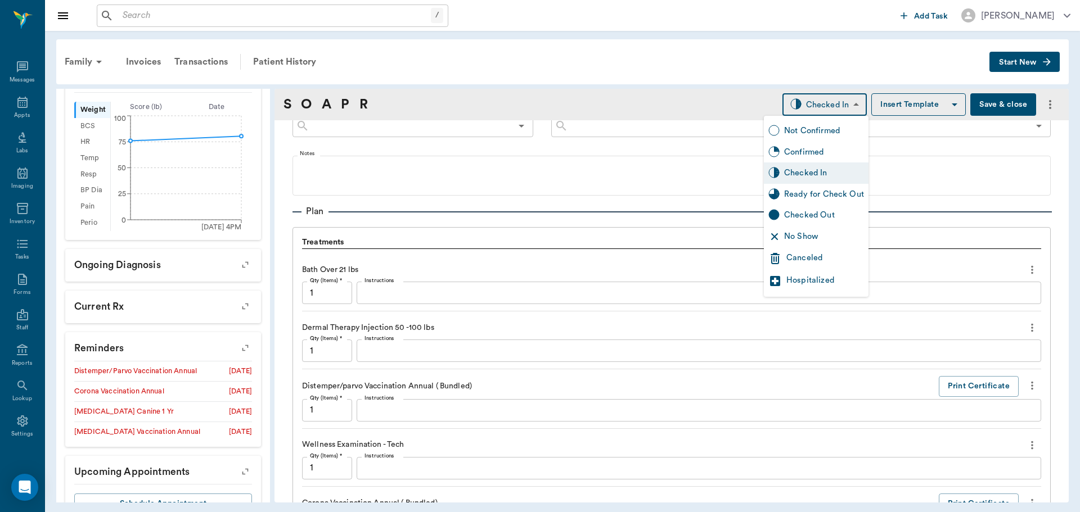
click at [831, 204] on div "Ready for Check Out" at bounding box center [816, 194] width 105 height 21
type input "READY_TO_CHECKOUT"
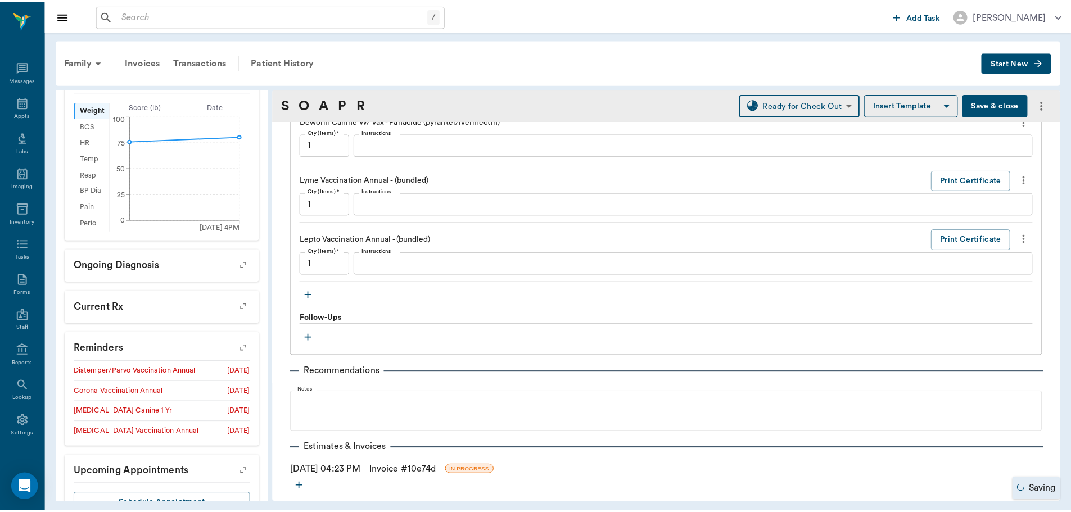
scroll to position [1335, 0]
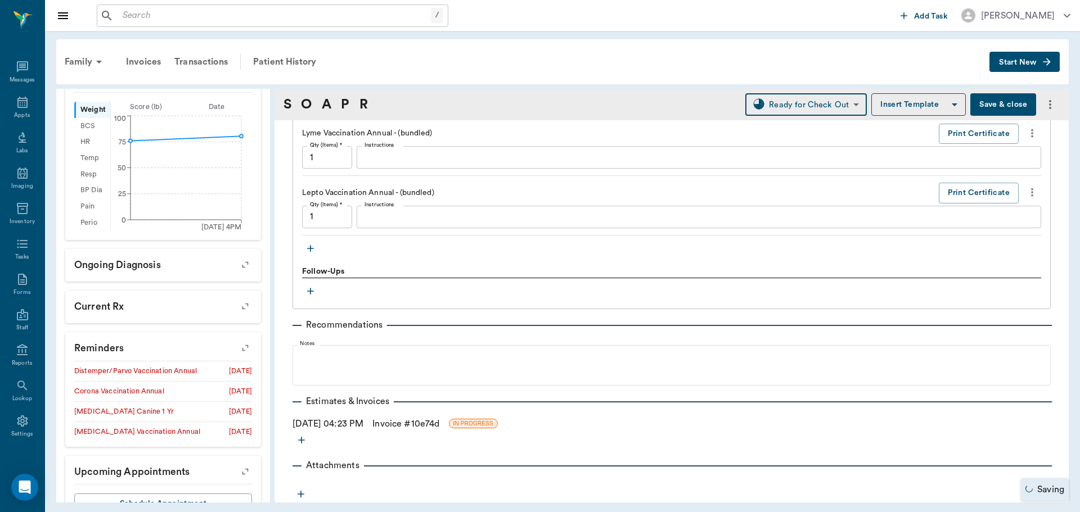
click at [407, 429] on link "Invoice # 10e74d" at bounding box center [405, 423] width 67 height 13
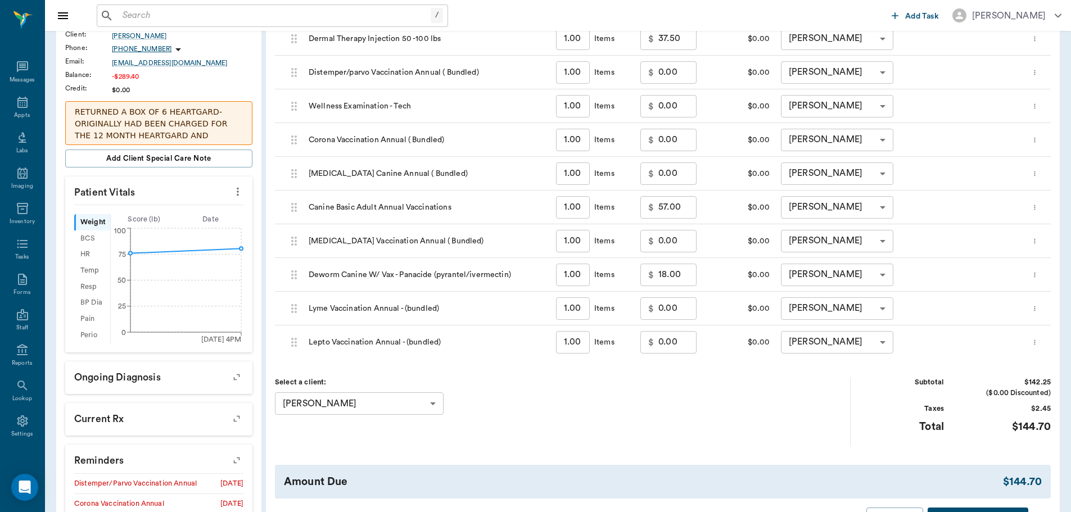
scroll to position [375, 0]
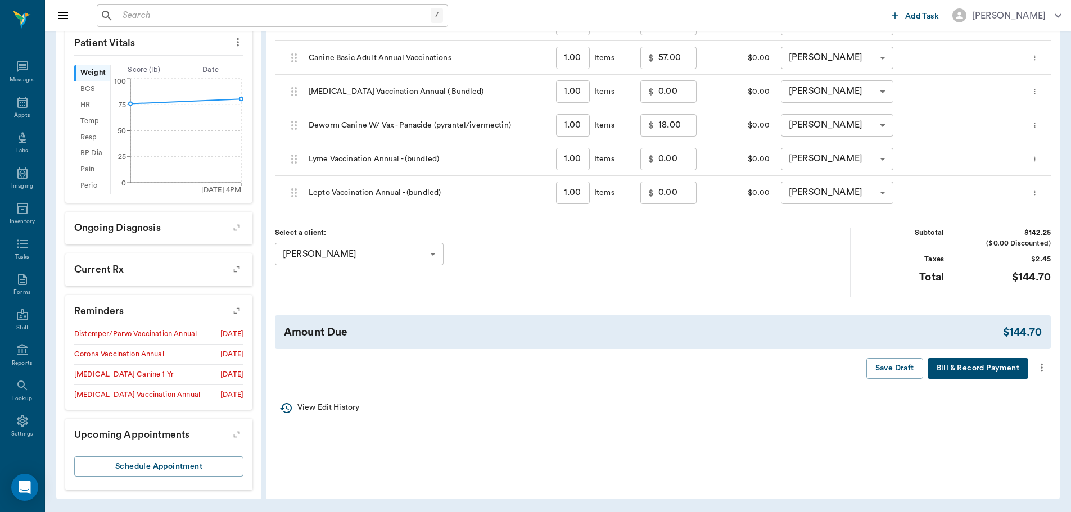
click at [1040, 364] on icon "more" at bounding box center [1042, 367] width 12 height 13
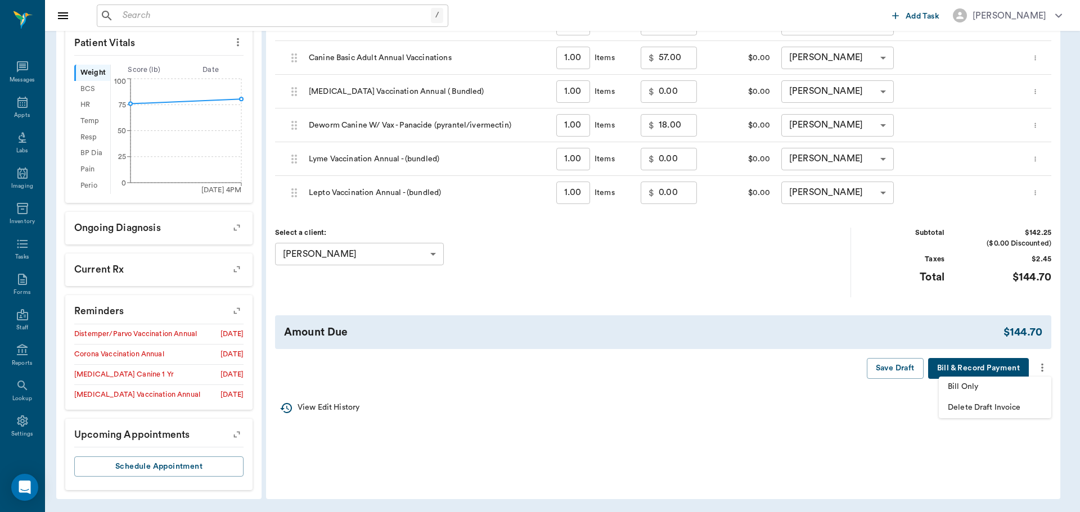
click at [1006, 391] on span "Bill Only" at bounding box center [995, 387] width 94 height 12
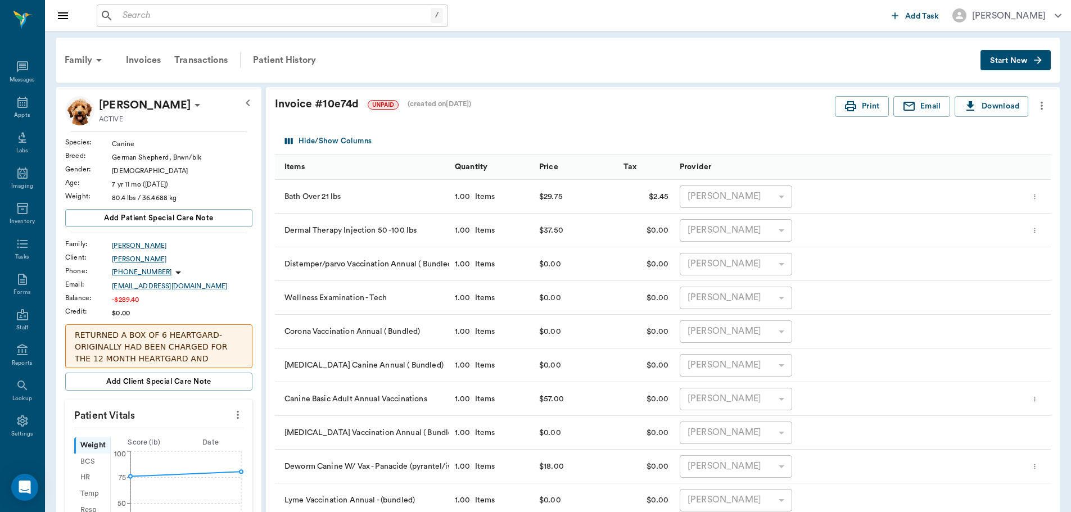
scroll to position [0, 0]
click at [263, 58] on div "Patient History" at bounding box center [284, 61] width 76 height 27
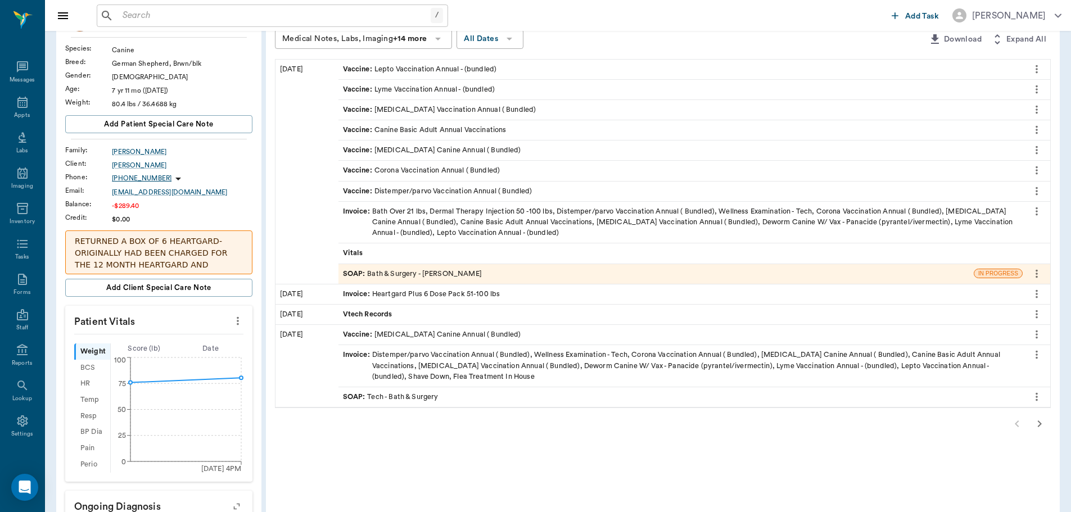
scroll to position [112, 0]
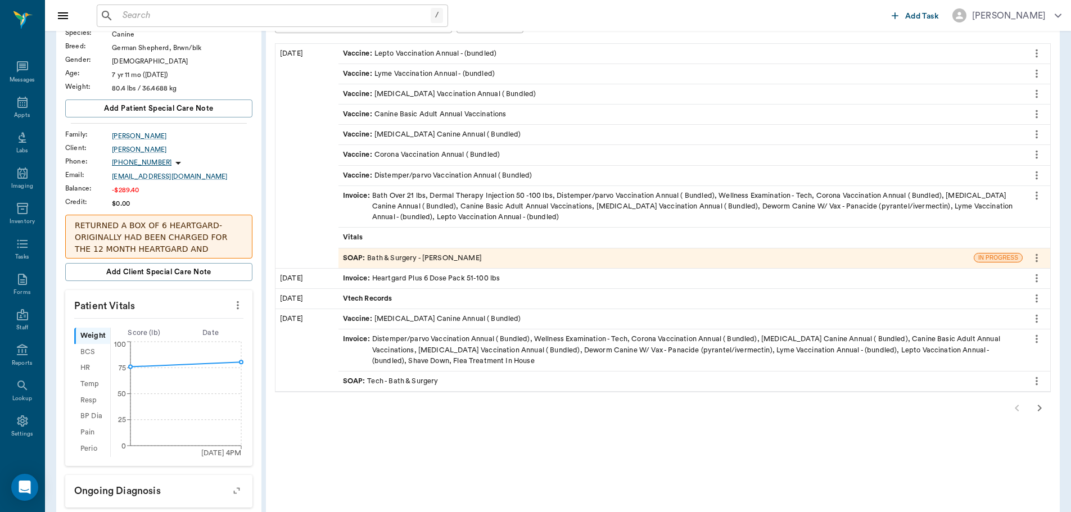
click at [1031, 406] on button "button" at bounding box center [1040, 408] width 22 height 22
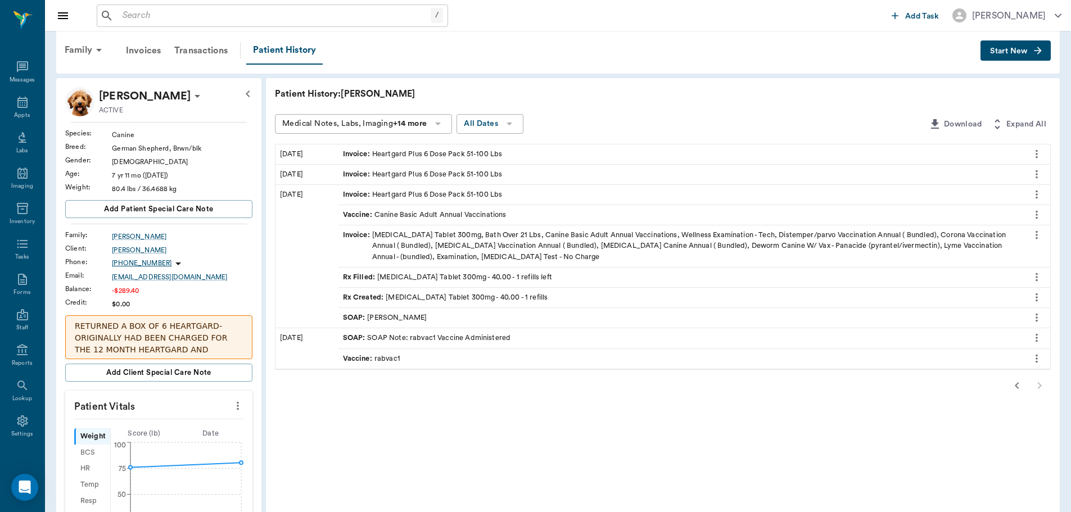
scroll to position [0, 0]
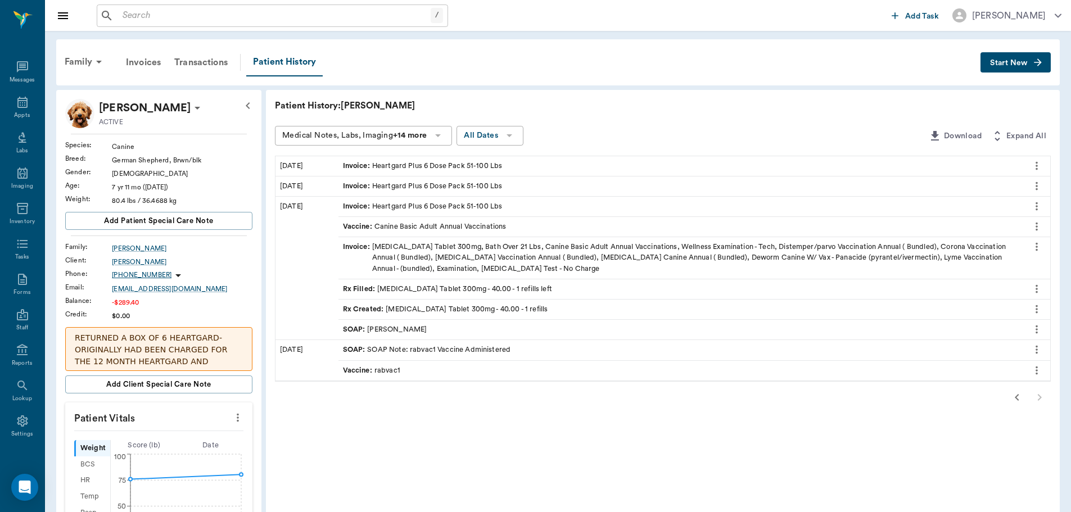
click at [1015, 397] on icon "button" at bounding box center [1017, 397] width 13 height 13
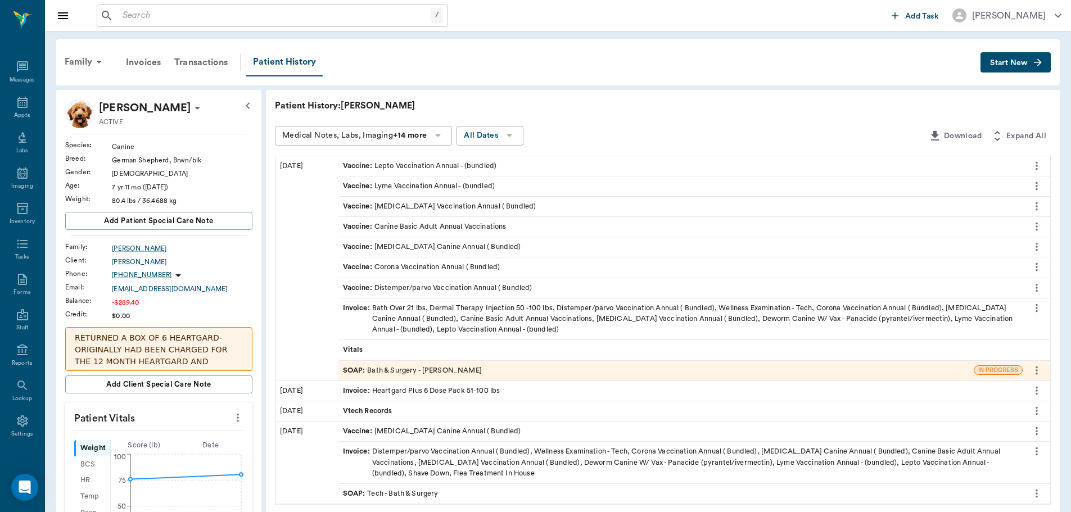
click at [475, 367] on div "SOAP : Bath & Surgery - [PERSON_NAME]" at bounding box center [657, 371] width 636 height 20
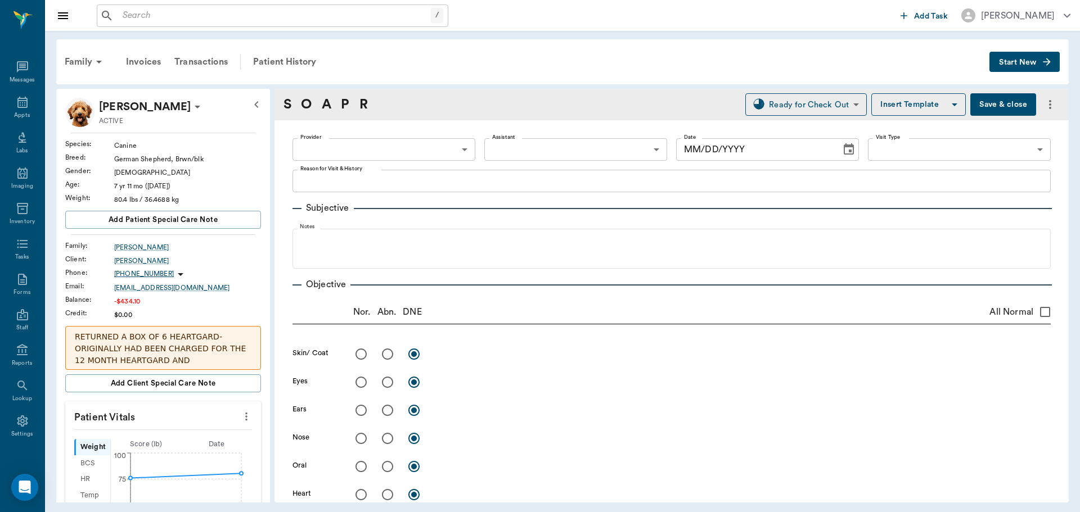
type input "682b670d8bdc6f7f8feef3db"
type input "642ef10e332a41444de2bad1"
type input "67479aab0de4f58b269e34fc"
type textarea "BATH, BASIC ADULT, ALLERGY INJ -STORMY"
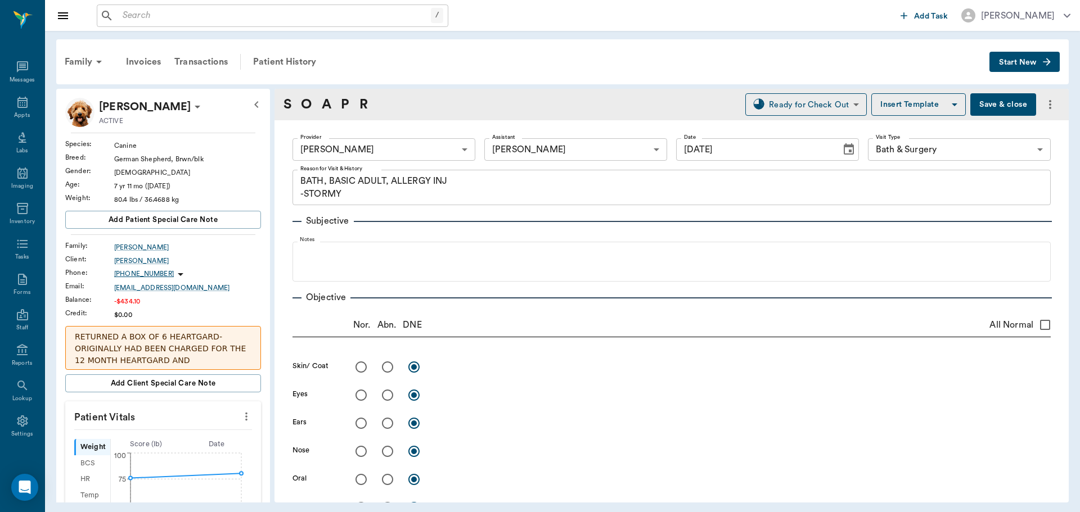
type input "[DATE]"
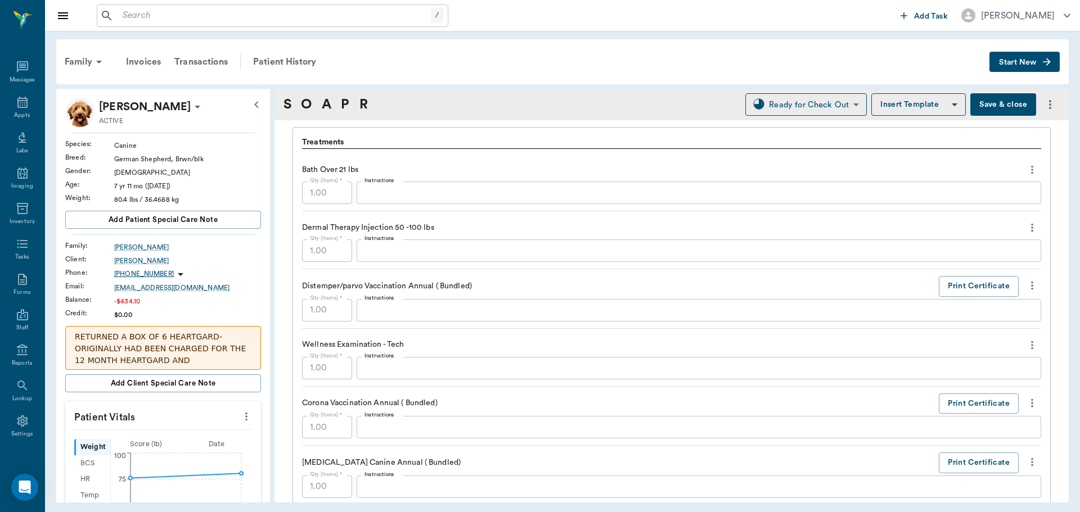
scroll to position [787, 0]
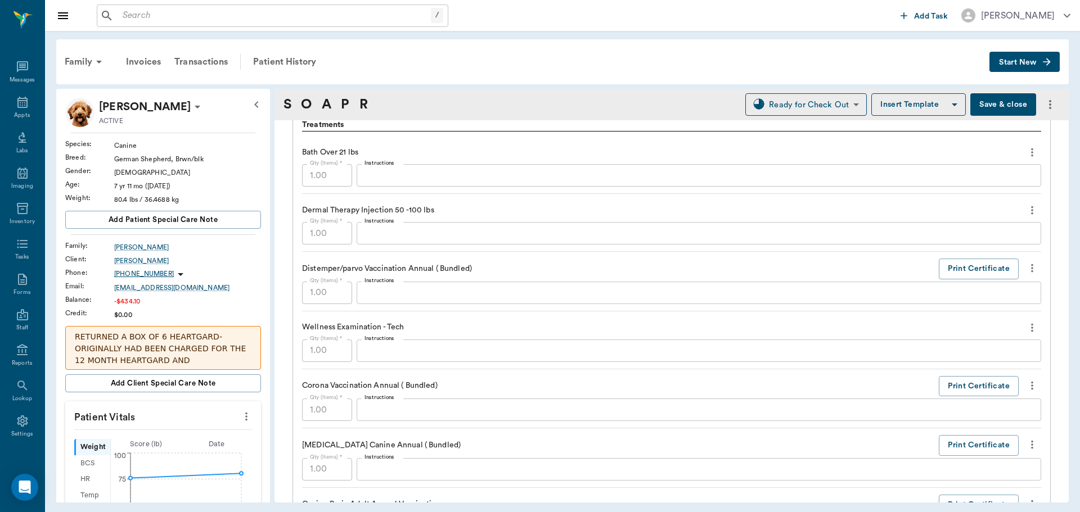
click at [430, 219] on div "Dermal Therapy Injection 50 -100 lbs" at bounding box center [671, 210] width 739 height 19
click at [430, 228] on textarea "Instructions" at bounding box center [698, 233] width 669 height 13
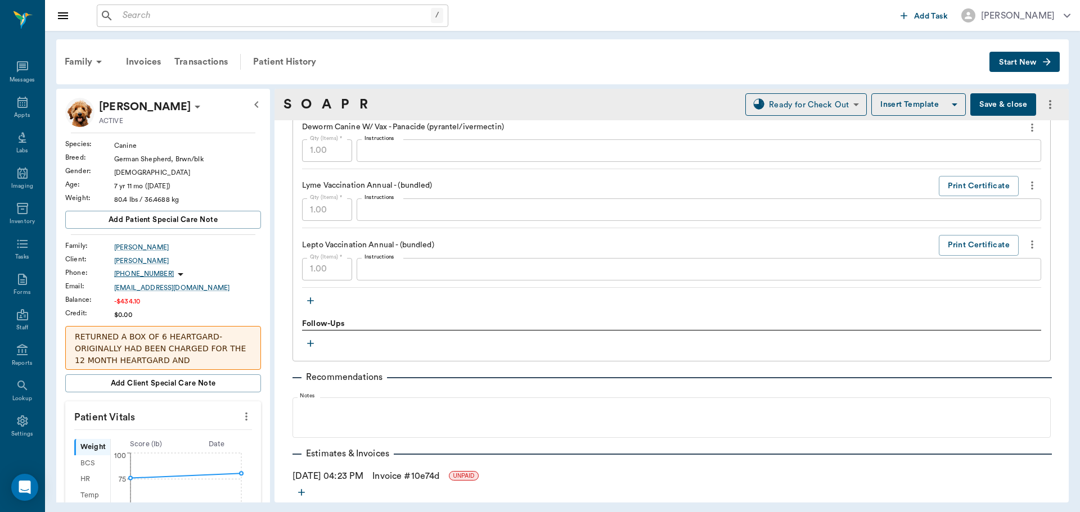
scroll to position [1335, 0]
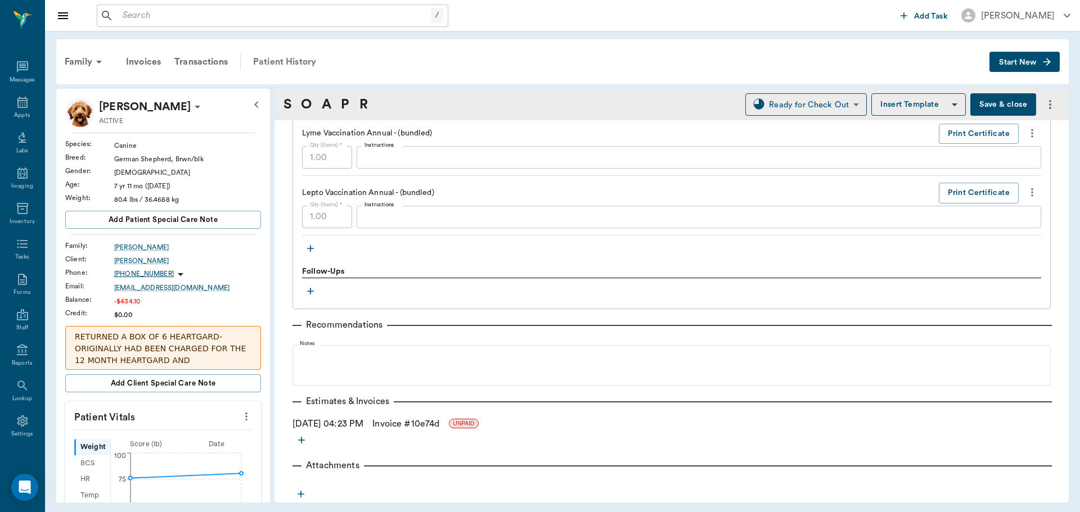
type textarea "MP 80/ Dex SP 2"
click at [282, 57] on div "Patient History" at bounding box center [284, 61] width 76 height 27
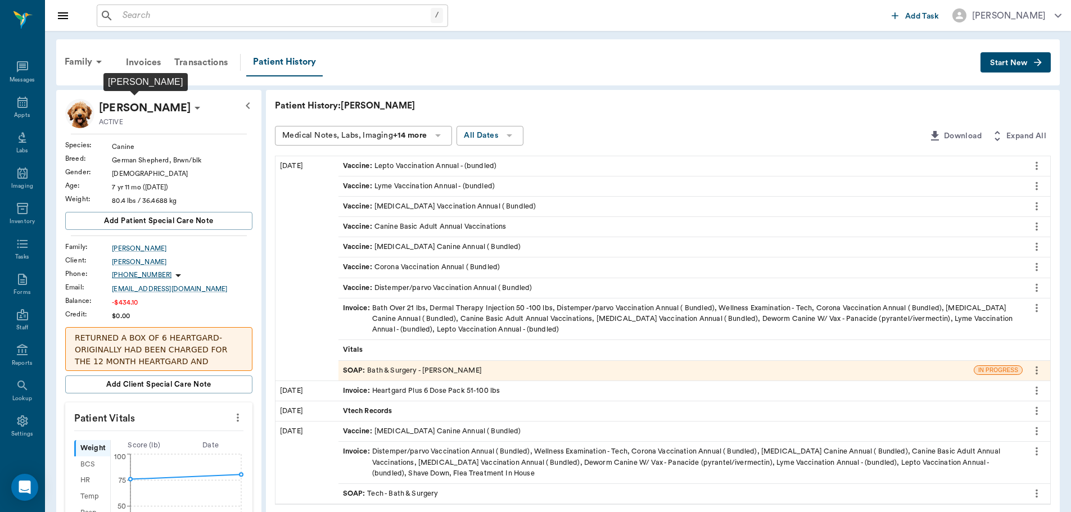
click at [117, 105] on p "[PERSON_NAME]" at bounding box center [145, 108] width 92 height 18
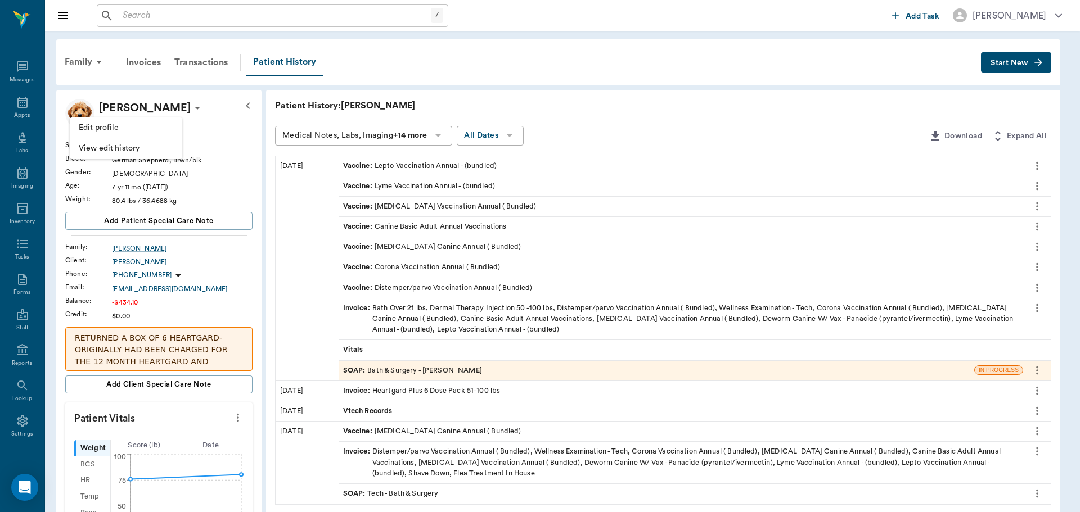
click at [94, 92] on div at bounding box center [540, 256] width 1080 height 512
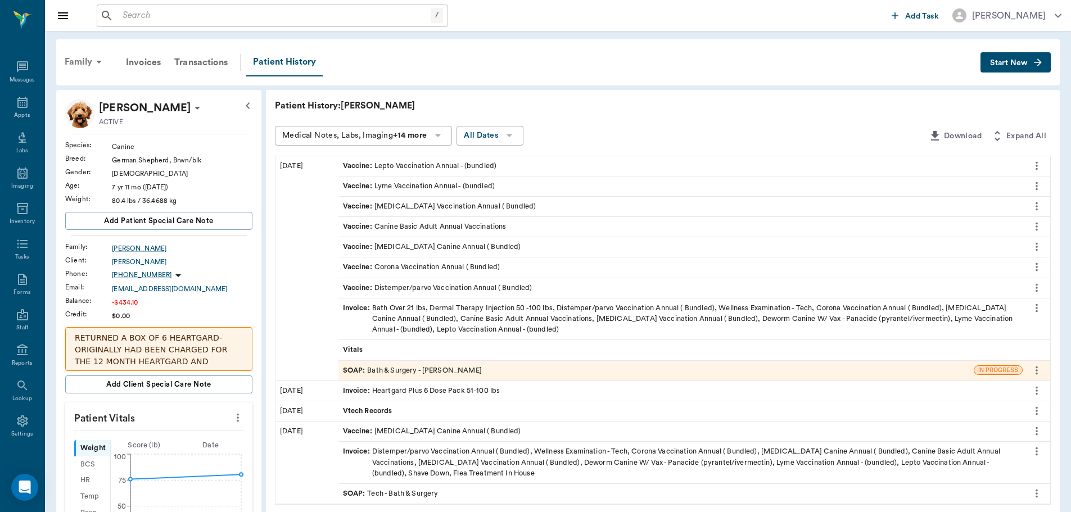
click at [90, 64] on div "Family" at bounding box center [85, 61] width 55 height 27
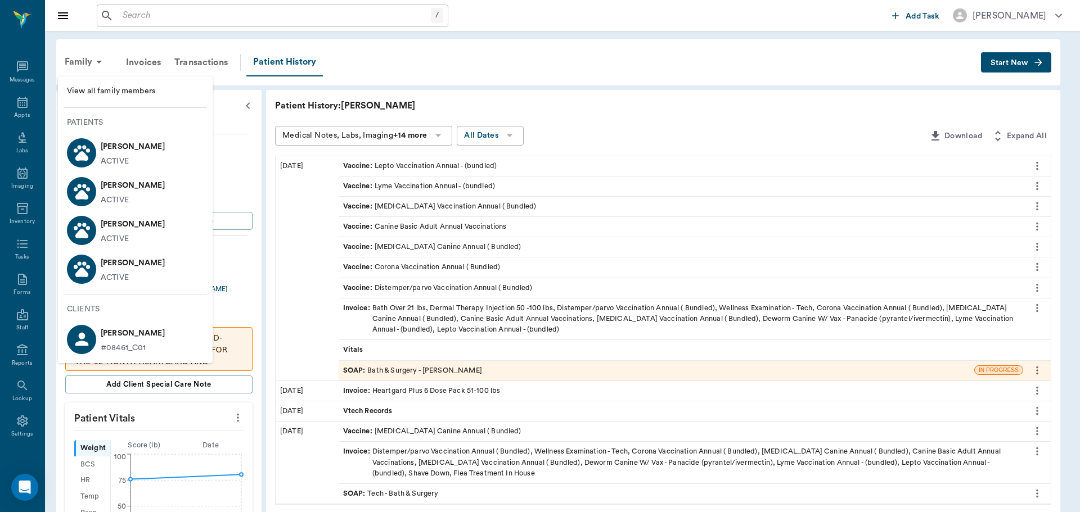
click at [149, 260] on p "[PERSON_NAME]" at bounding box center [133, 263] width 64 height 18
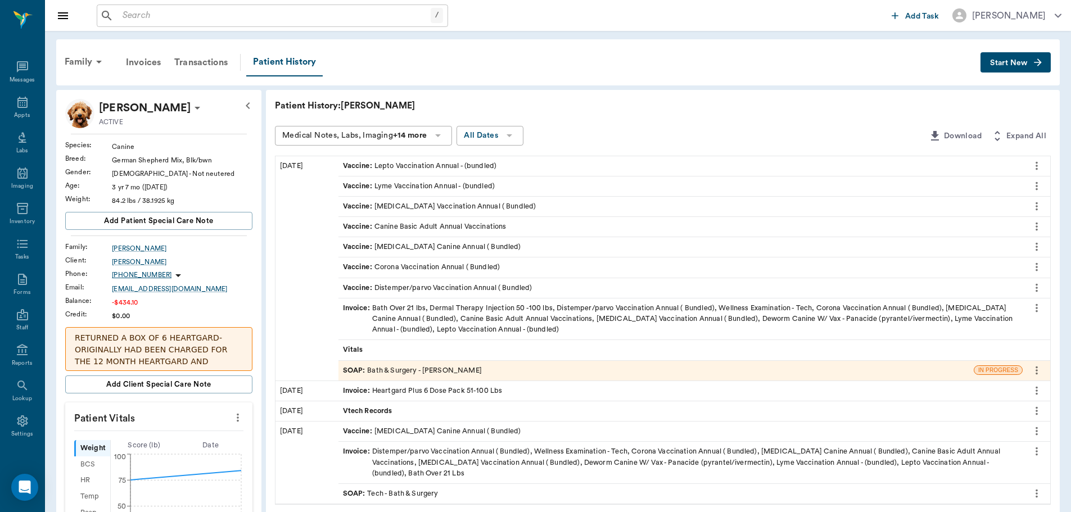
drag, startPoint x: 515, startPoint y: 368, endPoint x: 516, endPoint y: 361, distance: 7.0
click at [515, 367] on div "SOAP : Bath & Surgery - [PERSON_NAME]" at bounding box center [657, 371] width 636 height 20
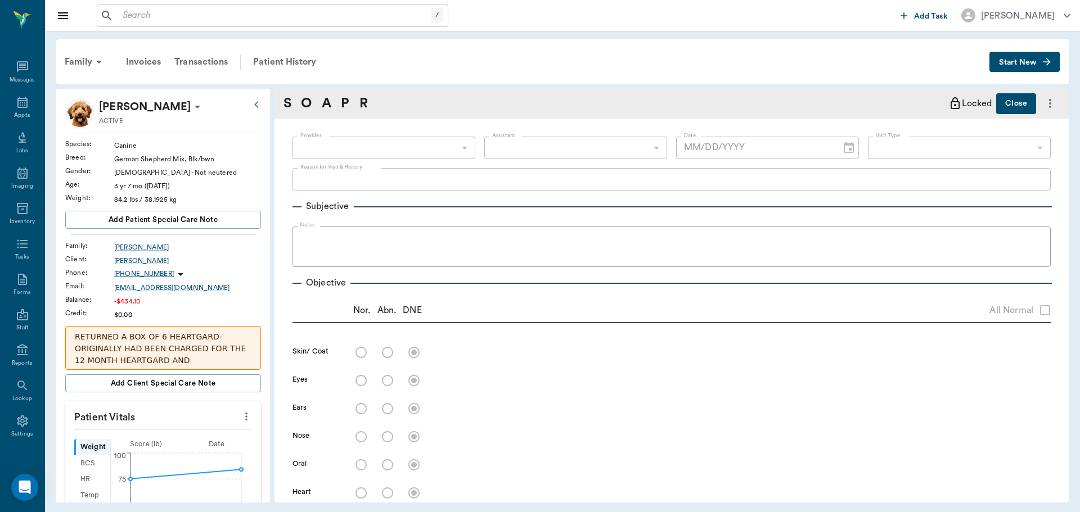
type input "682b670d8bdc6f7f8feef3db"
type input "642ef10e332a41444de2bad1"
type input "67479aab0de4f58b269e34fc"
type textarea "BATH, BASIC ADULT, ALLERGY INJ -STORMY"
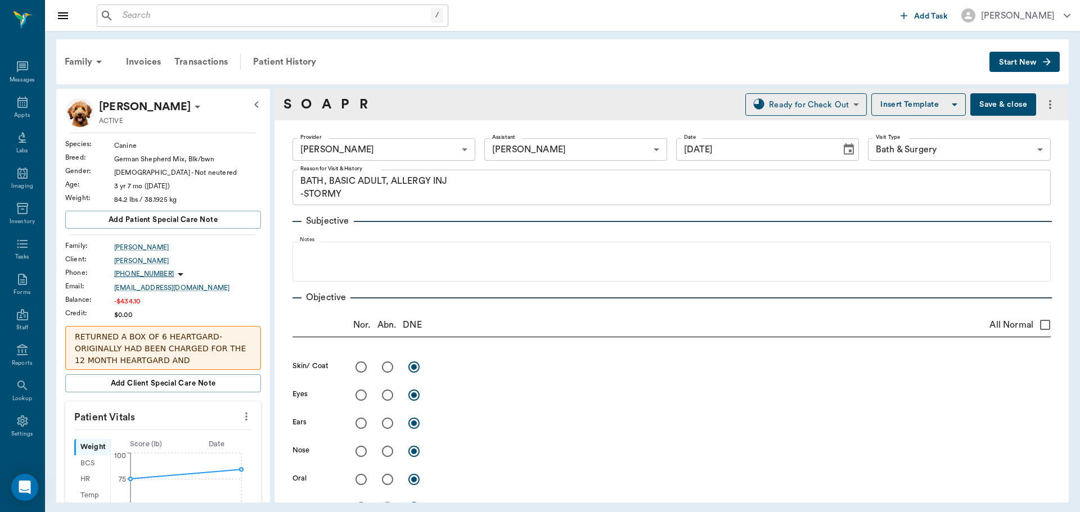
type input "[DATE]"
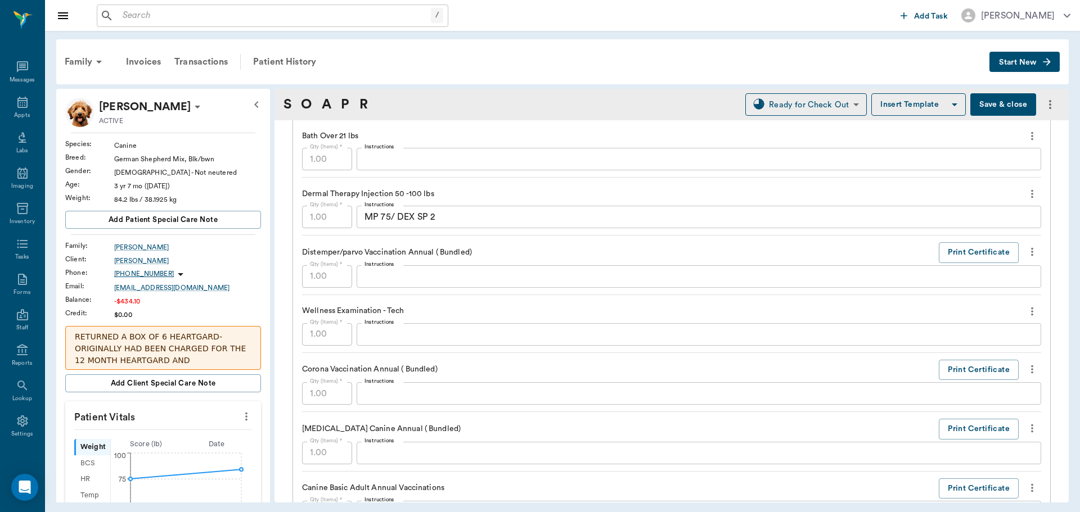
scroll to position [844, 0]
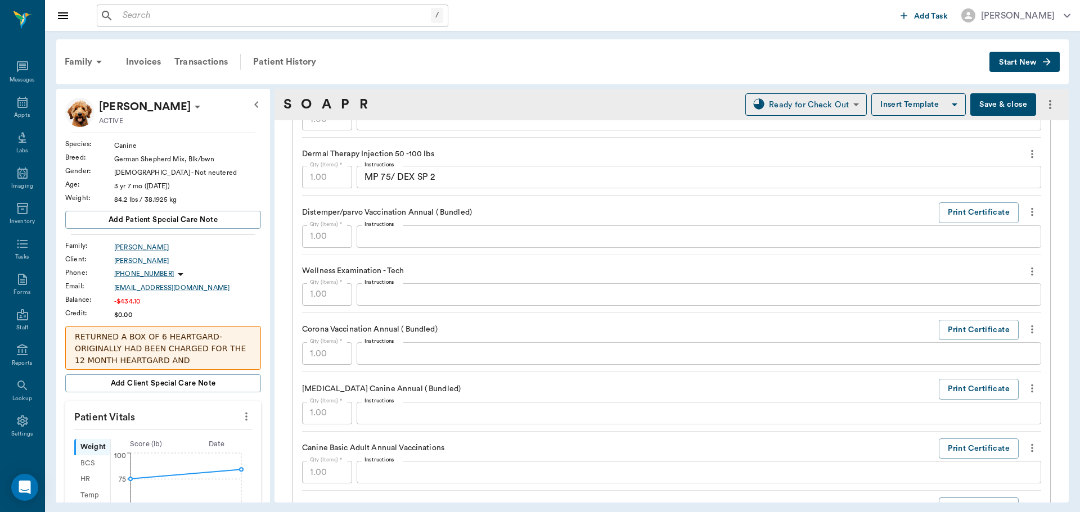
click at [390, 175] on textarea "MP 75/ DEX SP 2" at bounding box center [698, 177] width 669 height 13
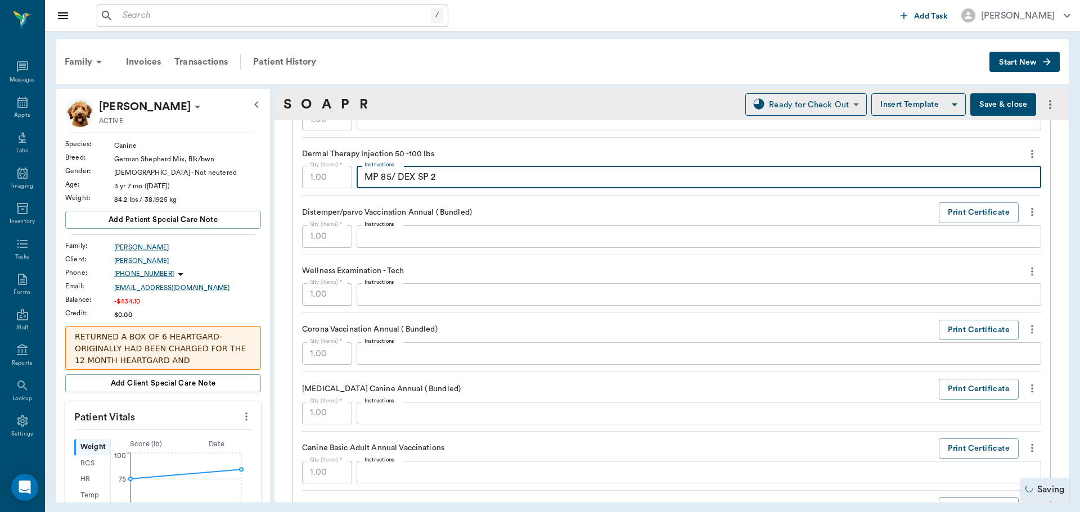
click at [443, 181] on textarea "MP 85/ DEX SP 2" at bounding box center [698, 177] width 669 height 13
type textarea "MP 85/ DEX SP 2.1"
click at [973, 96] on button "Save & close" at bounding box center [1003, 104] width 66 height 22
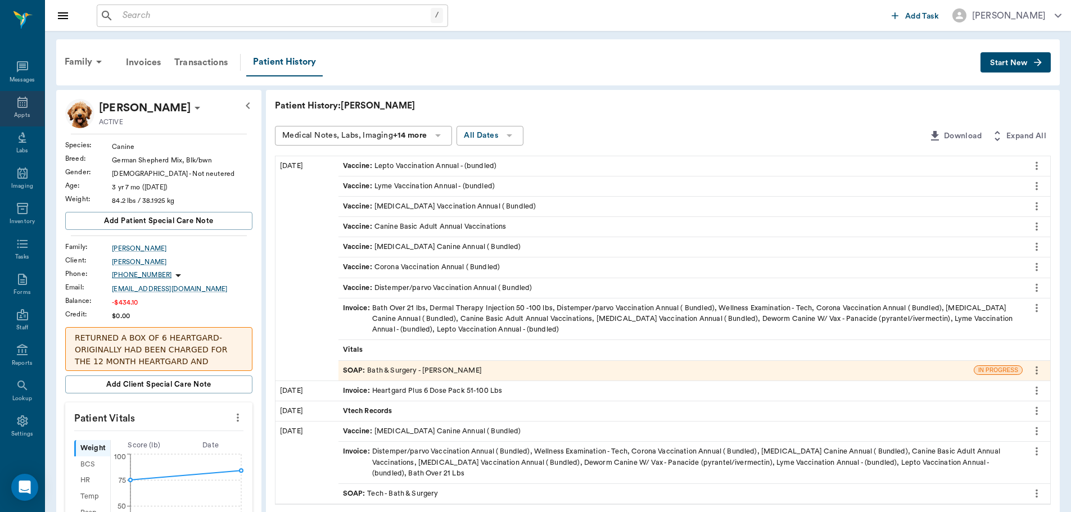
click at [16, 108] on icon at bounding box center [22, 102] width 13 height 13
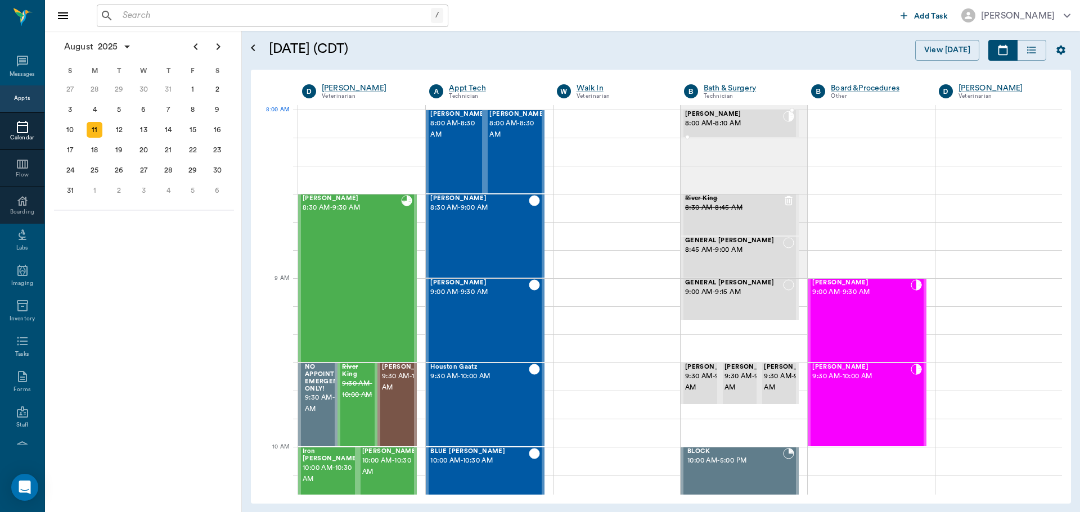
click at [771, 119] on span "8:00 AM - 8:10 AM" at bounding box center [734, 123] width 98 height 11
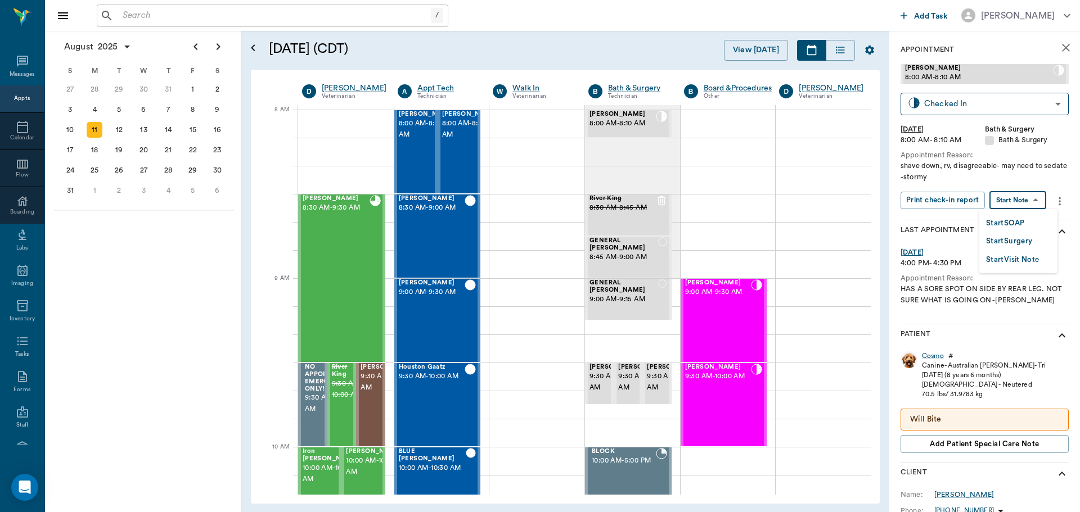
click at [1010, 204] on body "/ ​ Add Task Dr. Bert Ellsworth Nectar Messages Appts Calendar Flow Boarding La…" at bounding box center [540, 256] width 1080 height 512
click at [1000, 224] on button "Start SOAP" at bounding box center [1005, 223] width 38 height 13
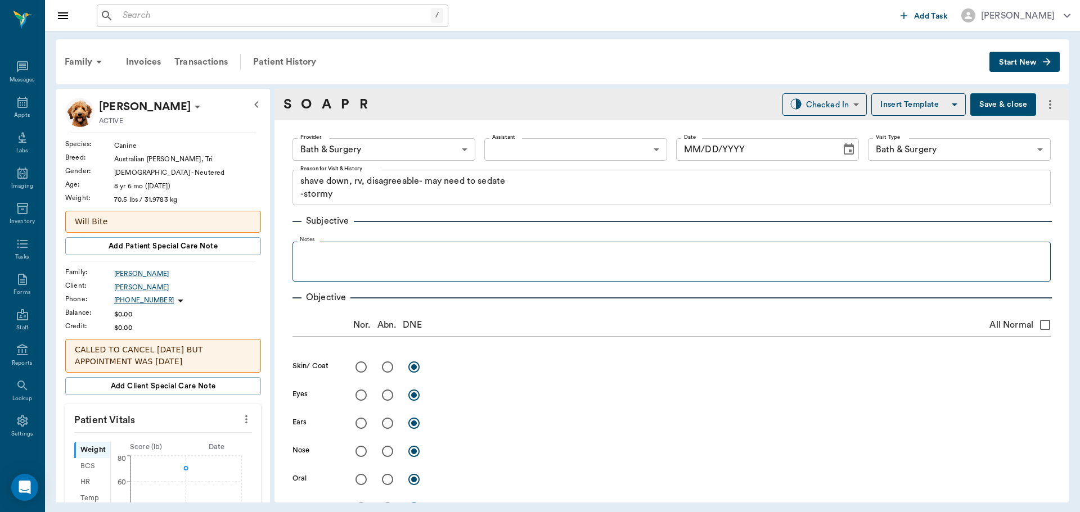
type input "63ec2f075fda476ae8351a4a"
type input "67479aab0de4f58b269e34fc"
type textarea "shave down, rv, disagreeable- may need to sedate -stormy"
type input "[DATE]"
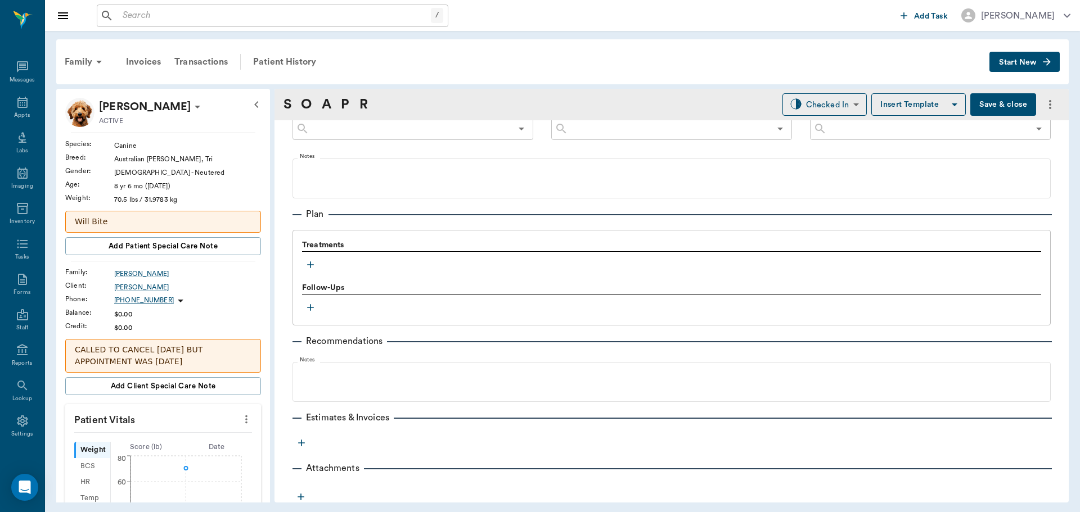
scroll to position [670, 0]
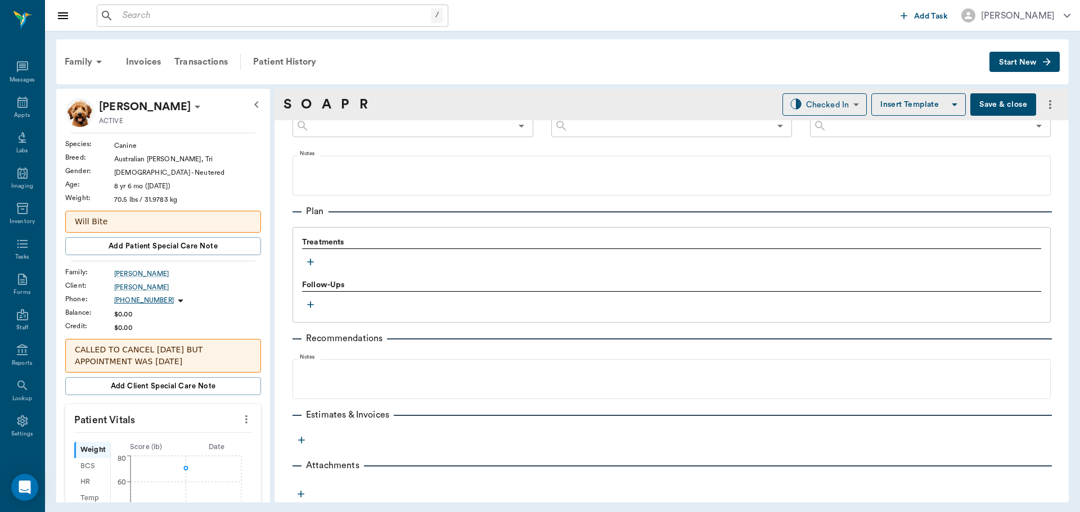
click at [240, 423] on icon "more" at bounding box center [246, 419] width 12 height 13
click at [207, 433] on span "Enter Vitals" at bounding box center [190, 439] width 94 height 12
click at [183, 453] on input "text" at bounding box center [163, 453] width 98 height 22
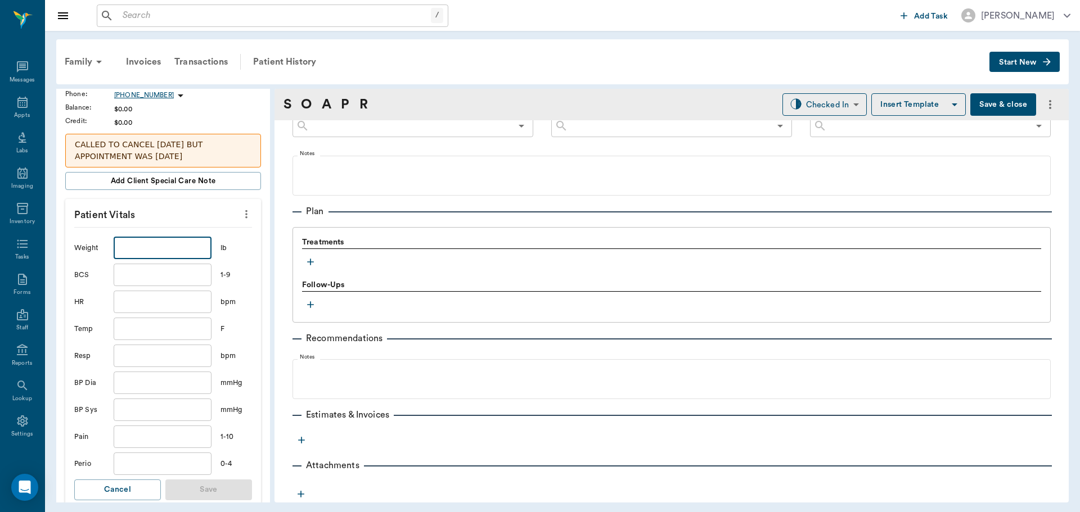
scroll to position [225, 0]
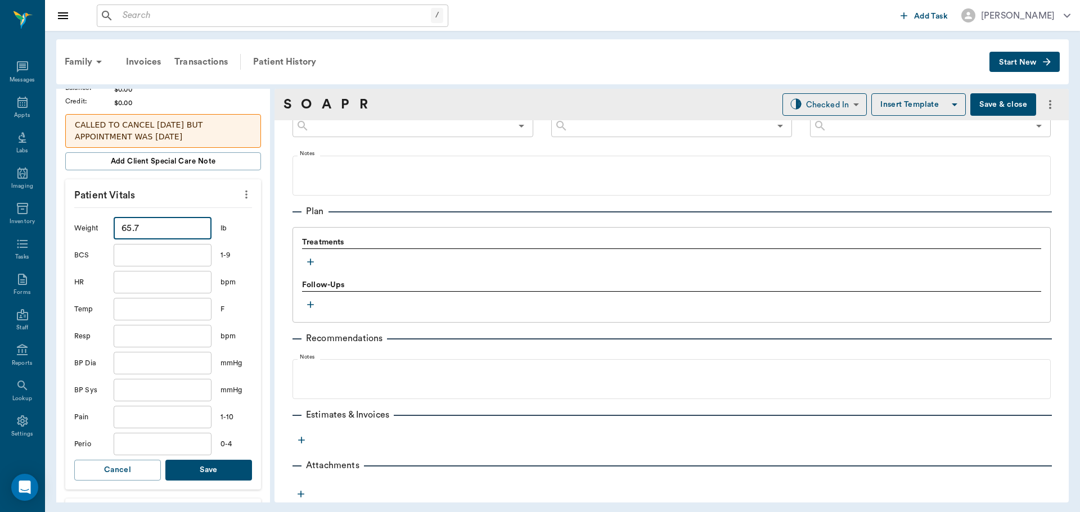
type input "65.7"
click at [209, 467] on button "Save" at bounding box center [208, 470] width 87 height 21
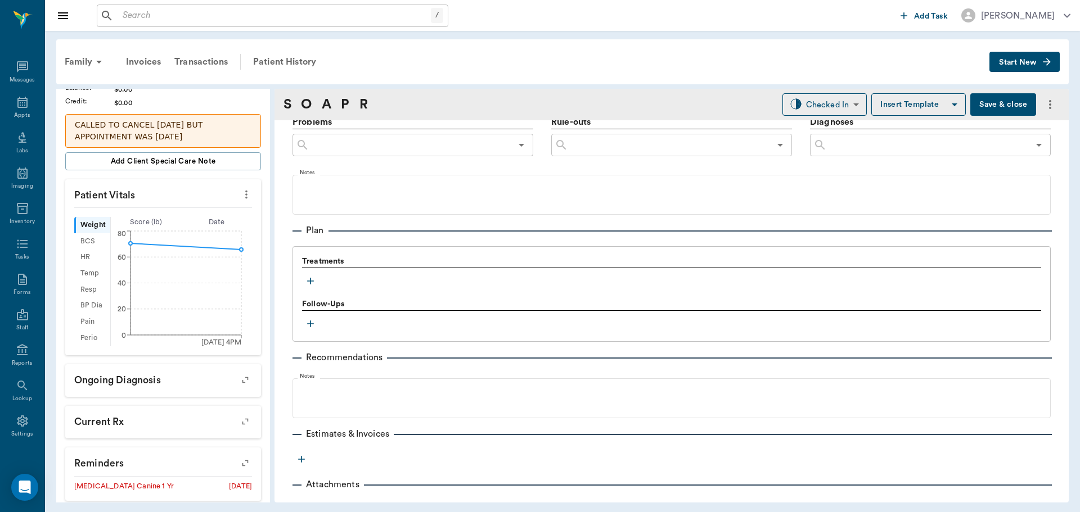
scroll to position [670, 0]
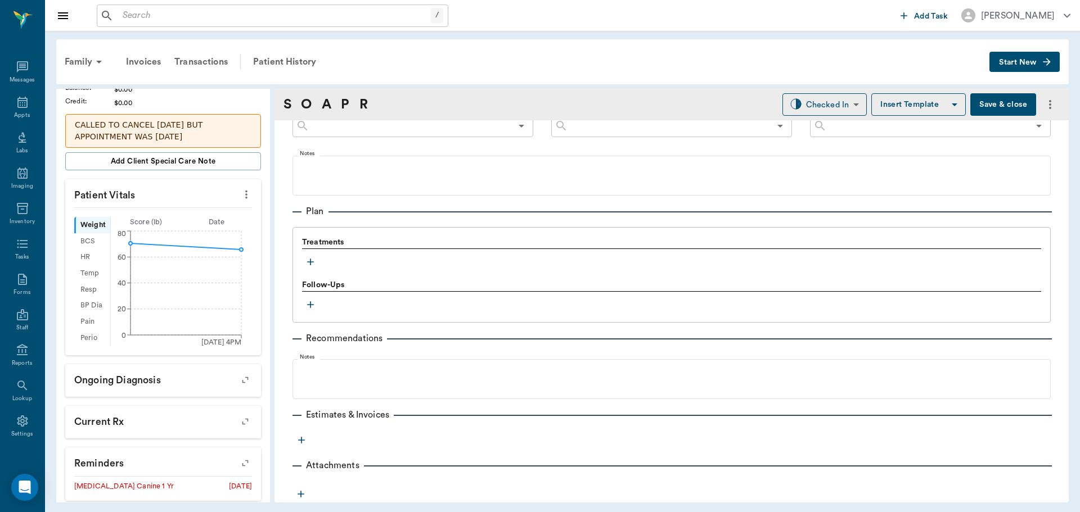
click at [317, 262] on button "button" at bounding box center [310, 262] width 17 height 17
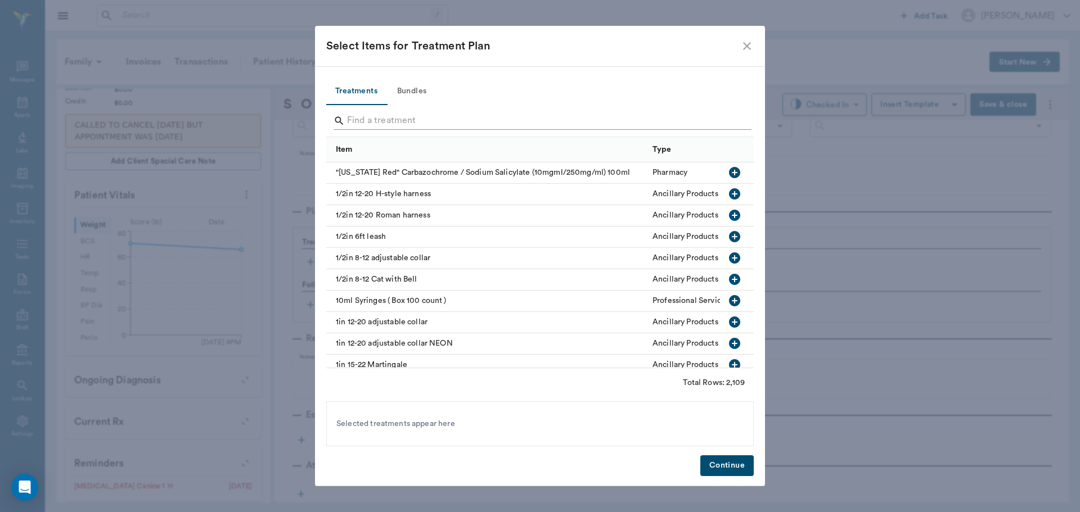
click at [405, 125] on input "Search" at bounding box center [541, 121] width 388 height 18
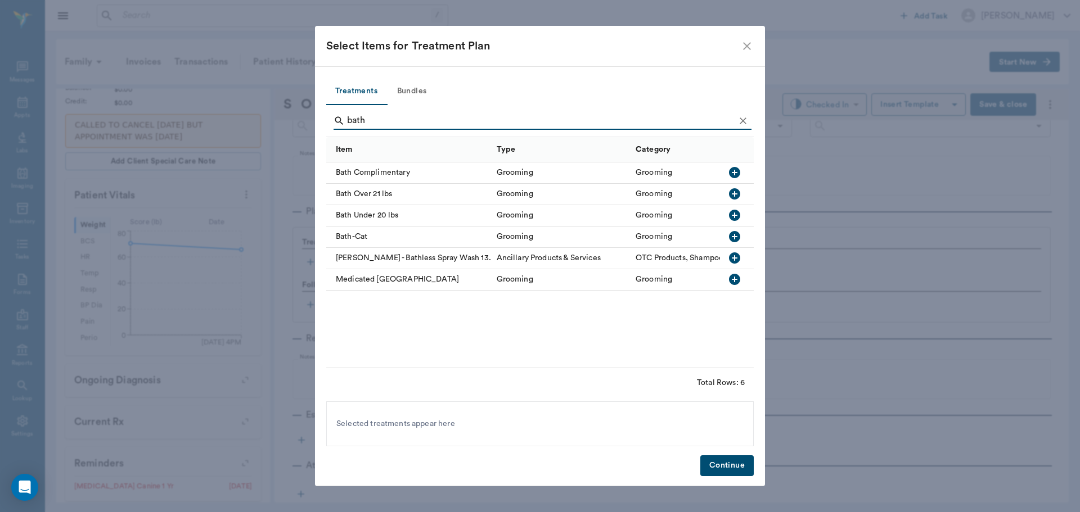
type input "bath"
click at [741, 119] on icon "Clear" at bounding box center [742, 120] width 11 height 11
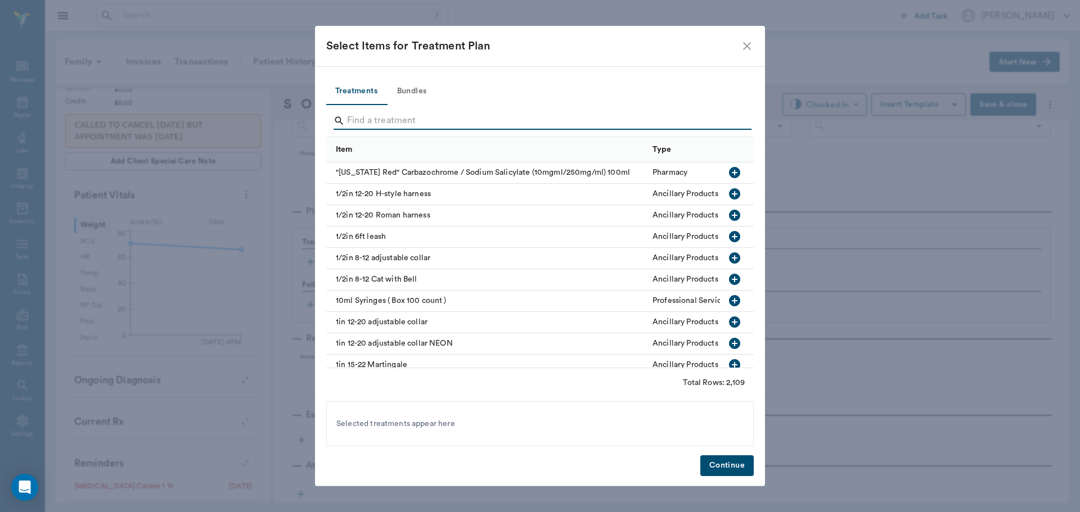
click at [694, 127] on input "Search" at bounding box center [541, 121] width 388 height 18
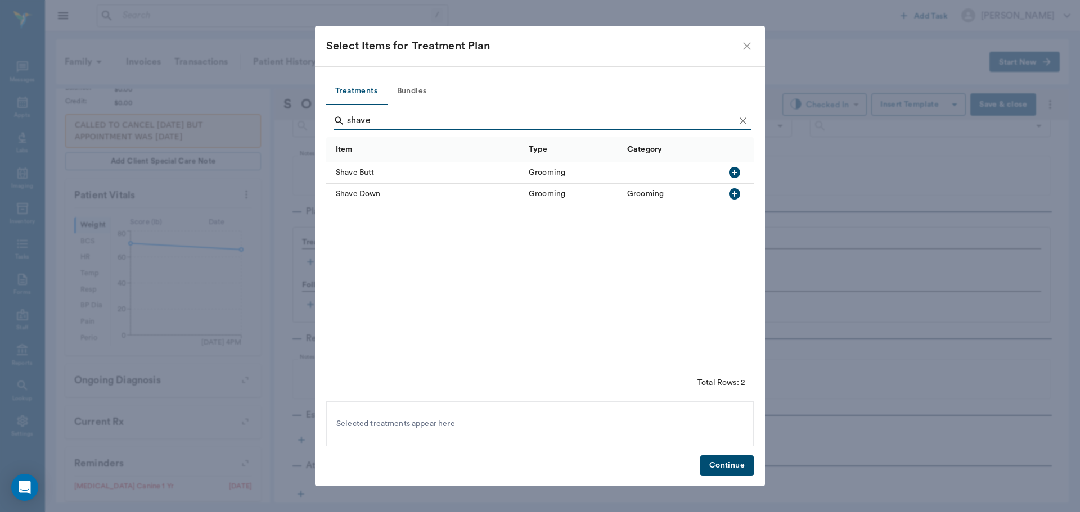
type input "shave"
click at [737, 197] on icon "button" at bounding box center [734, 193] width 11 height 11
click at [746, 121] on icon "Clear" at bounding box center [742, 120] width 11 height 11
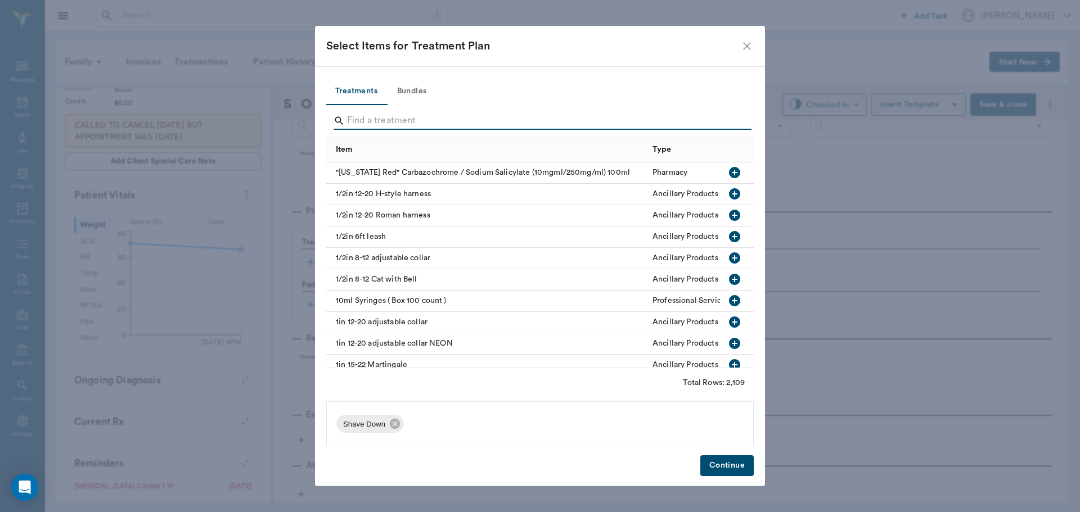
click at [711, 124] on input "Search" at bounding box center [541, 121] width 388 height 18
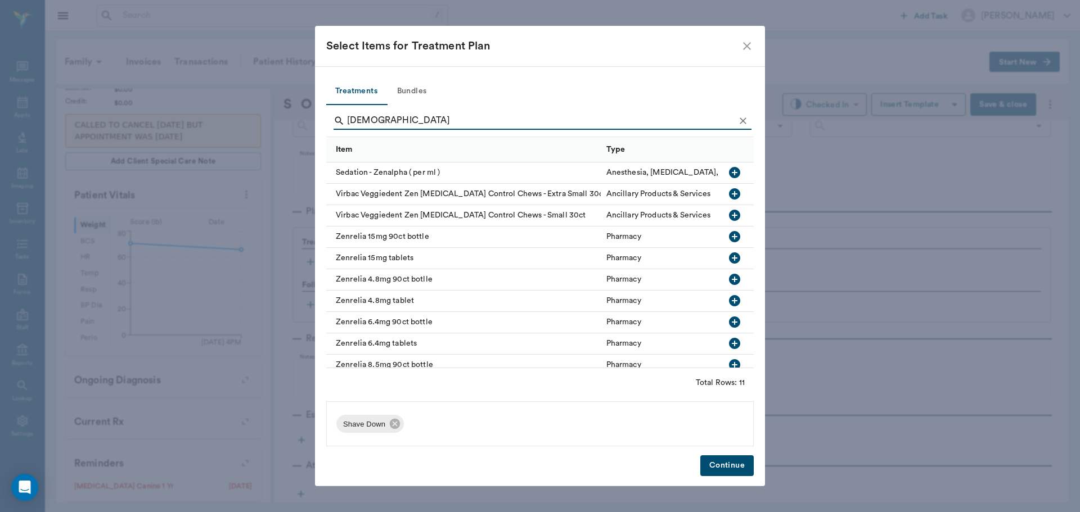
type input "zen"
click at [729, 176] on icon "button" at bounding box center [734, 172] width 11 height 11
click at [744, 125] on icon "Clear" at bounding box center [742, 120] width 11 height 11
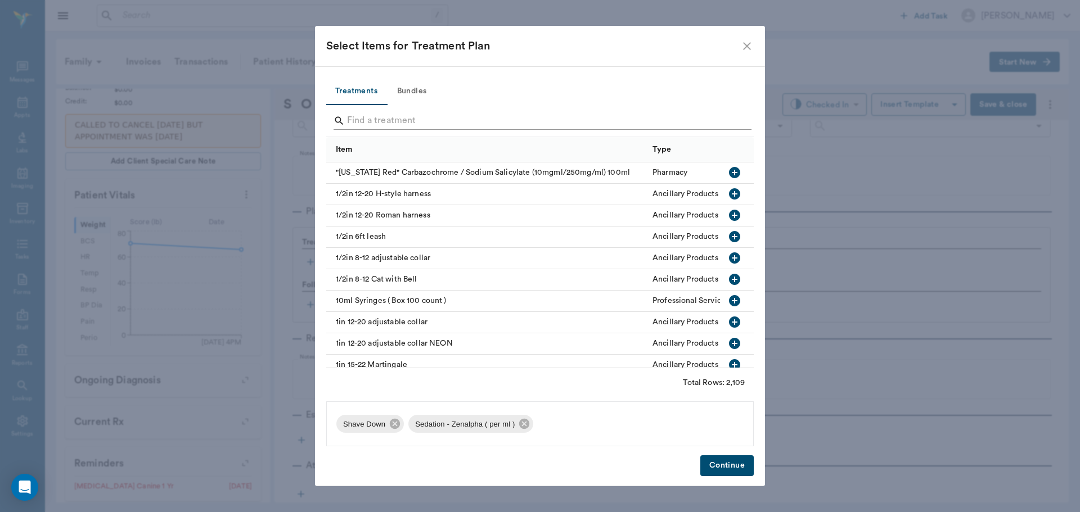
click at [732, 125] on input "Search" at bounding box center [541, 121] width 388 height 18
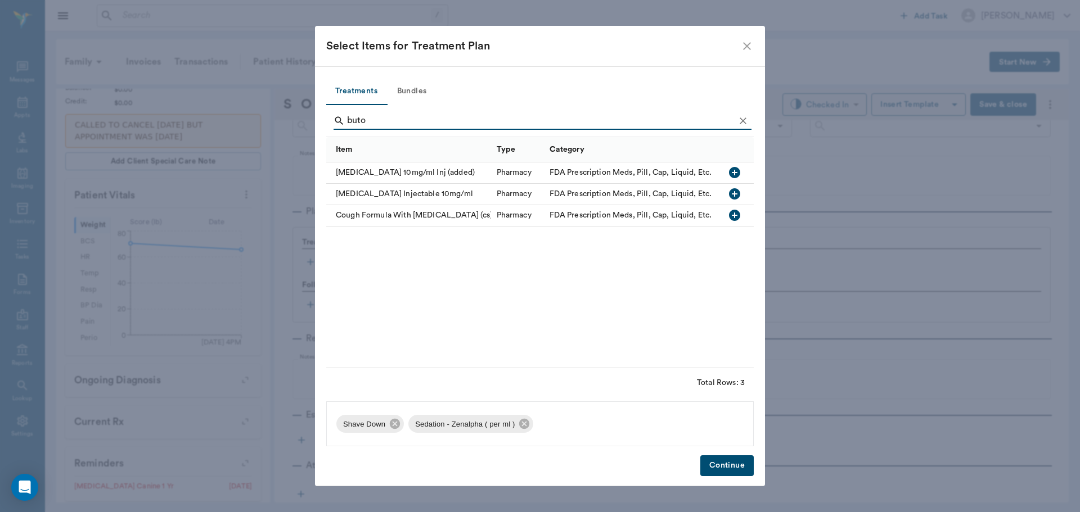
type input "buto"
click at [734, 192] on icon "button" at bounding box center [734, 193] width 11 height 11
click at [747, 119] on icon "Clear" at bounding box center [742, 120] width 11 height 11
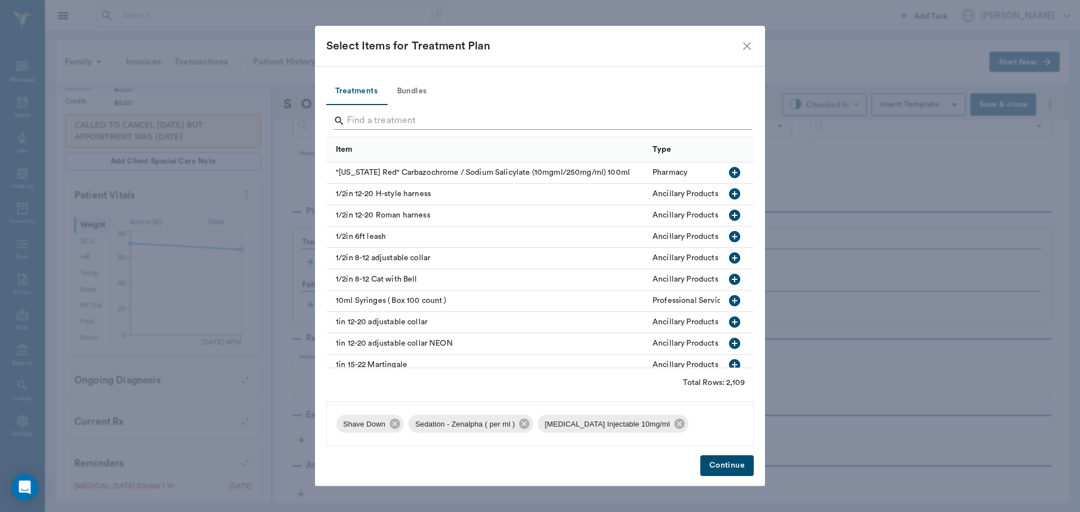
click at [729, 119] on input "Search" at bounding box center [541, 121] width 388 height 18
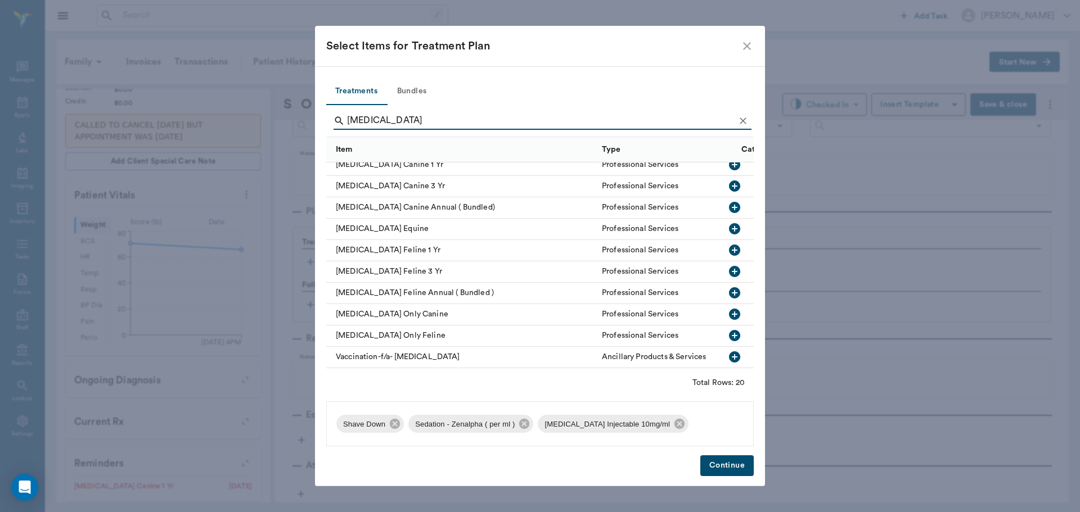
scroll to position [174, 0]
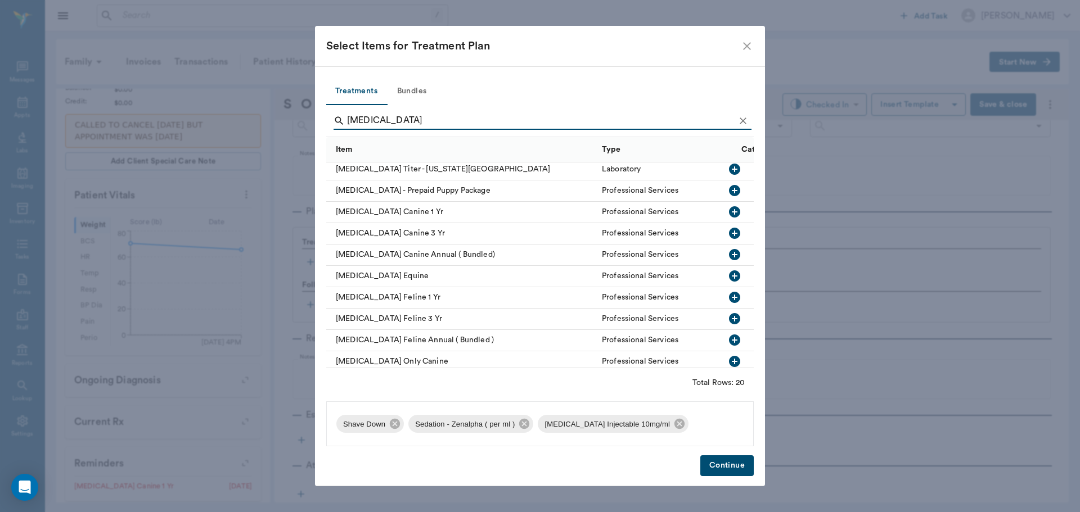
type input "rabies"
click at [729, 211] on icon "button" at bounding box center [734, 211] width 11 height 11
click at [739, 471] on button "Continue" at bounding box center [726, 466] width 53 height 21
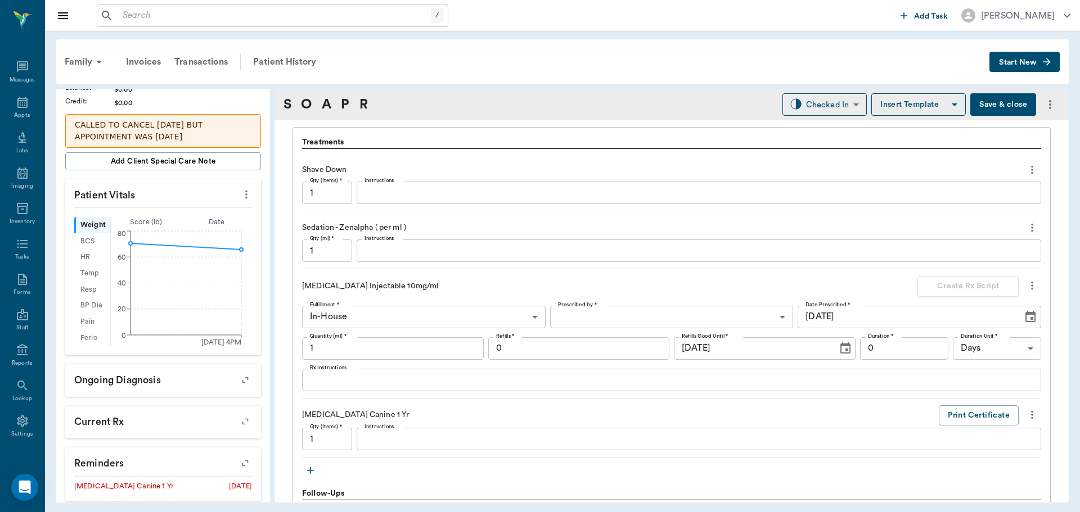
scroll to position [782, 0]
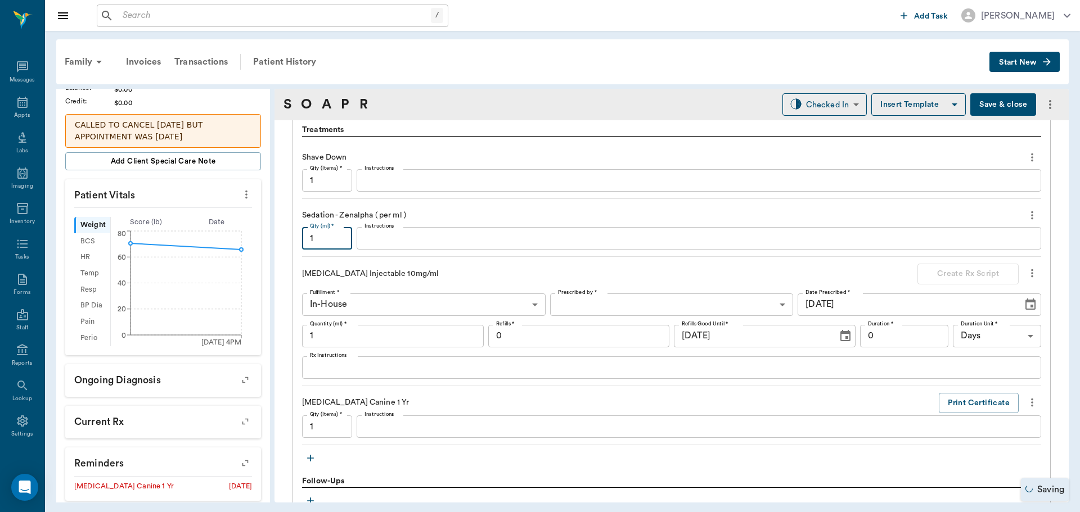
click at [341, 241] on input "1" at bounding box center [327, 238] width 50 height 22
type input "2.3"
click at [346, 337] on input "1" at bounding box center [393, 336] width 182 height 22
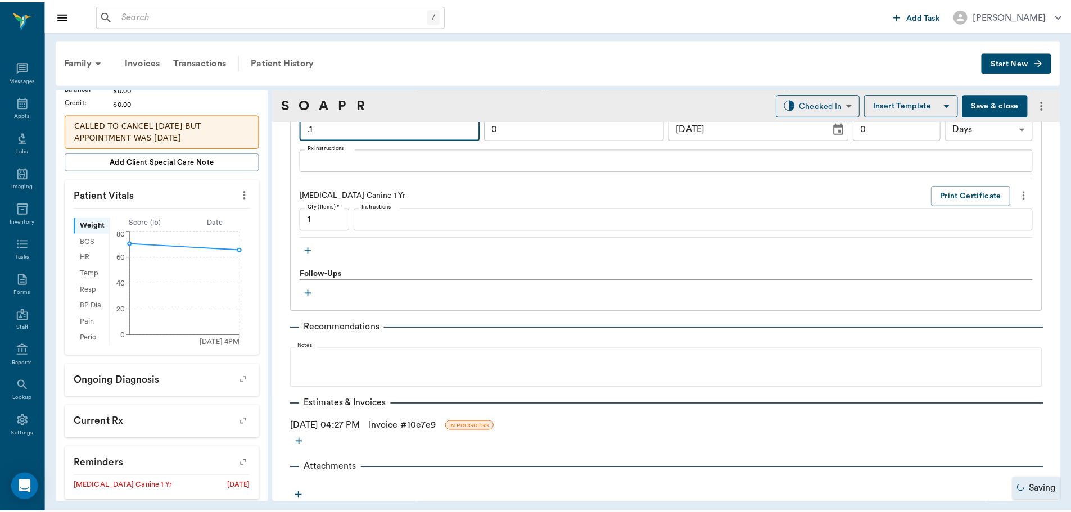
scroll to position [992, 0]
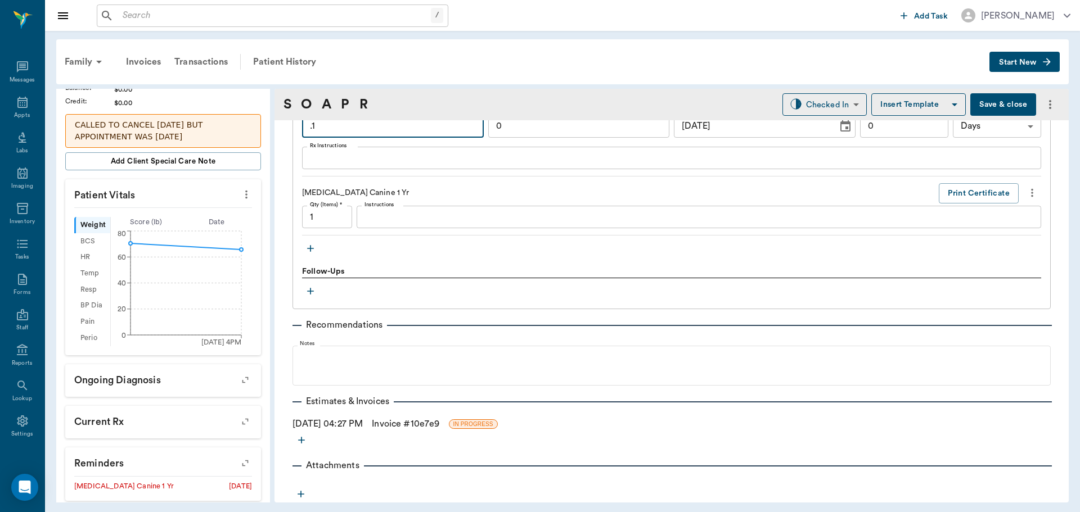
type input ".1"
click at [410, 427] on link "Invoice # 10e7e9" at bounding box center [405, 423] width 67 height 13
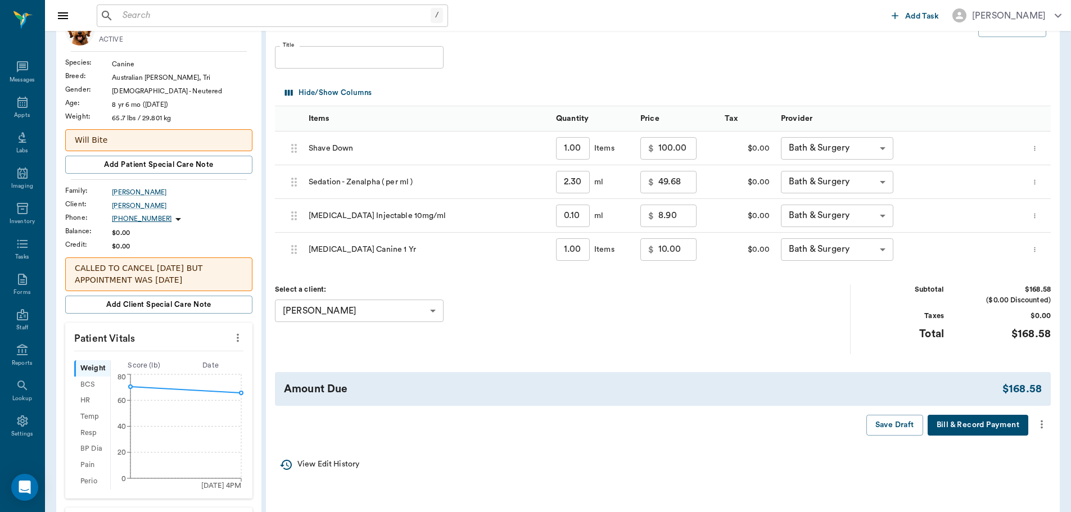
scroll to position [112, 0]
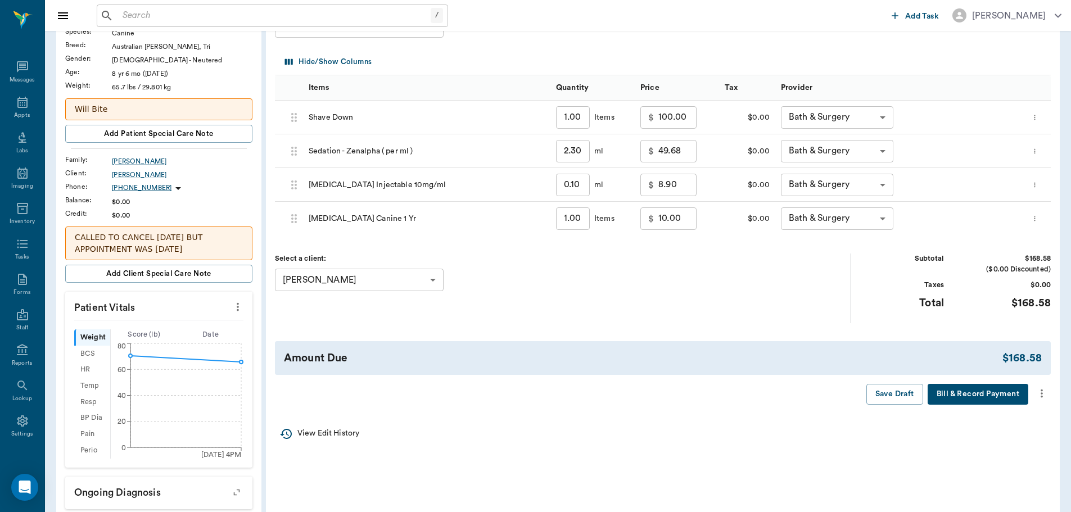
click at [1042, 395] on icon "more" at bounding box center [1042, 394] width 2 height 8
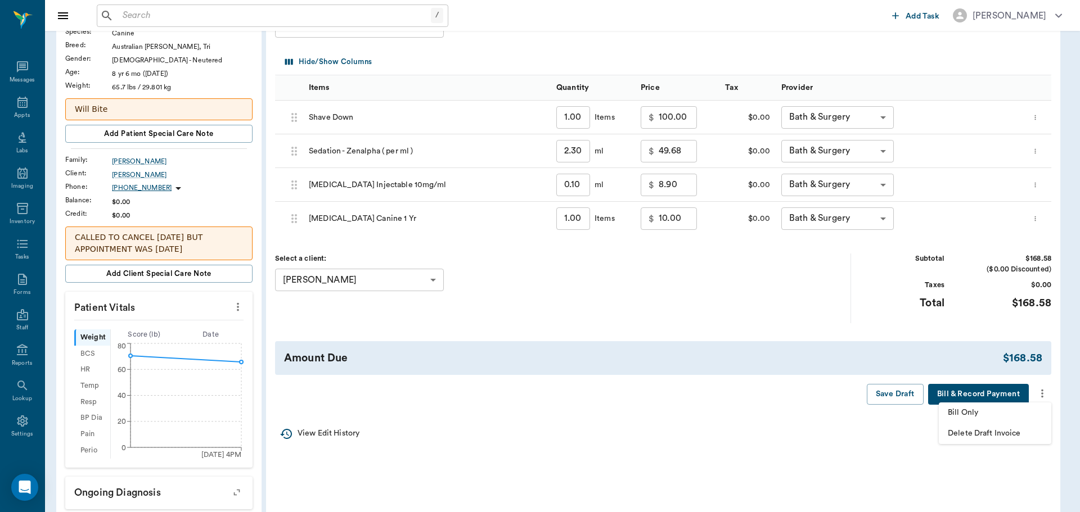
click at [1014, 416] on span "Bill Only" at bounding box center [995, 413] width 94 height 12
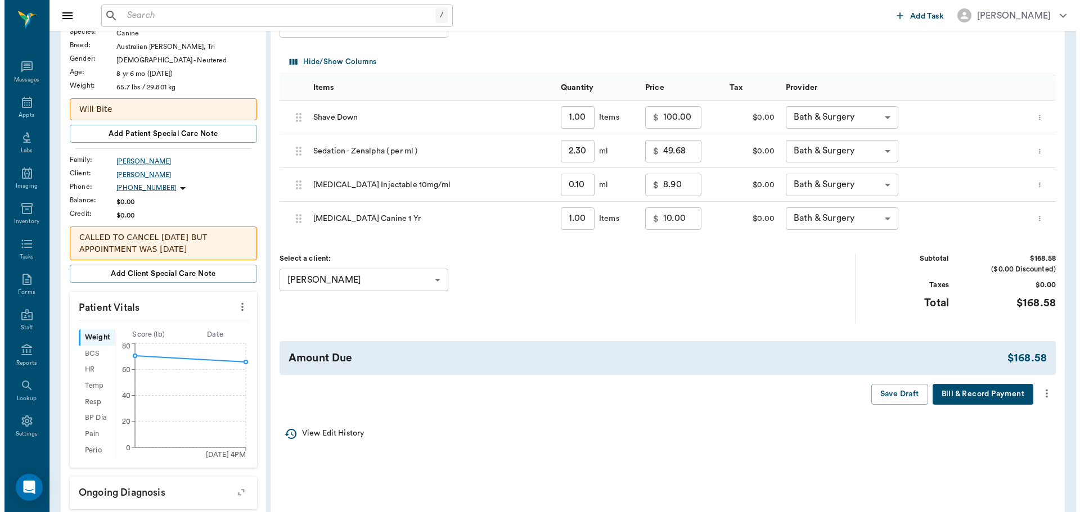
scroll to position [0, 0]
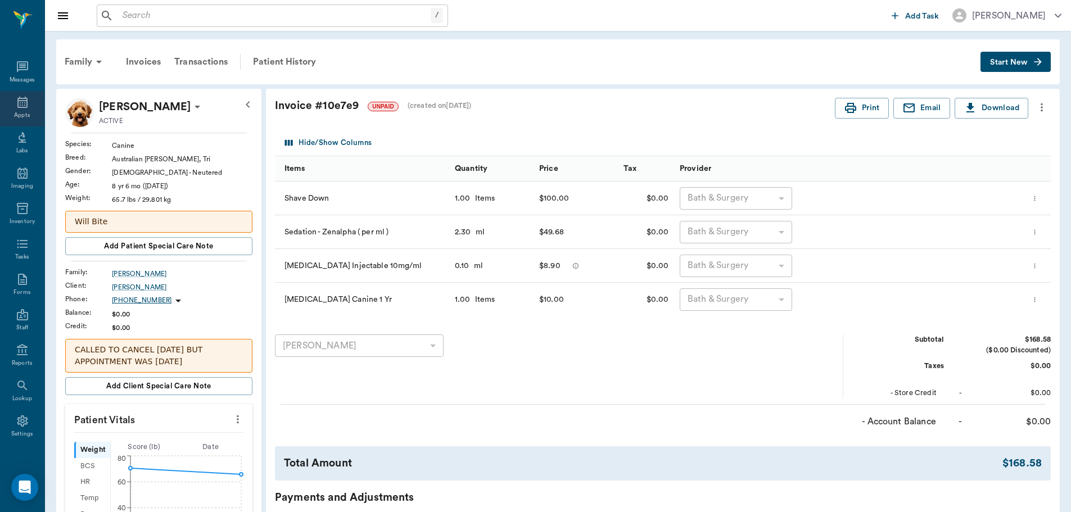
click at [25, 109] on div "Appts" at bounding box center [22, 108] width 44 height 35
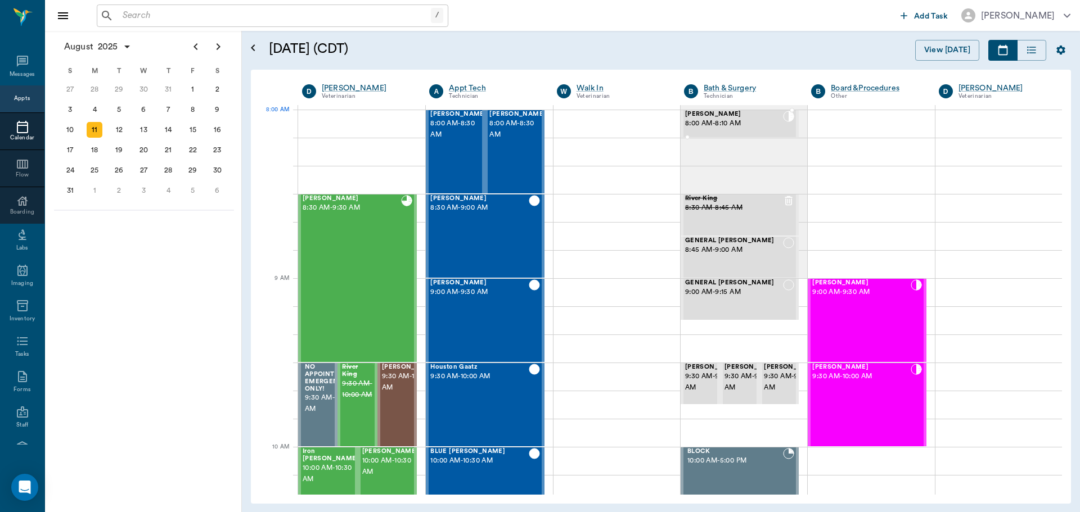
click at [747, 128] on span "8:00 AM - 8:10 AM" at bounding box center [734, 123] width 98 height 11
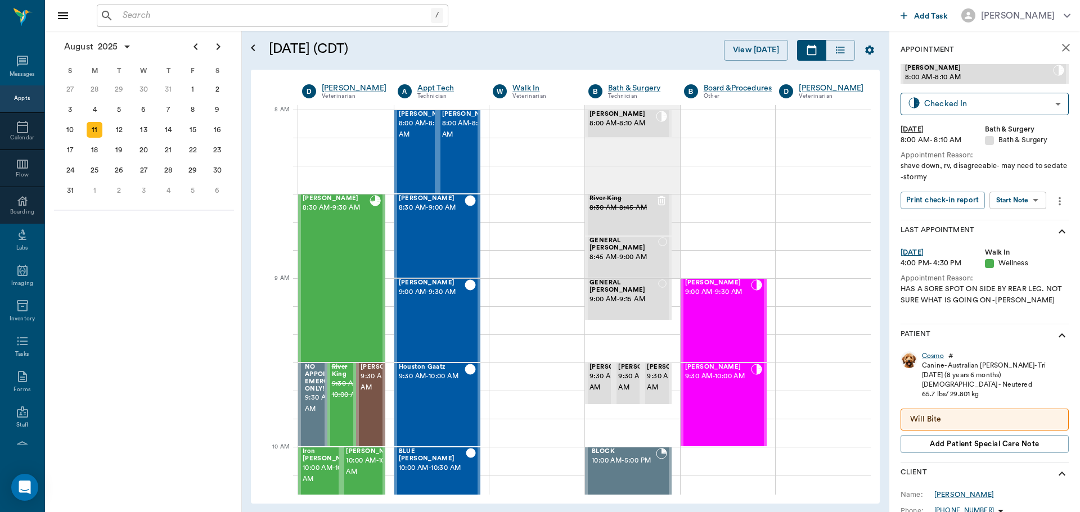
click at [1030, 199] on body "/ ​ Add Task Dr. Bert Ellsworth Nectar Messages Appts Calendar Flow Boarding La…" at bounding box center [540, 256] width 1080 height 512
click at [1021, 105] on div at bounding box center [540, 256] width 1080 height 512
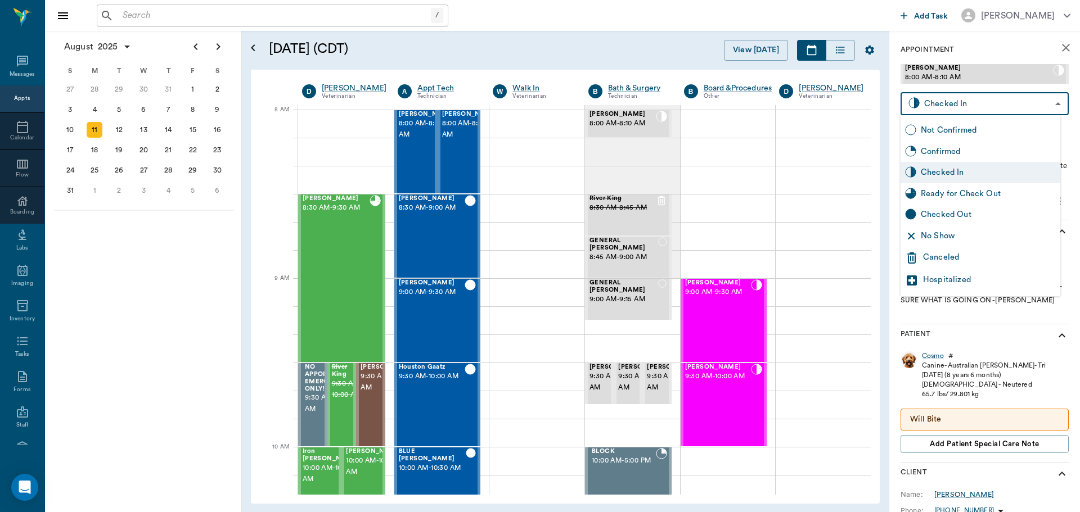
click at [1019, 105] on body "/ ​ Add Task Dr. Bert Ellsworth Nectar Messages Appts Calendar Flow Boarding La…" at bounding box center [540, 256] width 1080 height 512
click at [994, 191] on div "Ready for Check Out" at bounding box center [988, 194] width 135 height 12
type input "READY_TO_CHECKOUT"
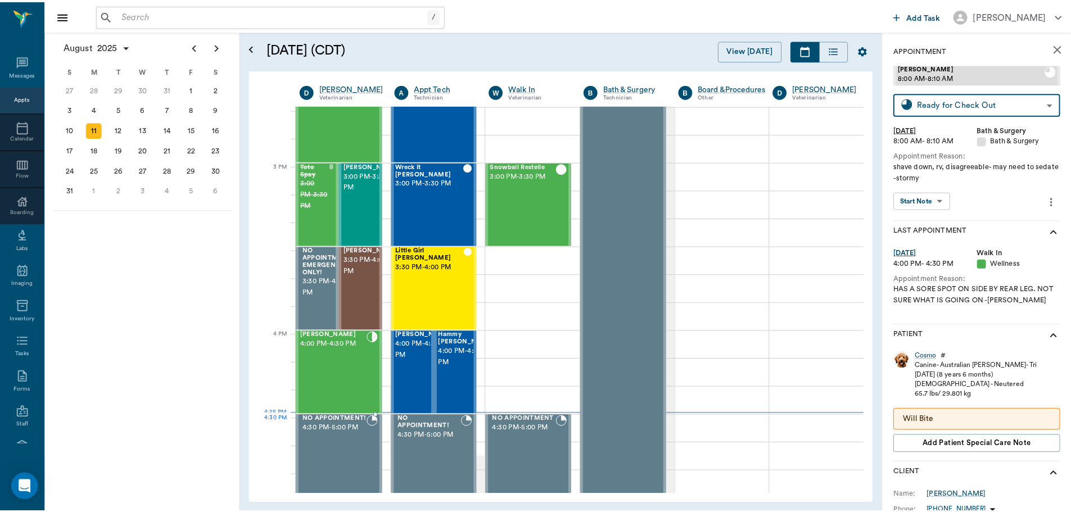
scroll to position [1125, 0]
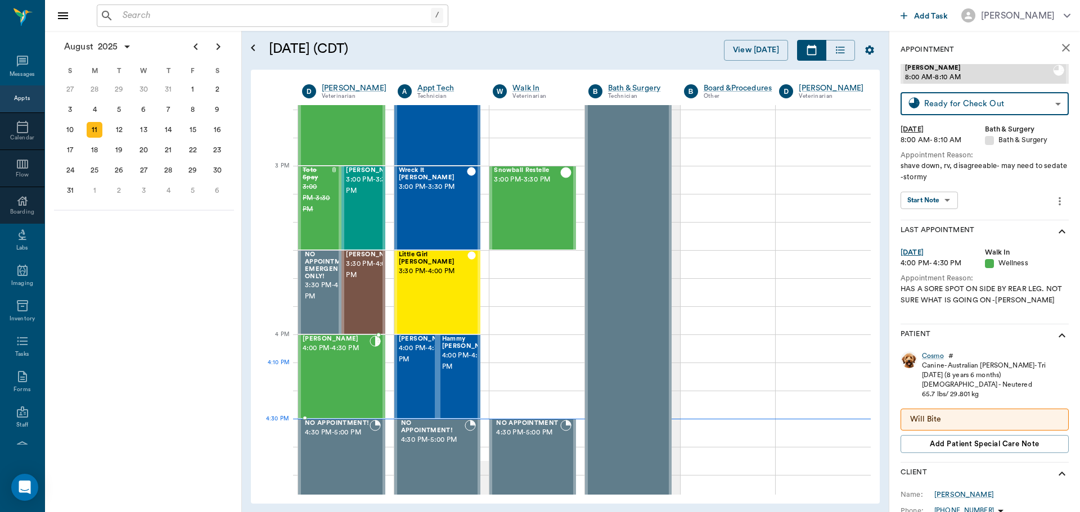
click at [344, 380] on div "Willow Smith 4:00 PM - 4:30 PM" at bounding box center [336, 377] width 67 height 82
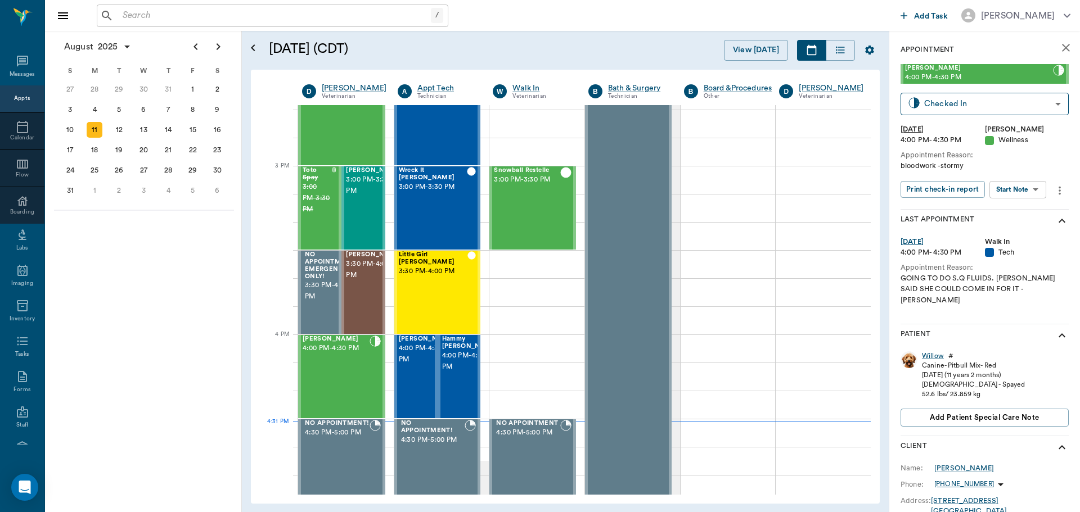
click at [931, 352] on div "Willow" at bounding box center [933, 357] width 22 height 10
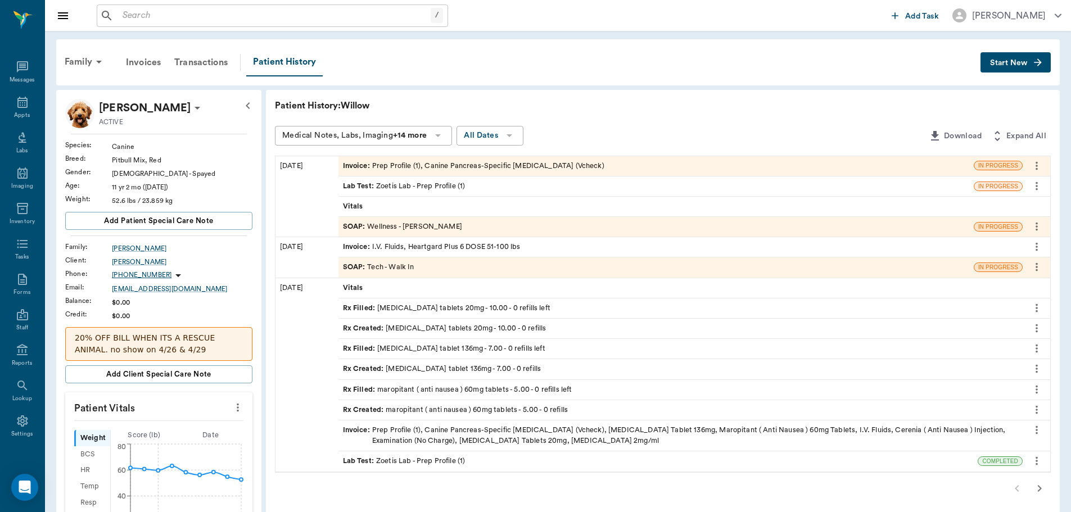
click at [452, 187] on div "Lab Test : Zoetis Lab - Prep Profile (1)" at bounding box center [404, 186] width 123 height 11
click at [485, 183] on div "Lab Test : Zoetis Lab - Prep Profile (1)" at bounding box center [657, 187] width 636 height 20
click at [454, 186] on div "Lab Test : Zoetis Lab - Prep Profile (1)" at bounding box center [404, 186] width 123 height 11
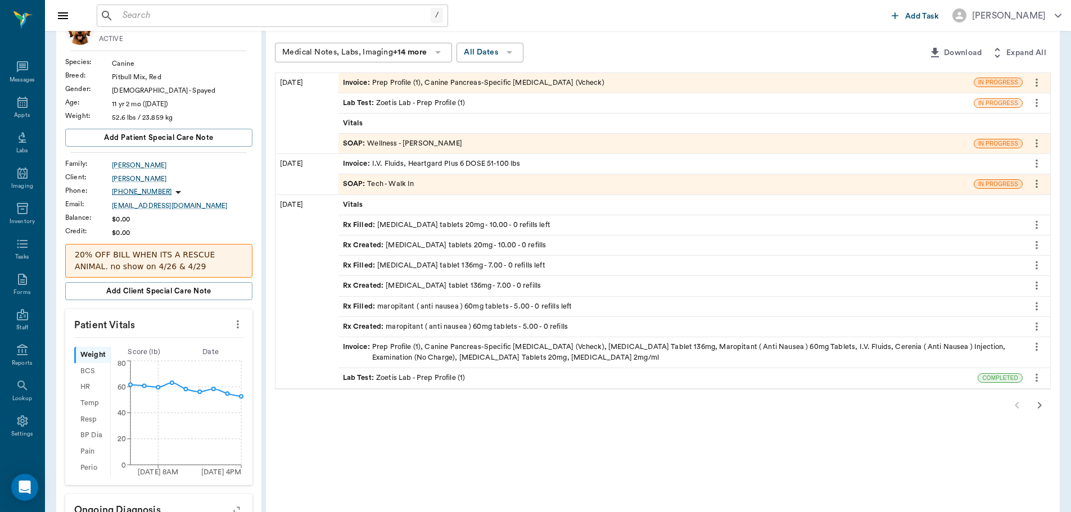
scroll to position [112, 0]
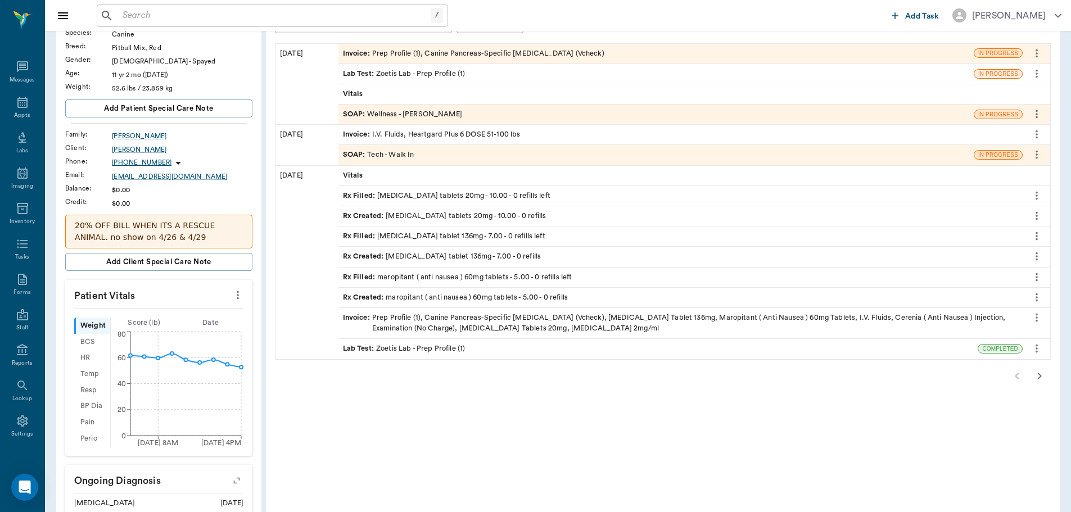
click at [1040, 376] on icon "button" at bounding box center [1039, 376] width 13 height 13
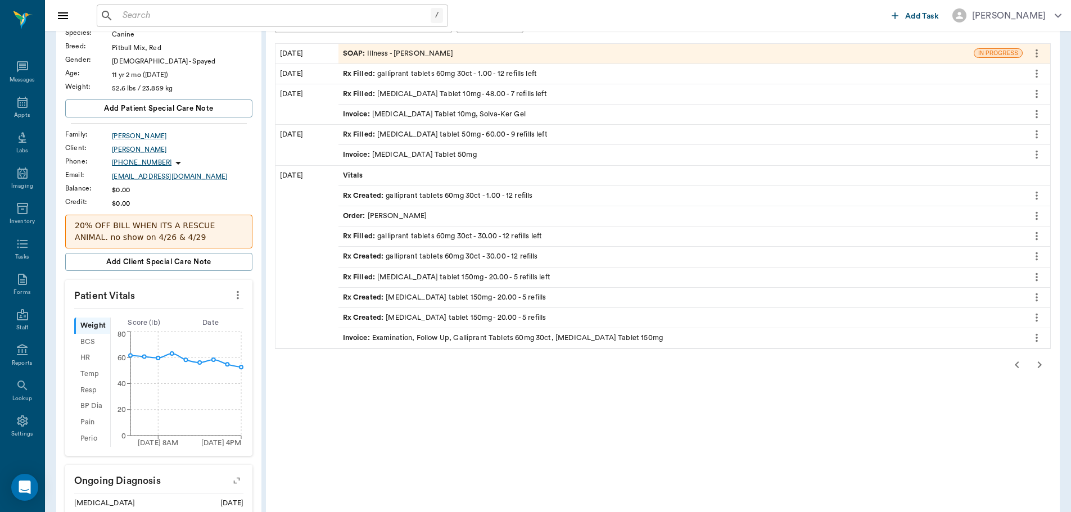
click at [428, 53] on div "SOAP : Illness - Dr. Bert Ellsworth" at bounding box center [398, 53] width 110 height 11
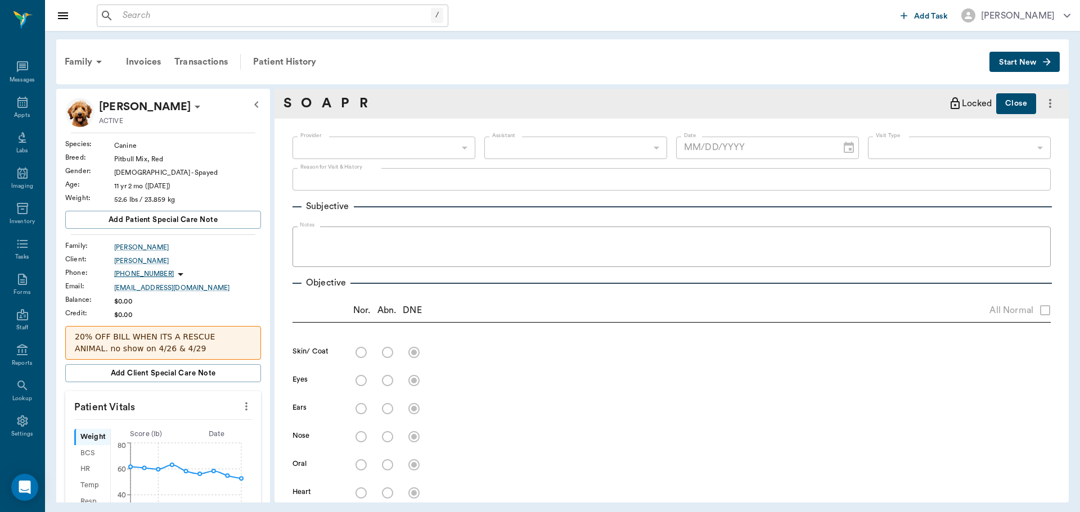
type input "63ec2f075fda476ae8351a4d"
type input "65d2be4f46e3a538d89b8c15"
type textarea "Stomach keeps growling & won't eat -Jess"
radio input "true"
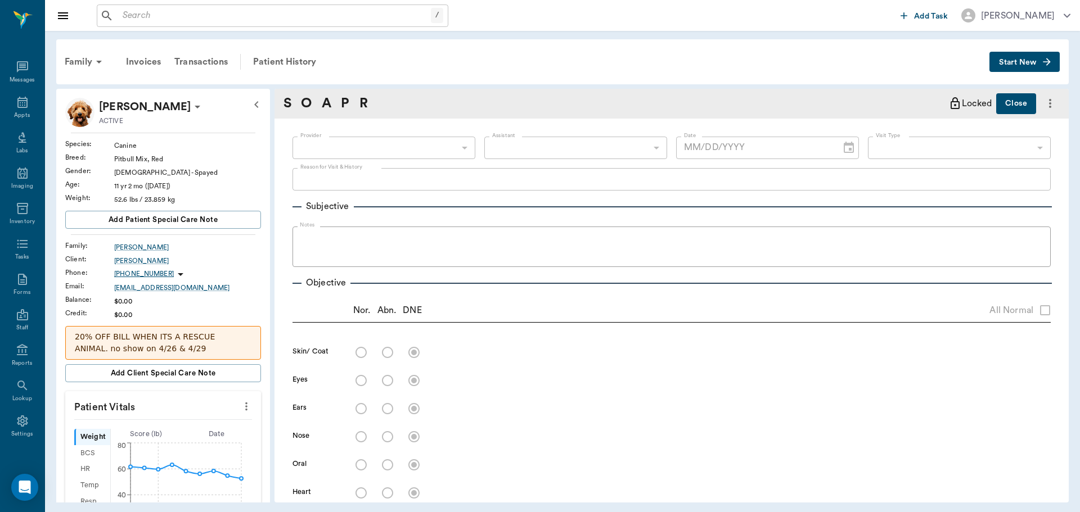
radio input "true"
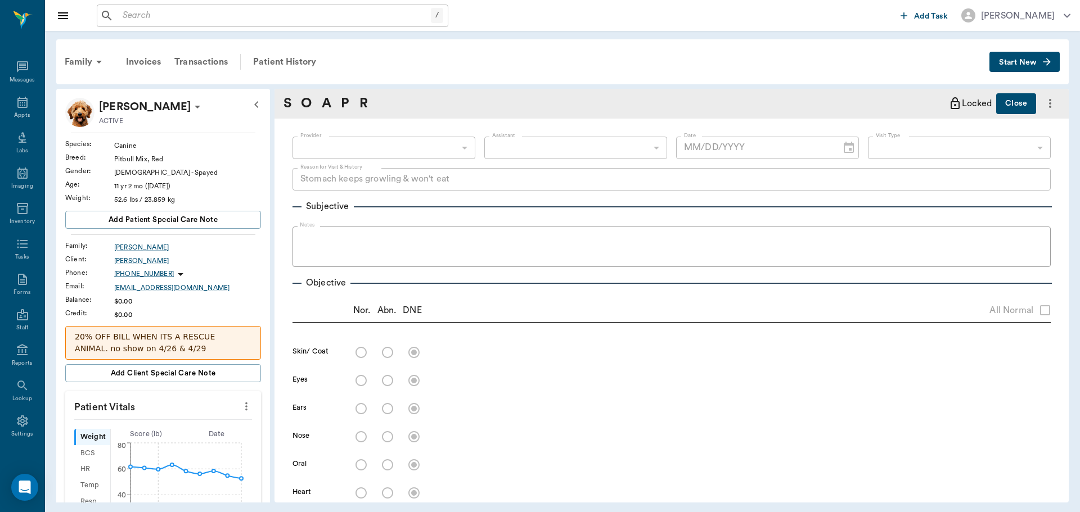
radio input "true"
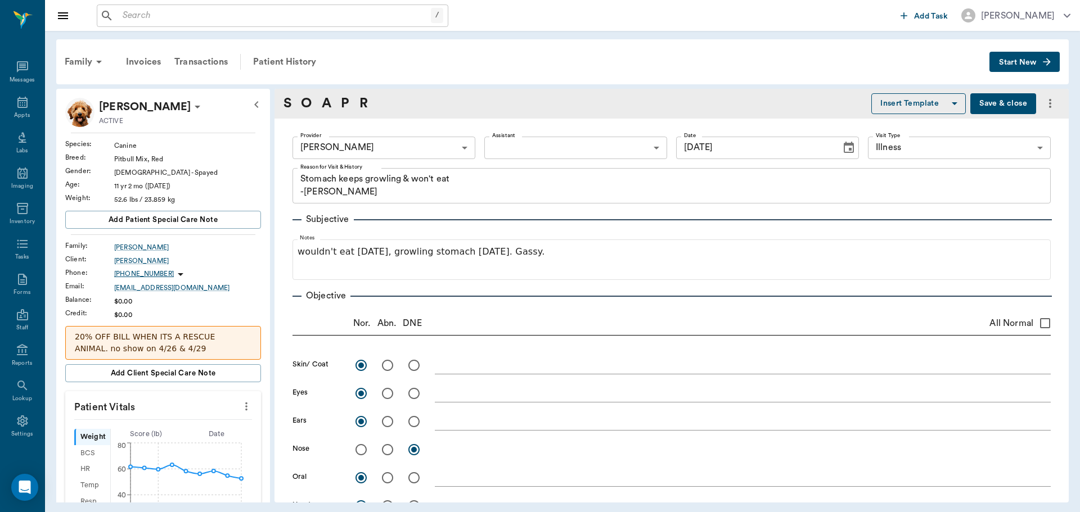
type input "08/04/2025"
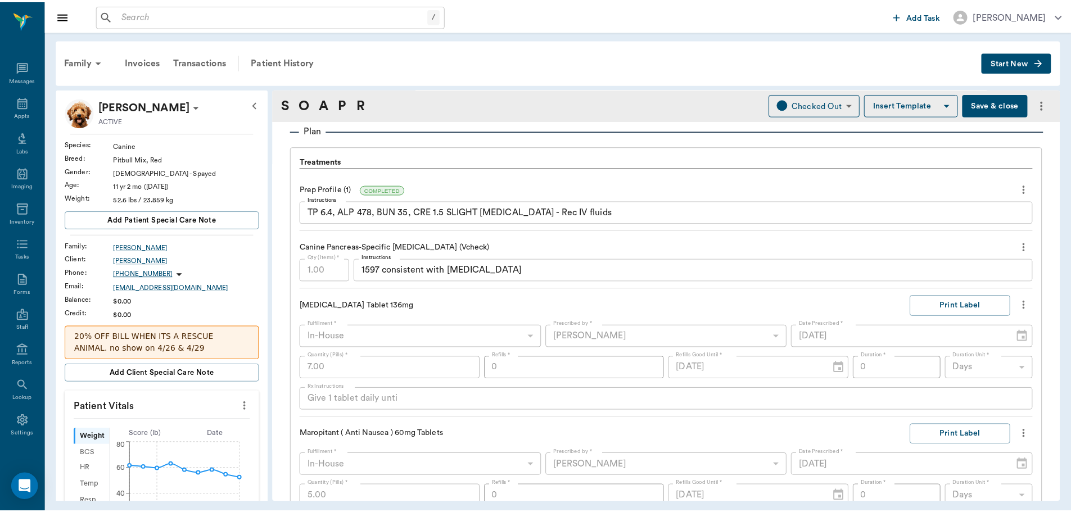
scroll to position [789, 0]
drag, startPoint x: 116, startPoint y: 497, endPoint x: 0, endPoint y: 539, distance: 123.1
drag, startPoint x: 0, startPoint y: 539, endPoint x: 300, endPoint y: 56, distance: 568.9
click at [300, 56] on div "Patient History" at bounding box center [284, 61] width 76 height 27
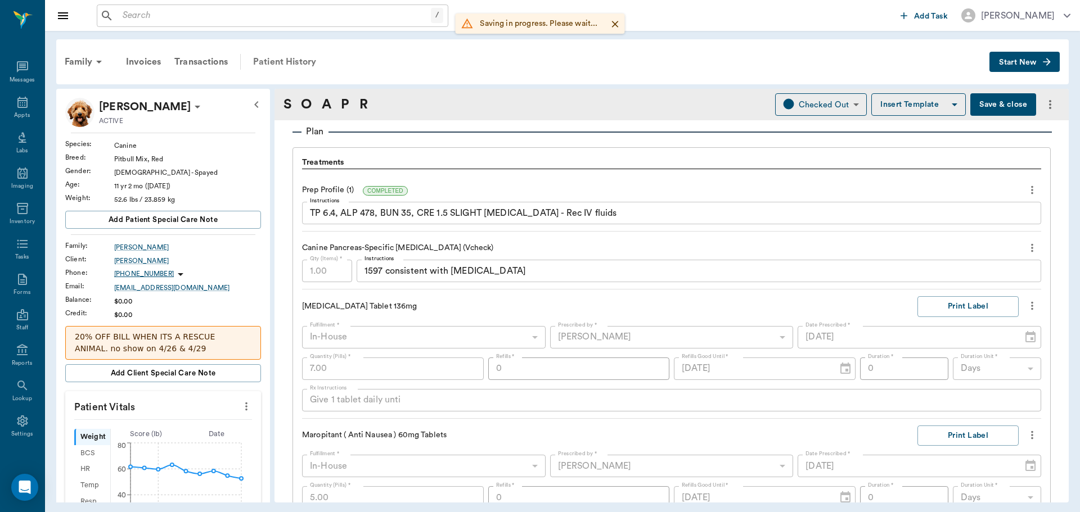
click at [291, 60] on div "Patient History" at bounding box center [284, 61] width 76 height 27
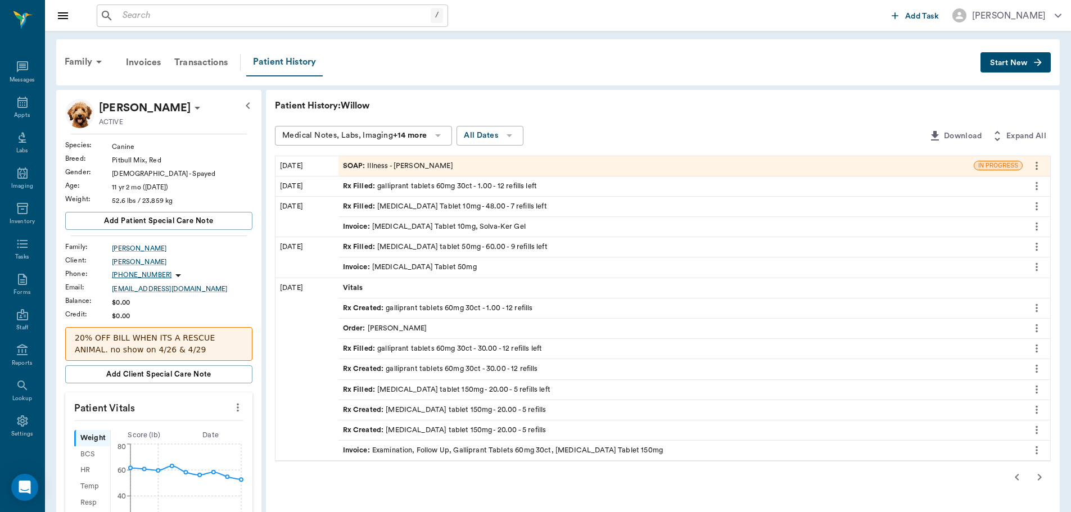
click at [282, 69] on div "Patient History" at bounding box center [284, 62] width 76 height 28
click at [397, 164] on div "SOAP : Illness - Dr. Bert Ellsworth" at bounding box center [398, 166] width 110 height 11
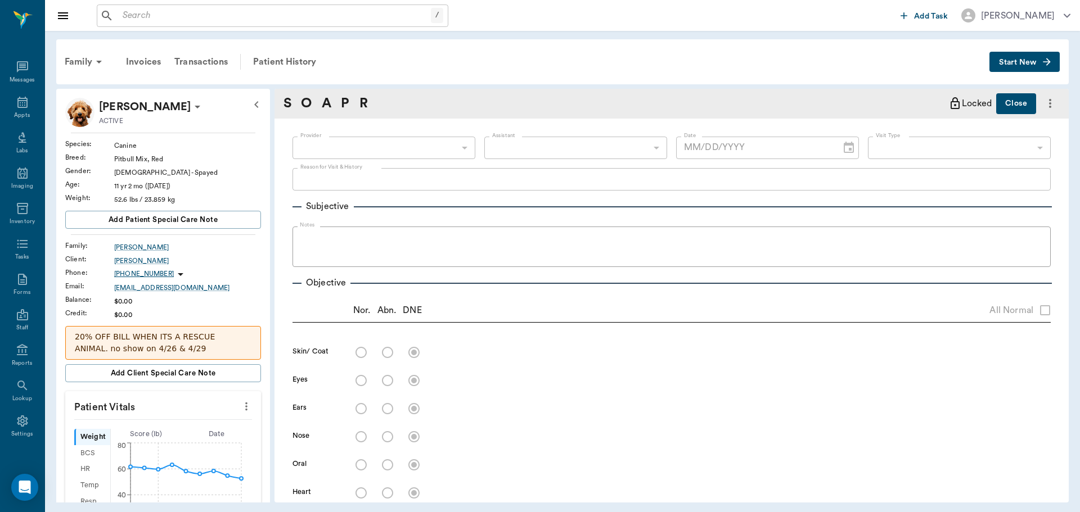
type input "63ec2f075fda476ae8351a4d"
type input "65d2be4f46e3a538d89b8c15"
type textarea "Stomach keeps growling & won't eat -Jess"
radio input "true"
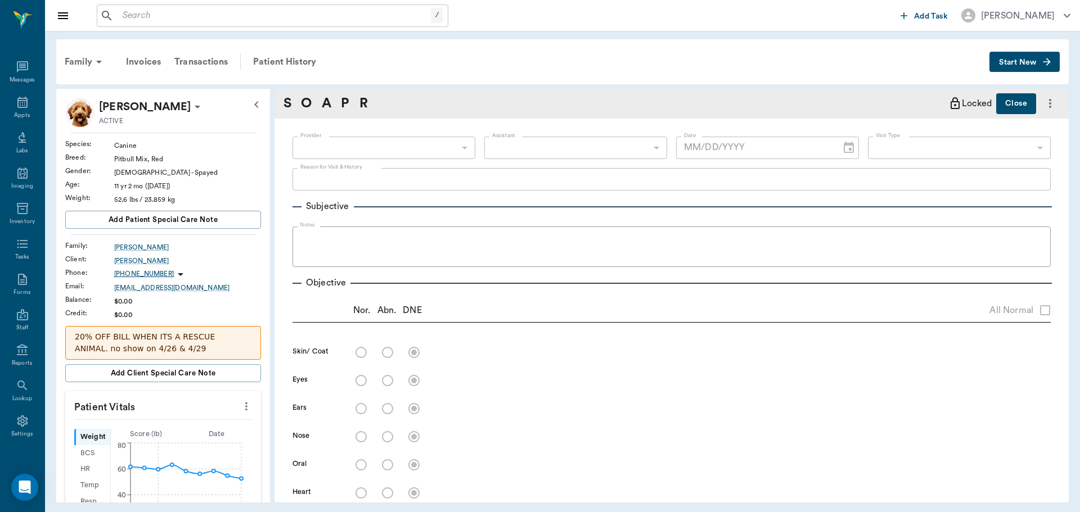
radio input "true"
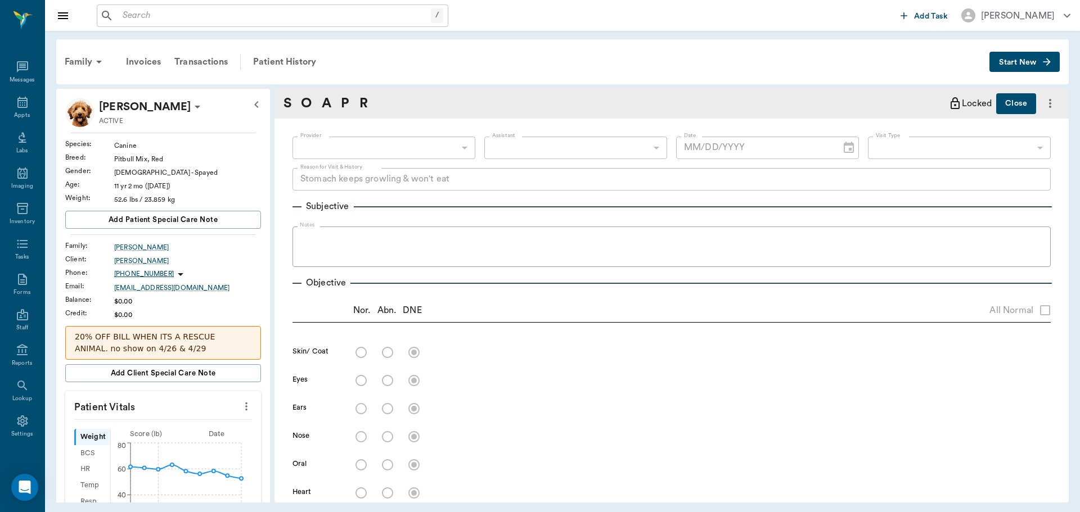
radio input "true"
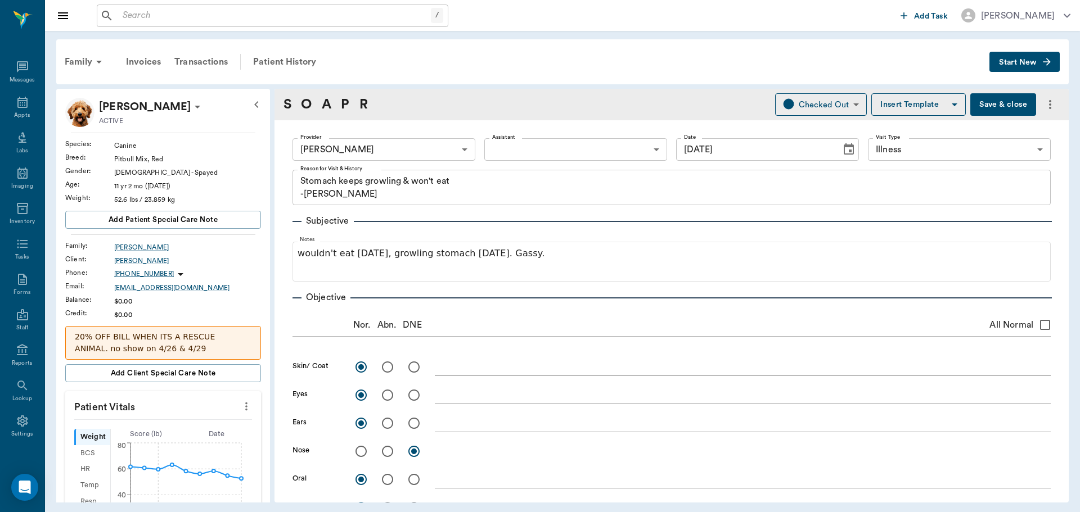
type input "08/04/2025"
click at [19, 100] on icon at bounding box center [22, 102] width 13 height 13
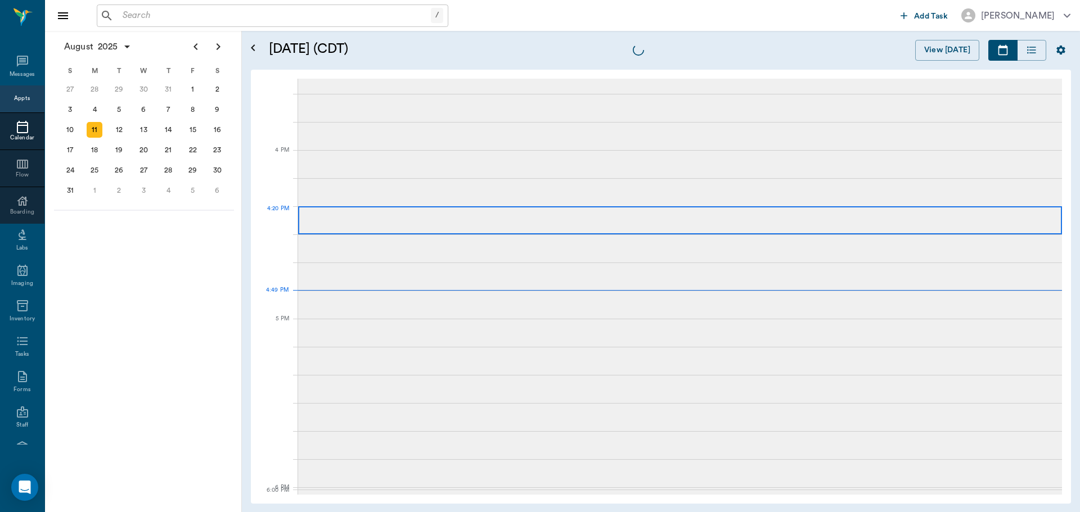
scroll to position [1351, 0]
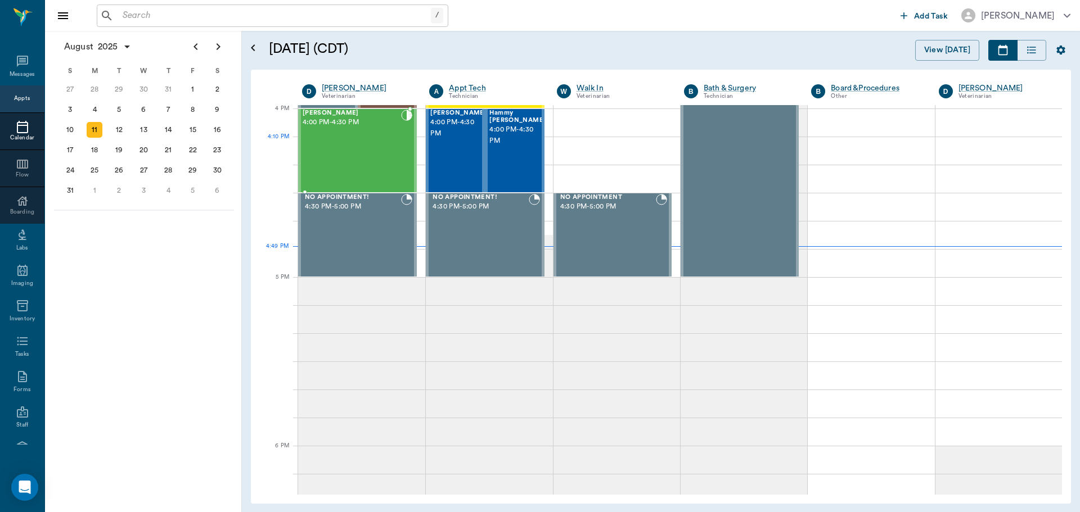
click at [362, 142] on div "Willow Smith 4:00 PM - 4:30 PM" at bounding box center [352, 151] width 98 height 82
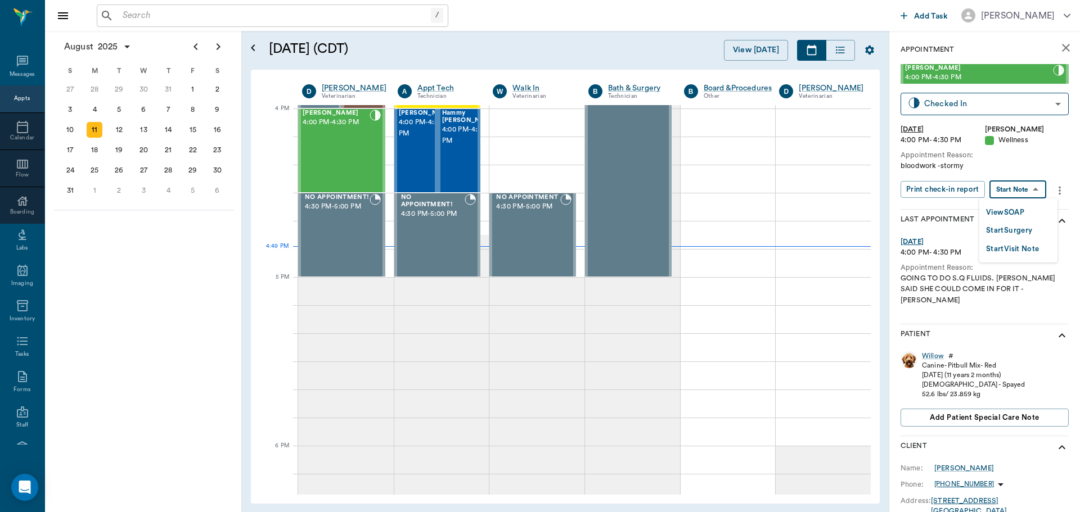
click at [1014, 190] on body "/ ​ Add Task Dr. Bert Ellsworth Nectar Messages Appts Calendar Flow Boarding La…" at bounding box center [540, 256] width 1080 height 512
click at [1016, 211] on button "View SOAP" at bounding box center [1005, 212] width 38 height 13
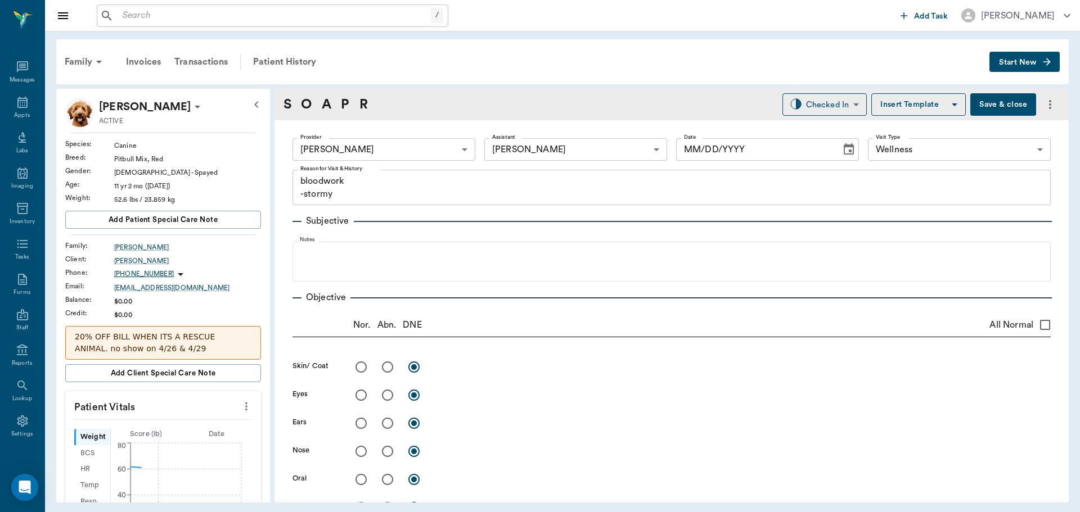
type input "63ec2f075fda476ae8351a4d"
type input "63ec2e7e52e12b0ba117b124"
type input "65d2be4f46e3a538d89b8c14"
type textarea "bloodwork -stormy"
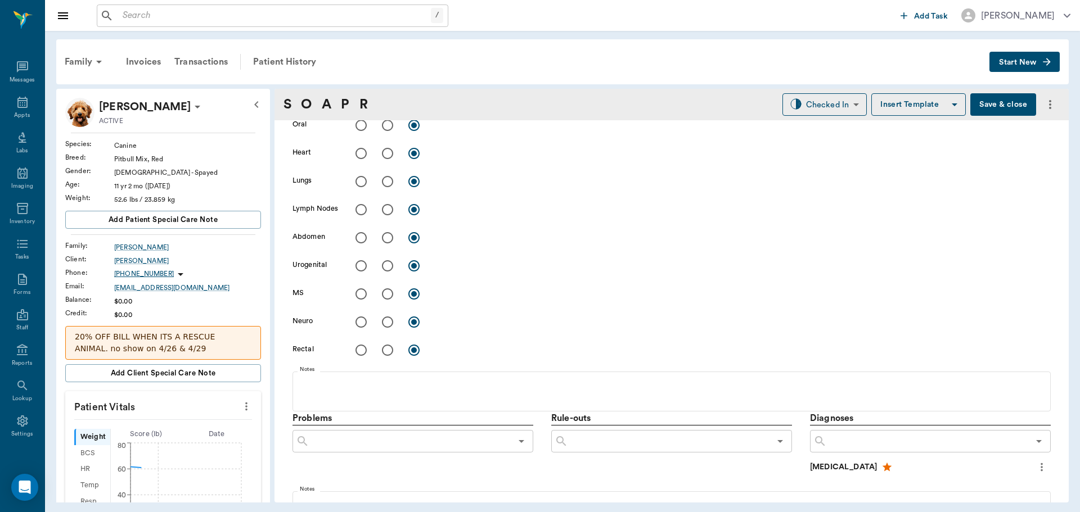
type input "08/11/2025"
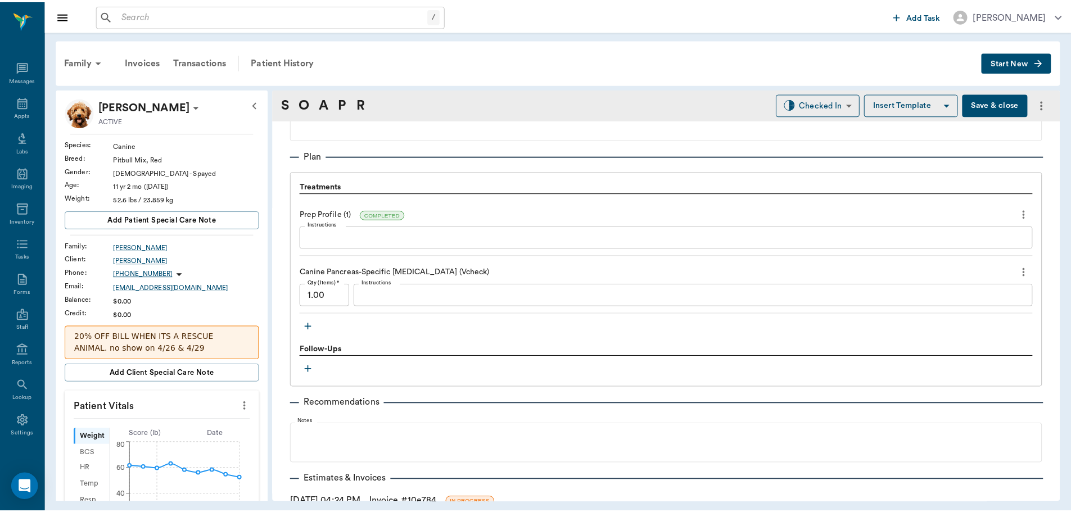
scroll to position [824, 0]
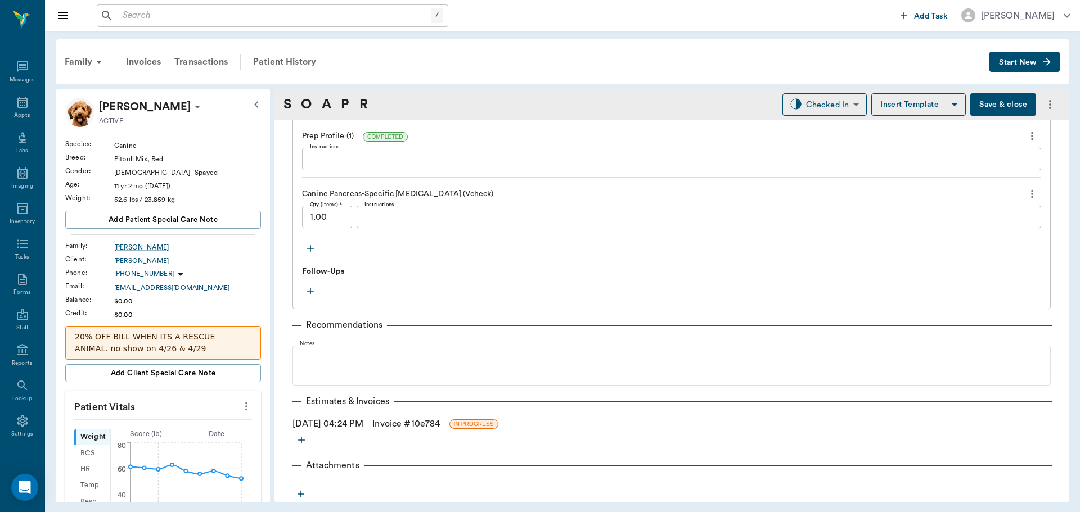
click at [402, 424] on link "Invoice # 10e784" at bounding box center [405, 423] width 67 height 13
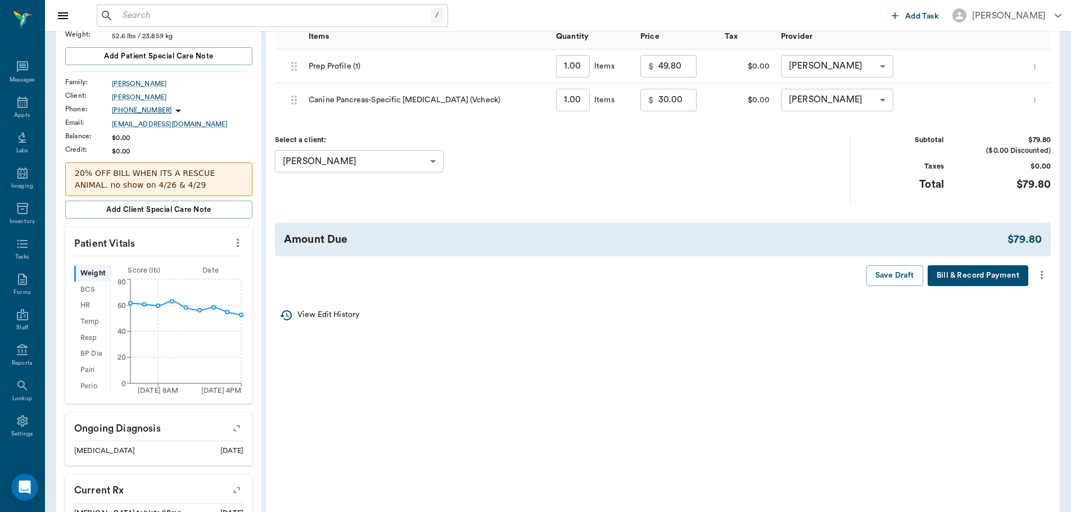
scroll to position [169, 0]
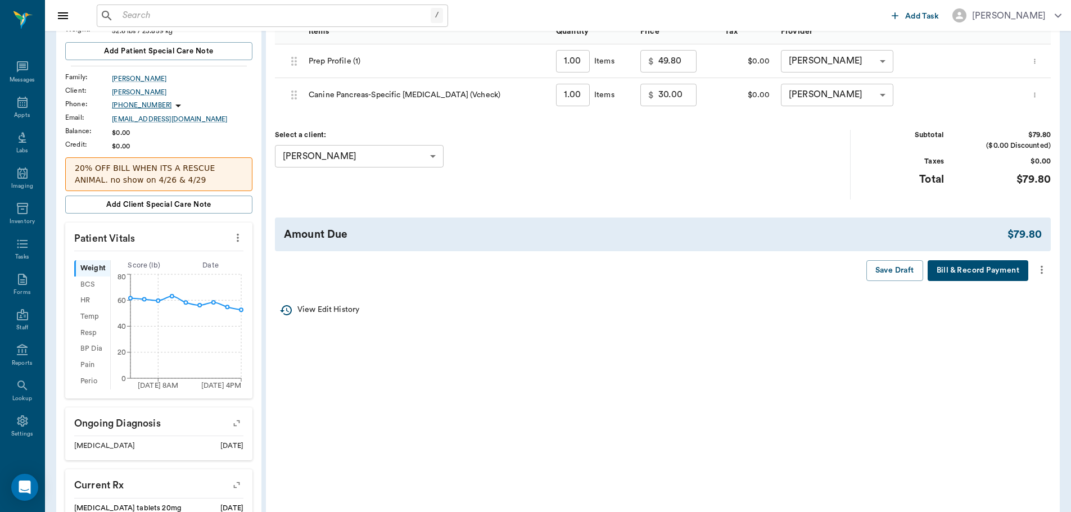
click at [1042, 268] on icon "more" at bounding box center [1042, 270] width 2 height 8
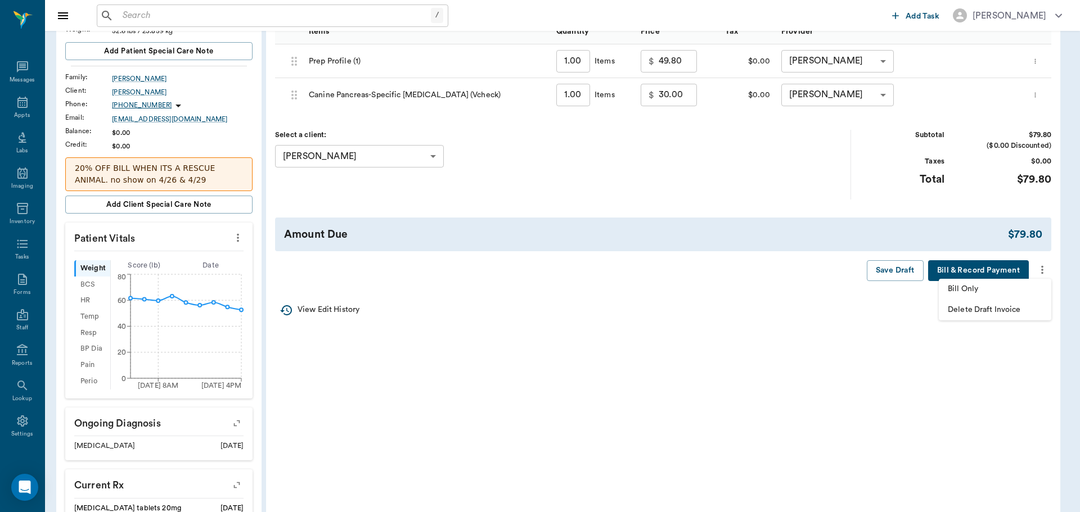
click at [987, 283] on span "Bill Only" at bounding box center [995, 289] width 94 height 12
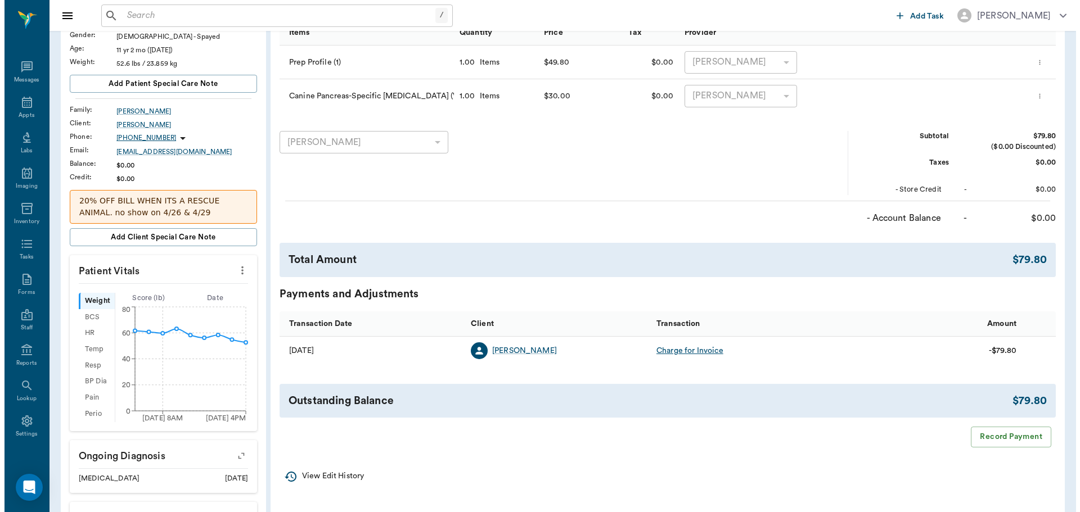
scroll to position [0, 0]
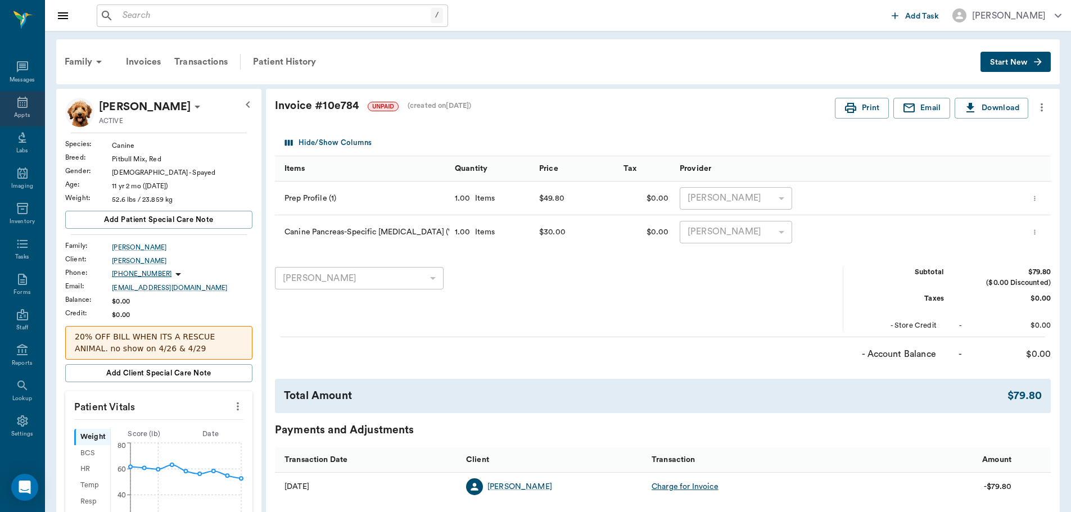
click at [22, 107] on icon at bounding box center [22, 102] width 10 height 11
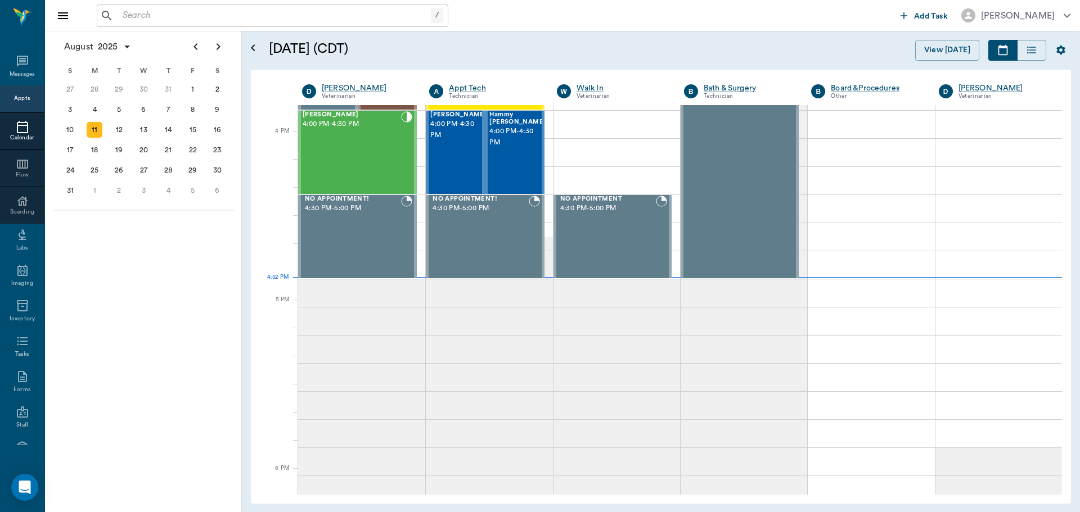
scroll to position [1350, 0]
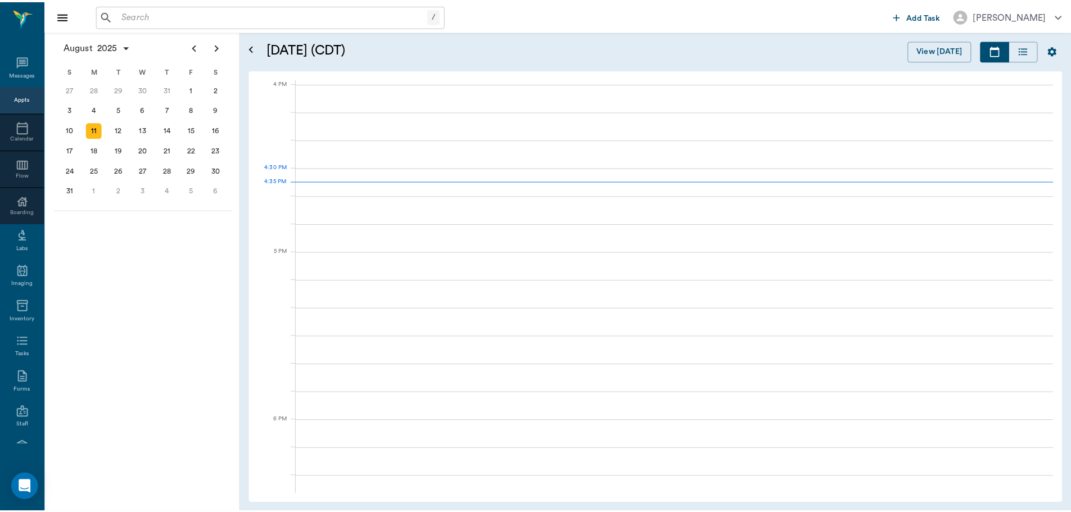
scroll to position [1350, 0]
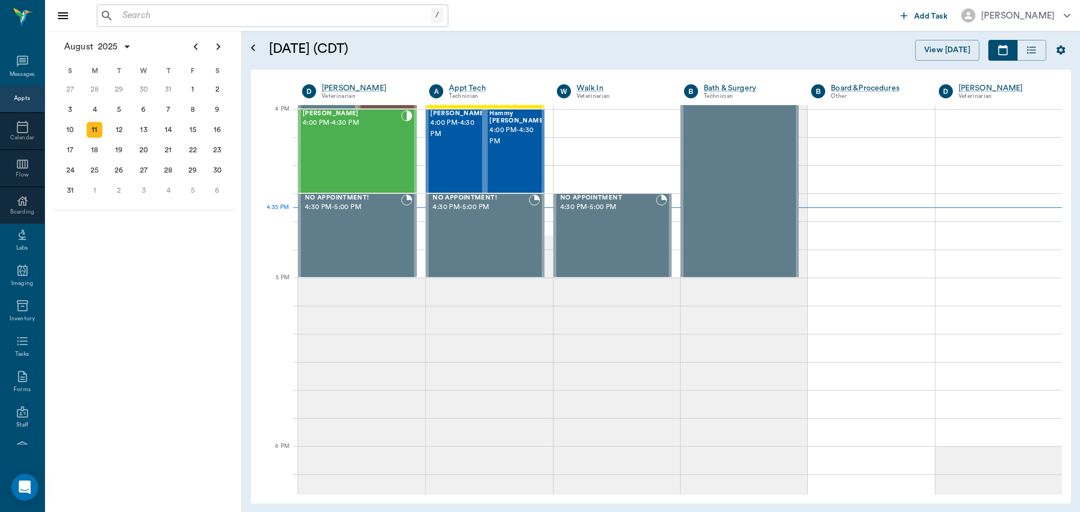
click at [234, 21] on input "text" at bounding box center [274, 16] width 313 height 16
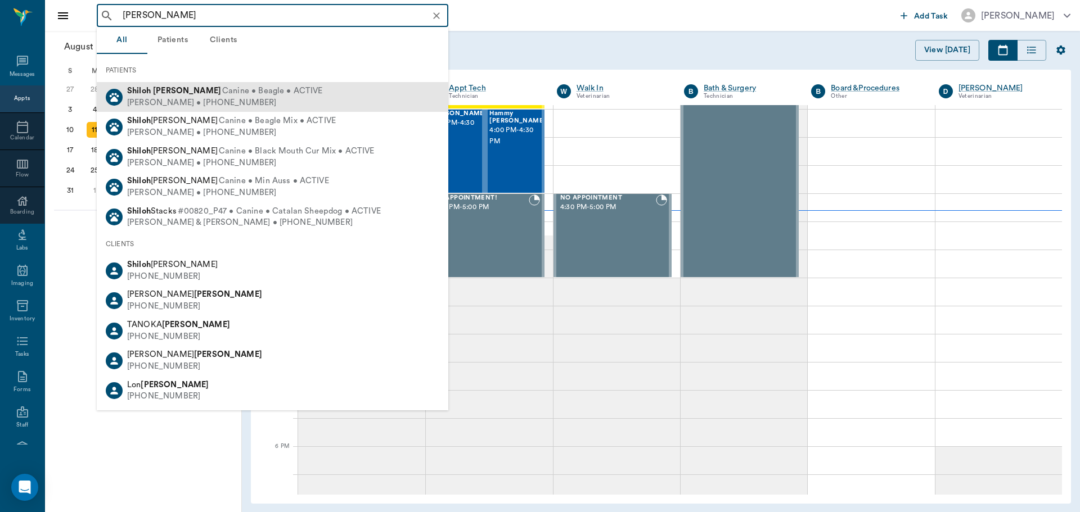
click at [222, 90] on span "Canine • Beagle • ACTIVE" at bounding box center [272, 91] width 101 height 12
type input "[PERSON_NAME]"
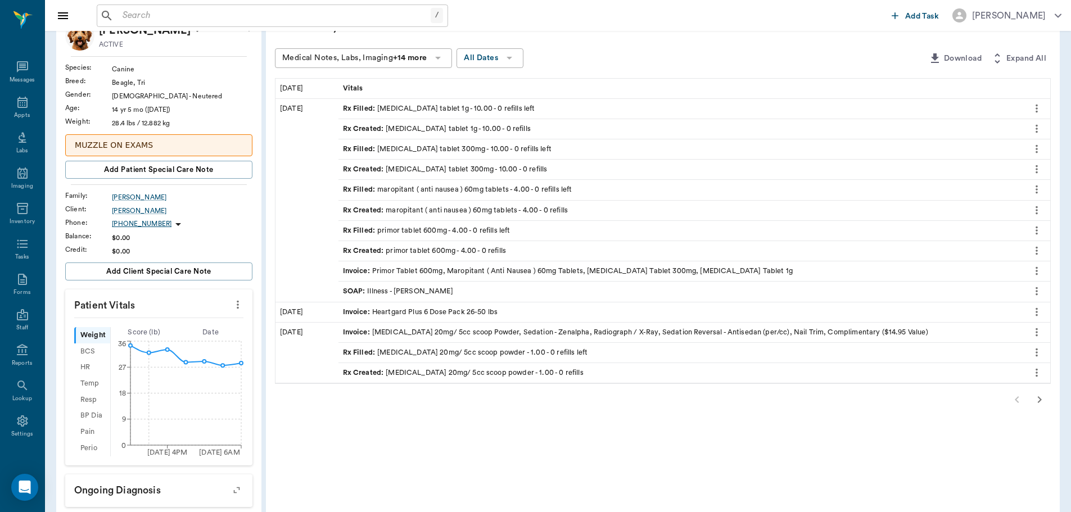
scroll to position [112, 0]
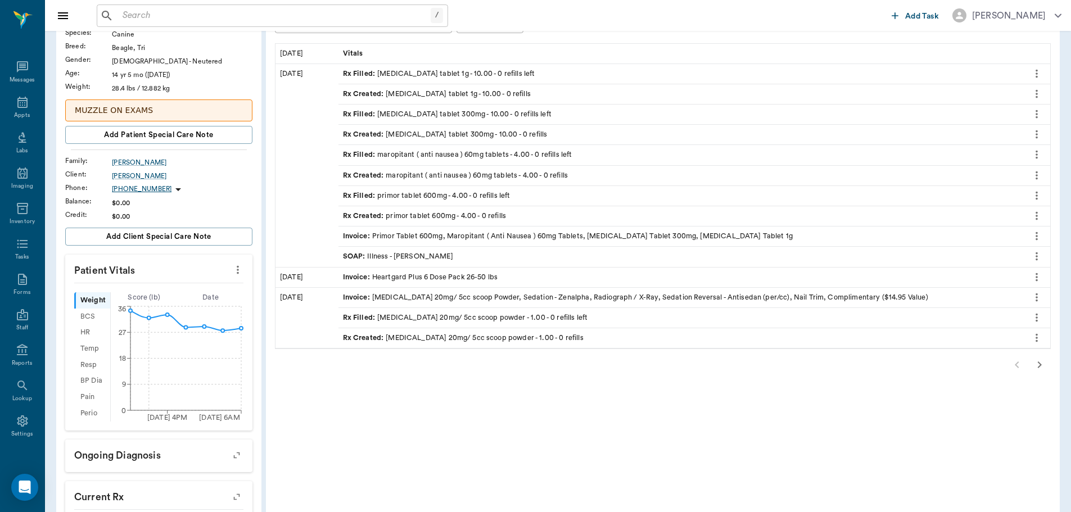
click at [1043, 361] on icon "button" at bounding box center [1039, 364] width 13 height 13
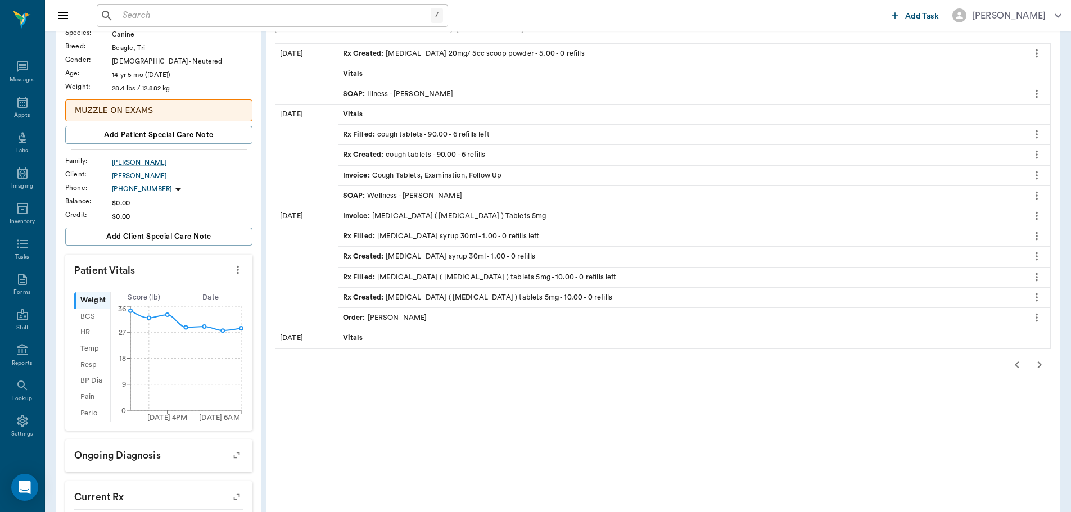
click at [395, 95] on div "SOAP : Illness - [PERSON_NAME]" at bounding box center [398, 94] width 110 height 11
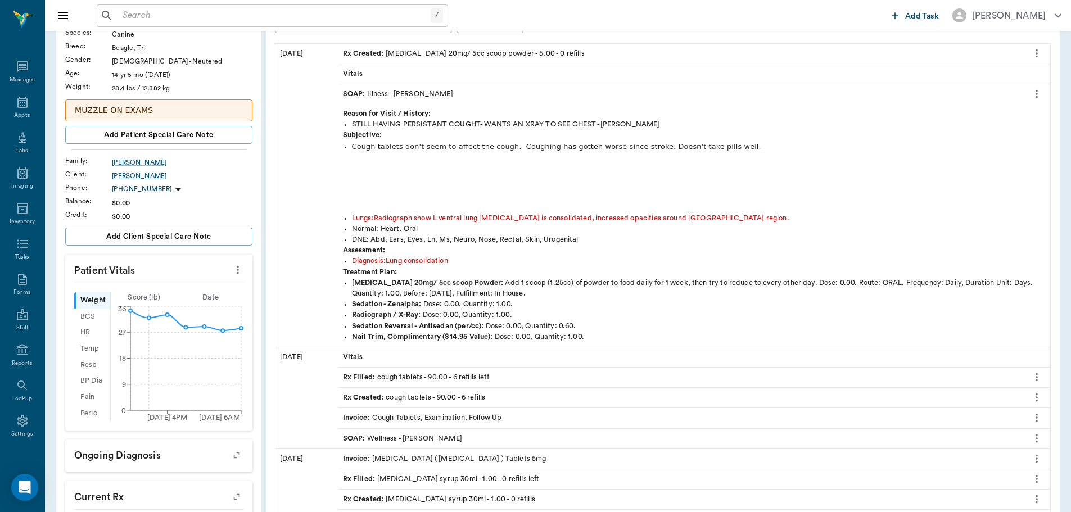
click at [1035, 96] on icon "more" at bounding box center [1037, 93] width 12 height 13
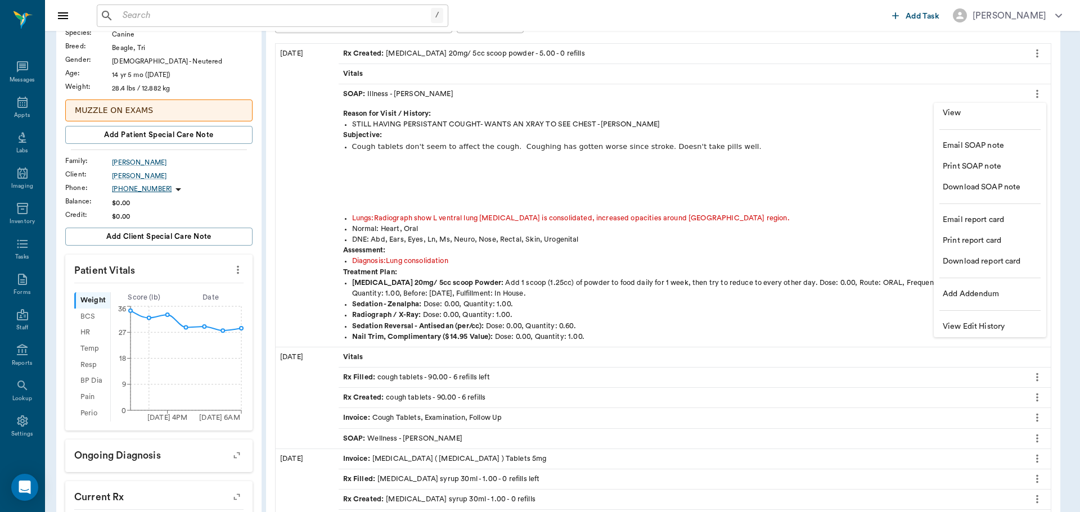
click at [977, 112] on span "View" at bounding box center [990, 113] width 94 height 12
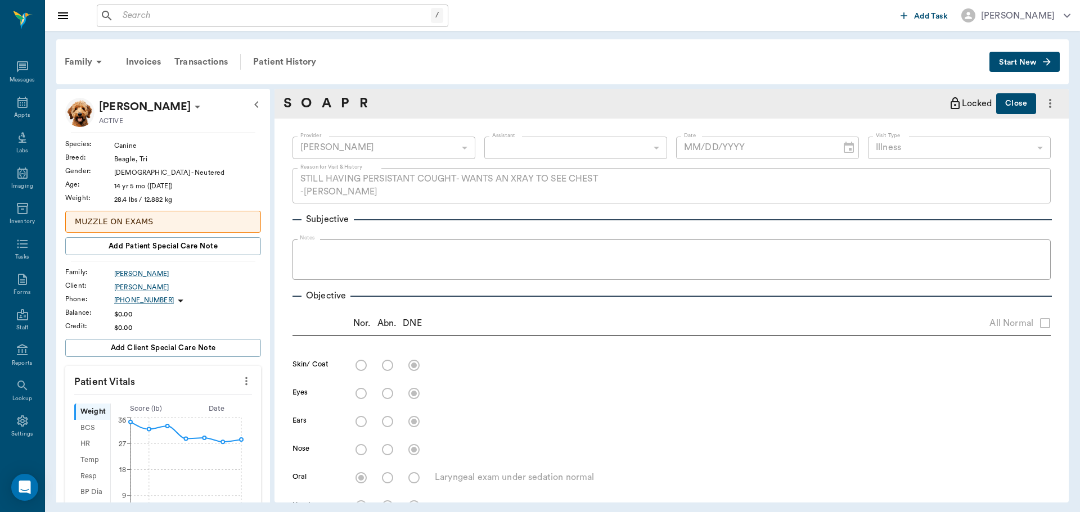
type textarea "STILL HAVING PERSISTANT COUGHT- WANTS AN XRAY TO SEE CHEST -[PERSON_NAME]"
radio input "true"
type textarea "Laryngeal exam under sedation normal"
radio input "true"
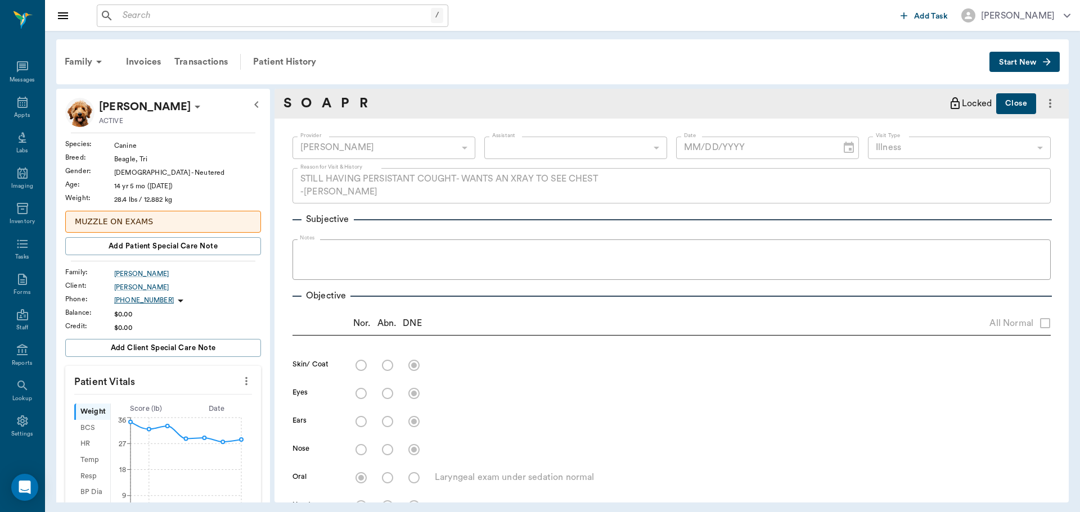
type textarea "Radiograph show L ventral lung [MEDICAL_DATA] is consolidated, increased opacit…"
type input "[DATE]"
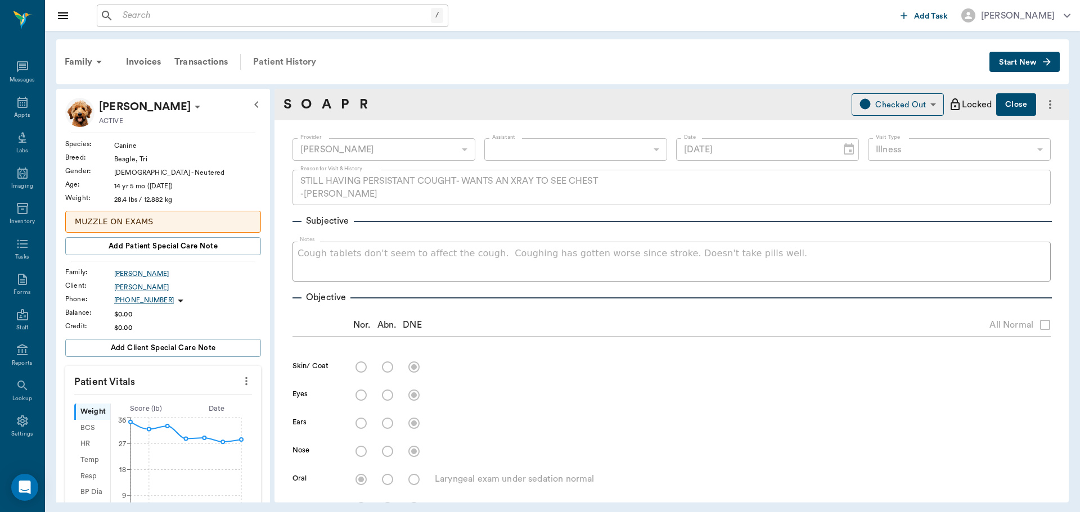
click at [294, 62] on div "Patient History" at bounding box center [284, 61] width 76 height 27
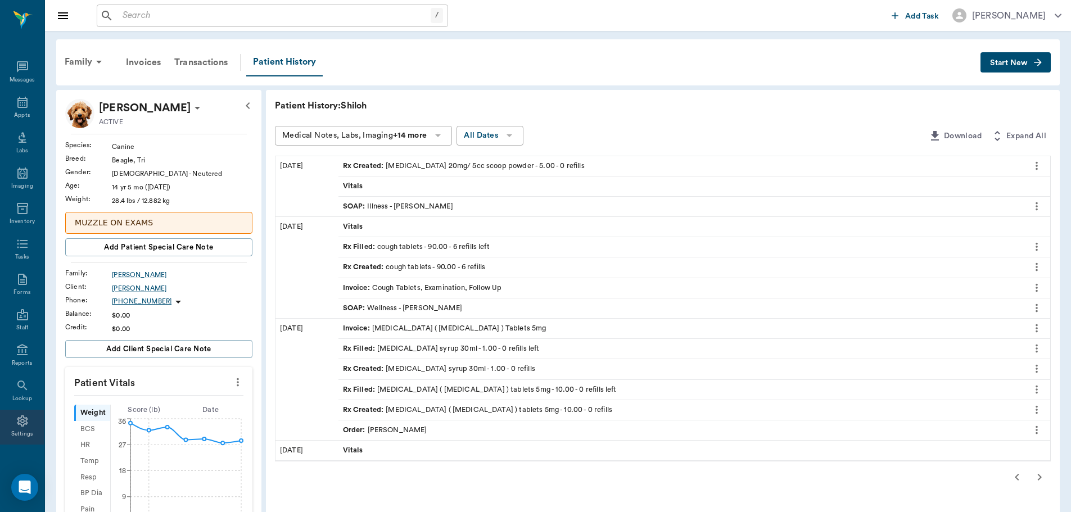
click at [16, 422] on icon at bounding box center [22, 420] width 13 height 13
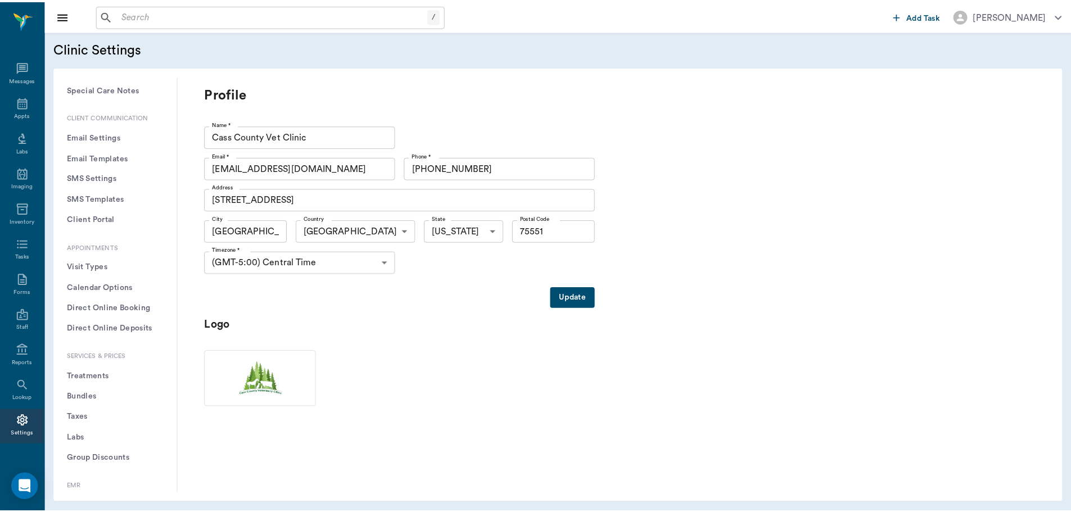
scroll to position [169, 0]
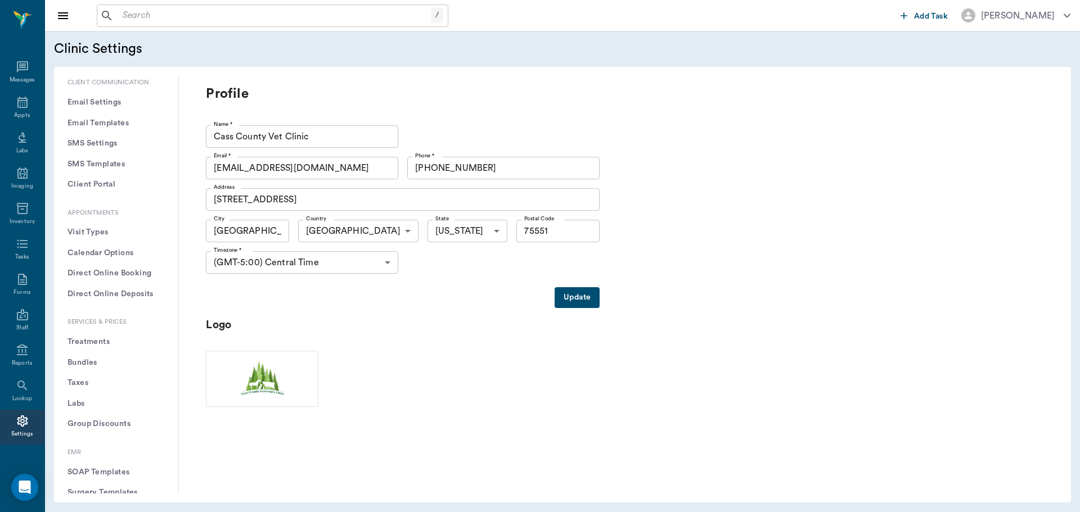
click at [87, 343] on button "Treatments" at bounding box center [116, 342] width 106 height 21
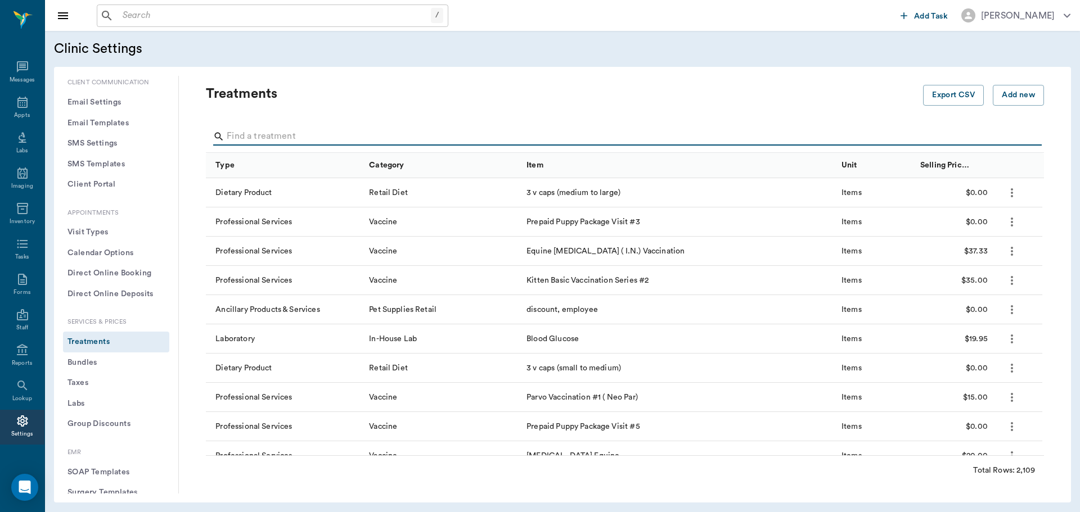
click at [267, 135] on input "Search" at bounding box center [626, 137] width 798 height 18
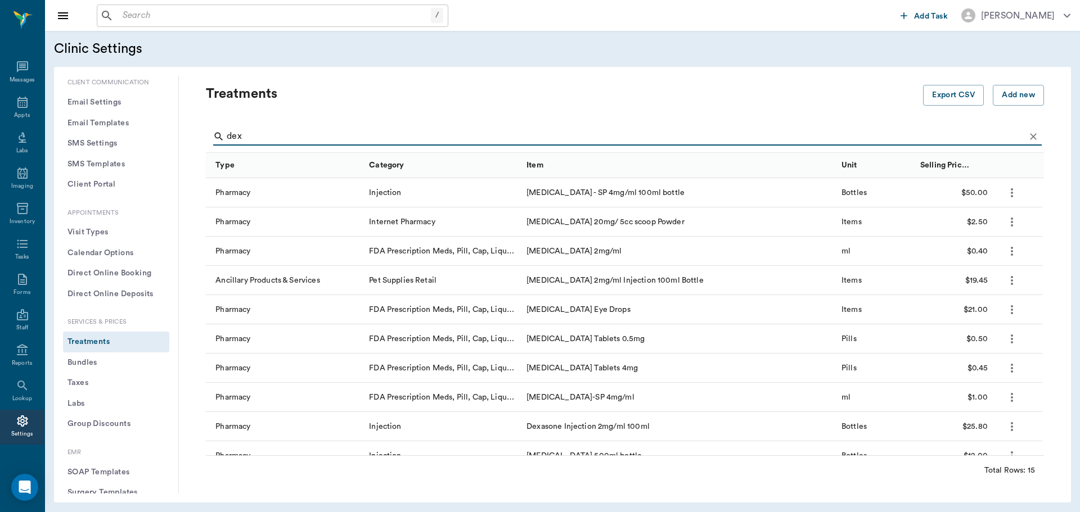
type input "dexa"
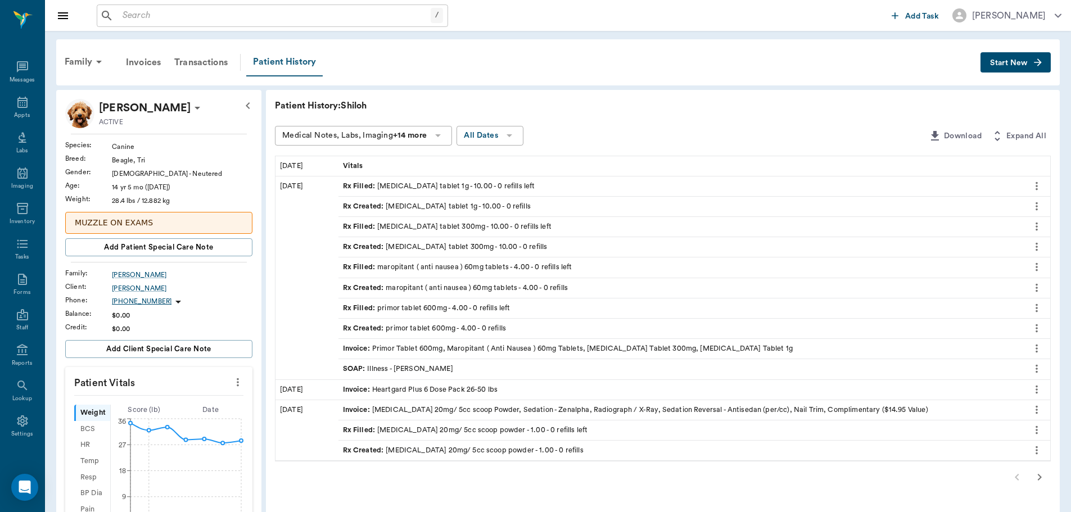
click at [280, 66] on div "Patient History" at bounding box center [284, 62] width 76 height 28
click at [1024, 55] on button "Start New" at bounding box center [1016, 62] width 70 height 21
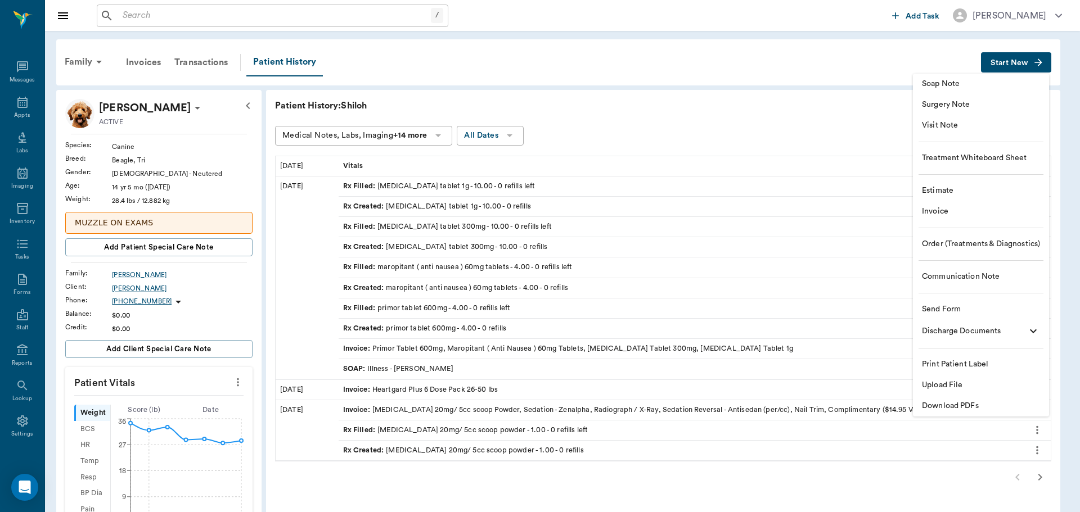
click at [958, 248] on span "Order (Treatments & Diagnostics)" at bounding box center [981, 244] width 118 height 12
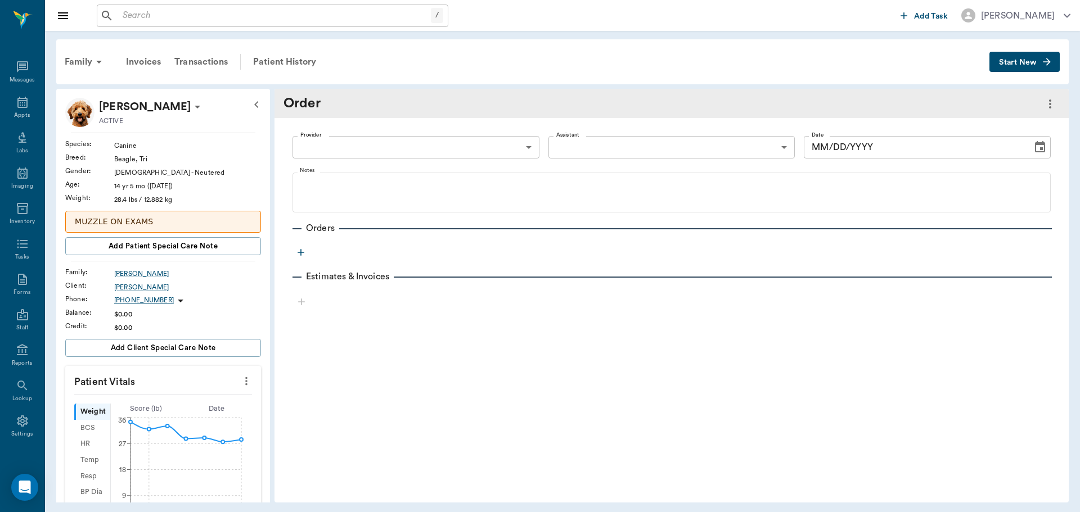
type input "[DATE]"
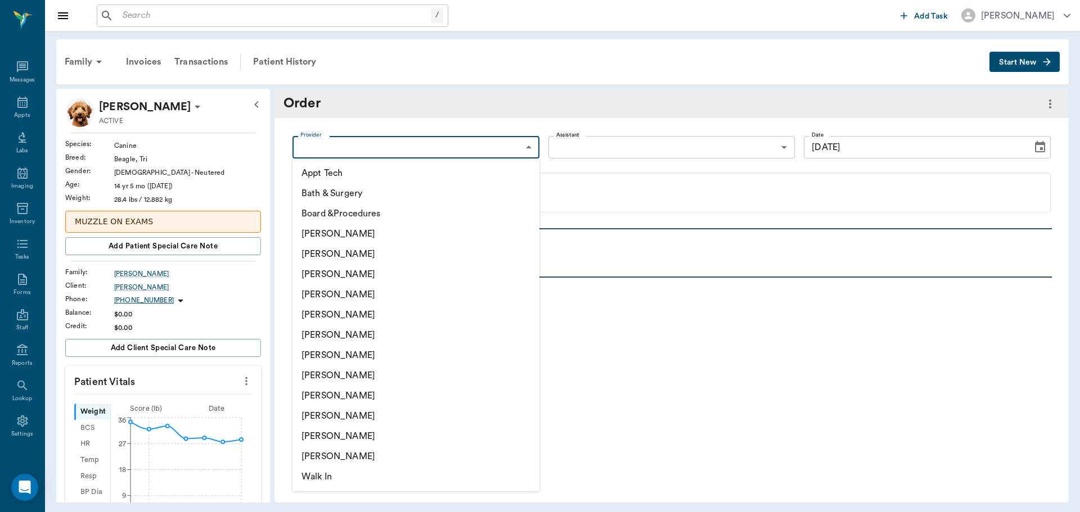
click at [510, 145] on body "/ ​ Add Task [PERSON_NAME] Nectar Messages Appts Labs Imaging Inventory Tasks F…" at bounding box center [540, 256] width 1080 height 512
click at [358, 272] on li "[PERSON_NAME]" at bounding box center [415, 274] width 247 height 20
type input "63ec2f075fda476ae8351a4d"
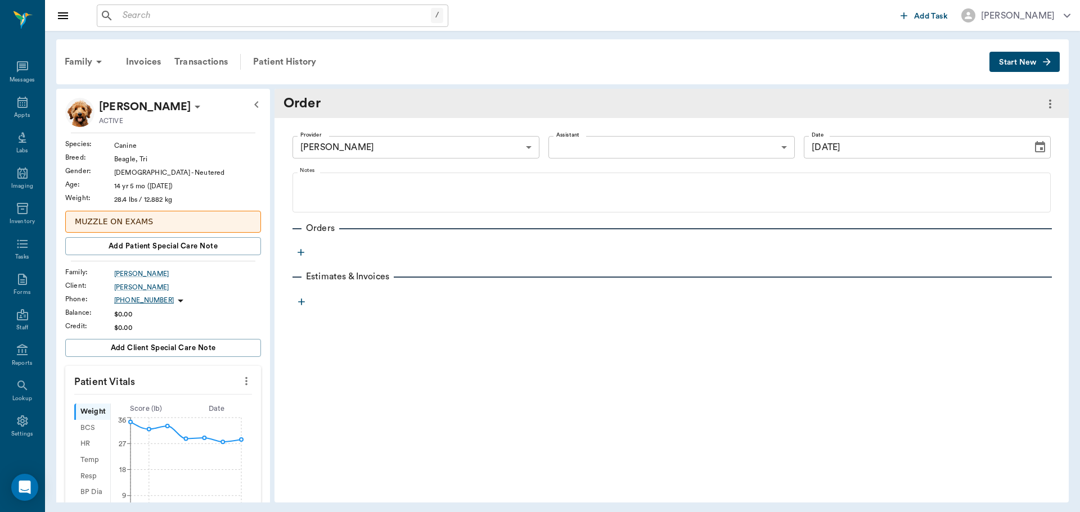
click at [301, 252] on icon "button" at bounding box center [301, 252] width 7 height 7
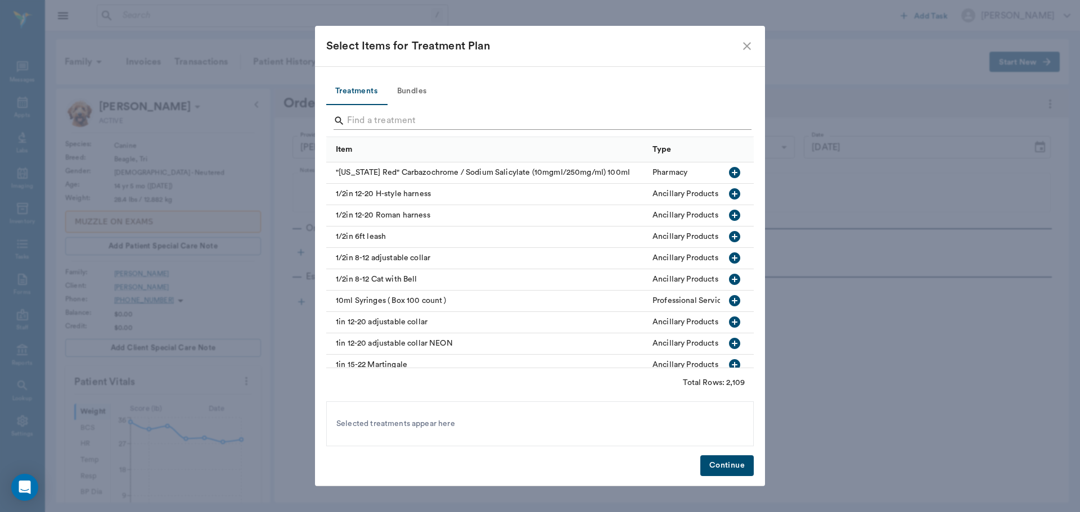
click at [381, 119] on input "Search" at bounding box center [541, 121] width 388 height 18
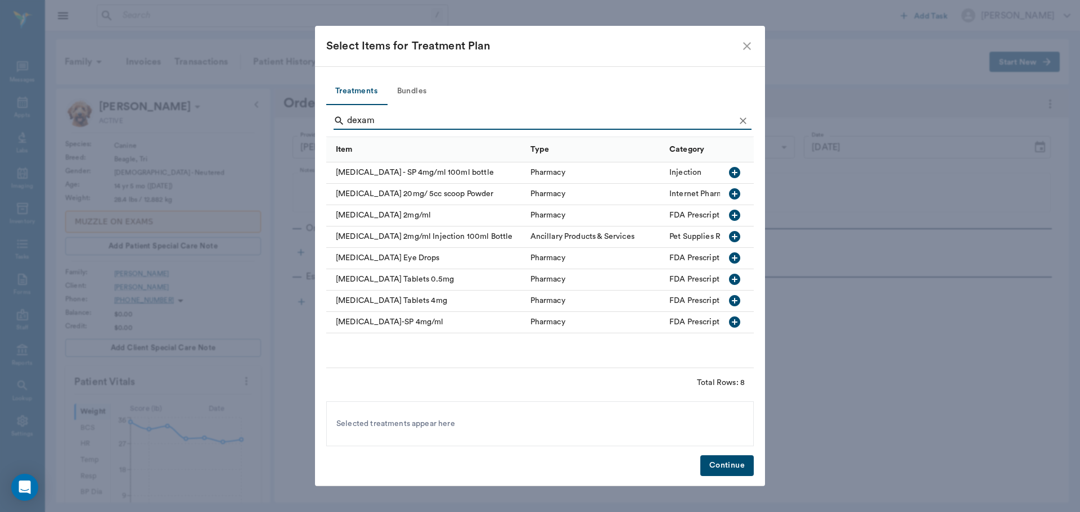
type input "dexam"
click at [735, 195] on icon "button" at bounding box center [734, 193] width 11 height 11
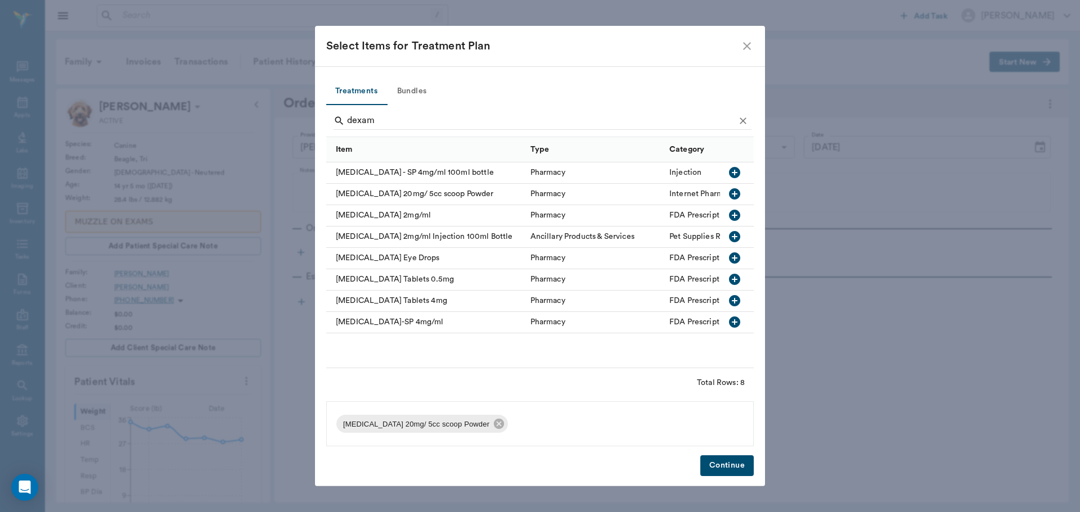
click at [726, 468] on button "Continue" at bounding box center [726, 466] width 53 height 21
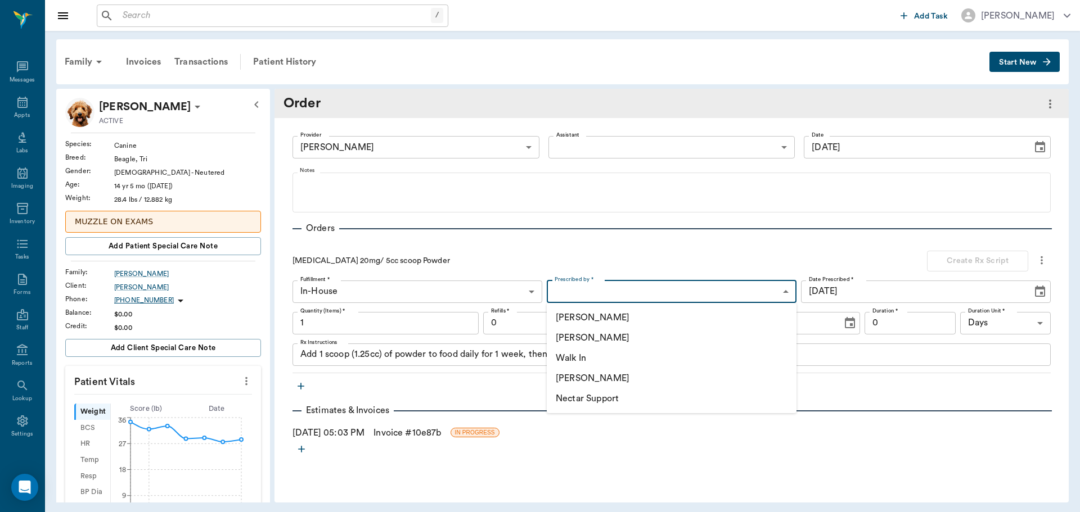
click at [626, 292] on body "/ ​ Add Task Dr. Bert Ellsworth Nectar Messages Appts Labs Imaging Inventory Ta…" at bounding box center [540, 256] width 1080 height 512
click at [591, 336] on li "[PERSON_NAME]" at bounding box center [672, 338] width 250 height 20
type input "63ec2f075fda476ae8351a4d"
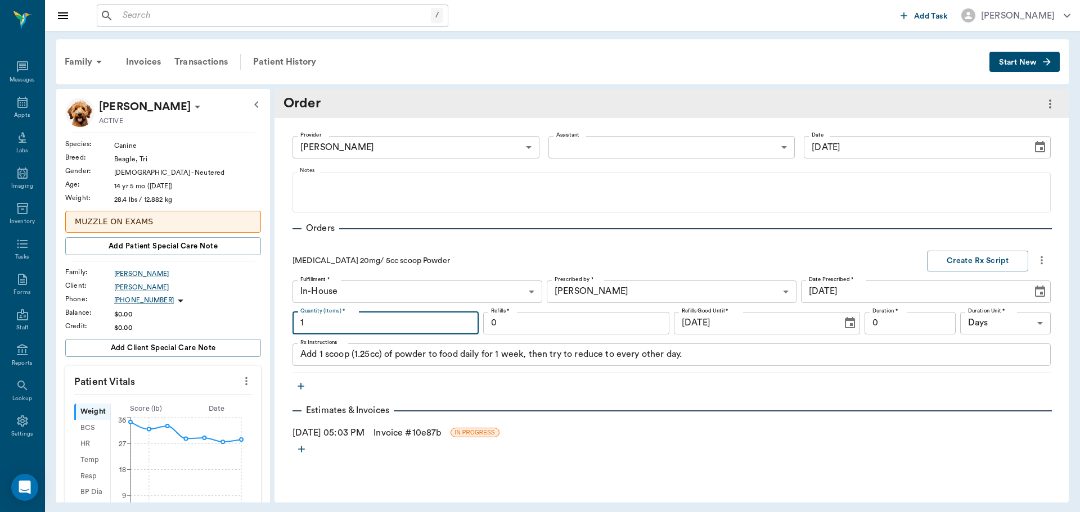
click at [355, 326] on input "1" at bounding box center [385, 323] width 186 height 22
type input "10"
click at [381, 357] on textarea "Add 1 scoop (1.25cc) of powder to food daily for 1 week, then try to reduce to …" at bounding box center [671, 354] width 742 height 13
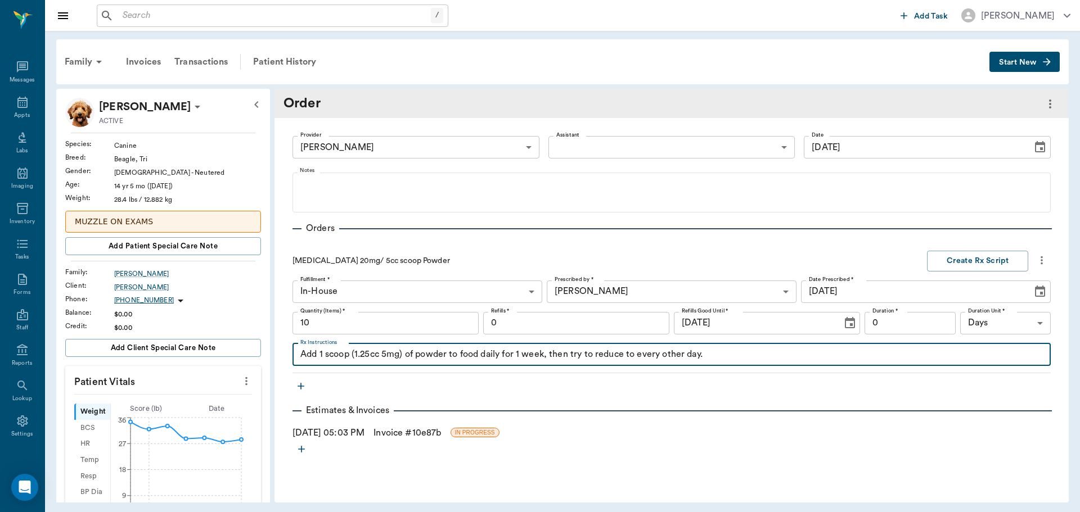
type textarea "Add 1 scoop (1.25cc 5mg) of powder to food daily for 1 week, then try to reduce…"
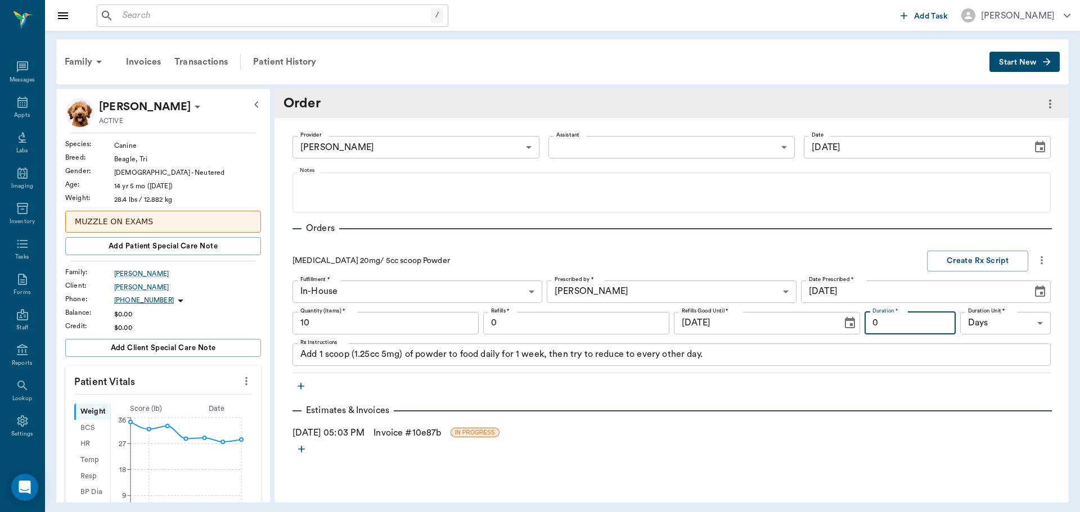
click at [896, 321] on input "0" at bounding box center [909, 323] width 91 height 22
type input "40"
click at [971, 256] on button "Create Rx Script" at bounding box center [977, 261] width 101 height 21
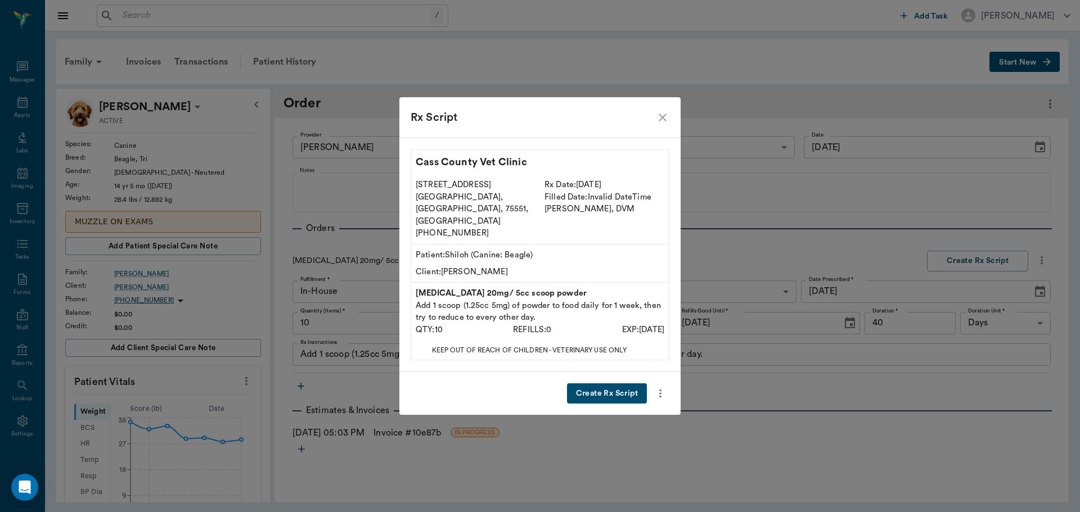
click at [594, 384] on button "Create Rx Script" at bounding box center [607, 394] width 80 height 21
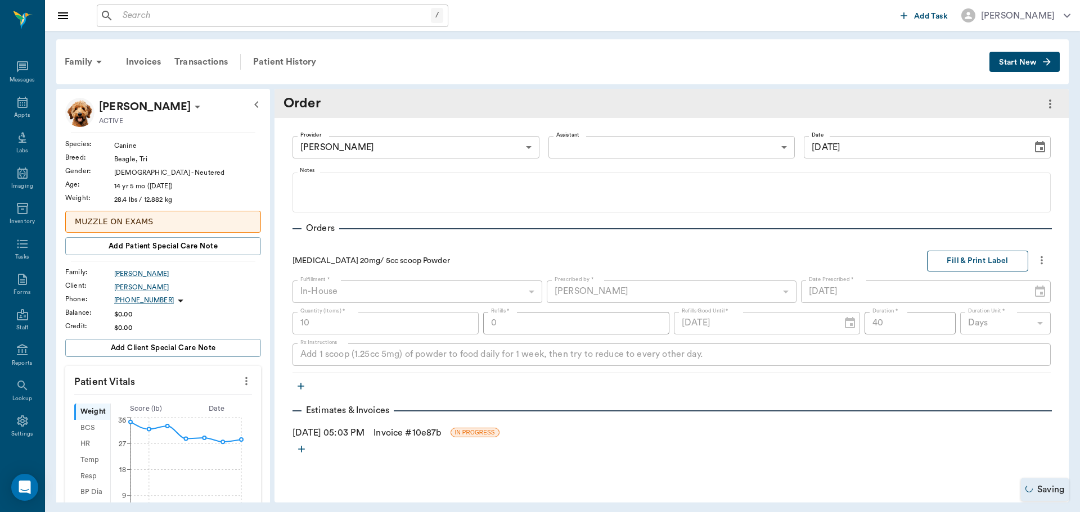
click at [966, 264] on button "Fill & Print Label" at bounding box center [977, 261] width 101 height 21
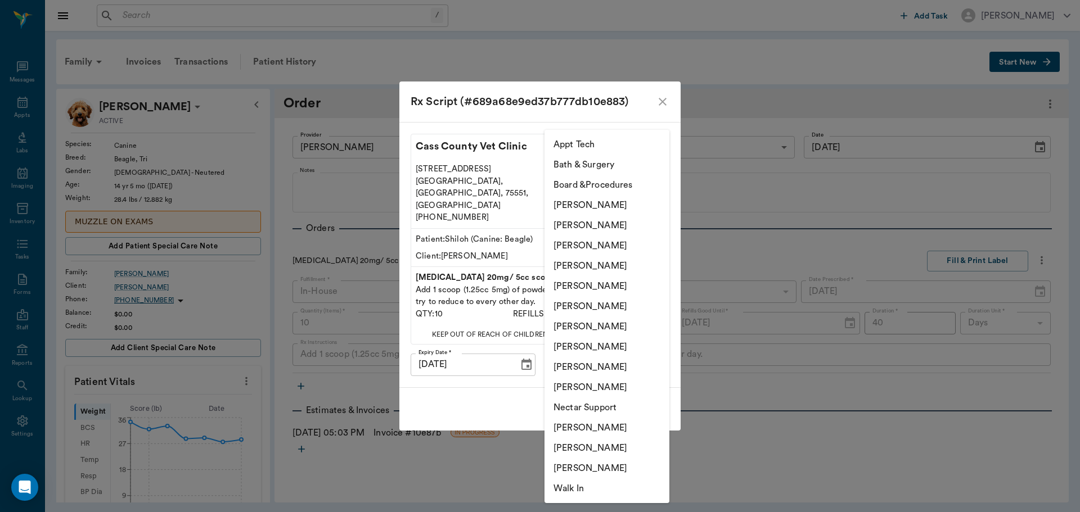
click at [634, 347] on body "/ ​ Add Task Dr. Bert Ellsworth Nectar Messages Appts Labs Imaging Inventory Ta…" at bounding box center [540, 256] width 1080 height 512
click at [589, 245] on li "[PERSON_NAME]" at bounding box center [606, 246] width 125 height 20
type input "63ec2f075fda476ae8351a4d"
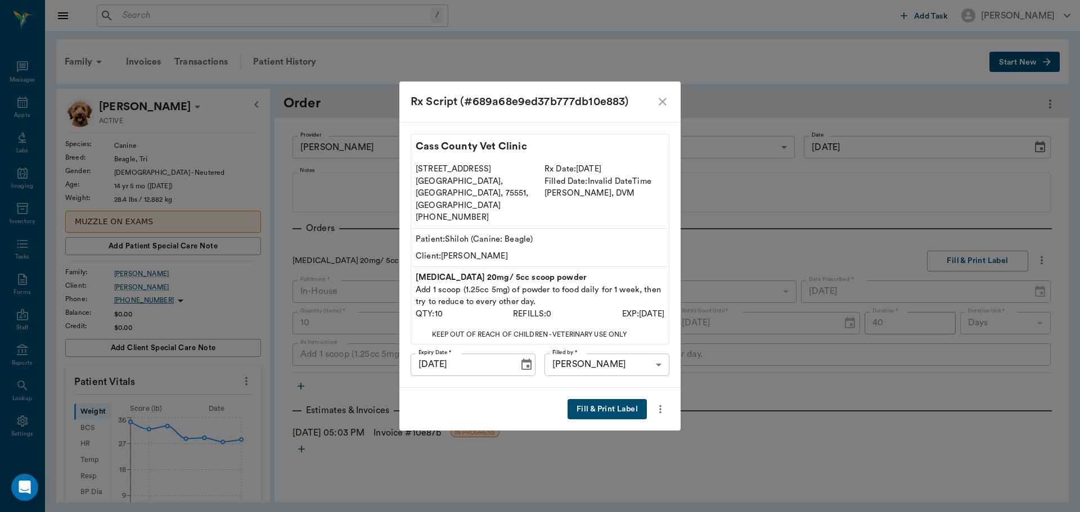
click at [605, 399] on button "Fill & Print Label" at bounding box center [606, 409] width 79 height 21
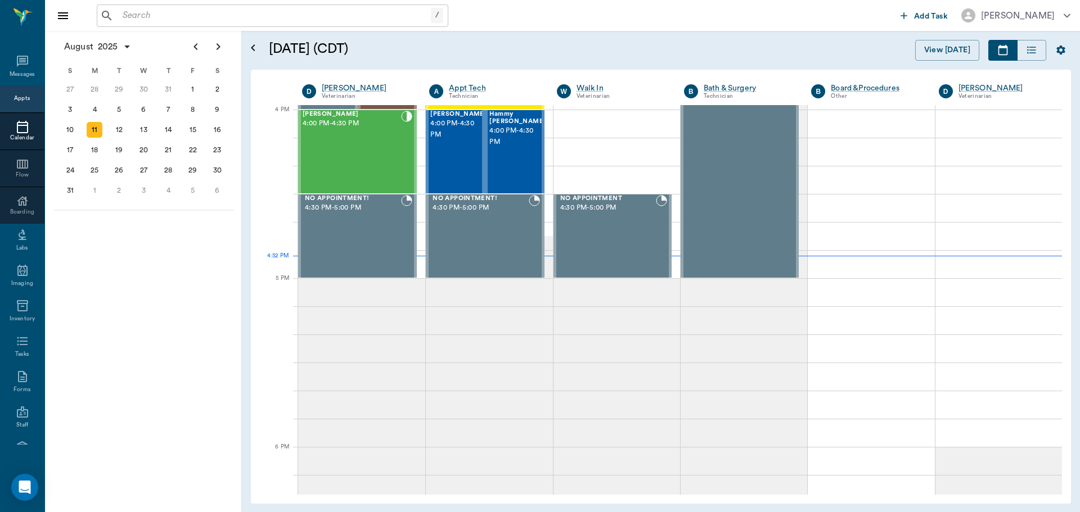
scroll to position [1350, 0]
